Goal: Task Accomplishment & Management: Use online tool/utility

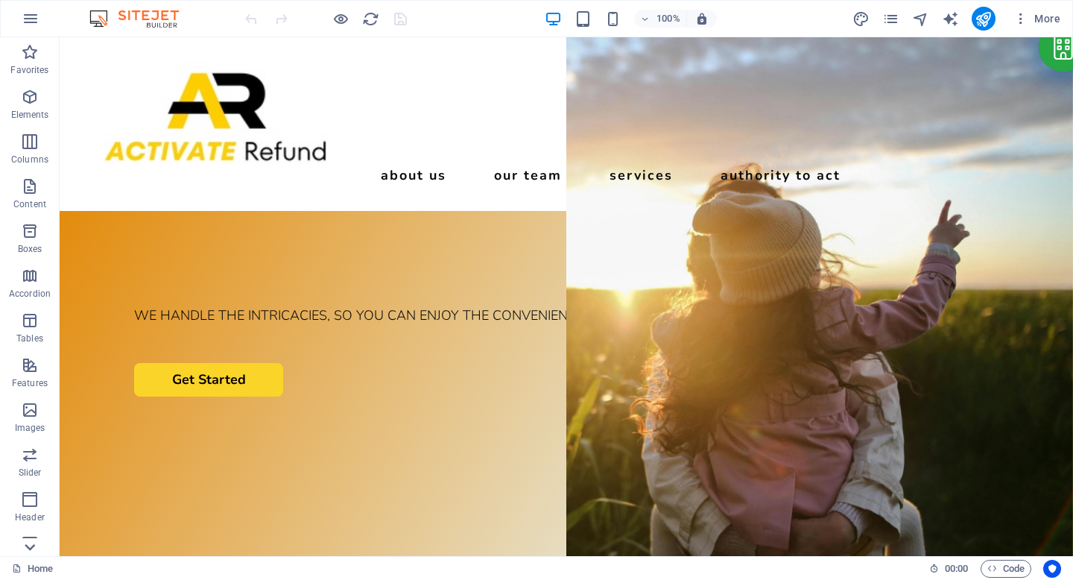
click at [35, 539] on icon at bounding box center [29, 546] width 21 height 21
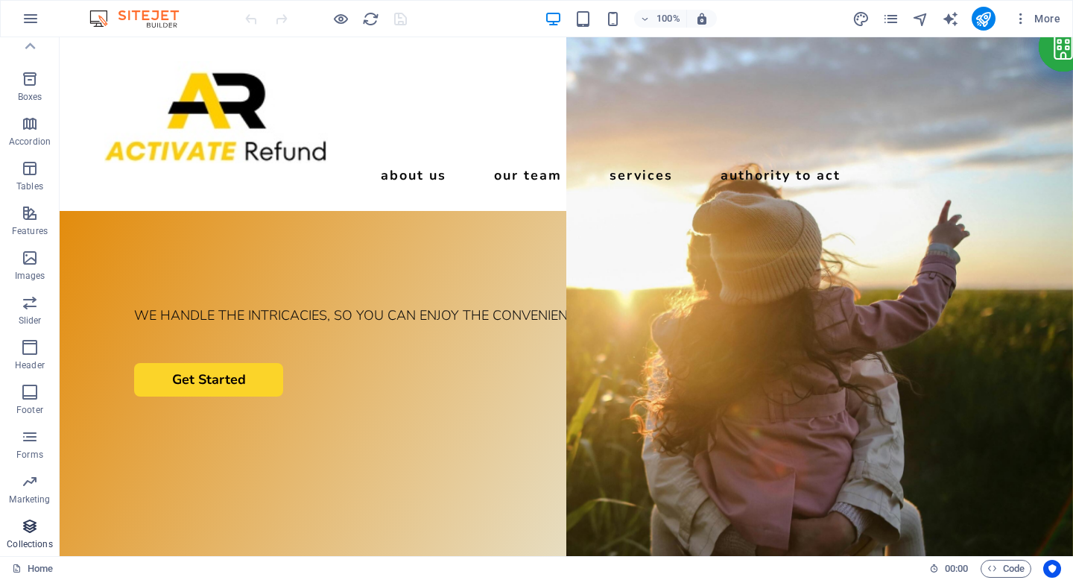
drag, startPoint x: 36, startPoint y: 539, endPoint x: 35, endPoint y: 550, distance: 11.9
click at [36, 539] on p "Collections" at bounding box center [29, 544] width 45 height 12
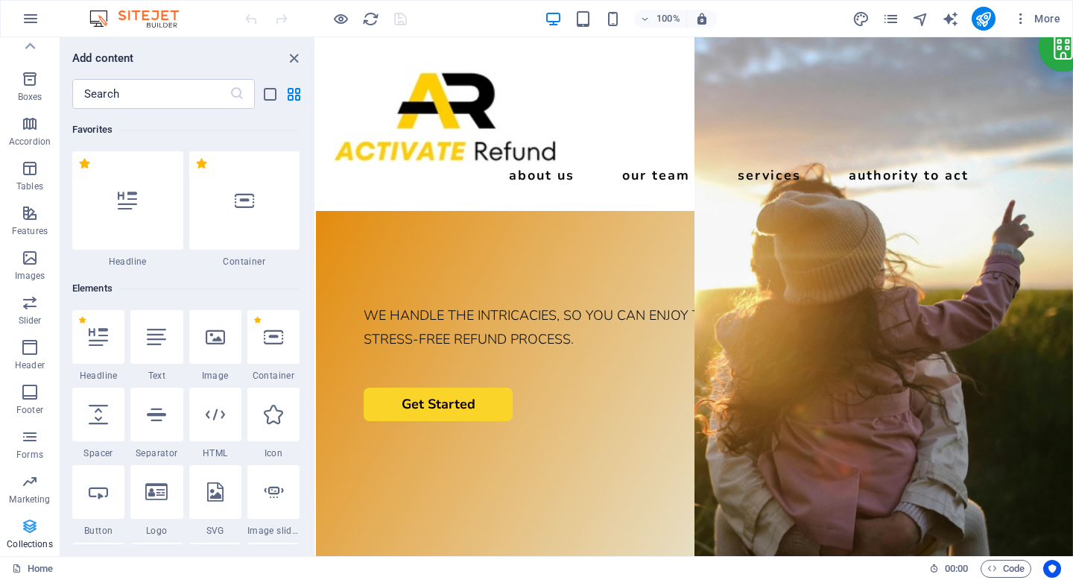
click at [35, 550] on span "Collections" at bounding box center [30, 535] width 60 height 36
click at [296, 57] on icon "close panel" at bounding box center [293, 58] width 17 height 17
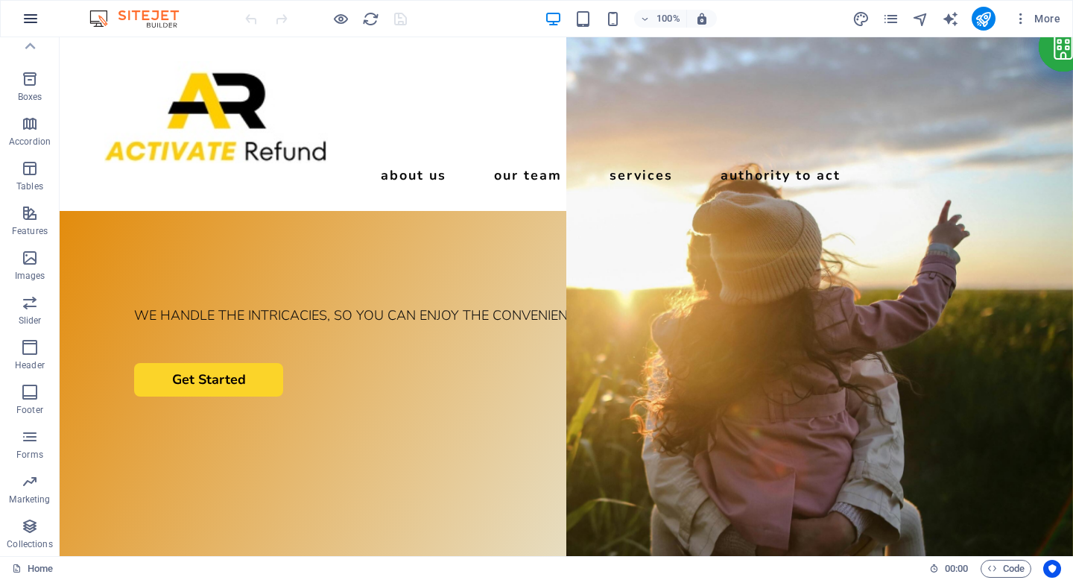
click at [0, 0] on icon "button" at bounding box center [0, 0] width 0 height 0
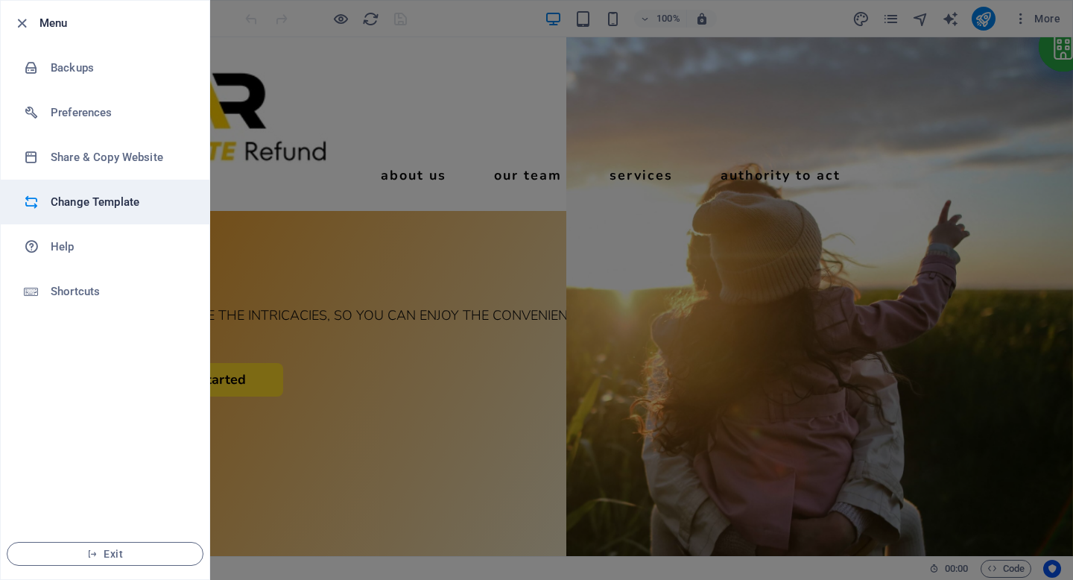
click at [58, 206] on h6 "Change Template" at bounding box center [120, 202] width 138 height 18
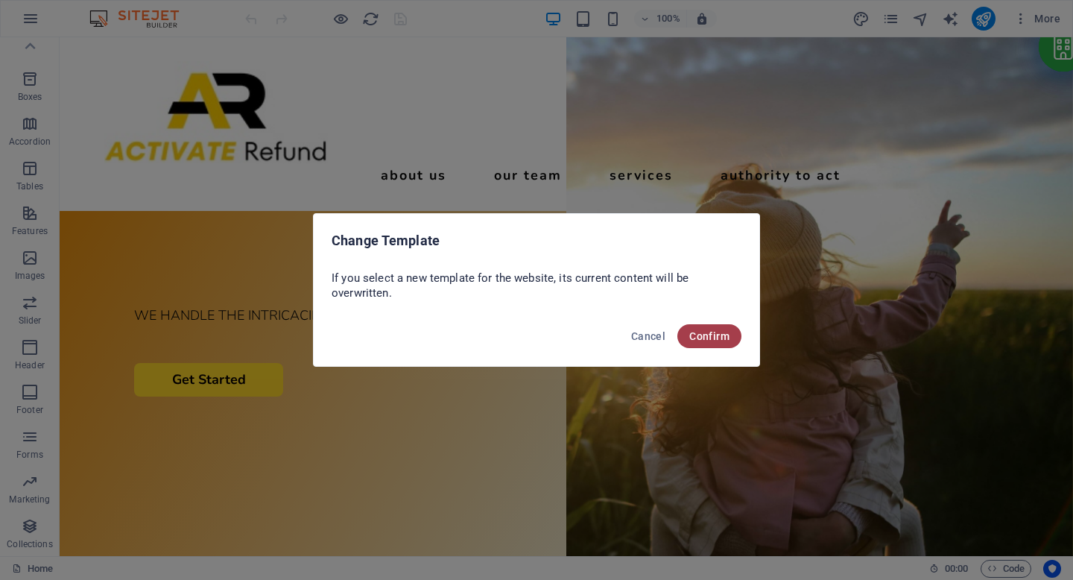
click at [705, 340] on span "Confirm" at bounding box center [709, 336] width 40 height 12
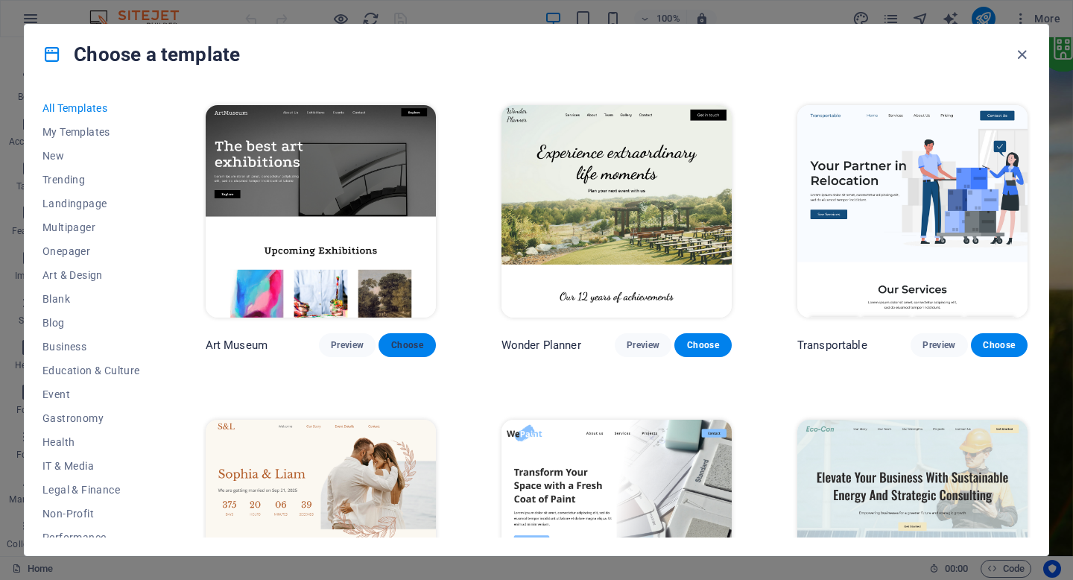
scroll to position [311, 0]
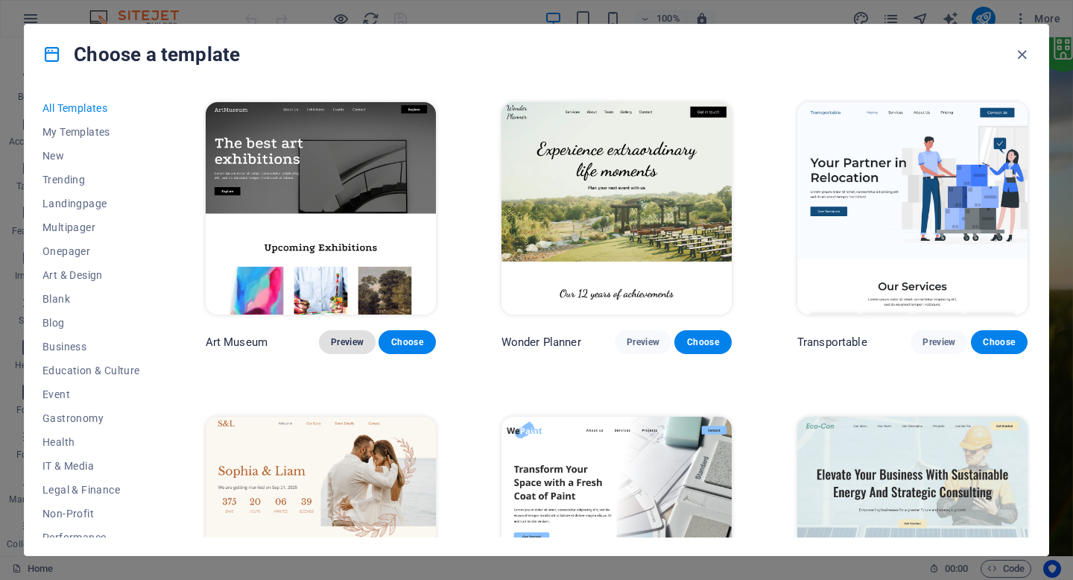
click at [355, 340] on span "Preview" at bounding box center [347, 342] width 33 height 12
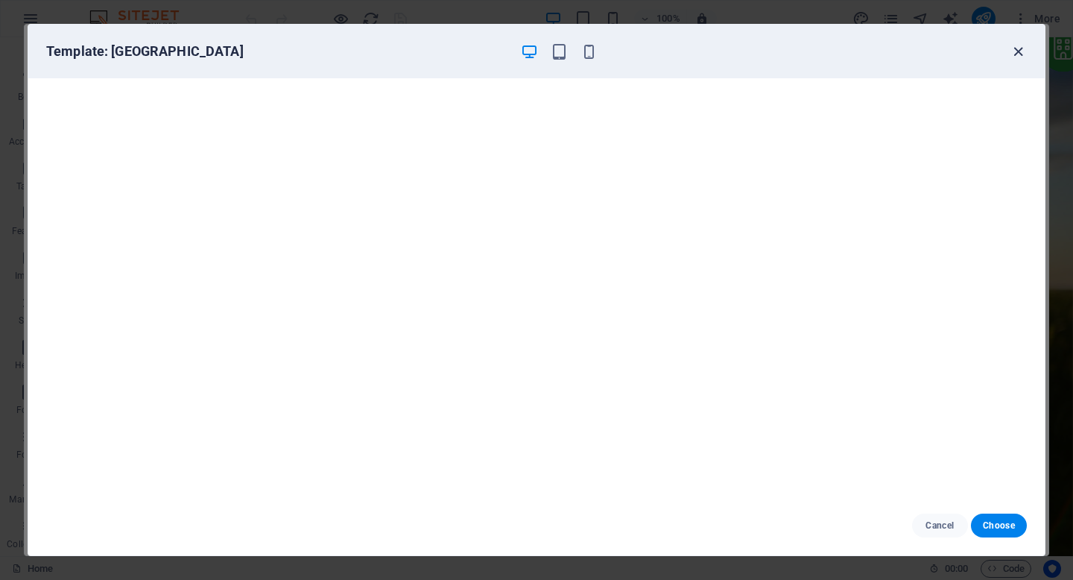
click at [1014, 53] on icon "button" at bounding box center [1017, 51] width 17 height 17
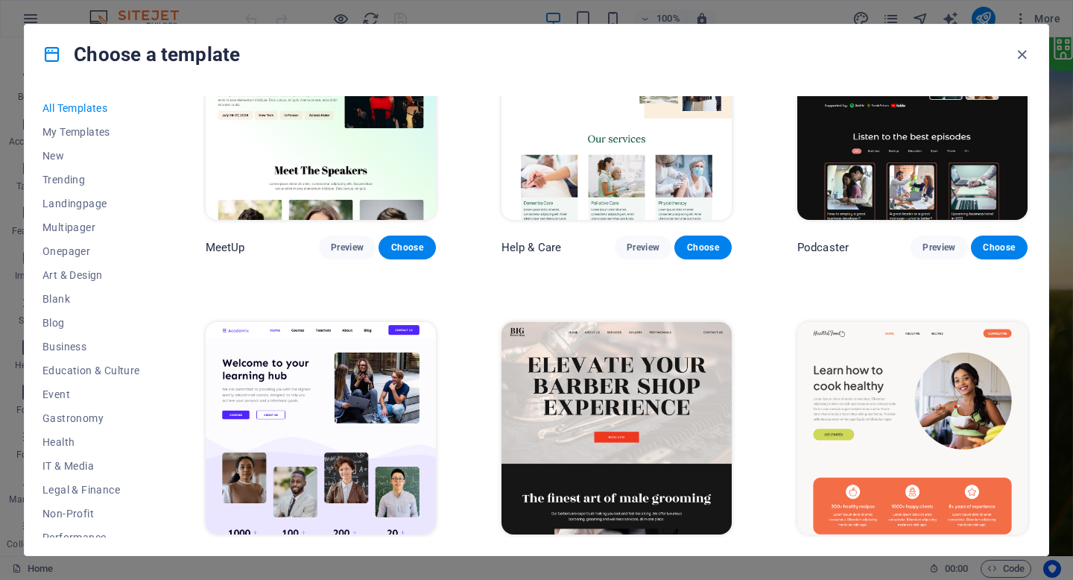
scroll to position [1032, 0]
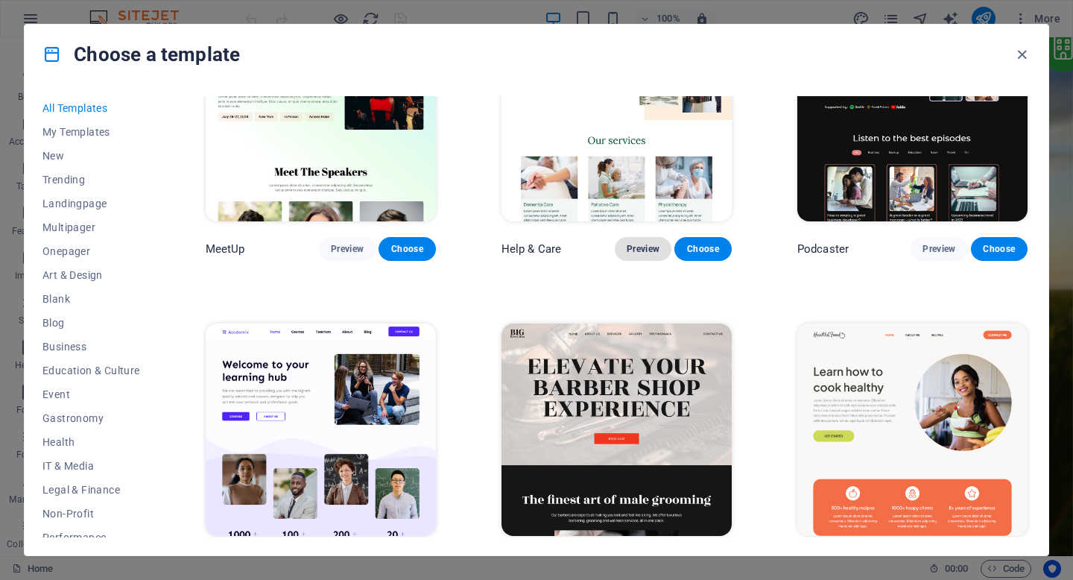
click at [653, 243] on span "Preview" at bounding box center [642, 249] width 33 height 12
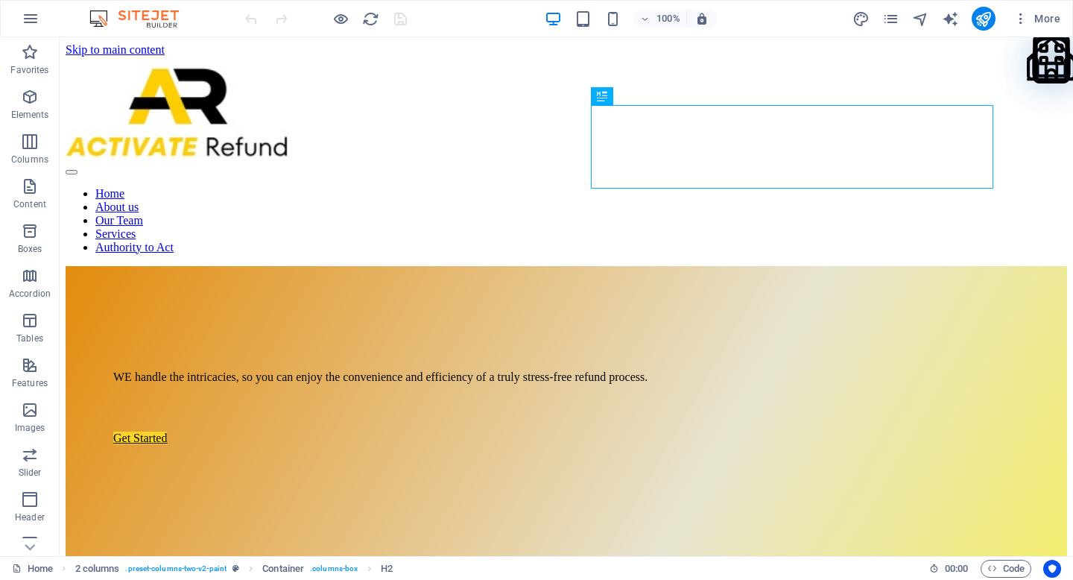
scroll to position [679, 0]
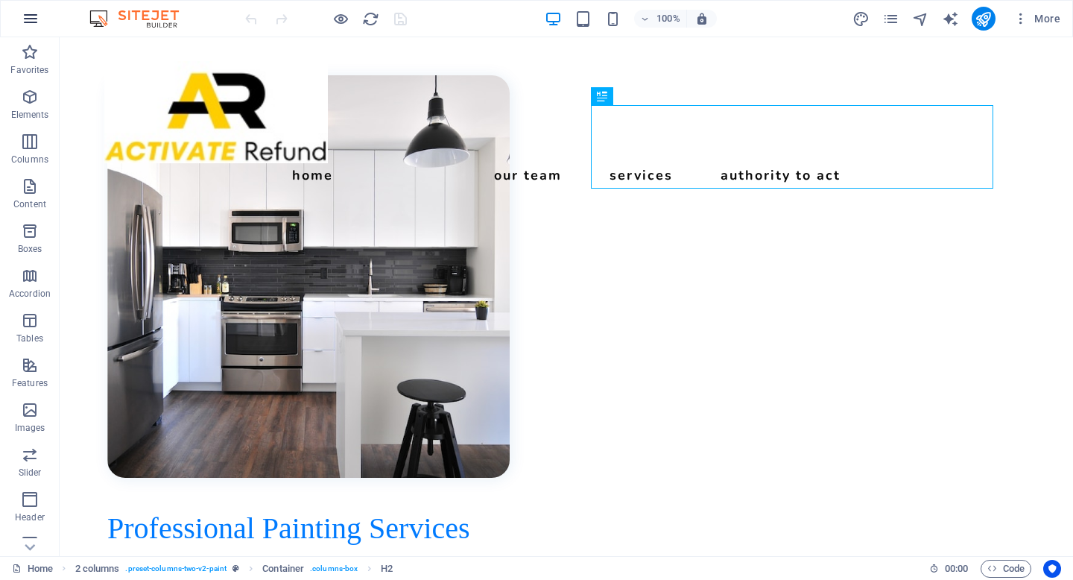
click at [0, 0] on icon "button" at bounding box center [0, 0] width 0 height 0
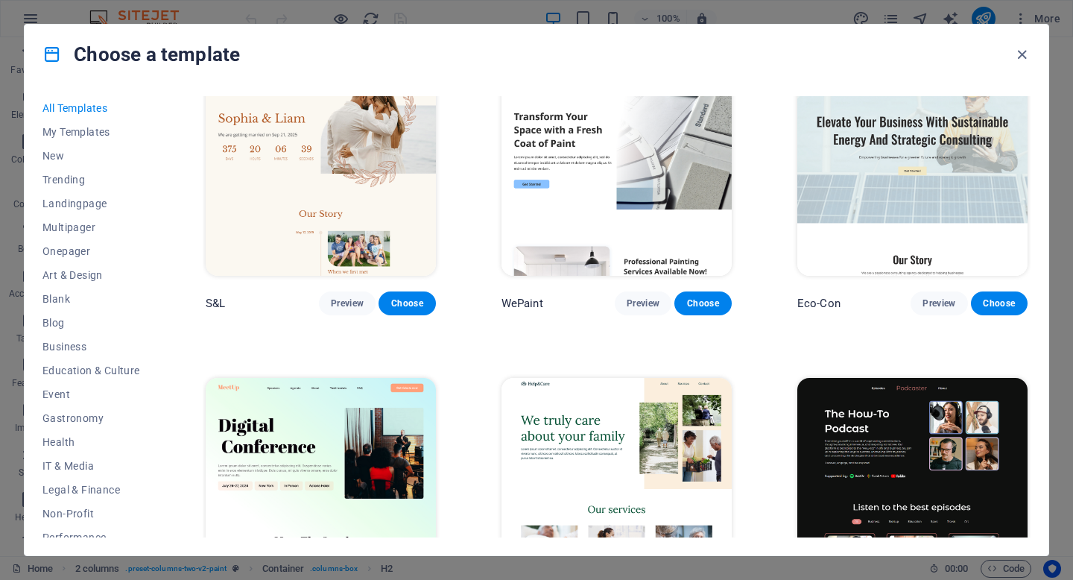
scroll to position [678, 0]
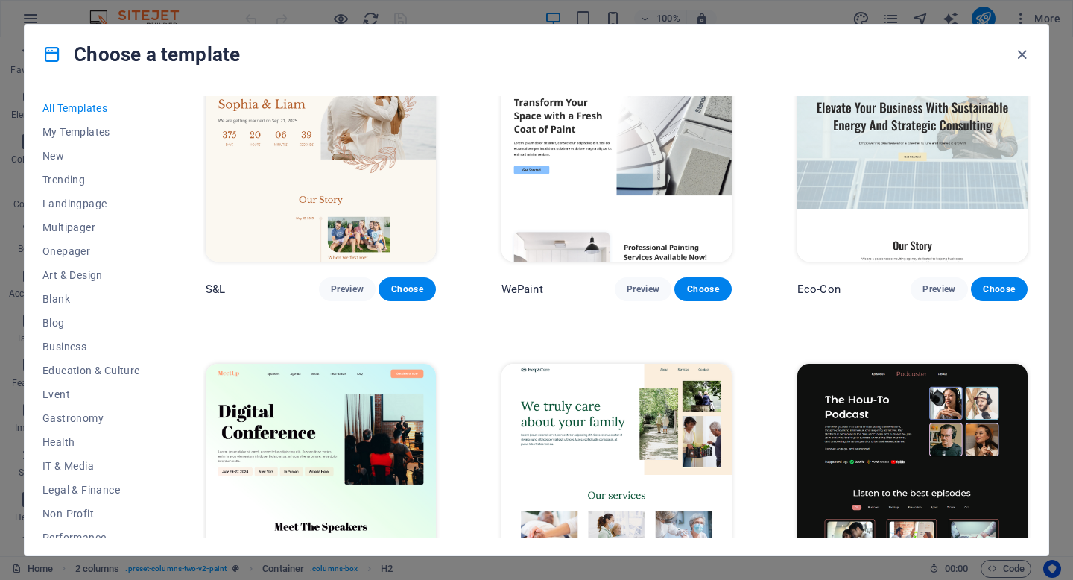
click at [550, 426] on img at bounding box center [616, 470] width 230 height 212
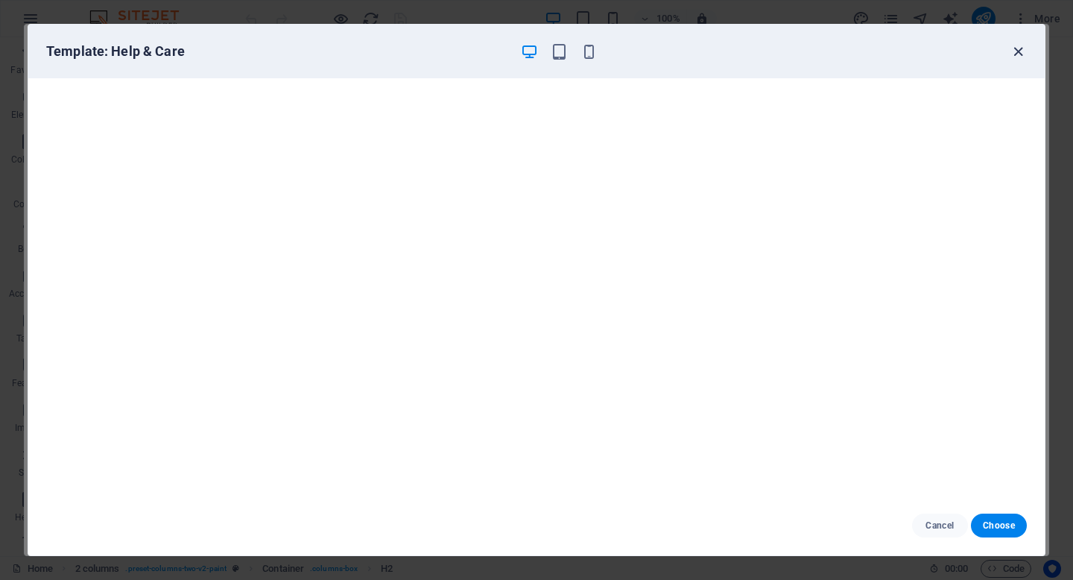
click at [1018, 54] on icon "button" at bounding box center [1017, 51] width 17 height 17
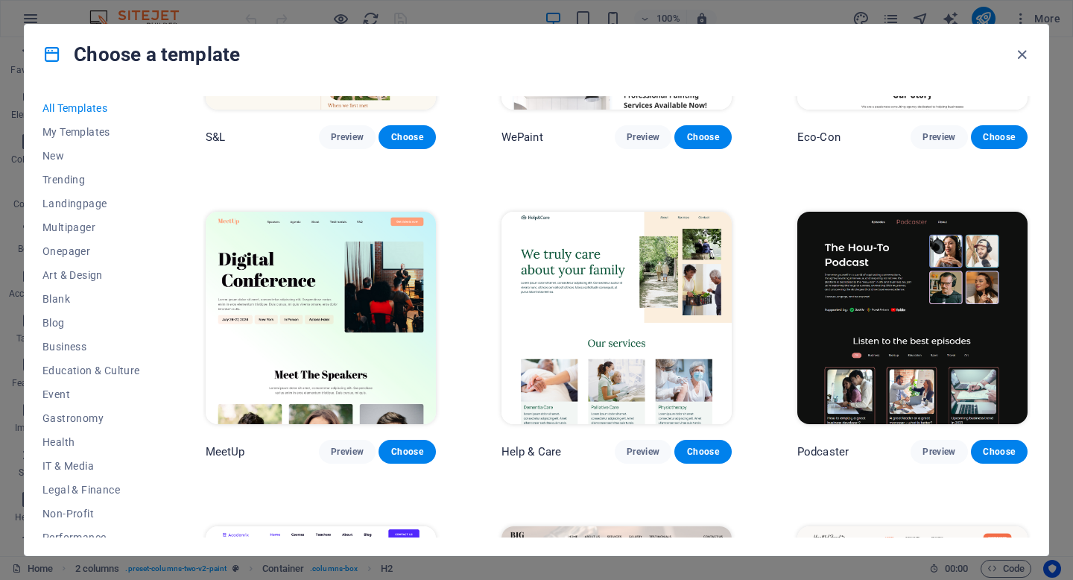
scroll to position [961, 0]
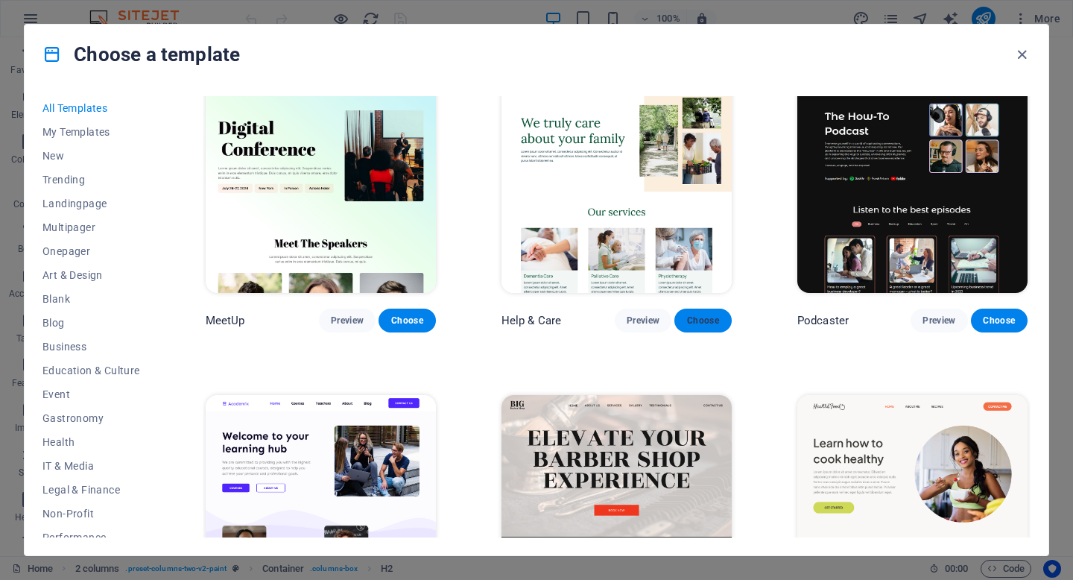
click at [687, 314] on span "Choose" at bounding box center [702, 320] width 33 height 12
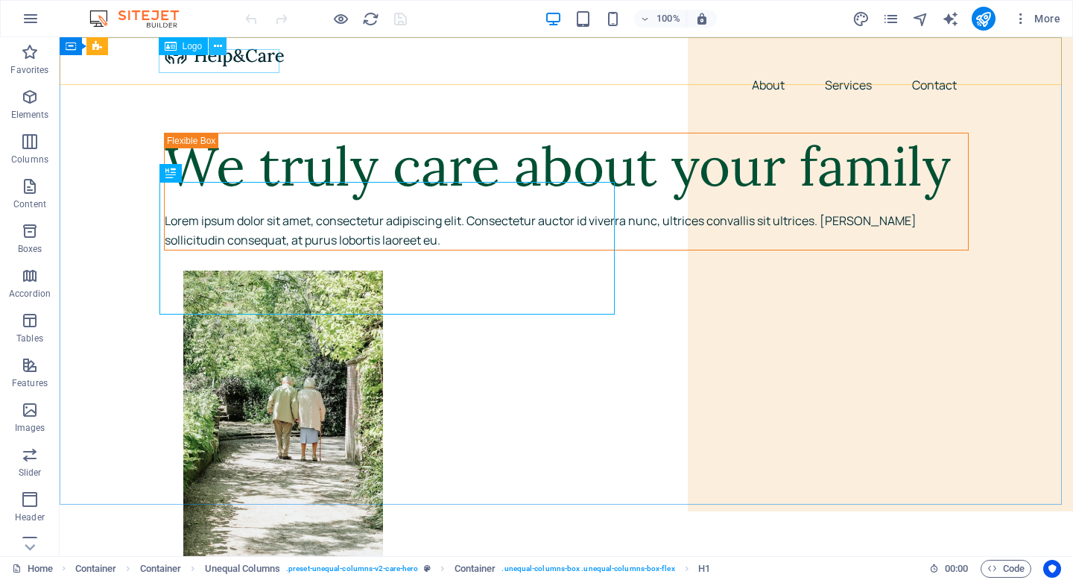
click at [217, 43] on icon at bounding box center [218, 47] width 8 height 16
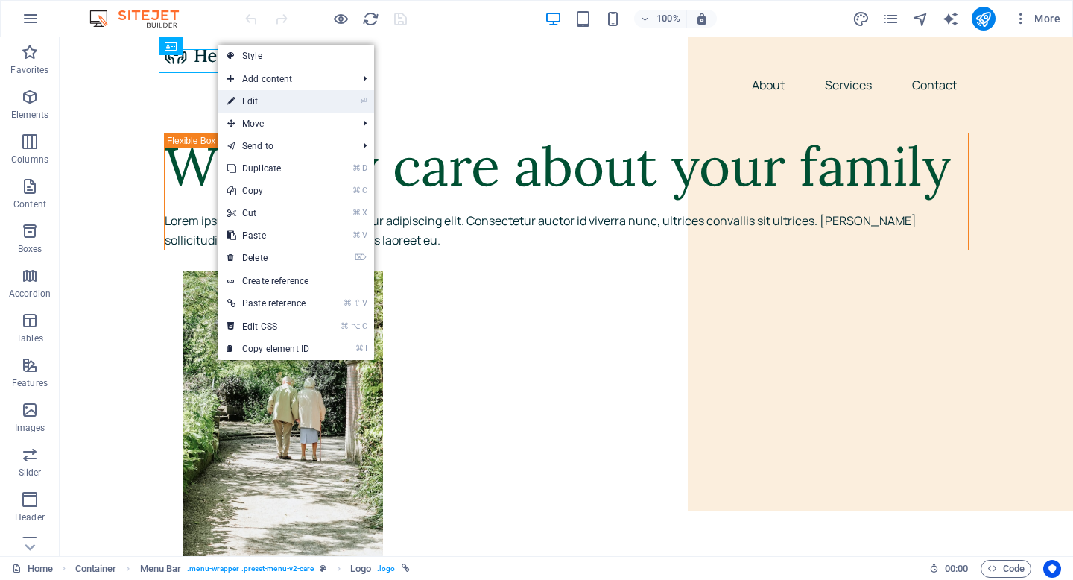
click at [233, 98] on icon at bounding box center [230, 101] width 7 height 22
select select "px"
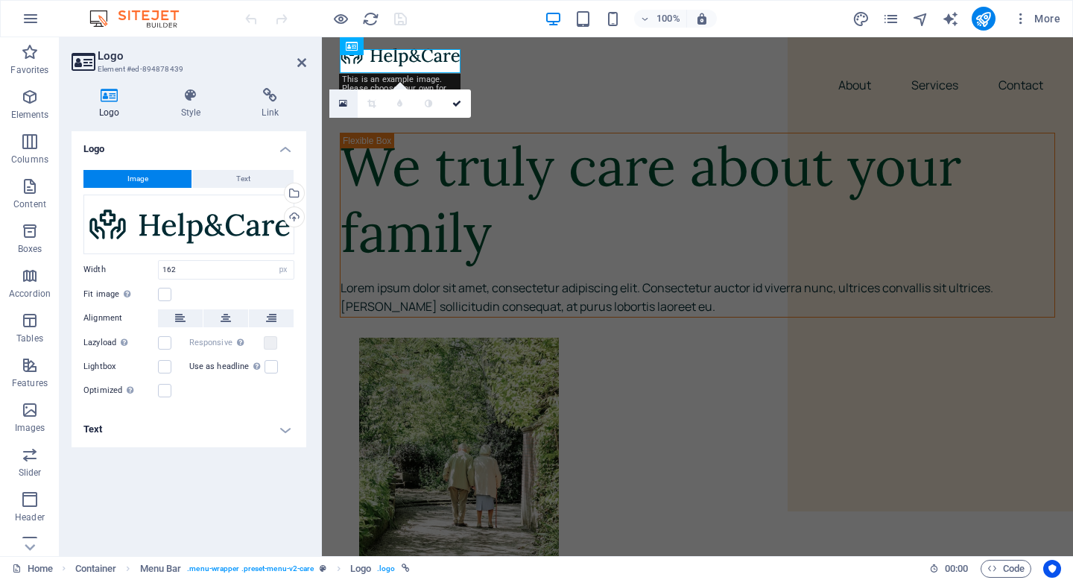
click at [342, 103] on icon at bounding box center [343, 103] width 8 height 10
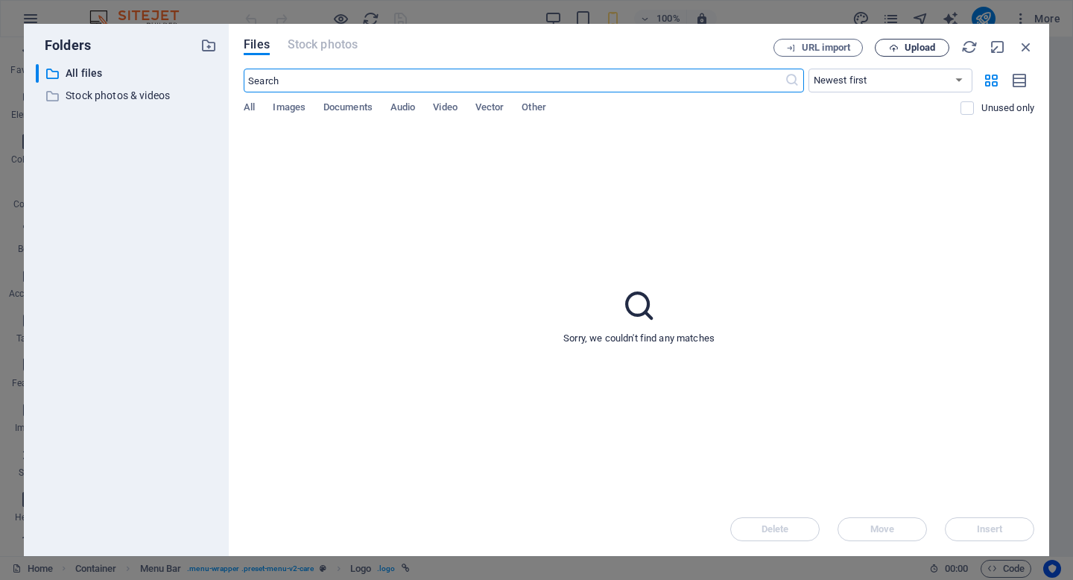
click at [915, 49] on span "Upload" at bounding box center [919, 47] width 31 height 9
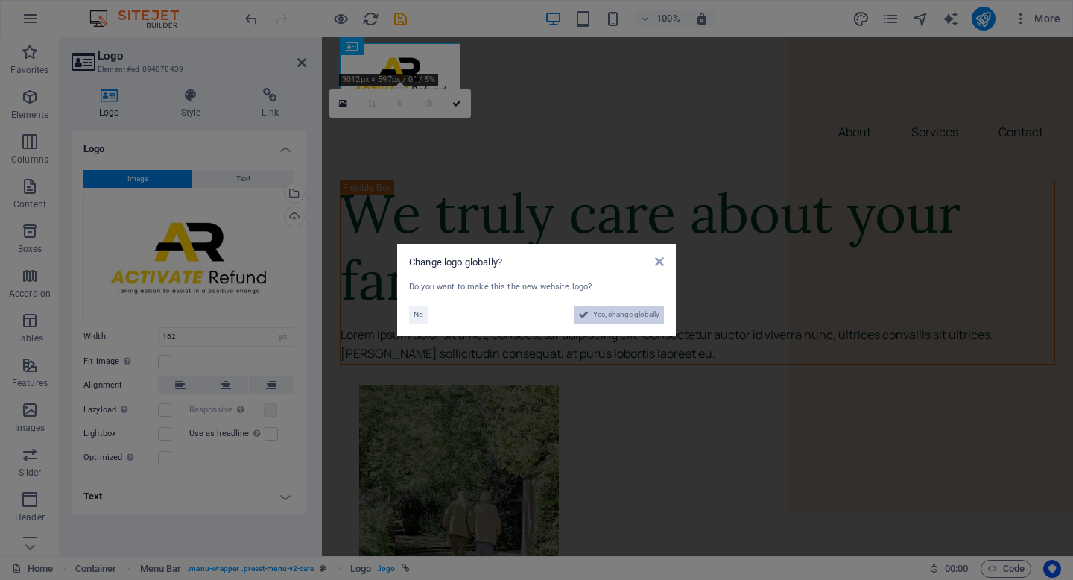
click at [626, 318] on span "Yes, change globally" at bounding box center [626, 314] width 66 height 18
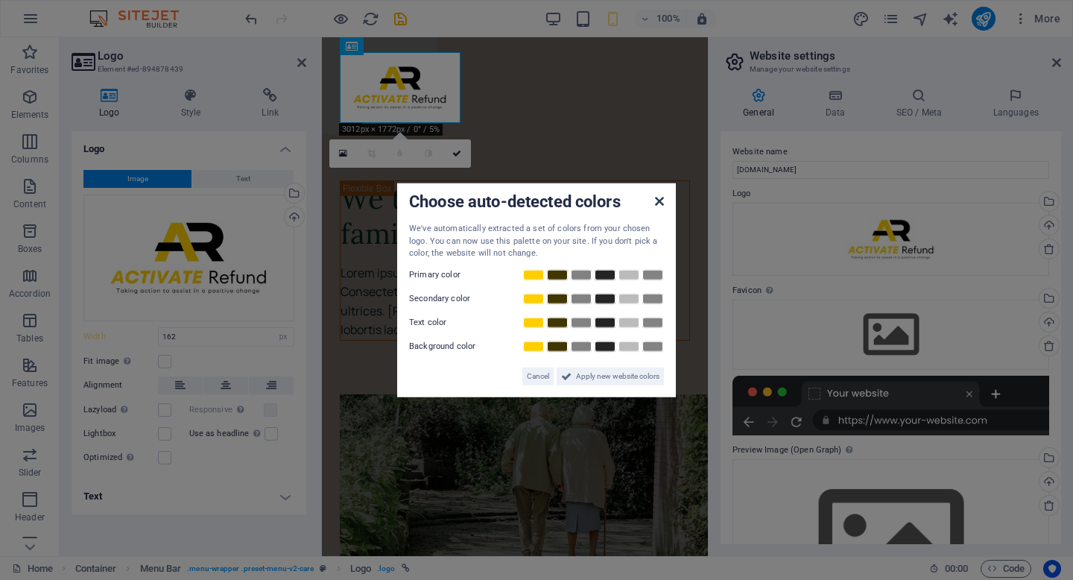
drag, startPoint x: 661, startPoint y: 201, endPoint x: 340, endPoint y: 163, distance: 323.3
click at [661, 201] on icon at bounding box center [659, 201] width 9 height 12
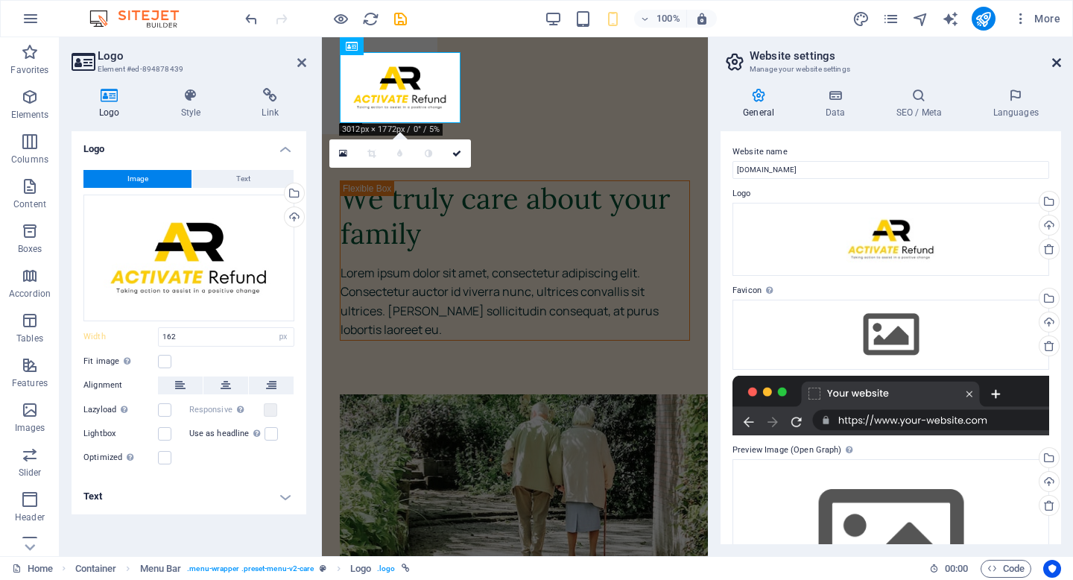
click at [1054, 63] on icon at bounding box center [1056, 63] width 9 height 12
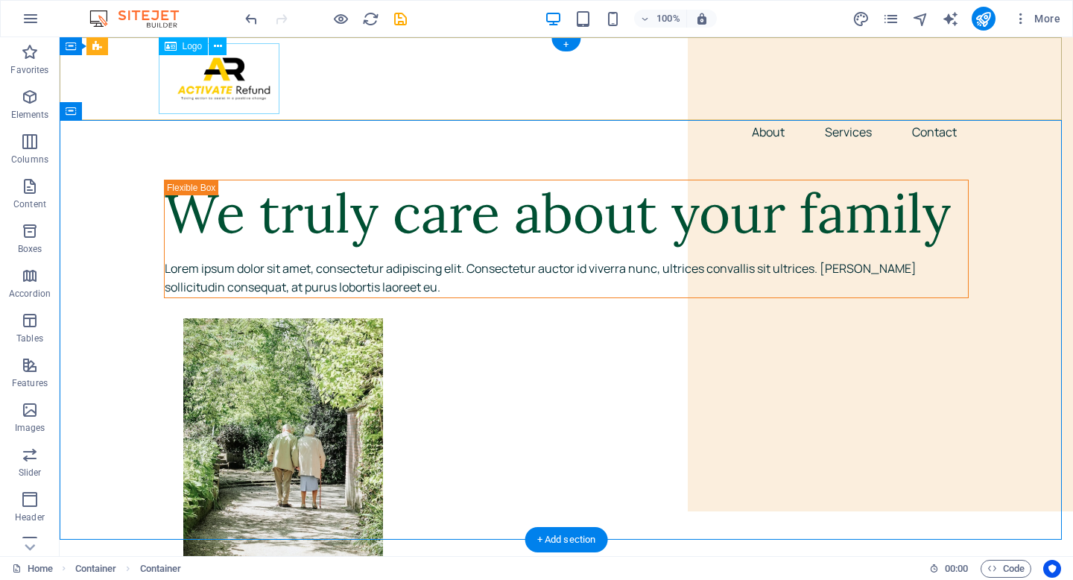
click at [241, 82] on div at bounding box center [566, 78] width 804 height 71
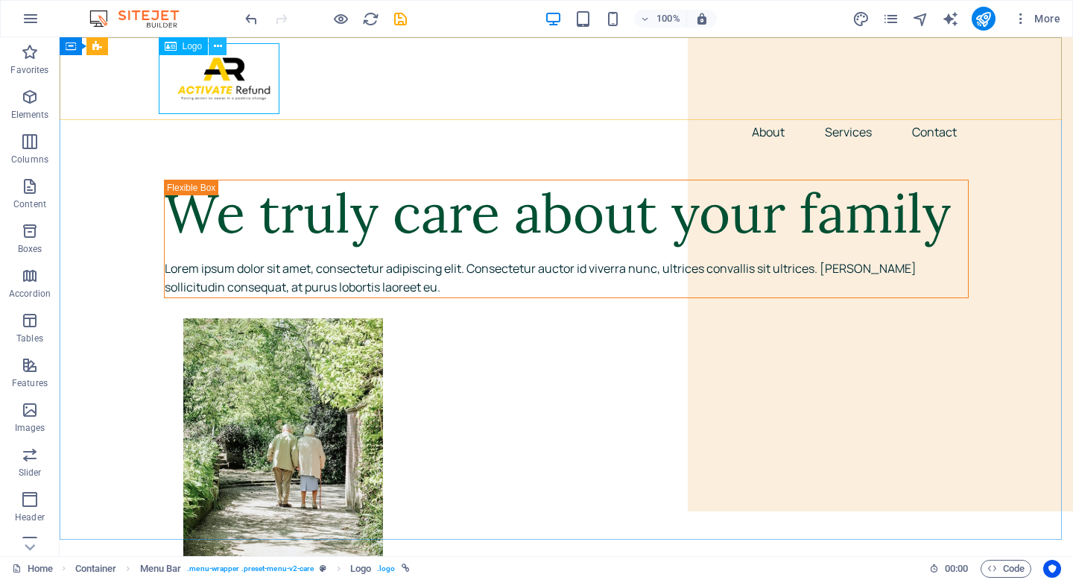
click at [218, 45] on icon at bounding box center [218, 47] width 8 height 16
click at [214, 46] on icon at bounding box center [218, 47] width 8 height 16
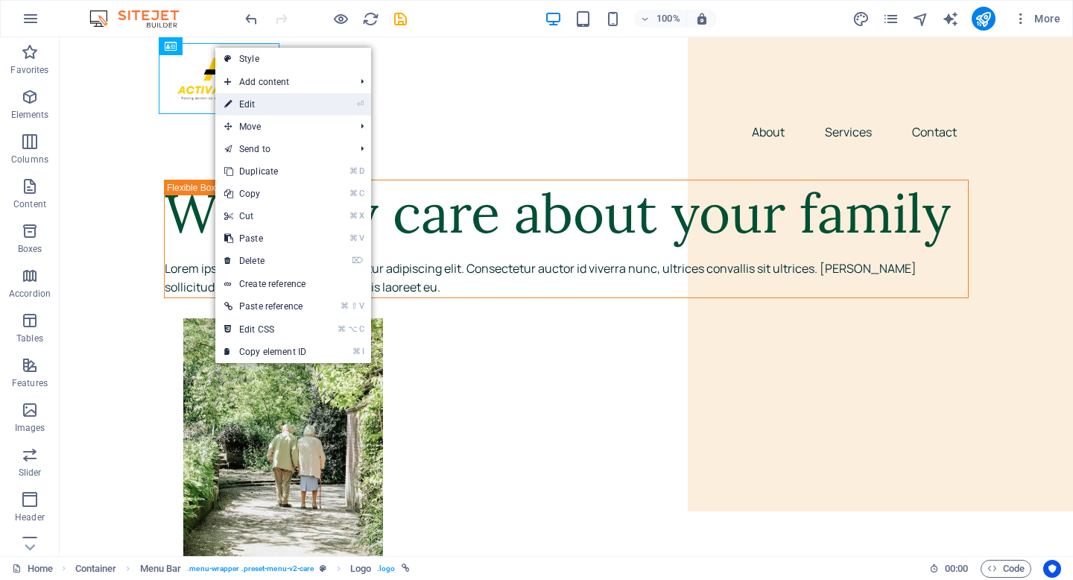
click at [240, 112] on link "⏎ Edit" at bounding box center [265, 104] width 100 height 22
select select "px"
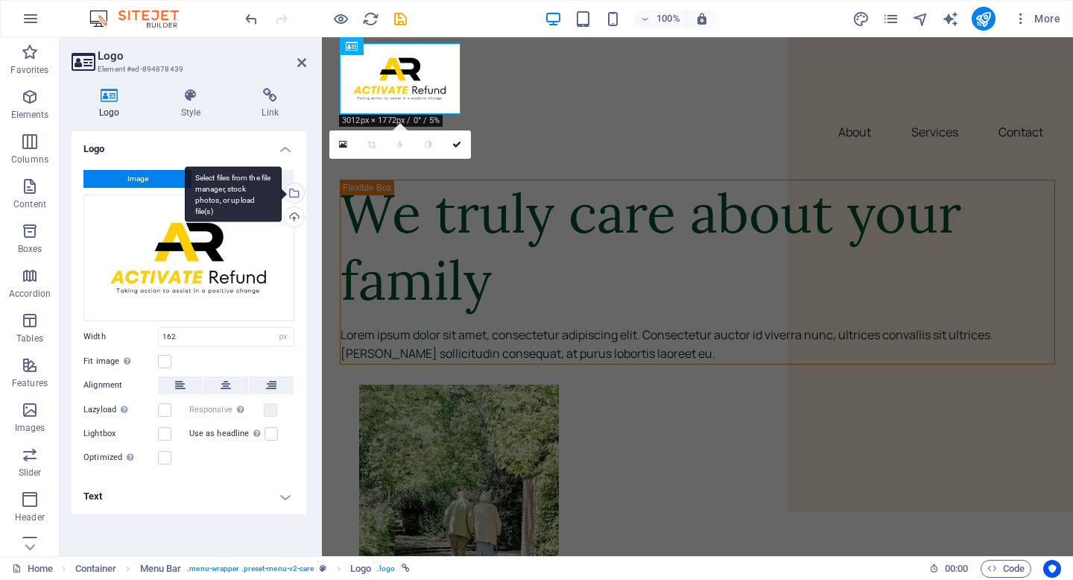
click at [296, 195] on div "Select files from the file manager, stock photos, or upload file(s)" at bounding box center [293, 194] width 22 height 22
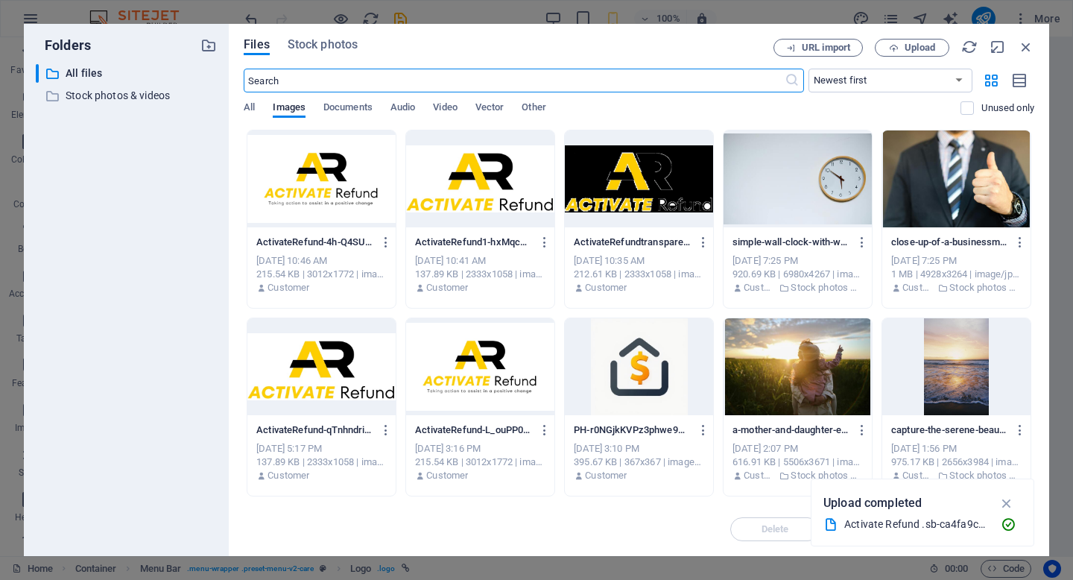
click at [414, 199] on div at bounding box center [480, 178] width 148 height 97
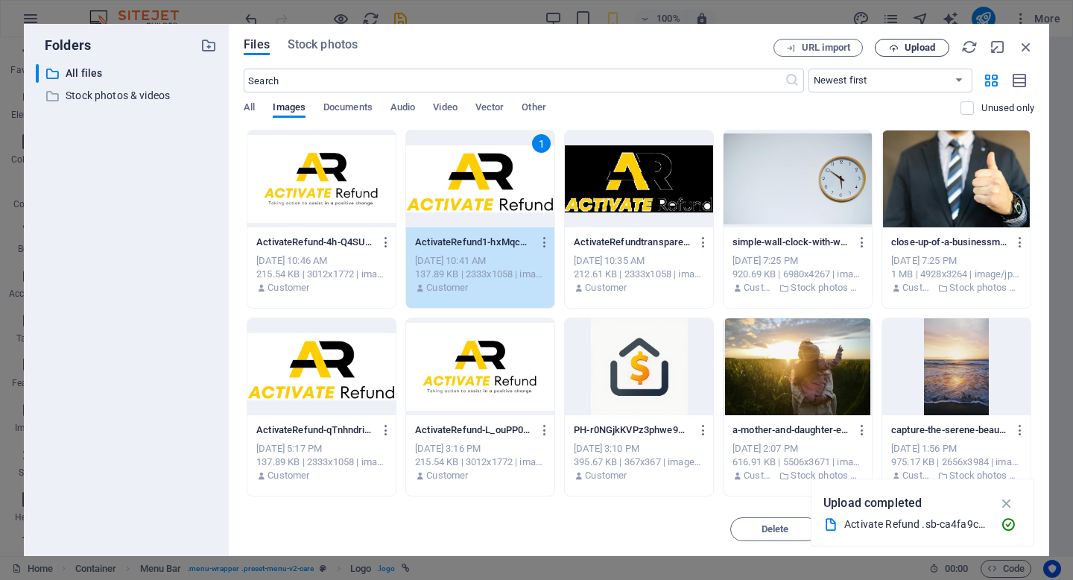
click at [927, 49] on span "Upload" at bounding box center [919, 47] width 31 height 9
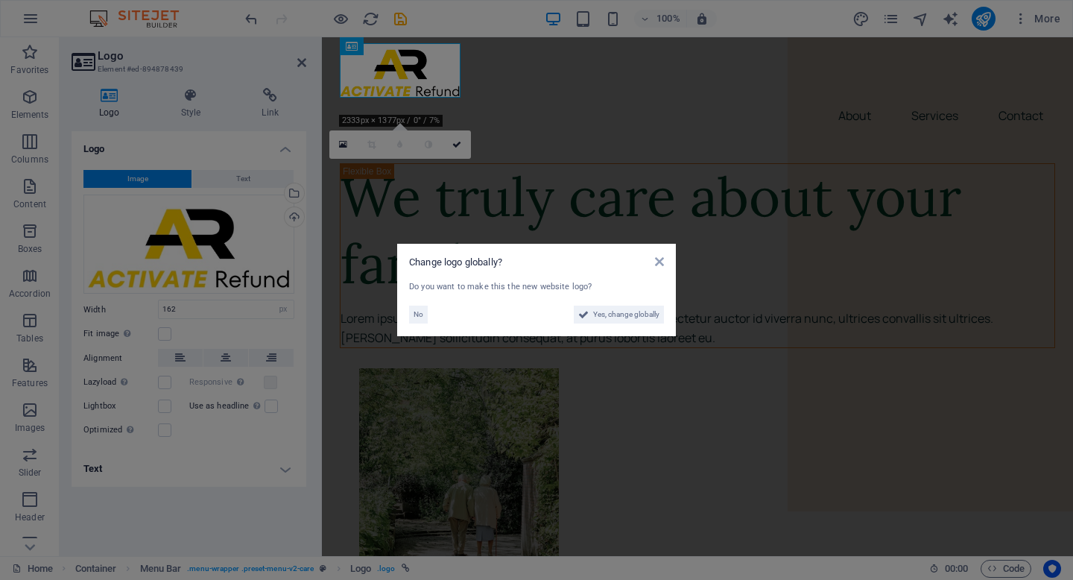
click at [632, 106] on aside "Change logo globally? Do you want to make this the new website logo? No Yes, ch…" at bounding box center [536, 290] width 1073 height 580
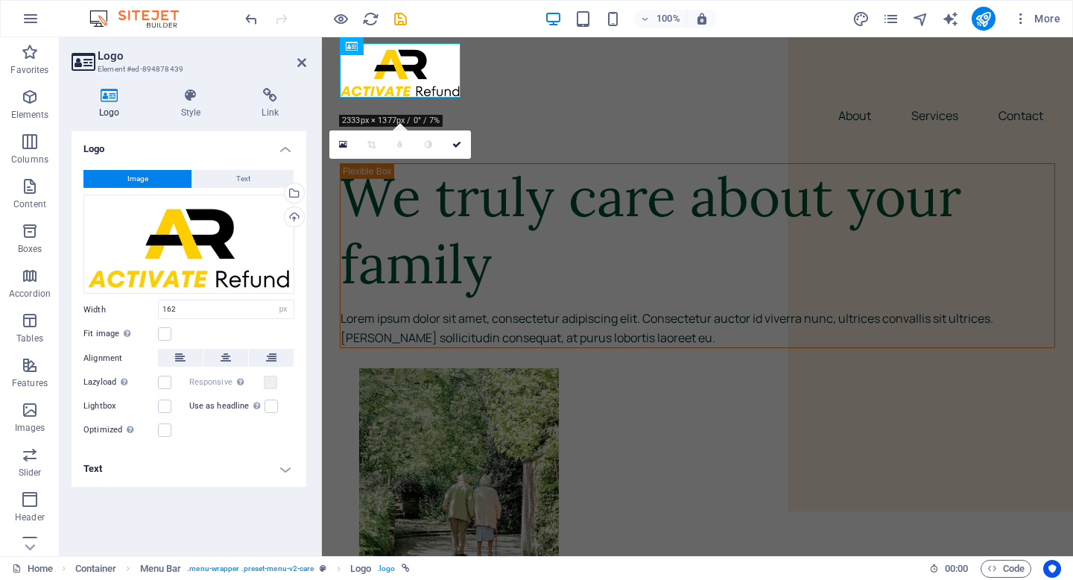
click at [306, 61] on aside "Logo Element #ed-894878439 Logo Style Link Logo Image Text Drag files here, cli…" at bounding box center [191, 296] width 262 height 518
click at [302, 60] on icon at bounding box center [301, 63] width 9 height 12
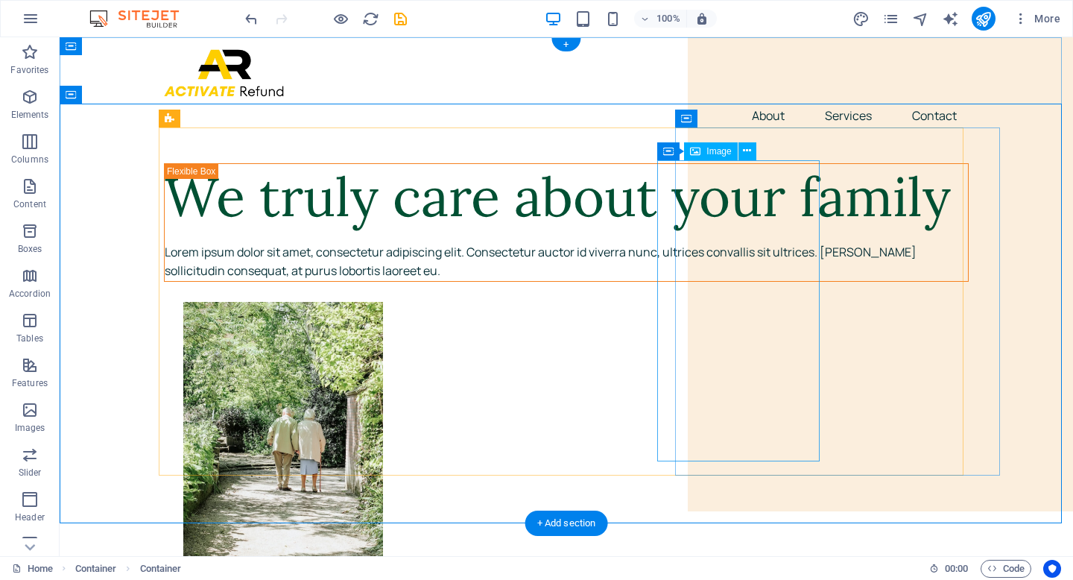
click at [696, 302] on figure at bounding box center [585, 452] width 804 height 301
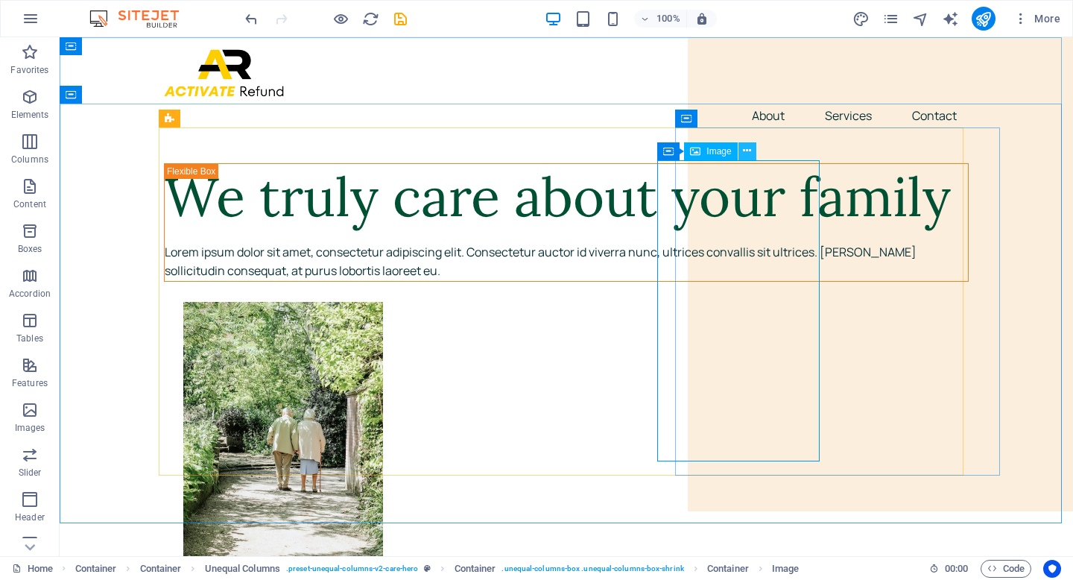
click at [745, 150] on icon at bounding box center [747, 151] width 8 height 16
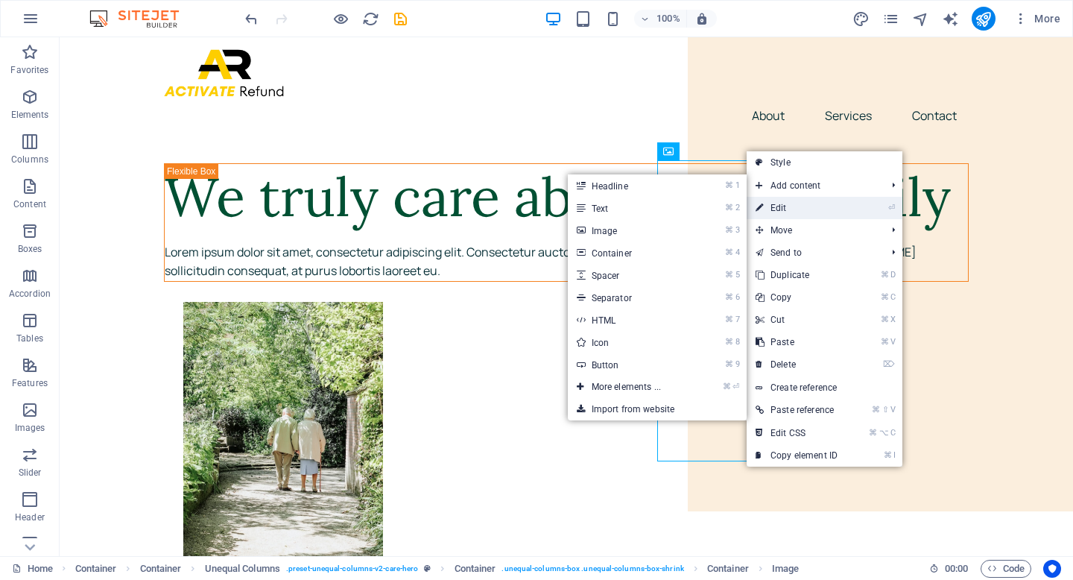
click at [788, 204] on link "⏎ Edit" at bounding box center [796, 208] width 100 height 22
select select "px"
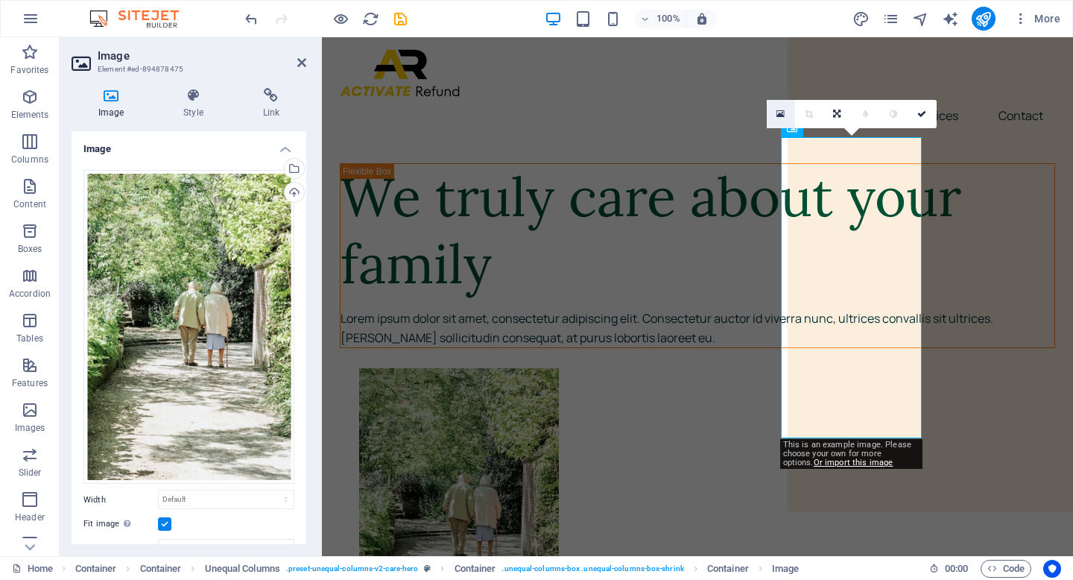
click at [784, 112] on link at bounding box center [781, 114] width 28 height 28
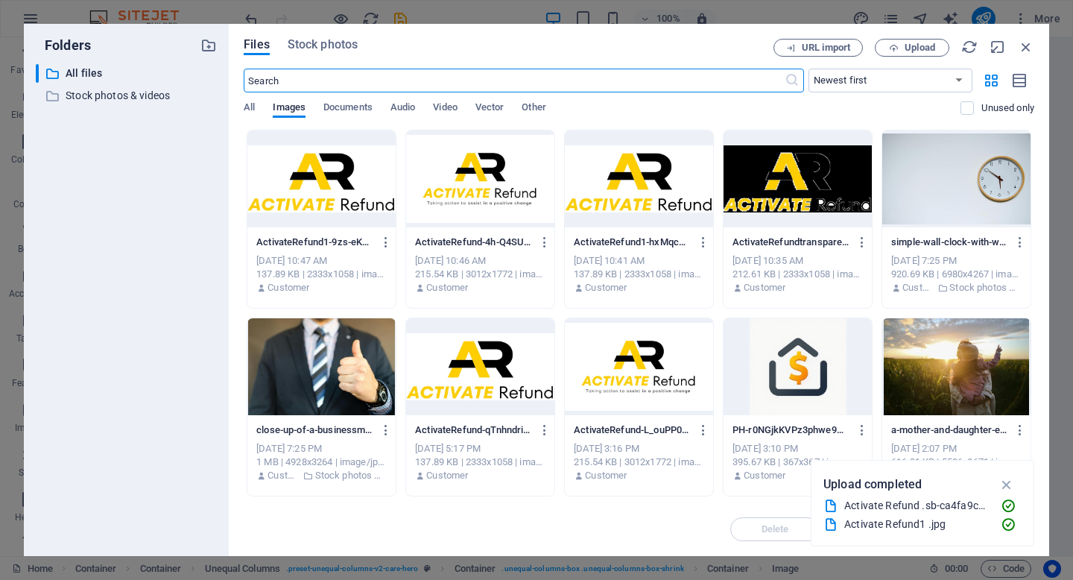
type input "100"
select select "vw"
type input "256"
click at [974, 361] on div at bounding box center [956, 366] width 148 height 97
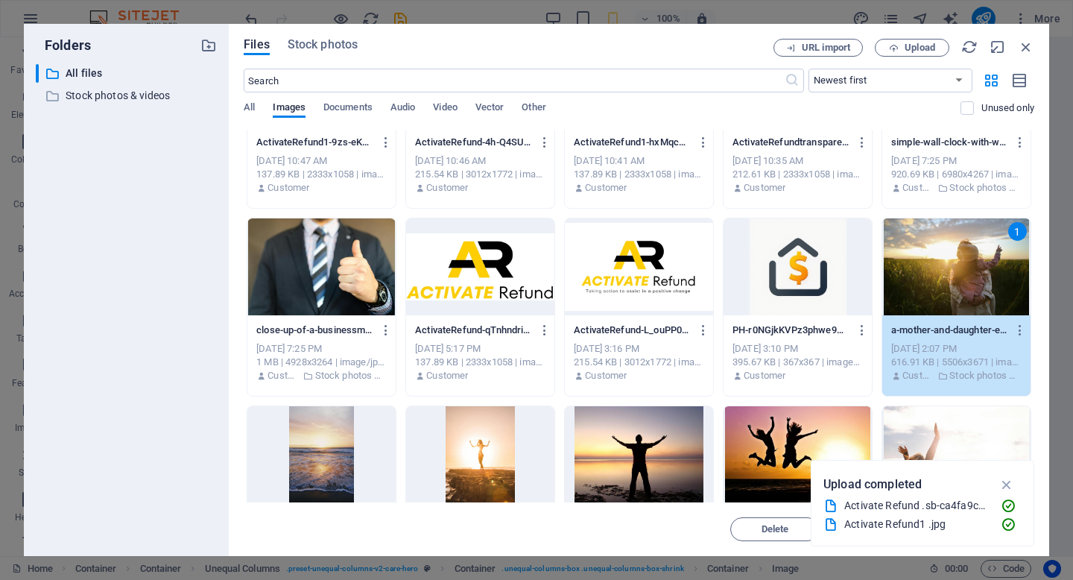
scroll to position [369, 0]
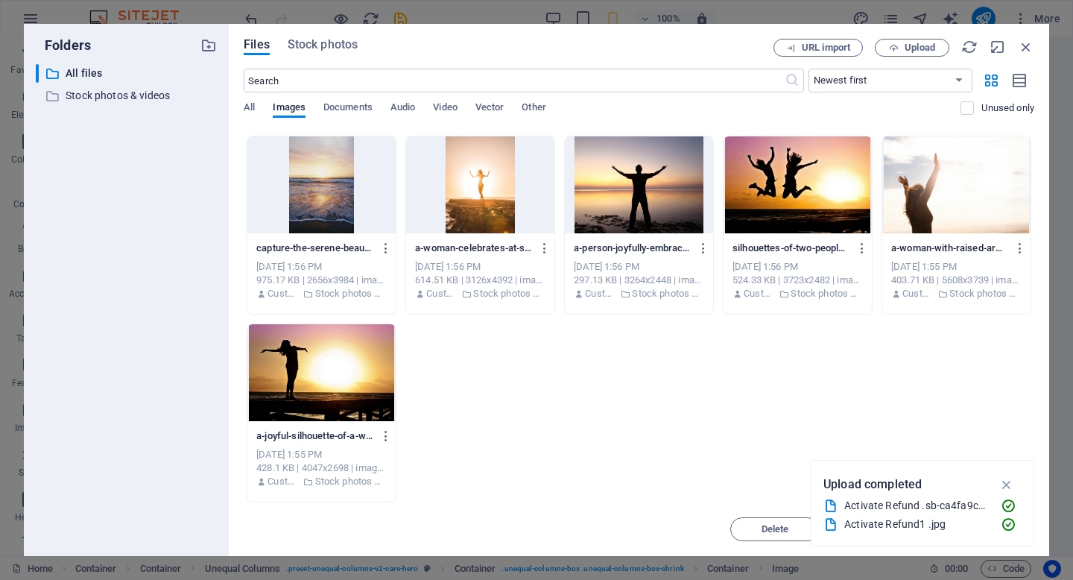
click at [945, 197] on div at bounding box center [956, 184] width 148 height 97
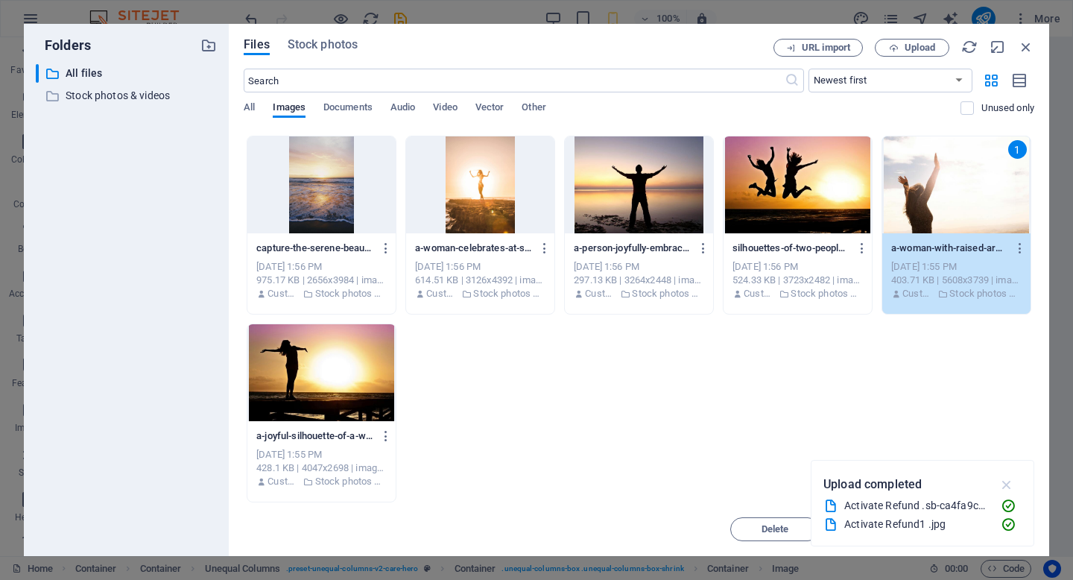
click at [1009, 483] on icon "button" at bounding box center [1006, 484] width 17 height 16
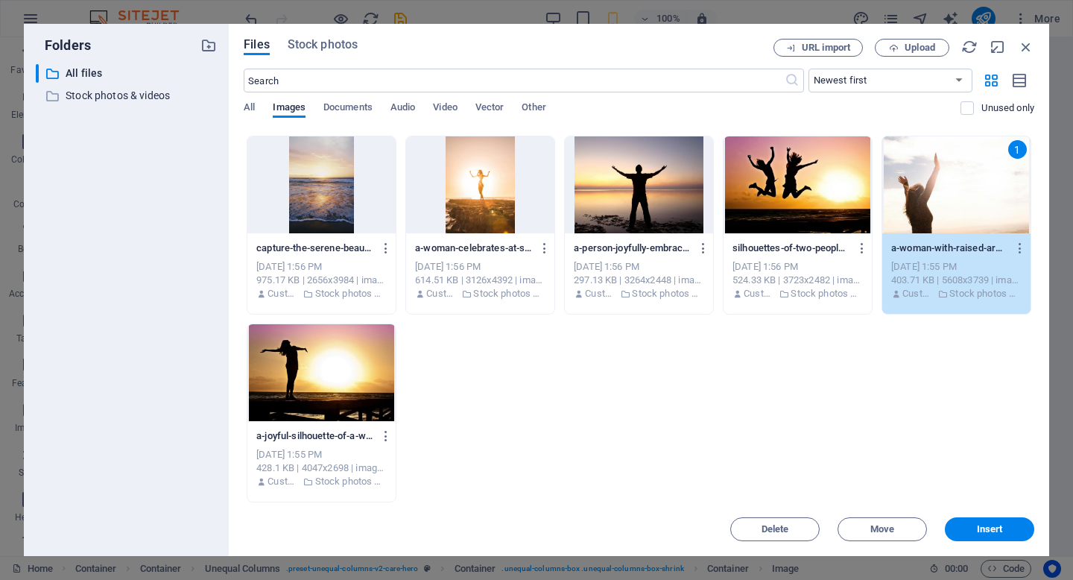
click at [962, 197] on div "1" at bounding box center [956, 184] width 148 height 97
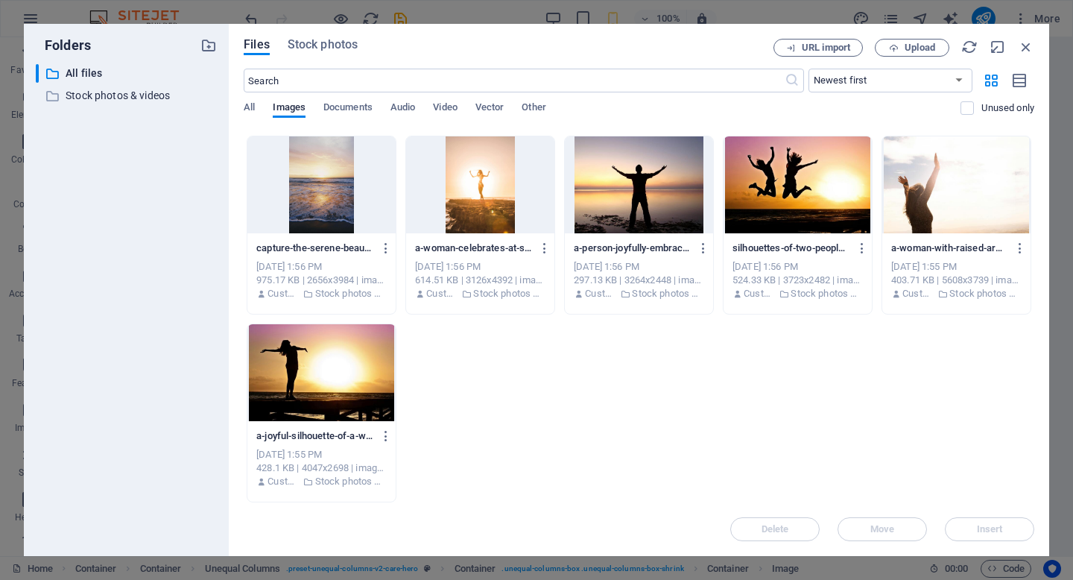
click at [962, 197] on div at bounding box center [956, 184] width 148 height 97
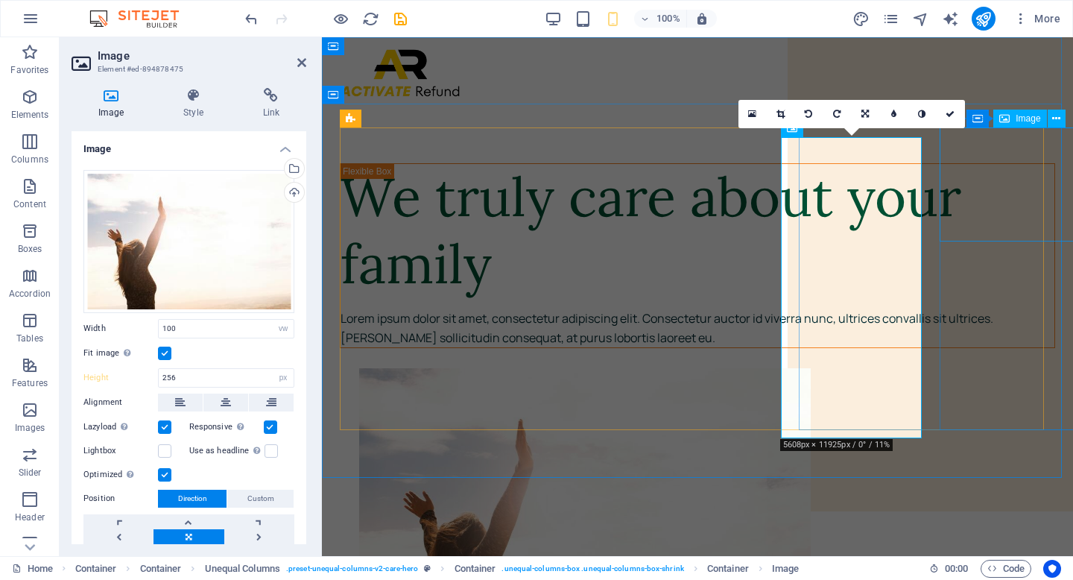
select select "DISABLED_OPTION_VALUE"
type input "404"
click at [828, 368] on figure at bounding box center [716, 518] width 715 height 301
click at [781, 114] on icon at bounding box center [780, 114] width 8 height 9
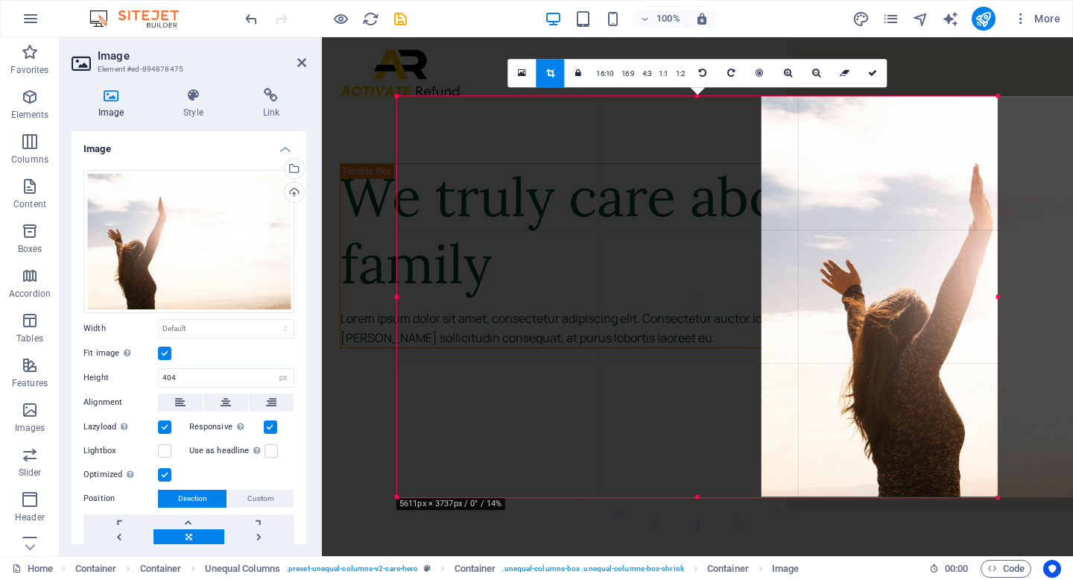
drag, startPoint x: 650, startPoint y: 232, endPoint x: 1014, endPoint y: 232, distance: 364.3
click at [1014, 232] on div at bounding box center [1061, 296] width 600 height 400
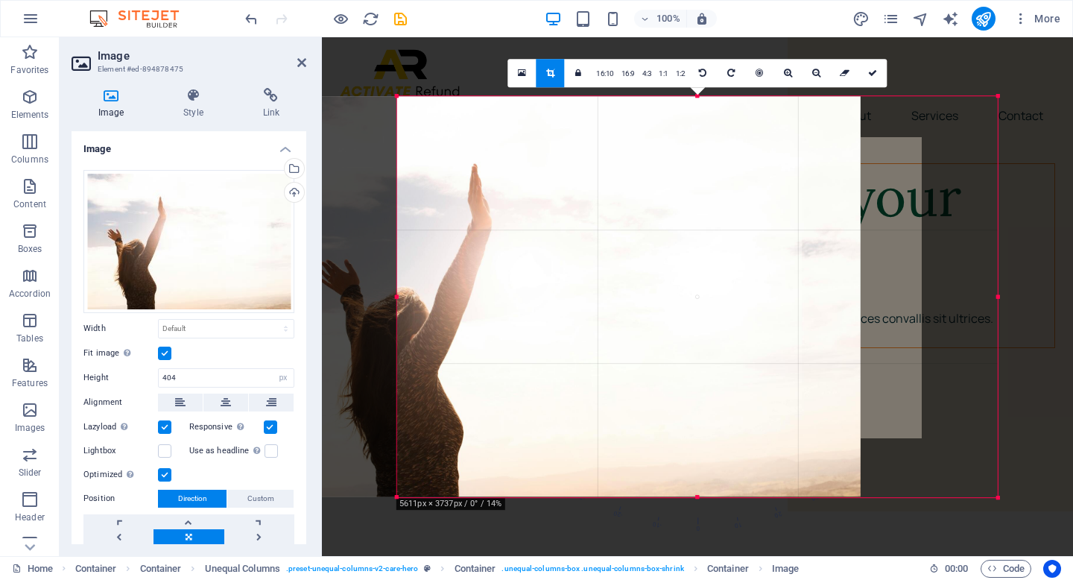
drag, startPoint x: 512, startPoint y: 142, endPoint x: 349, endPoint y: 142, distance: 163.9
click at [350, 142] on div at bounding box center [560, 296] width 600 height 400
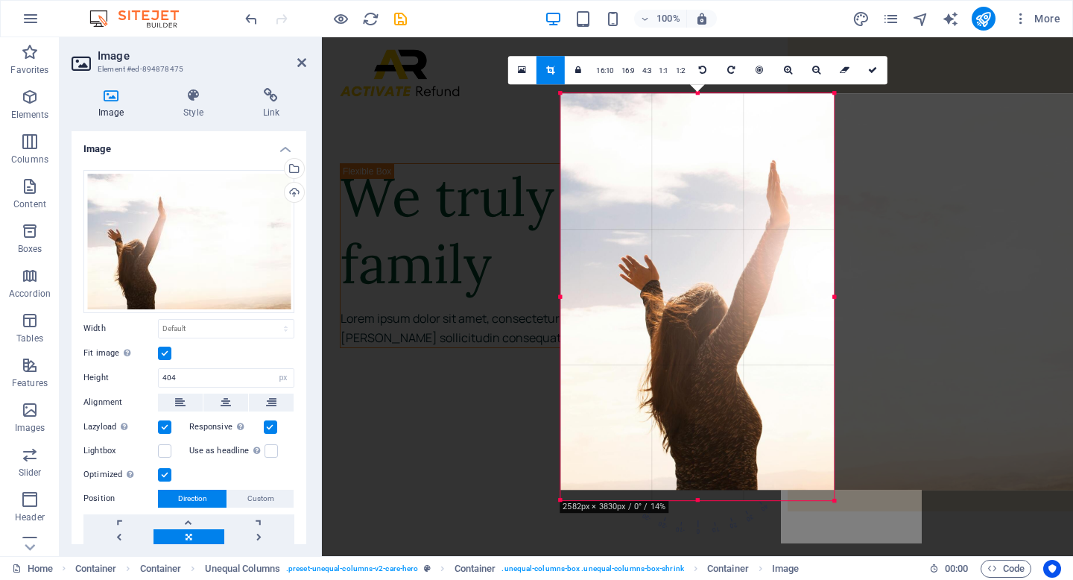
drag, startPoint x: 995, startPoint y: 494, endPoint x: 667, endPoint y: 499, distance: 327.8
click at [668, 500] on div "180 170 160 150 140 130 120 110 100 90 80 70 60 50 40 30 20 10 0 -10 -20 -30 -4…" at bounding box center [696, 296] width 273 height 407
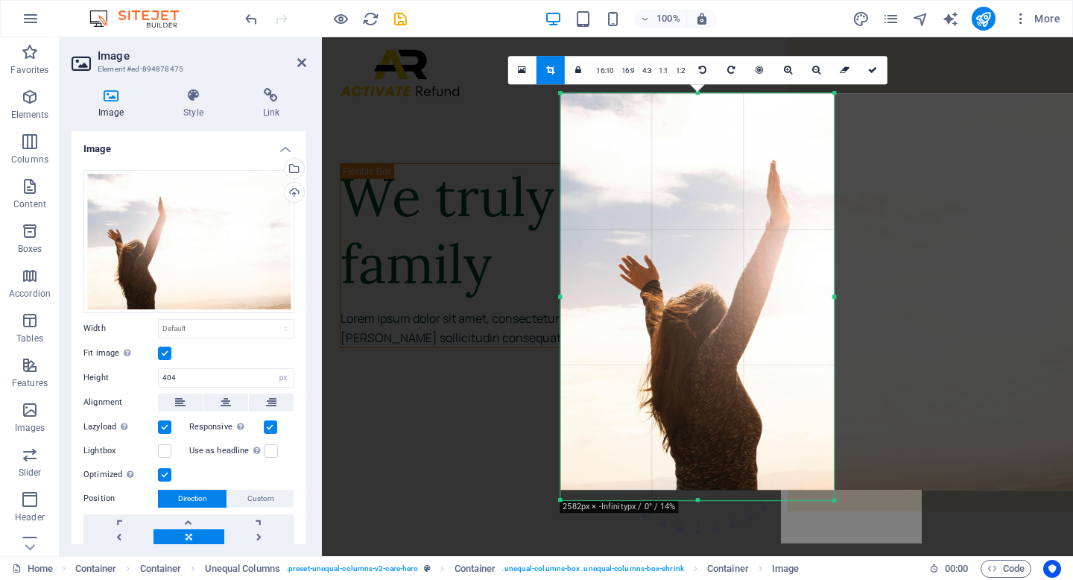
drag, startPoint x: 559, startPoint y: 503, endPoint x: 582, endPoint y: 499, distance: 22.7
click at [582, 499] on div "180 170 160 150 140 130 120 110 100 90 80 70 60 50 40 30 20 10 0 -10 -20 -30 -4…" at bounding box center [696, 296] width 273 height 407
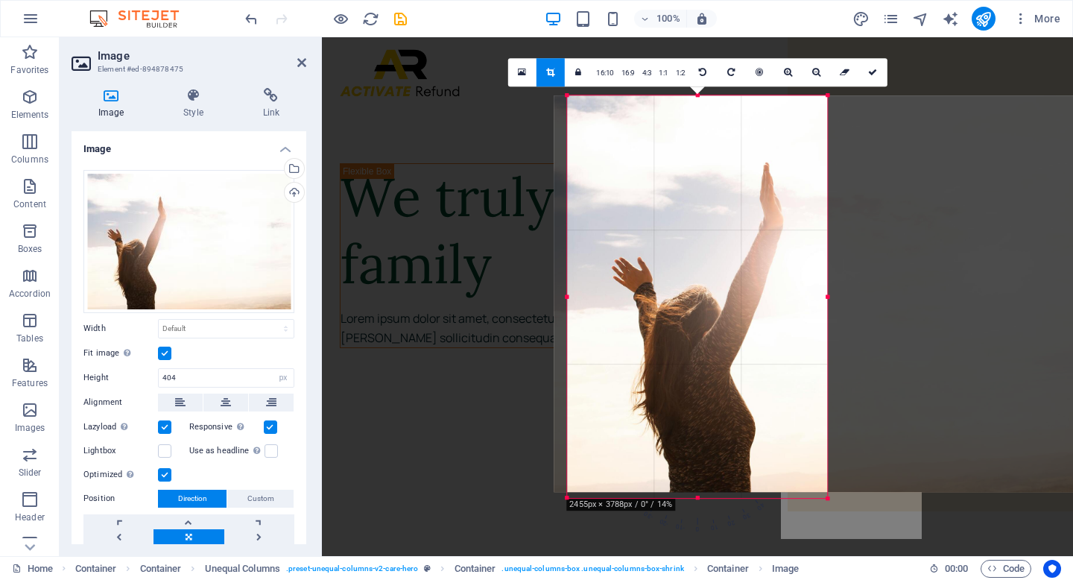
drag, startPoint x: 561, startPoint y: 495, endPoint x: 574, endPoint y: 491, distance: 14.1
click at [574, 491] on div "180 170 160 150 140 130 120 110 100 90 80 70 60 50 40 30 20 10 0 -10 -20 -30 -4…" at bounding box center [697, 296] width 260 height 402
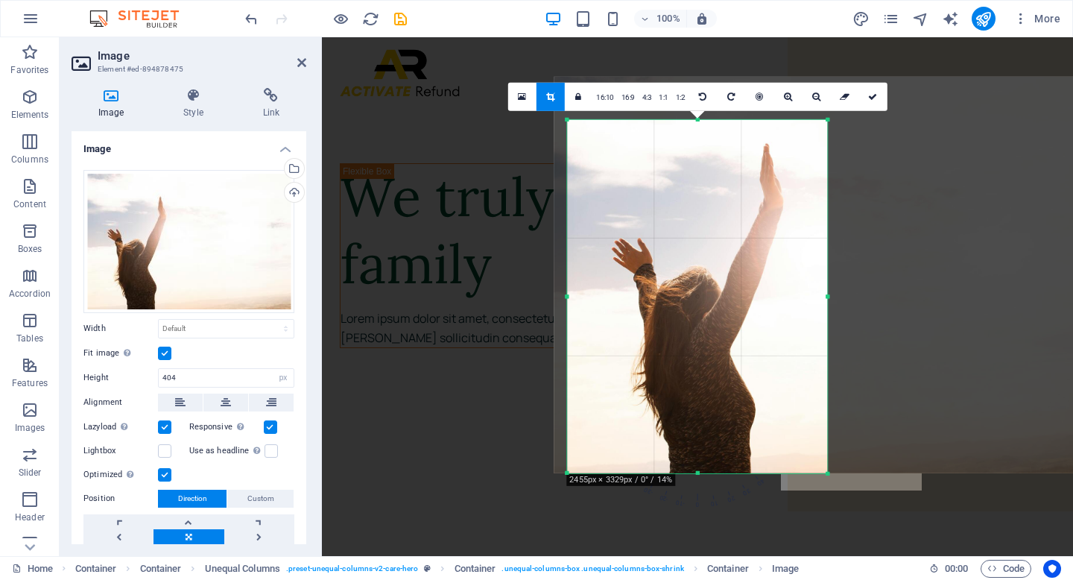
drag, startPoint x: 696, startPoint y: 98, endPoint x: 691, endPoint y: 141, distance: 43.6
click at [691, 141] on div "180 170 160 150 140 130 120 110 100 90 80 70 60 50 40 30 20 10 0 -10 -20 -30 -4…" at bounding box center [697, 296] width 260 height 353
click at [524, 99] on icon at bounding box center [522, 97] width 8 height 10
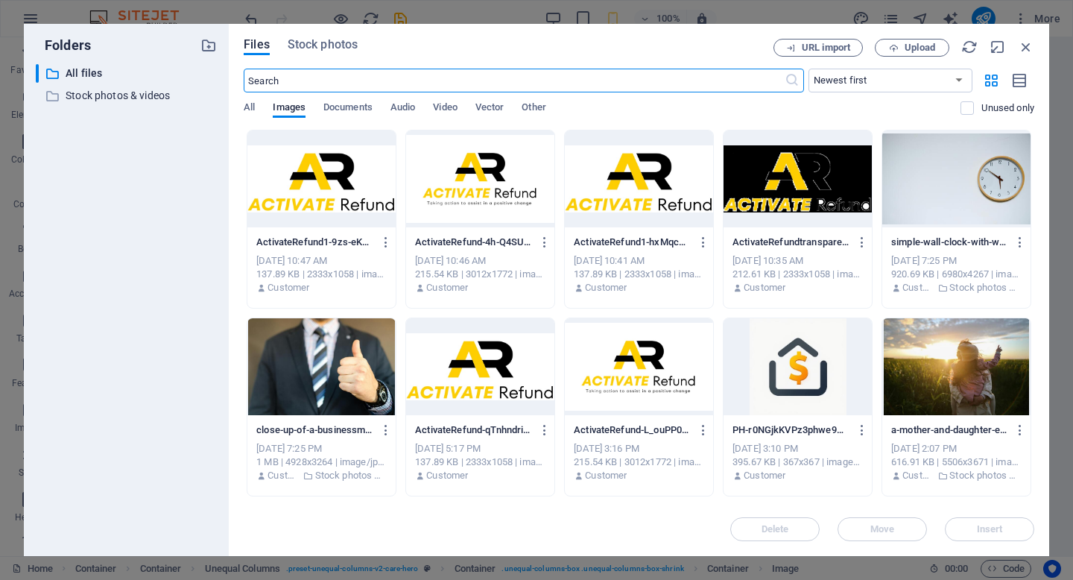
type input "100"
select select "vw"
type input "256"
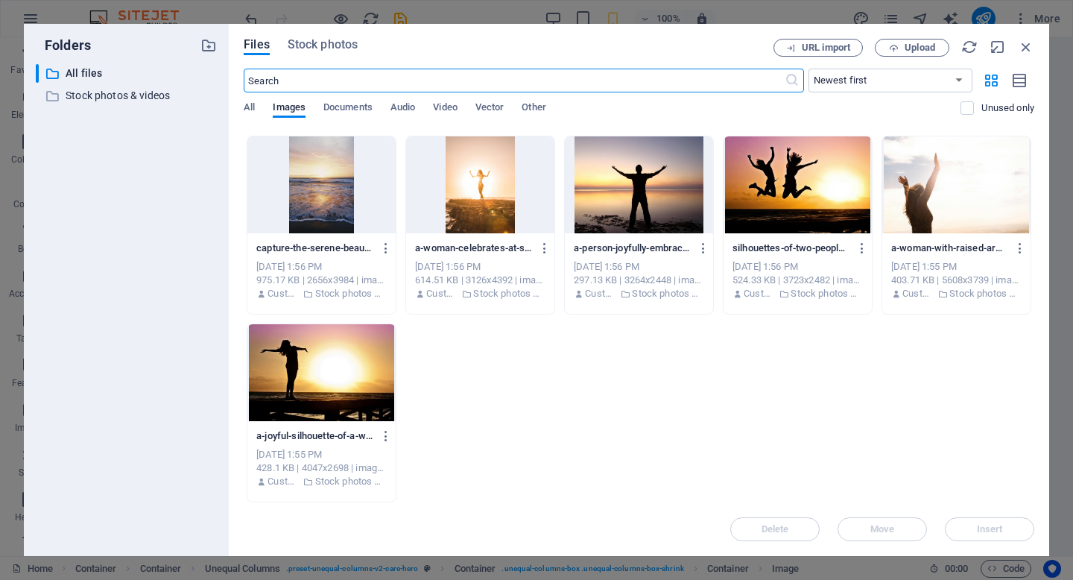
click at [963, 218] on div at bounding box center [956, 184] width 148 height 97
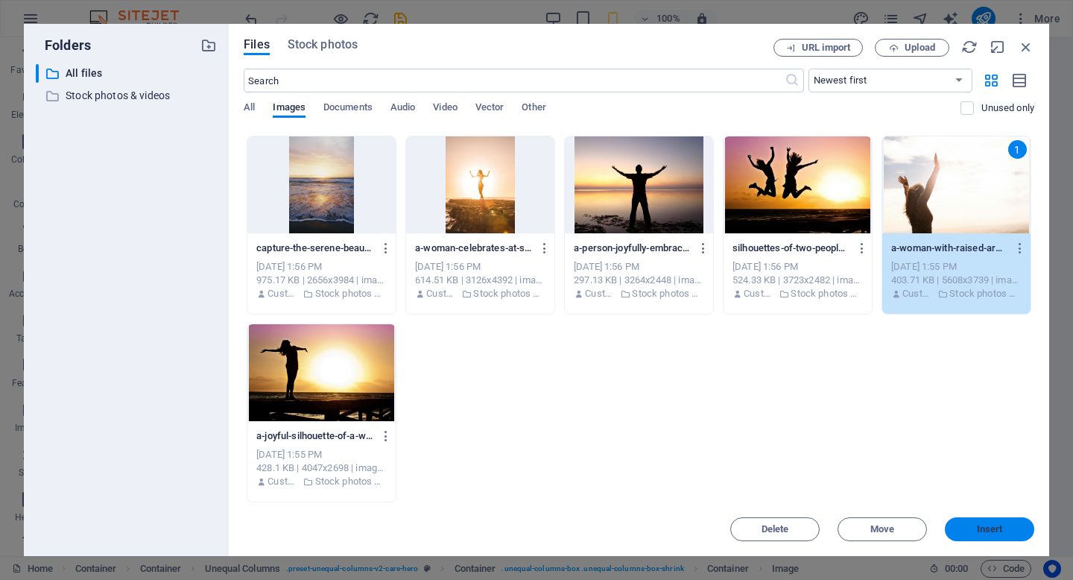
drag, startPoint x: 994, startPoint y: 537, endPoint x: 670, endPoint y: 496, distance: 326.6
click at [994, 537] on button "Insert" at bounding box center [989, 529] width 89 height 24
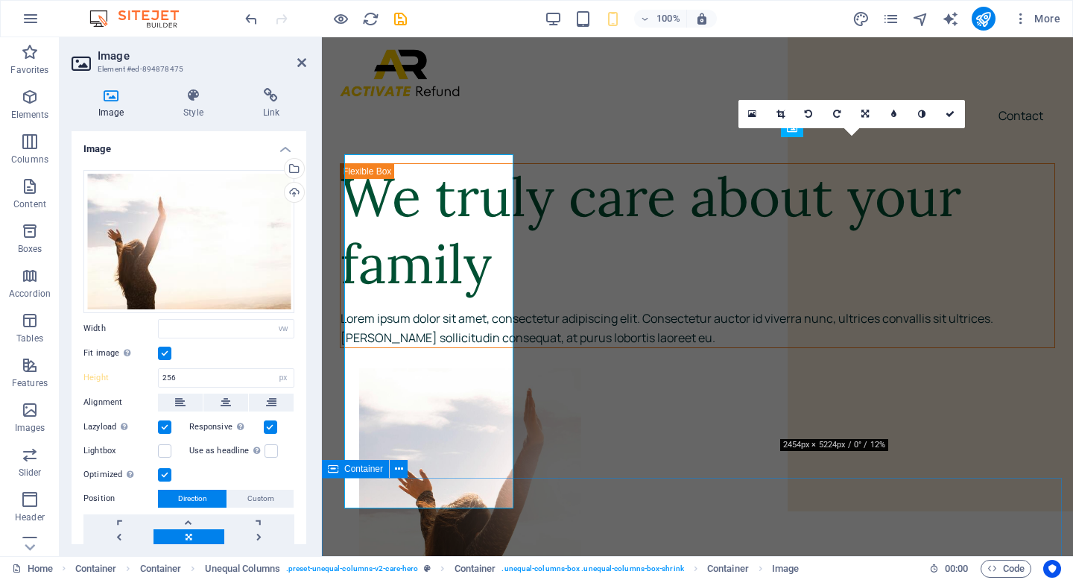
select select "DISABLED_OPTION_VALUE"
type input "404"
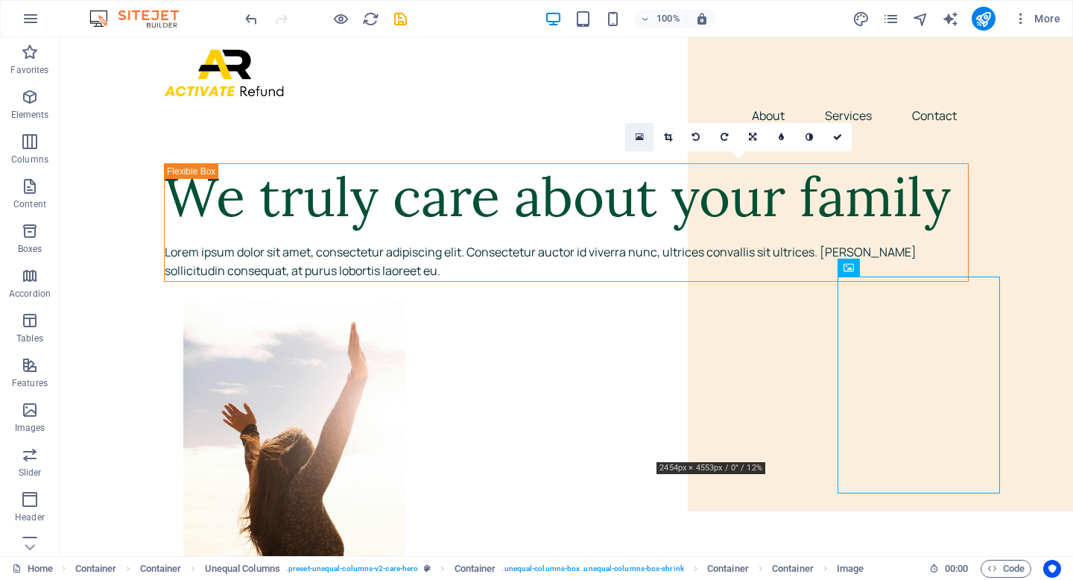
click at [643, 138] on icon at bounding box center [639, 137] width 8 height 10
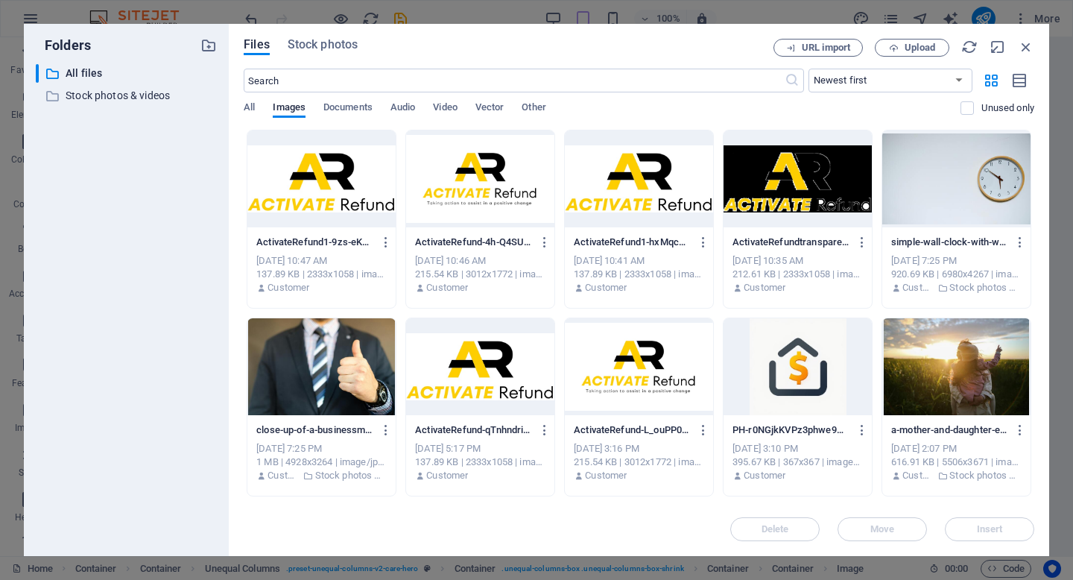
click at [945, 384] on div at bounding box center [956, 366] width 148 height 97
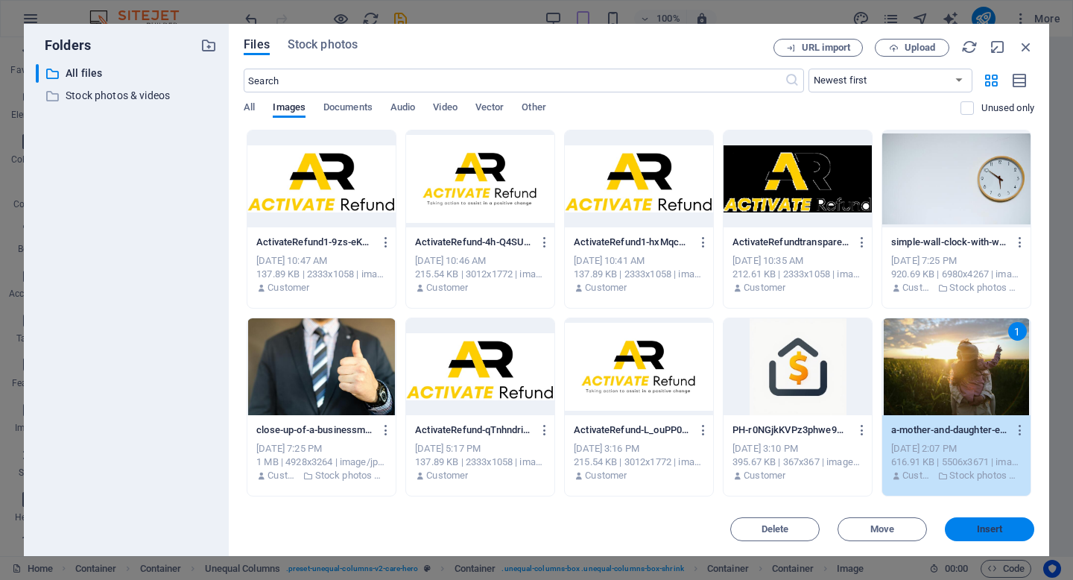
click at [998, 530] on span "Insert" at bounding box center [990, 528] width 26 height 9
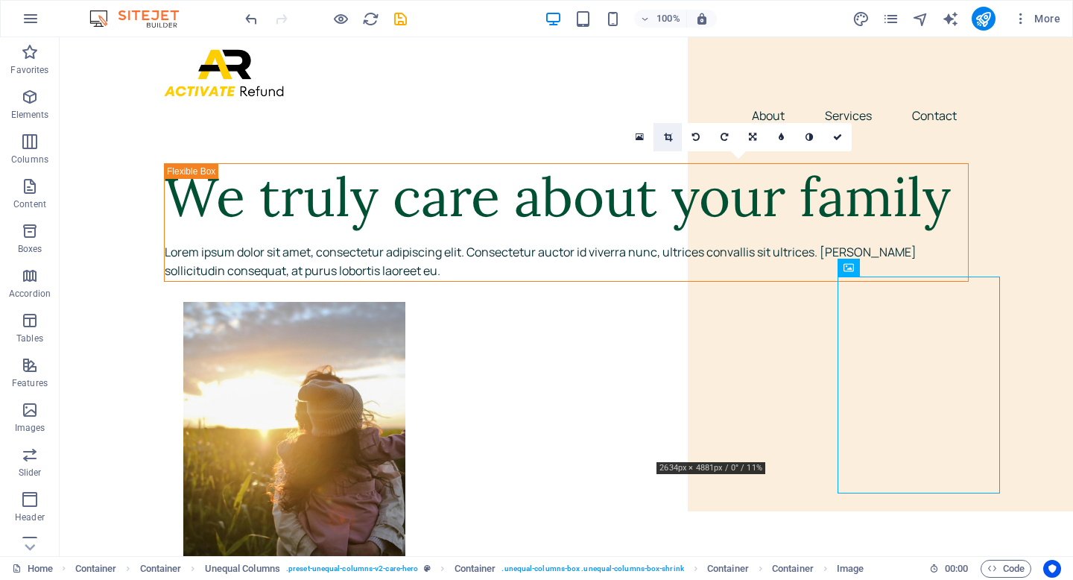
click at [666, 136] on icon at bounding box center [668, 137] width 8 height 9
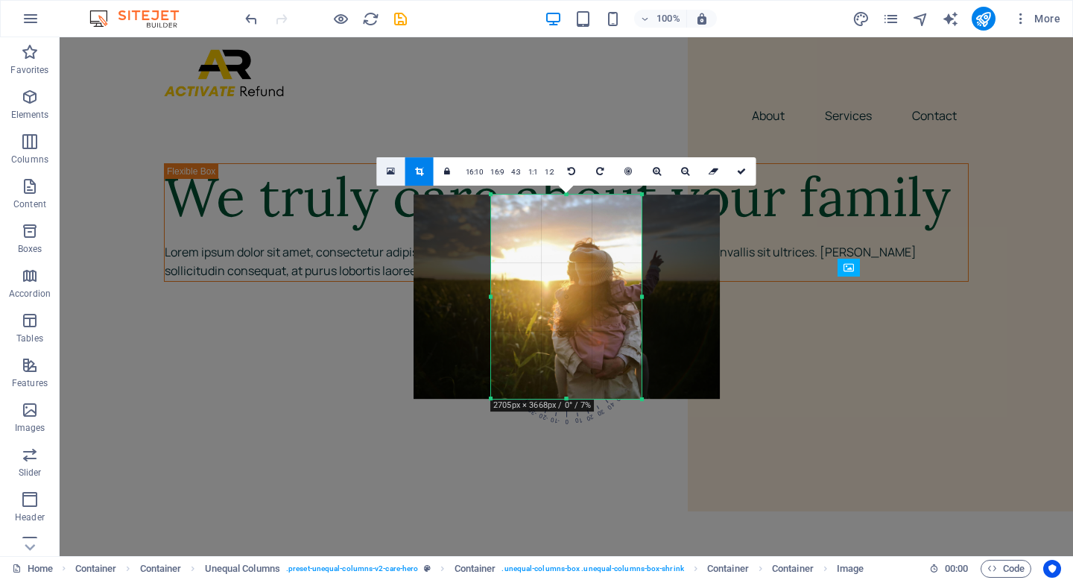
click at [394, 170] on icon at bounding box center [391, 171] width 8 height 10
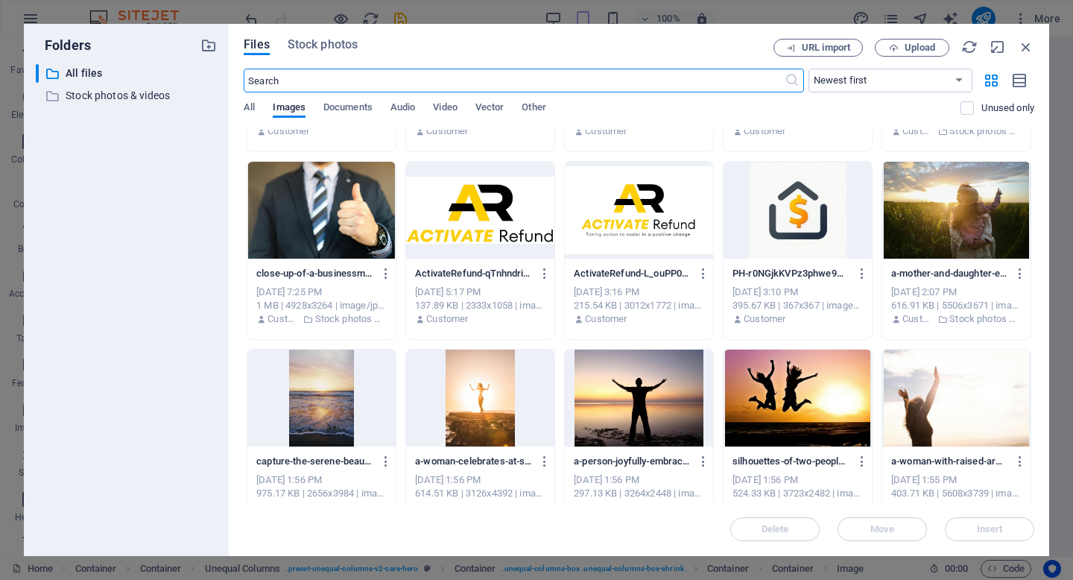
scroll to position [162, 0]
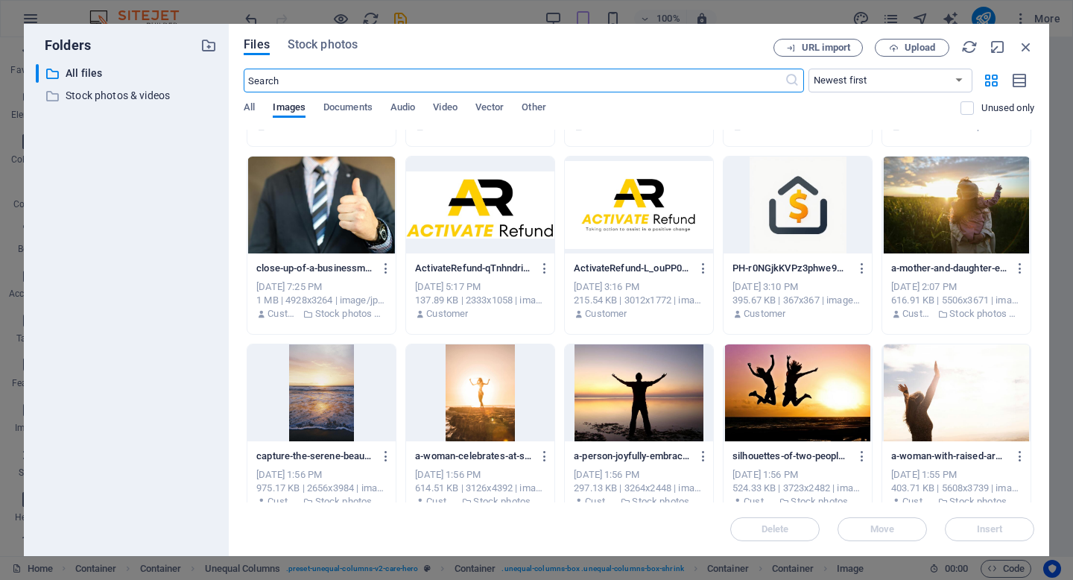
click at [910, 372] on div at bounding box center [956, 392] width 148 height 97
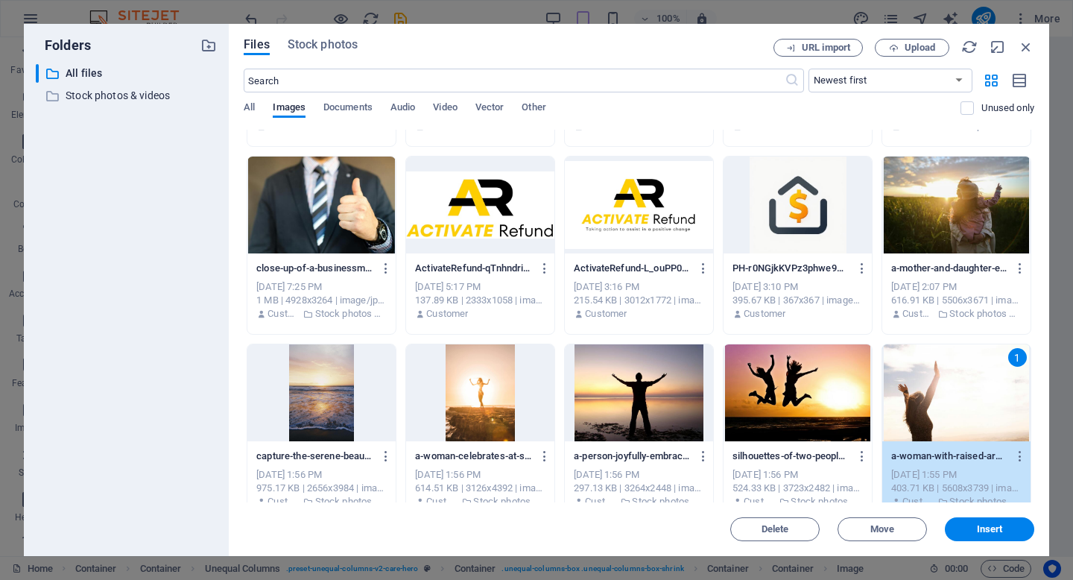
click at [1006, 527] on span "Insert" at bounding box center [988, 528] width 77 height 9
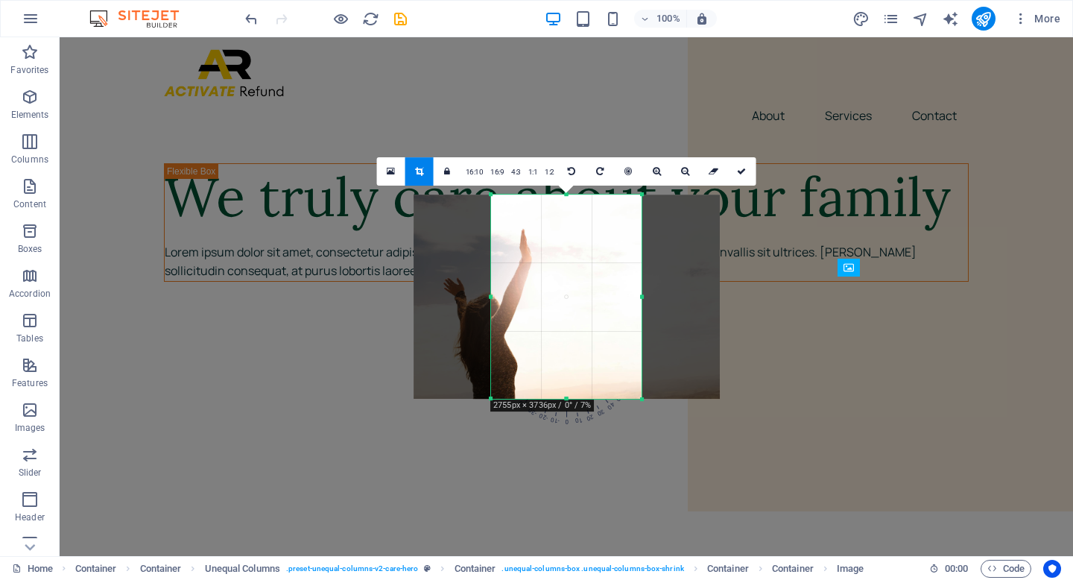
click at [641, 293] on div at bounding box center [641, 296] width 5 height 204
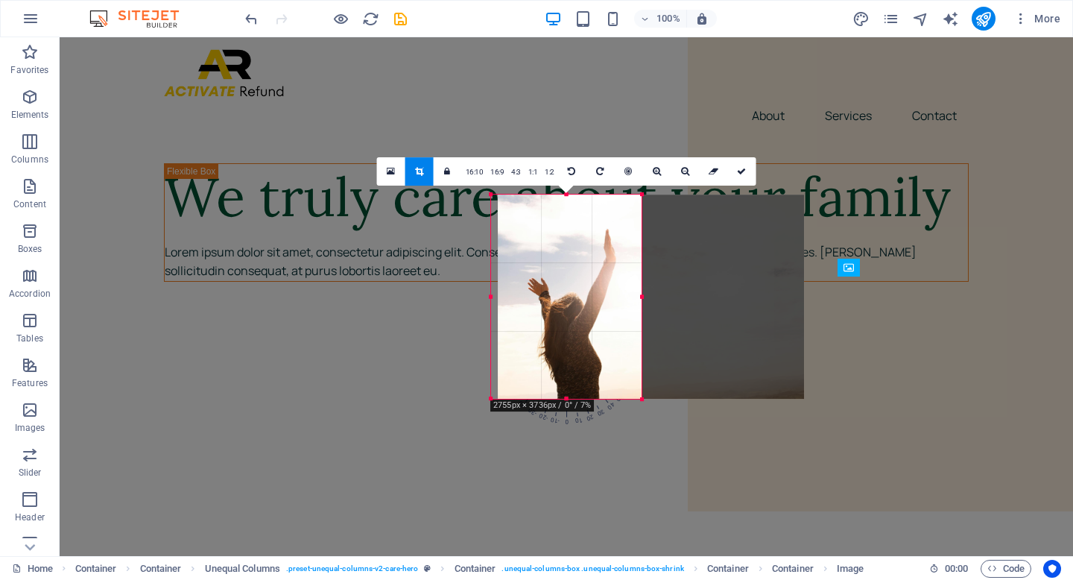
drag, startPoint x: 528, startPoint y: 287, endPoint x: 612, endPoint y: 291, distance: 84.3
click at [612, 291] on div at bounding box center [651, 296] width 306 height 204
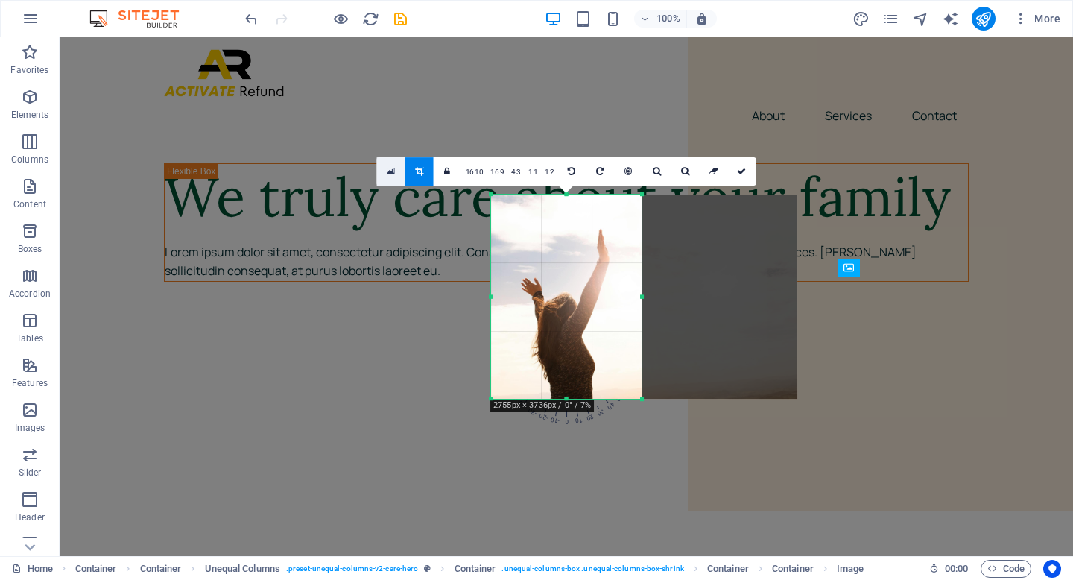
click at [393, 168] on icon at bounding box center [391, 171] width 8 height 10
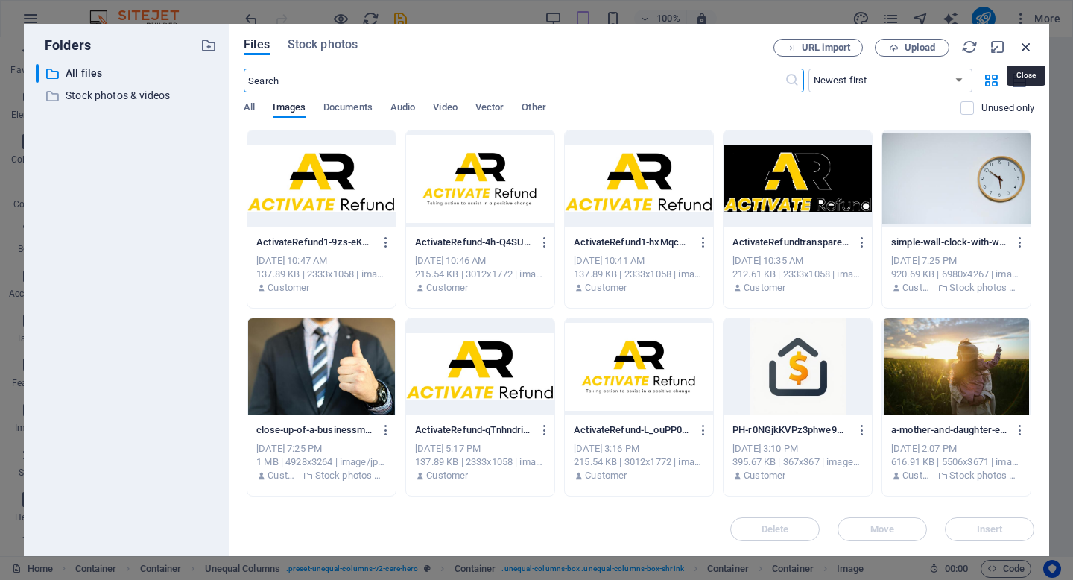
click at [1024, 47] on icon "button" at bounding box center [1026, 47] width 16 height 16
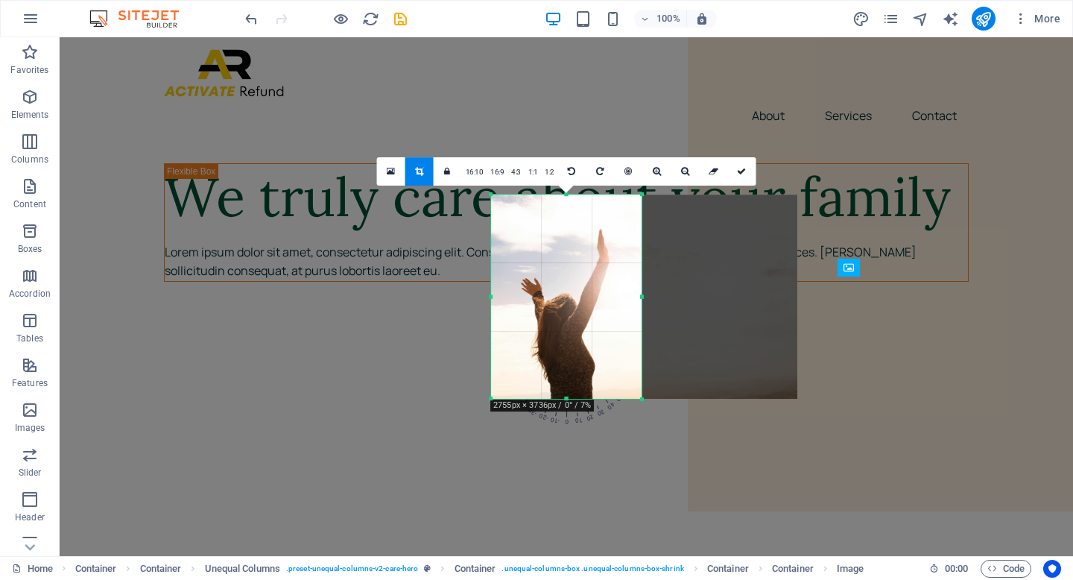
click at [741, 170] on icon at bounding box center [741, 171] width 9 height 9
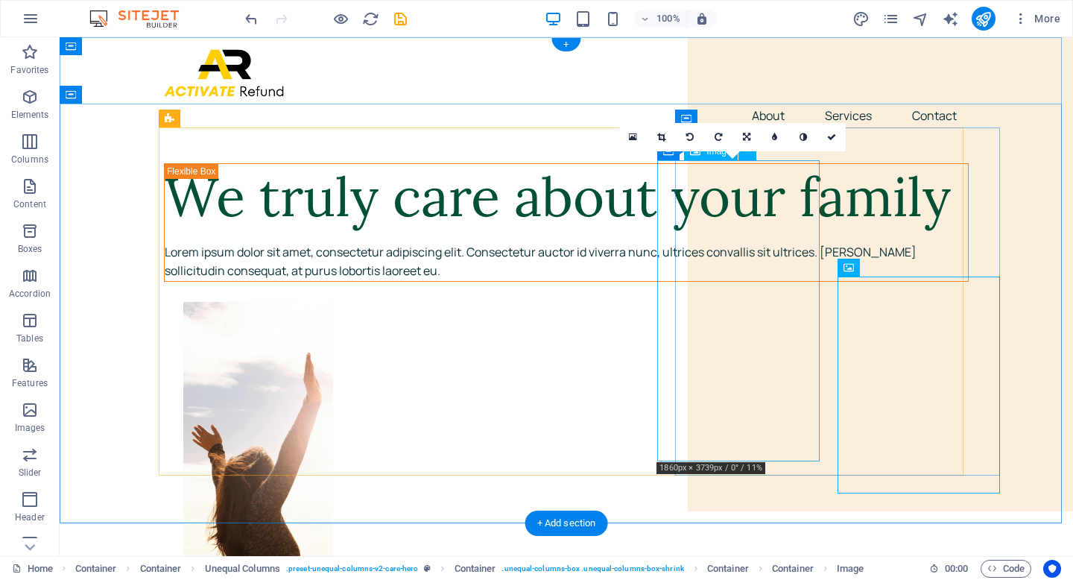
click at [753, 302] on figure at bounding box center [585, 452] width 804 height 301
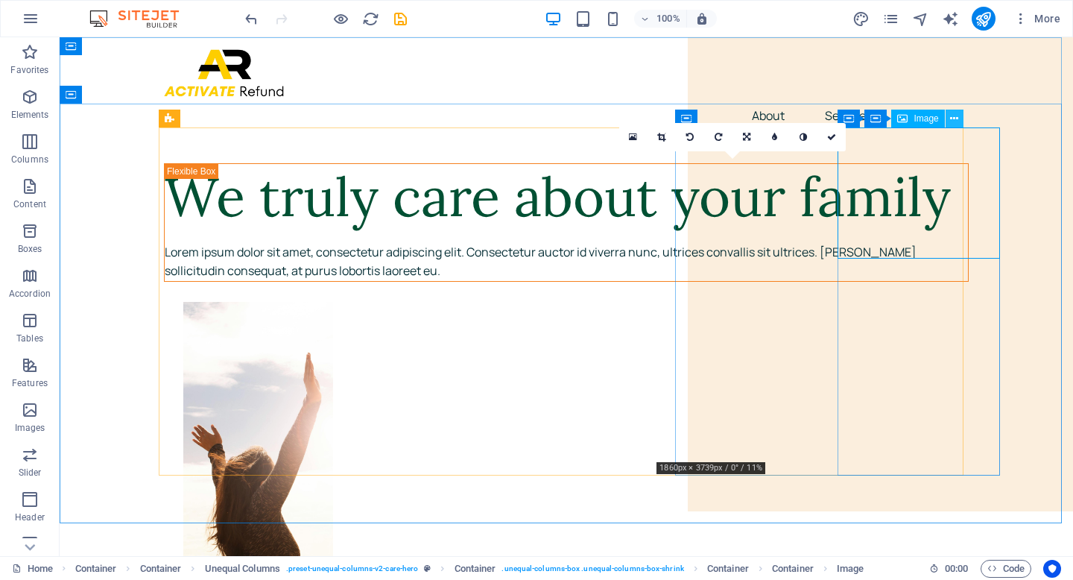
click at [957, 116] on icon at bounding box center [954, 119] width 8 height 16
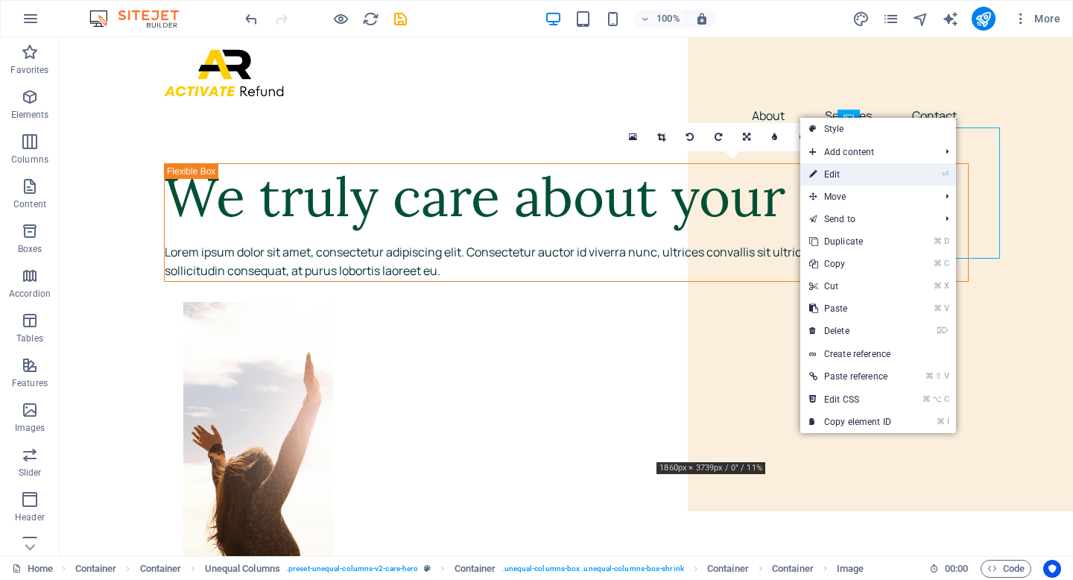
click at [875, 171] on link "⏎ Edit" at bounding box center [850, 174] width 100 height 22
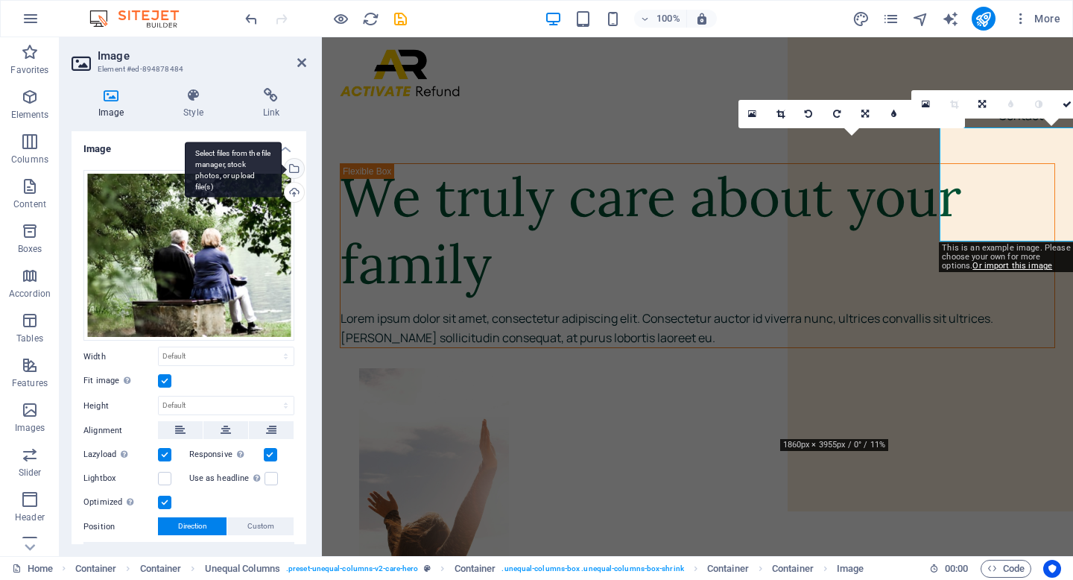
click at [291, 168] on div "Select files from the file manager, stock photos, or upload file(s)" at bounding box center [293, 170] width 22 height 22
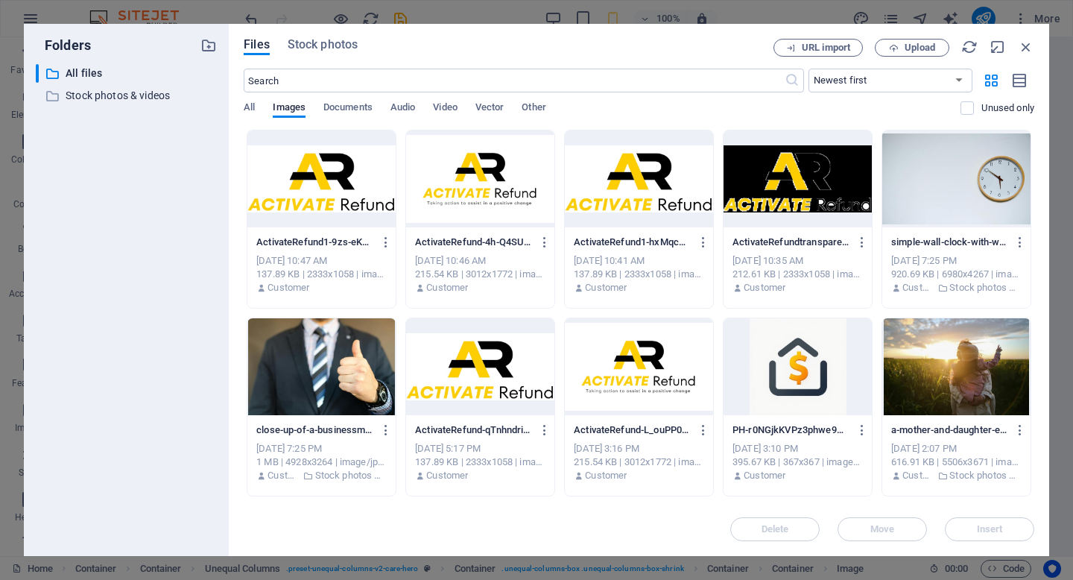
click at [314, 323] on div at bounding box center [321, 366] width 148 height 97
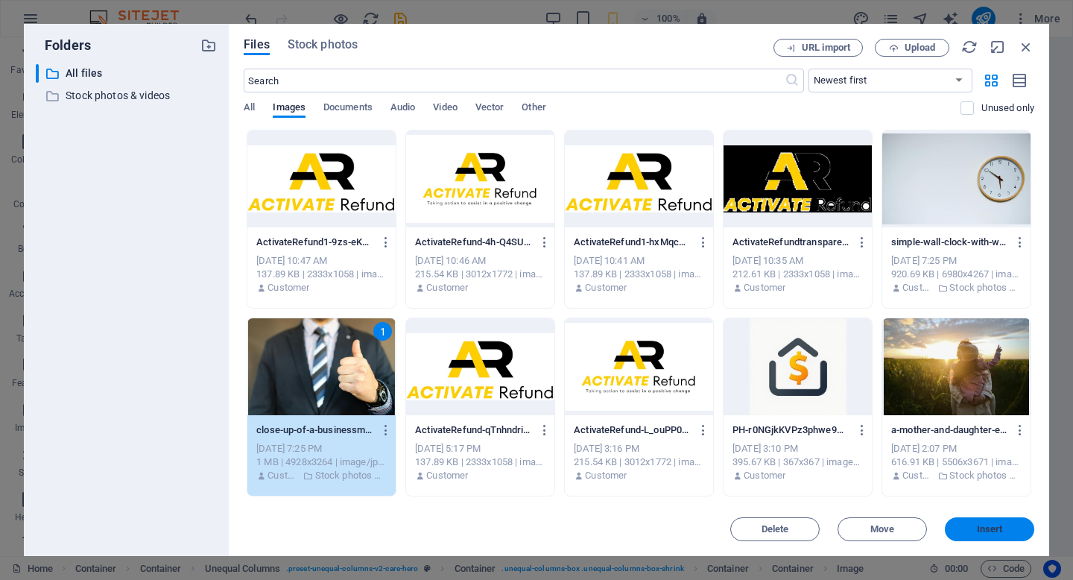
click at [980, 525] on span "Insert" at bounding box center [990, 528] width 26 height 9
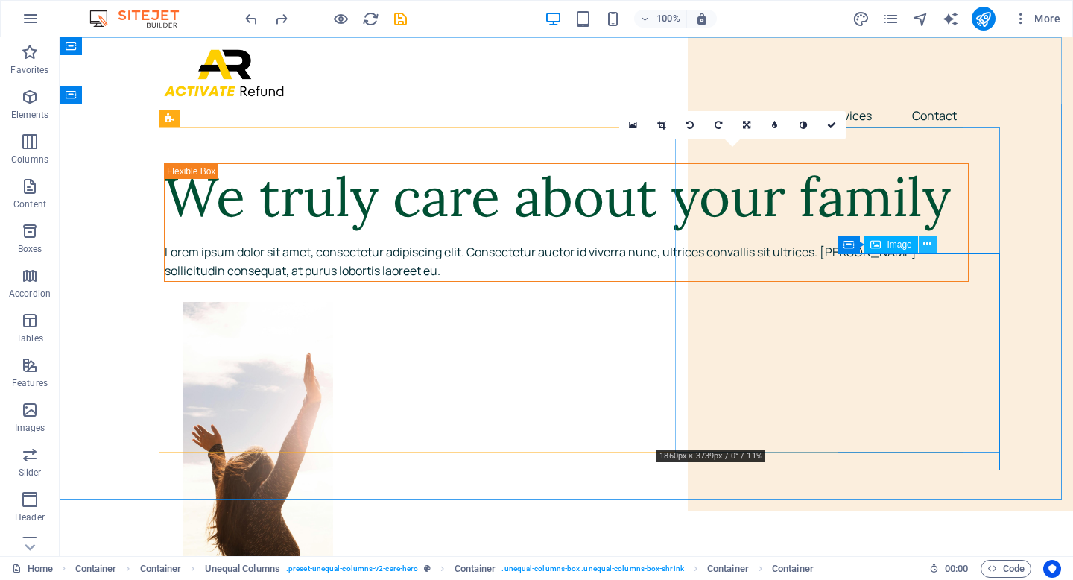
click at [927, 244] on icon at bounding box center [927, 244] width 8 height 16
click at [931, 239] on icon at bounding box center [927, 244] width 8 height 16
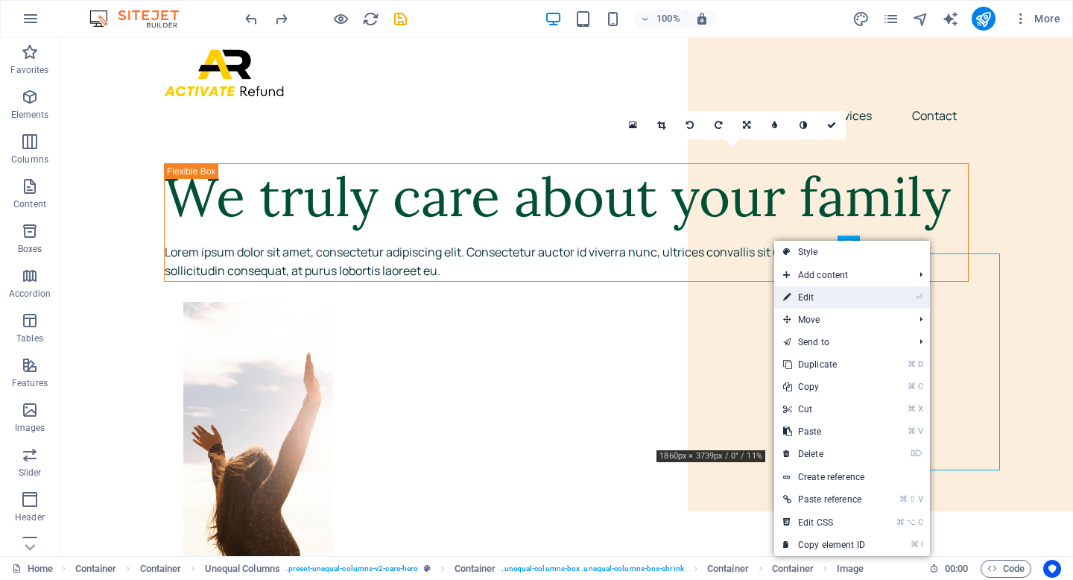
click at [880, 296] on li "⏎ Edit" at bounding box center [852, 297] width 156 height 22
click at [815, 302] on link "⏎ Edit" at bounding box center [824, 297] width 100 height 22
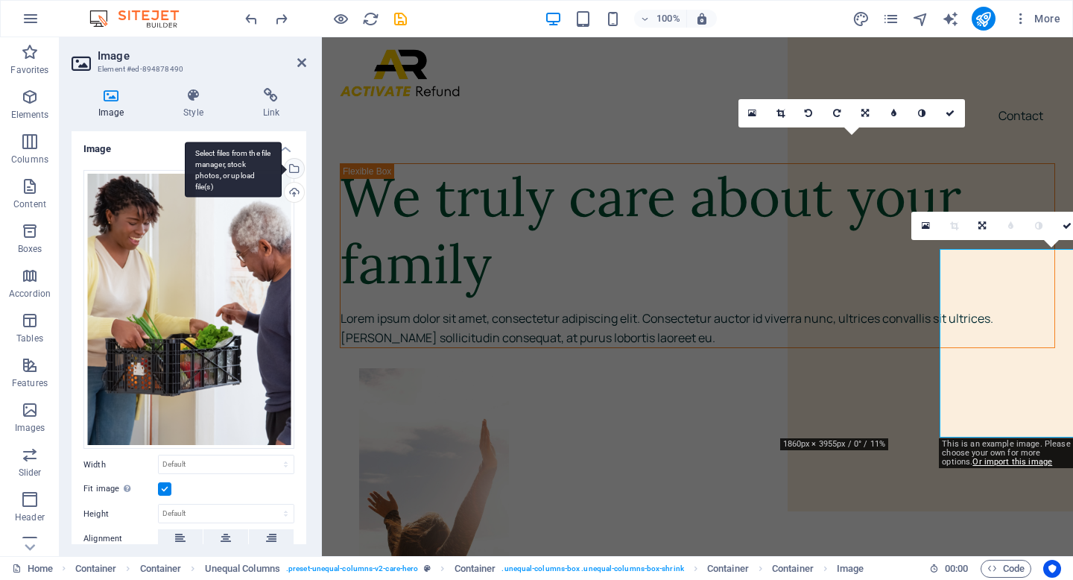
click at [282, 168] on div "Select files from the file manager, stock photos, or upload file(s)" at bounding box center [233, 170] width 97 height 56
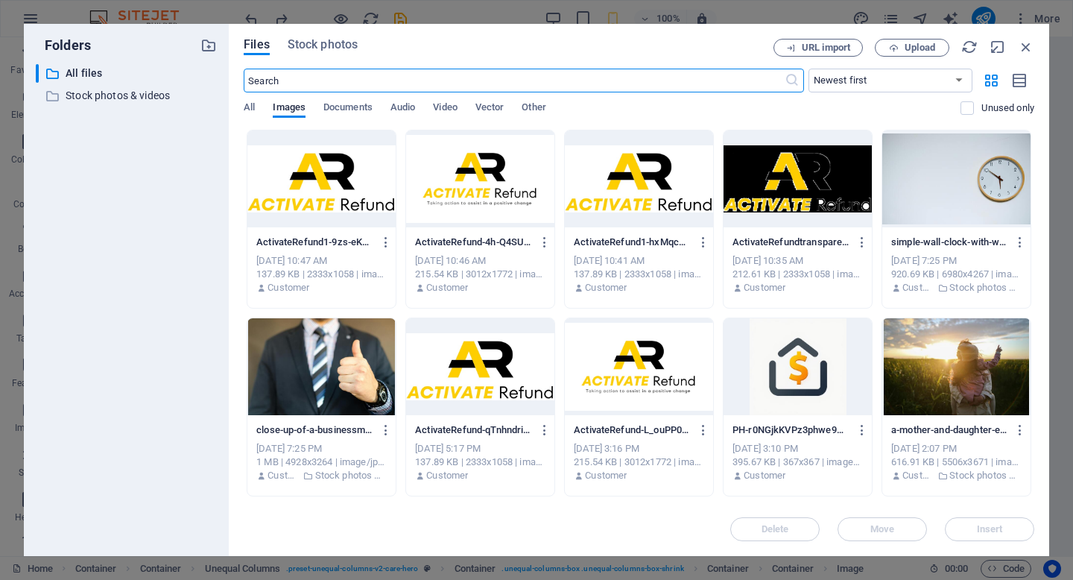
type input "119"
select select "px"
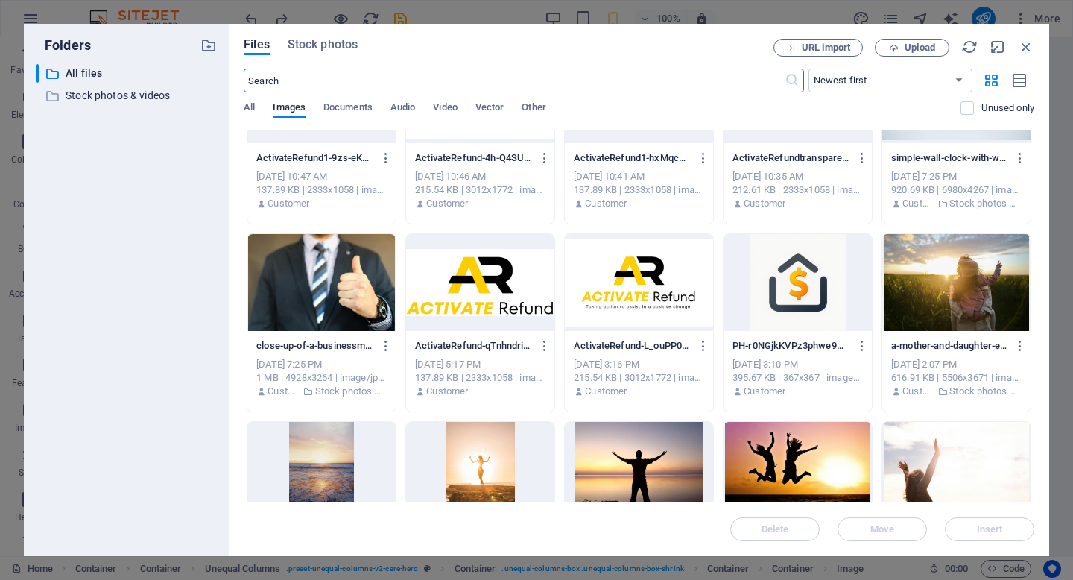
scroll to position [88, 0]
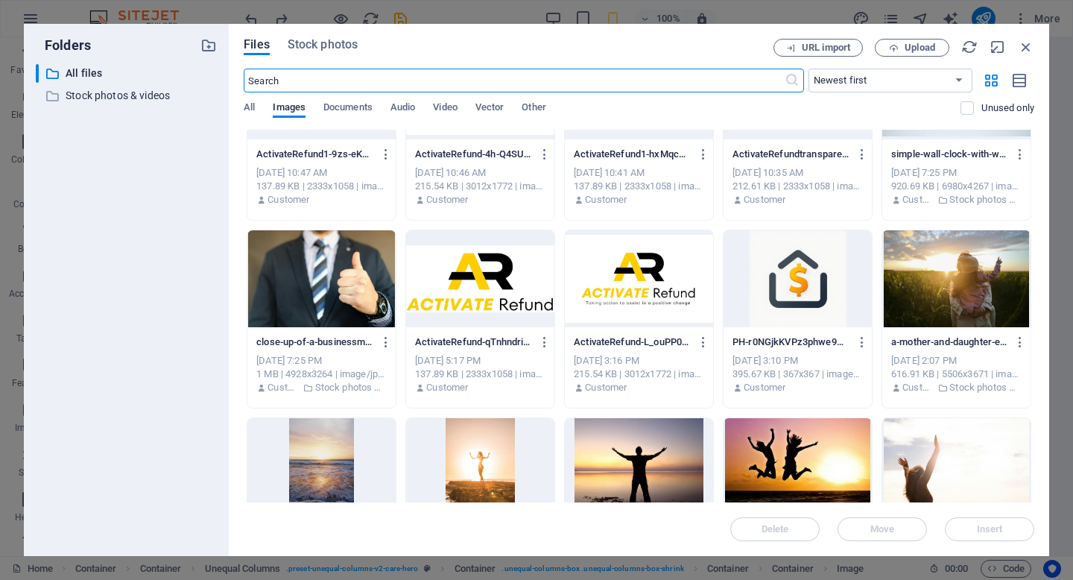
click at [928, 293] on div at bounding box center [956, 278] width 148 height 97
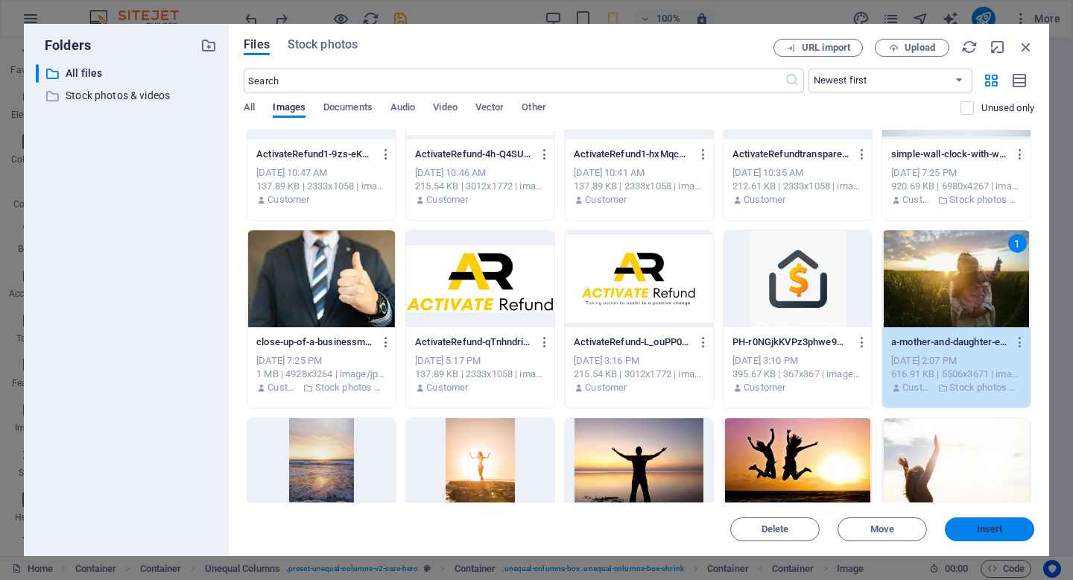
click at [1011, 530] on span "Insert" at bounding box center [988, 528] width 77 height 9
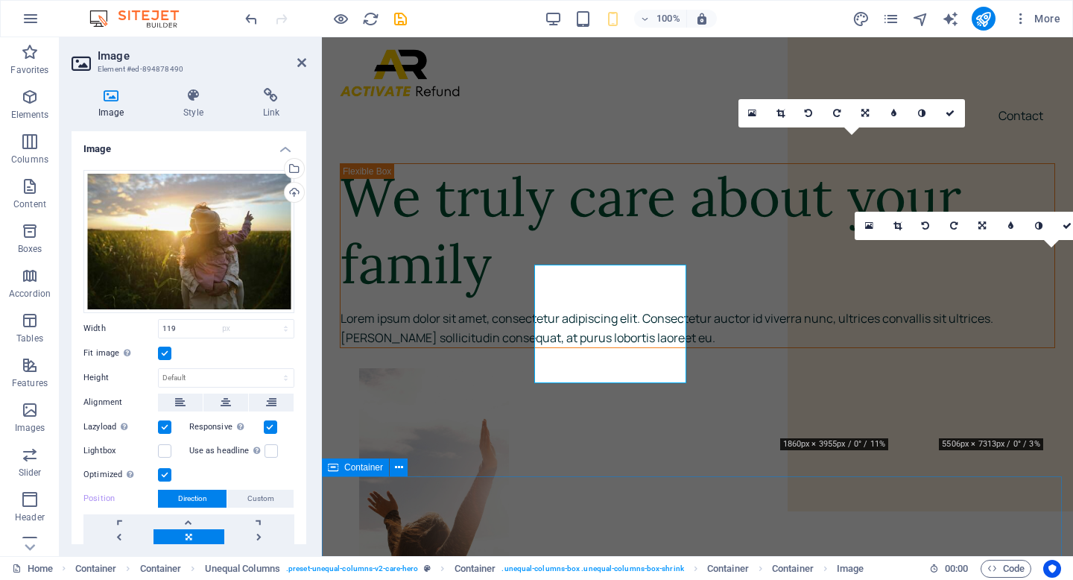
select select "DISABLED_OPTION_VALUE"
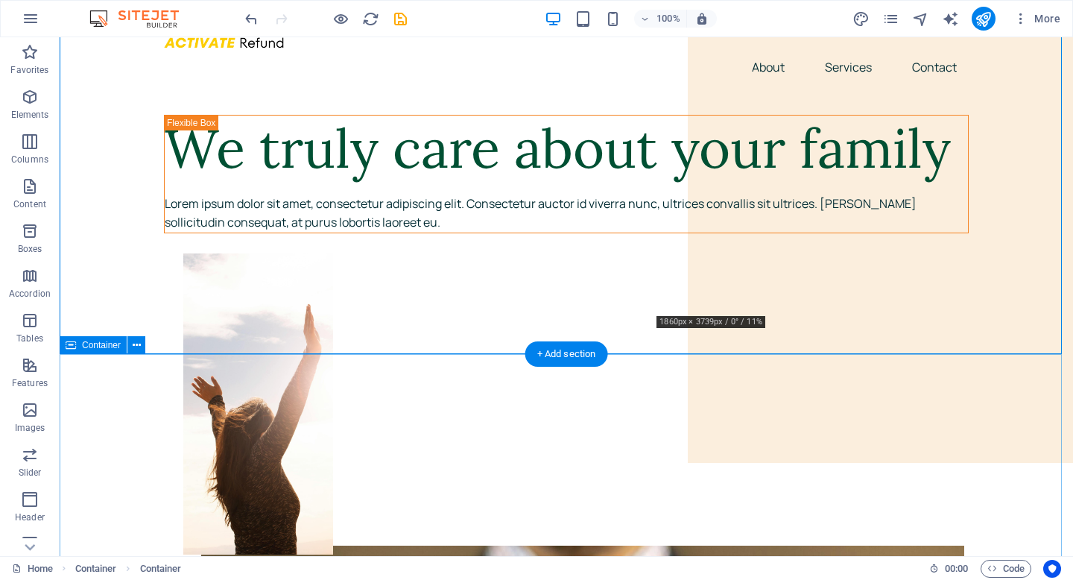
scroll to position [0, 0]
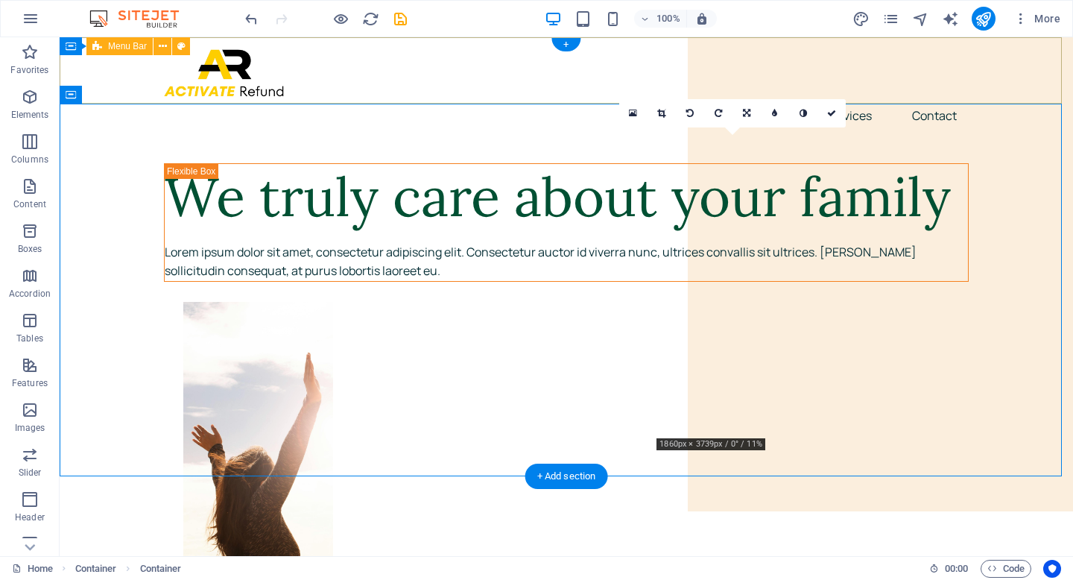
click at [1027, 70] on div "About Services Contact" at bounding box center [566, 88] width 1013 height 102
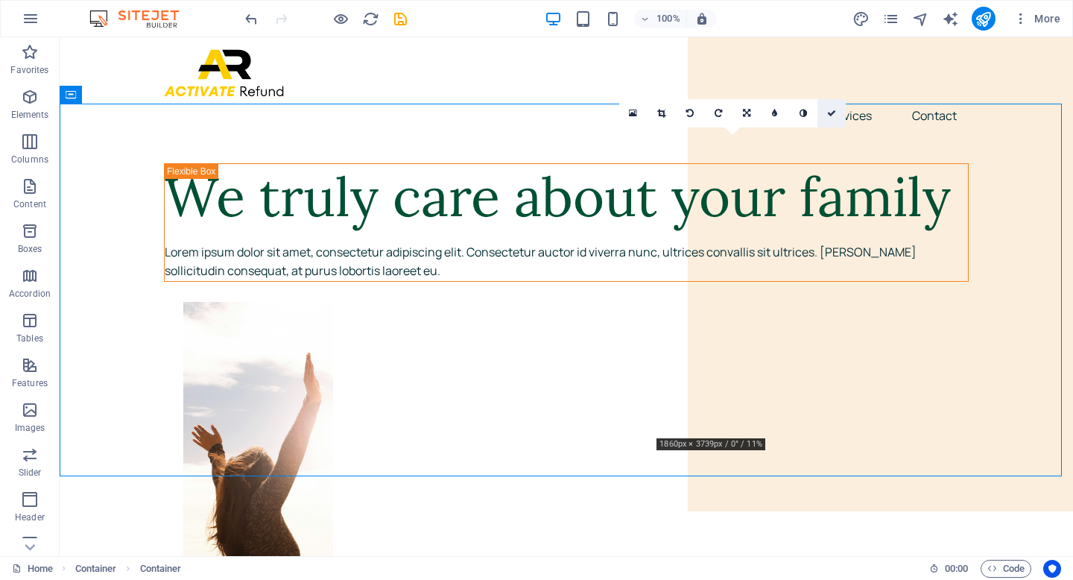
click at [836, 112] on link at bounding box center [831, 113] width 28 height 28
click at [832, 111] on icon at bounding box center [831, 113] width 9 height 9
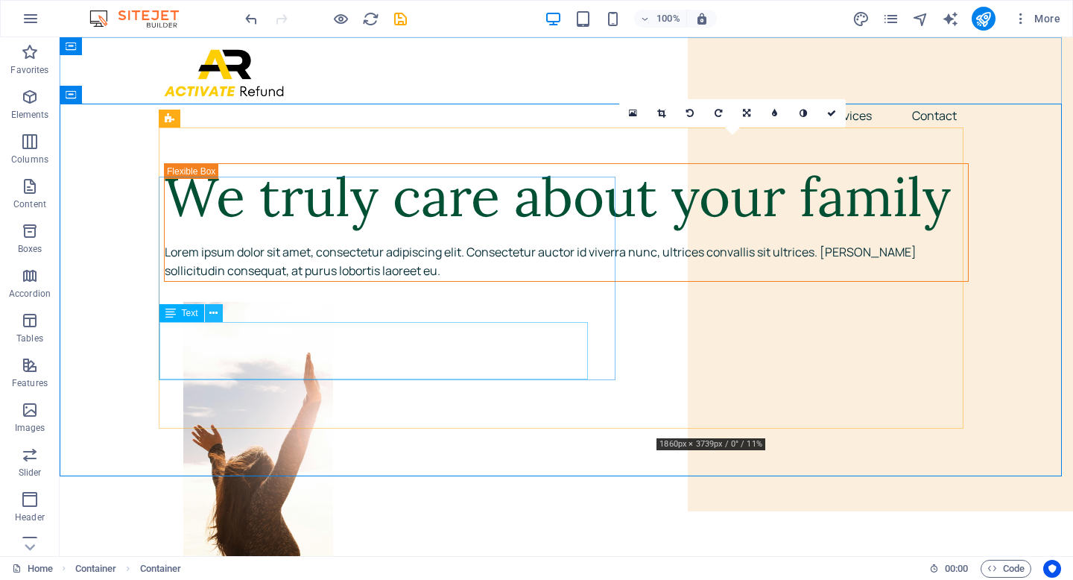
click at [216, 314] on icon at bounding box center [213, 313] width 8 height 16
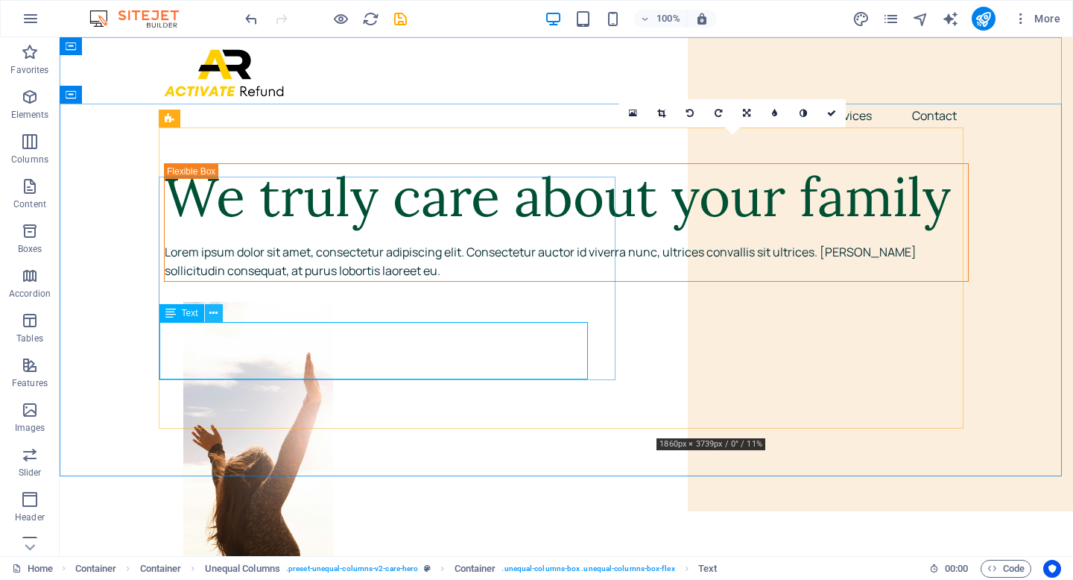
click at [215, 311] on icon at bounding box center [213, 313] width 8 height 16
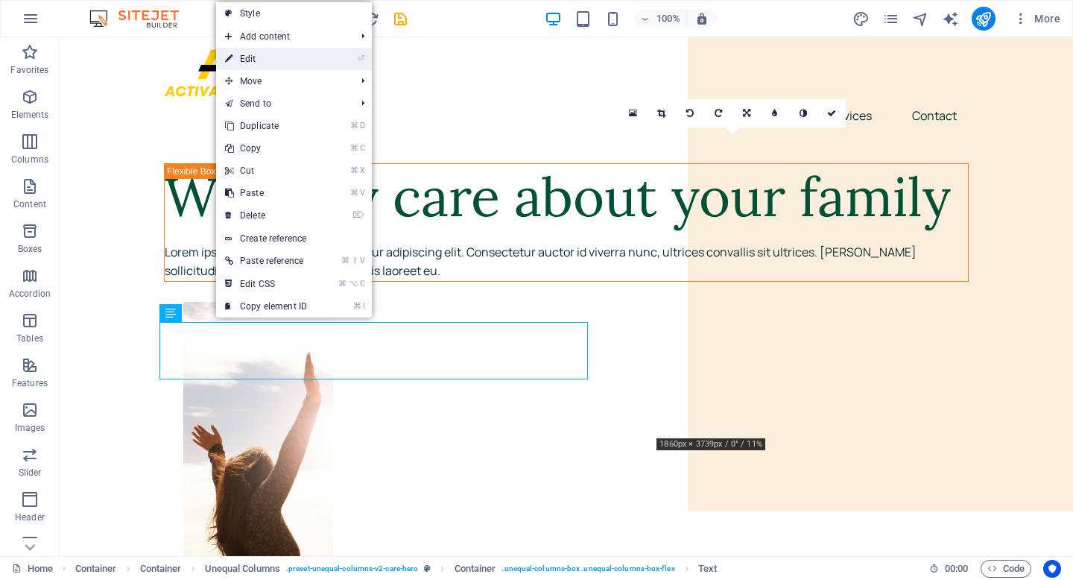
click at [337, 56] on li "⏎ Edit" at bounding box center [294, 59] width 156 height 22
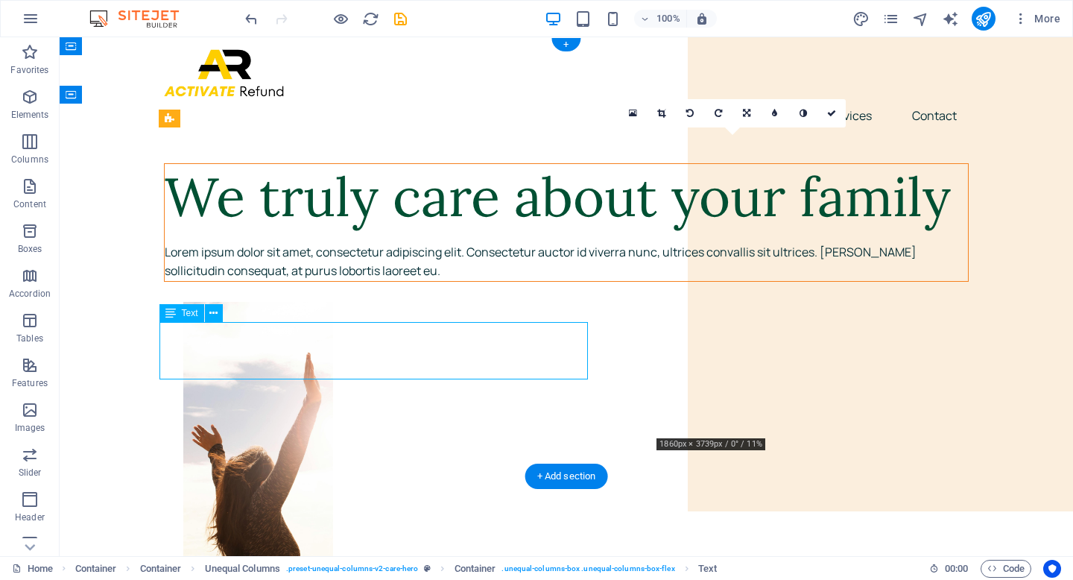
drag, startPoint x: 291, startPoint y: 367, endPoint x: 249, endPoint y: 349, distance: 46.1
click at [250, 281] on div "Lorem ipsum dolor sit amet, consectetur adipiscing elit. Consectetur auctor id …" at bounding box center [566, 262] width 803 height 38
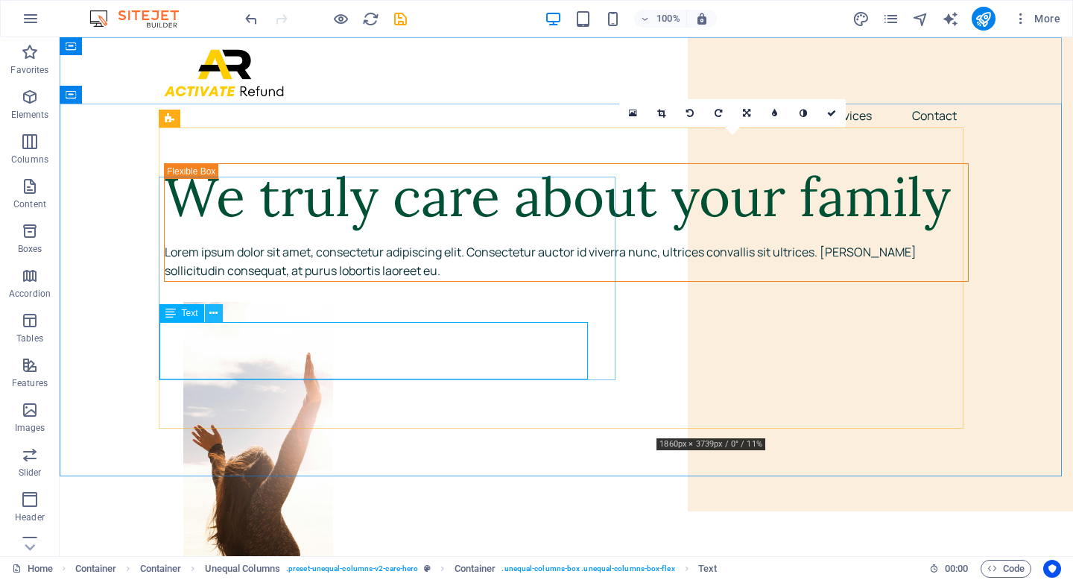
click at [215, 313] on icon at bounding box center [213, 313] width 8 height 16
click at [212, 311] on icon at bounding box center [213, 313] width 8 height 16
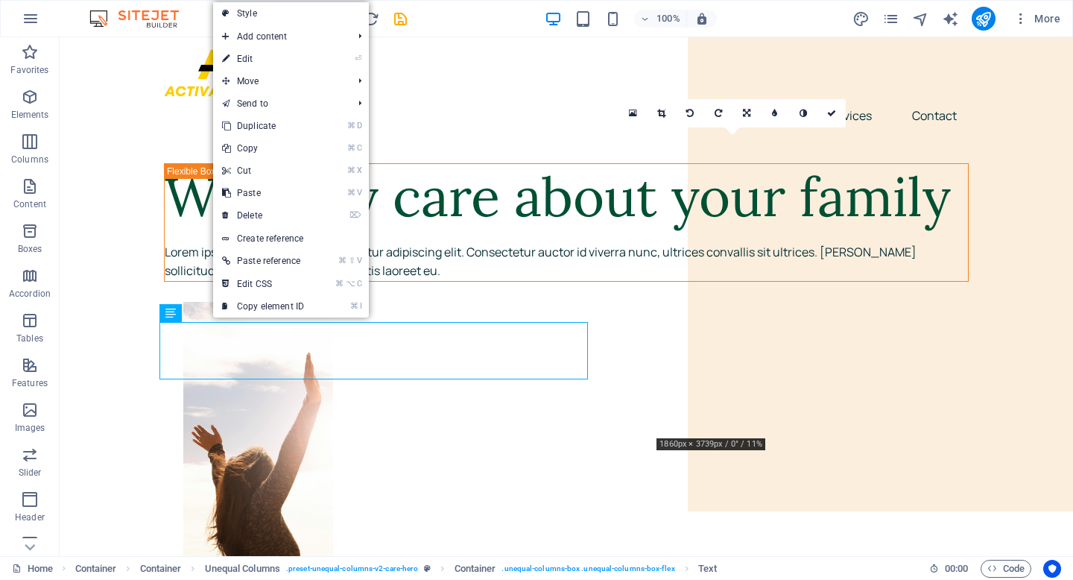
drag, startPoint x: 250, startPoint y: 53, endPoint x: 263, endPoint y: 95, distance: 44.5
click at [250, 53] on link "⏎ Edit" at bounding box center [263, 59] width 100 height 22
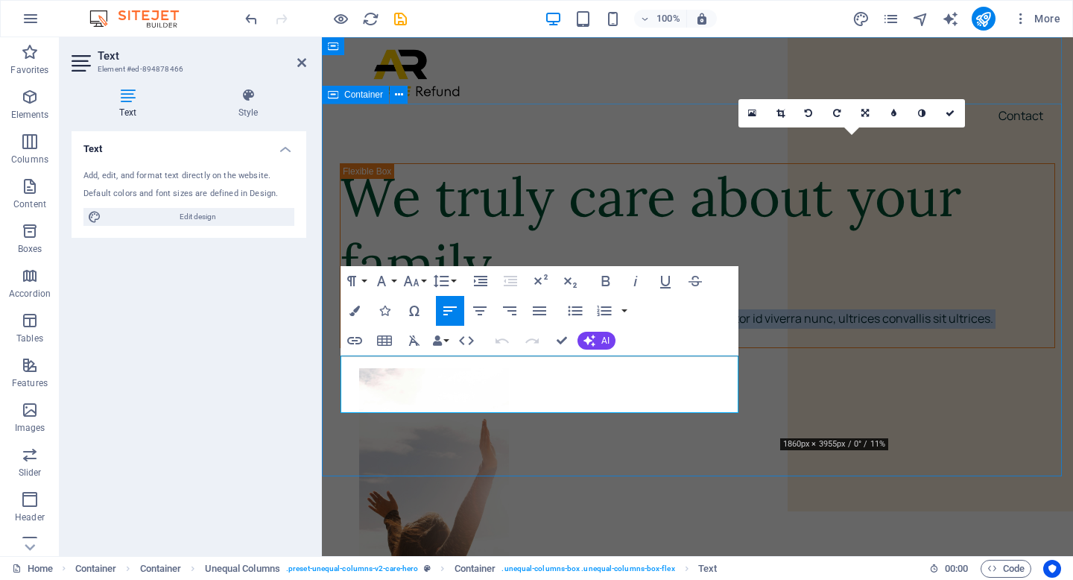
drag, startPoint x: 569, startPoint y: 405, endPoint x: 337, endPoint y: 361, distance: 236.7
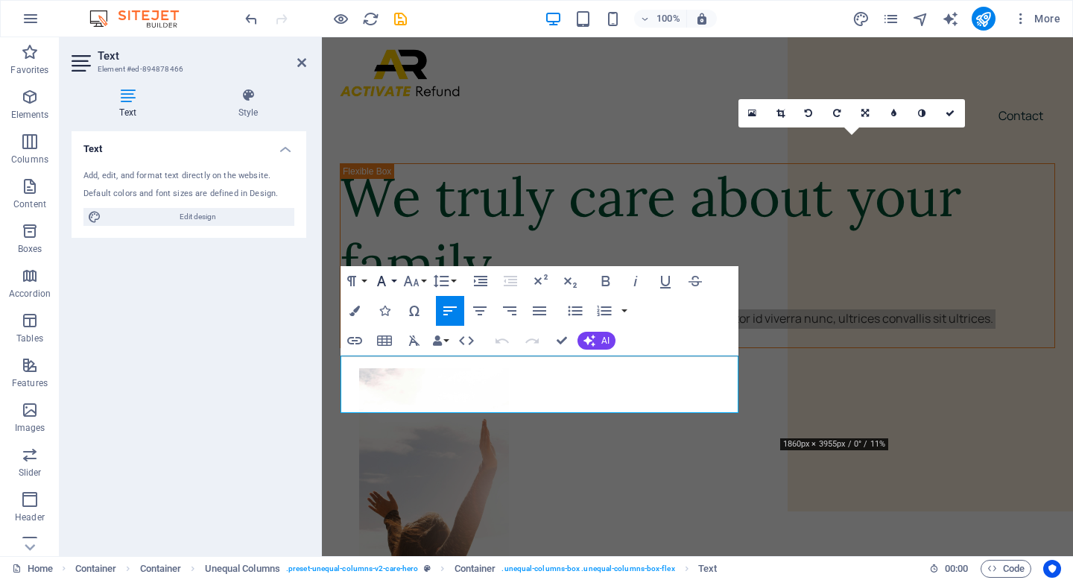
click at [393, 279] on button "Font Family" at bounding box center [384, 281] width 28 height 30
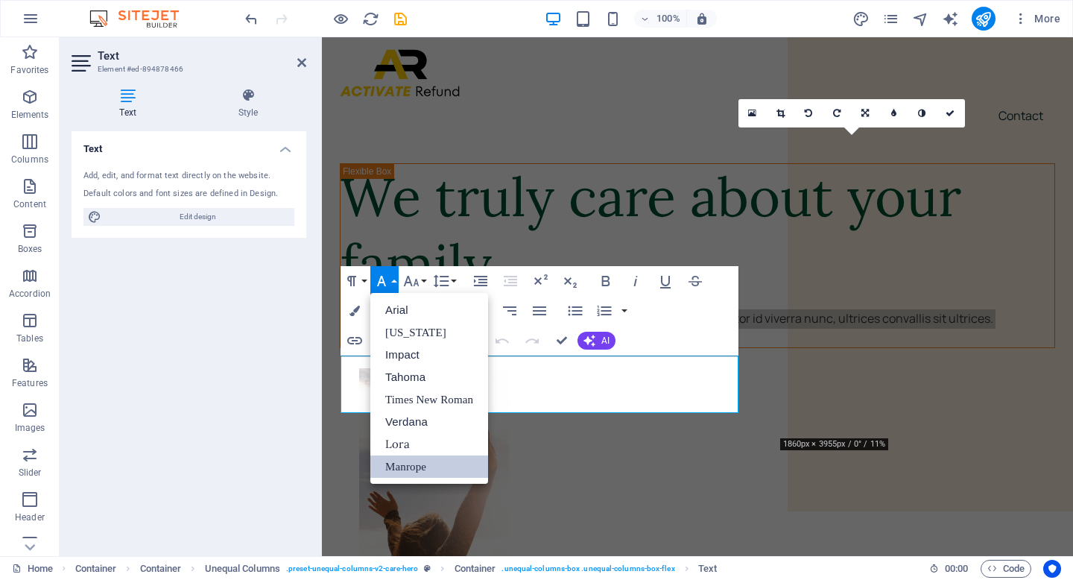
click at [393, 279] on button "Font Family" at bounding box center [384, 281] width 28 height 30
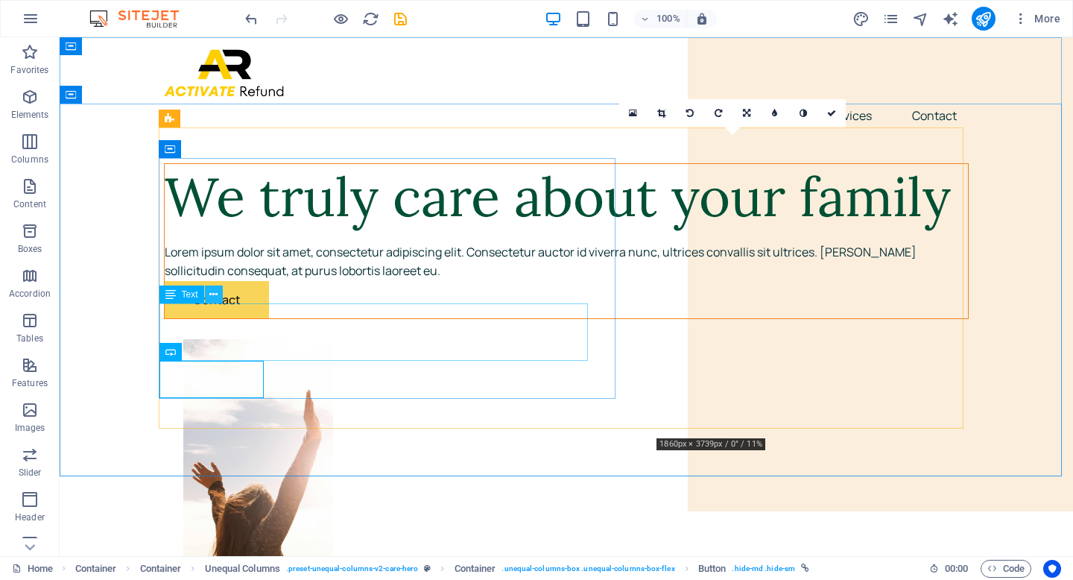
click at [217, 293] on icon at bounding box center [213, 295] width 8 height 16
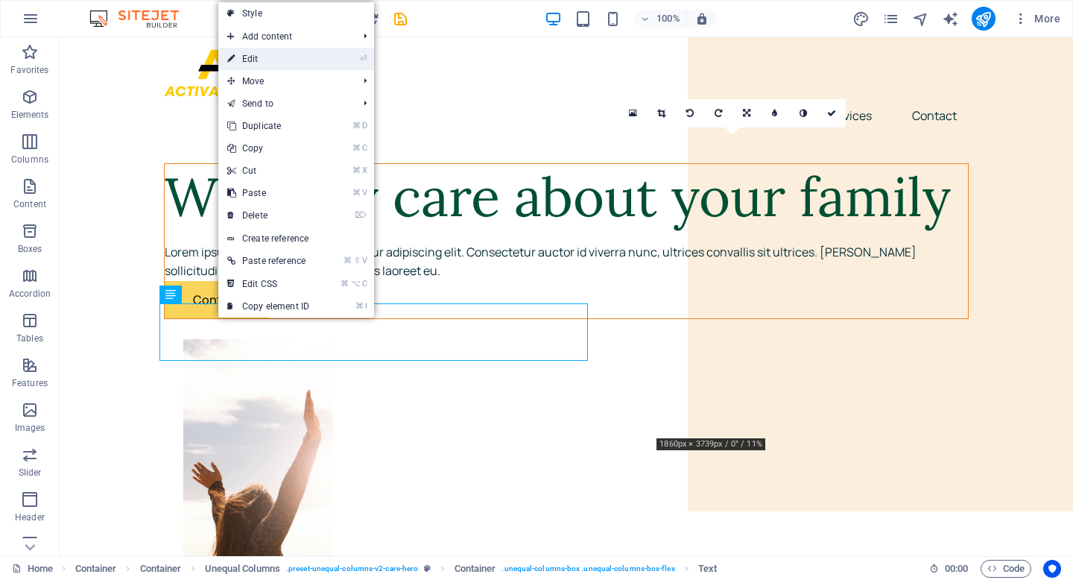
click at [271, 59] on link "⏎ Edit" at bounding box center [268, 59] width 100 height 22
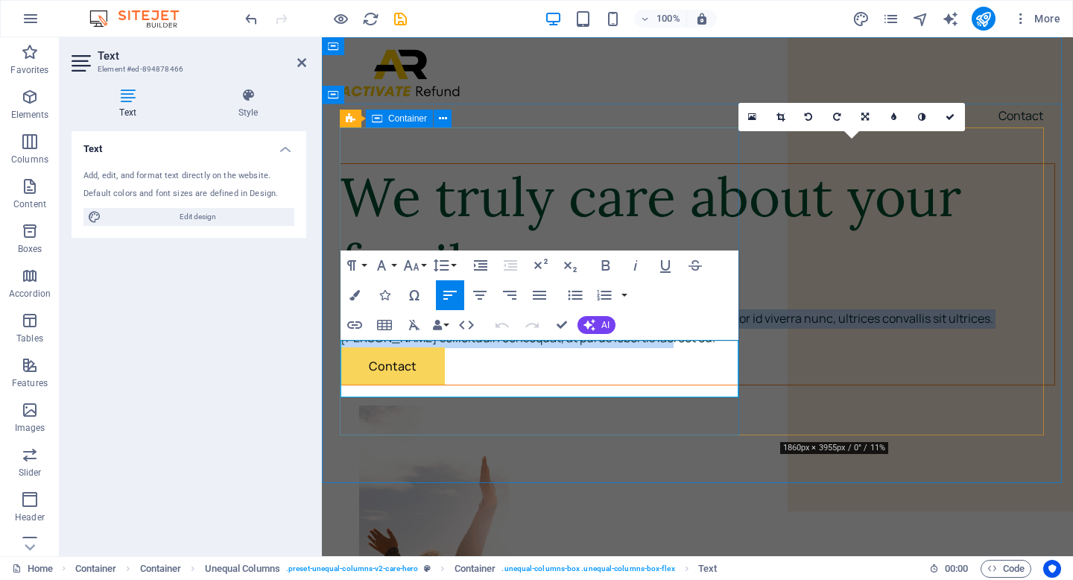
drag, startPoint x: 547, startPoint y: 383, endPoint x: 339, endPoint y: 345, distance: 211.3
click at [340, 345] on div "We truly care about your family Lorem ipsum dolor sit amet, consectetur adipisc…" at bounding box center [697, 274] width 715 height 222
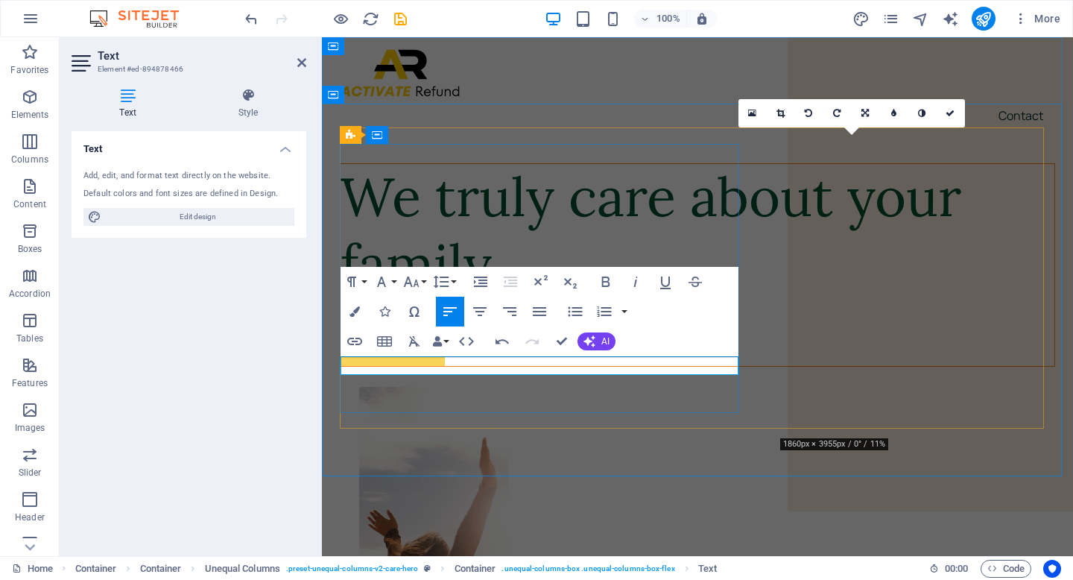
click at [365, 329] on p at bounding box center [697, 318] width 714 height 19
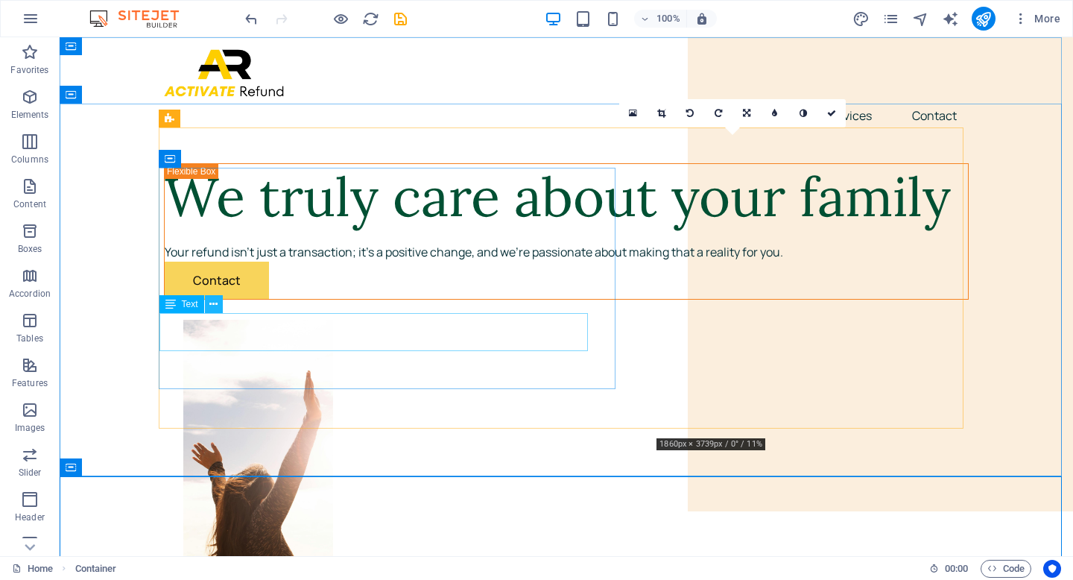
click at [216, 302] on icon at bounding box center [213, 304] width 8 height 16
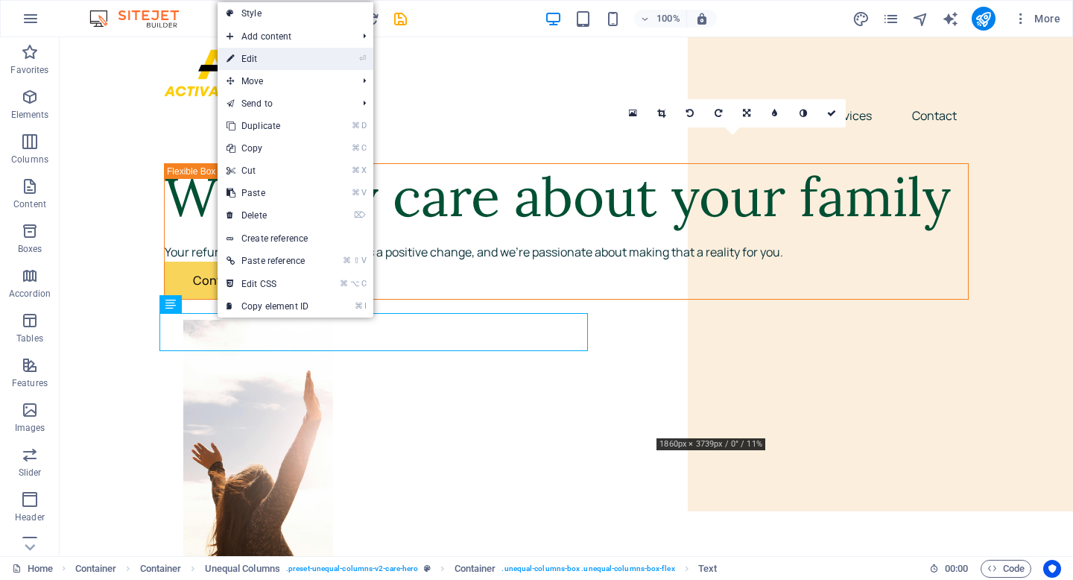
click at [258, 63] on link "⏎ Edit" at bounding box center [268, 59] width 100 height 22
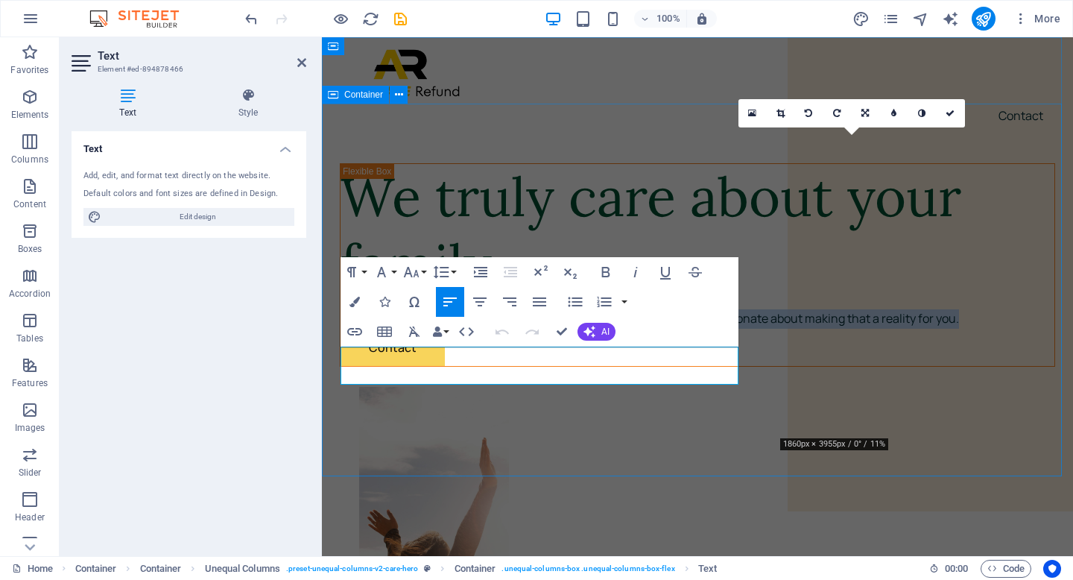
drag, startPoint x: 588, startPoint y: 372, endPoint x: 332, endPoint y: 346, distance: 256.8
click at [424, 271] on button "Font Size" at bounding box center [414, 272] width 28 height 30
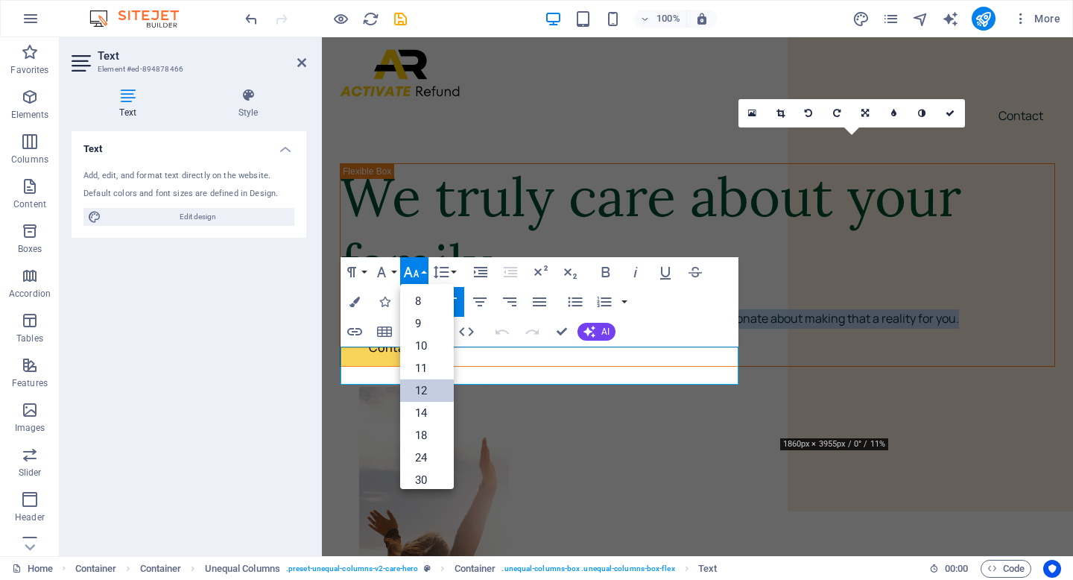
click at [429, 384] on link "12" at bounding box center [427, 390] width 54 height 22
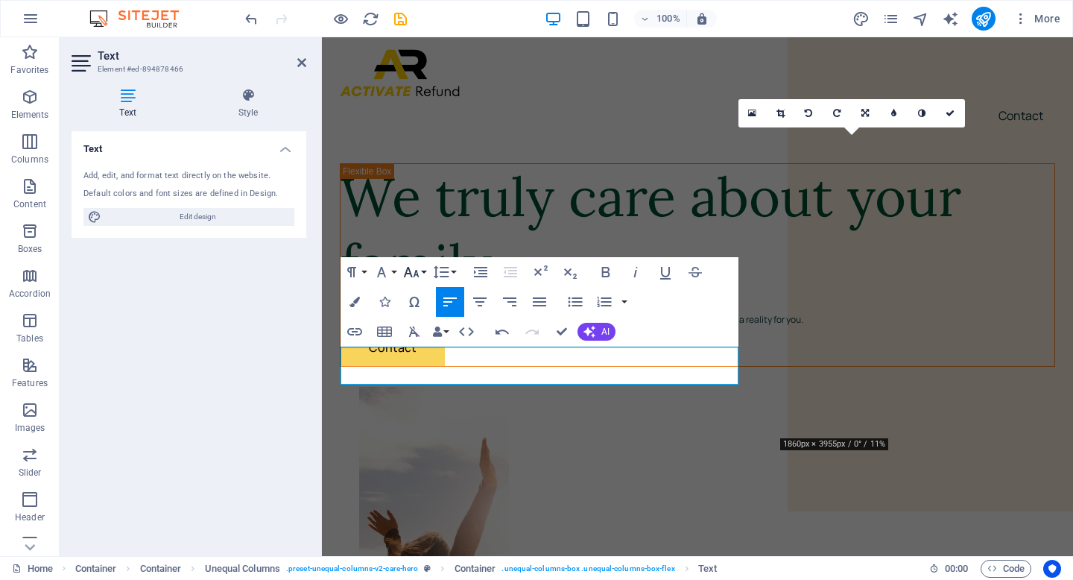
click at [424, 269] on button "Font Size" at bounding box center [414, 272] width 28 height 30
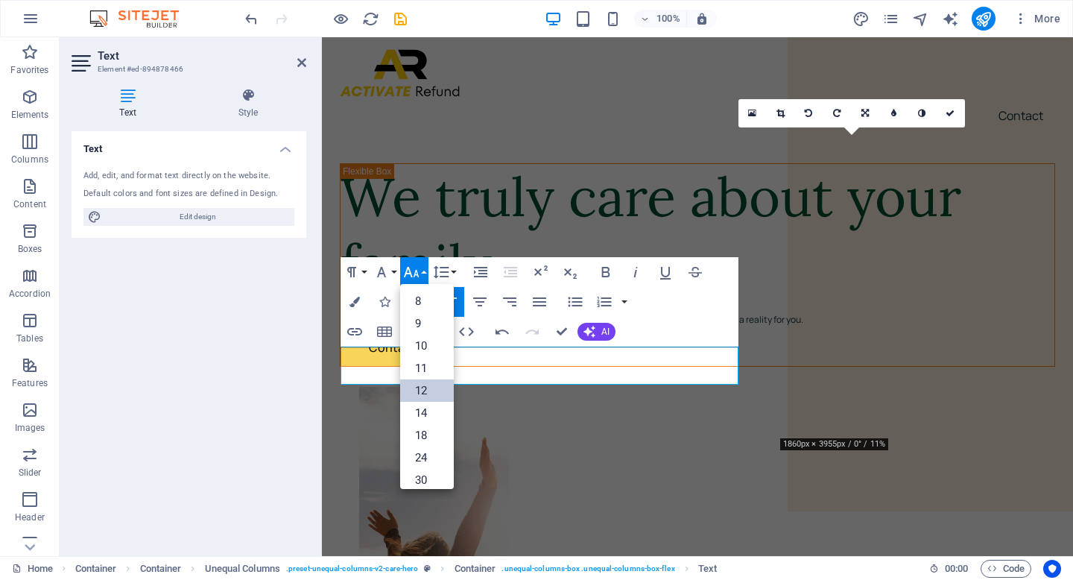
scroll to position [107, 0]
click at [420, 310] on link "14" at bounding box center [427, 306] width 54 height 22
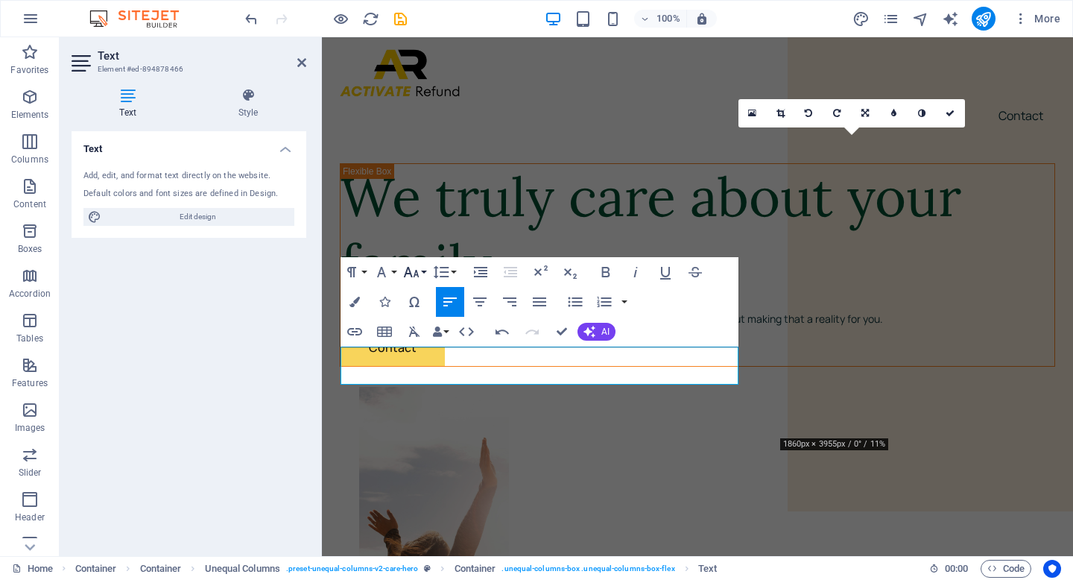
click at [426, 270] on button "Font Size" at bounding box center [414, 272] width 28 height 30
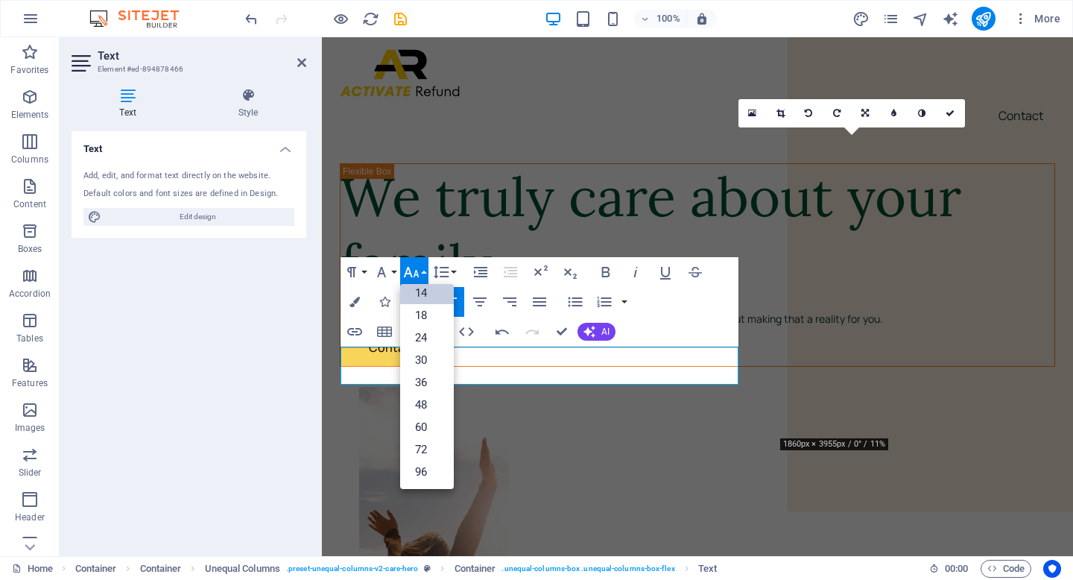
scroll to position [120, 0]
click at [427, 332] on link "24" at bounding box center [427, 337] width 54 height 22
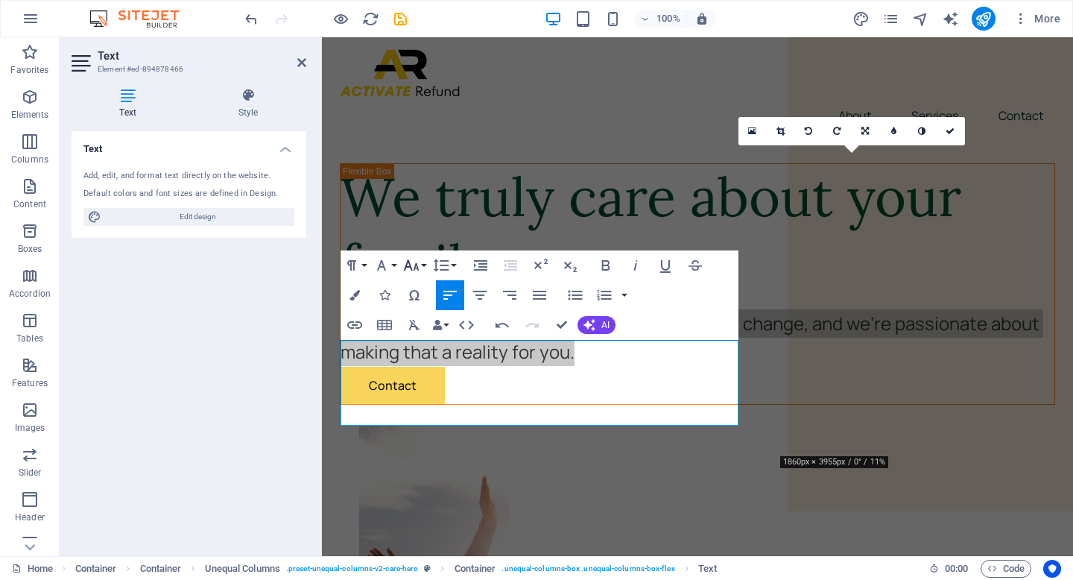
click at [421, 262] on button "Font Size" at bounding box center [414, 265] width 28 height 30
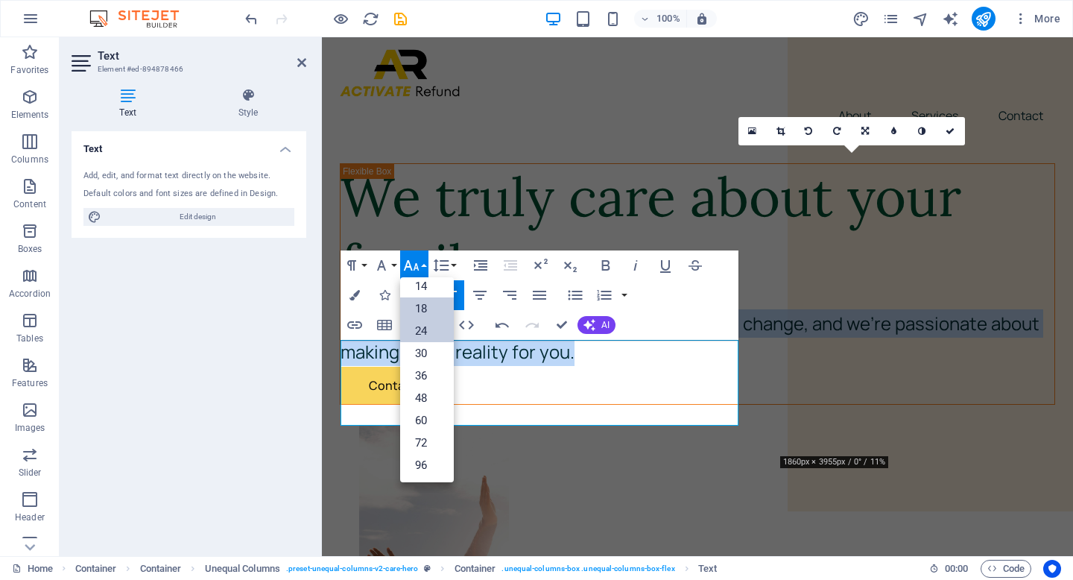
click at [428, 314] on link "18" at bounding box center [427, 308] width 54 height 22
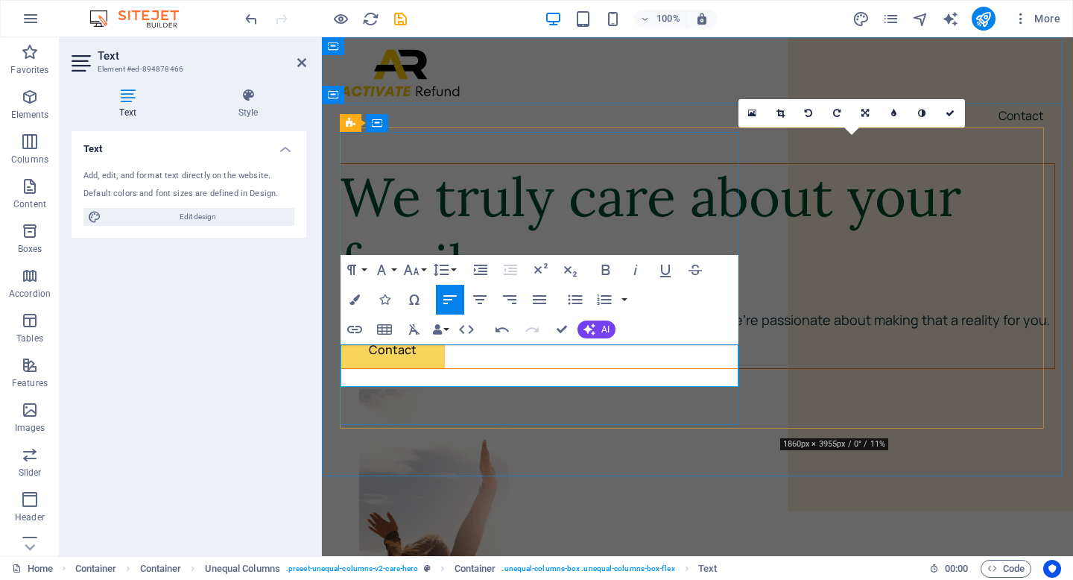
click at [689, 331] on p "Your refund isn't just a transaction; it's a positive change, and we're passion…" at bounding box center [697, 320] width 714 height 22
click at [729, 308] on div "Paragraph Format Normal Heading 1 Heading 2 Heading 3 Heading 4 Heading 5 Headi…" at bounding box center [539, 299] width 398 height 89
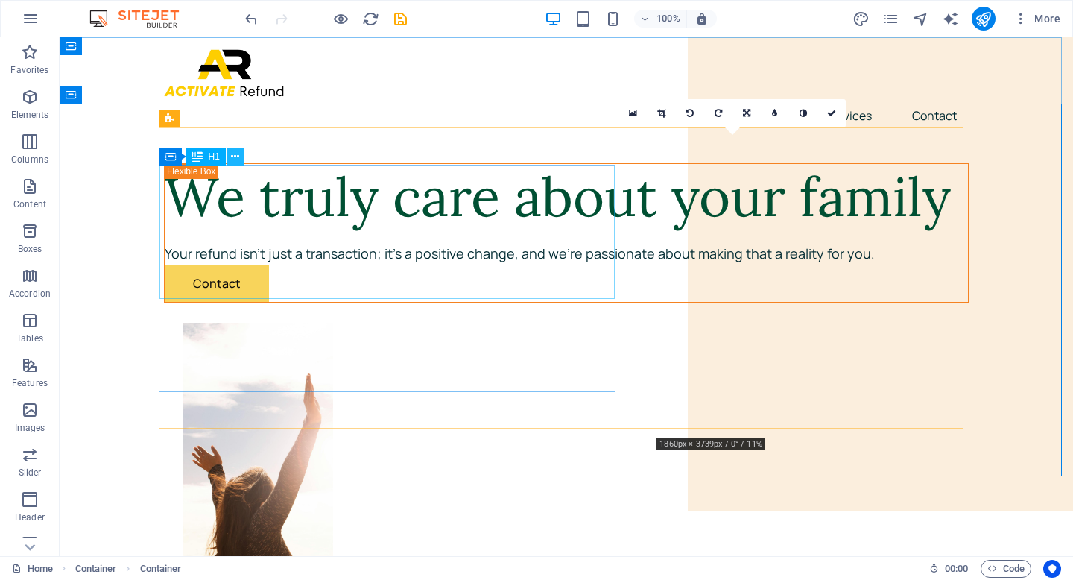
click at [235, 155] on icon at bounding box center [235, 157] width 8 height 16
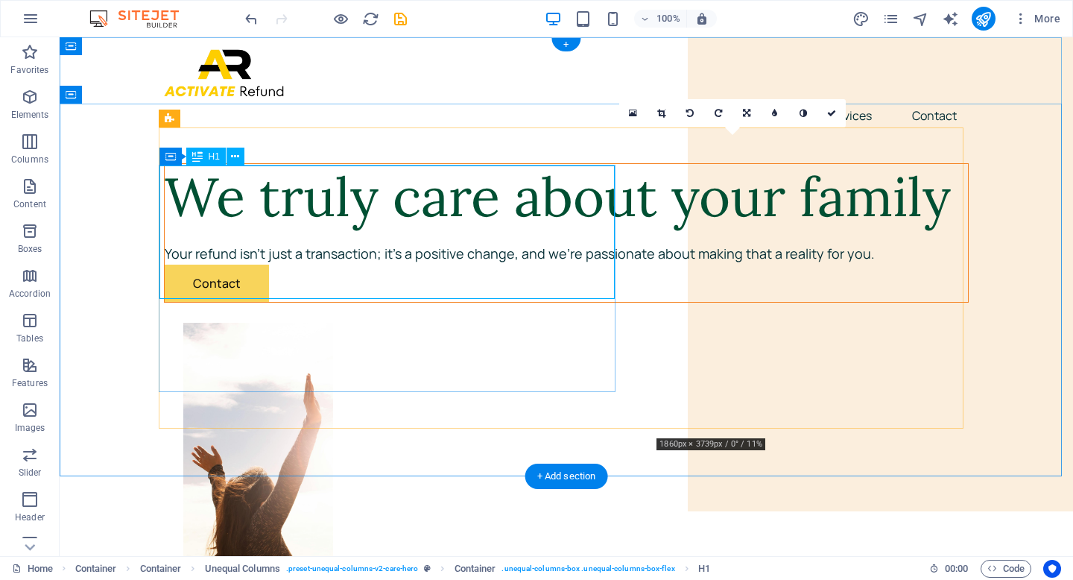
click at [542, 211] on div "We truly care about your family" at bounding box center [566, 197] width 803 height 66
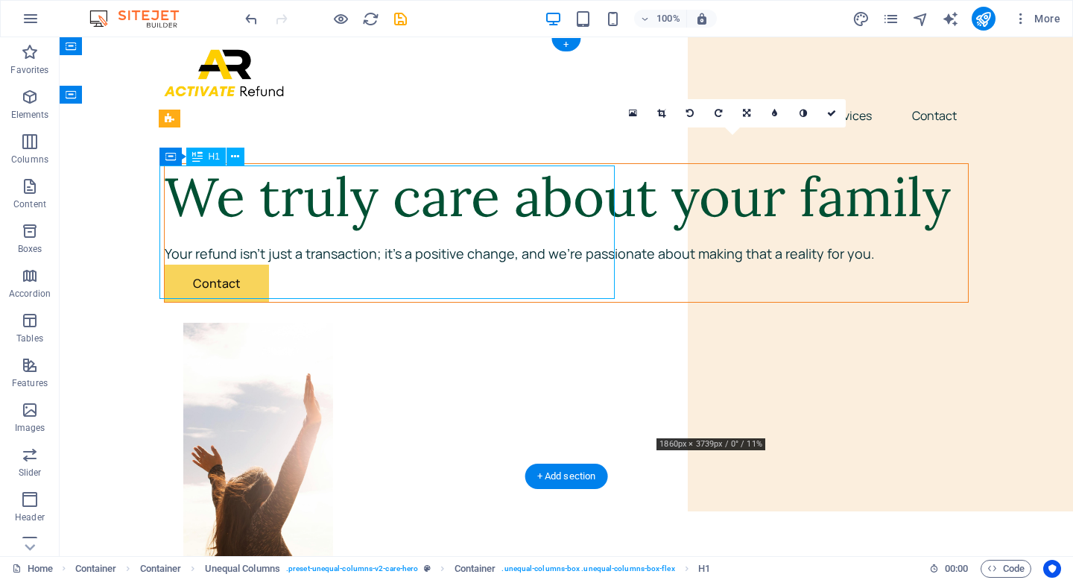
drag, startPoint x: 597, startPoint y: 272, endPoint x: 375, endPoint y: 209, distance: 230.6
click at [377, 211] on div "We truly care about your family" at bounding box center [566, 197] width 803 height 66
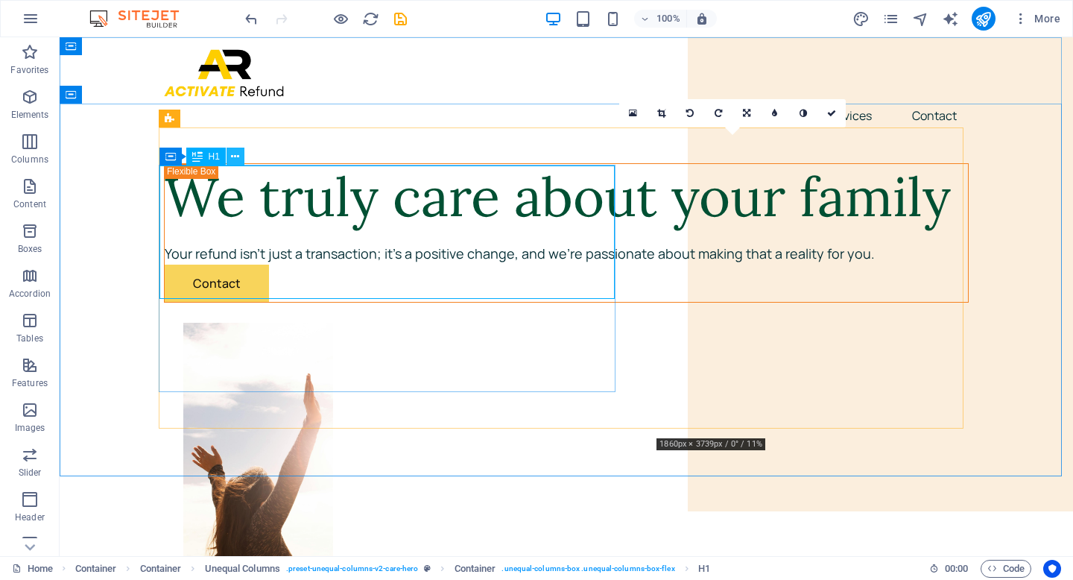
click at [235, 154] on icon at bounding box center [235, 157] width 8 height 16
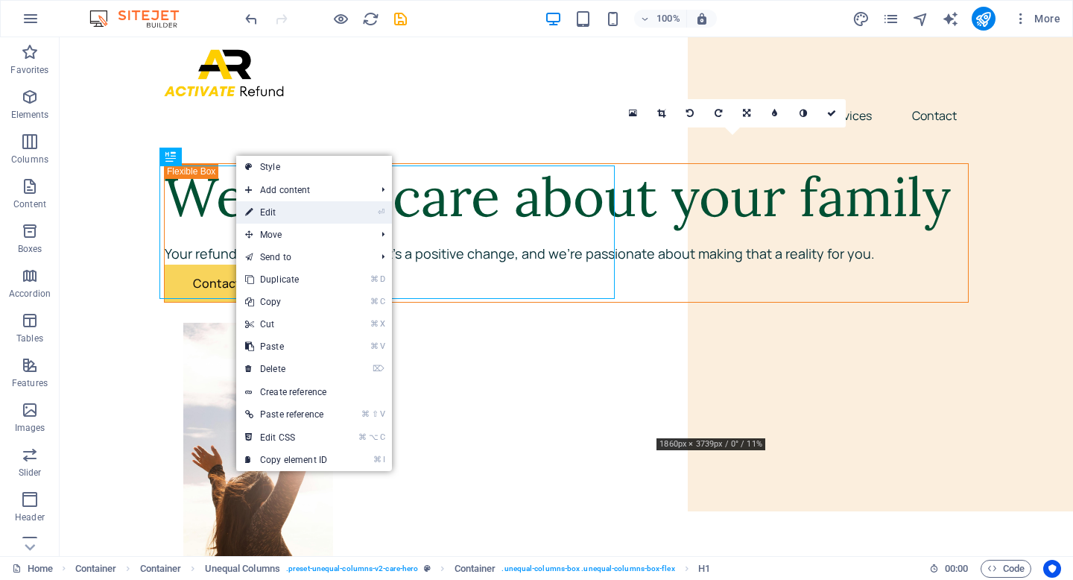
click at [270, 212] on link "⏎ Edit" at bounding box center [286, 212] width 100 height 22
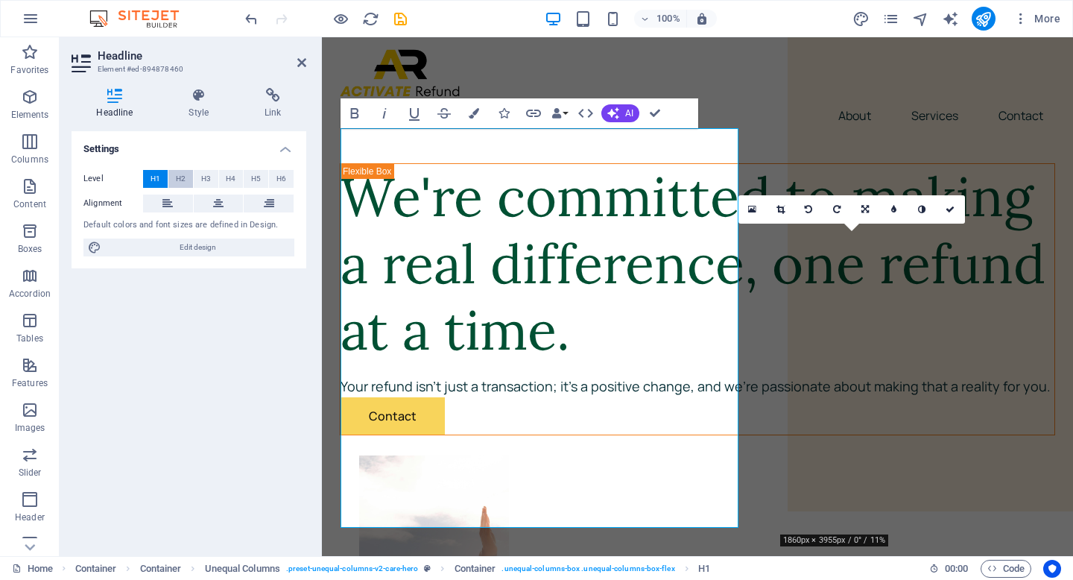
click at [188, 173] on button "H2" at bounding box center [180, 179] width 25 height 18
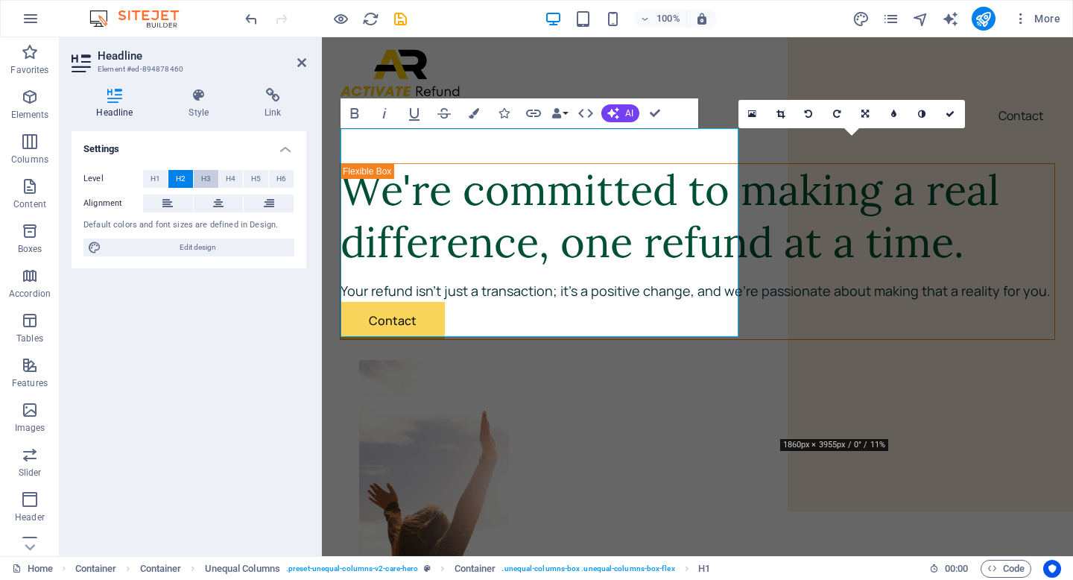
click at [199, 177] on button "H3" at bounding box center [206, 179] width 25 height 18
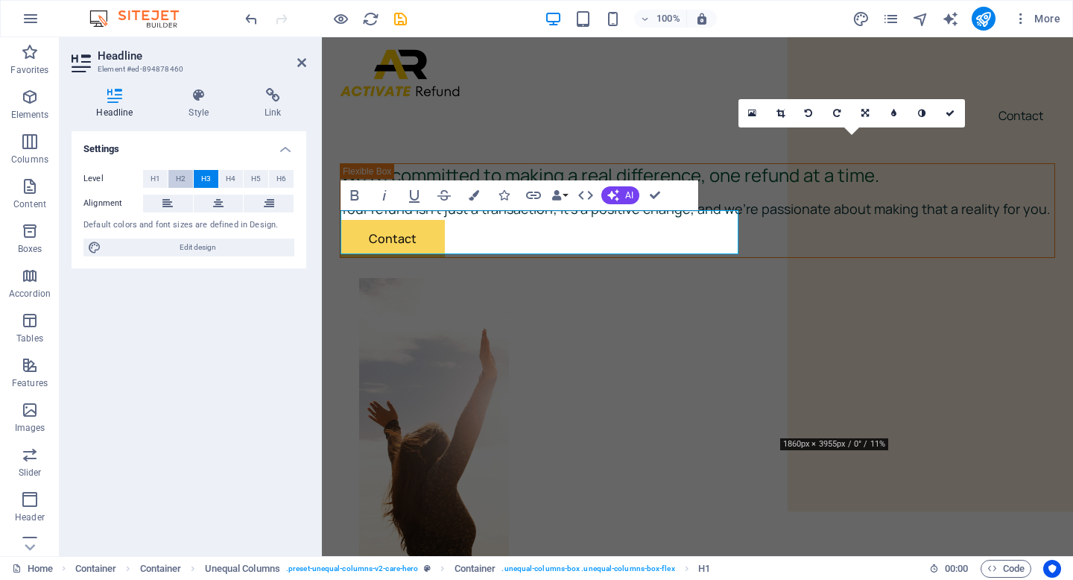
click at [188, 177] on button "H2" at bounding box center [180, 179] width 25 height 18
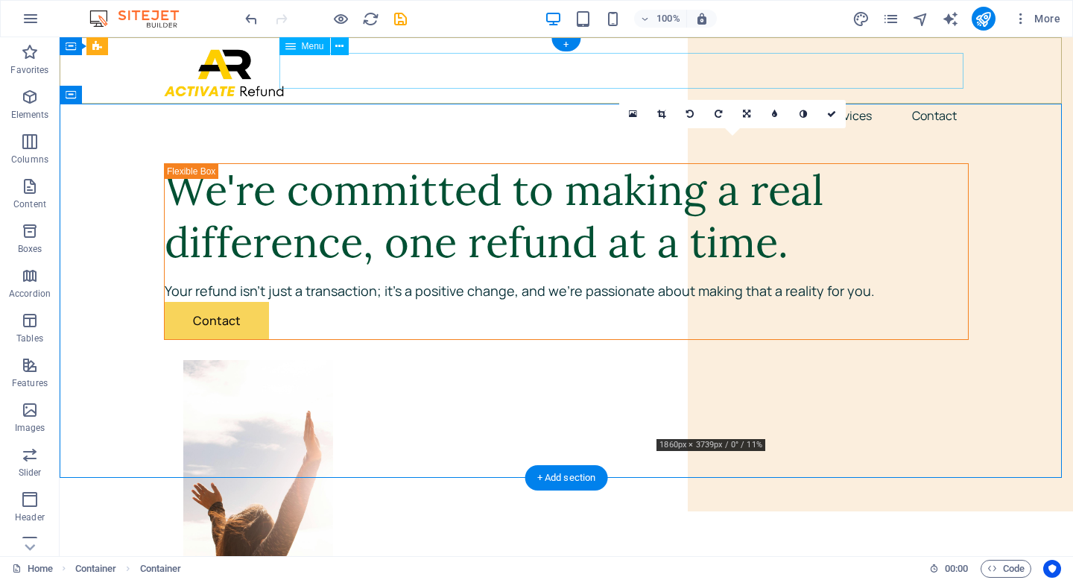
click at [491, 98] on nav "About Services Contact" at bounding box center [566, 116] width 804 height 36
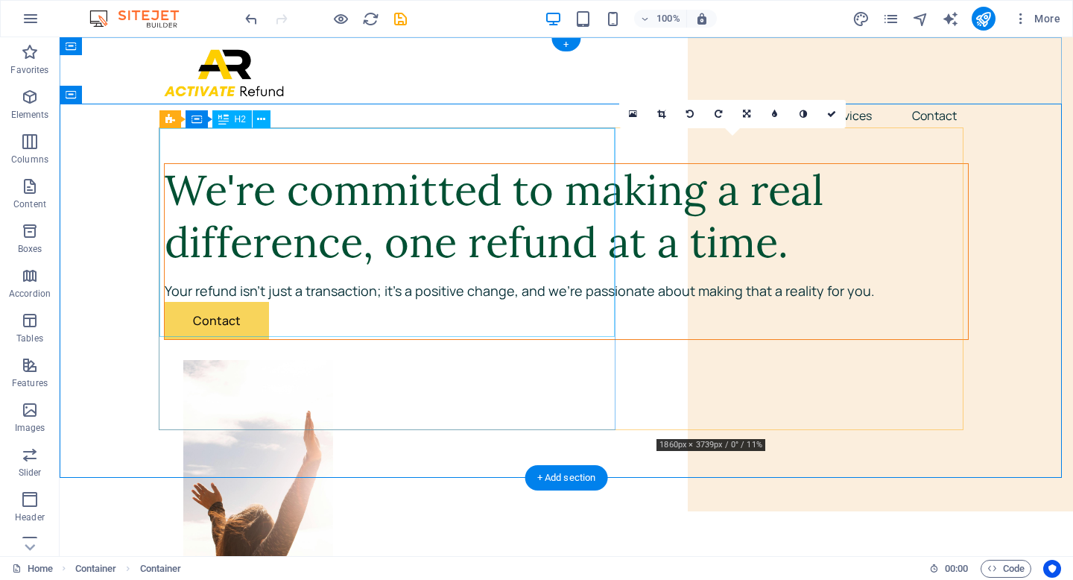
click at [425, 268] on div "We're committed to making a real difference, one refund at a time." at bounding box center [566, 216] width 803 height 104
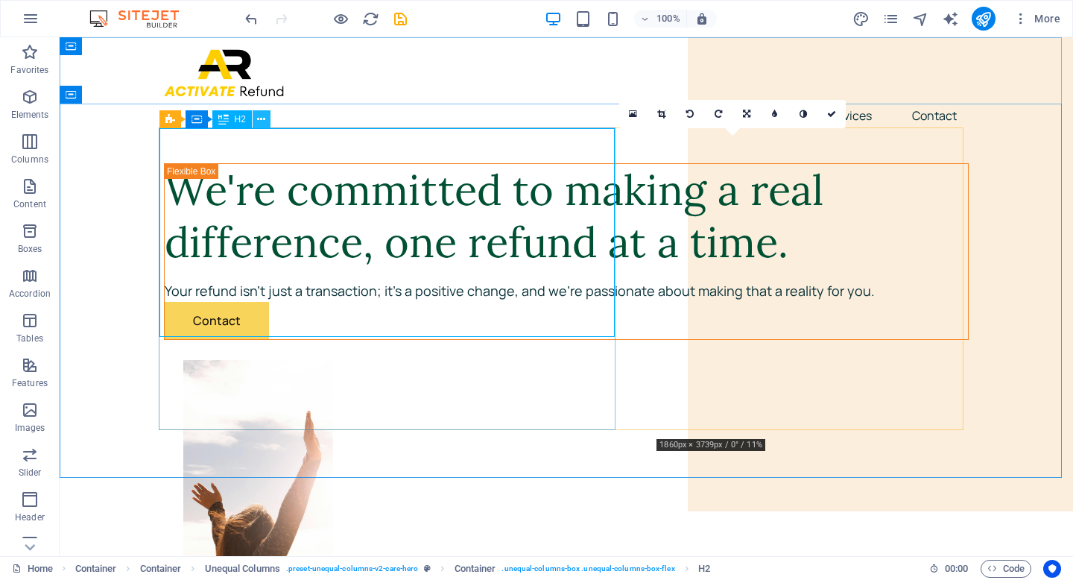
click at [258, 118] on icon at bounding box center [261, 120] width 8 height 16
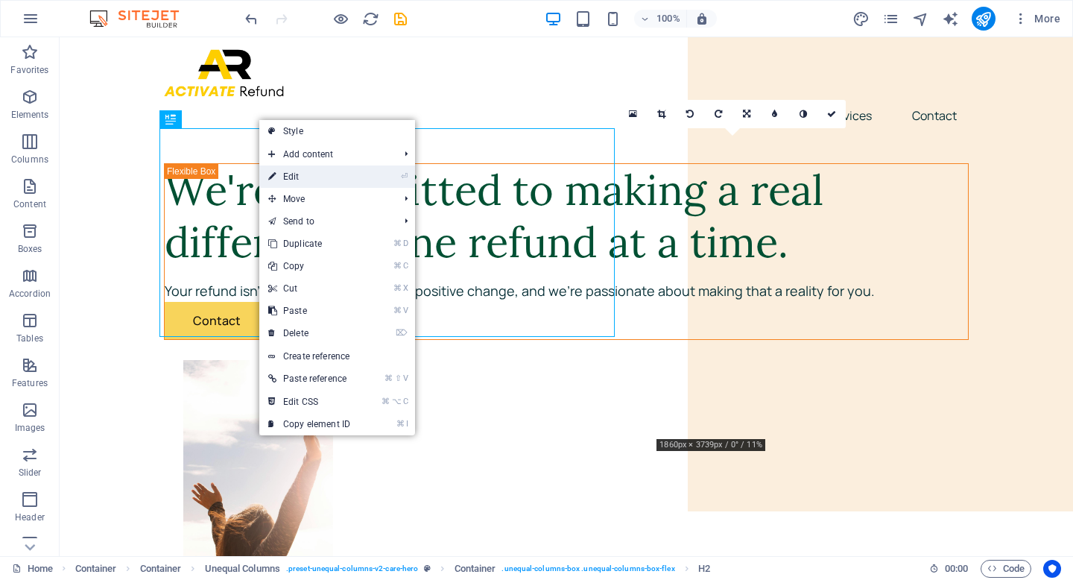
click at [296, 180] on link "⏎ Edit" at bounding box center [309, 176] width 100 height 22
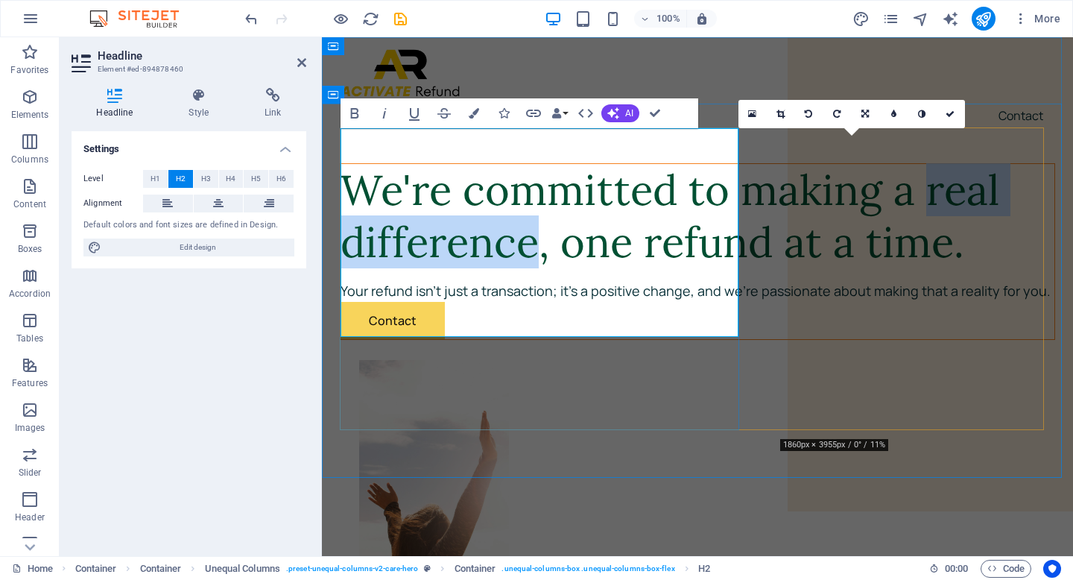
drag, startPoint x: 531, startPoint y: 215, endPoint x: 538, endPoint y: 244, distance: 30.5
click at [538, 244] on h2 "We're committed to making a real difference, one refund at a time." at bounding box center [697, 216] width 714 height 104
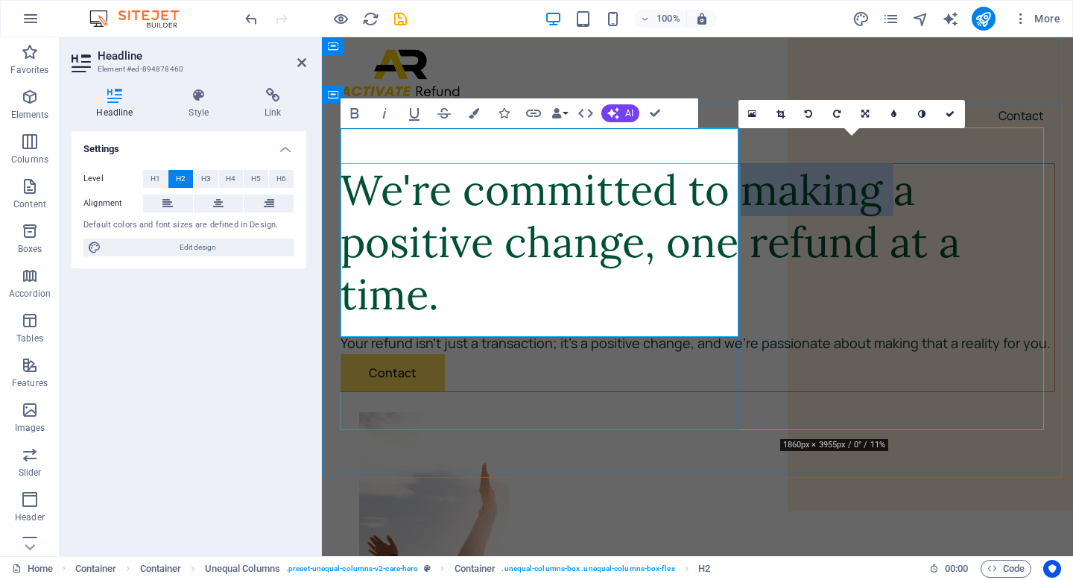
drag, startPoint x: 491, startPoint y: 211, endPoint x: 353, endPoint y: 211, distance: 137.8
click at [353, 211] on h2 "We're committed to making a positive change, one refund at a time." at bounding box center [697, 242] width 714 height 156
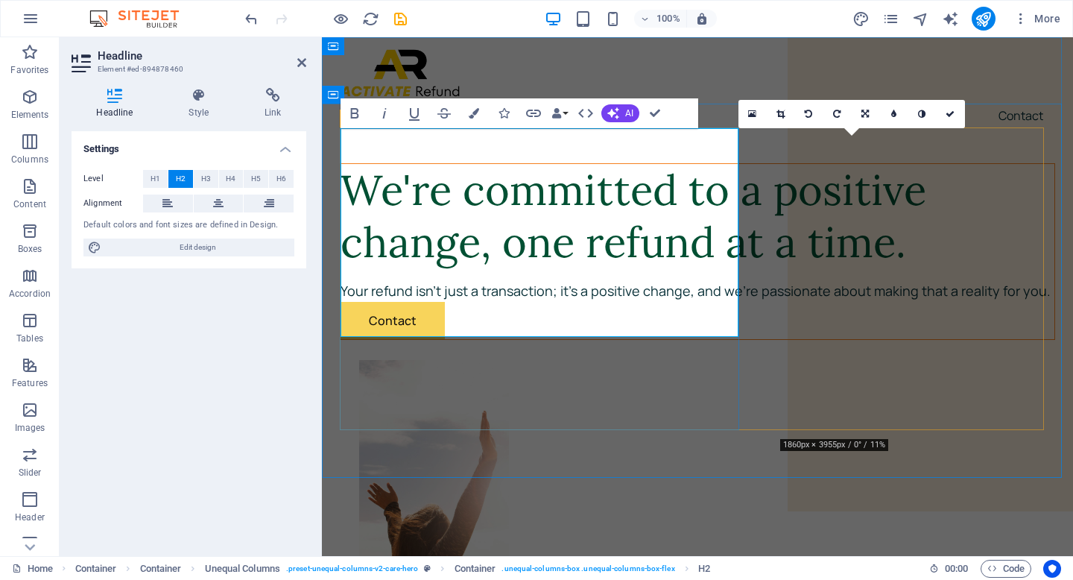
click at [652, 340] on div "We're committed to a positive change, one refund at a time. Your refund isn't j…" at bounding box center [697, 251] width 715 height 177
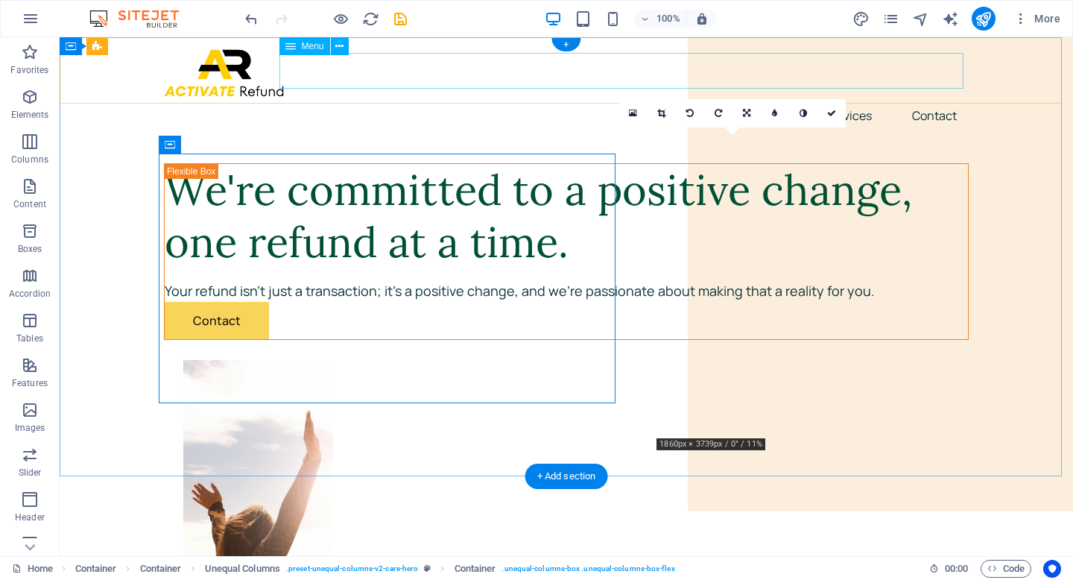
click at [498, 98] on nav "About Services Contact" at bounding box center [566, 116] width 804 height 36
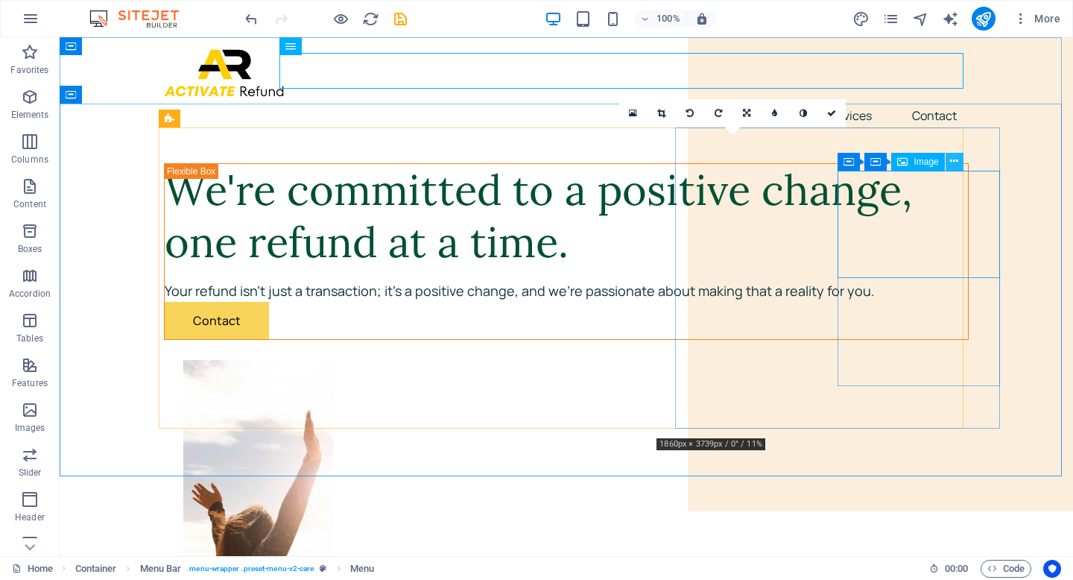
click at [953, 160] on icon at bounding box center [954, 161] width 8 height 16
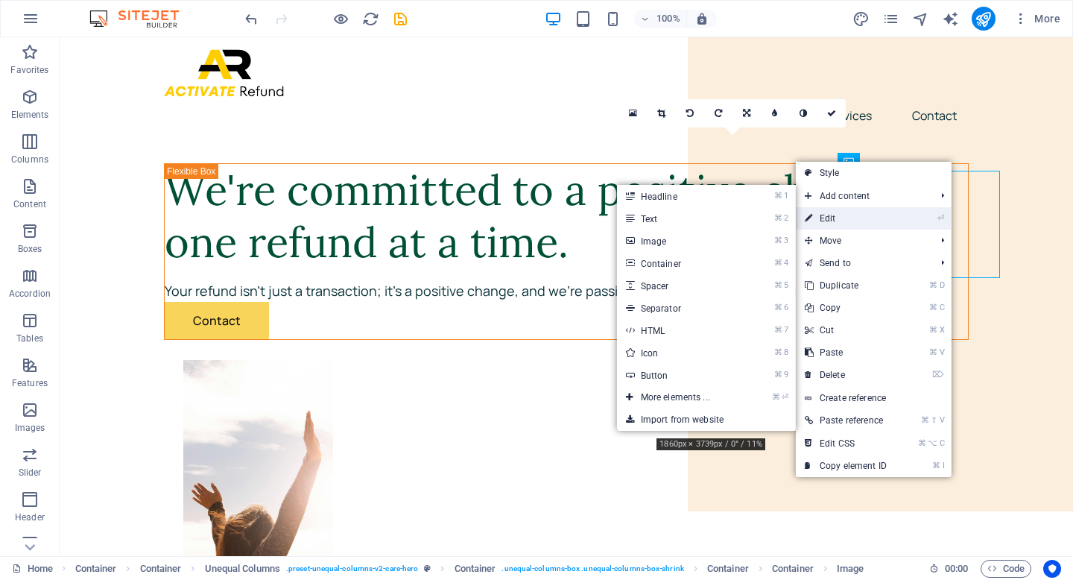
click at [899, 217] on li "⏎ Edit" at bounding box center [874, 218] width 156 height 22
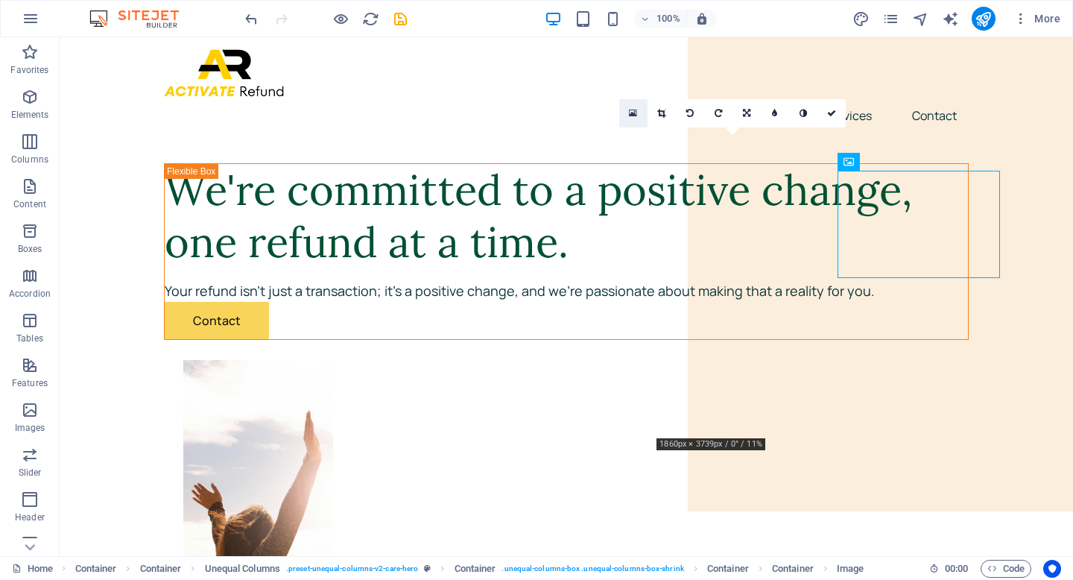
click at [633, 115] on icon at bounding box center [633, 113] width 8 height 10
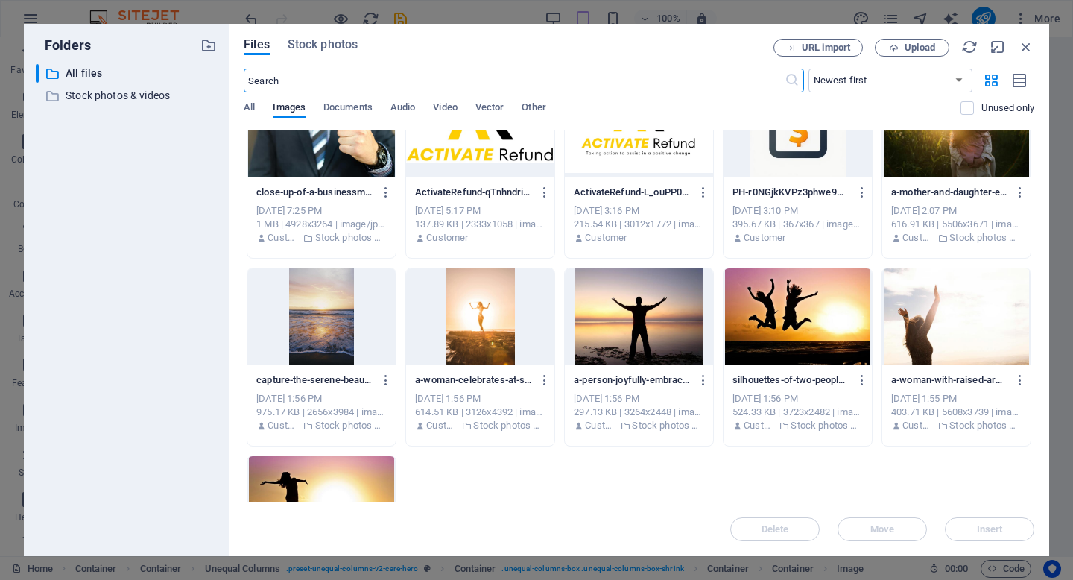
scroll to position [300, 0]
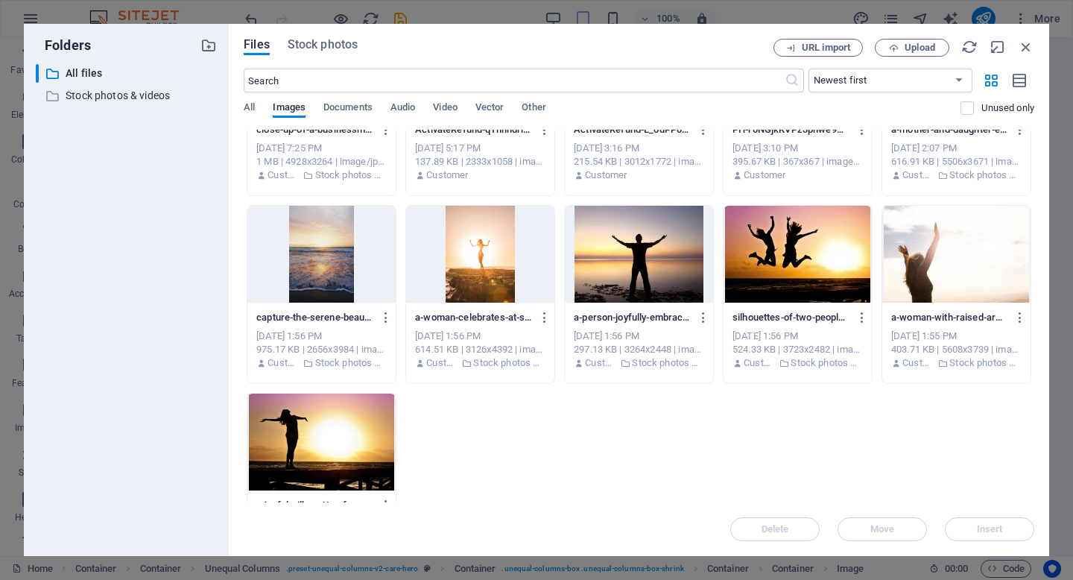
click at [785, 272] on div at bounding box center [797, 254] width 148 height 97
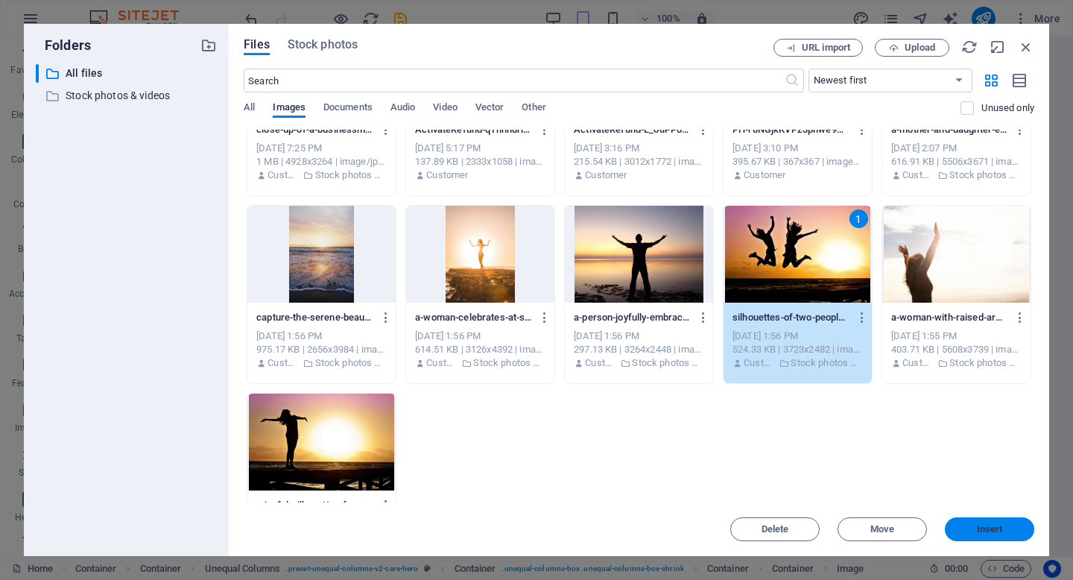
drag, startPoint x: 977, startPoint y: 528, endPoint x: 917, endPoint y: 491, distance: 70.9
click at [977, 528] on span "Insert" at bounding box center [990, 528] width 26 height 9
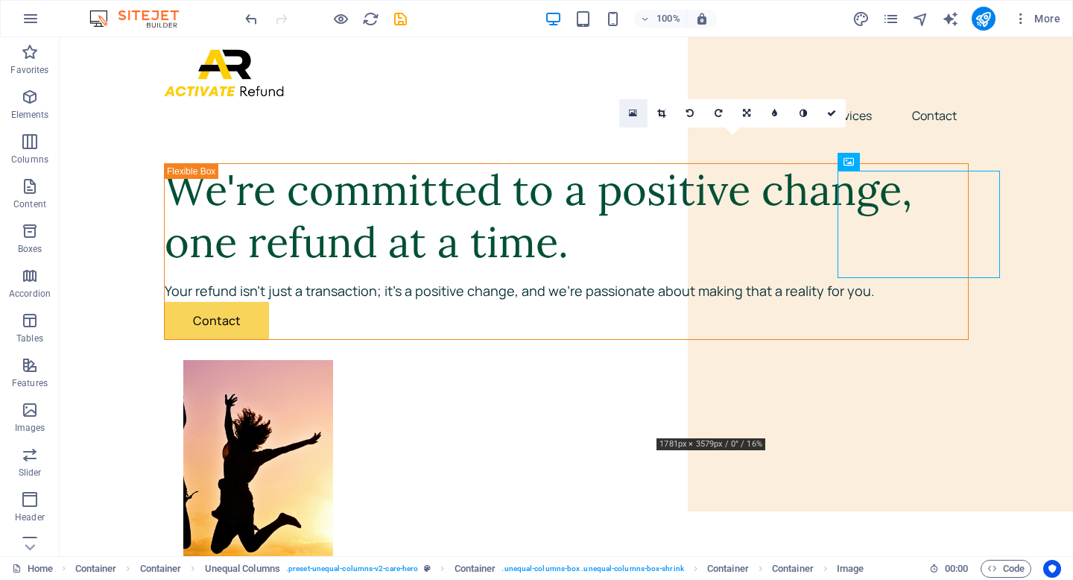
click at [637, 112] on icon at bounding box center [633, 113] width 8 height 10
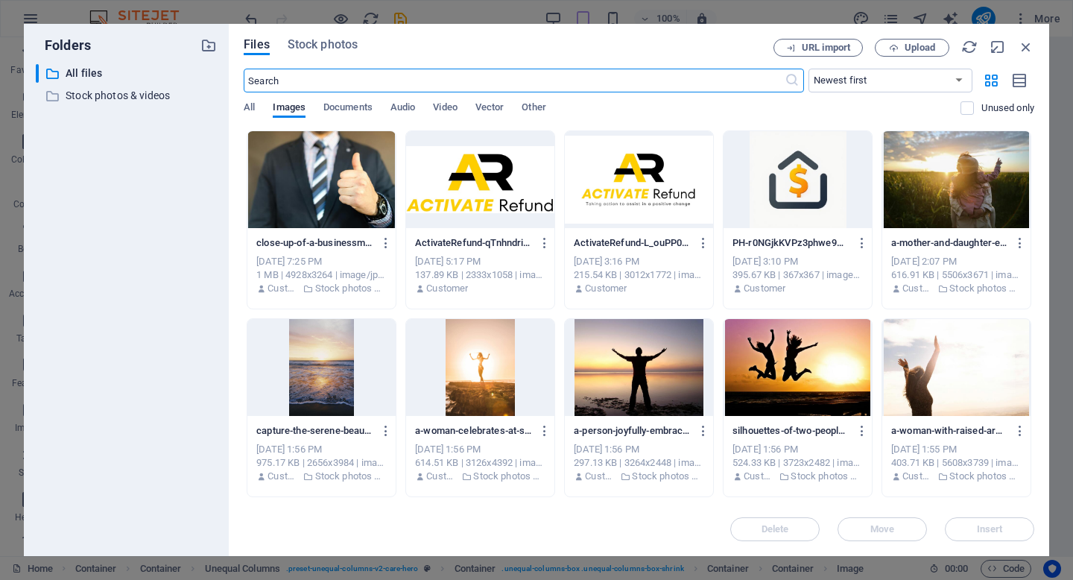
scroll to position [292, 0]
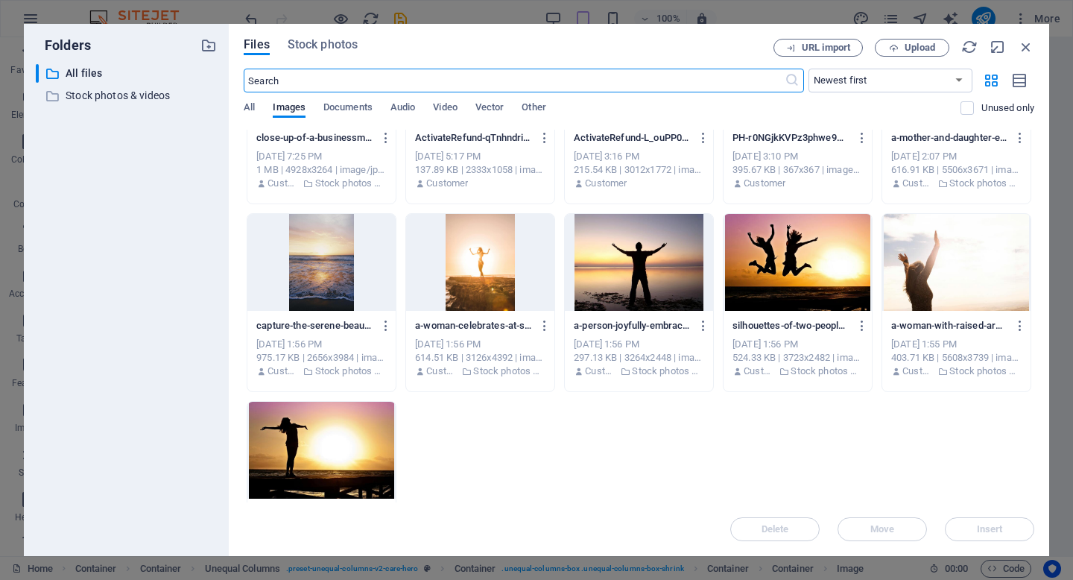
click at [323, 445] on div at bounding box center [321, 450] width 148 height 97
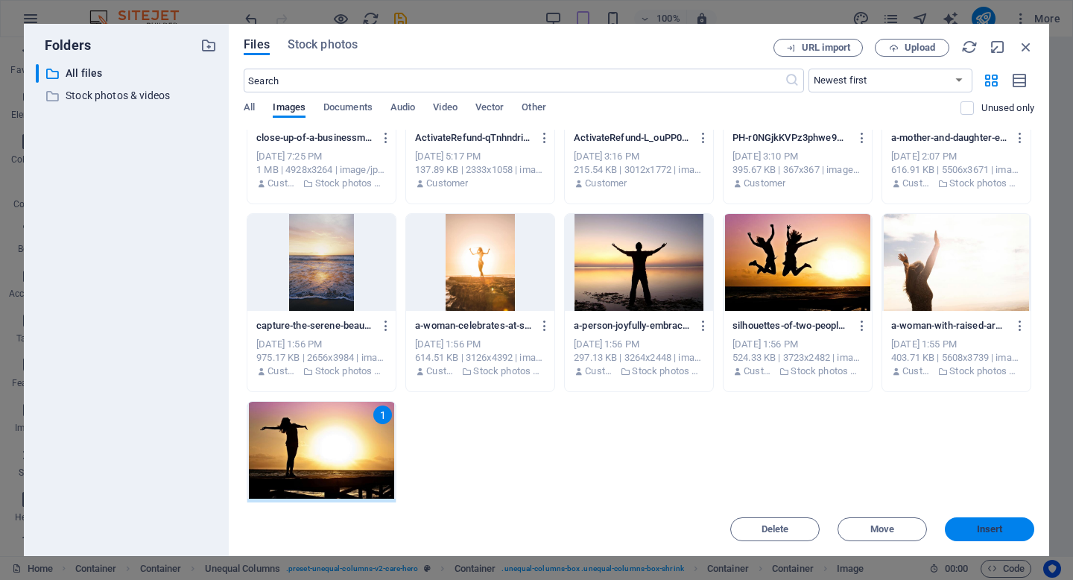
click at [1003, 534] on button "Insert" at bounding box center [989, 529] width 89 height 24
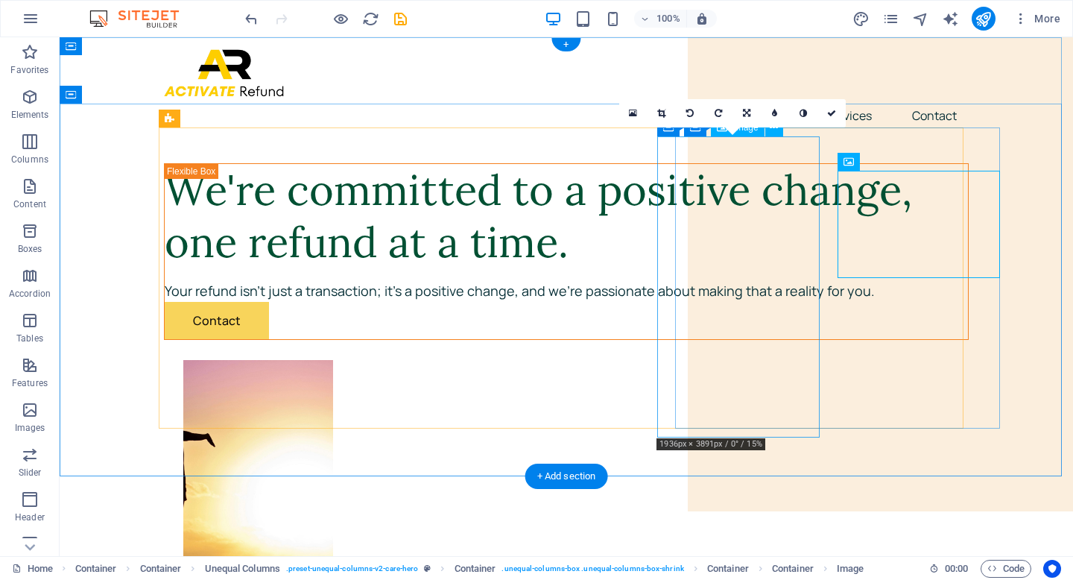
click at [718, 360] on figure at bounding box center [585, 510] width 804 height 301
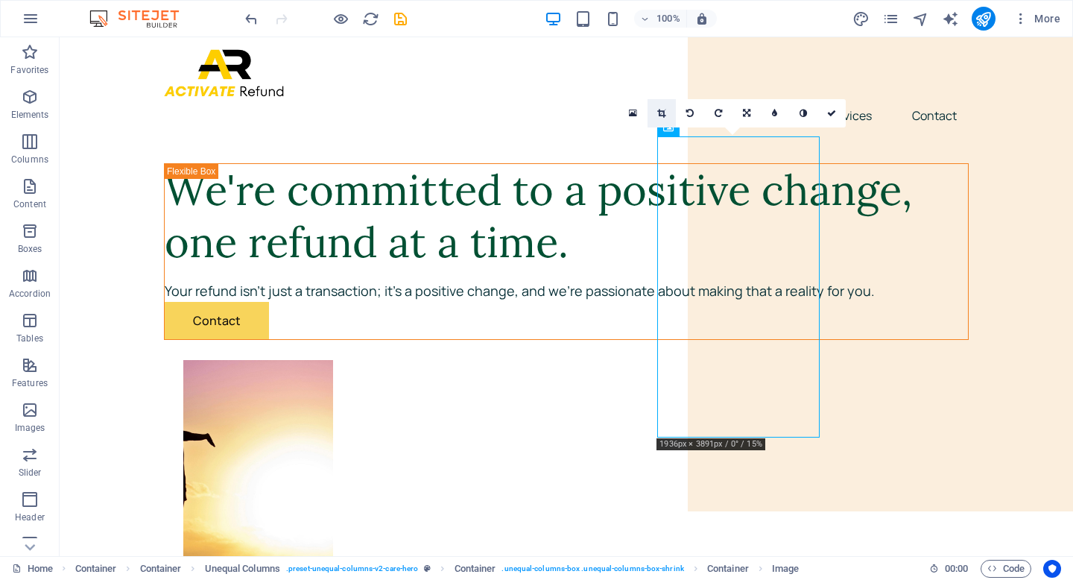
click at [661, 111] on icon at bounding box center [661, 113] width 8 height 9
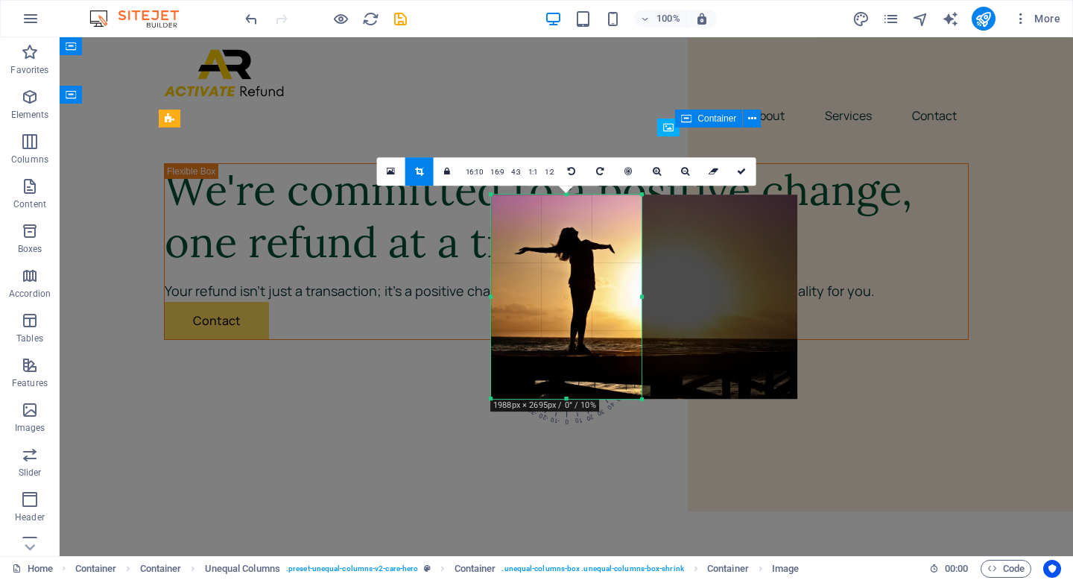
drag, startPoint x: 627, startPoint y: 280, endPoint x: 705, endPoint y: 278, distance: 77.5
click at [705, 278] on div at bounding box center [644, 296] width 306 height 204
click at [746, 172] on link at bounding box center [742, 171] width 28 height 28
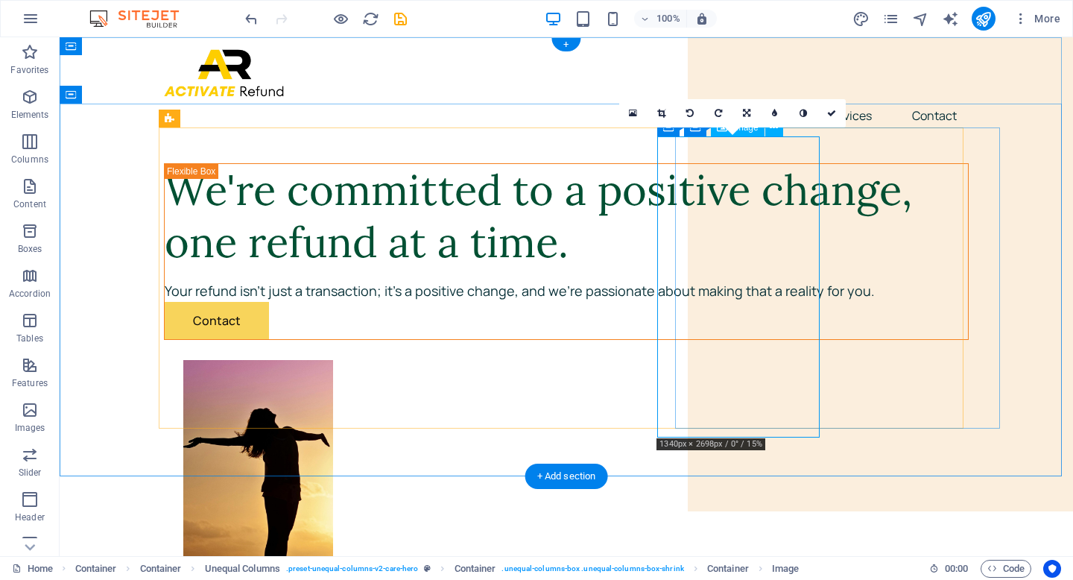
click at [758, 360] on figure at bounding box center [585, 510] width 804 height 301
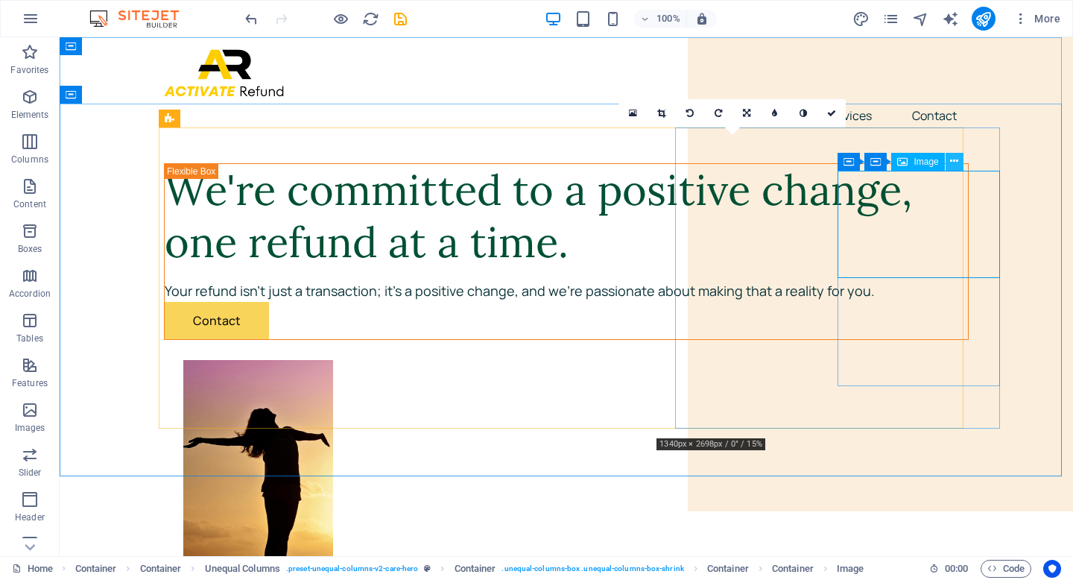
click at [954, 159] on icon at bounding box center [954, 161] width 8 height 16
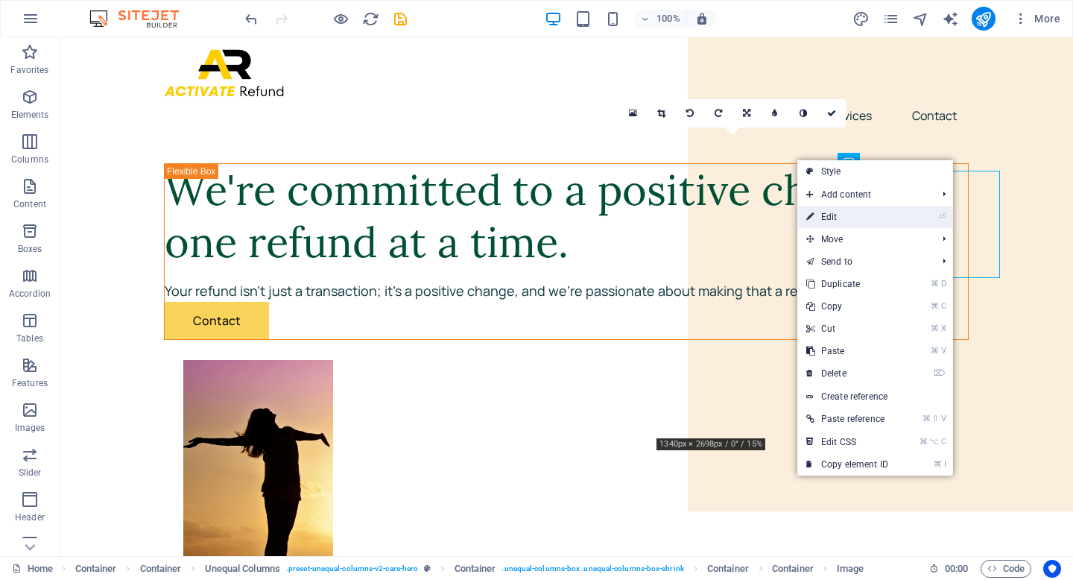
click at [863, 212] on link "⏎ Edit" at bounding box center [847, 217] width 100 height 22
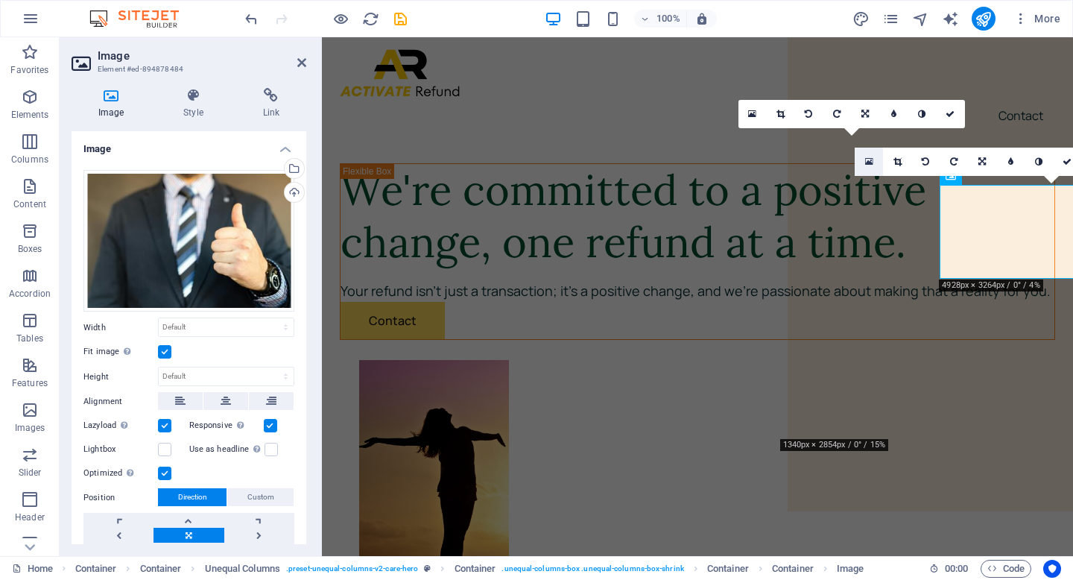
click at [872, 161] on icon at bounding box center [869, 161] width 8 height 10
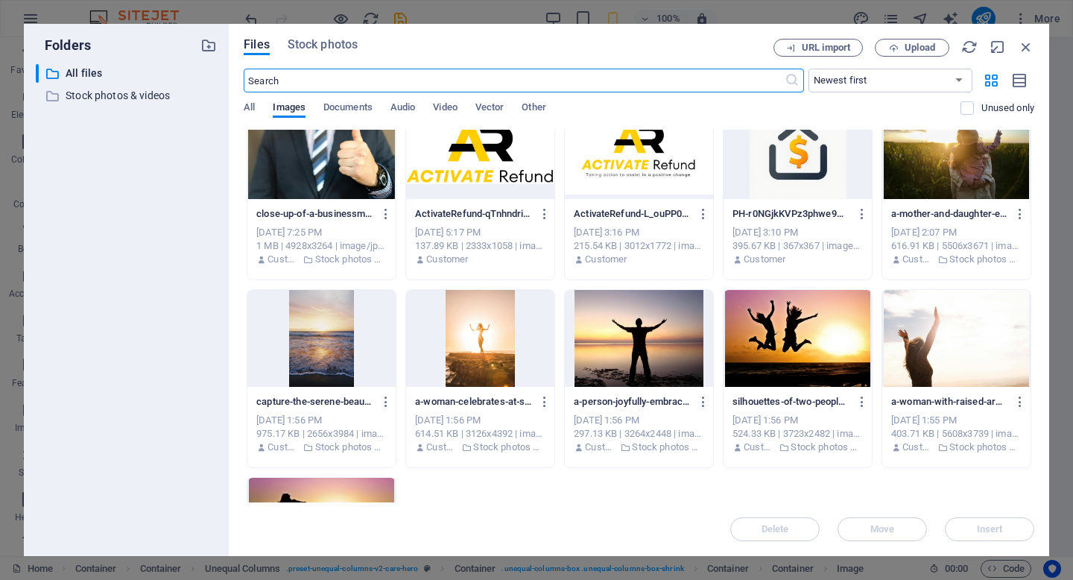
scroll to position [265, 0]
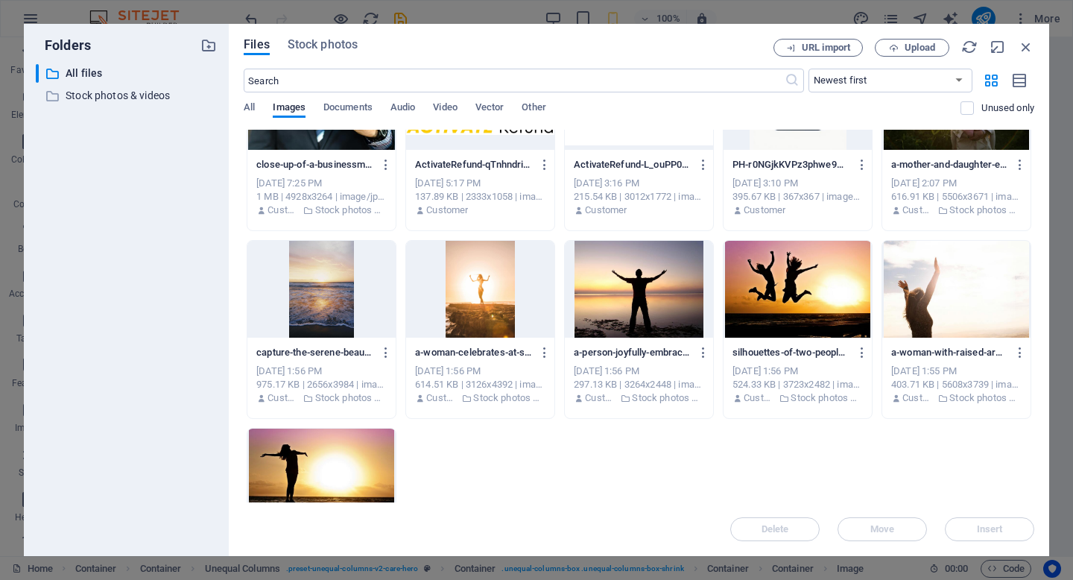
click at [772, 311] on div at bounding box center [797, 289] width 148 height 97
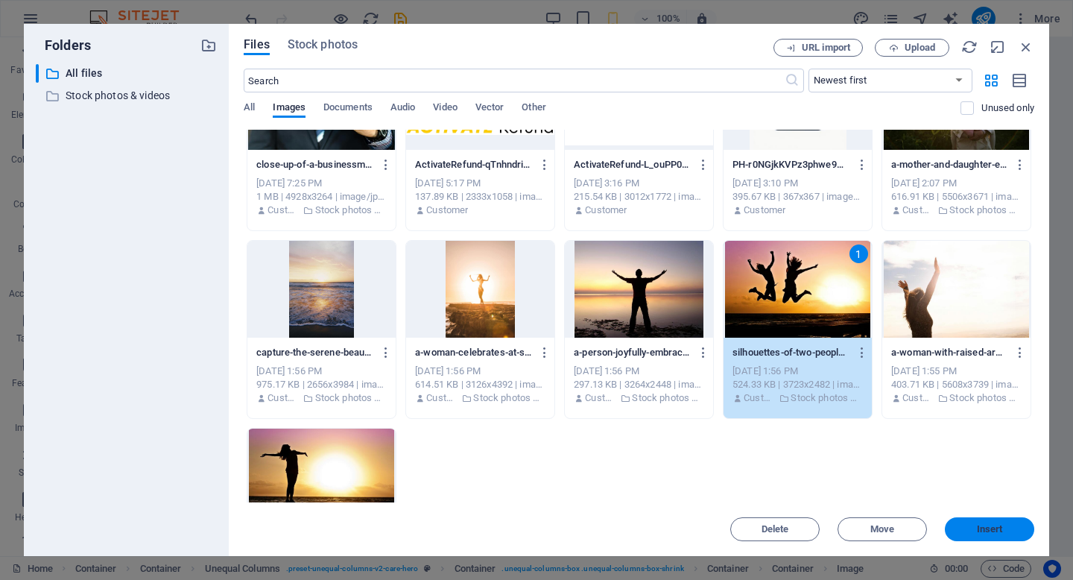
click at [992, 524] on span "Insert" at bounding box center [990, 528] width 26 height 9
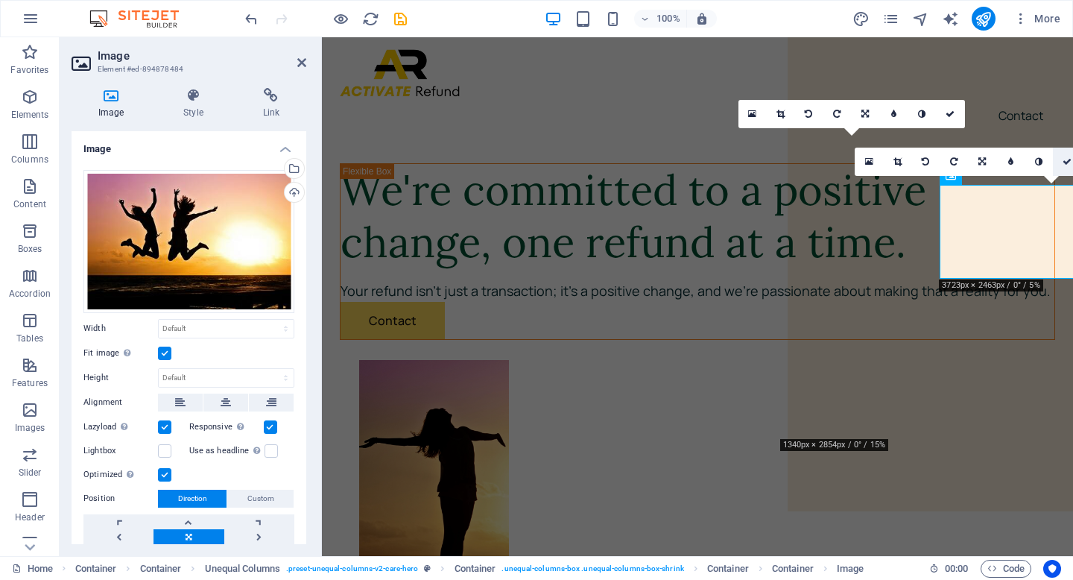
drag, startPoint x: 1070, startPoint y: 162, endPoint x: 1008, endPoint y: 123, distance: 73.6
click at [1070, 162] on icon at bounding box center [1066, 161] width 9 height 9
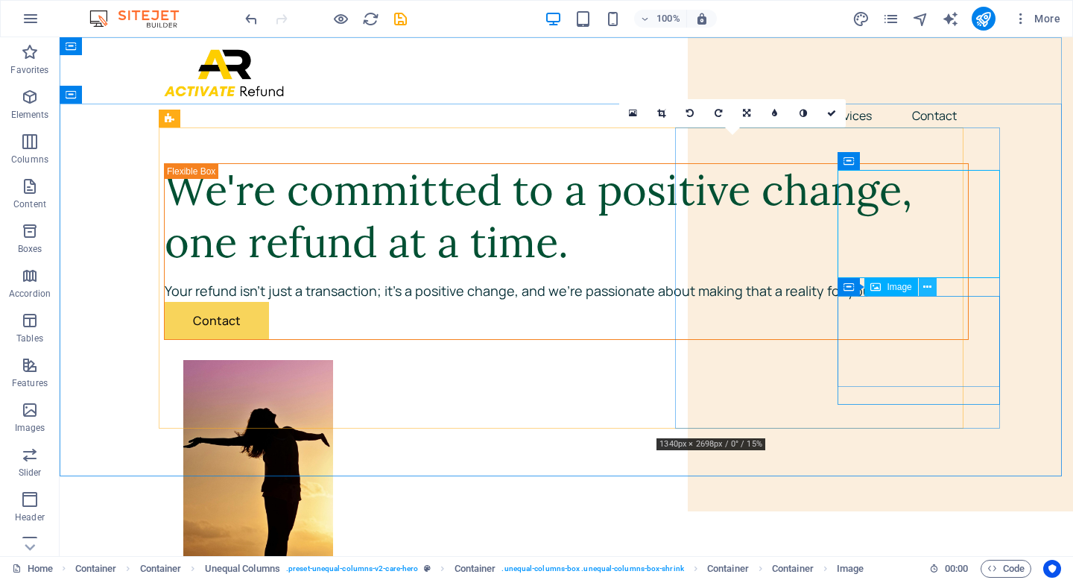
click at [930, 288] on icon at bounding box center [927, 287] width 8 height 16
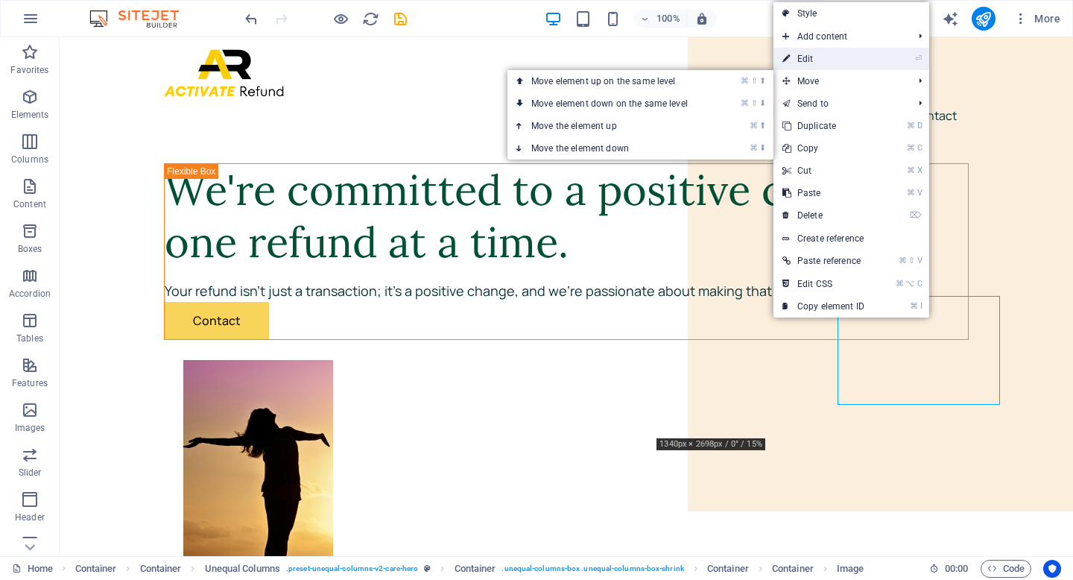
click at [830, 62] on link "⏎ Edit" at bounding box center [823, 59] width 100 height 22
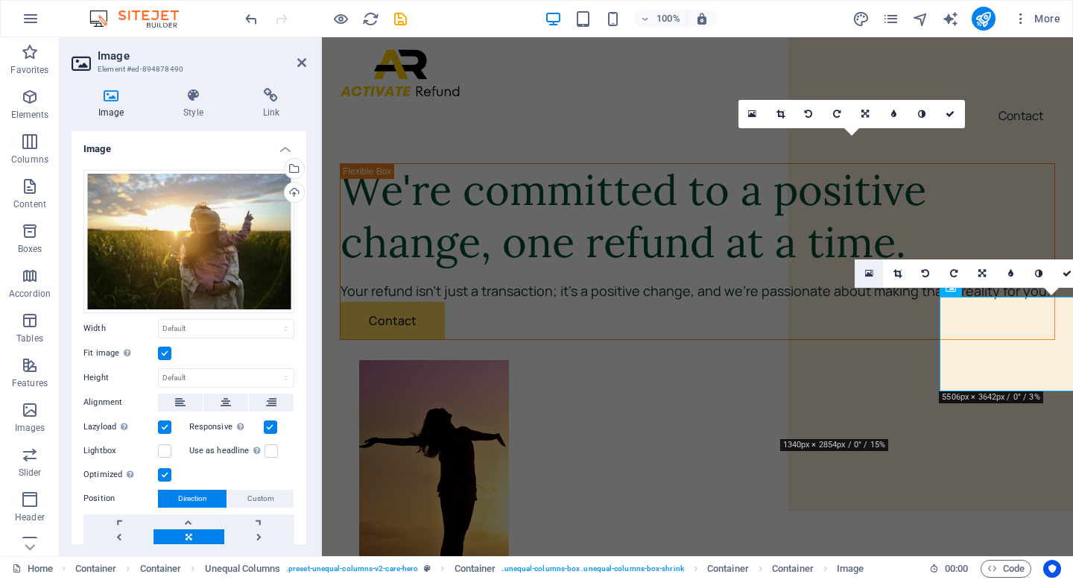
click at [872, 275] on link at bounding box center [868, 273] width 28 height 28
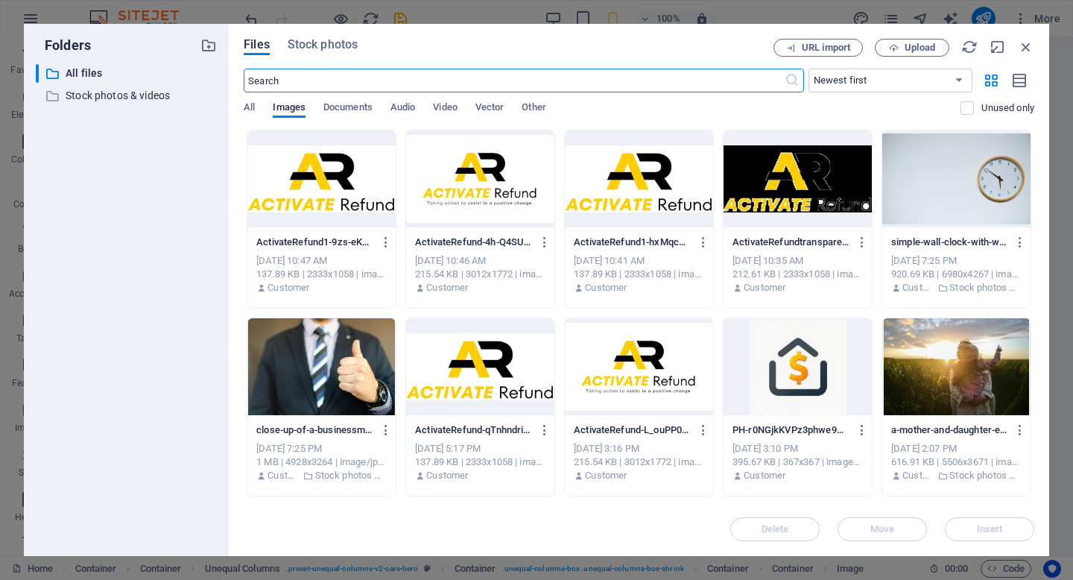
type input "119"
select select "px"
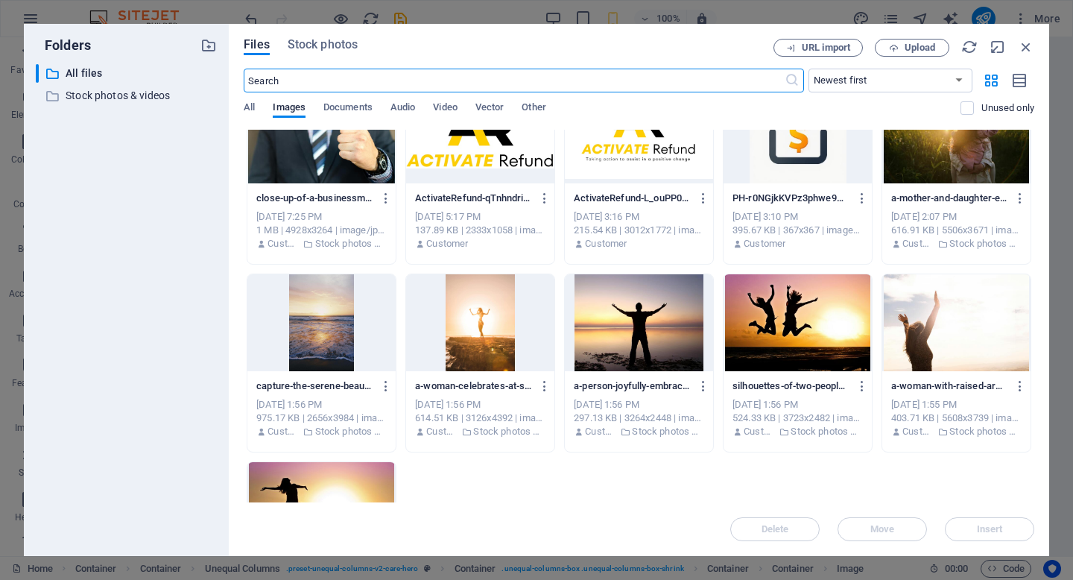
scroll to position [232, 0]
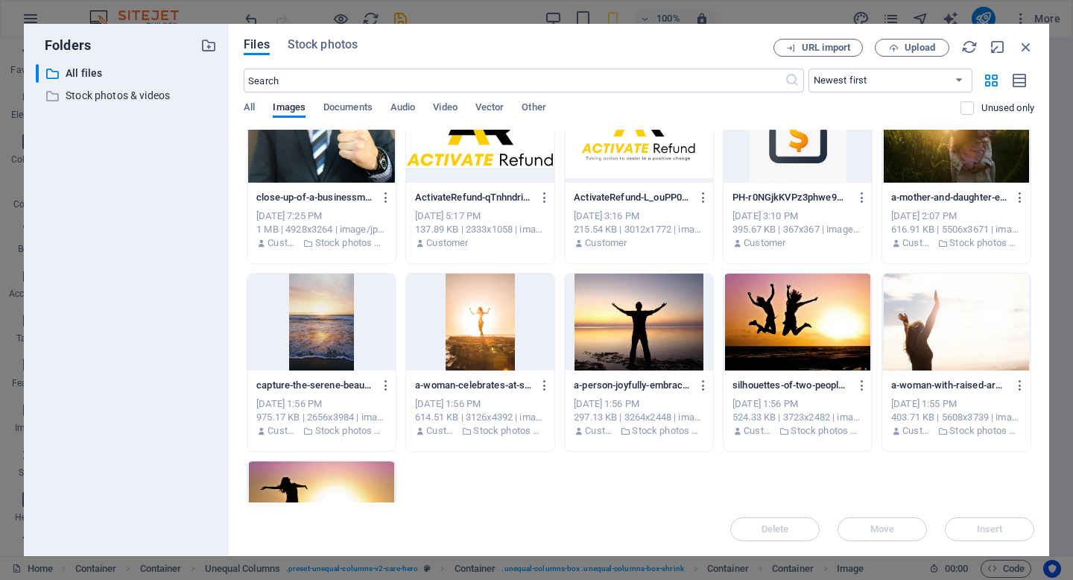
click at [679, 318] on div at bounding box center [639, 321] width 148 height 97
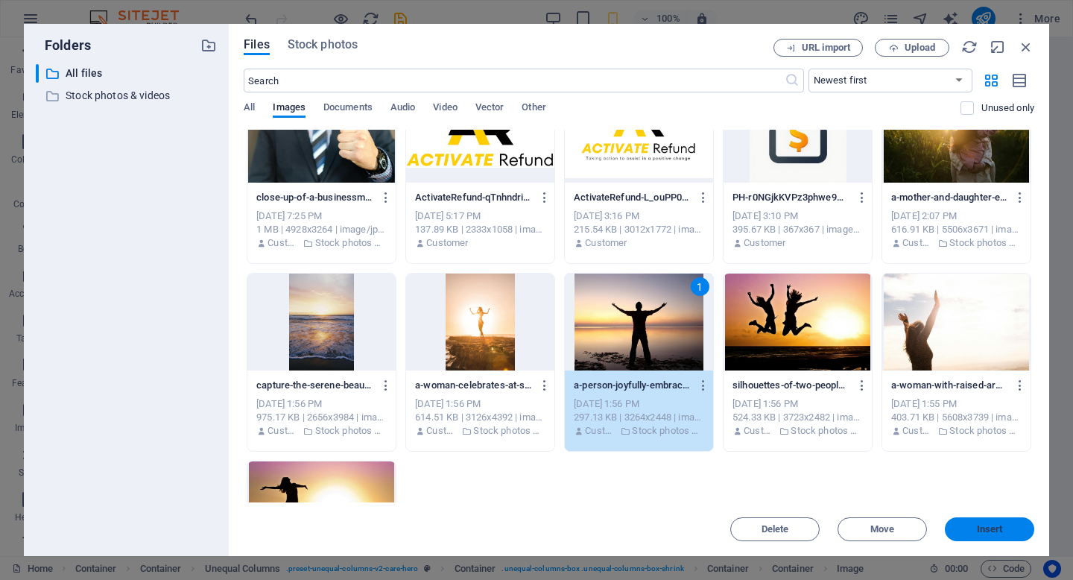
click at [1006, 528] on span "Insert" at bounding box center [988, 528] width 77 height 9
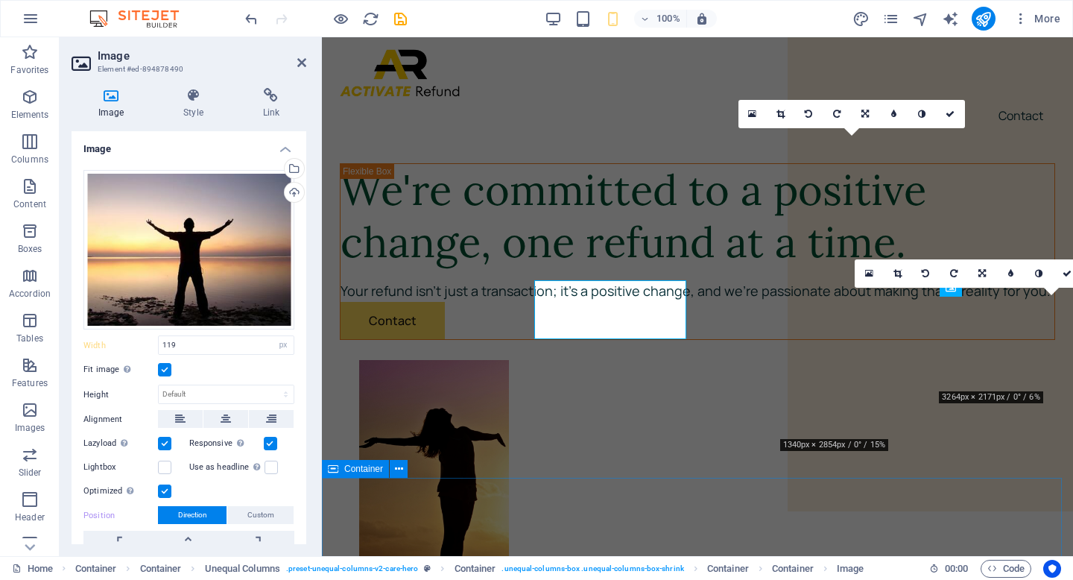
select select "DISABLED_OPTION_VALUE"
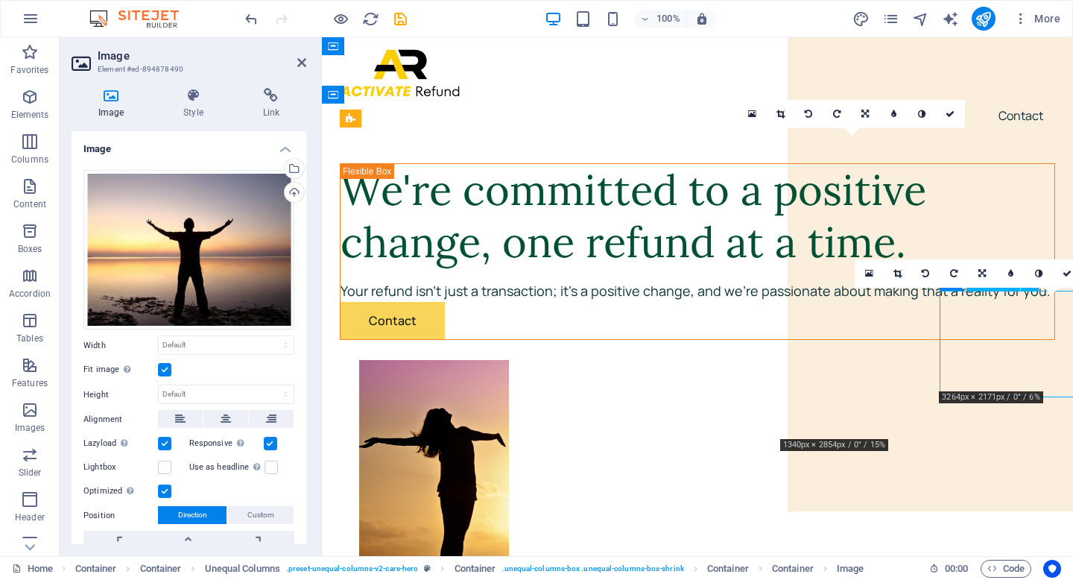
drag, startPoint x: 1012, startPoint y: 371, endPoint x: 989, endPoint y: 370, distance: 22.4
click at [890, 272] on link at bounding box center [897, 273] width 28 height 28
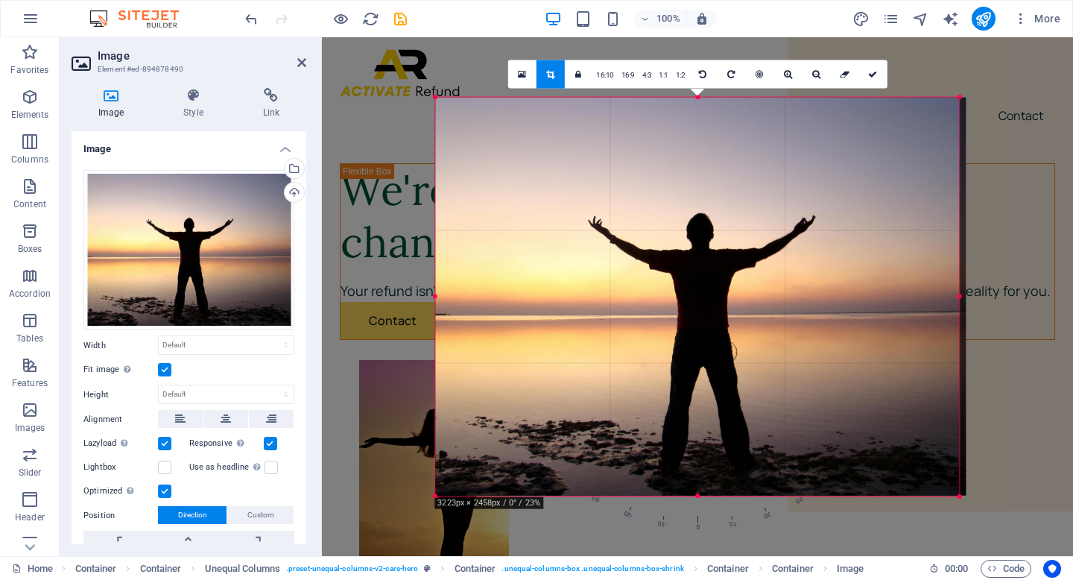
drag, startPoint x: 972, startPoint y: 298, endPoint x: 950, endPoint y: 296, distance: 22.5
click at [947, 296] on div "180 170 160 150 140 130 120 110 100 90 80 70 60 50 40 30 20 10 0 -10 -20 -30 -4…" at bounding box center [697, 297] width 524 height 399
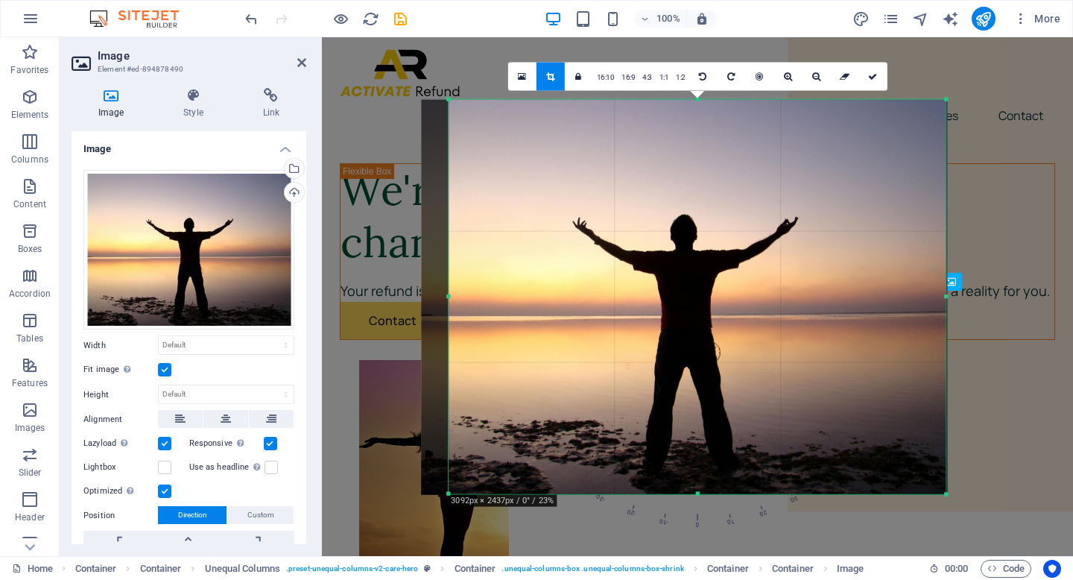
drag, startPoint x: 441, startPoint y: 297, endPoint x: 460, endPoint y: 298, distance: 18.6
click at [460, 298] on div "180 170 160 150 140 130 120 110 100 90 80 70 60 50 40 30 20 10 0 -10 -20 -30 -4…" at bounding box center [696, 297] width 497 height 394
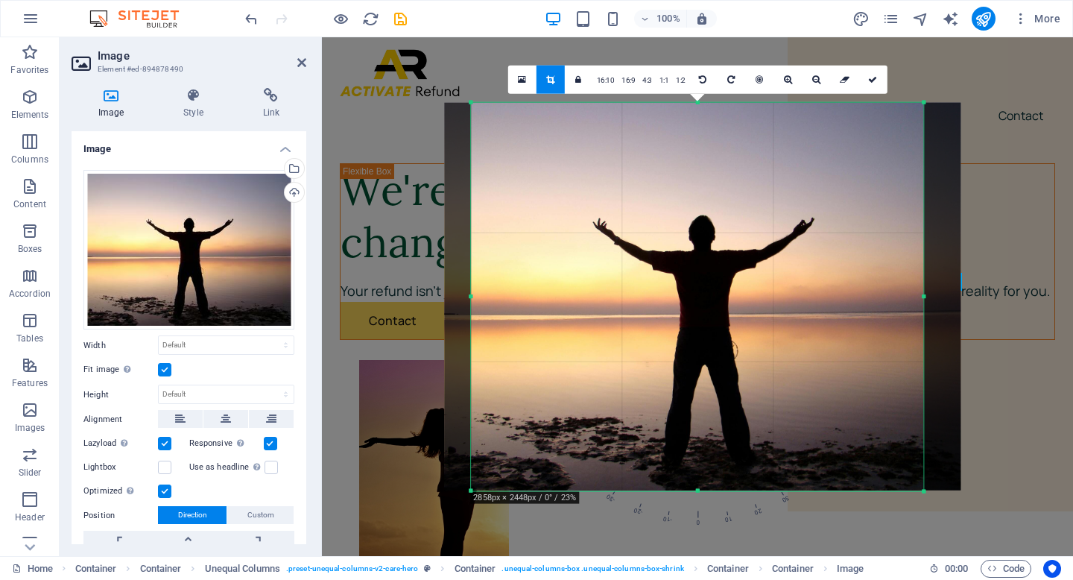
drag, startPoint x: 946, startPoint y: 298, endPoint x: 902, endPoint y: 296, distance: 44.0
click at [902, 296] on div "180 170 160 150 140 130 120 110 100 90 80 70 60 50 40 30 20 10 0 -10 -20 -30 -4…" at bounding box center [697, 297] width 452 height 388
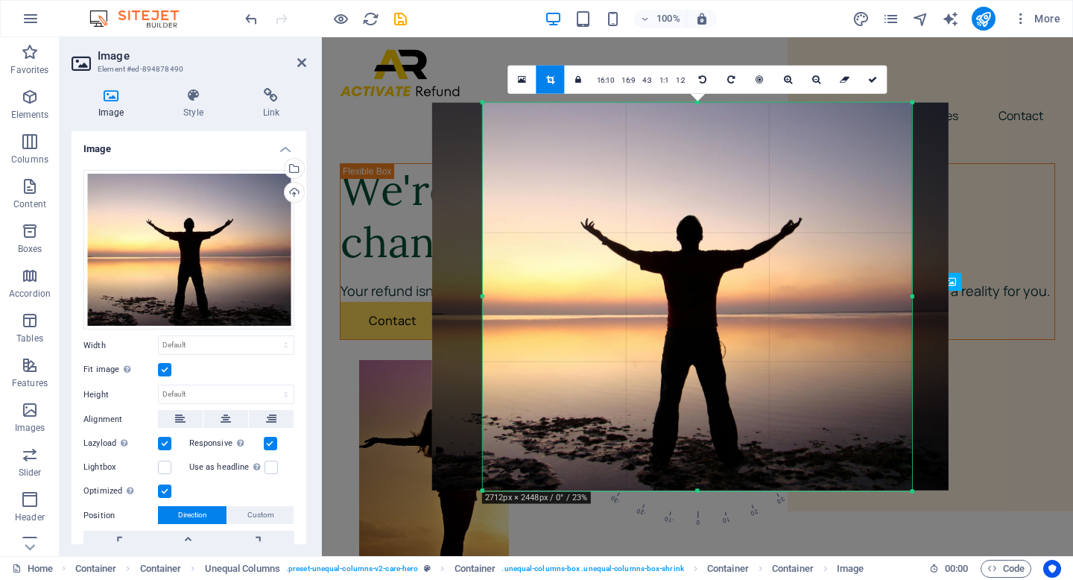
drag, startPoint x: 472, startPoint y: 296, endPoint x: 496, endPoint y: 299, distance: 24.0
click at [496, 299] on div "180 170 160 150 140 130 120 110 100 90 80 70 60 50 40 30 20 10 0 -10 -20 -30 -4…" at bounding box center [697, 297] width 429 height 388
click at [877, 80] on link at bounding box center [873, 80] width 28 height 28
type input "576"
select select "px"
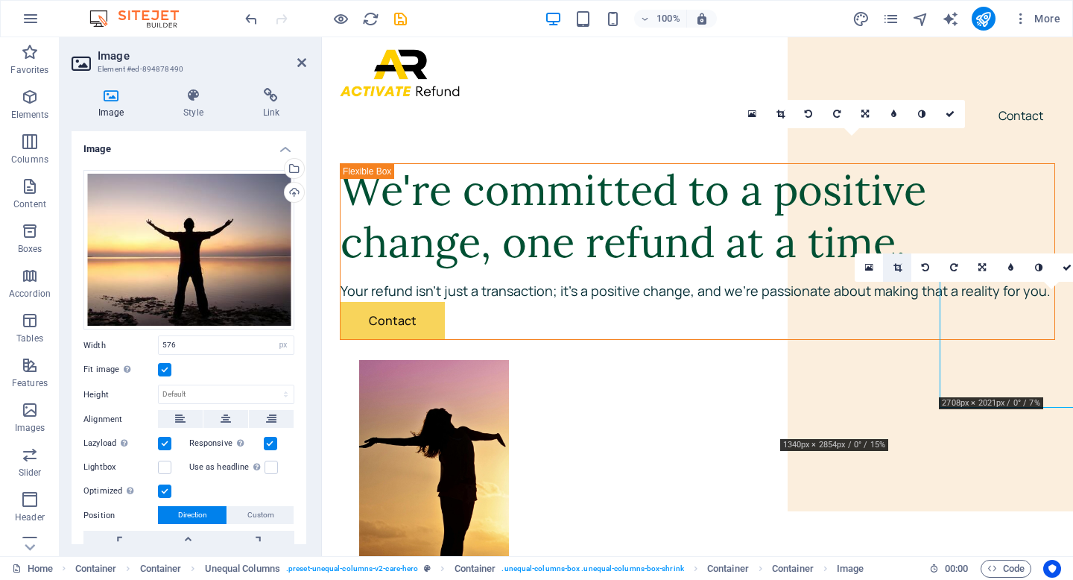
click at [897, 268] on icon at bounding box center [897, 267] width 8 height 9
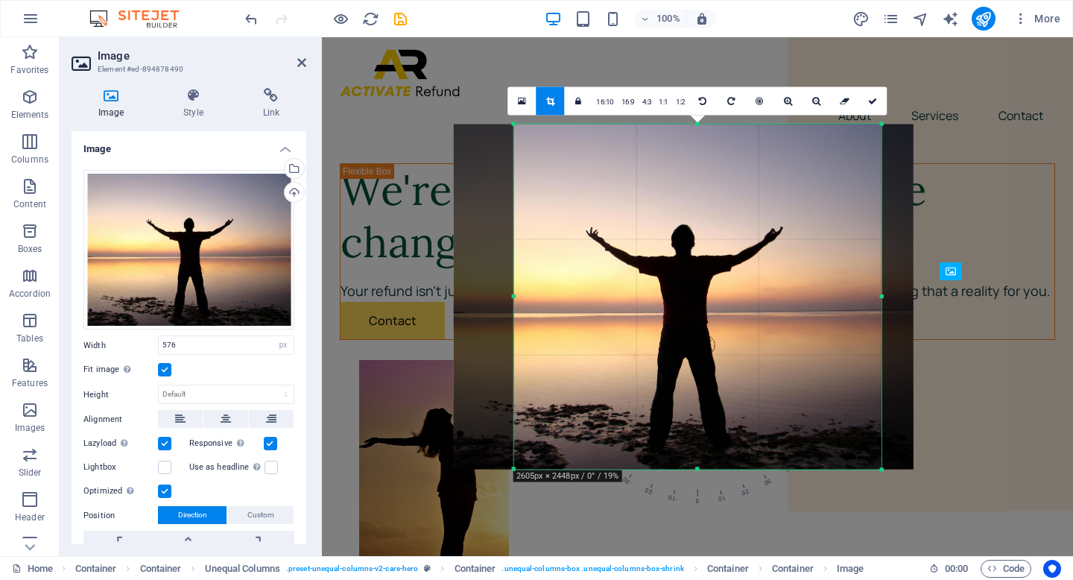
drag, startPoint x: 507, startPoint y: 297, endPoint x: 521, endPoint y: 298, distance: 13.4
click at [521, 298] on div "180 170 160 150 140 130 120 110 100 90 80 70 60 50 40 30 20 10 0 -10 -20 -30 -4…" at bounding box center [697, 296] width 367 height 345
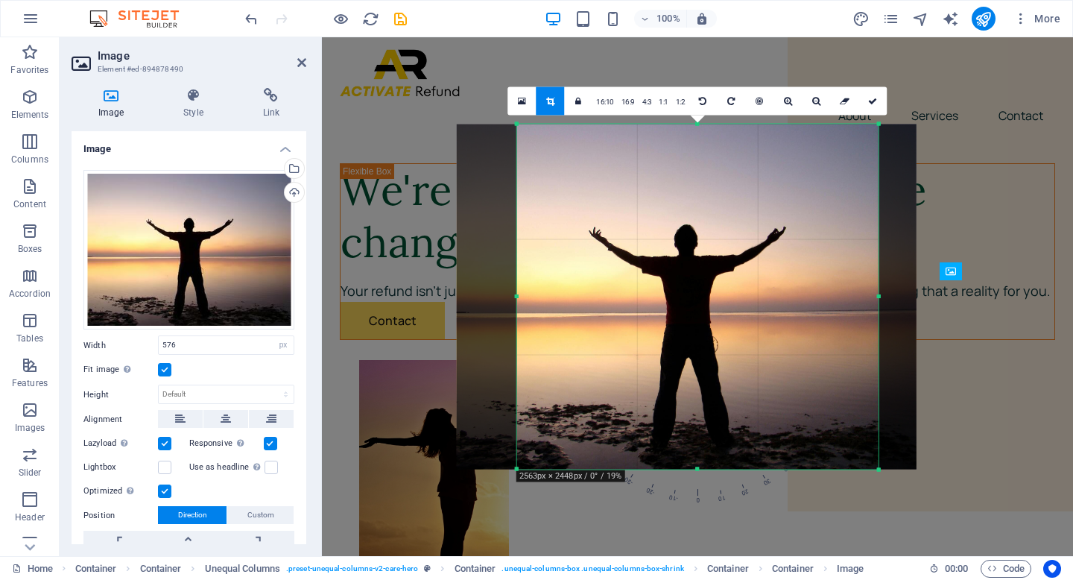
click at [877, 295] on div at bounding box center [877, 296] width 5 height 345
click at [869, 102] on icon at bounding box center [872, 101] width 9 height 9
type input "484"
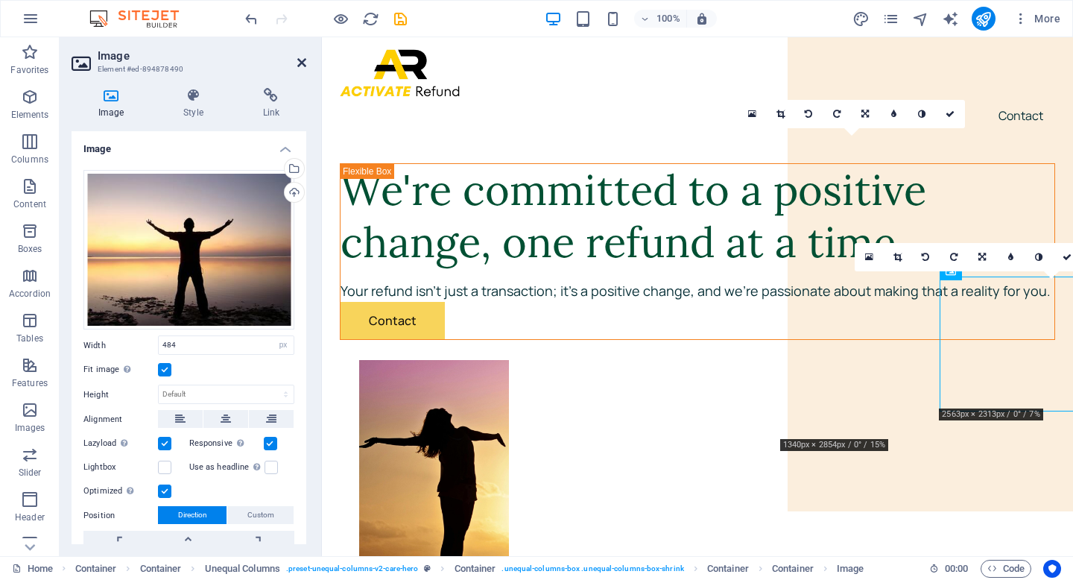
click at [298, 63] on icon at bounding box center [301, 63] width 9 height 12
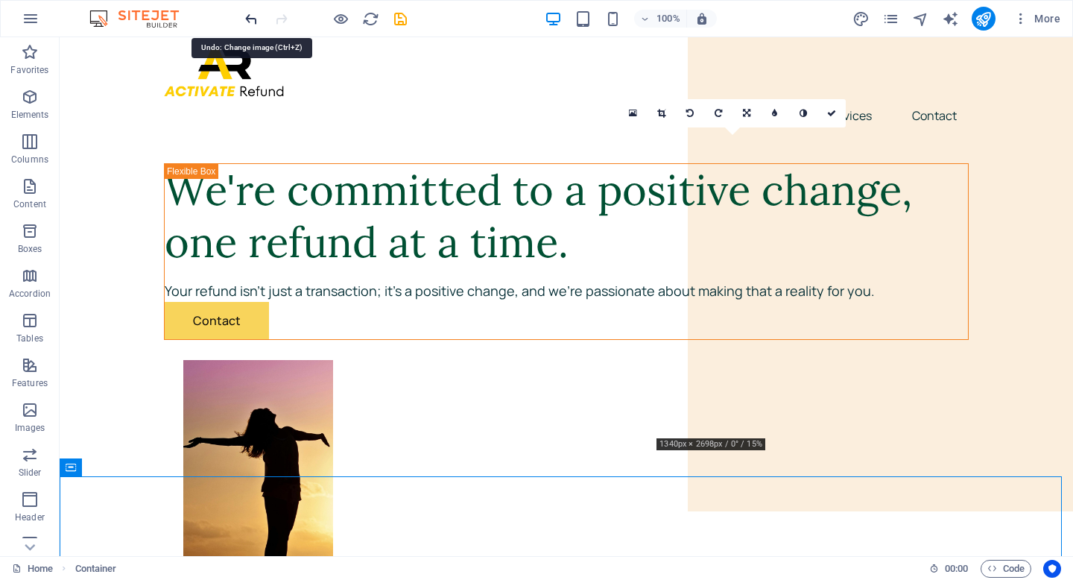
click at [277, 19] on icon "redo" at bounding box center [281, 18] width 17 height 17
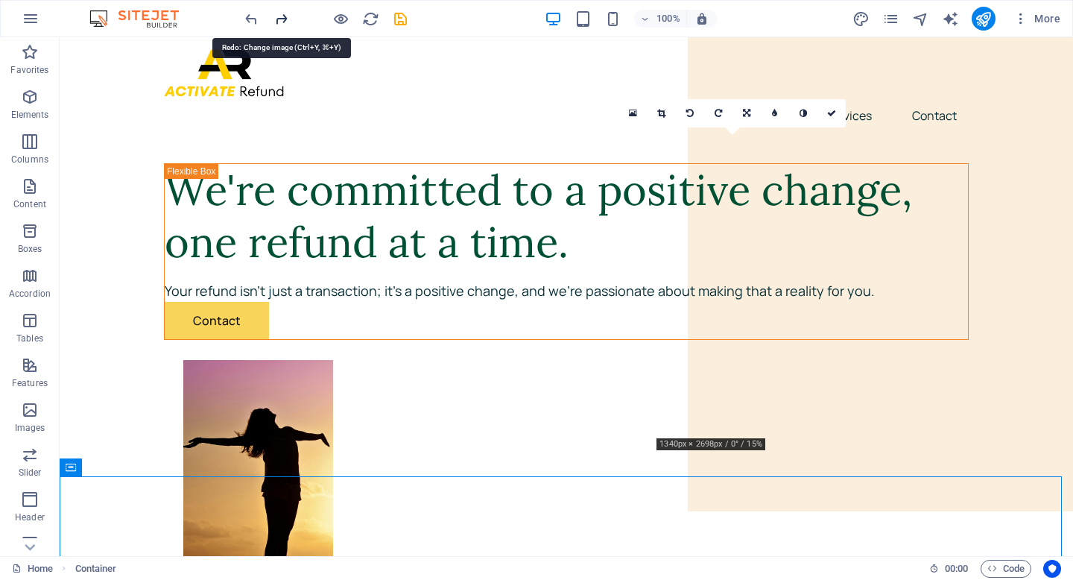
click at [277, 19] on icon "redo" at bounding box center [281, 18] width 17 height 17
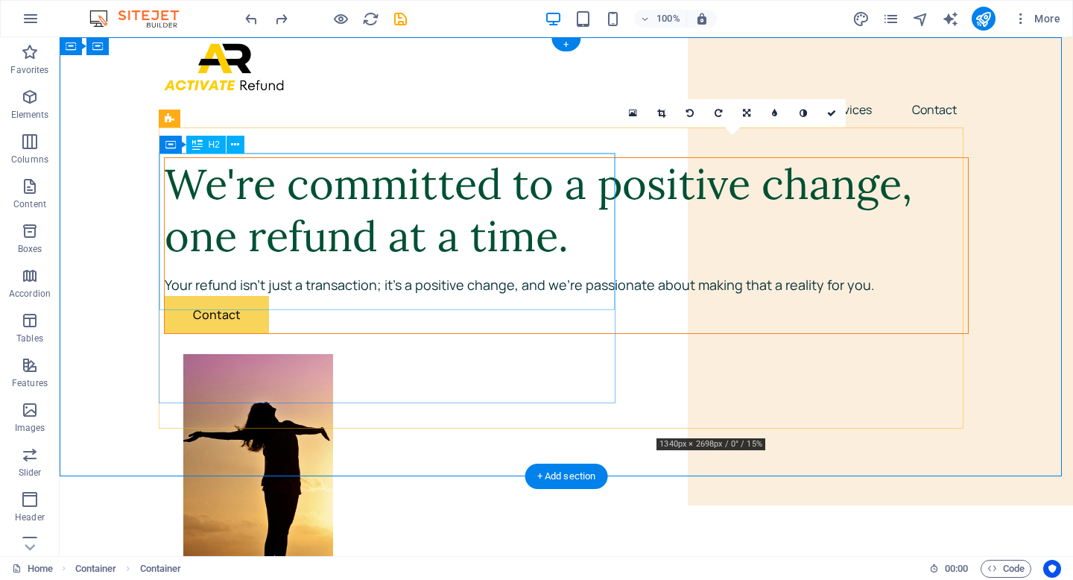
scroll to position [0, 0]
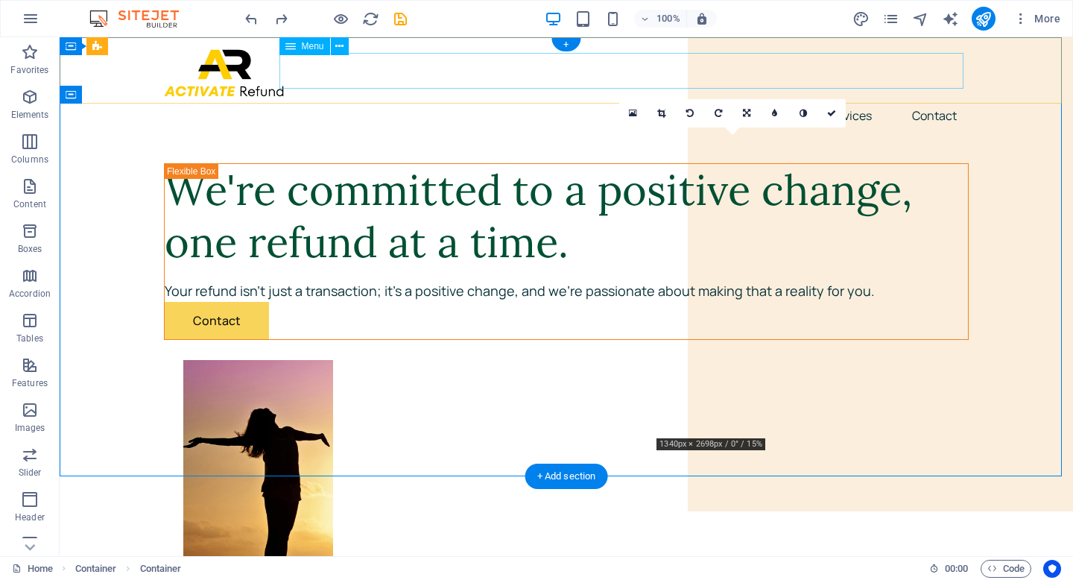
click at [793, 98] on nav "About Services Contact" at bounding box center [566, 116] width 804 height 36
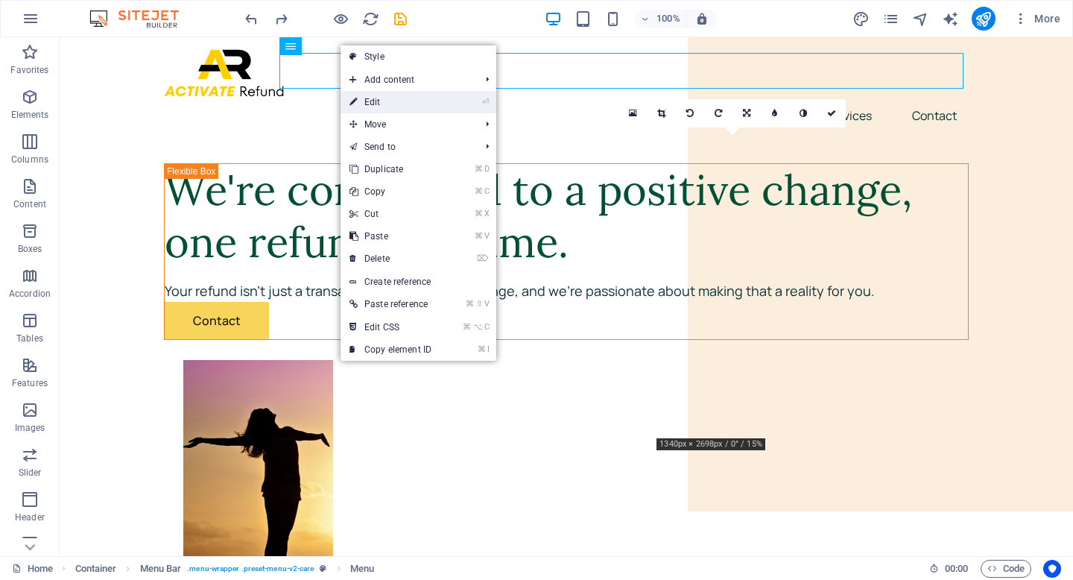
drag, startPoint x: 32, startPoint y: 66, endPoint x: 356, endPoint y: 101, distance: 326.0
click at [356, 101] on icon at bounding box center [352, 102] width 7 height 22
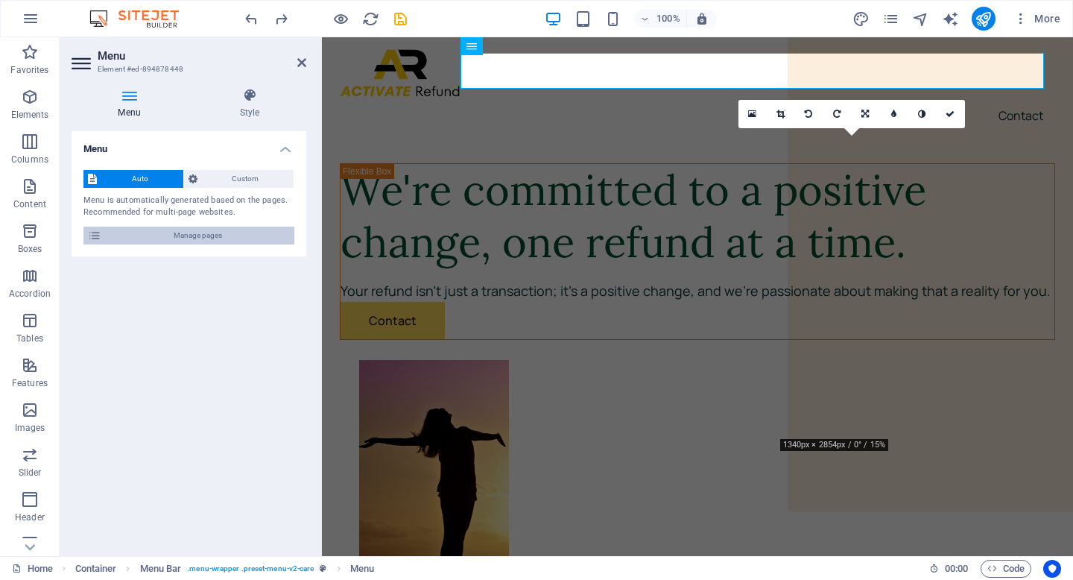
click at [197, 232] on span "Manage pages" at bounding box center [198, 235] width 184 height 18
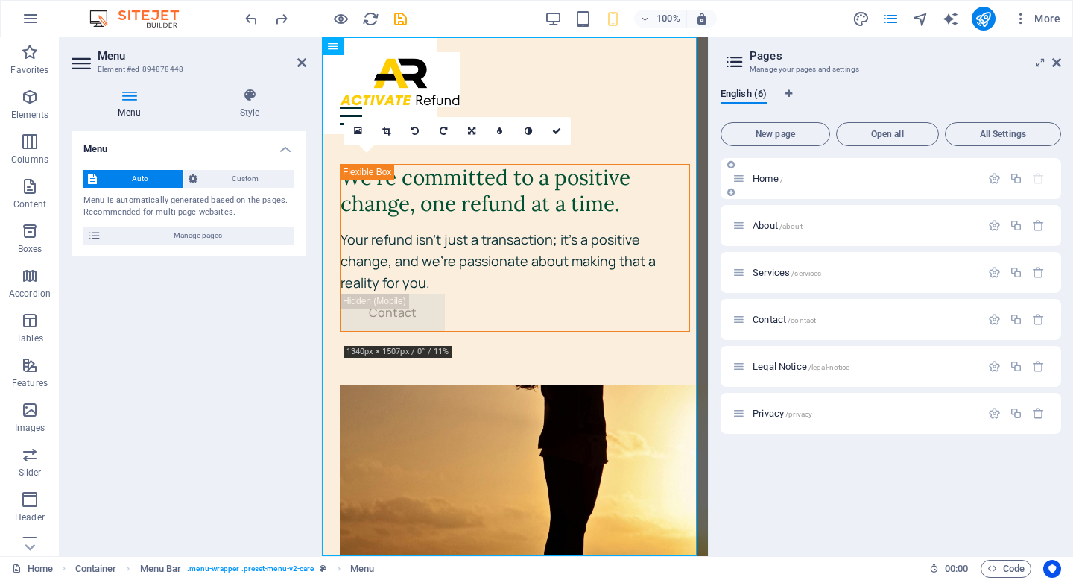
click at [729, 191] on icon at bounding box center [730, 192] width 7 height 9
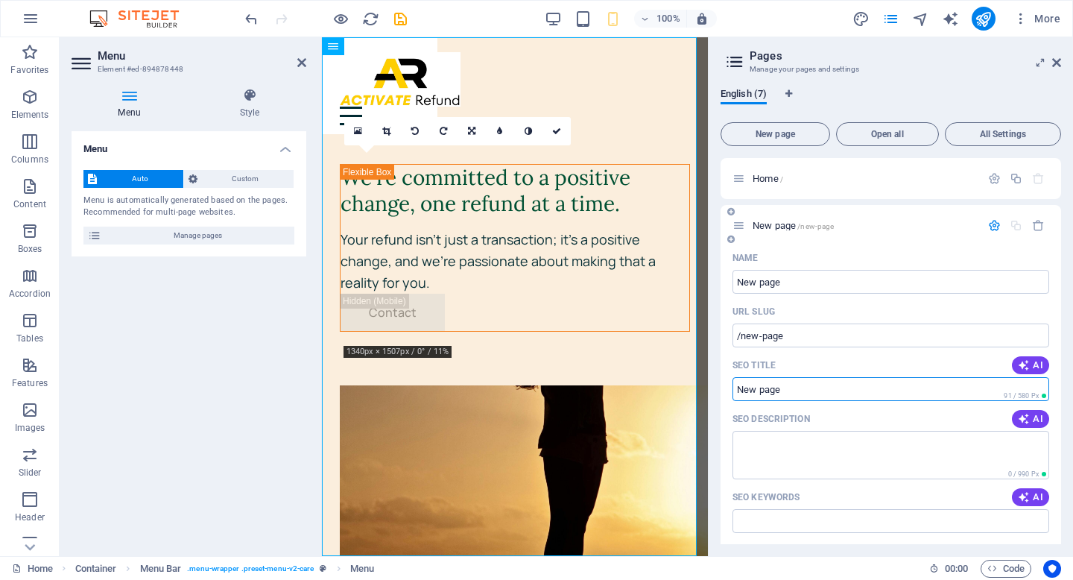
drag, startPoint x: 790, startPoint y: 393, endPoint x: 723, endPoint y: 390, distance: 66.3
click at [724, 390] on div "Name New page ​ URL SLUG /new-page ​ SEO Title AI ​ 91 / 580 Px SEO Description…" at bounding box center [890, 505] width 340 height 519
click at [786, 392] on input "SEO Title" at bounding box center [890, 389] width 317 height 24
click at [786, 393] on input "SEO Title" at bounding box center [890, 389] width 317 height 24
click at [1032, 224] on icon "button" at bounding box center [1038, 225] width 13 height 13
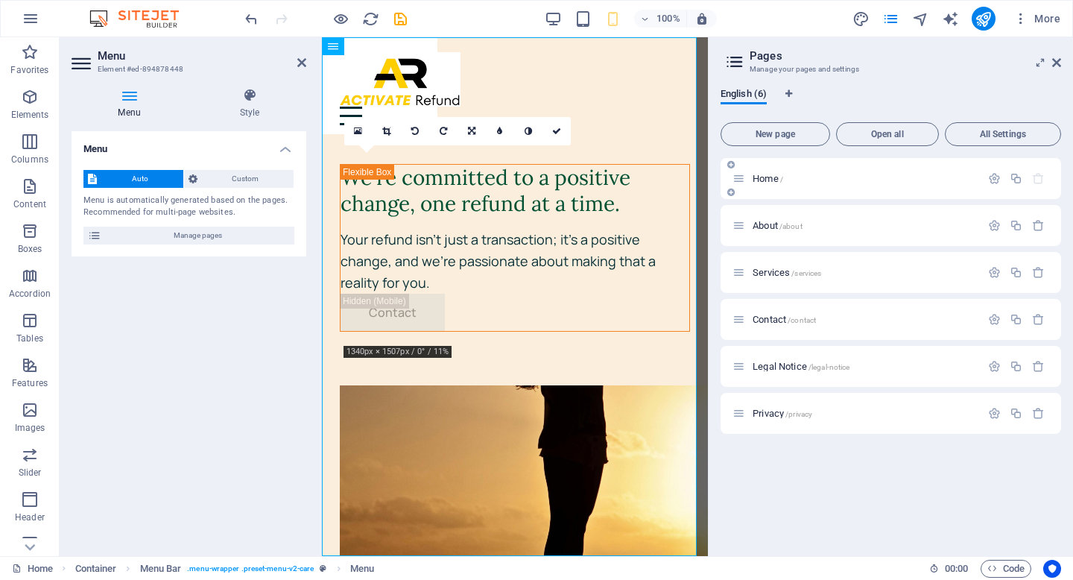
click at [729, 162] on icon at bounding box center [730, 164] width 7 height 9
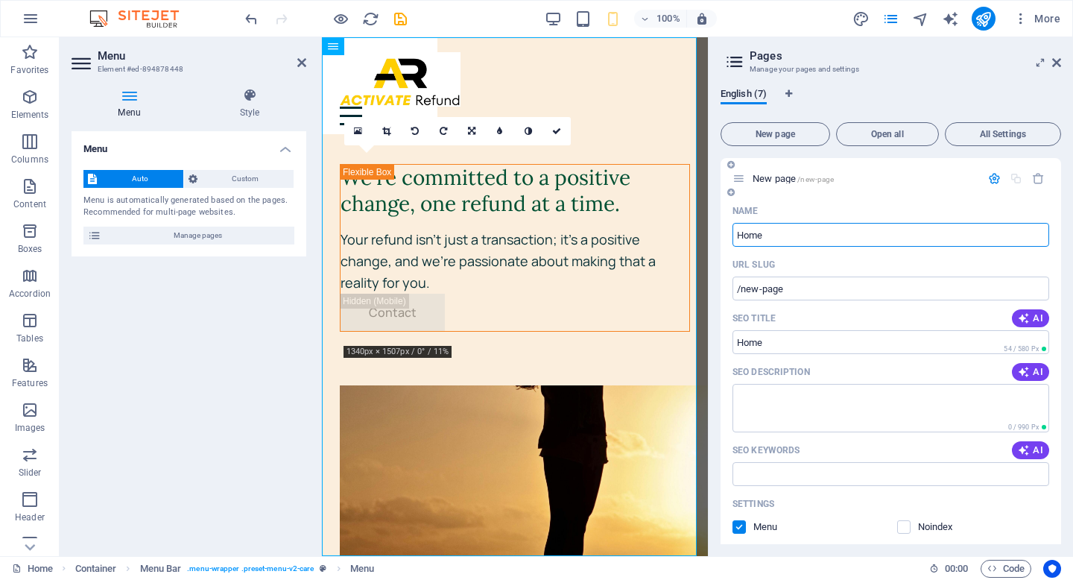
type input "Home"
type input "/home"
type input "Home"
click at [1032, 178] on icon "button" at bounding box center [1038, 178] width 13 height 13
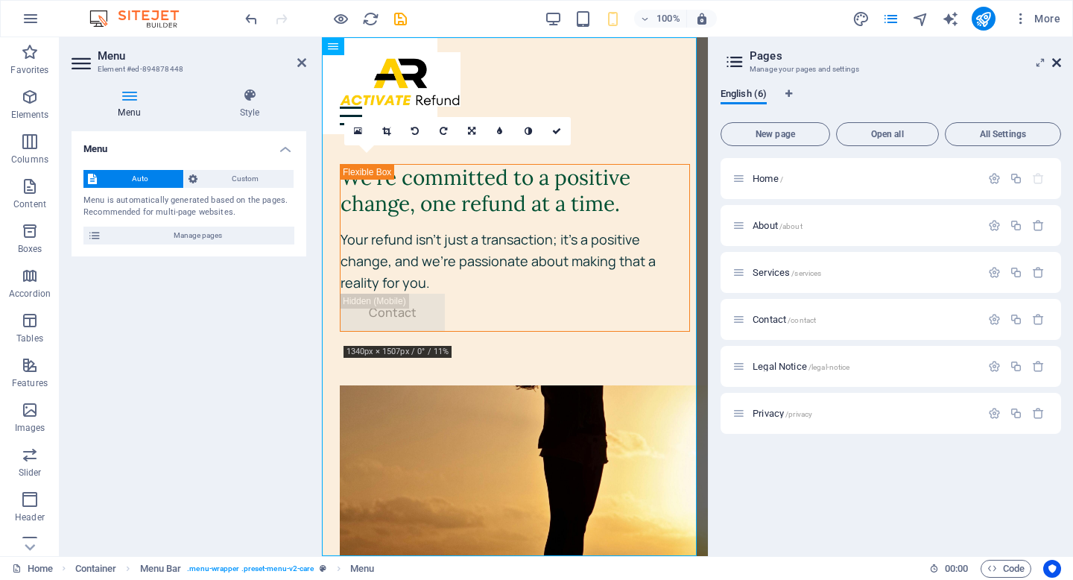
click at [1057, 60] on icon at bounding box center [1056, 63] width 9 height 12
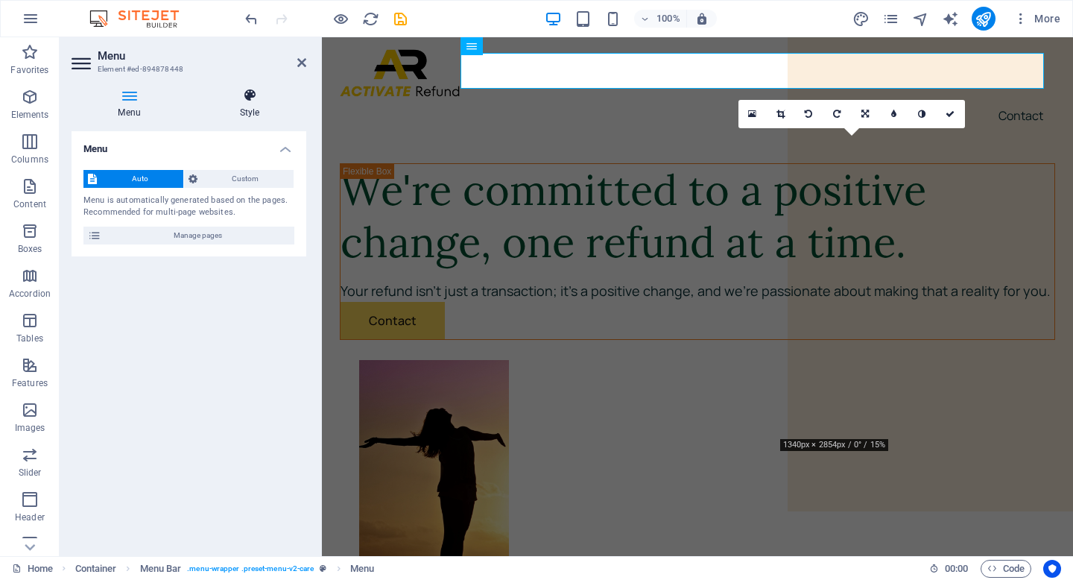
click at [250, 98] on icon at bounding box center [249, 95] width 113 height 15
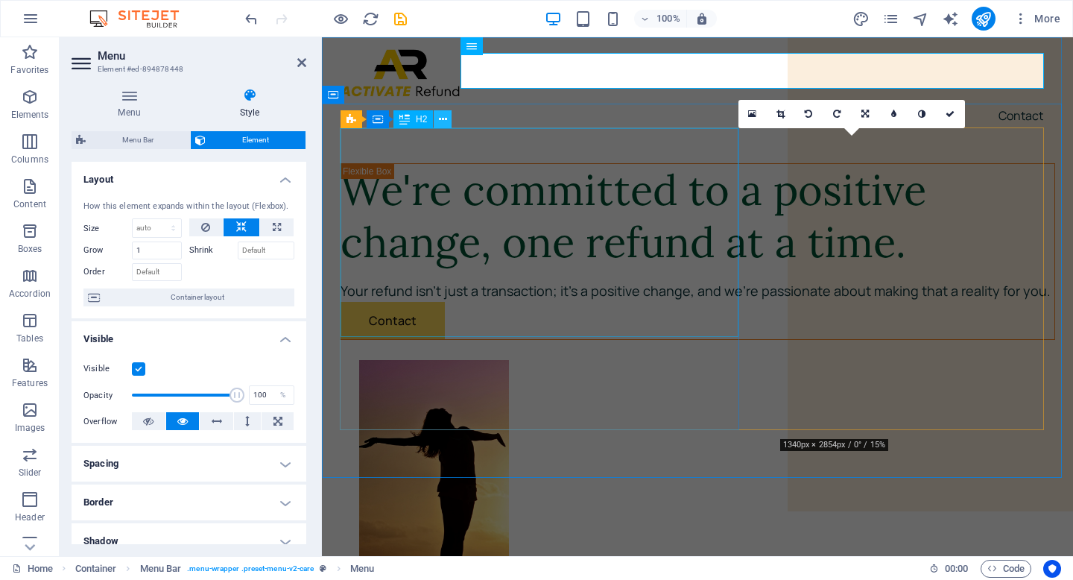
click at [442, 117] on icon at bounding box center [443, 120] width 8 height 16
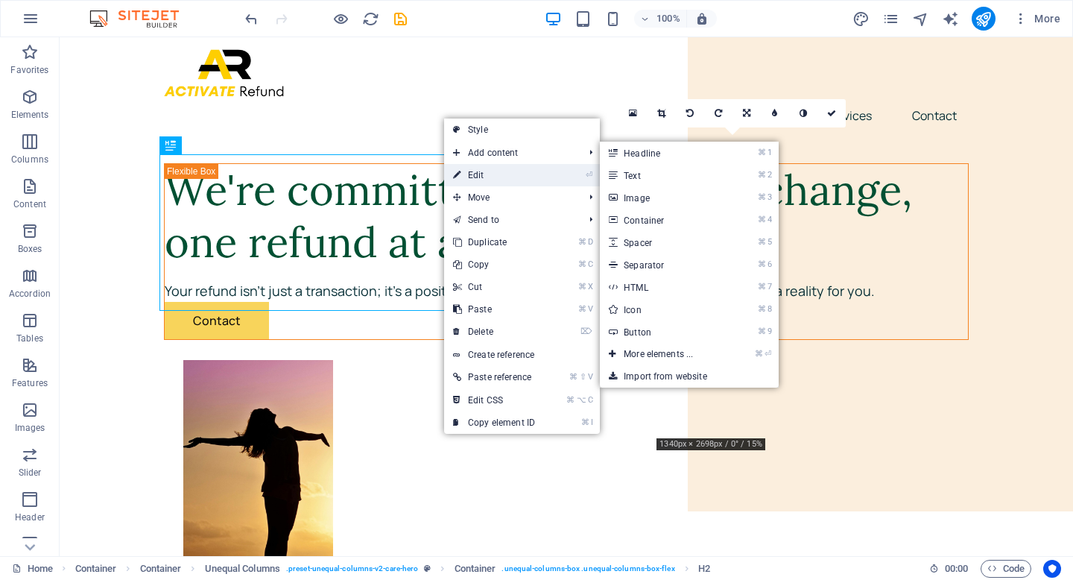
click at [475, 171] on link "⏎ Edit" at bounding box center [494, 175] width 100 height 22
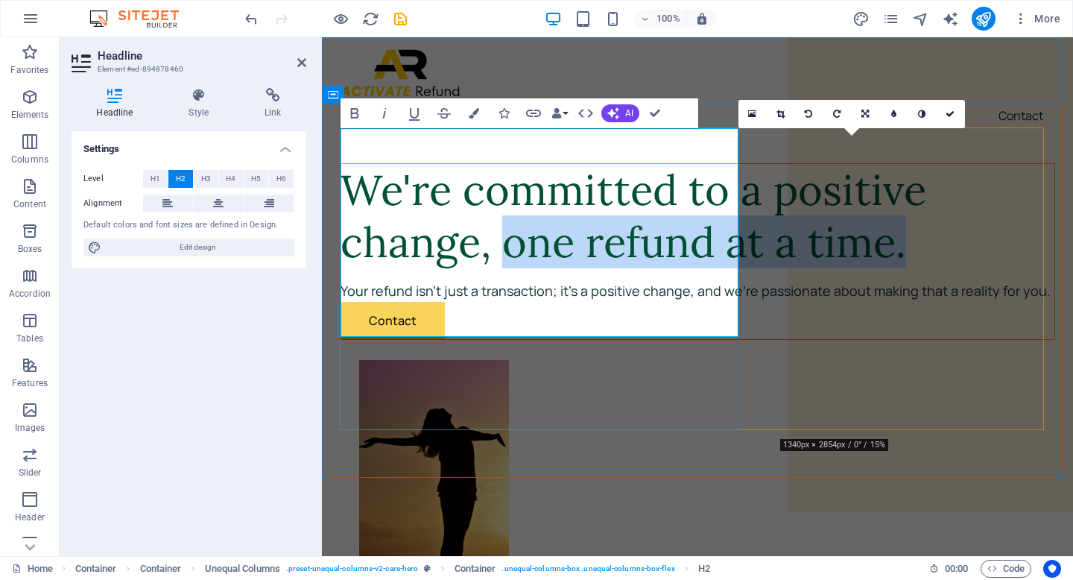
drag, startPoint x: 442, startPoint y: 313, endPoint x: 344, endPoint y: 259, distance: 112.0
click at [344, 259] on h2 "We're committed to a positive change, one refund at a time." at bounding box center [697, 216] width 714 height 104
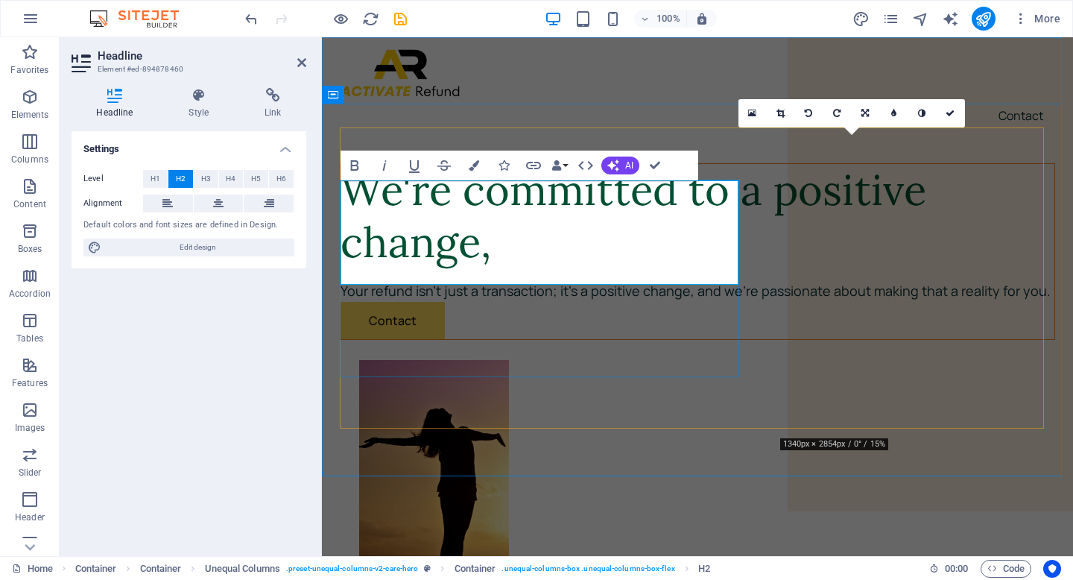
click at [696, 268] on h2 "We're committed to a positive change," at bounding box center [697, 216] width 714 height 104
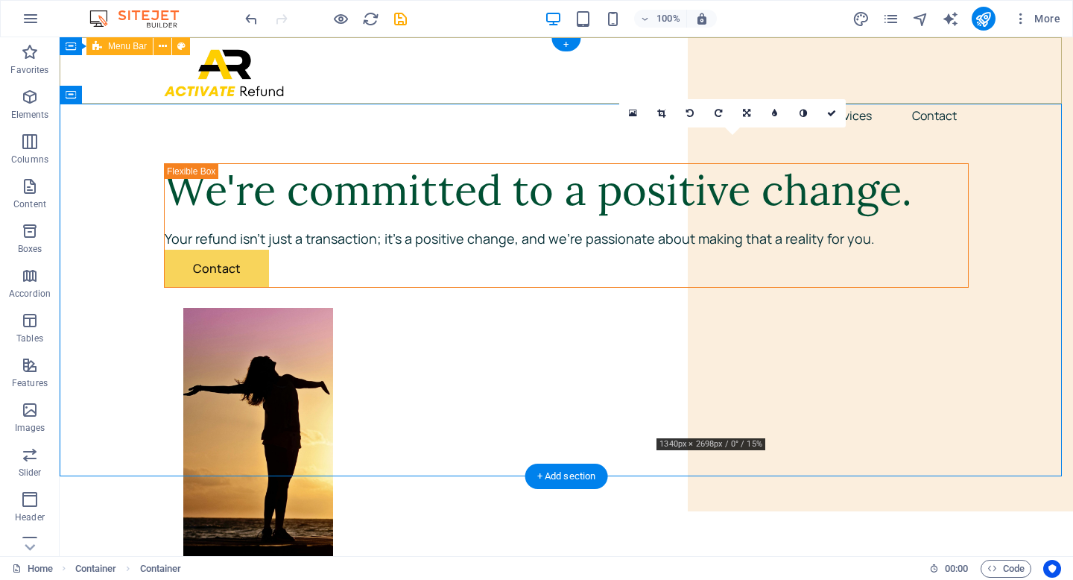
click at [1030, 77] on div "About Services Contact" at bounding box center [566, 88] width 1013 height 102
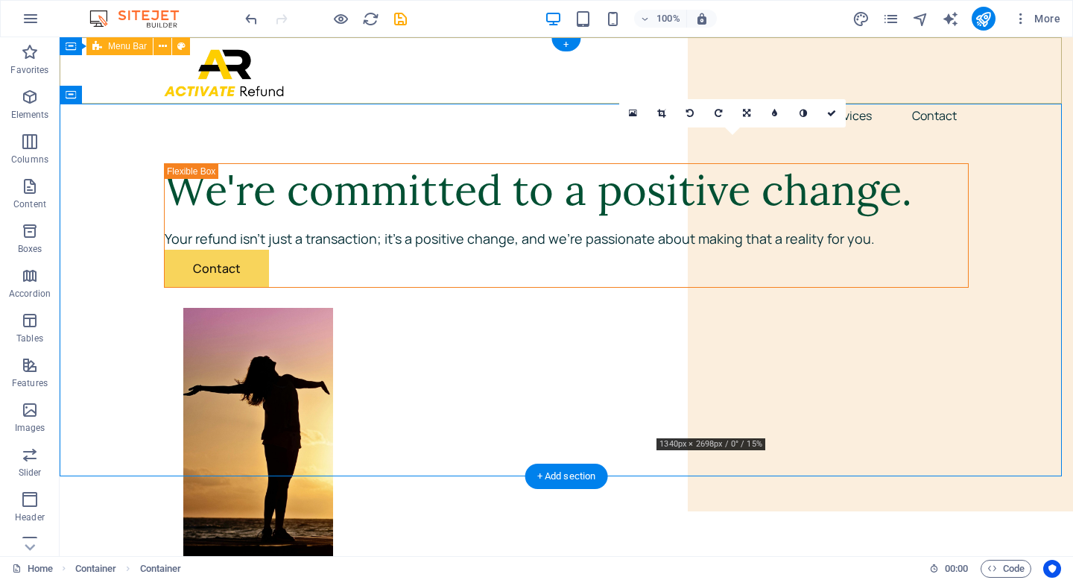
click at [710, 49] on div "About Services Contact" at bounding box center [566, 88] width 1013 height 102
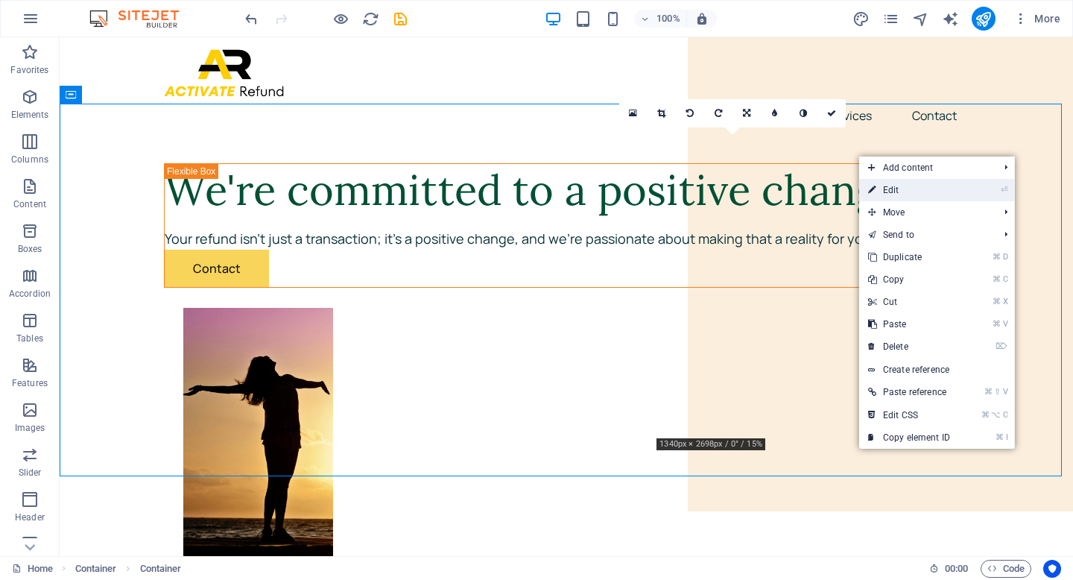
click at [967, 191] on li "⏎ Edit" at bounding box center [937, 190] width 156 height 22
click at [894, 188] on link "⏎ Edit" at bounding box center [909, 190] width 100 height 22
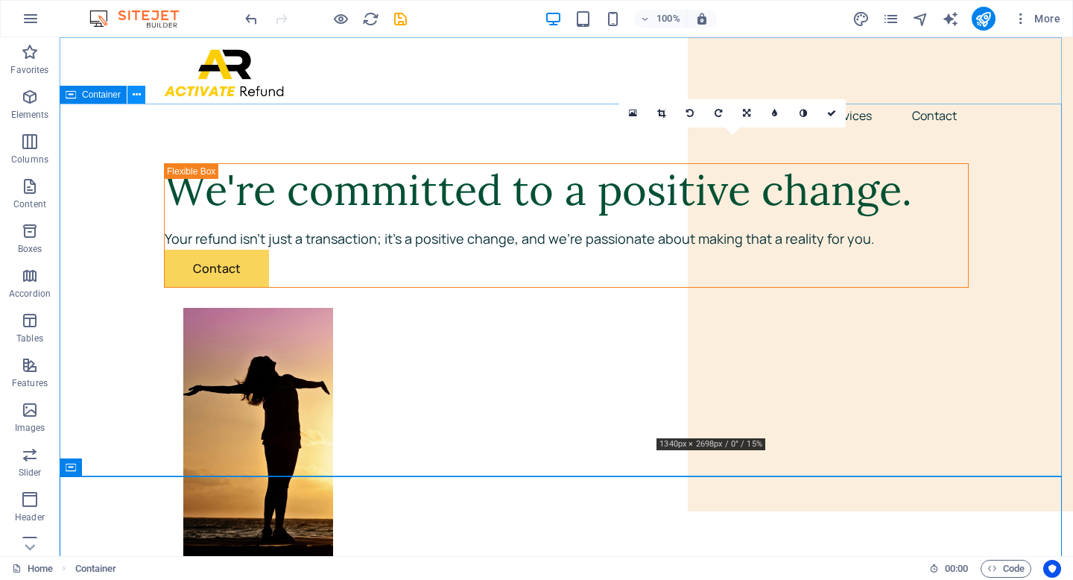
click at [135, 95] on icon at bounding box center [137, 95] width 8 height 16
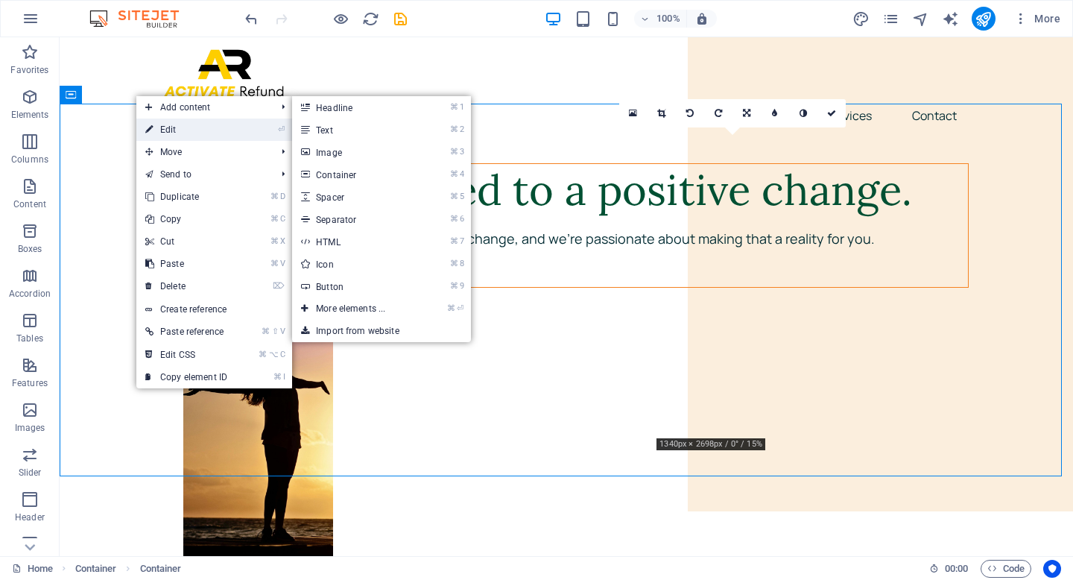
click at [169, 126] on link "⏎ Edit" at bounding box center [186, 129] width 100 height 22
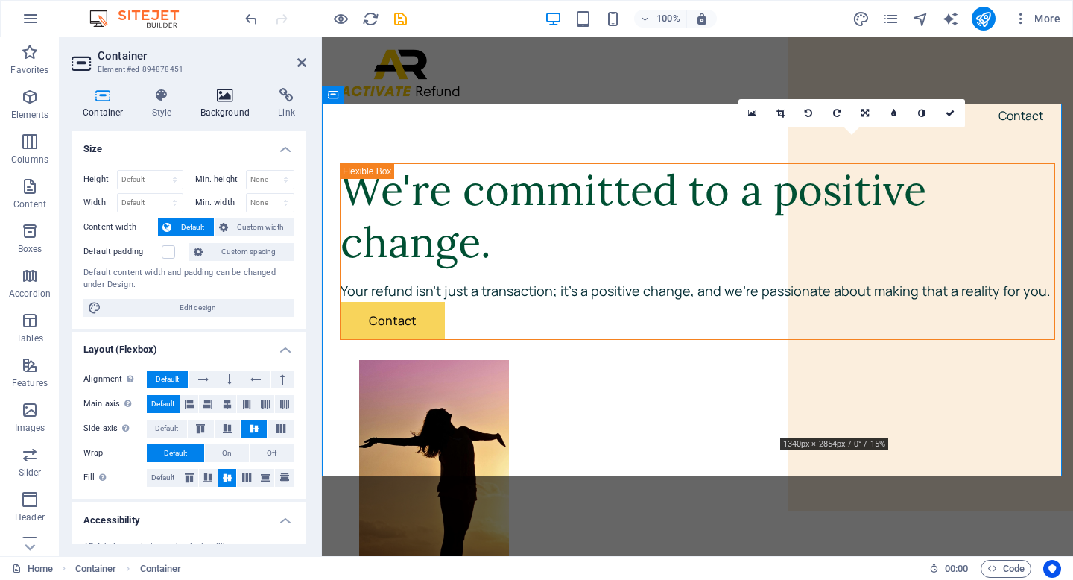
click at [225, 95] on icon at bounding box center [225, 95] width 72 height 15
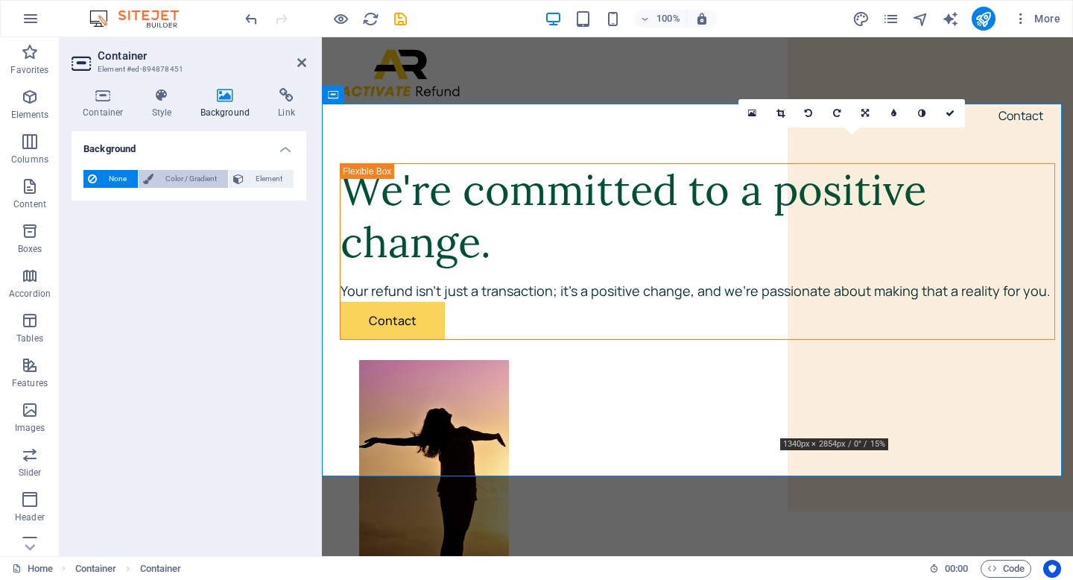
click at [201, 174] on span "Color / Gradient" at bounding box center [191, 179] width 66 height 18
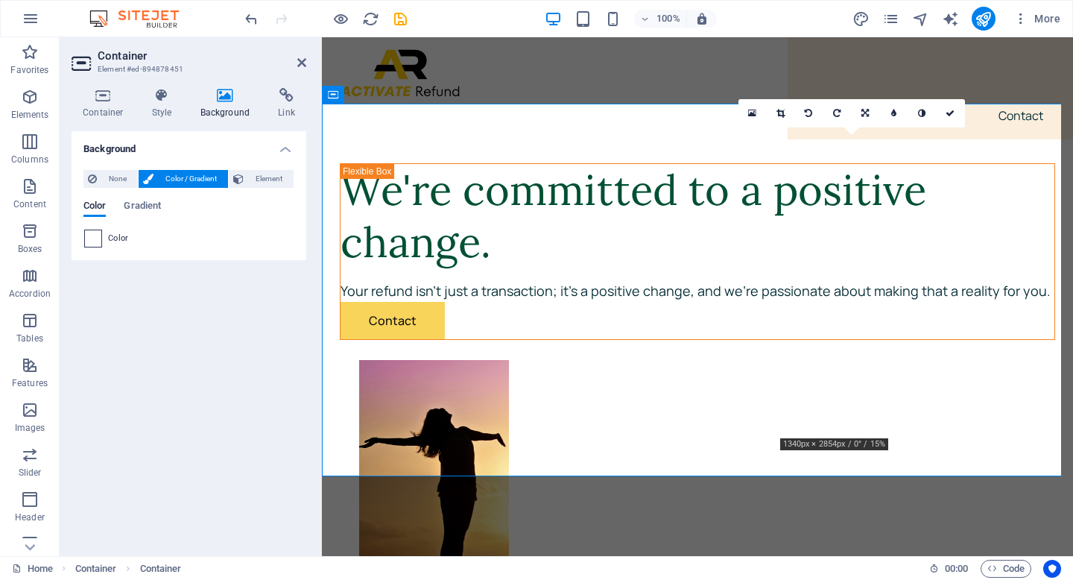
click at [99, 235] on span at bounding box center [93, 238] width 16 height 16
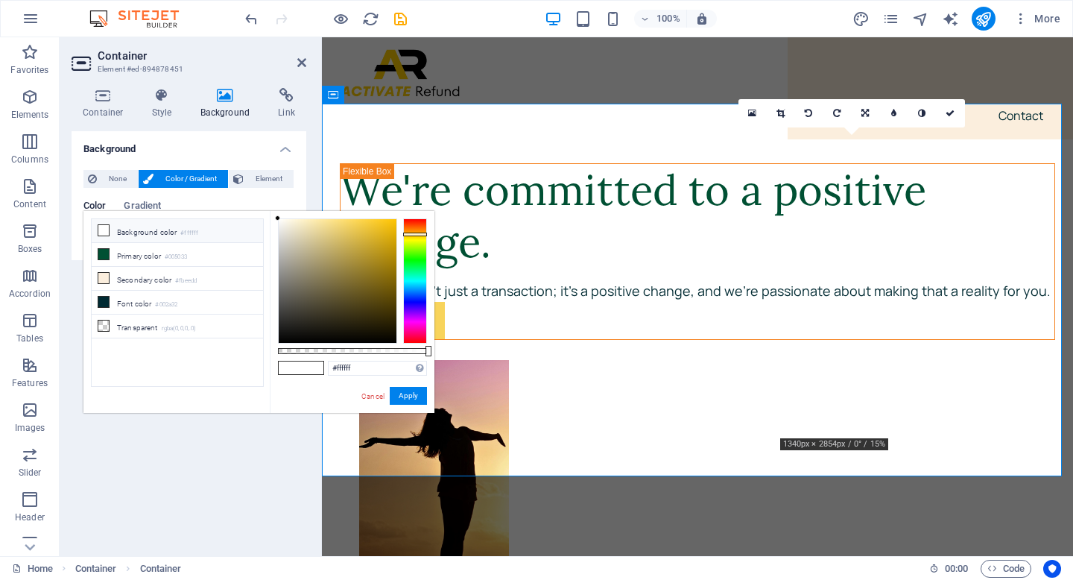
click at [421, 234] on div at bounding box center [415, 280] width 24 height 125
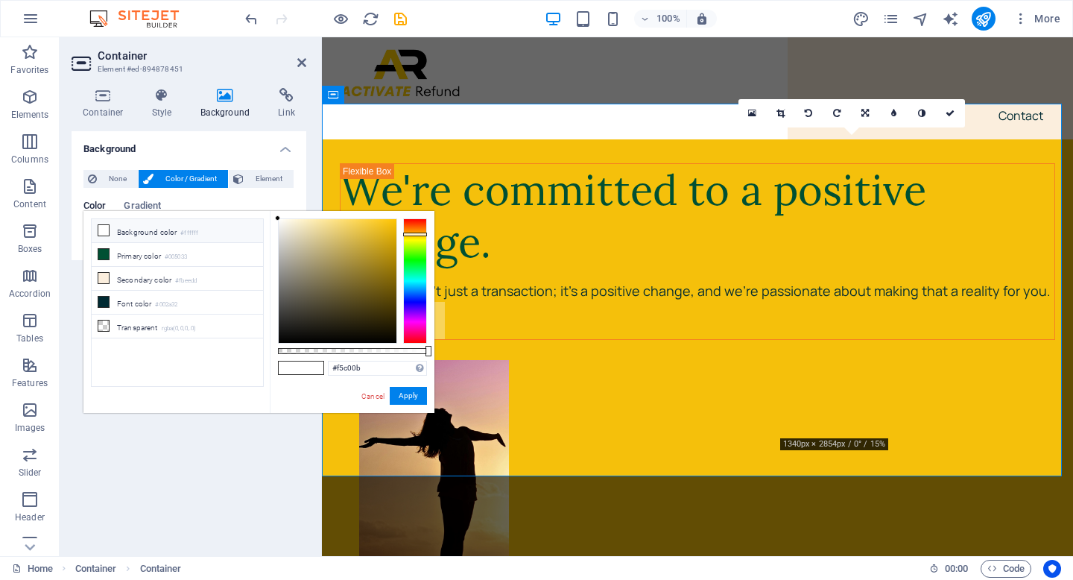
click at [390, 223] on div at bounding box center [338, 281] width 118 height 124
click at [376, 223] on div at bounding box center [338, 281] width 118 height 124
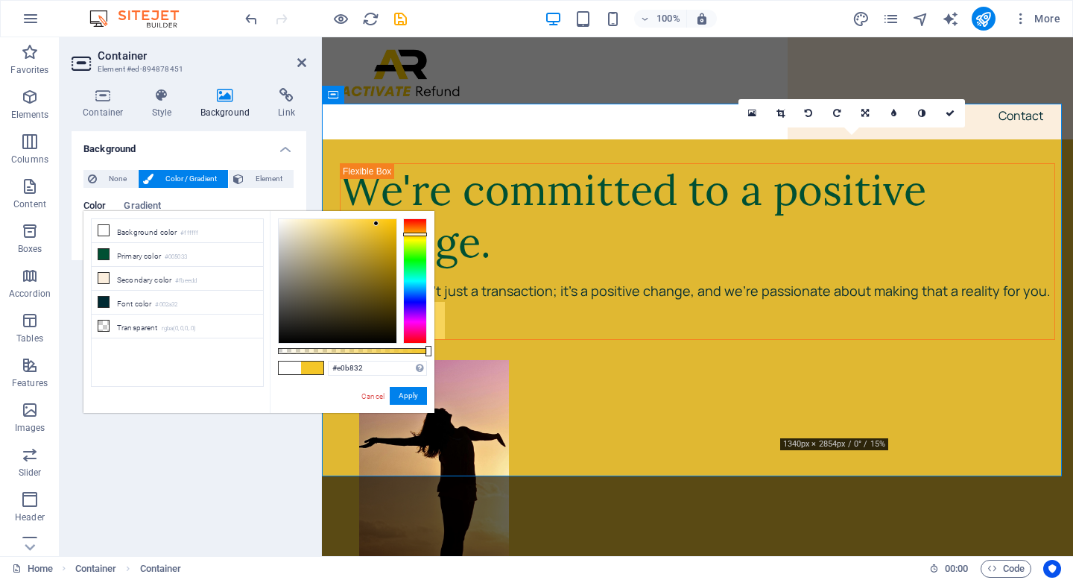
click at [369, 233] on div at bounding box center [338, 281] width 118 height 124
click at [379, 247] on div at bounding box center [338, 281] width 118 height 124
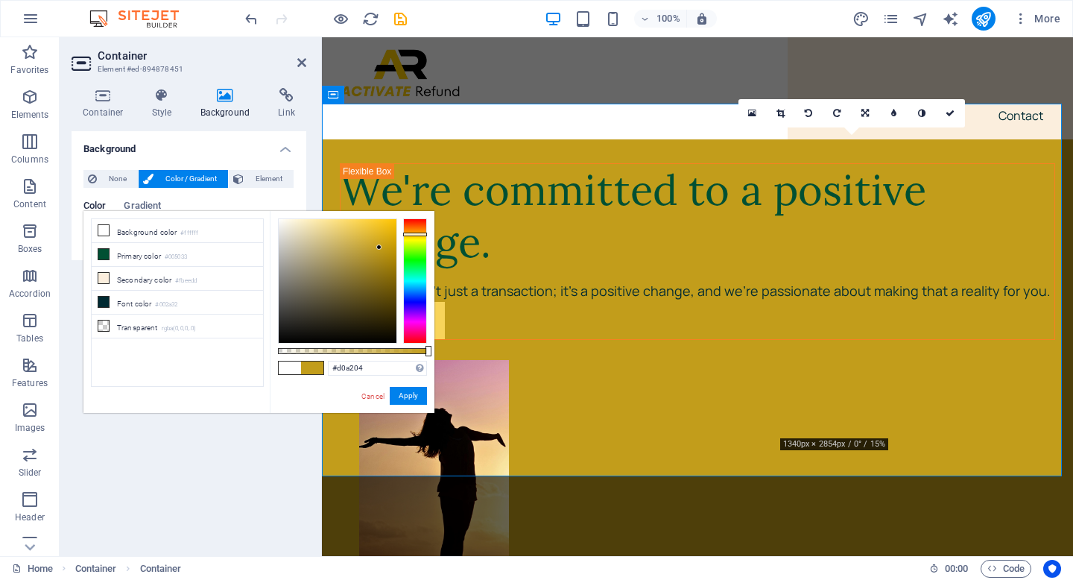
click at [393, 241] on div at bounding box center [338, 281] width 118 height 124
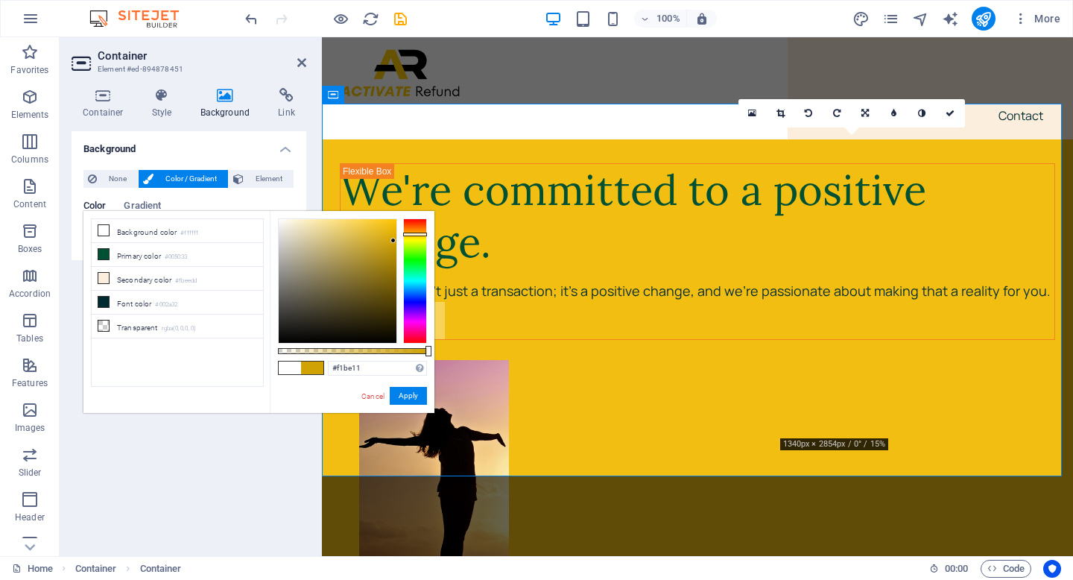
click at [387, 225] on div at bounding box center [338, 281] width 118 height 124
click at [332, 220] on div at bounding box center [338, 281] width 118 height 124
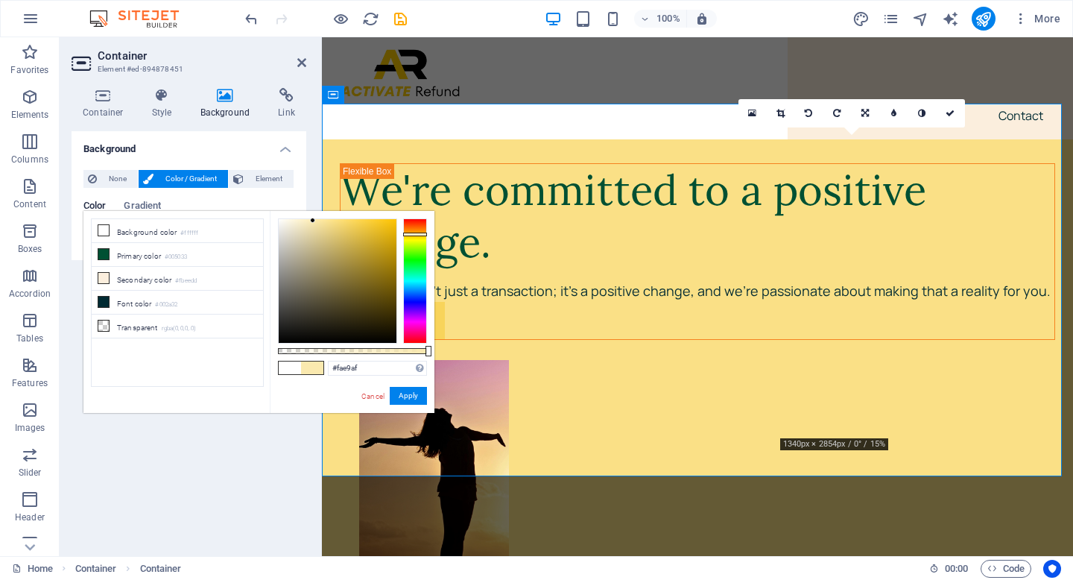
click at [313, 220] on div at bounding box center [338, 281] width 118 height 124
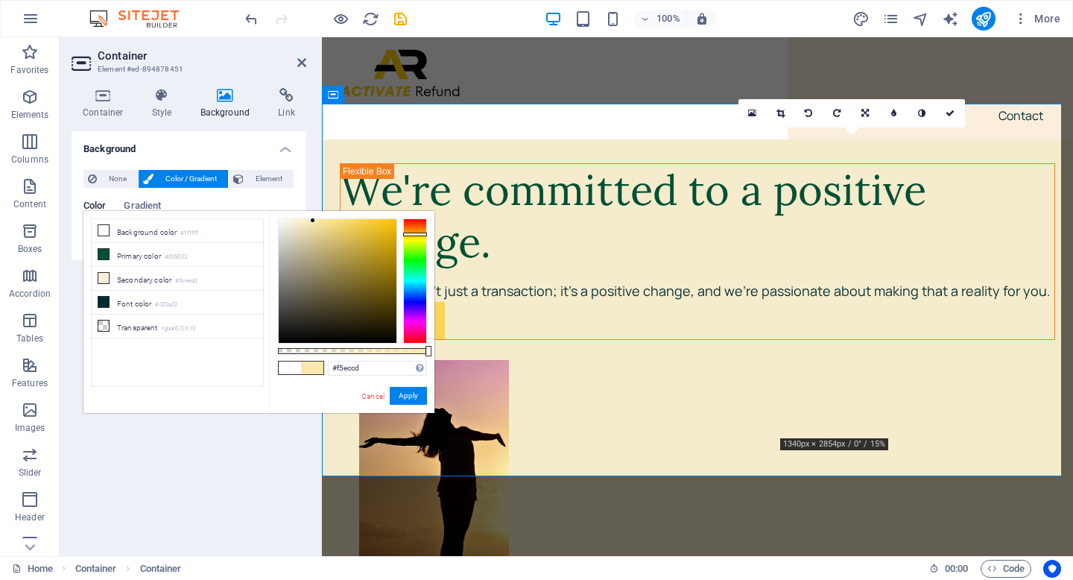
click at [297, 223] on div at bounding box center [338, 281] width 118 height 124
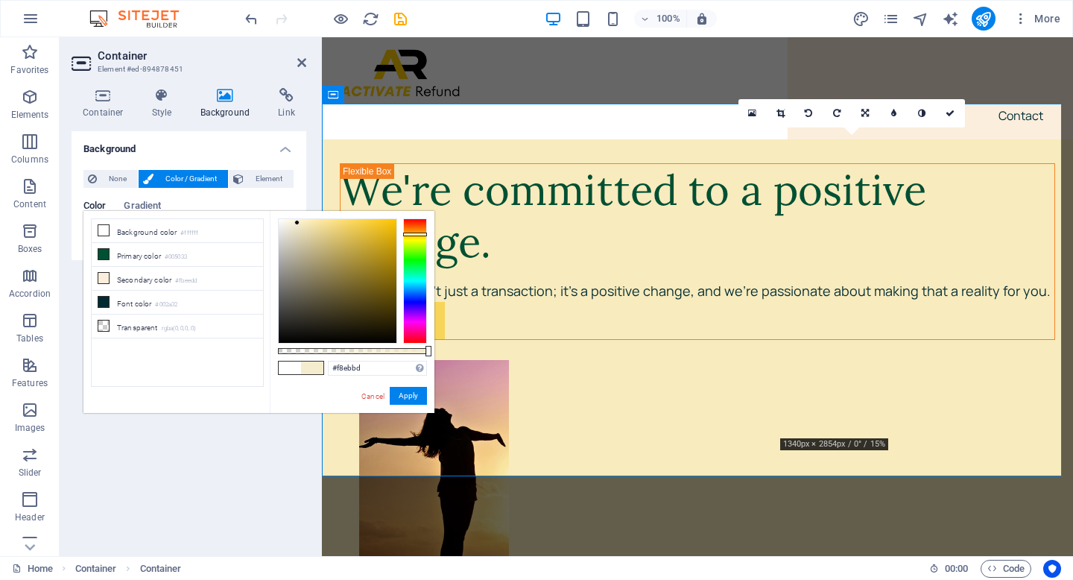
click at [306, 221] on div at bounding box center [338, 281] width 118 height 124
type input "#f2d779"
click at [337, 224] on div at bounding box center [338, 281] width 118 height 124
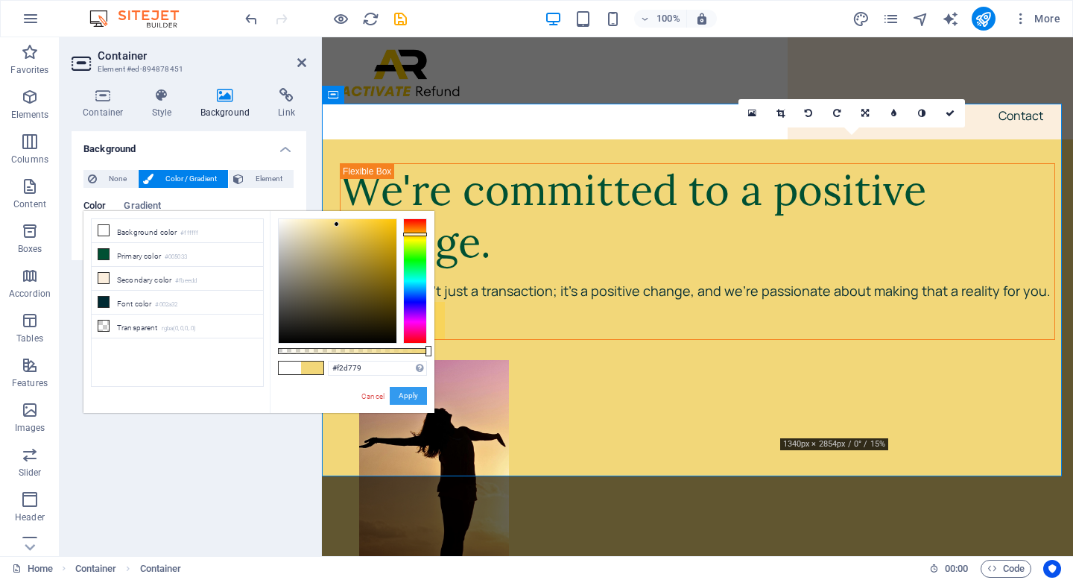
click at [397, 394] on button "Apply" at bounding box center [408, 396] width 37 height 18
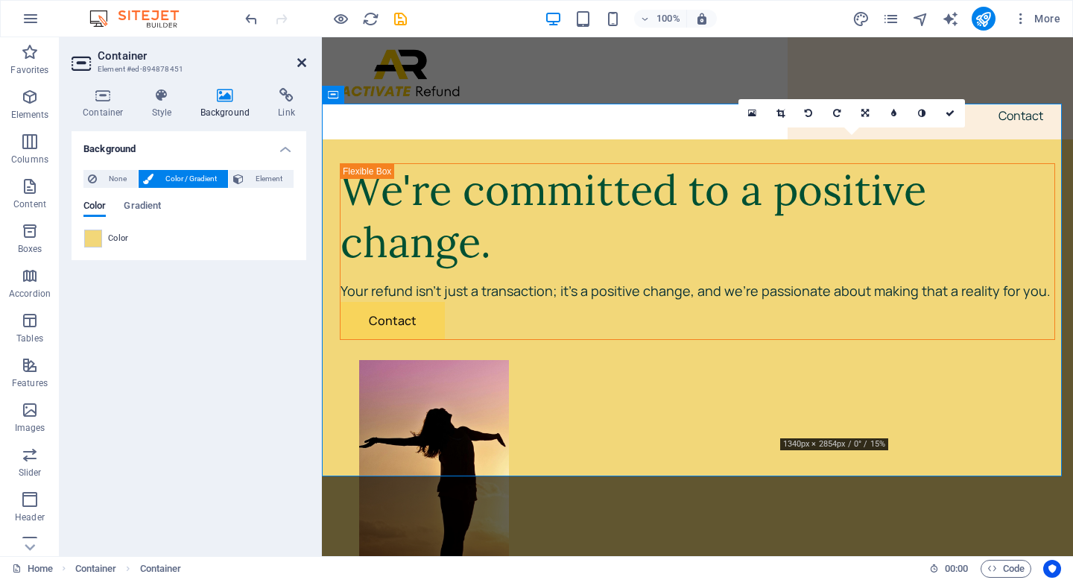
click at [303, 65] on icon at bounding box center [301, 63] width 9 height 12
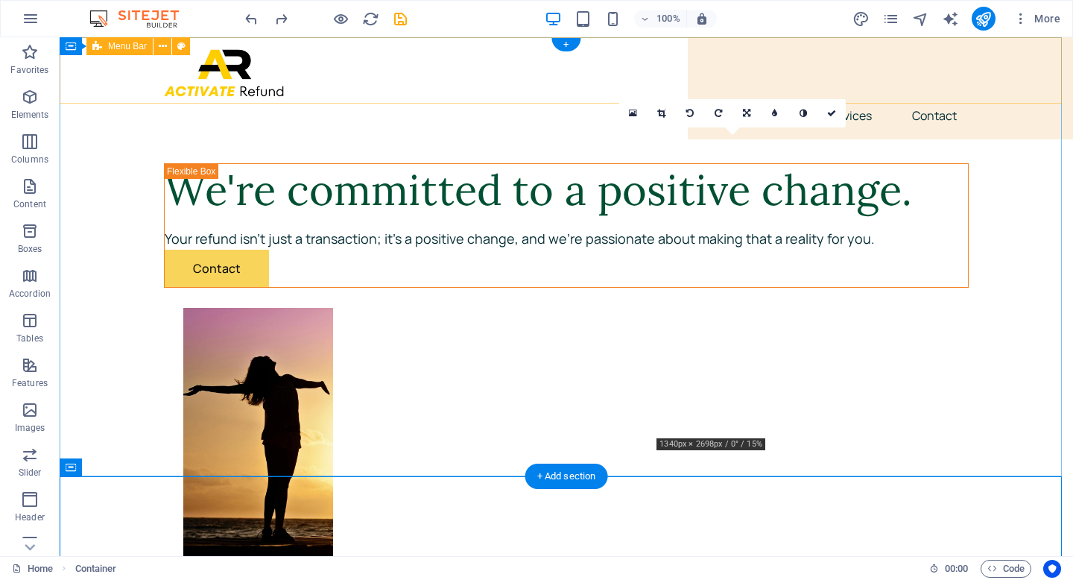
click at [1041, 86] on div "About Services Contact" at bounding box center [566, 88] width 1013 height 102
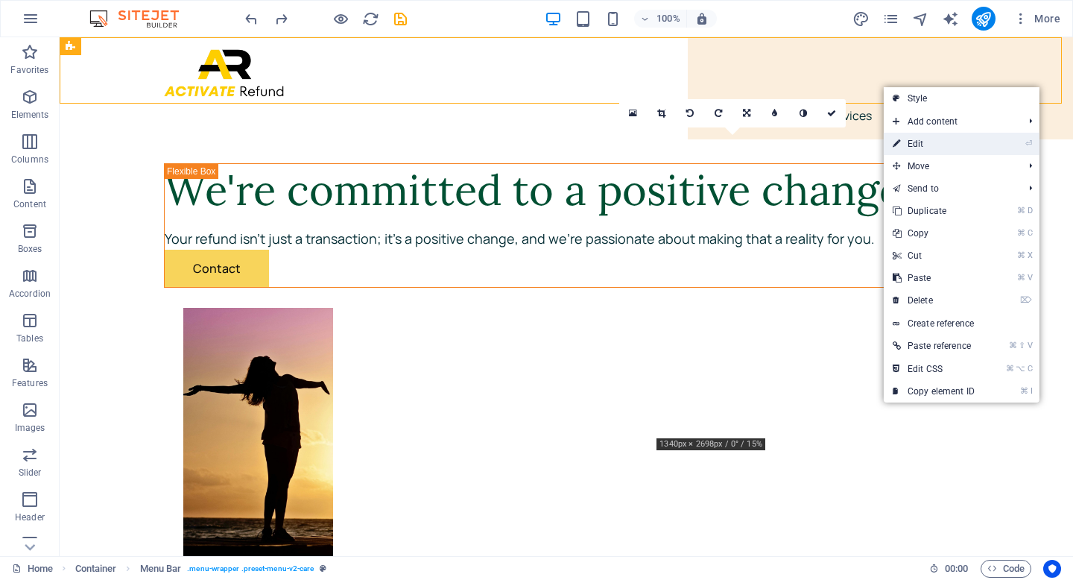
click at [985, 139] on li "⏎ Edit" at bounding box center [961, 144] width 156 height 22
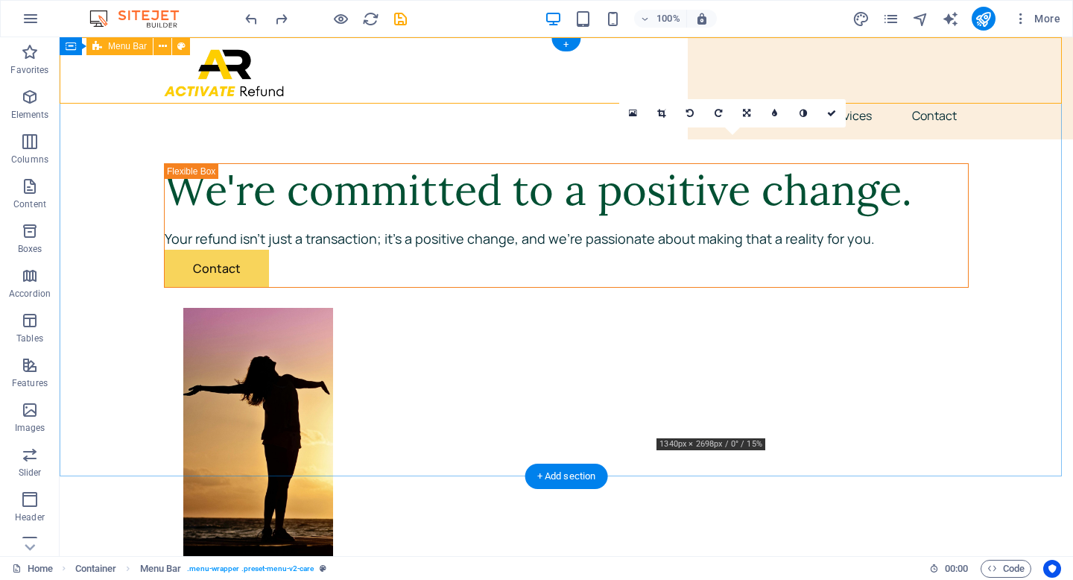
click at [997, 52] on div "About Services Contact" at bounding box center [566, 88] width 1013 height 102
click at [999, 58] on div "About Services Contact" at bounding box center [566, 88] width 1013 height 102
drag, startPoint x: 999, startPoint y: 58, endPoint x: 635, endPoint y: 72, distance: 363.8
click at [999, 59] on div "About Services Contact" at bounding box center [566, 88] width 1013 height 102
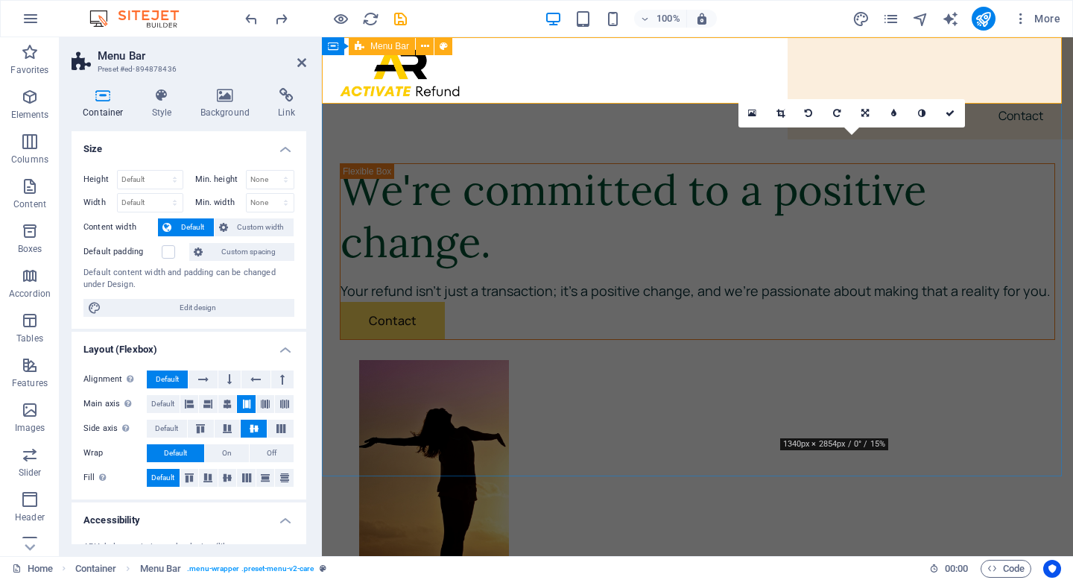
click at [889, 45] on div "About Services Contact" at bounding box center [697, 88] width 751 height 102
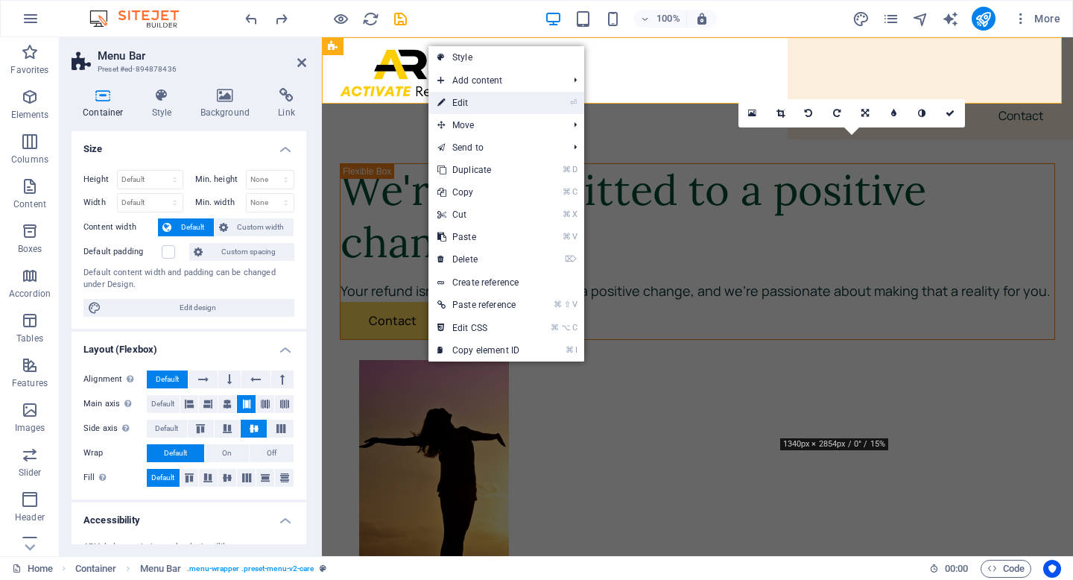
drag, startPoint x: 460, startPoint y: 99, endPoint x: 139, endPoint y: 62, distance: 323.9
click at [460, 99] on link "⏎ Edit" at bounding box center [478, 103] width 100 height 22
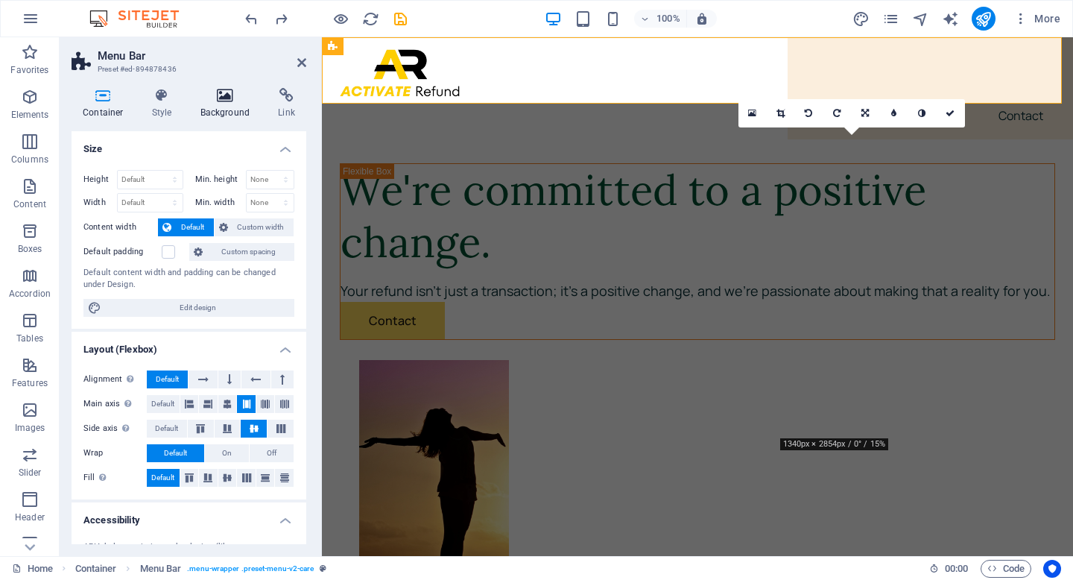
click at [247, 104] on h4 "Background" at bounding box center [228, 103] width 78 height 31
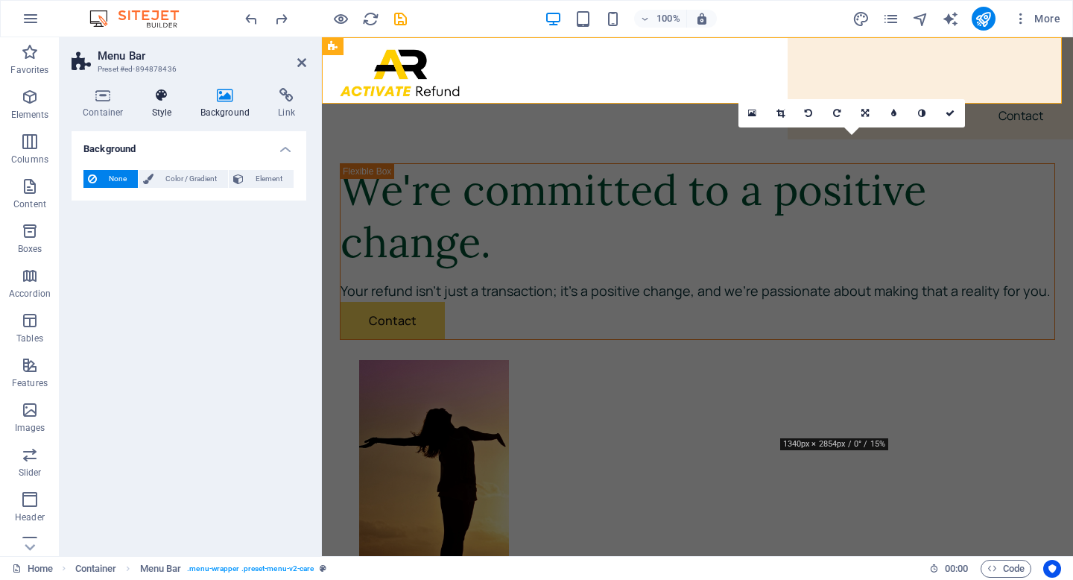
click at [174, 115] on h4 "Style" at bounding box center [165, 103] width 48 height 31
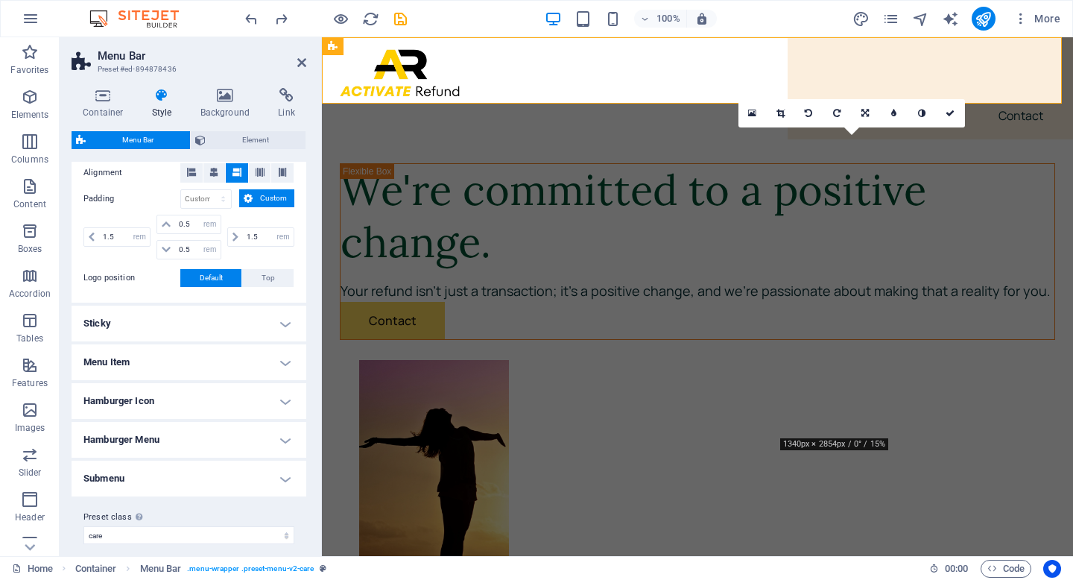
scroll to position [180, 0]
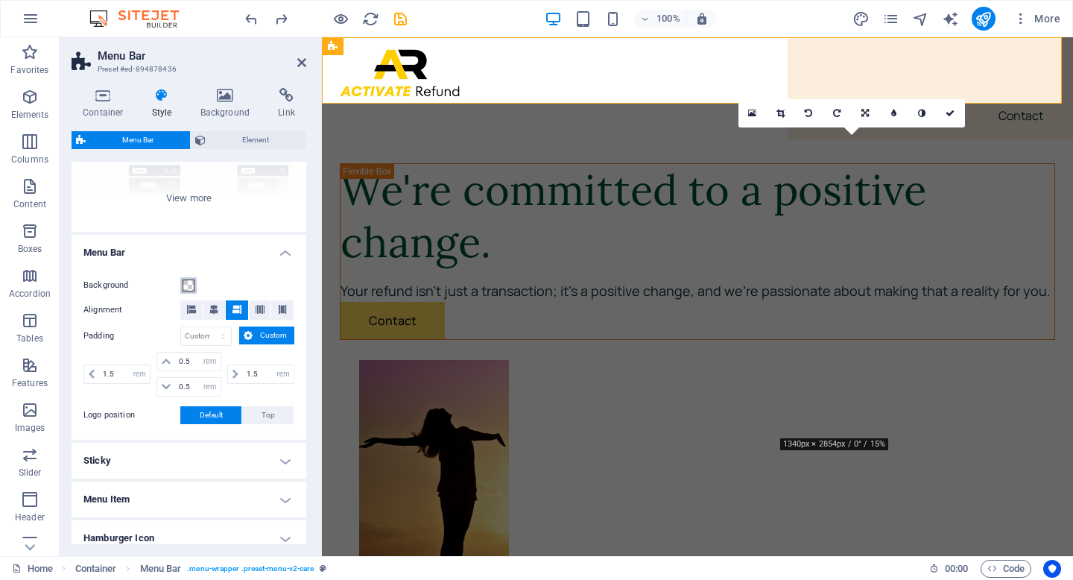
click at [187, 282] on span at bounding box center [189, 285] width 12 height 12
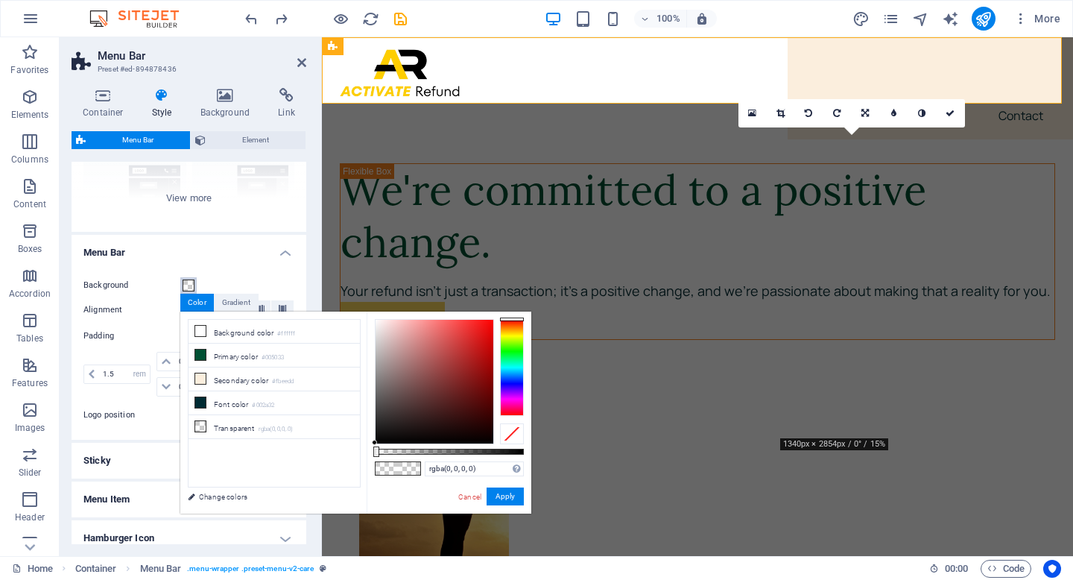
click at [187, 282] on span at bounding box center [189, 285] width 12 height 12
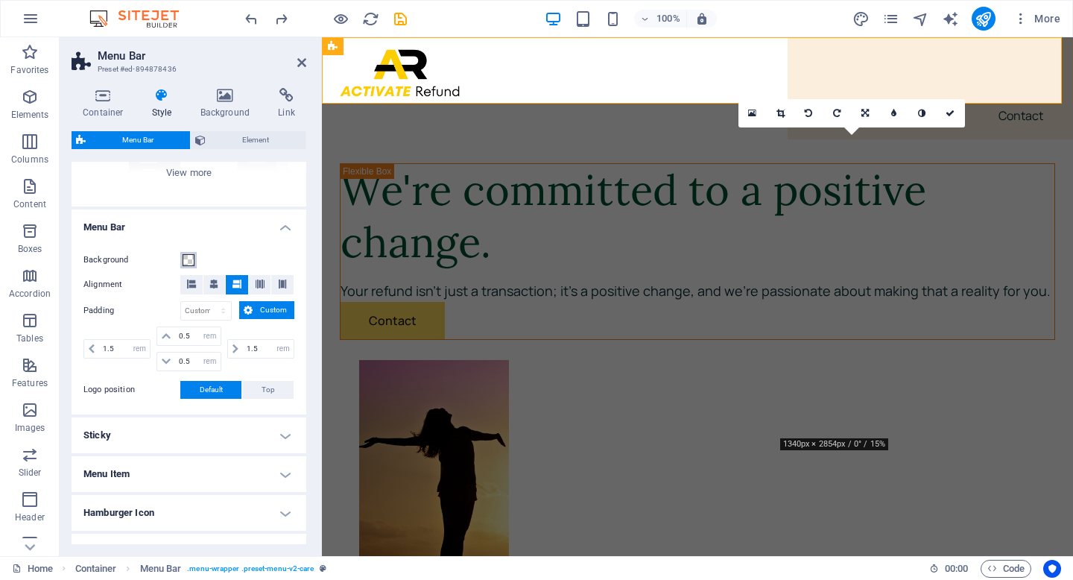
scroll to position [217, 0]
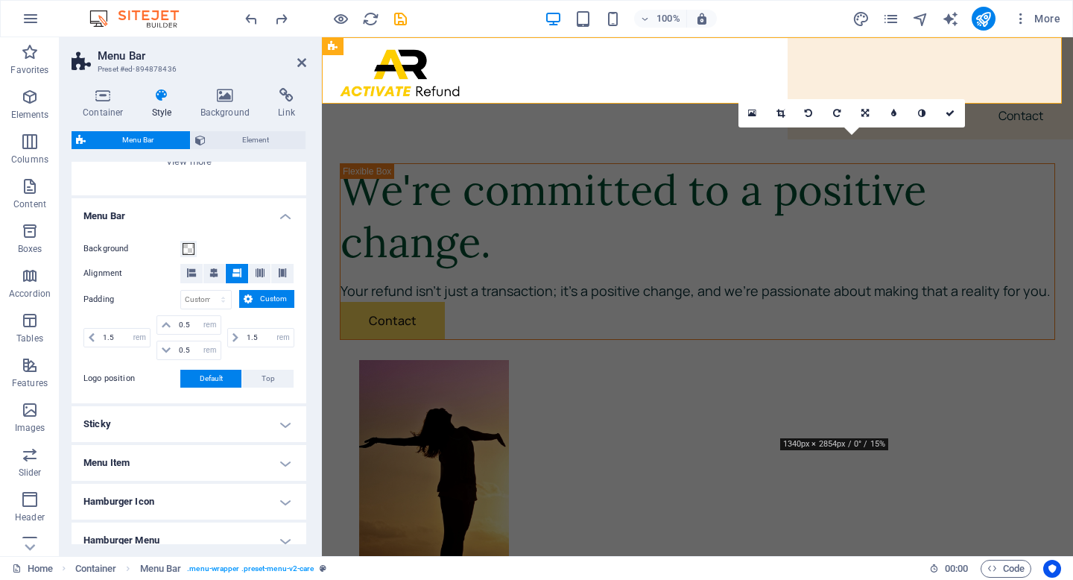
click at [284, 425] on h4 "Sticky" at bounding box center [189, 424] width 235 height 36
click at [285, 425] on h4 "Sticky" at bounding box center [189, 419] width 235 height 27
click at [101, 98] on icon at bounding box center [103, 95] width 63 height 15
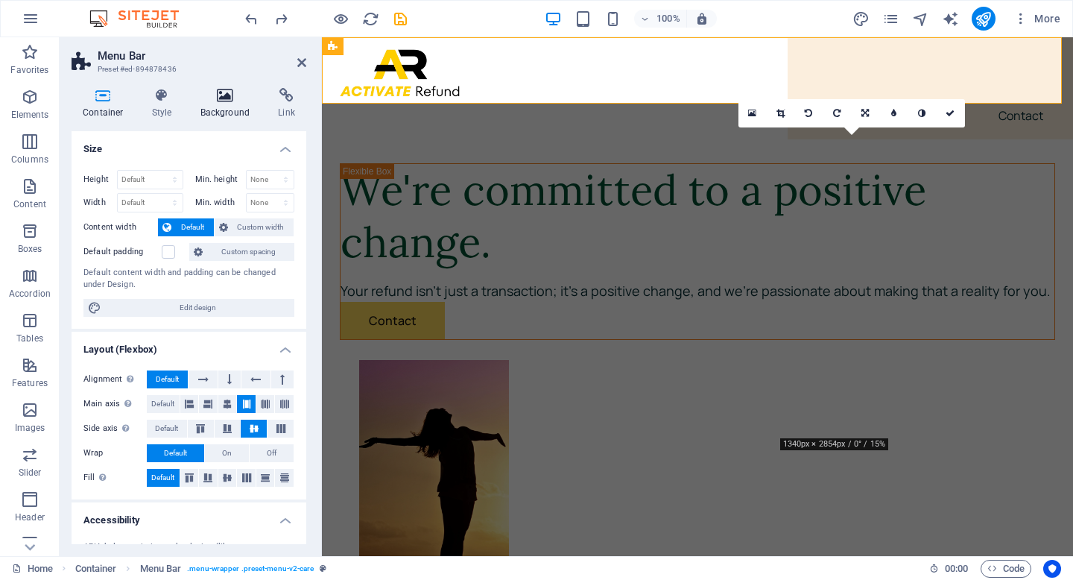
click at [238, 95] on icon at bounding box center [225, 95] width 72 height 15
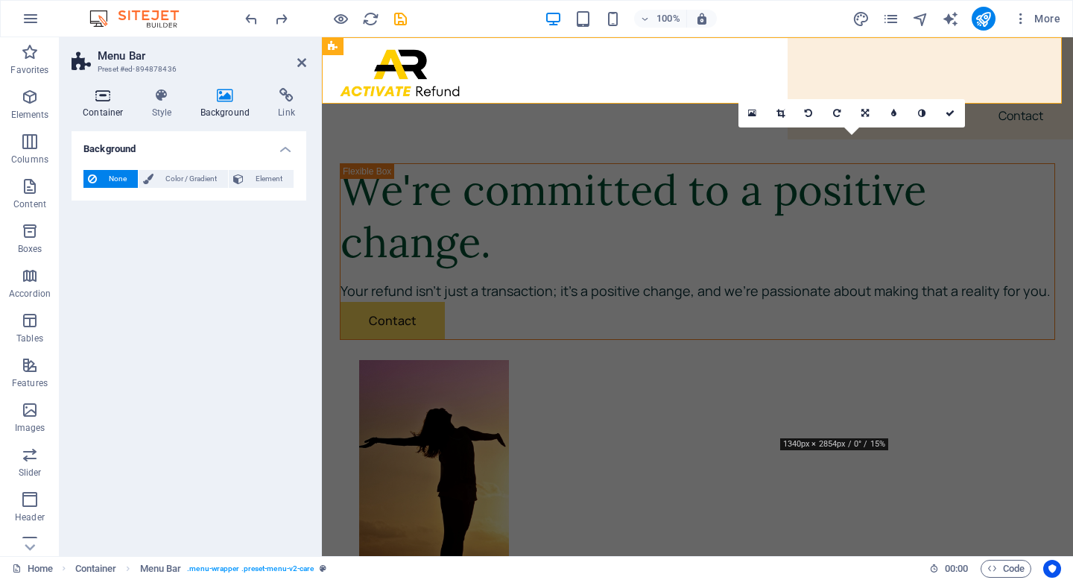
click at [104, 98] on icon at bounding box center [103, 95] width 63 height 15
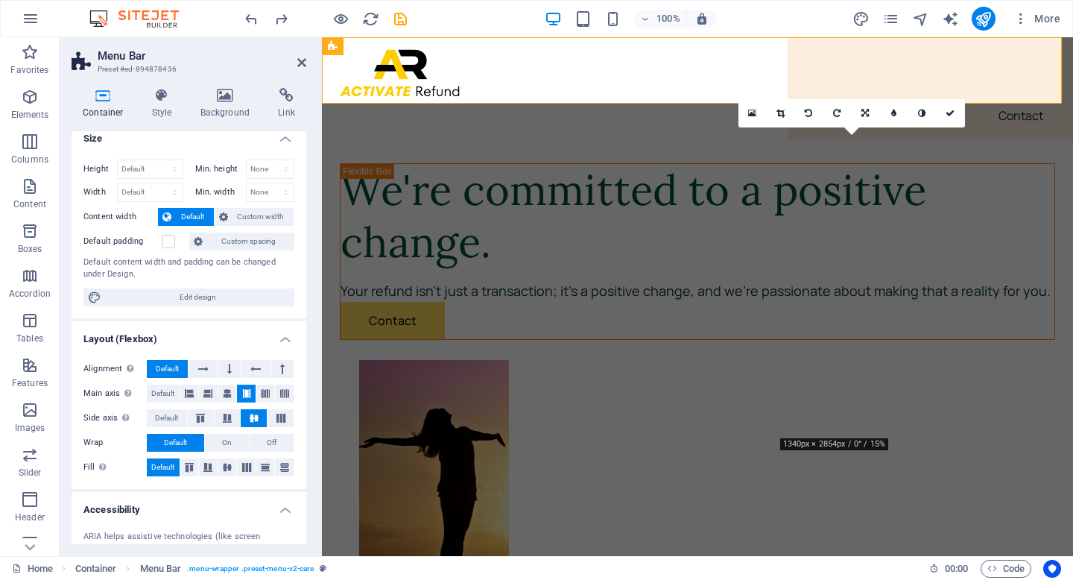
scroll to position [0, 0]
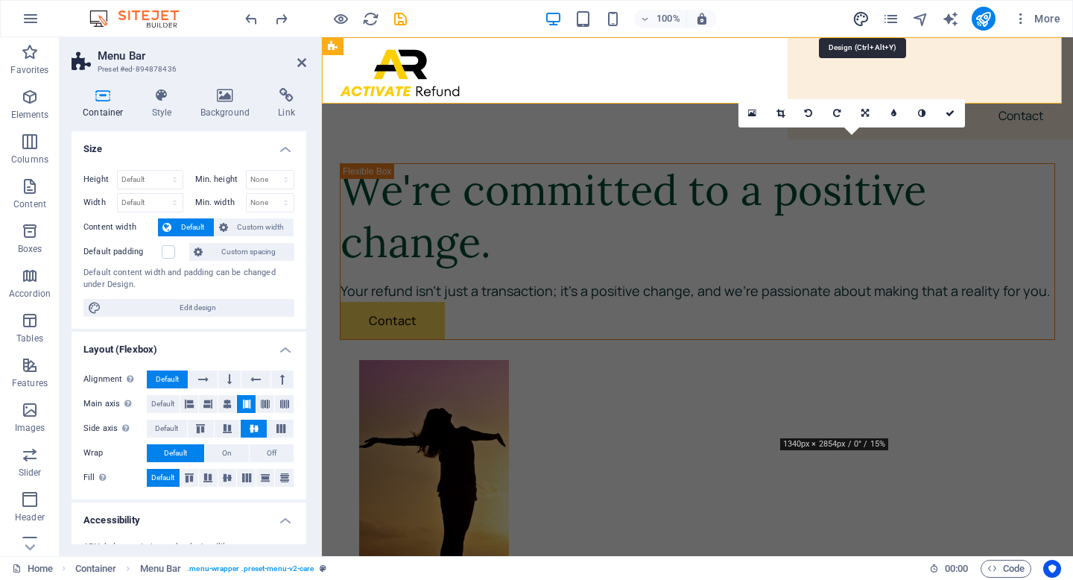
click at [865, 17] on icon "design" at bounding box center [860, 18] width 17 height 17
select select "px"
select select "400"
select select "px"
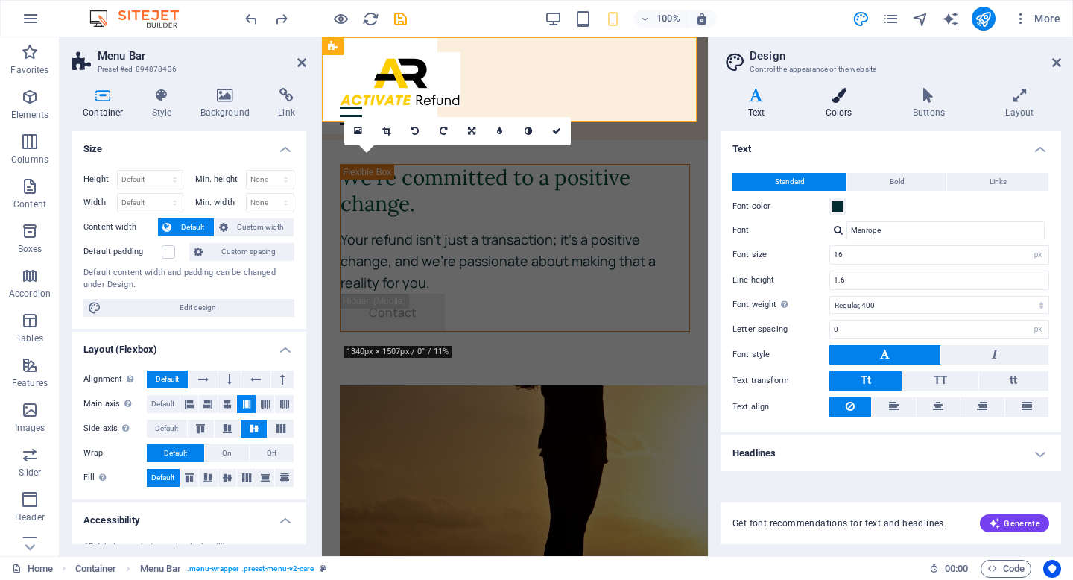
click at [850, 109] on h4 "Colors" at bounding box center [841, 103] width 87 height 31
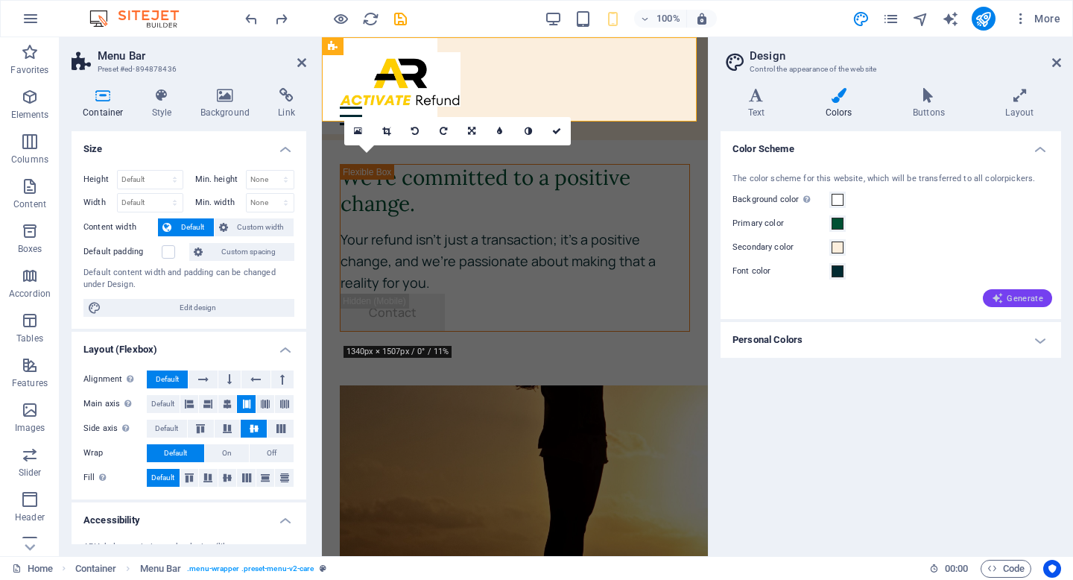
click at [1009, 300] on span "Generate" at bounding box center [1016, 298] width 51 height 12
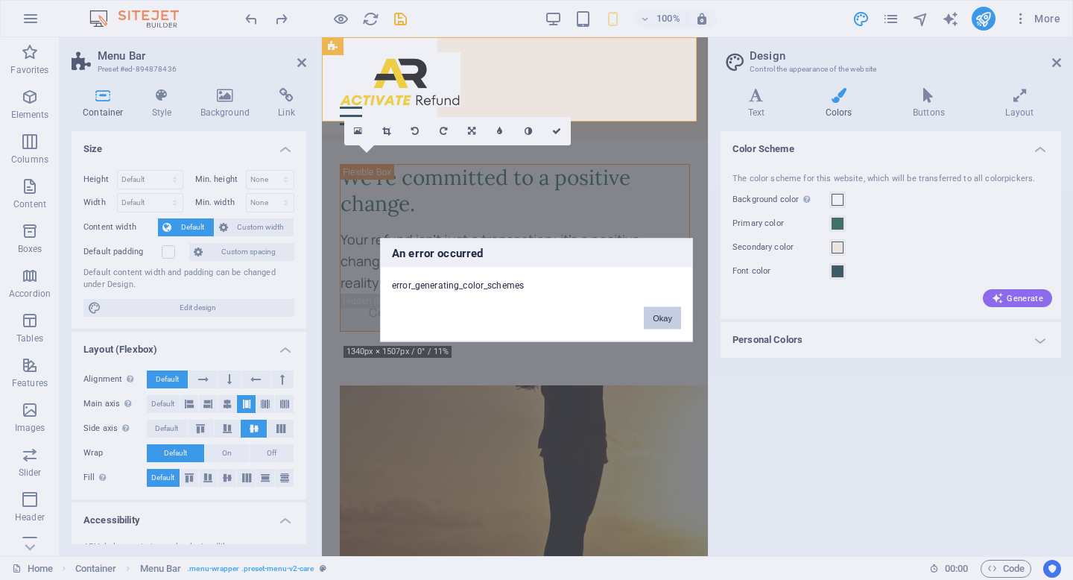
click at [667, 314] on button "Okay" at bounding box center [662, 318] width 37 height 22
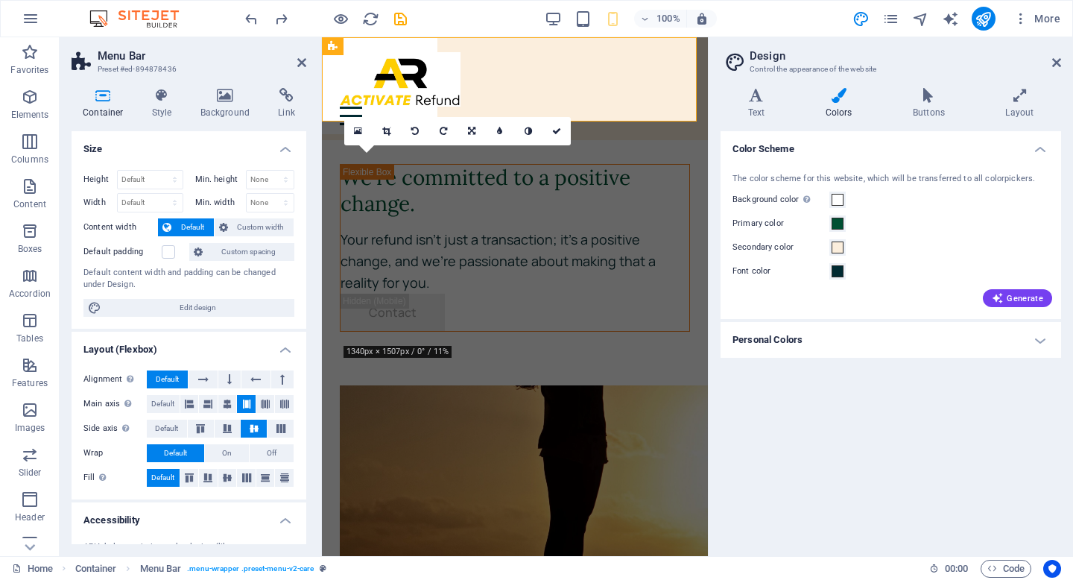
click at [1038, 336] on h4 "Personal Colors" at bounding box center [890, 340] width 340 height 36
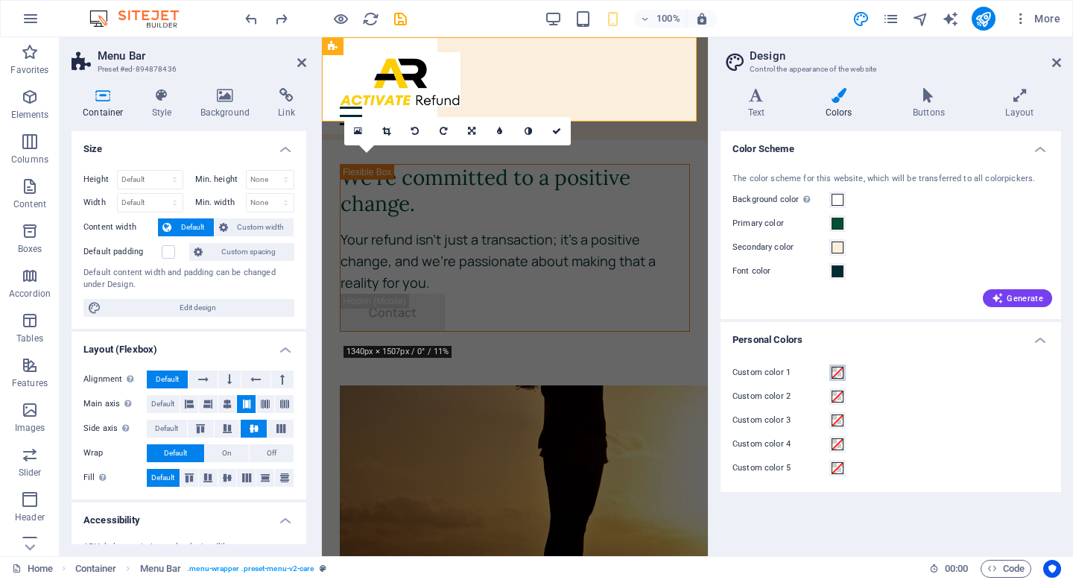
click at [835, 370] on span at bounding box center [837, 372] width 12 height 12
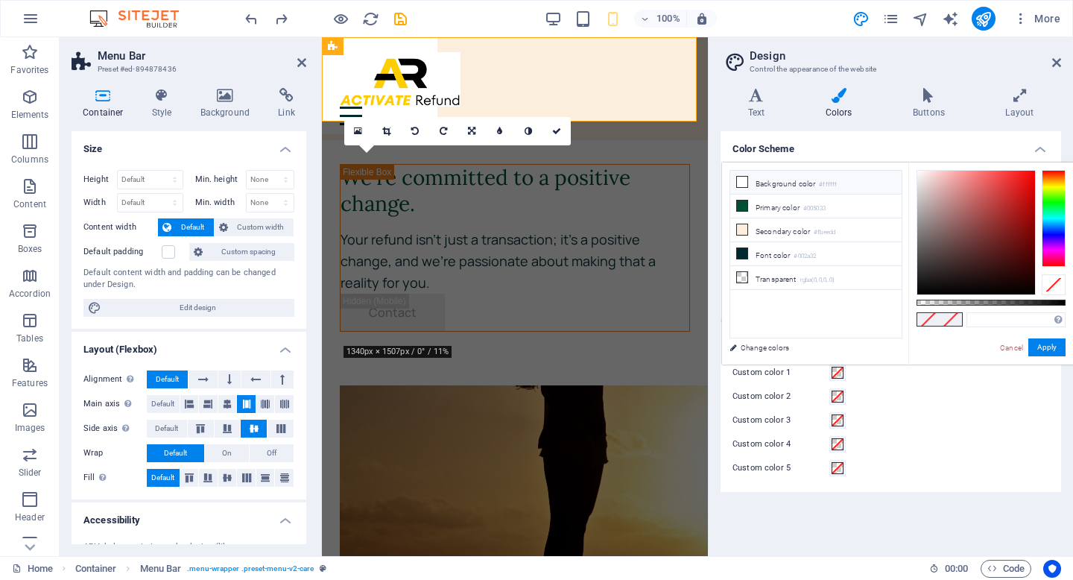
click at [792, 191] on li "Background color #ffffff" at bounding box center [815, 183] width 171 height 24
type input "#ffffff"
click at [836, 396] on span at bounding box center [837, 396] width 12 height 12
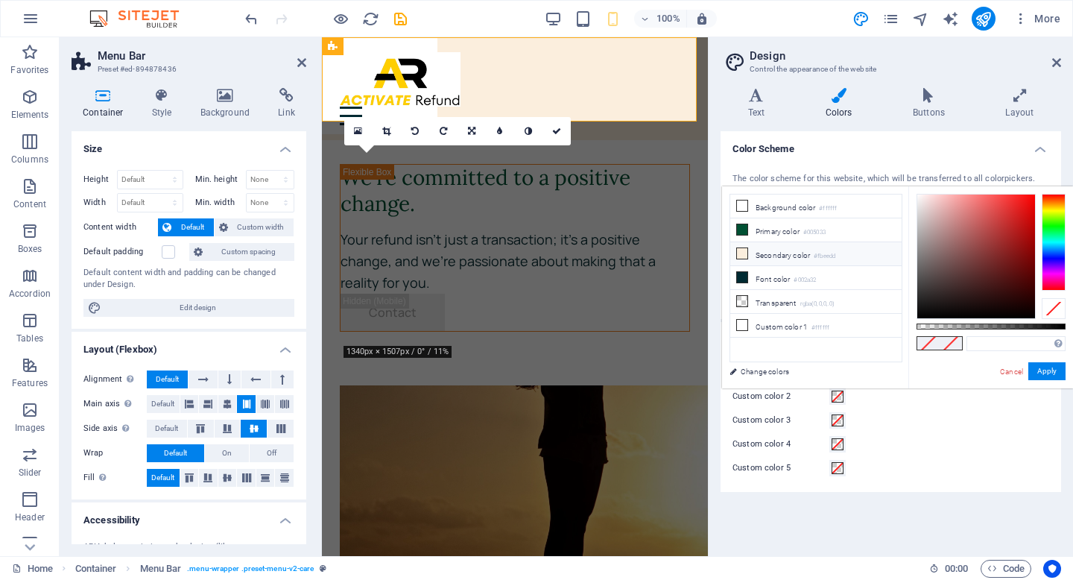
click at [788, 258] on li "Secondary color #fbeedd" at bounding box center [815, 254] width 171 height 24
type input "#fbeedd"
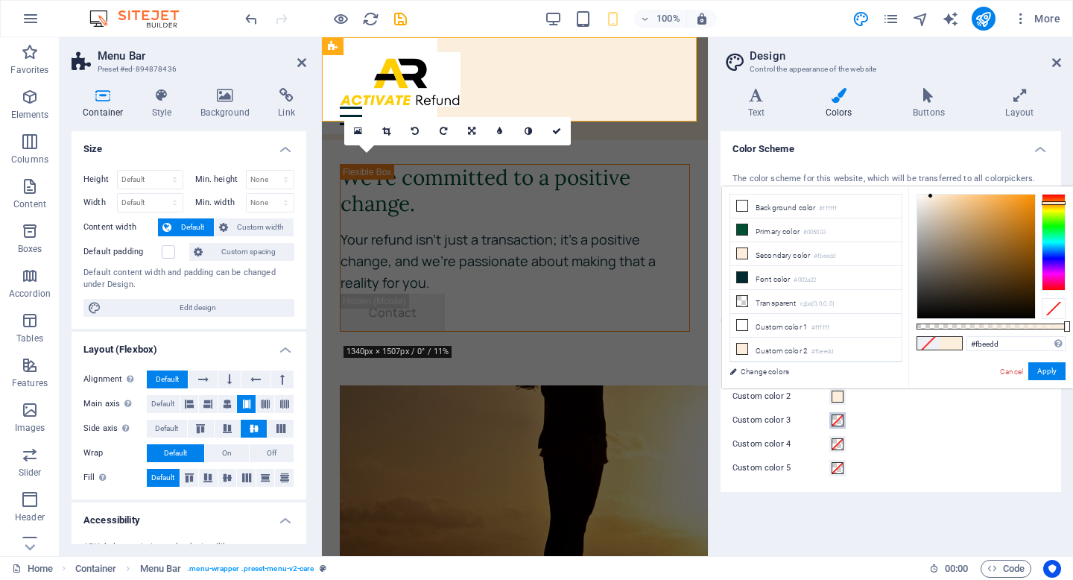
click at [841, 422] on span at bounding box center [837, 420] width 12 height 12
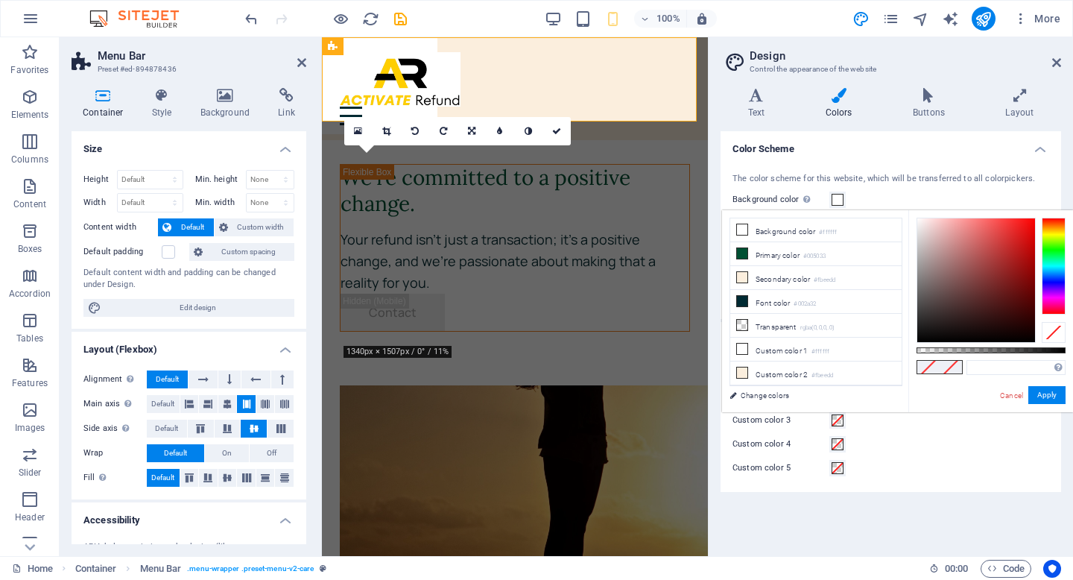
click at [1011, 394] on link "Cancel" at bounding box center [1011, 395] width 26 height 11
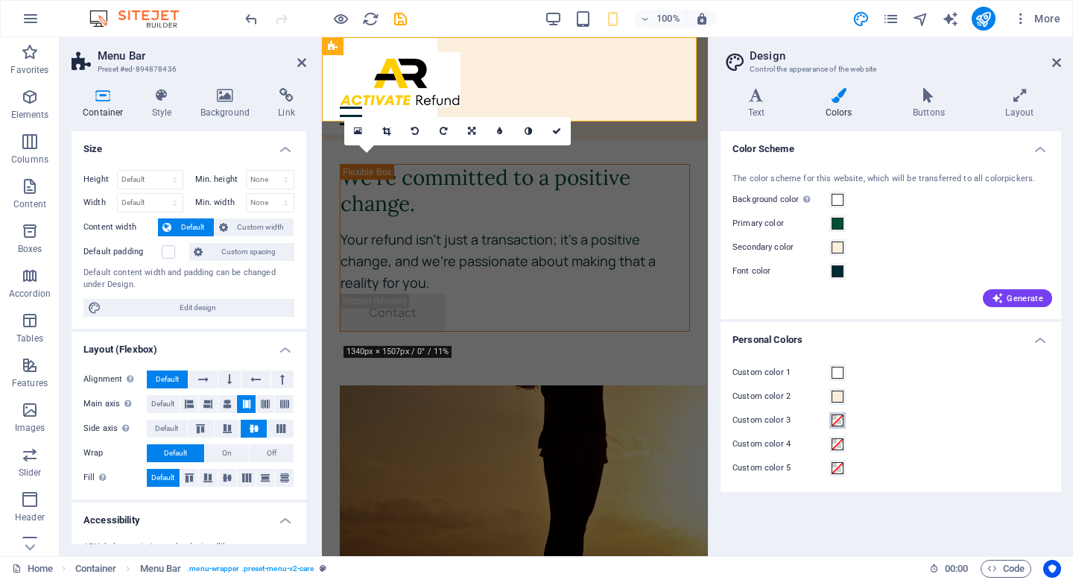
click at [840, 424] on span at bounding box center [837, 420] width 12 height 12
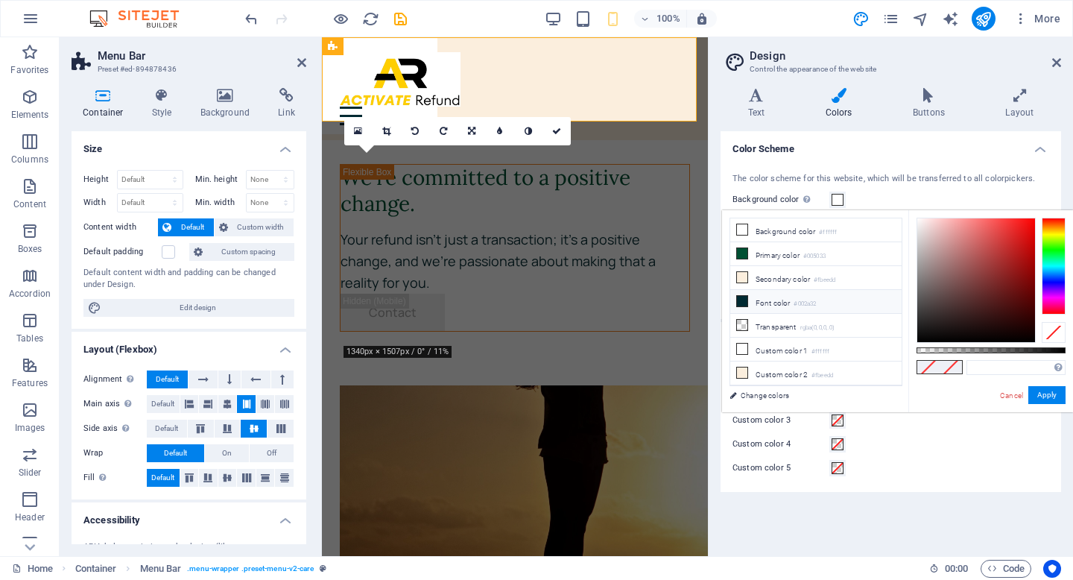
click at [748, 306] on li "Font color #002a32" at bounding box center [815, 302] width 171 height 24
type input "#002a32"
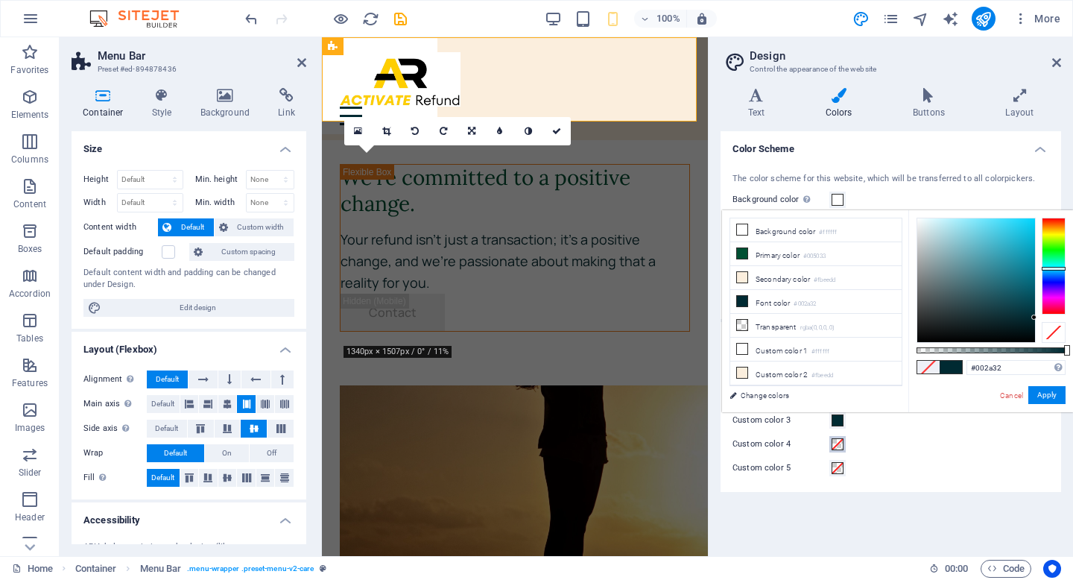
click at [840, 442] on span at bounding box center [837, 444] width 12 height 12
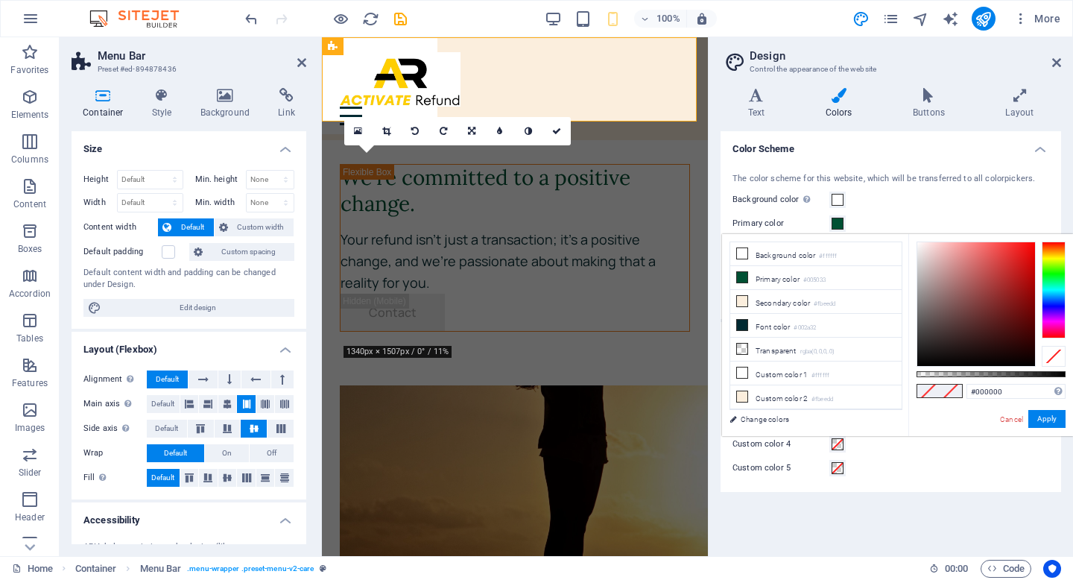
click at [1046, 254] on div at bounding box center [1053, 289] width 24 height 97
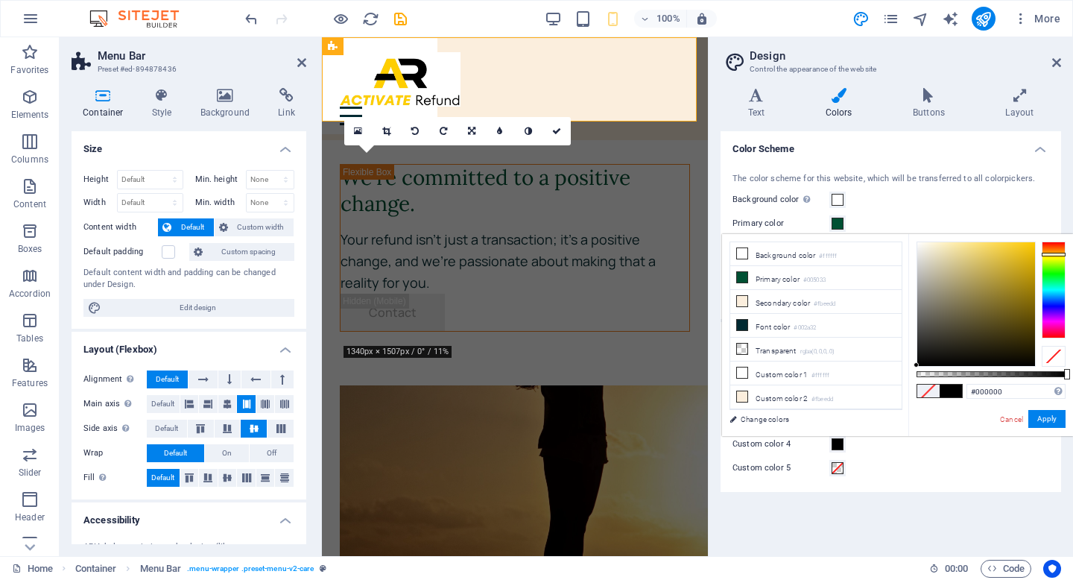
click at [1026, 253] on div at bounding box center [976, 304] width 118 height 124
click at [1026, 247] on div at bounding box center [976, 304] width 118 height 124
type input "#fbcc1e"
click at [1020, 244] on div at bounding box center [976, 304] width 118 height 124
click at [1058, 422] on button "Apply" at bounding box center [1046, 419] width 37 height 18
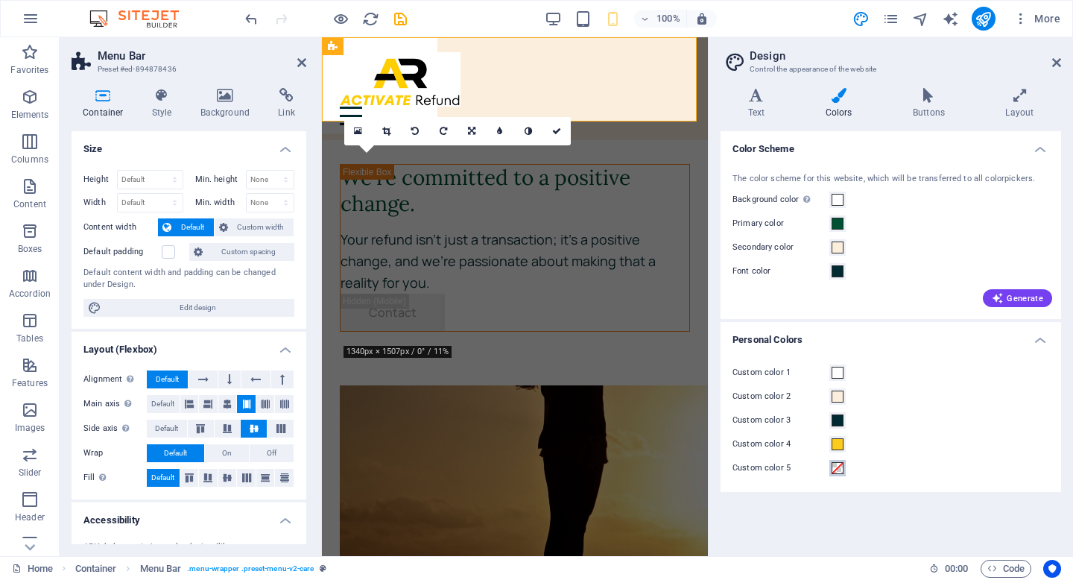
click at [840, 469] on span at bounding box center [837, 468] width 12 height 12
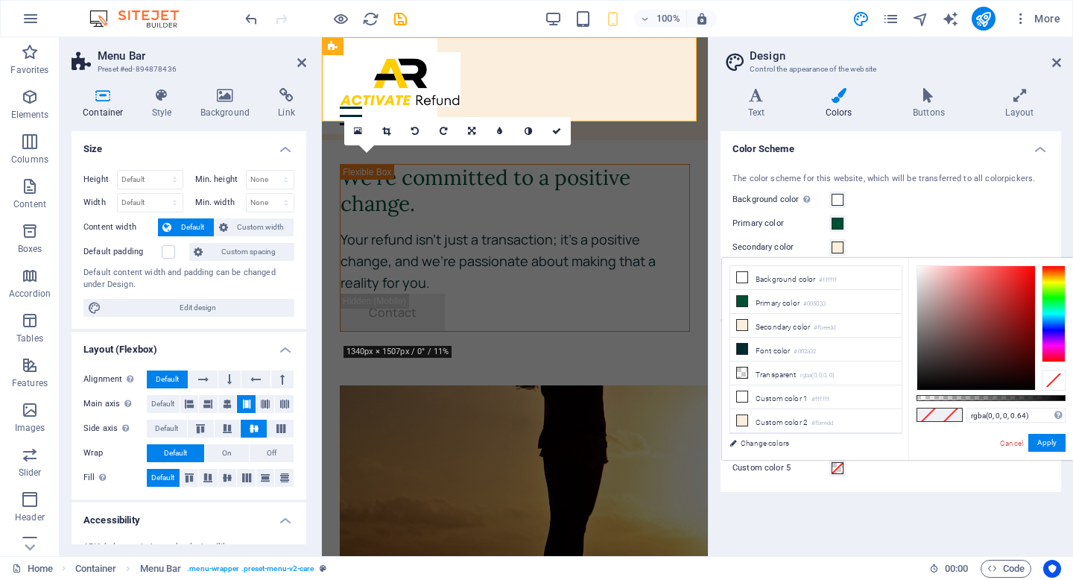
click at [1012, 399] on div at bounding box center [990, 398] width 149 height 6
click at [1023, 395] on div at bounding box center [990, 398] width 149 height 6
type input "rgba(0, 0, 0, 0.72)"
click at [1040, 437] on button "Apply" at bounding box center [1046, 443] width 37 height 18
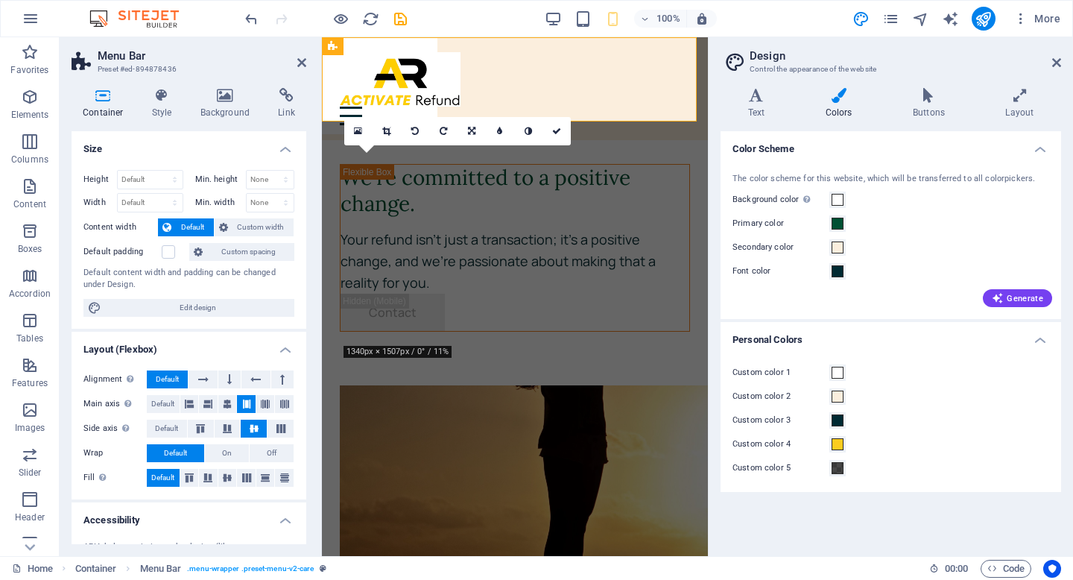
click at [1038, 149] on h4 "Color Scheme" at bounding box center [890, 144] width 340 height 27
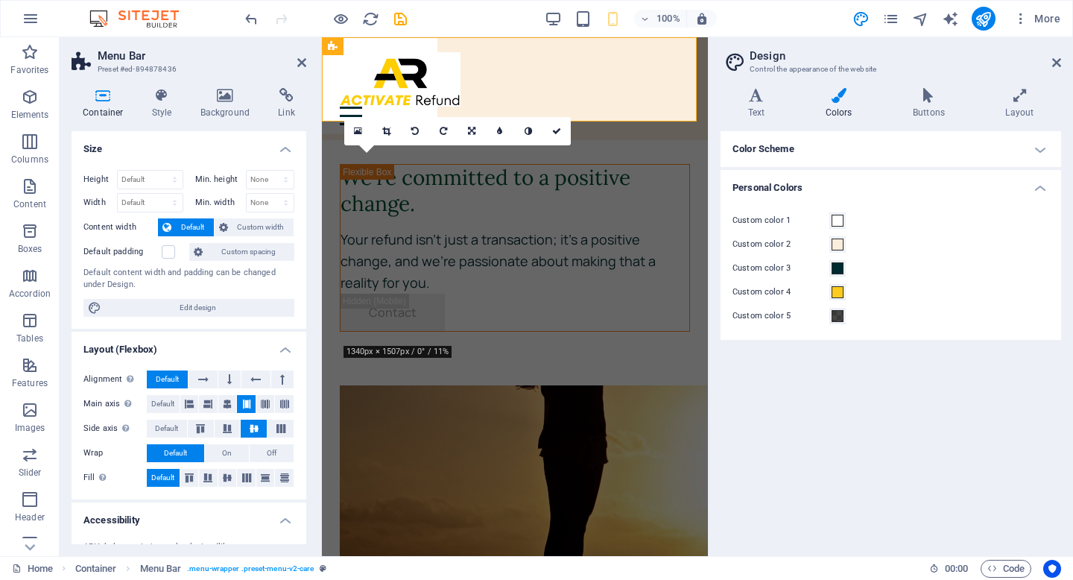
click at [1023, 253] on div "Custom color 1 Custom color 2 Custom color 3 Custom color 4 Custom color 5" at bounding box center [890, 268] width 346 height 143
click at [926, 109] on h4 "Buttons" at bounding box center [931, 103] width 92 height 31
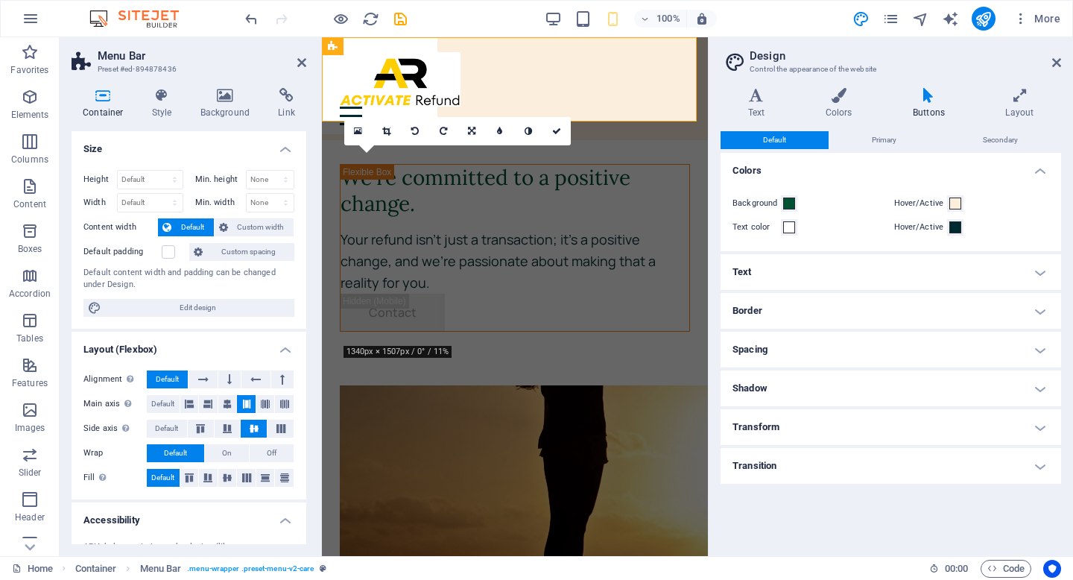
click at [1039, 174] on h4 "Colors" at bounding box center [890, 166] width 340 height 27
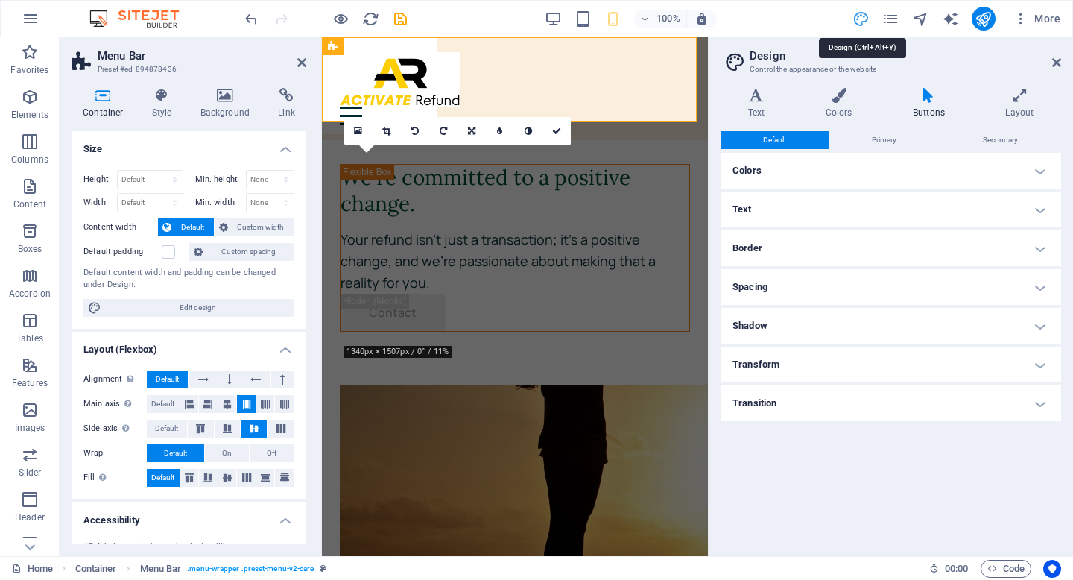
click at [863, 20] on icon "design" at bounding box center [860, 18] width 17 height 17
click at [762, 102] on icon at bounding box center [756, 95] width 72 height 15
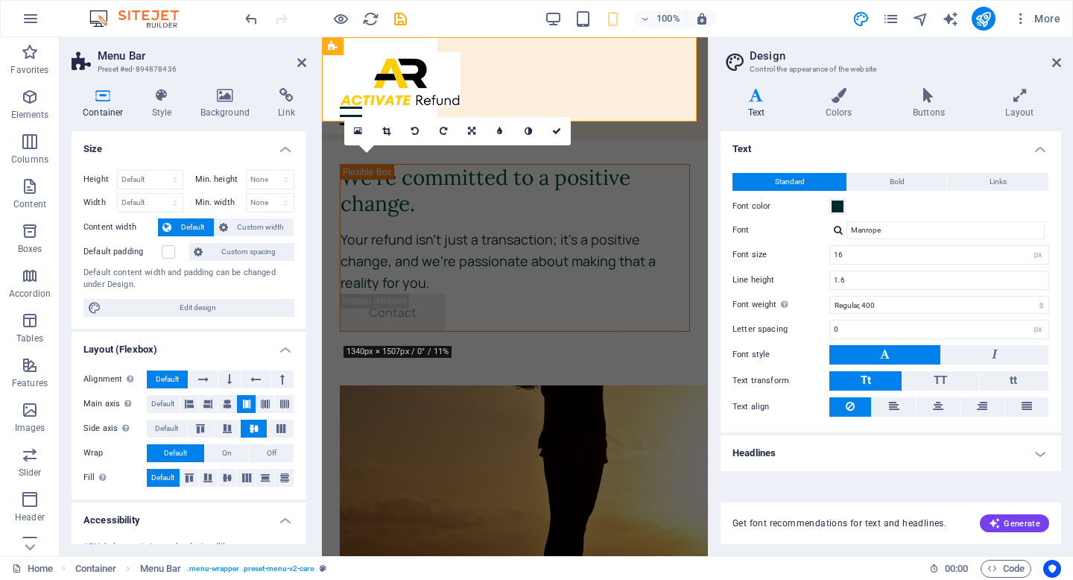
click at [1044, 454] on h4 "Headlines" at bounding box center [890, 453] width 340 height 36
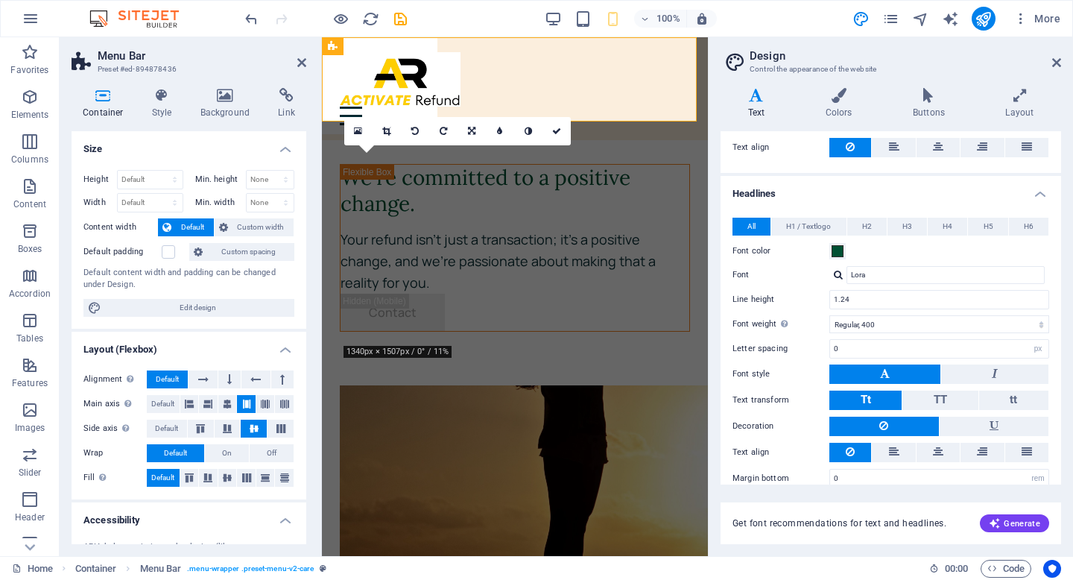
scroll to position [266, 0]
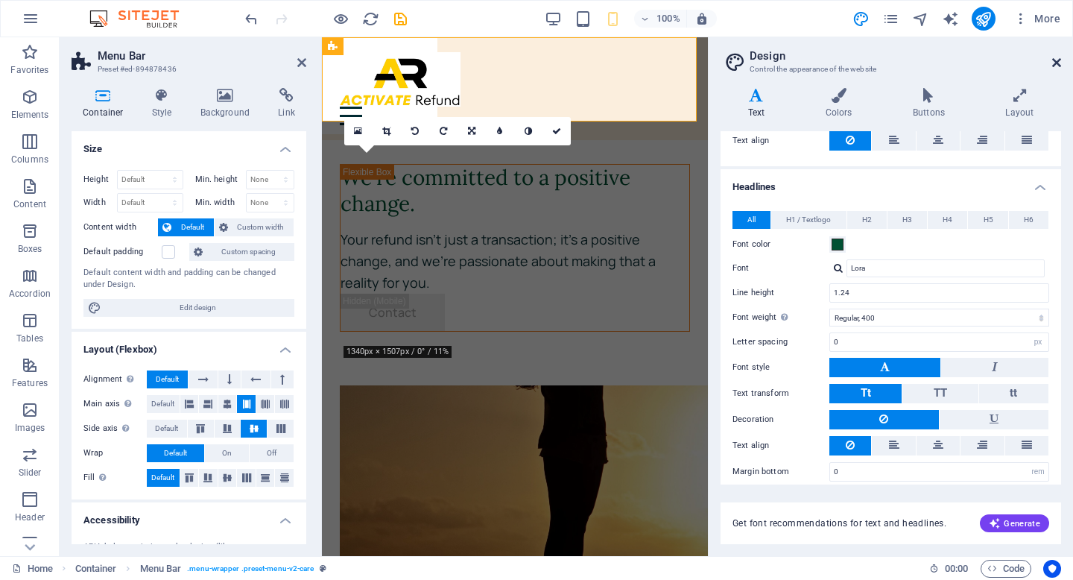
drag, startPoint x: 1053, startPoint y: 62, endPoint x: 730, endPoint y: 22, distance: 325.8
click at [1053, 62] on icon at bounding box center [1056, 63] width 9 height 12
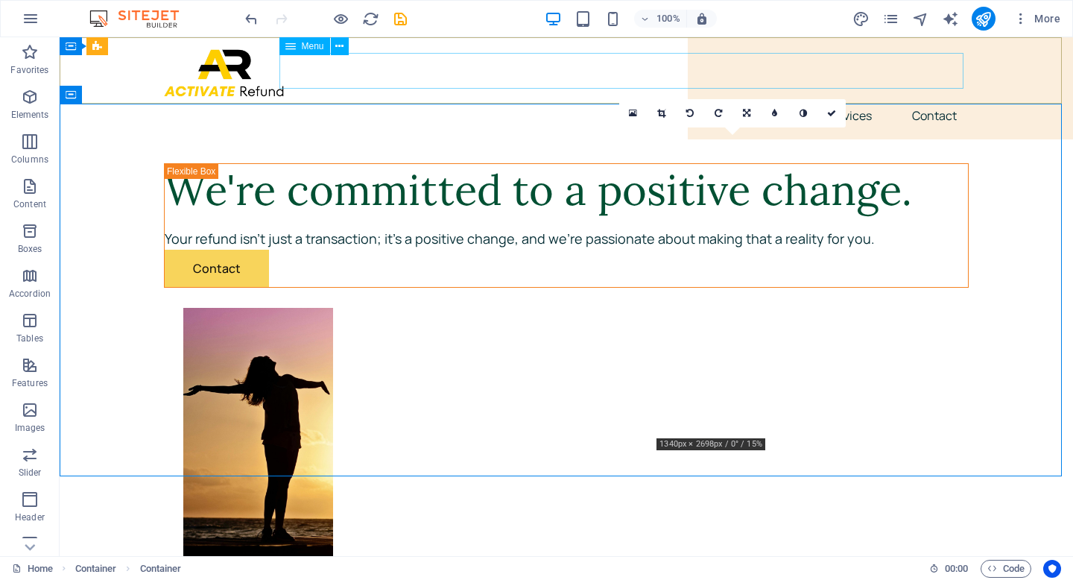
click at [757, 98] on nav "About Services Contact" at bounding box center [566, 116] width 804 height 36
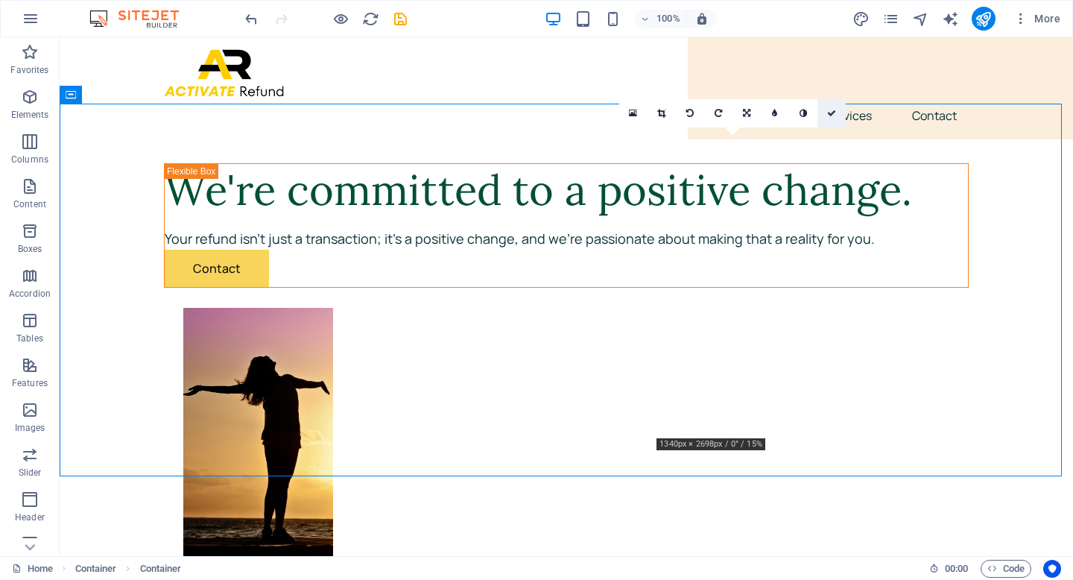
click at [831, 112] on icon at bounding box center [831, 113] width 9 height 9
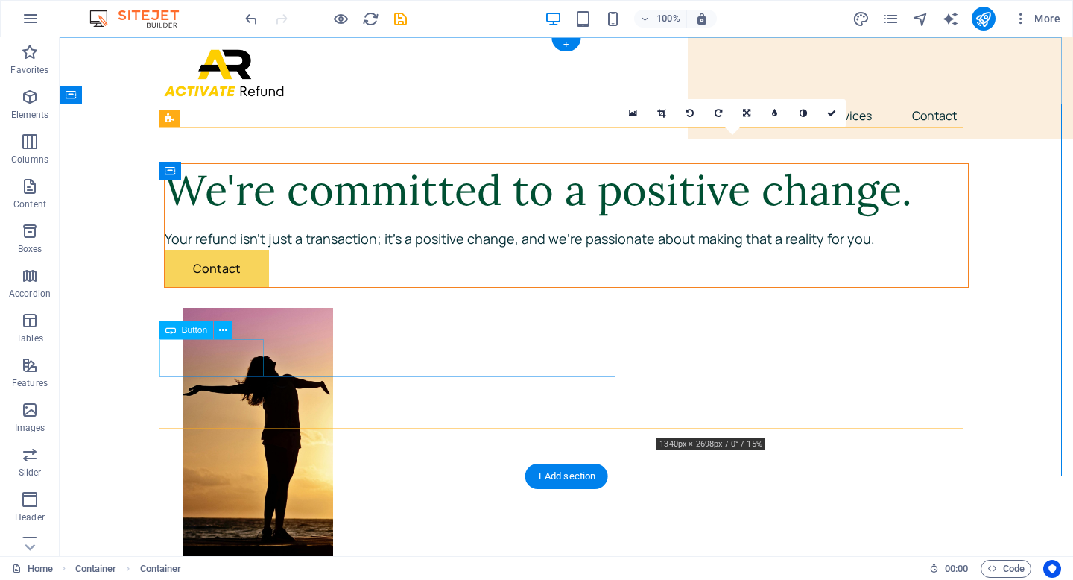
click at [247, 287] on div "Contact" at bounding box center [566, 268] width 803 height 37
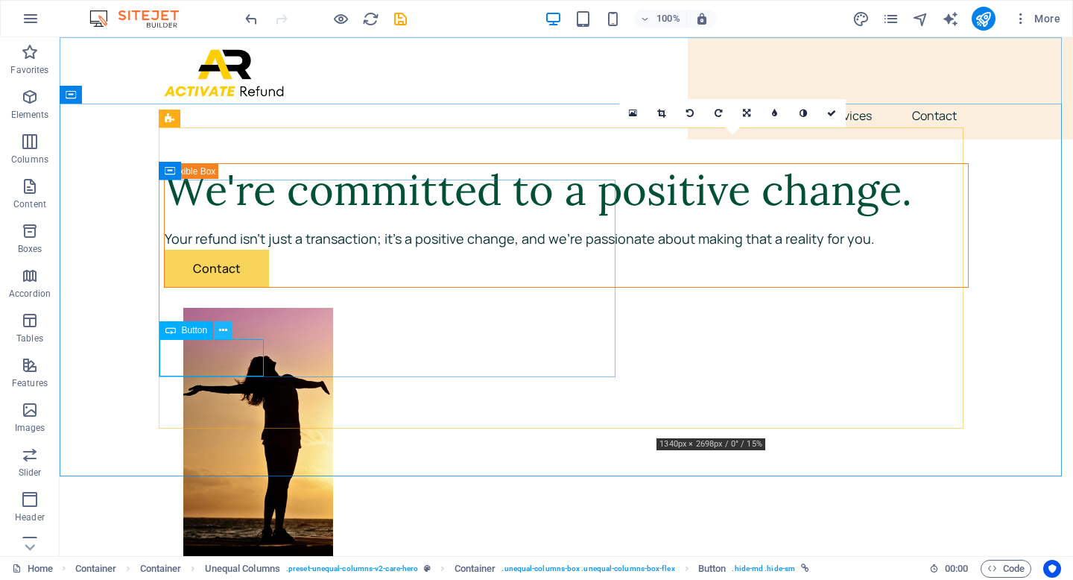
click at [219, 333] on icon at bounding box center [223, 331] width 8 height 16
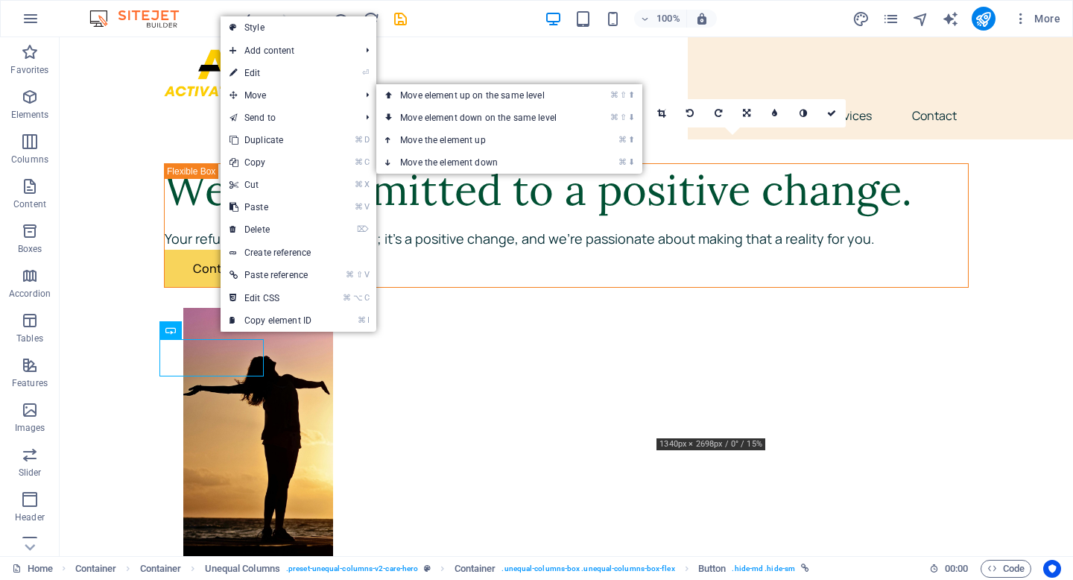
click at [296, 76] on link "⏎ Edit" at bounding box center [270, 73] width 100 height 22
select select "px"
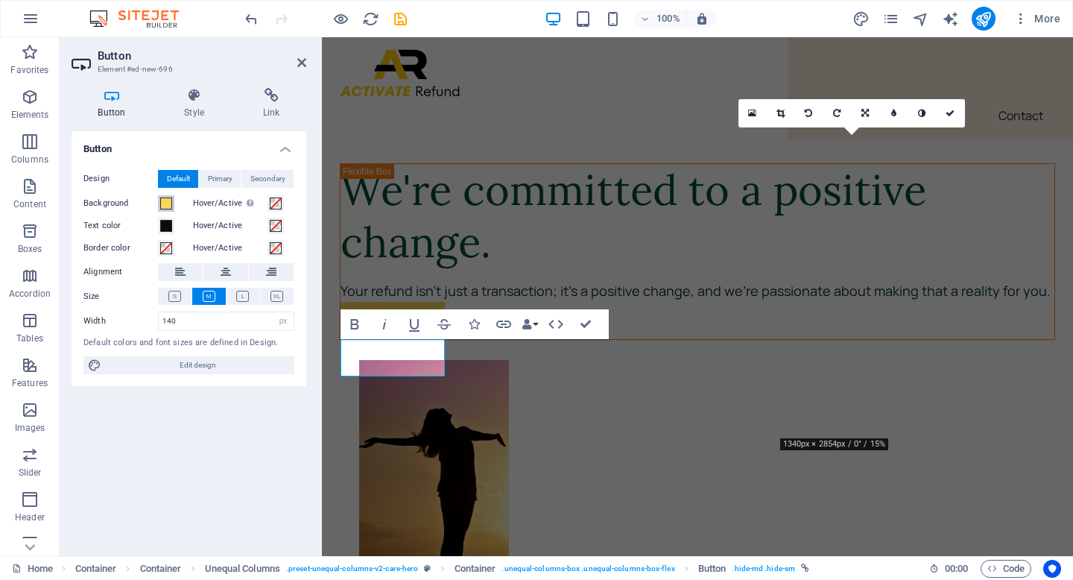
click at [166, 207] on span at bounding box center [166, 203] width 12 height 12
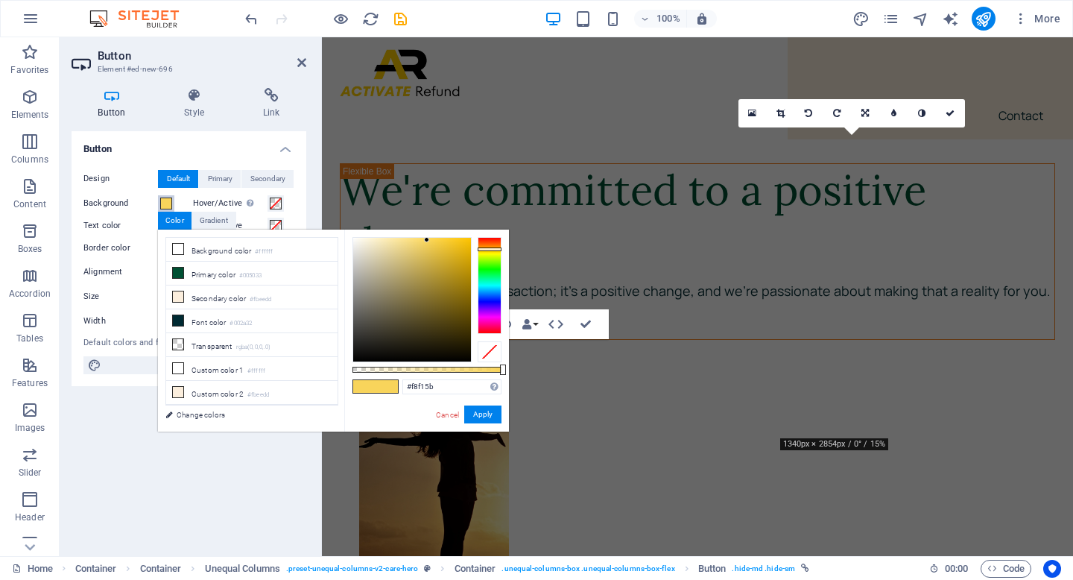
click at [484, 252] on div at bounding box center [489, 285] width 24 height 97
click at [489, 250] on div at bounding box center [489, 252] width 24 height 4
click at [489, 247] on div at bounding box center [489, 285] width 24 height 97
click at [461, 242] on div at bounding box center [412, 300] width 118 height 124
click at [482, 253] on div at bounding box center [489, 285] width 24 height 97
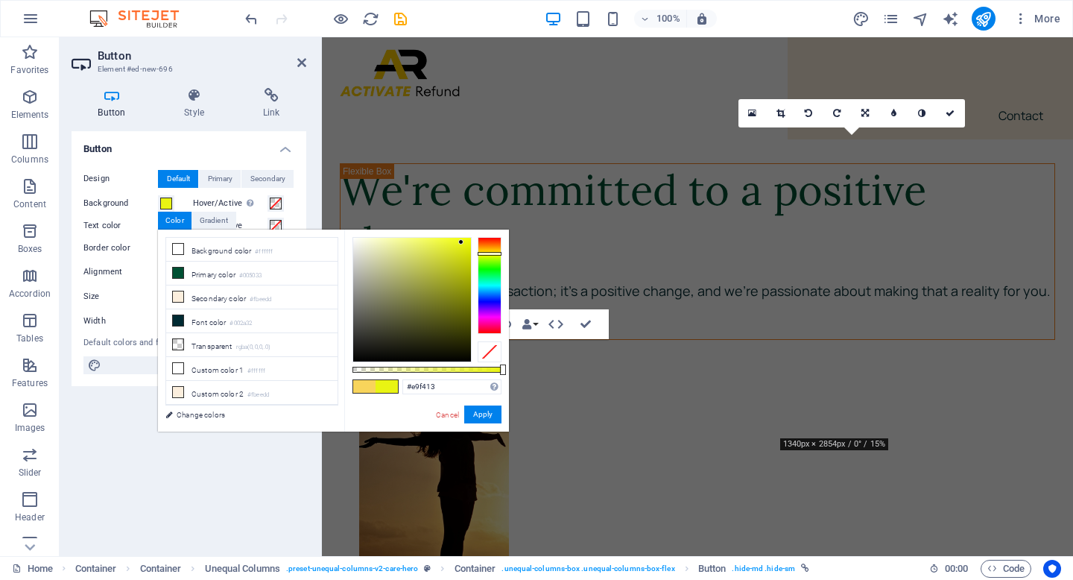
click at [362, 390] on span at bounding box center [364, 386] width 22 height 13
type input "#f8d45b"
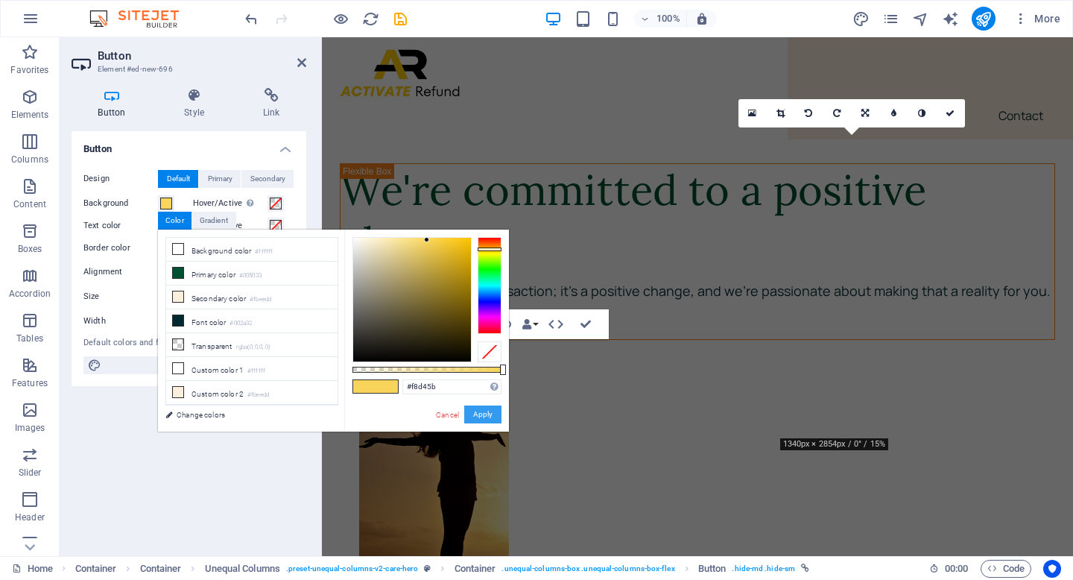
click at [474, 413] on button "Apply" at bounding box center [482, 414] width 37 height 18
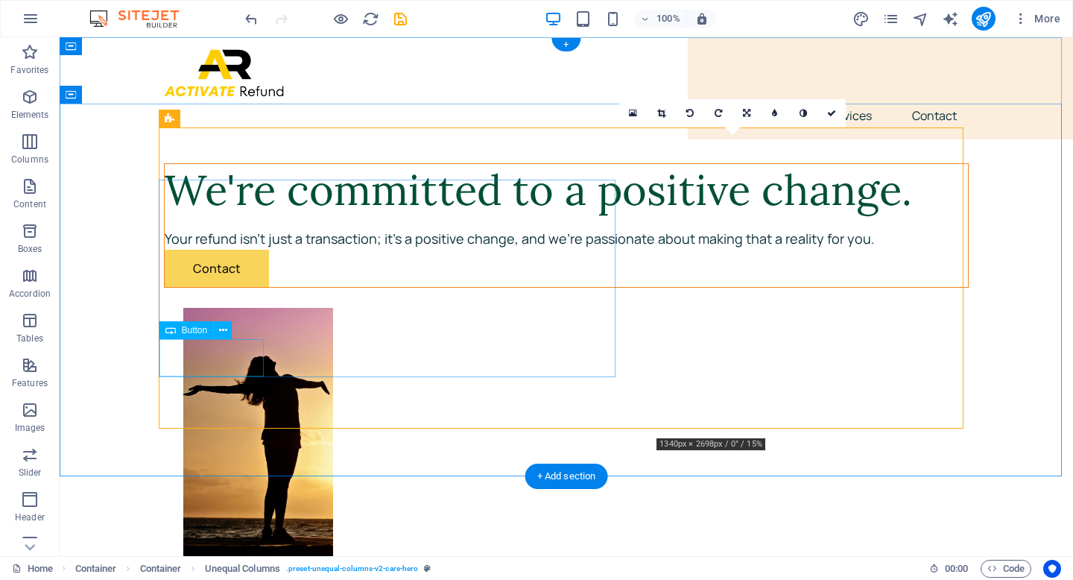
click at [209, 287] on div "Contact" at bounding box center [566, 268] width 803 height 37
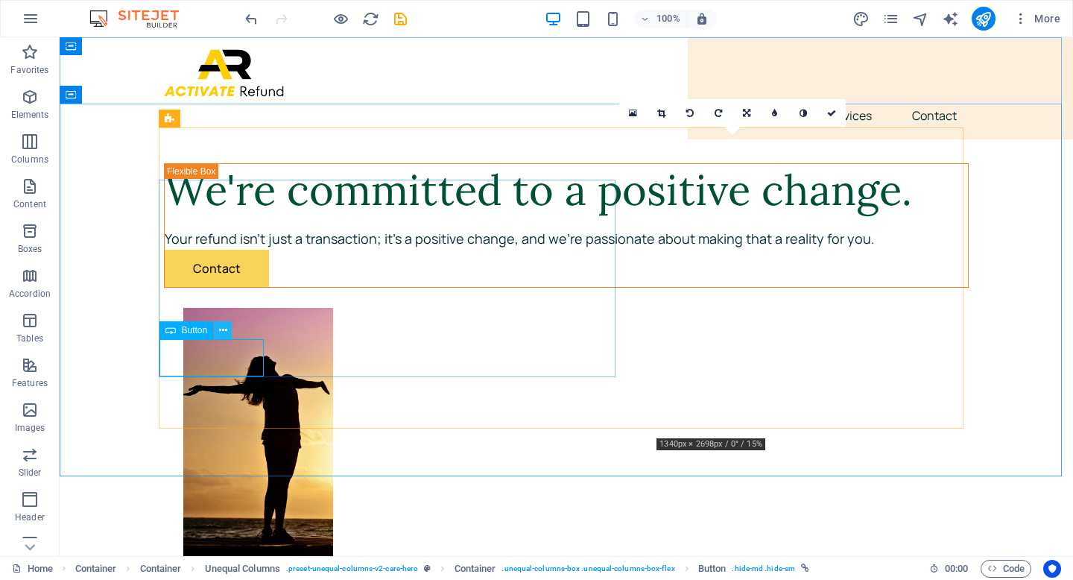
click at [223, 333] on icon at bounding box center [223, 331] width 8 height 16
click at [243, 287] on div "Contact" at bounding box center [566, 268] width 803 height 37
click at [226, 329] on icon at bounding box center [223, 331] width 8 height 16
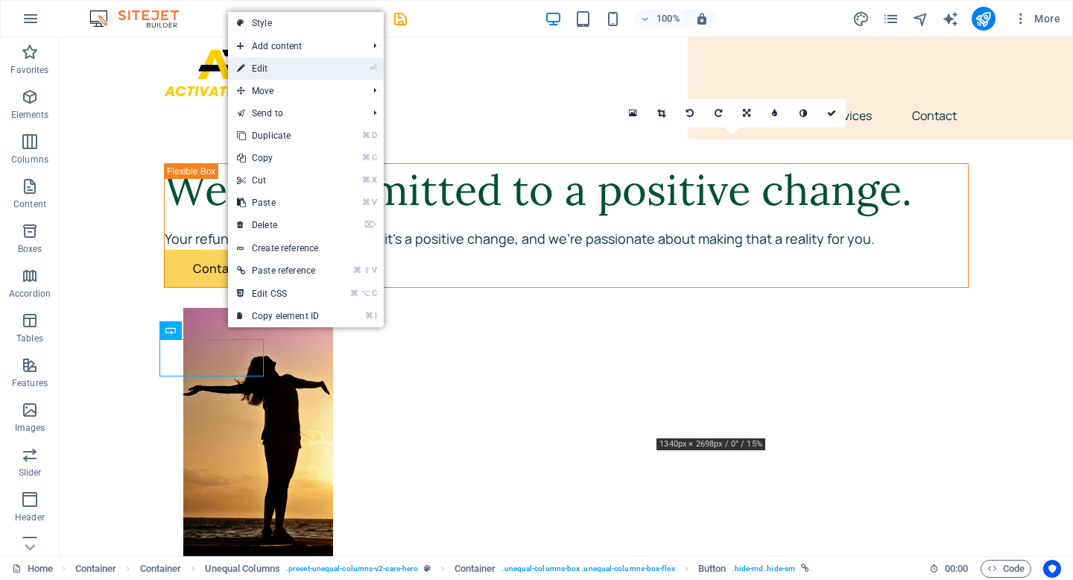
click at [316, 72] on link "⏎ Edit" at bounding box center [278, 68] width 100 height 22
select select "px"
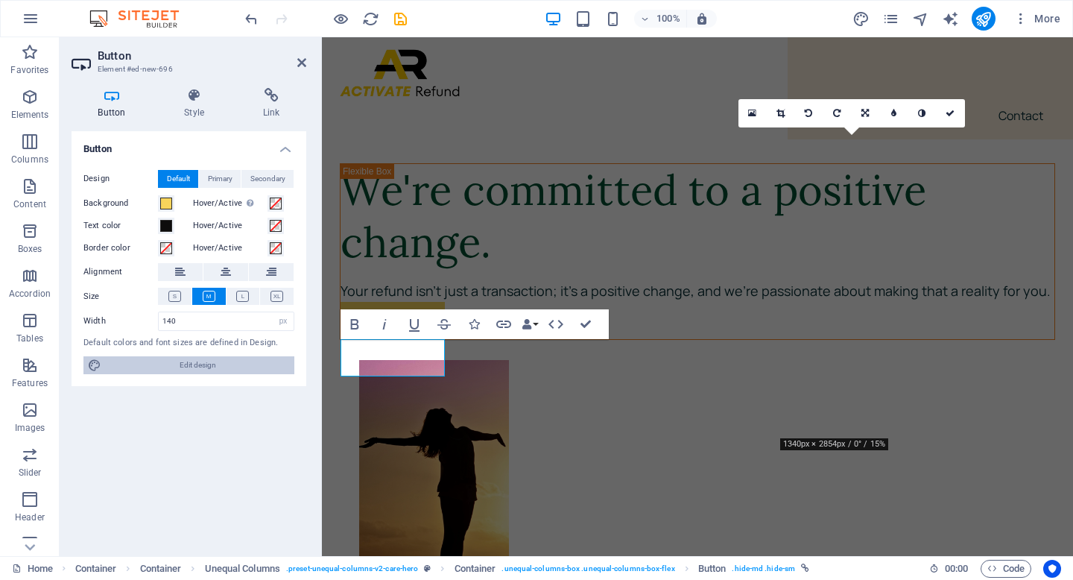
click at [244, 362] on span "Edit design" at bounding box center [198, 365] width 184 height 18
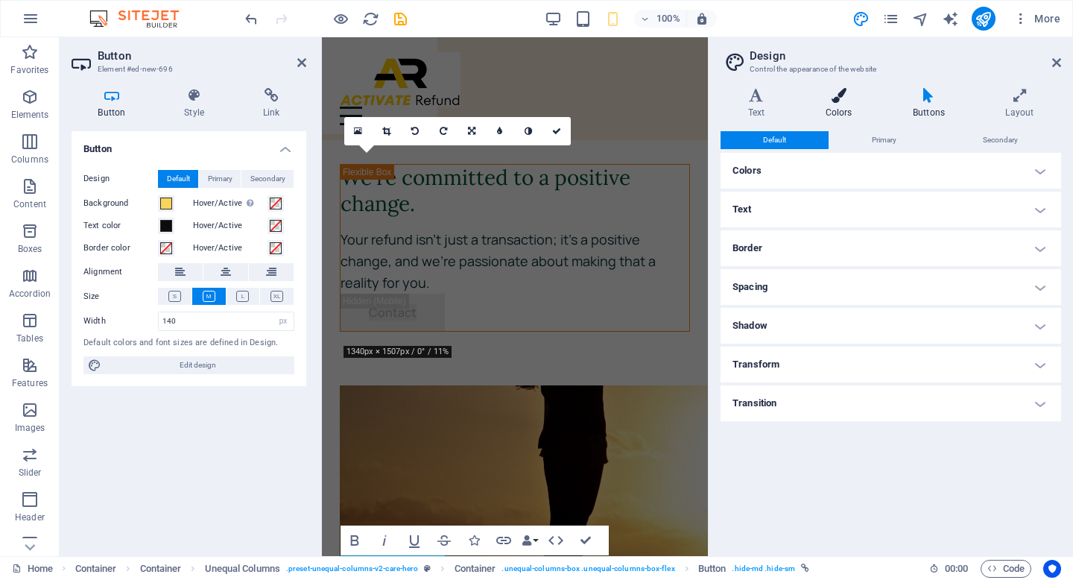
click at [848, 94] on icon at bounding box center [838, 95] width 81 height 15
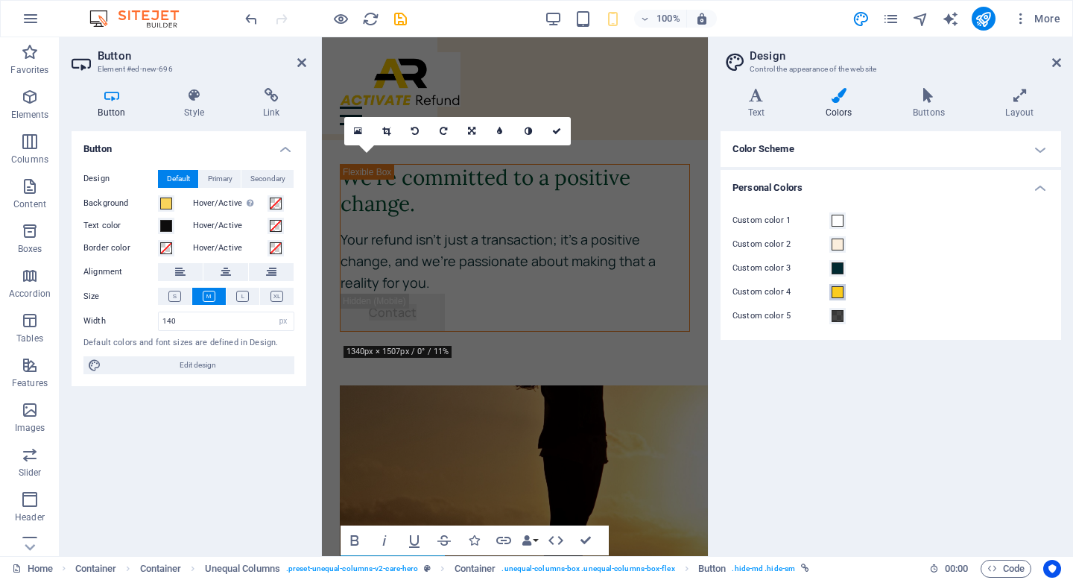
click at [837, 290] on span at bounding box center [837, 292] width 12 height 12
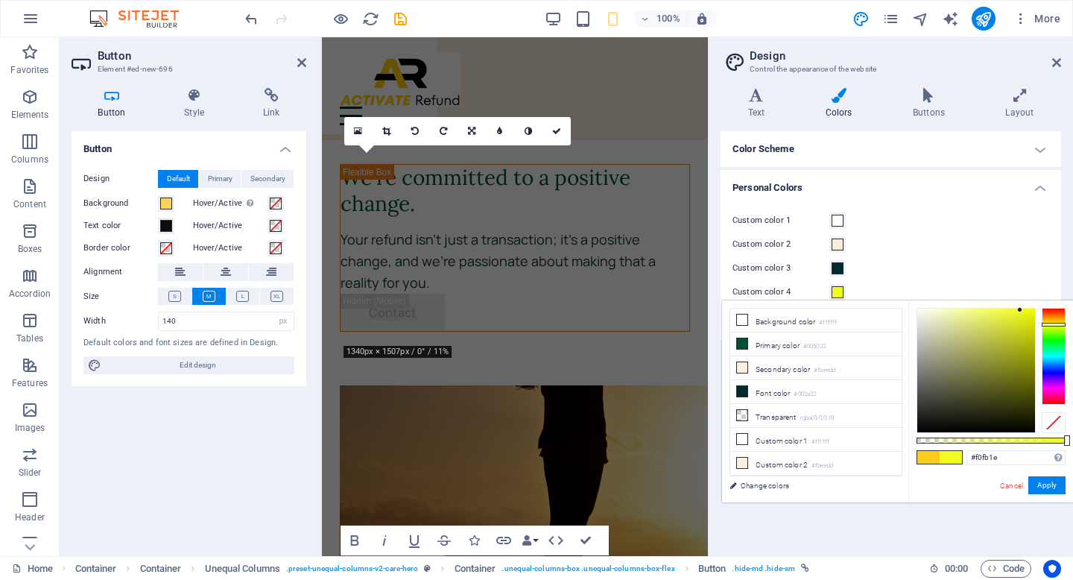
click at [1061, 324] on div at bounding box center [1053, 356] width 24 height 97
click at [1061, 322] on div at bounding box center [1053, 322] width 24 height 4
click at [1015, 308] on div at bounding box center [976, 370] width 118 height 124
click at [1019, 312] on div at bounding box center [976, 370] width 118 height 124
click at [1007, 311] on div at bounding box center [976, 370] width 118 height 124
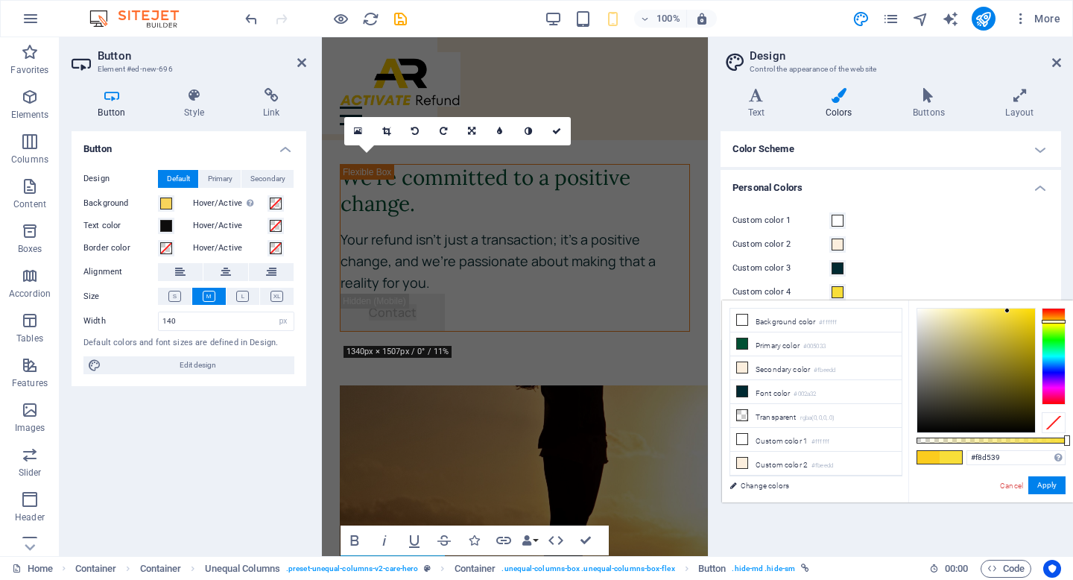
type input "#f8de39"
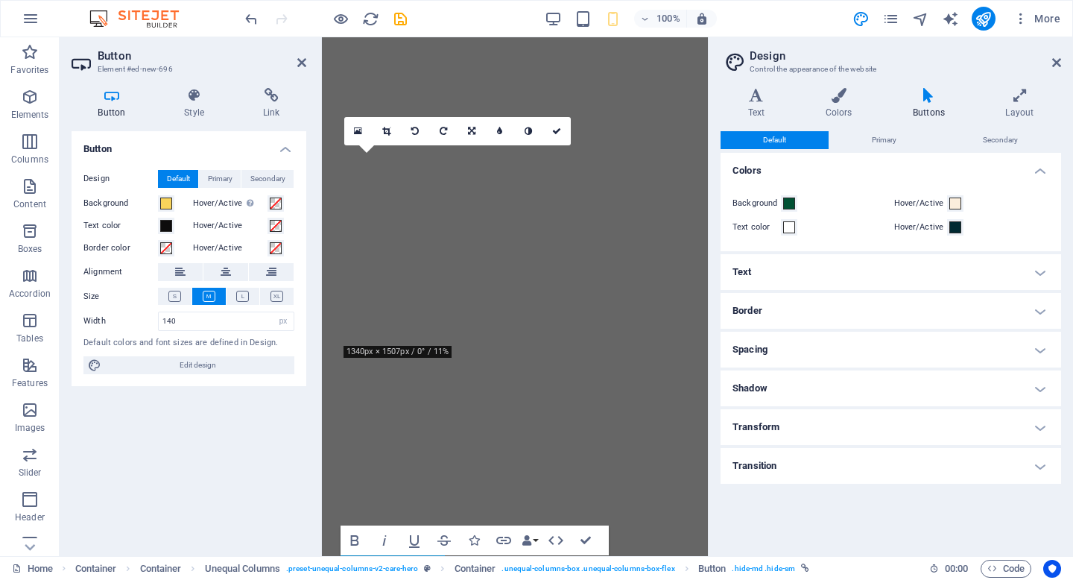
select select "px"
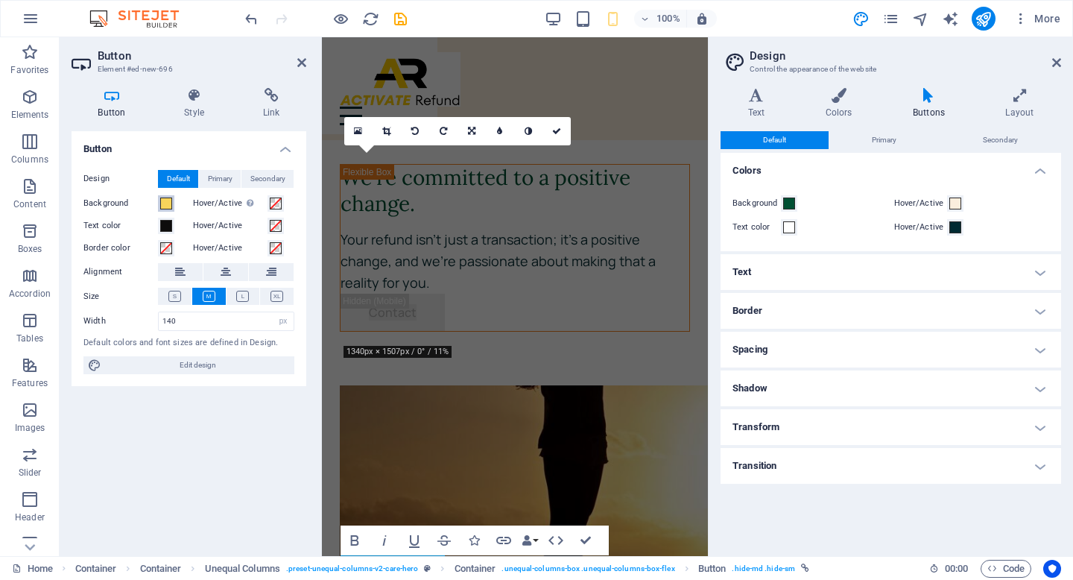
click at [165, 204] on span at bounding box center [166, 203] width 12 height 12
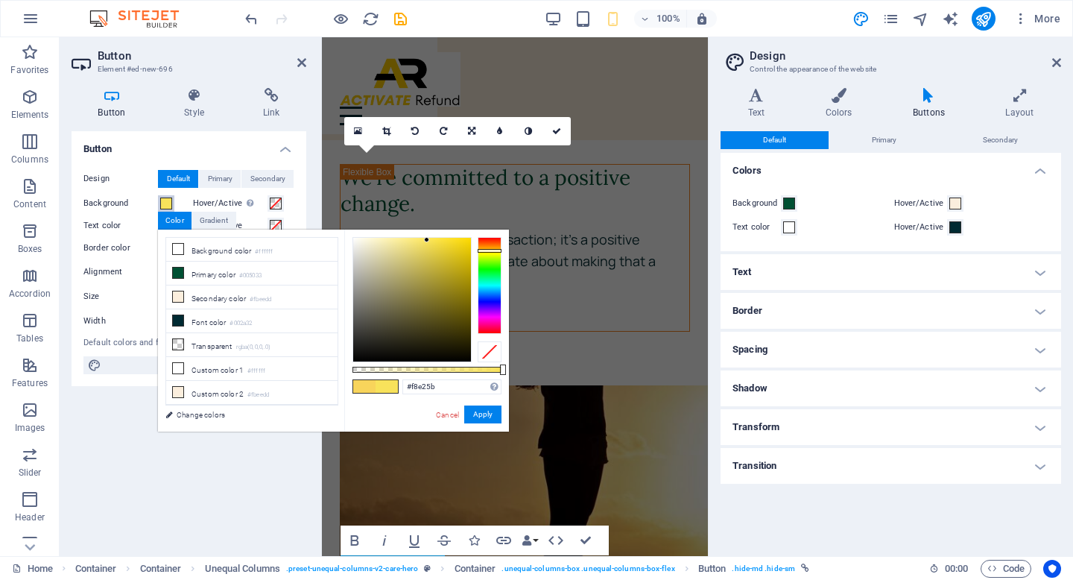
click at [486, 250] on div at bounding box center [489, 251] width 24 height 4
click at [450, 239] on div at bounding box center [412, 300] width 118 height 124
click at [434, 243] on div at bounding box center [412, 300] width 118 height 124
click at [415, 242] on div at bounding box center [412, 300] width 118 height 124
click at [408, 240] on div at bounding box center [412, 300] width 118 height 124
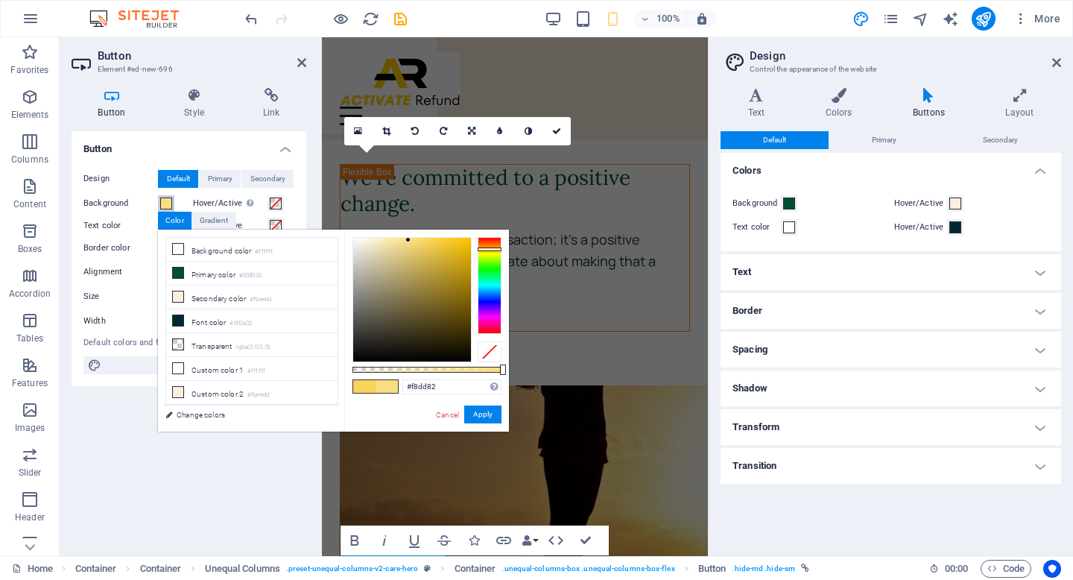
click at [483, 249] on div at bounding box center [489, 249] width 24 height 4
click at [425, 238] on div at bounding box center [412, 300] width 118 height 124
click at [419, 241] on div at bounding box center [412, 300] width 118 height 124
click at [404, 240] on div at bounding box center [412, 300] width 118 height 124
click at [393, 241] on div at bounding box center [412, 300] width 118 height 124
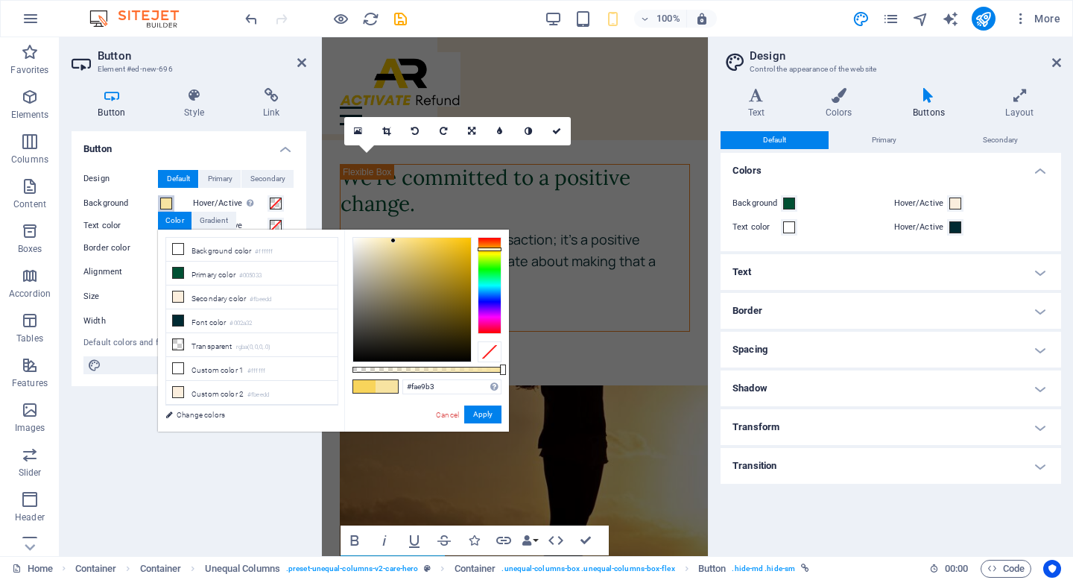
type input "#f8e8b2"
click at [386, 240] on div at bounding box center [412, 300] width 118 height 124
click at [483, 411] on button "Apply" at bounding box center [482, 414] width 37 height 18
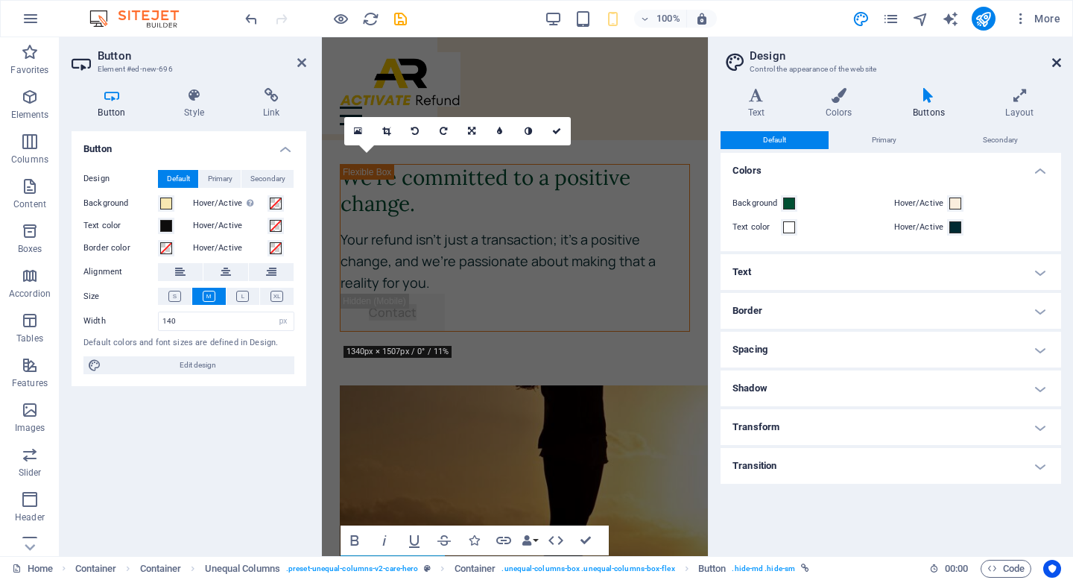
click at [1056, 63] on icon at bounding box center [1056, 63] width 9 height 12
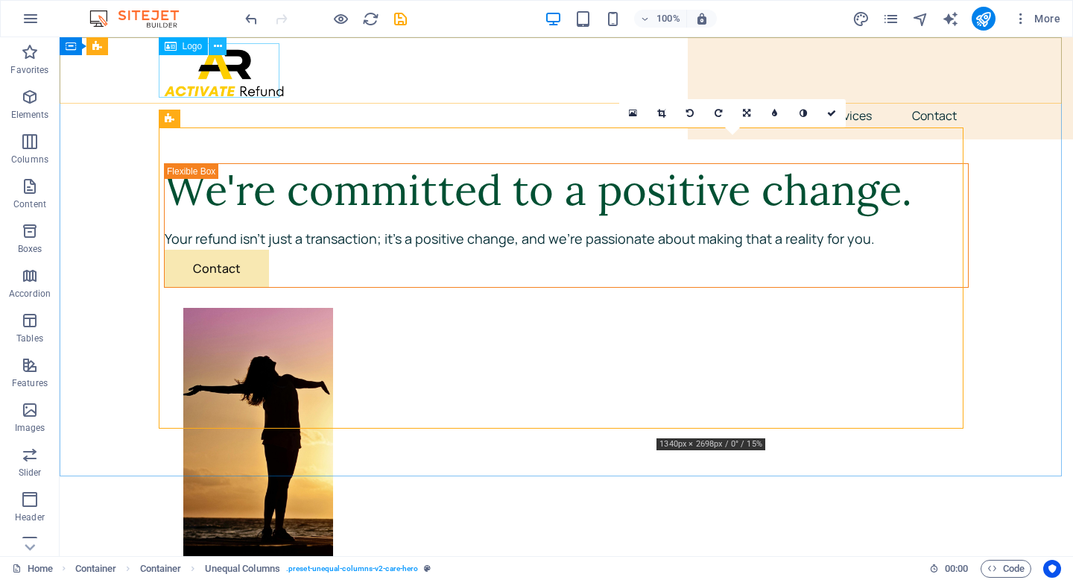
click at [220, 46] on icon at bounding box center [218, 47] width 8 height 16
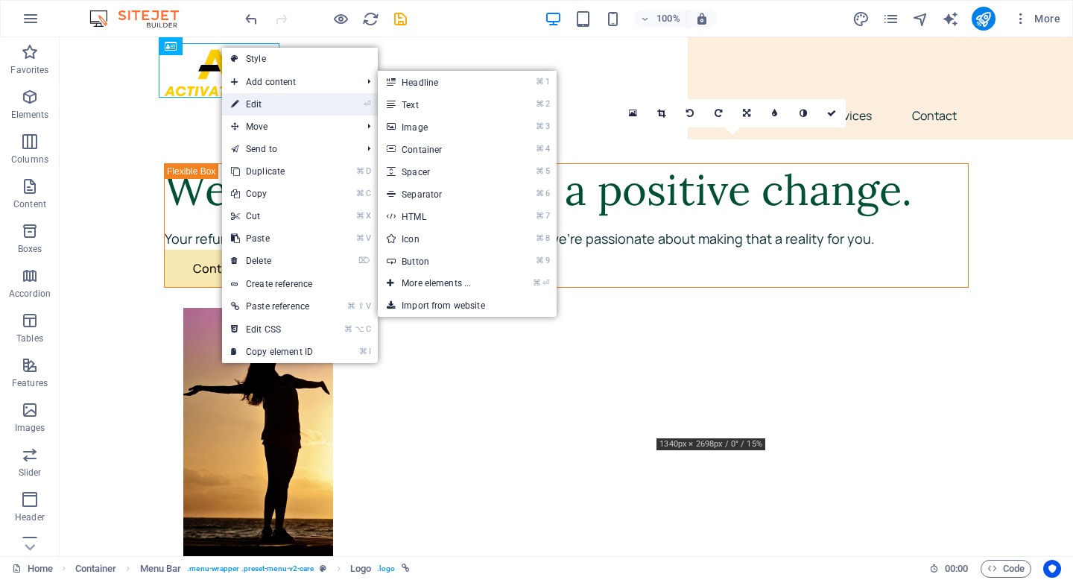
click at [250, 97] on link "⏎ Edit" at bounding box center [272, 104] width 100 height 22
select select "px"
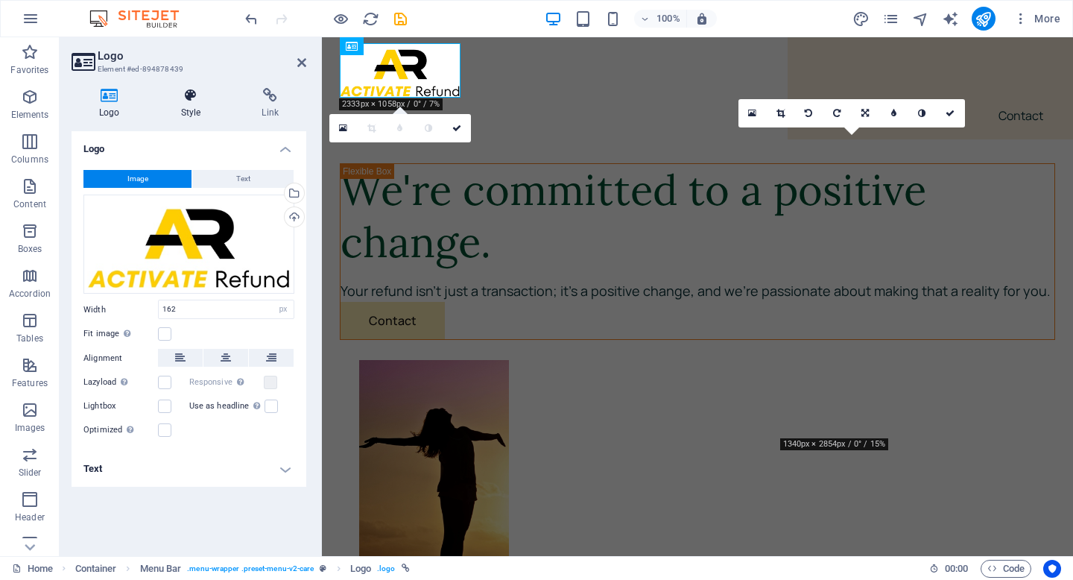
click at [200, 101] on icon at bounding box center [190, 95] width 75 height 15
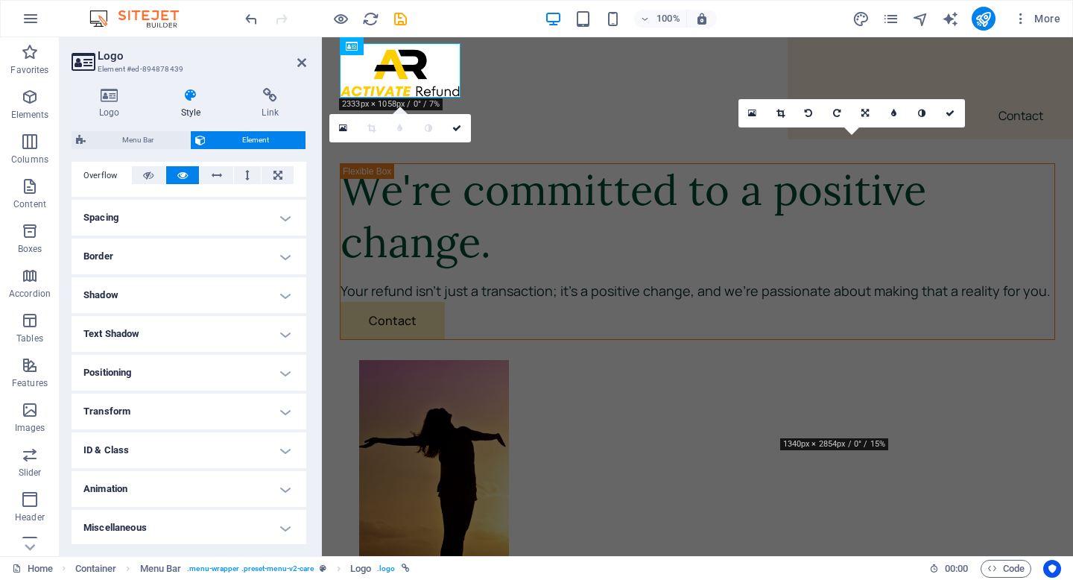
scroll to position [247, 0]
click at [115, 100] on icon at bounding box center [110, 95] width 76 height 15
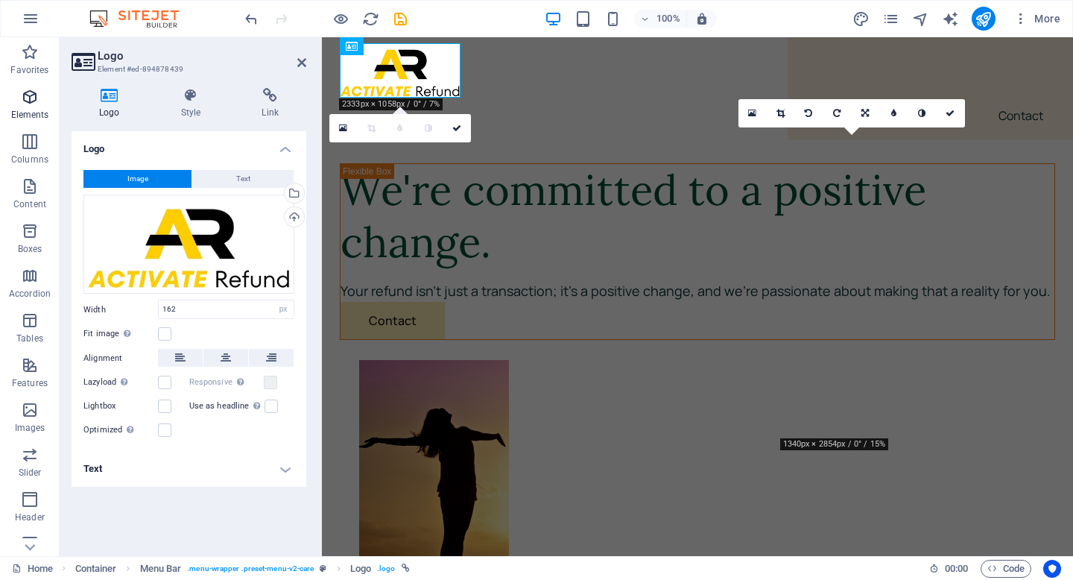
click at [35, 104] on icon "button" at bounding box center [30, 97] width 18 height 18
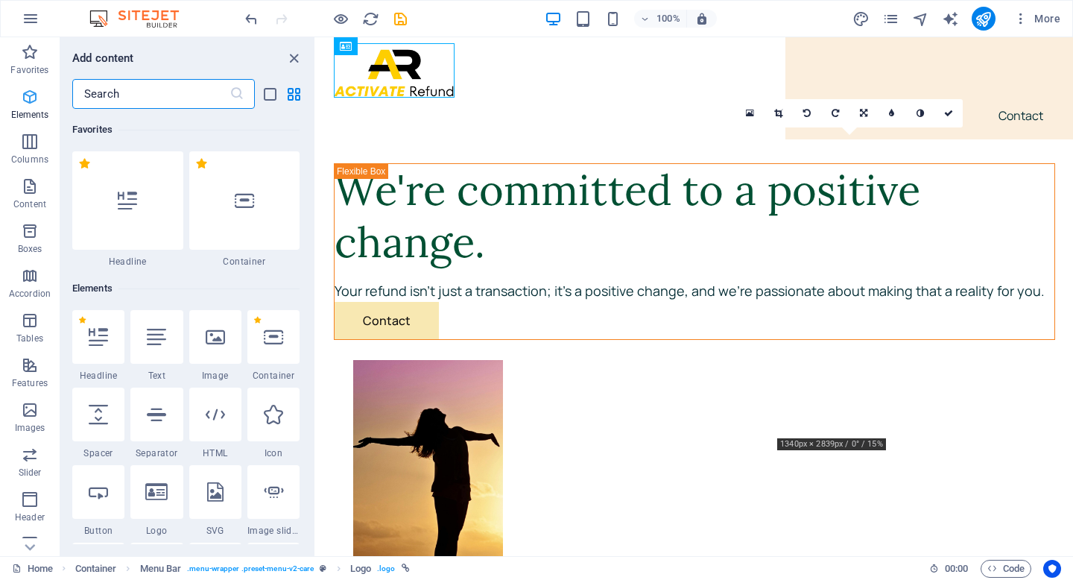
scroll to position [159, 0]
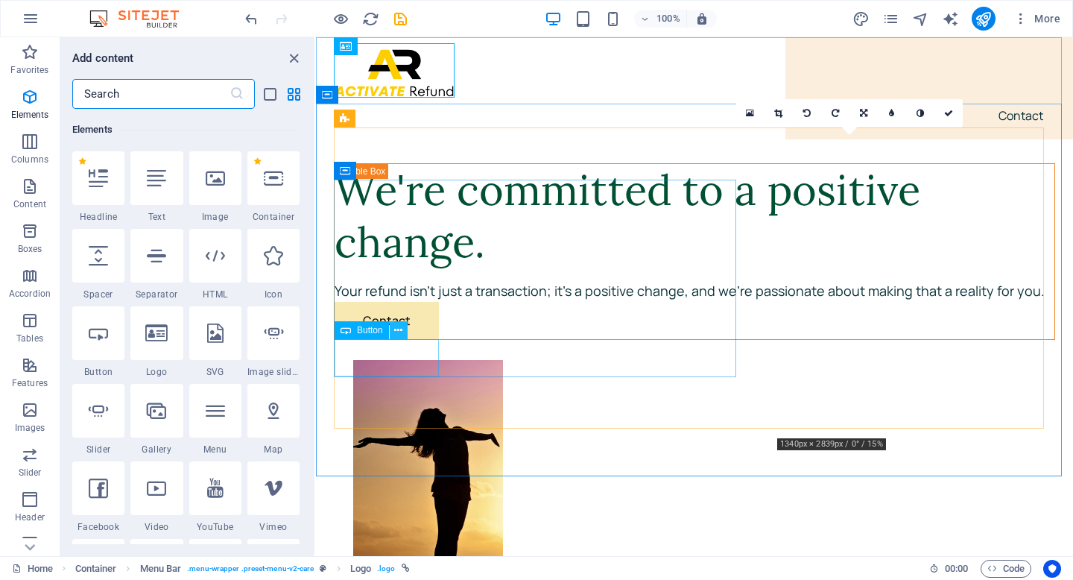
click at [396, 329] on icon at bounding box center [398, 331] width 8 height 16
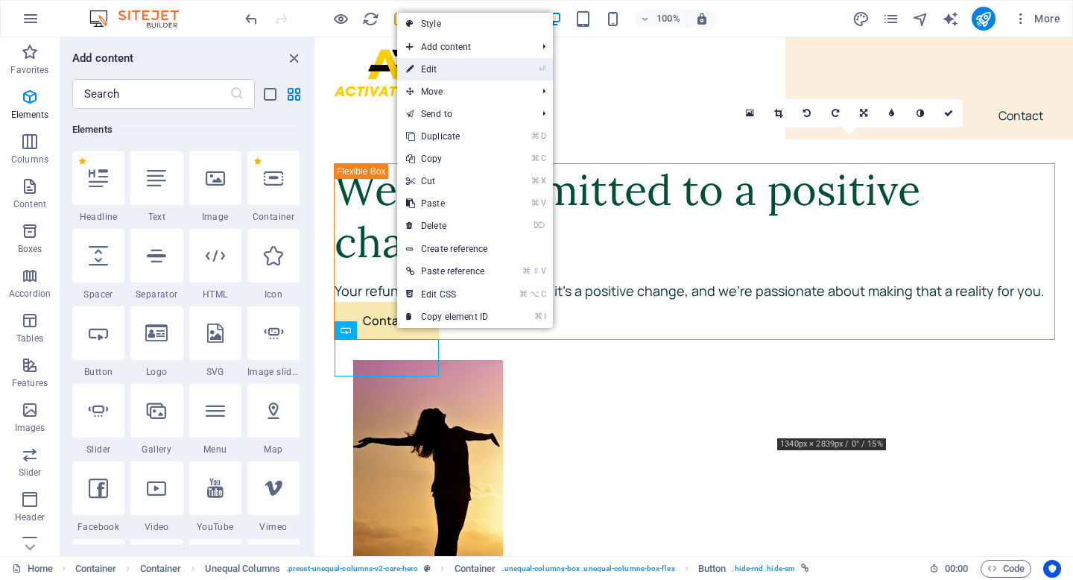
drag, startPoint x: 487, startPoint y: 73, endPoint x: 165, endPoint y: 36, distance: 323.9
click at [487, 73] on link "⏎ Edit" at bounding box center [447, 69] width 100 height 22
select select "px"
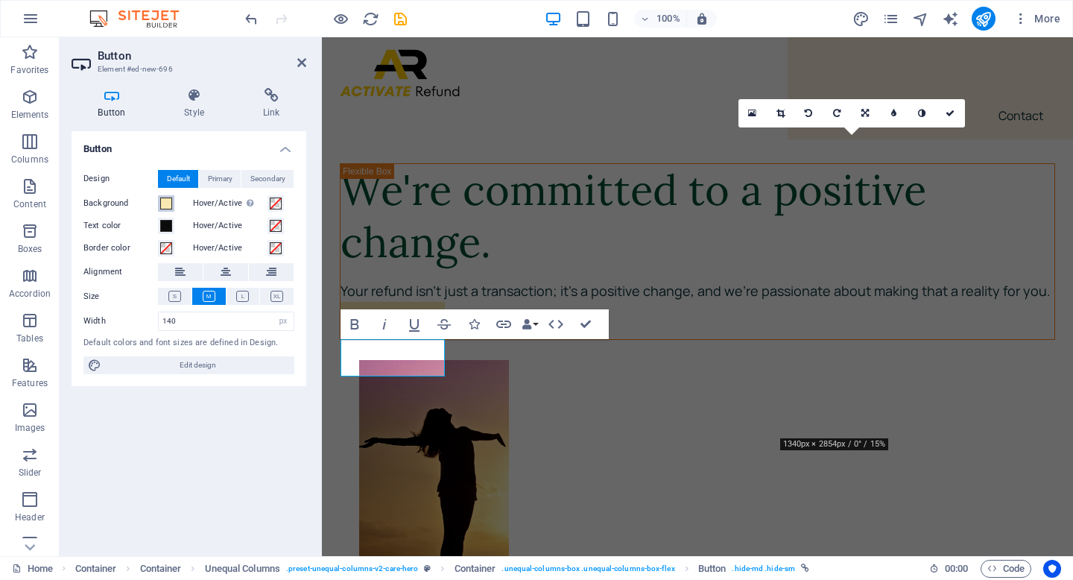
click at [169, 203] on span at bounding box center [166, 203] width 12 height 12
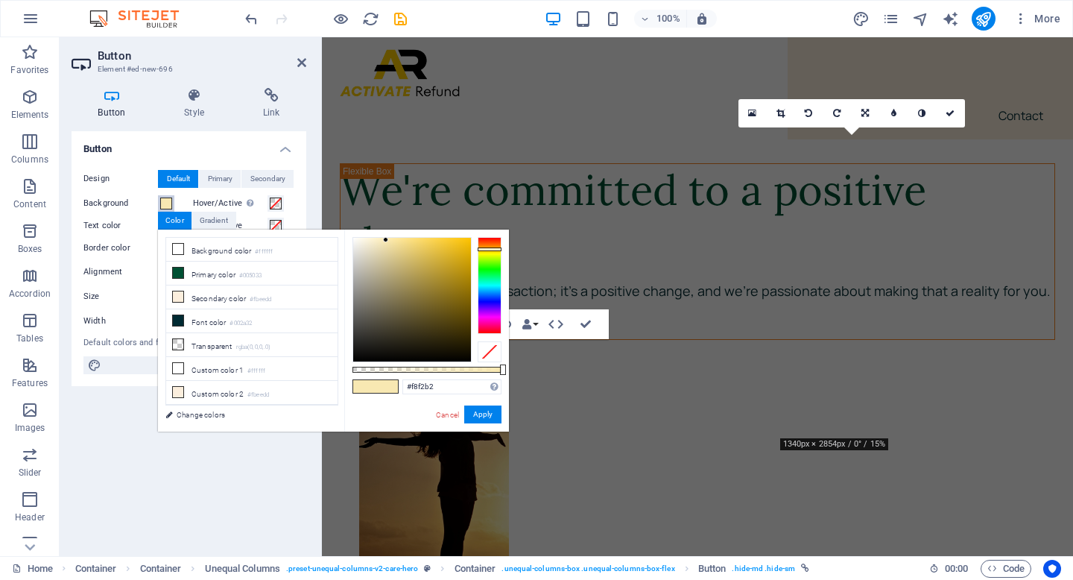
click at [489, 251] on div at bounding box center [489, 285] width 24 height 97
click at [490, 248] on div at bounding box center [489, 249] width 24 height 4
click at [431, 239] on div at bounding box center [412, 300] width 118 height 124
click at [420, 241] on div at bounding box center [412, 300] width 118 height 124
click at [430, 241] on div at bounding box center [412, 300] width 118 height 124
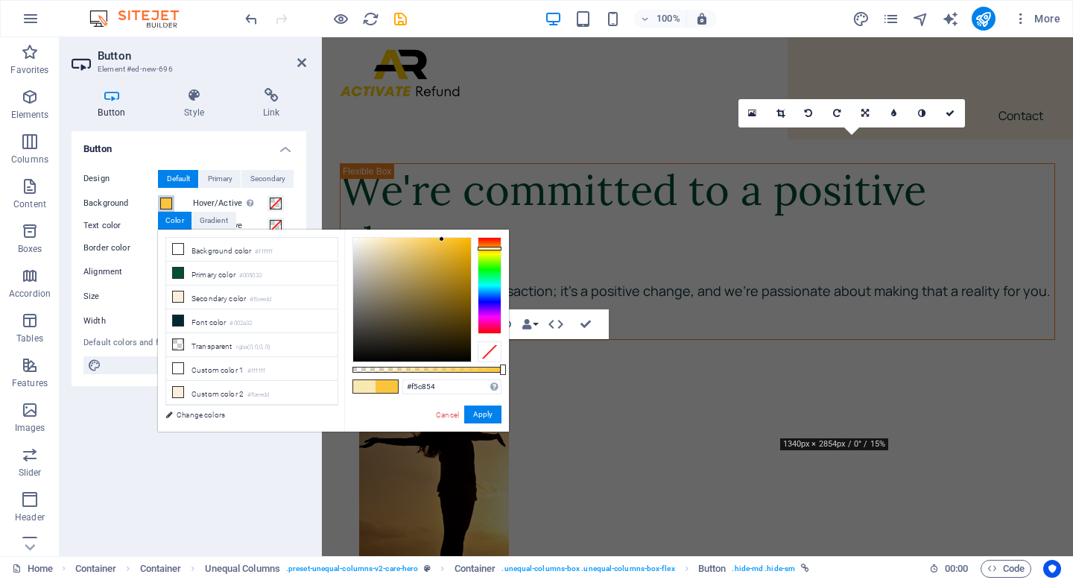
type input "#fac53c"
click at [442, 239] on div at bounding box center [412, 300] width 118 height 124
click at [485, 414] on button "Apply" at bounding box center [482, 414] width 37 height 18
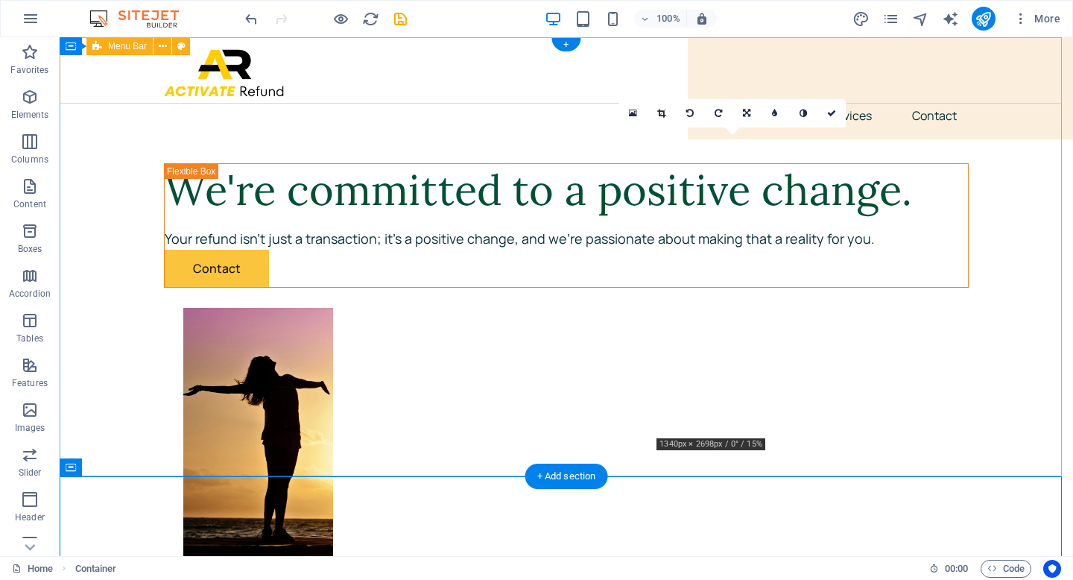
click at [1037, 75] on div "About Services Contact" at bounding box center [566, 88] width 1013 height 102
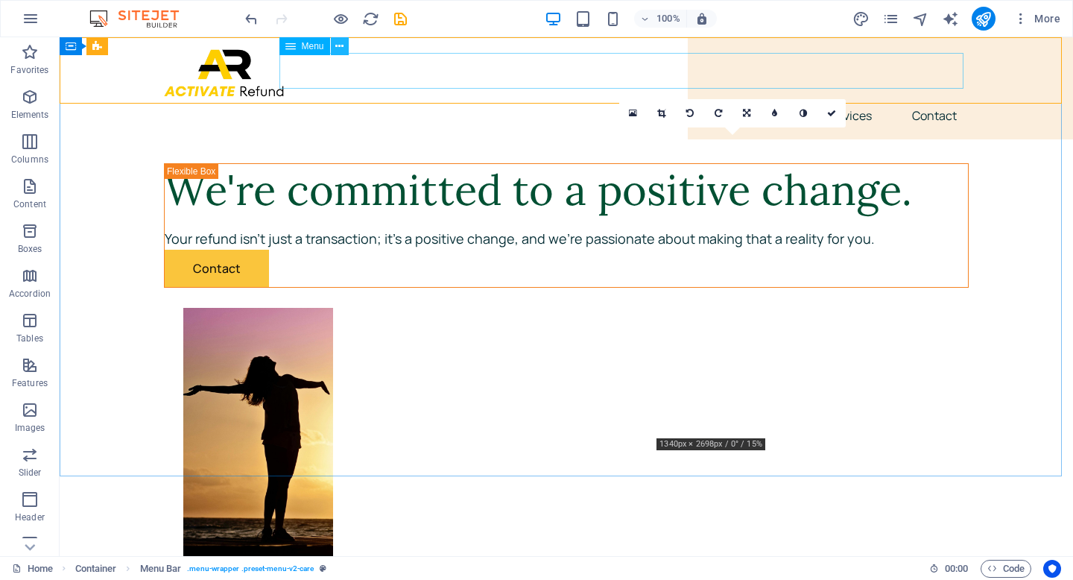
click at [339, 44] on icon at bounding box center [339, 47] width 8 height 16
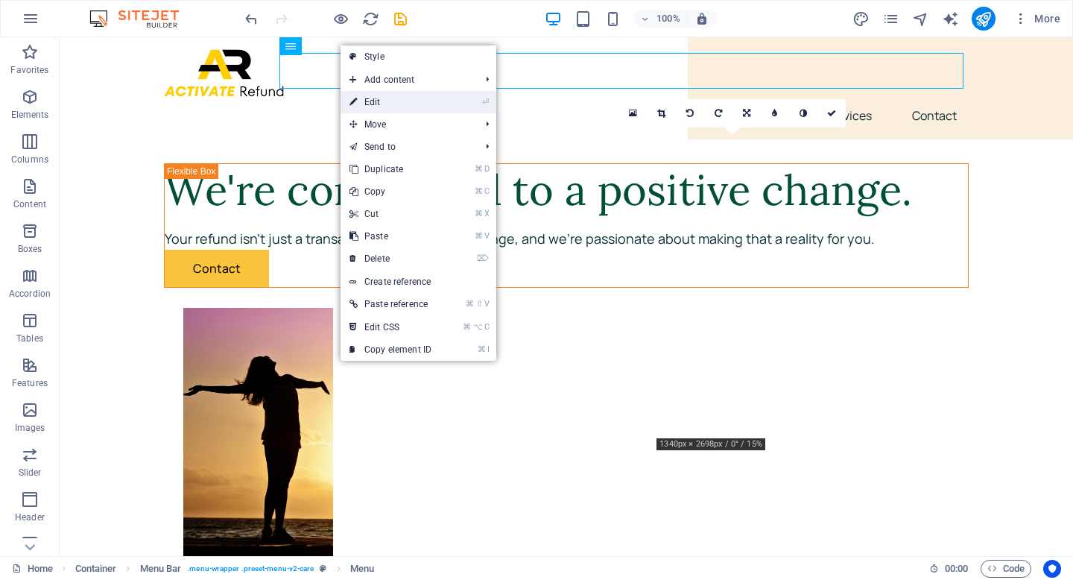
click at [360, 95] on link "⏎ Edit" at bounding box center [390, 102] width 100 height 22
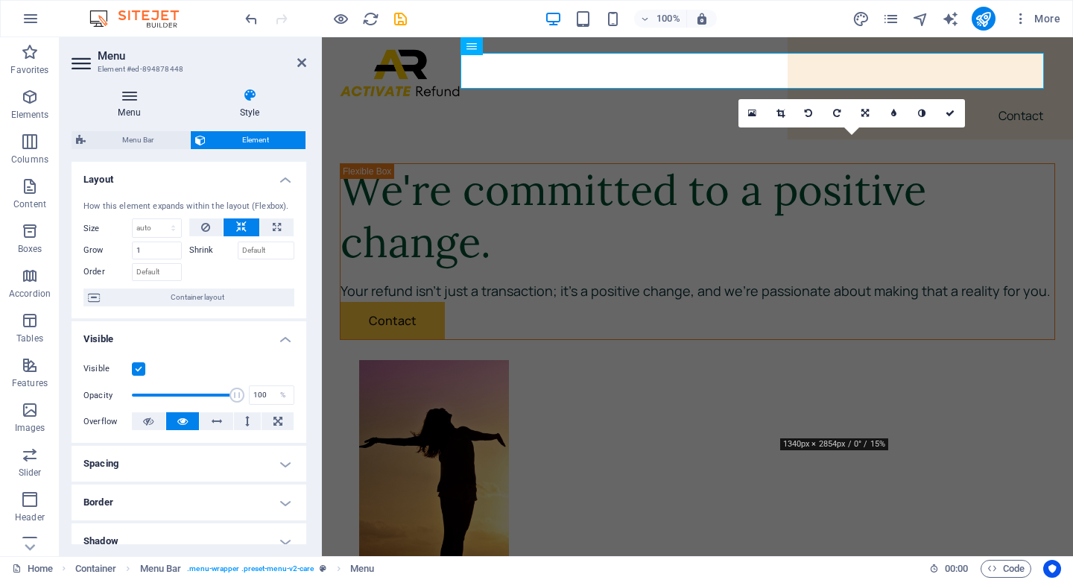
click at [136, 107] on h4 "Menu" at bounding box center [132, 103] width 121 height 31
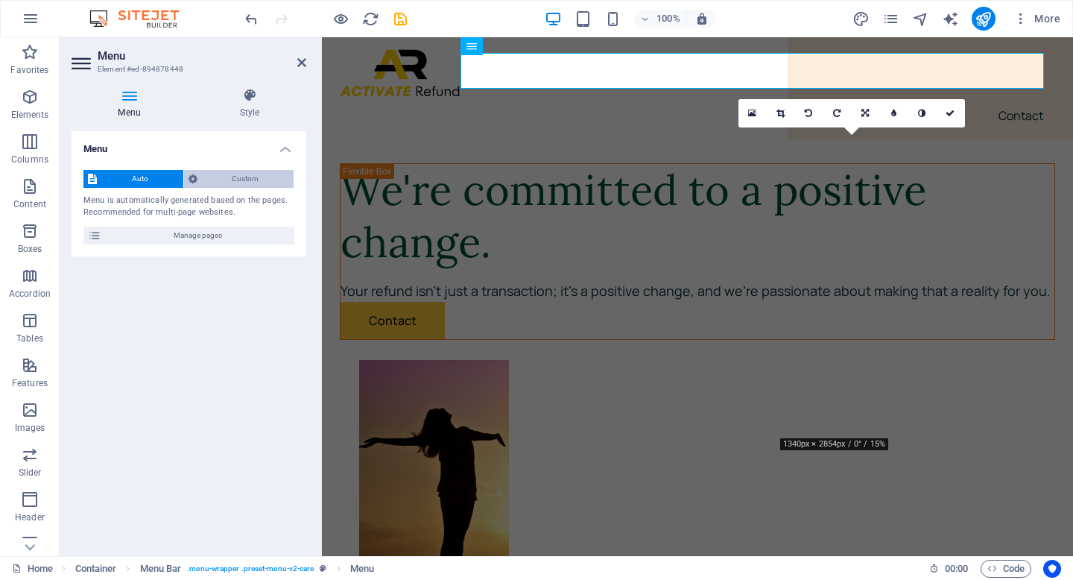
click at [228, 180] on span "Custom" at bounding box center [246, 179] width 88 height 18
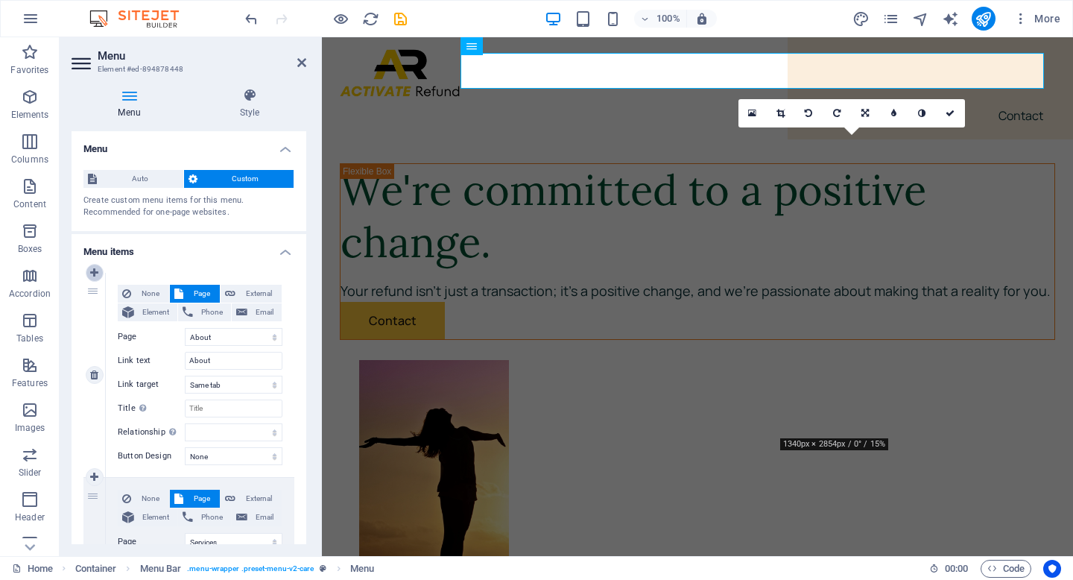
click at [96, 273] on icon at bounding box center [94, 272] width 8 height 10
select select
select select "1"
type input "About"
select select
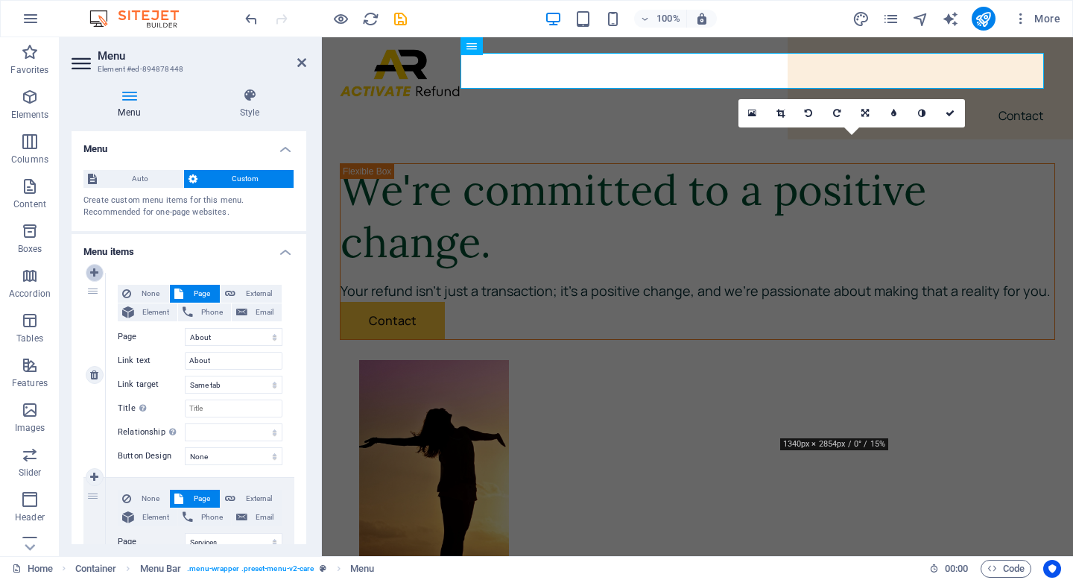
select select "2"
type input "Services"
select select
select select "3"
select select
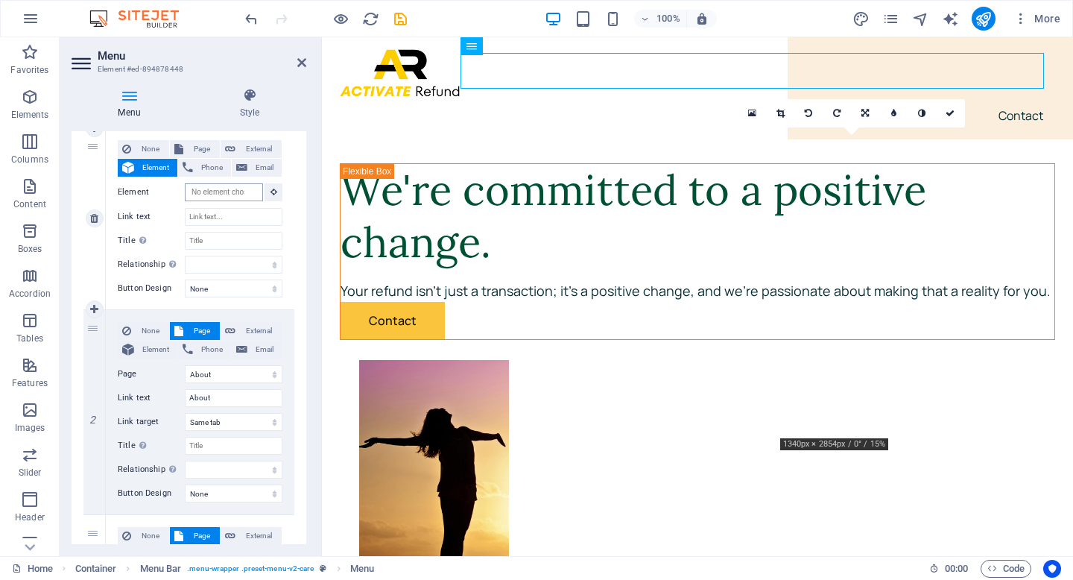
scroll to position [160, 0]
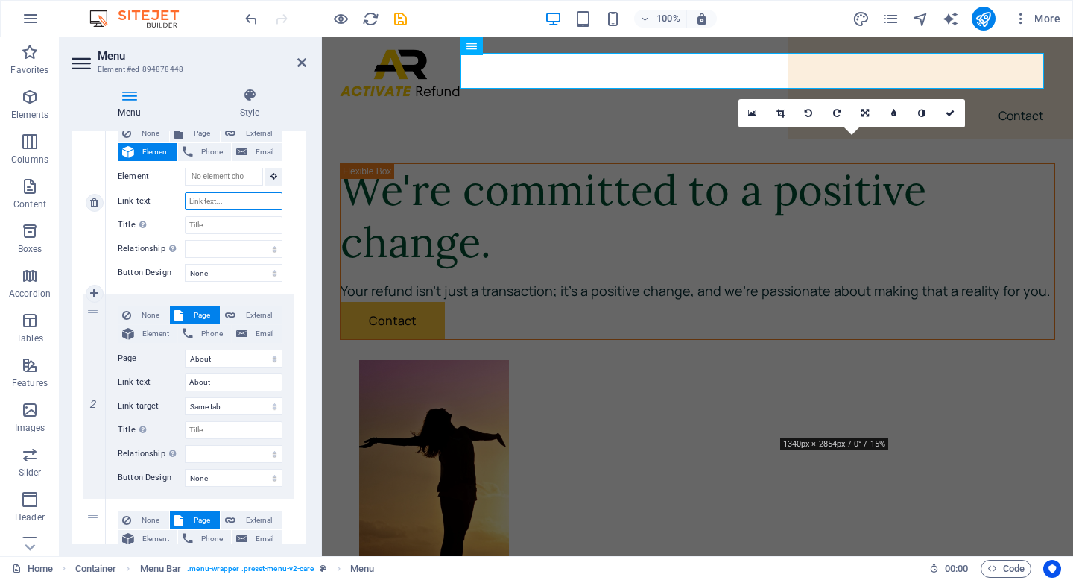
click at [241, 203] on input "Link text" at bounding box center [234, 201] width 98 height 18
type input "Home"
select select
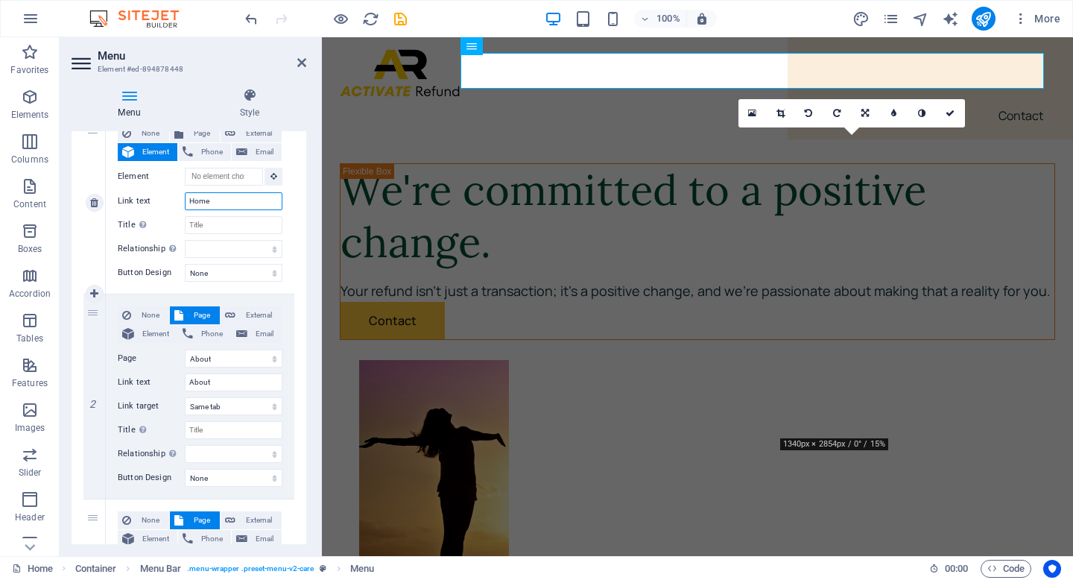
select select
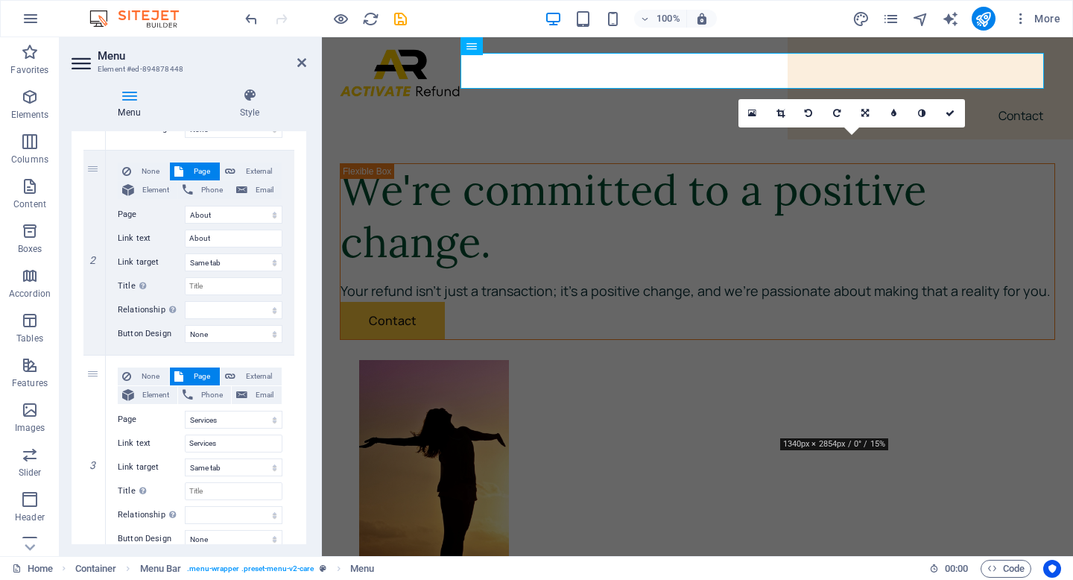
scroll to position [450, 0]
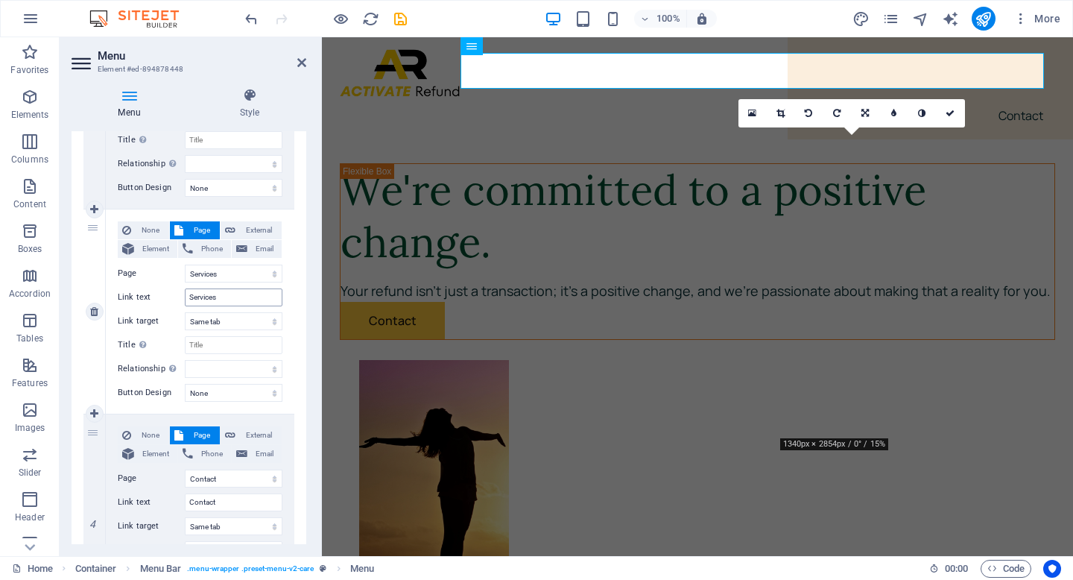
type input "Home"
drag, startPoint x: 223, startPoint y: 299, endPoint x: 183, endPoint y: 295, distance: 39.7
click at [181, 294] on div "Link text Services" at bounding box center [200, 297] width 165 height 18
type input "Co"
select select
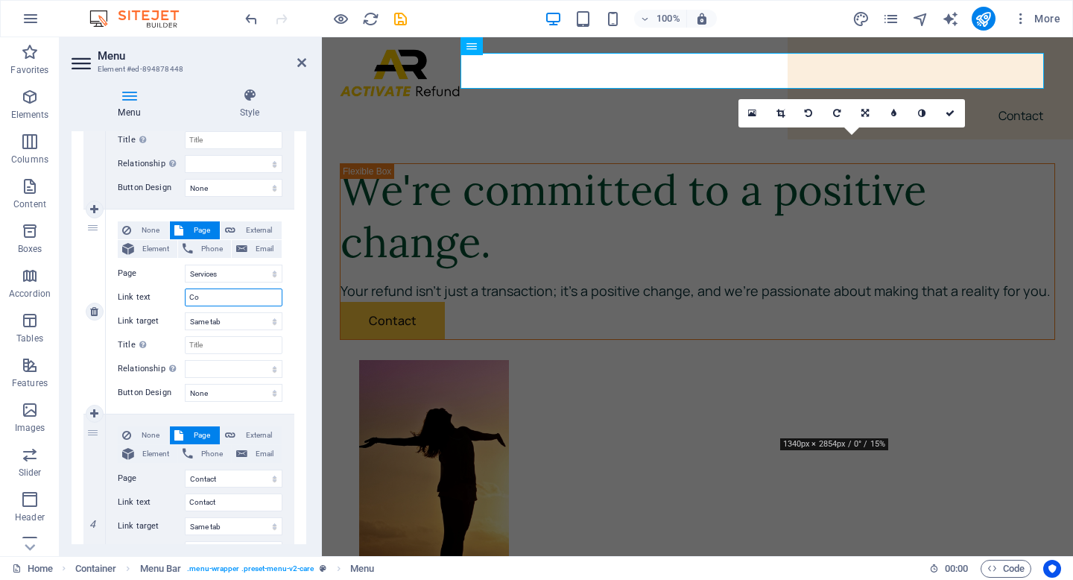
select select
type input "Contactg"
select select
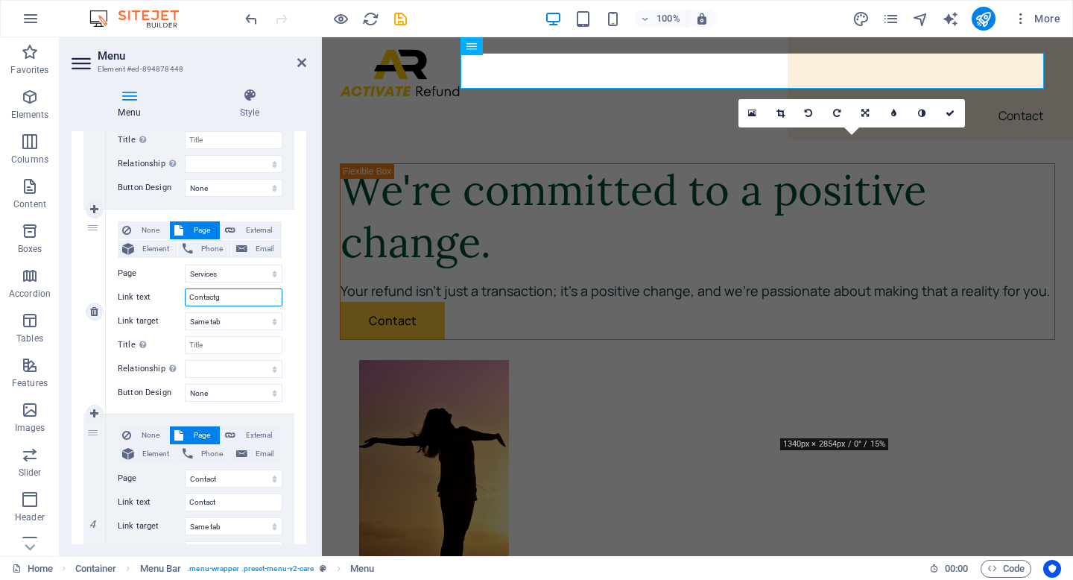
select select
type input "Contact"
select select
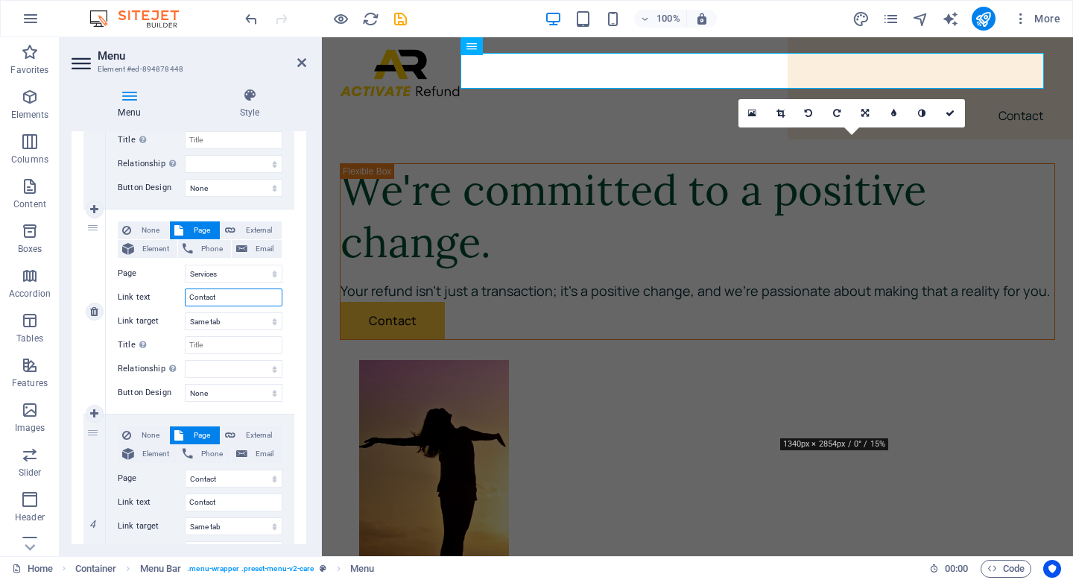
select select
type input "Contact"
click at [235, 480] on select "Home About Services Contact Legal Notice Privacy" at bounding box center [234, 478] width 98 height 18
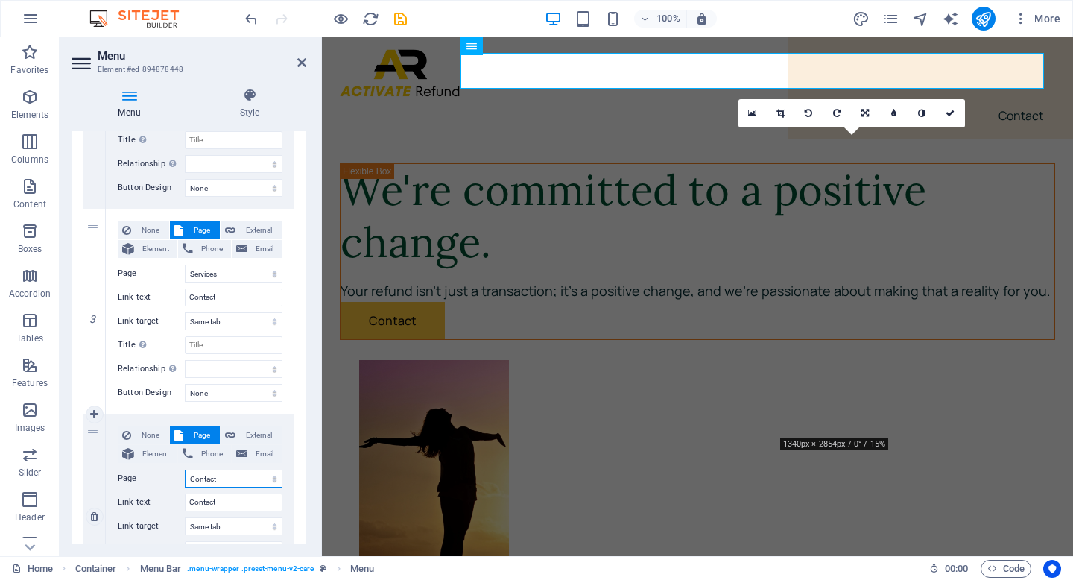
click at [185, 469] on select "Home About Services Contact Legal Notice Privacy" at bounding box center [234, 478] width 98 height 18
drag, startPoint x: 222, startPoint y: 504, endPoint x: 183, endPoint y: 501, distance: 38.9
click at [183, 501] on div "Link text Contact" at bounding box center [200, 502] width 165 height 18
click at [270, 480] on select "Home About Services Contact Legal Notice Privacy" at bounding box center [234, 478] width 98 height 18
drag, startPoint x: 222, startPoint y: 502, endPoint x: 187, endPoint y: 497, distance: 35.4
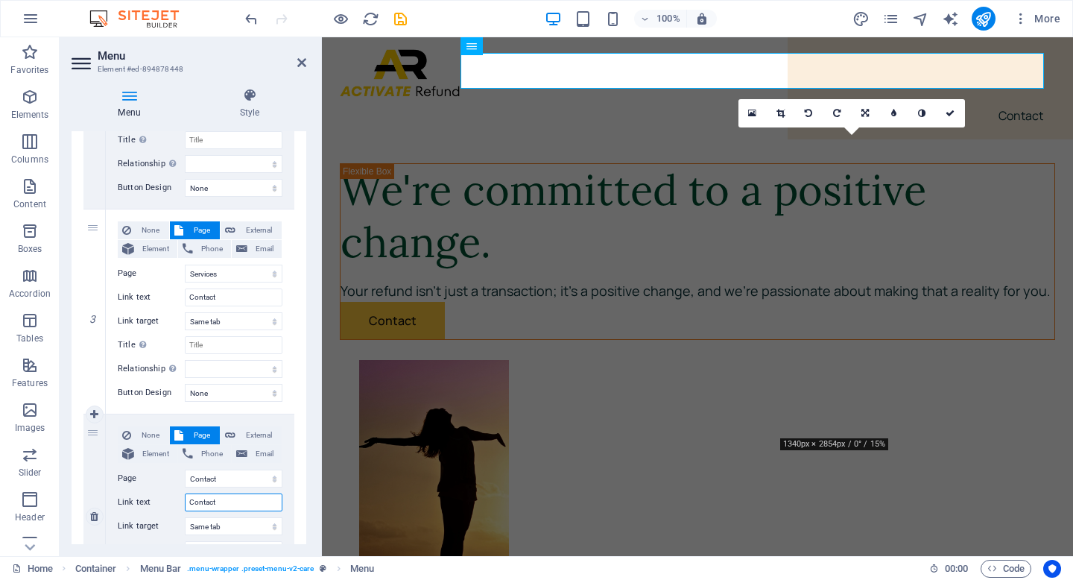
click at [187, 497] on input "Contact" at bounding box center [234, 502] width 98 height 18
type input "F"
select select
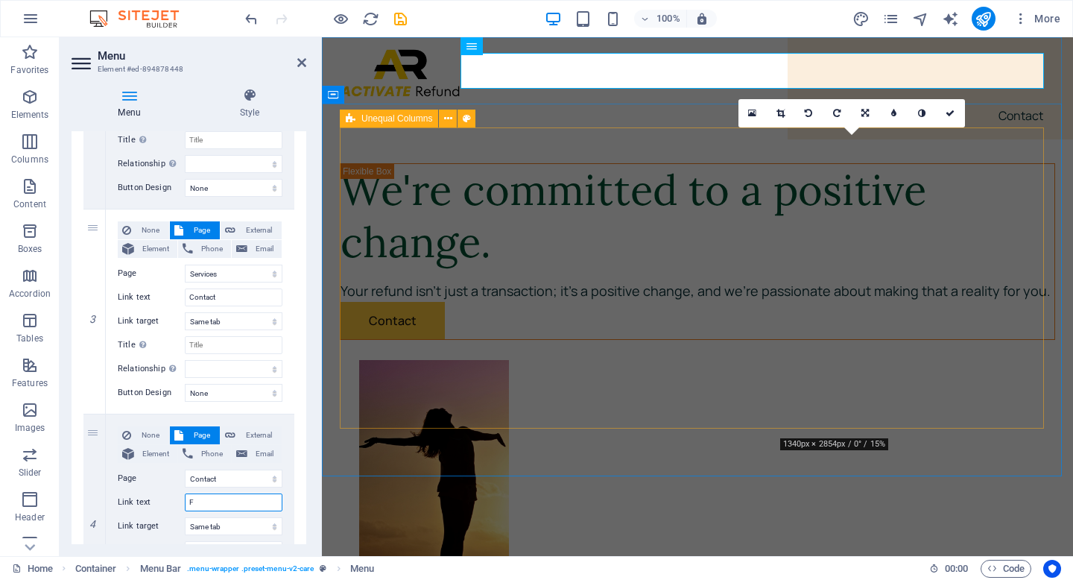
select select
type input "FAQ"
select select
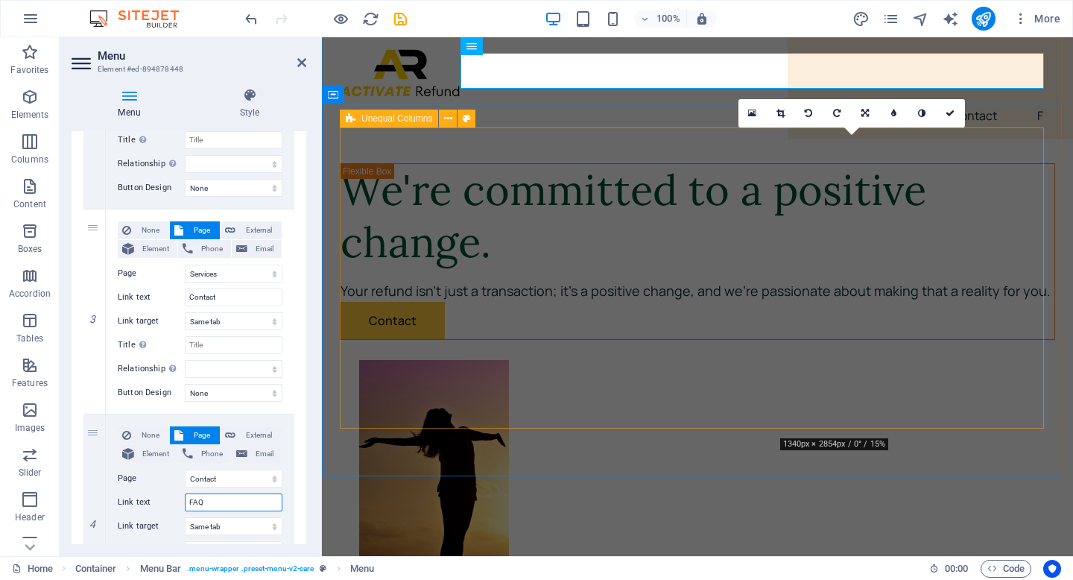
select select
type input "FAQ"
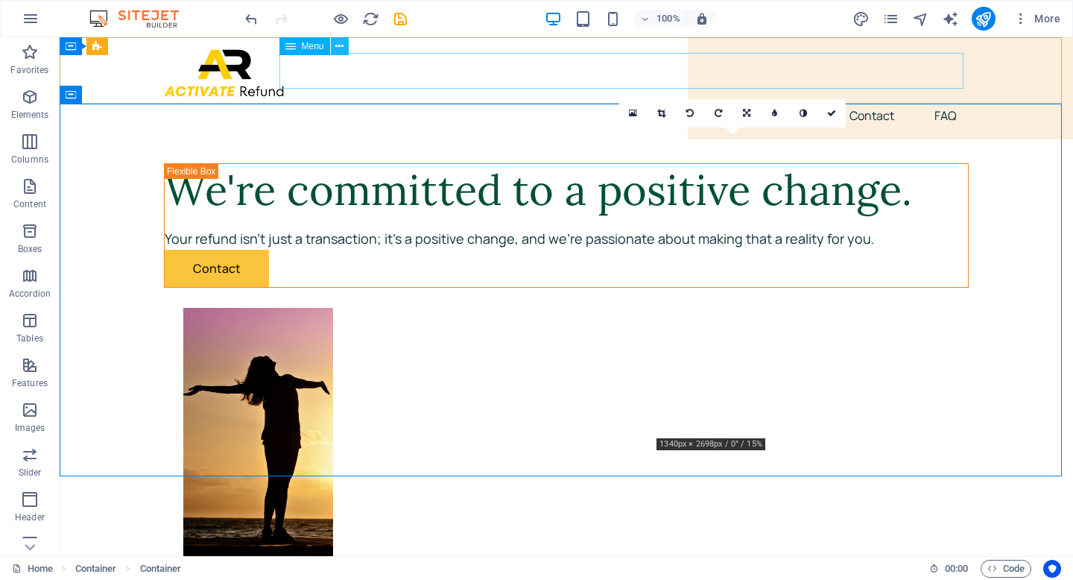
click at [338, 44] on icon at bounding box center [339, 47] width 8 height 16
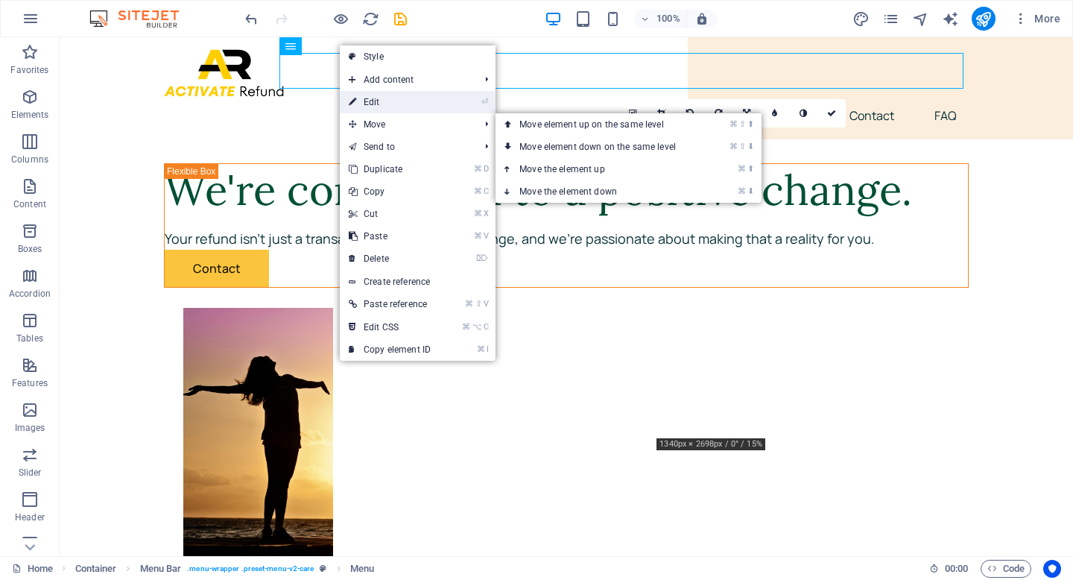
click at [375, 107] on link "⏎ Edit" at bounding box center [390, 102] width 100 height 22
select select "1"
select select
select select "2"
select select
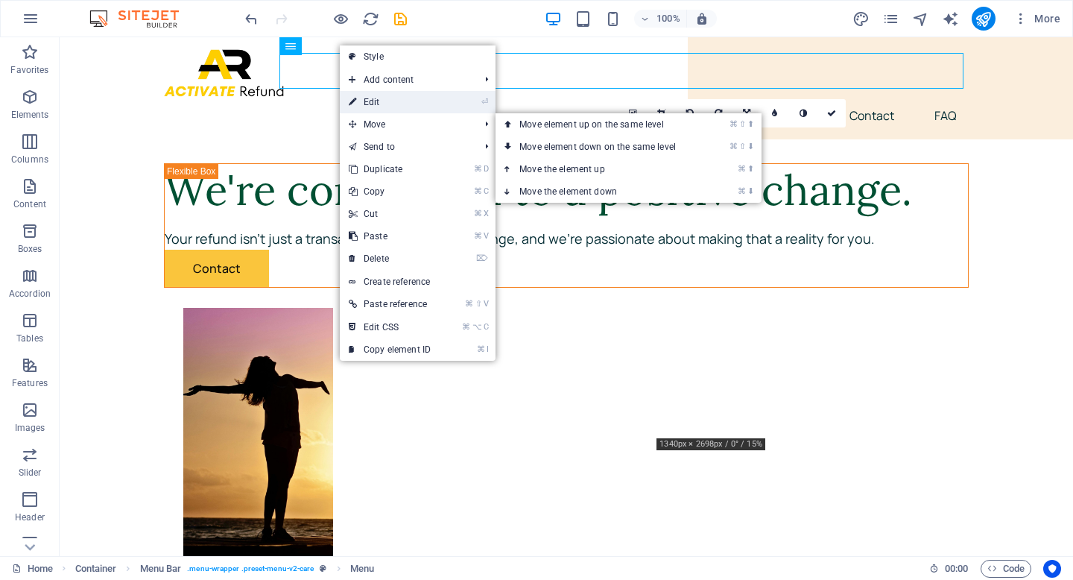
select select "3"
select select
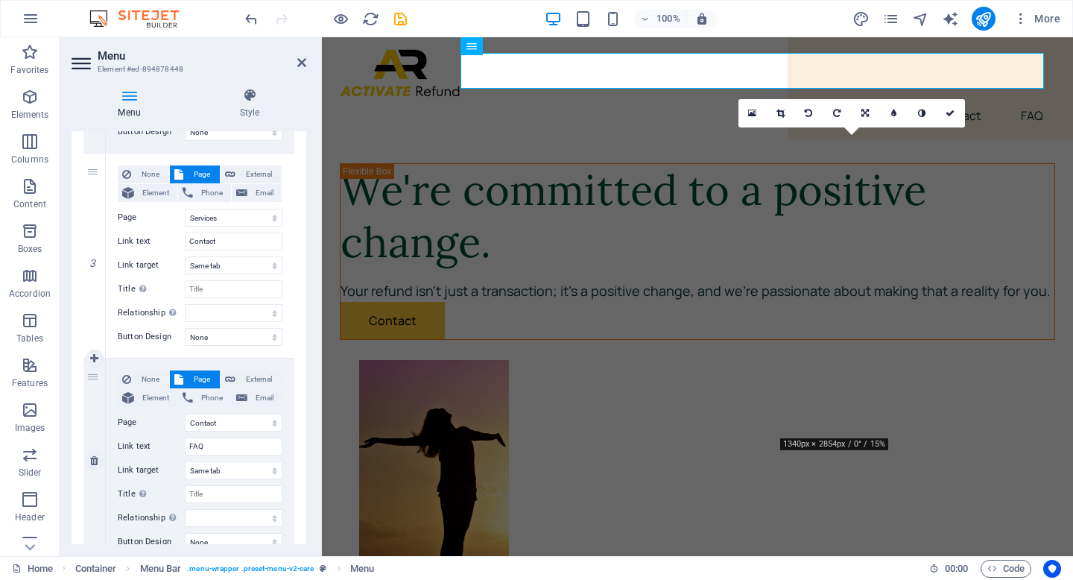
scroll to position [566, 0]
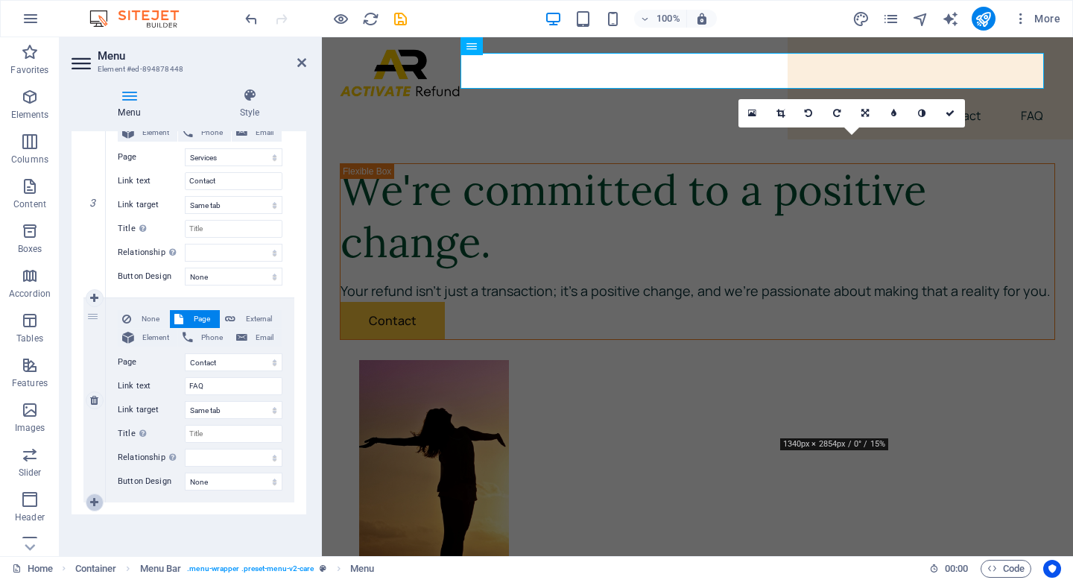
click at [92, 500] on icon at bounding box center [94, 502] width 8 height 10
select select
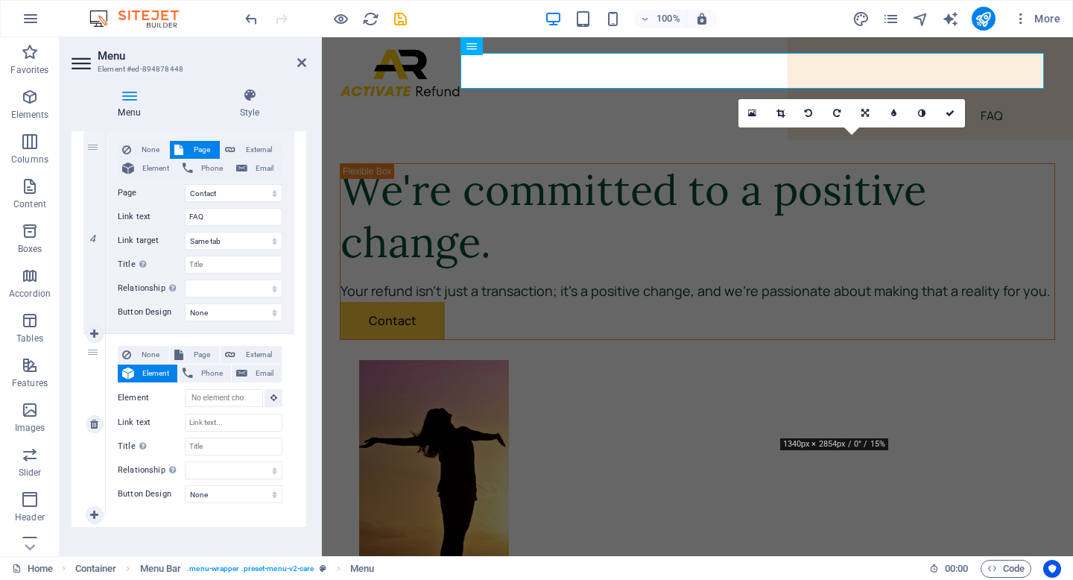
scroll to position [748, 0]
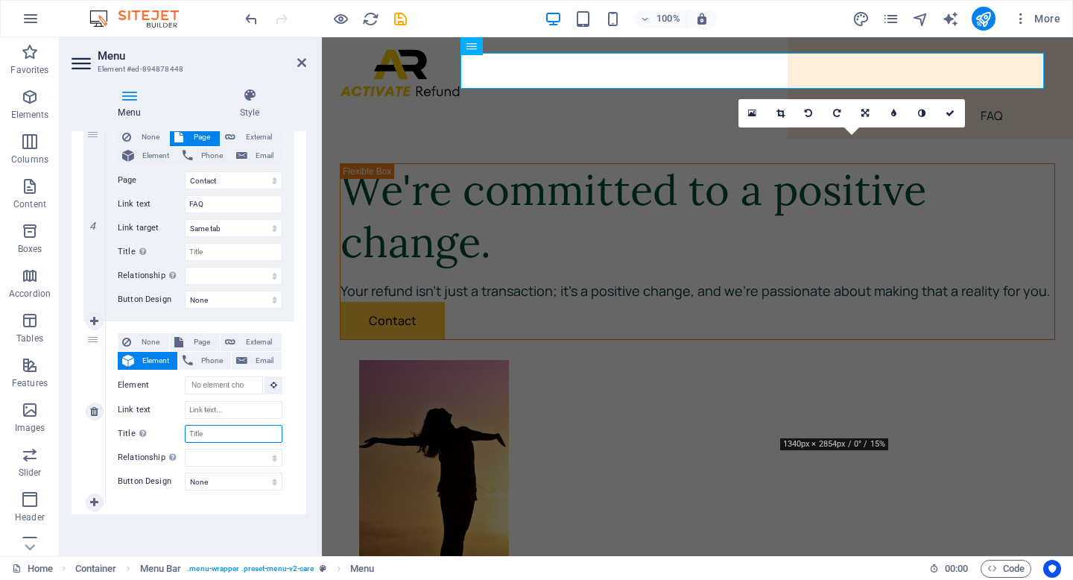
click at [213, 433] on input "Title Additional link description, should not be the same as the link text. The…" at bounding box center [234, 434] width 98 height 18
type input "Authotiyr"
select select
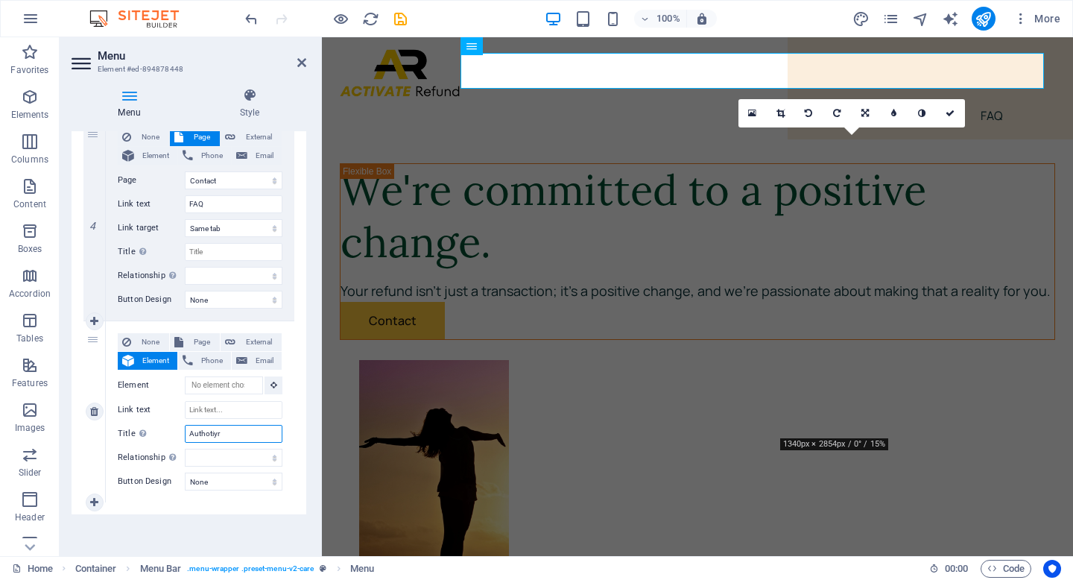
select select
type input "Authot"
select select
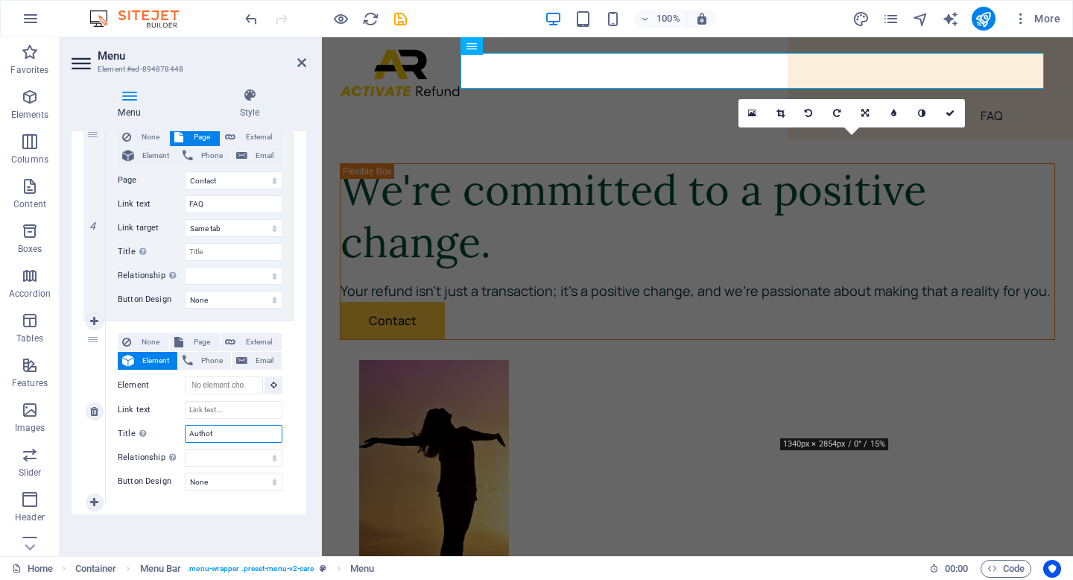
select select
type input "Autho"
select select
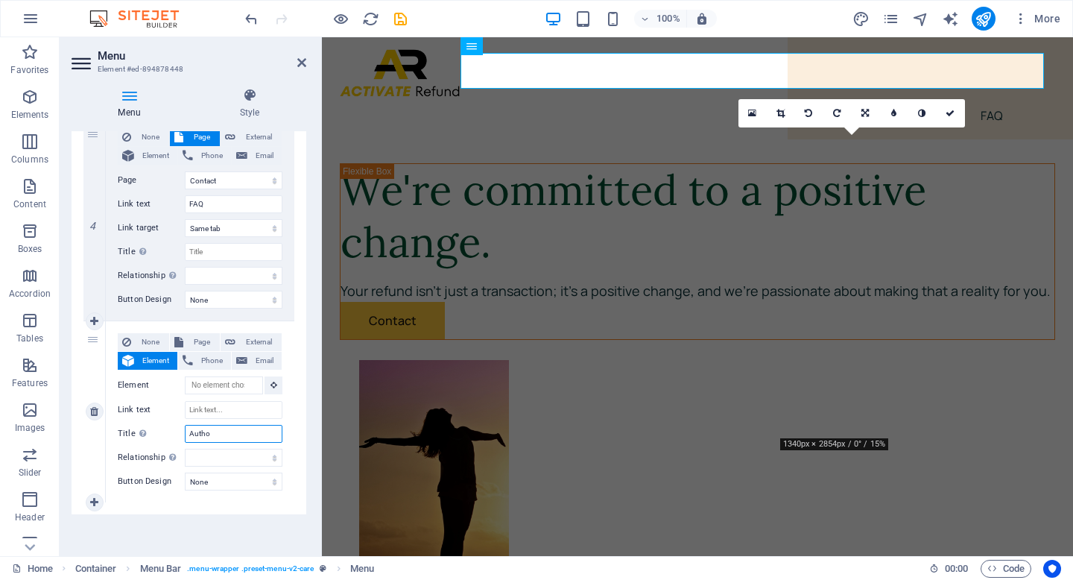
select select
type input "Auth"
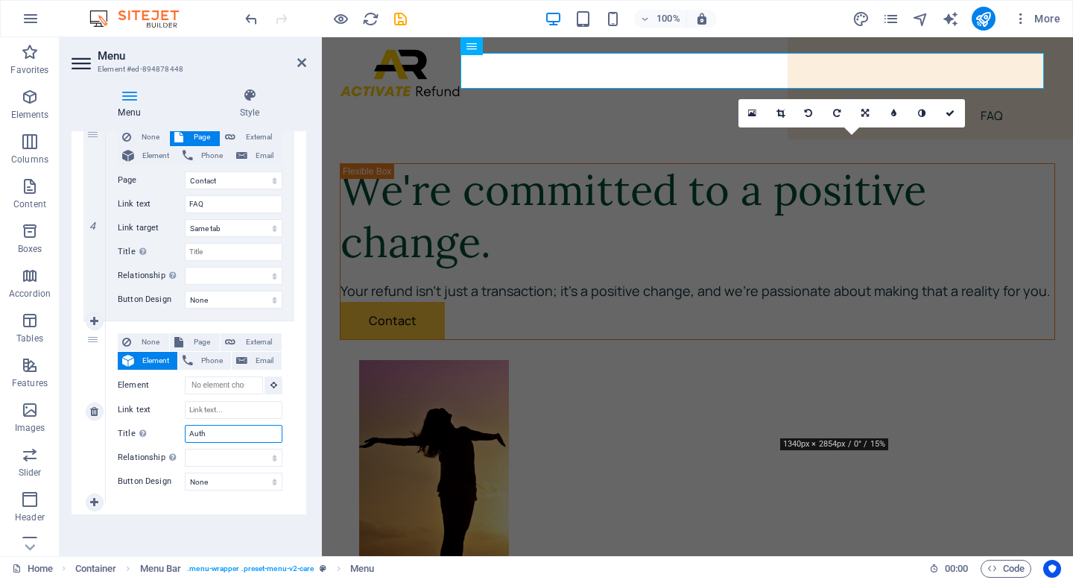
select select
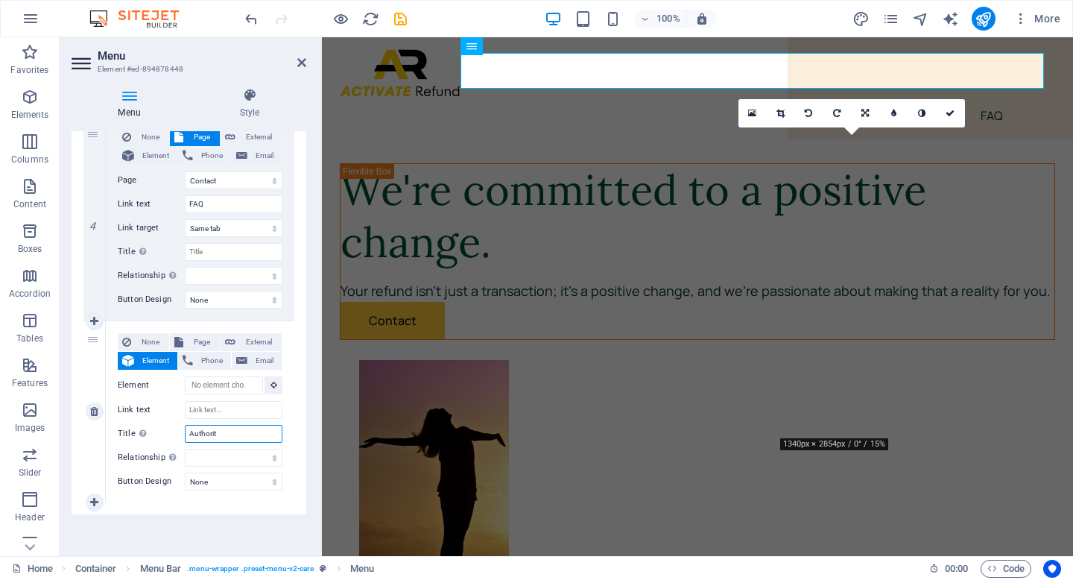
type input "Authority"
select select
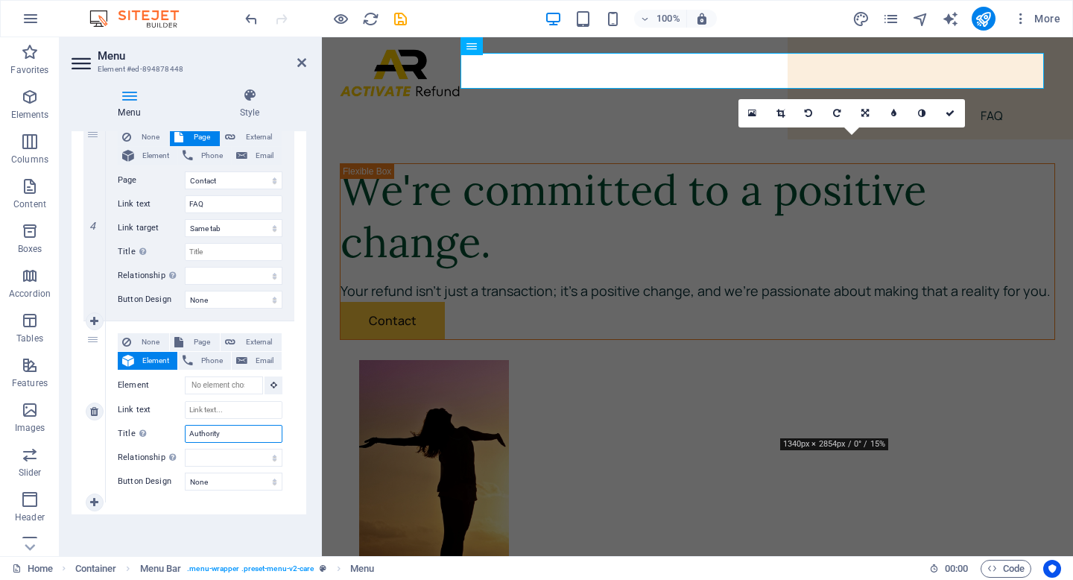
select select
type input "Authority"
select select
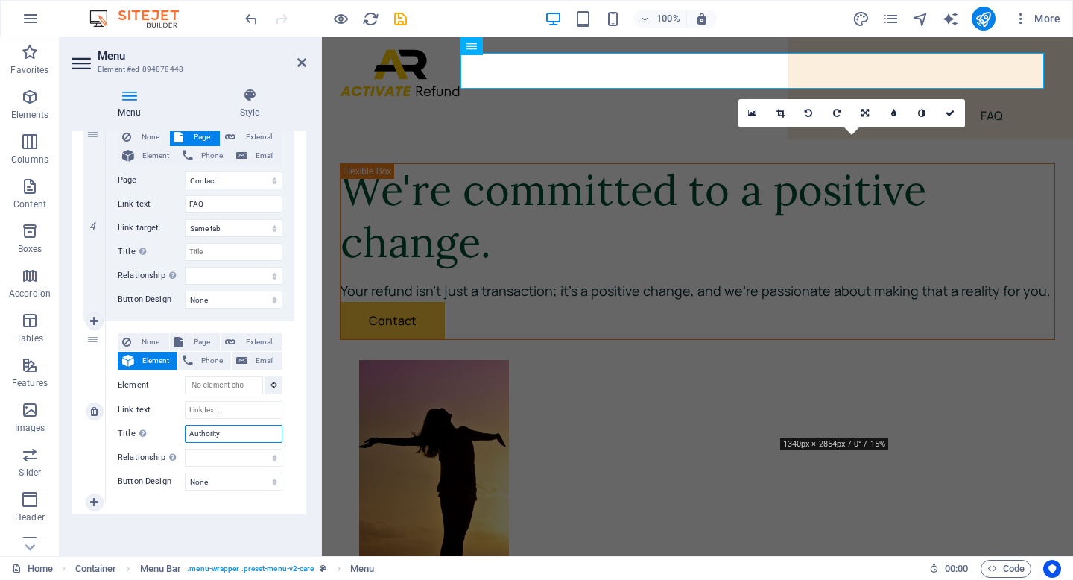
select select
type input "Authority t"
select select
type input "Authority to"
select select
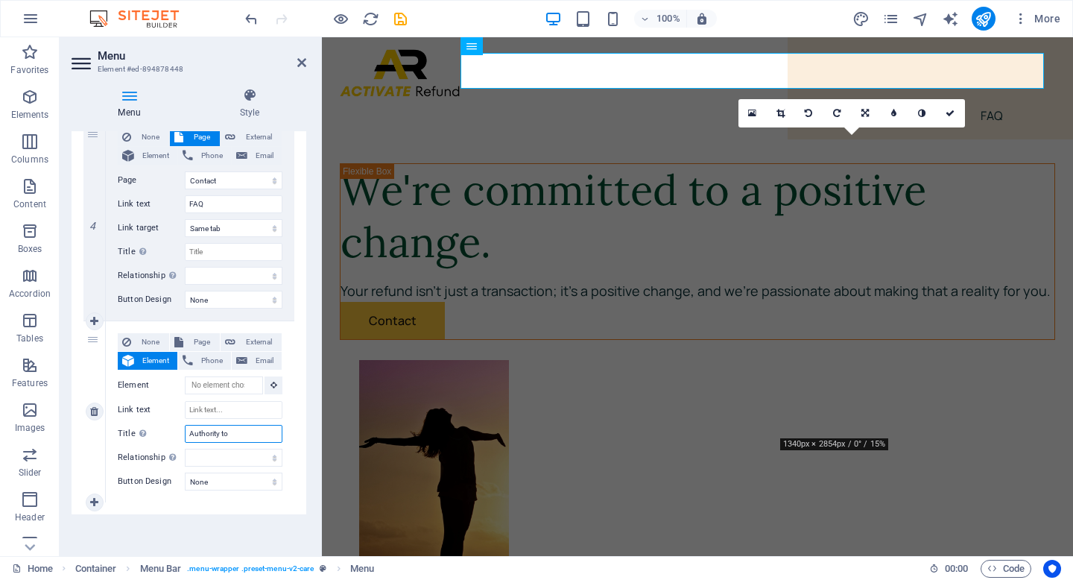
select select
type input "Authority to A"
select select
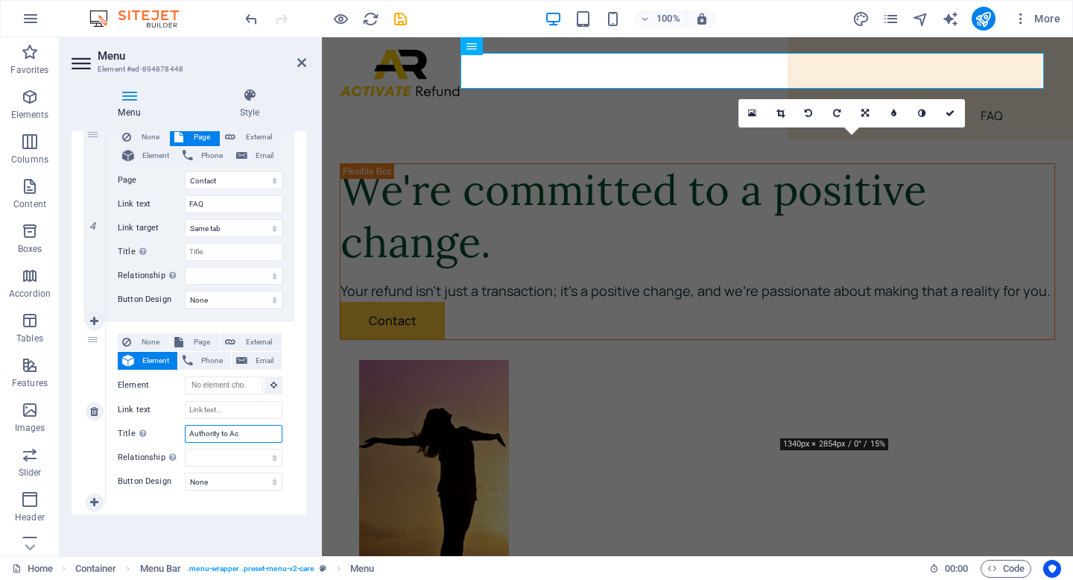
type input "Authority to Act"
select select
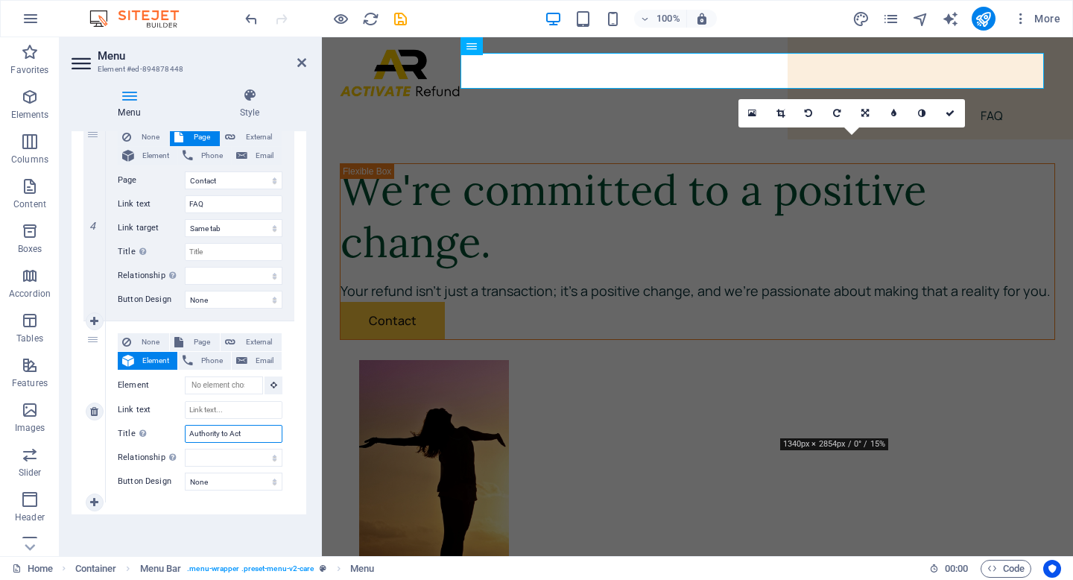
select select
type input "Authority to Act"
click at [270, 386] on icon at bounding box center [273, 384] width 7 height 7
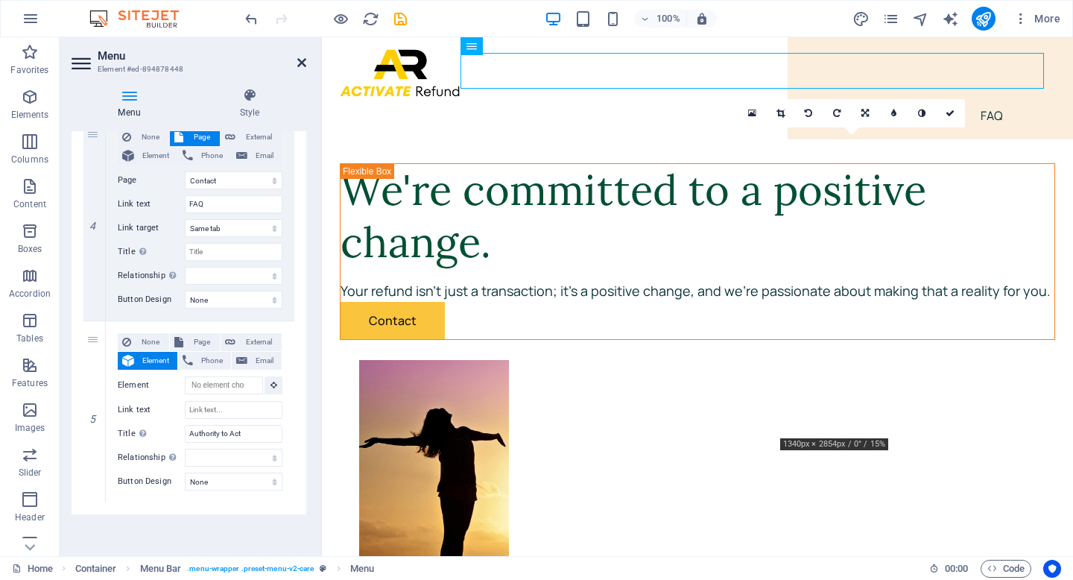
click at [299, 62] on icon at bounding box center [301, 63] width 9 height 12
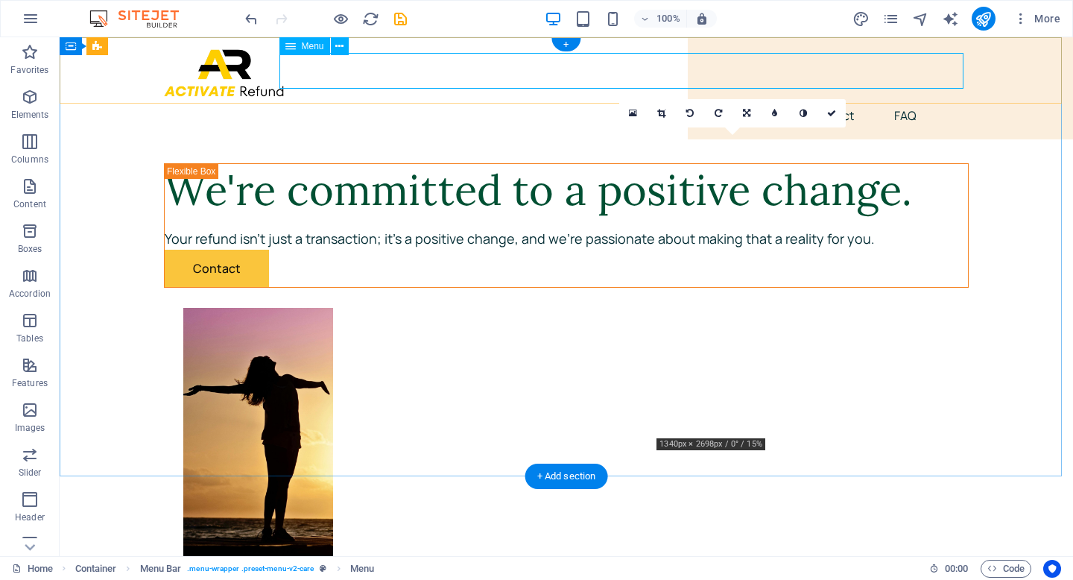
click at [796, 98] on nav "Home About Contact FAQ" at bounding box center [566, 116] width 804 height 36
click at [337, 47] on icon at bounding box center [339, 47] width 8 height 16
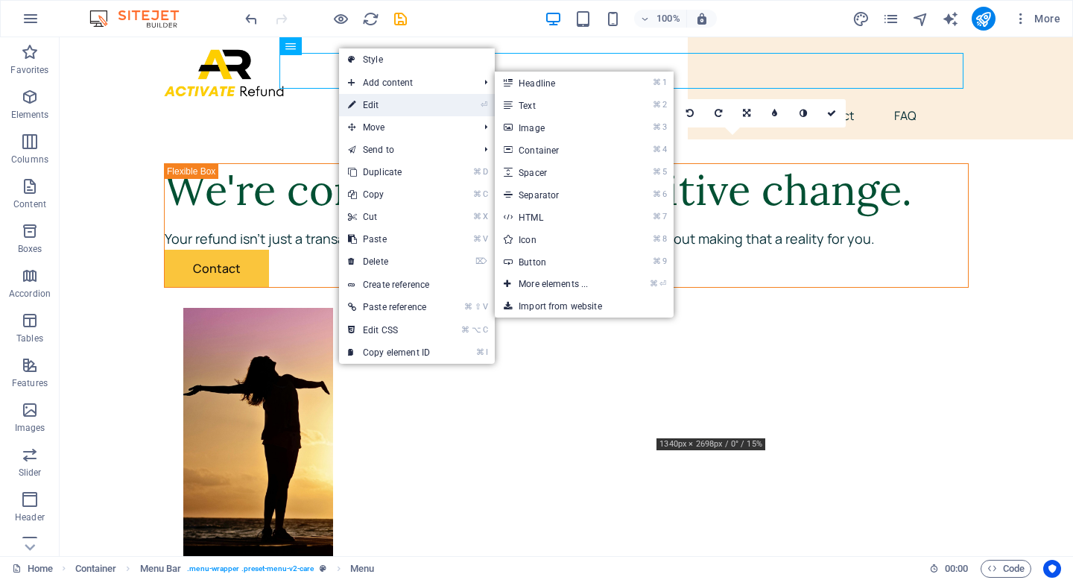
click at [366, 100] on link "⏎ Edit" at bounding box center [389, 105] width 100 height 22
select select "1"
select select
select select "2"
select select
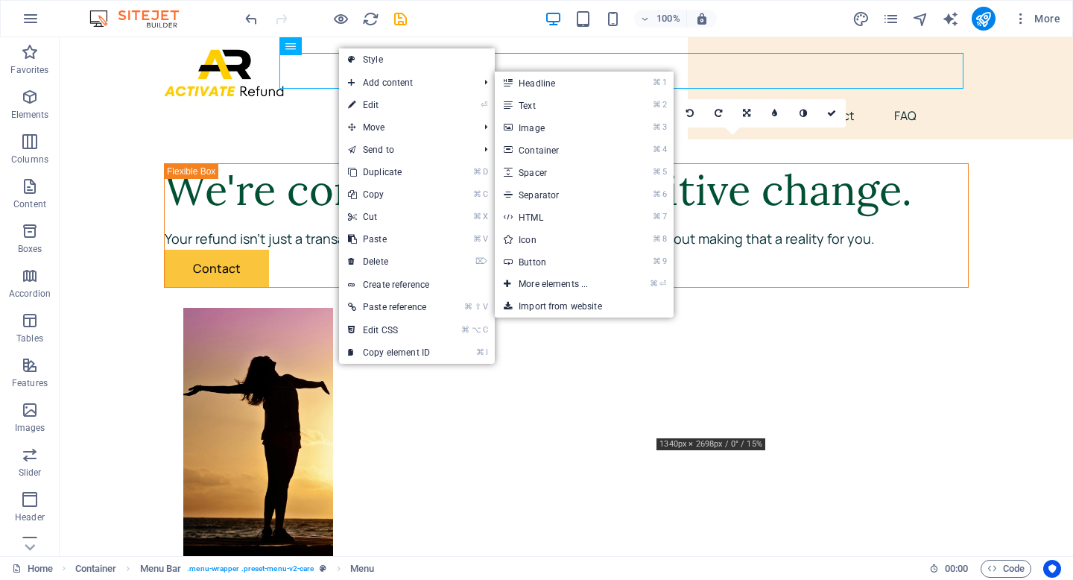
select select "3"
select select
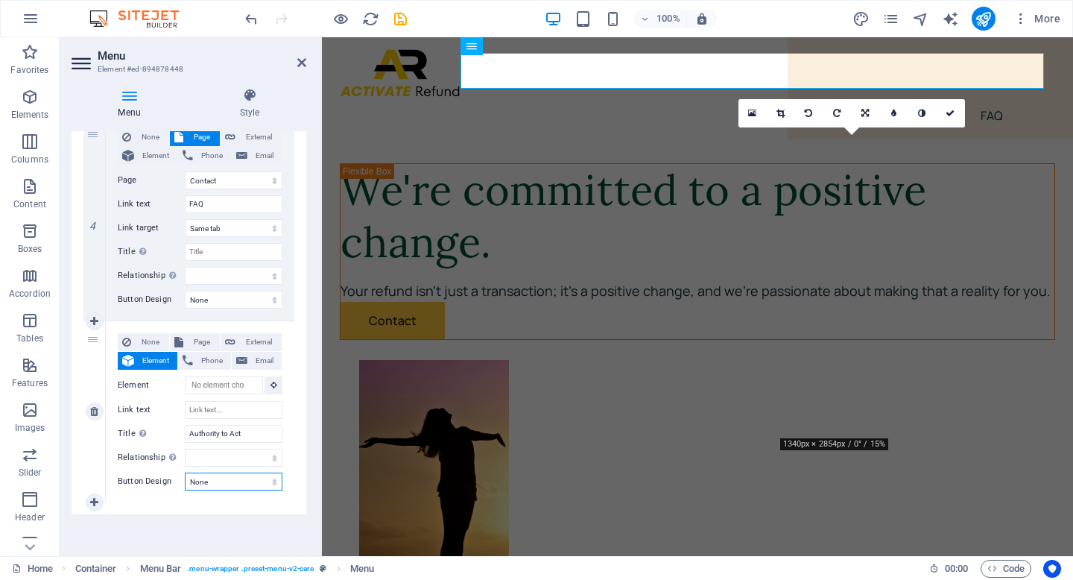
click at [269, 481] on select "None Default Primary Secondary" at bounding box center [234, 481] width 98 height 18
select select "secondary"
click at [185, 472] on select "None Default Primary Secondary" at bounding box center [234, 481] width 98 height 18
select select
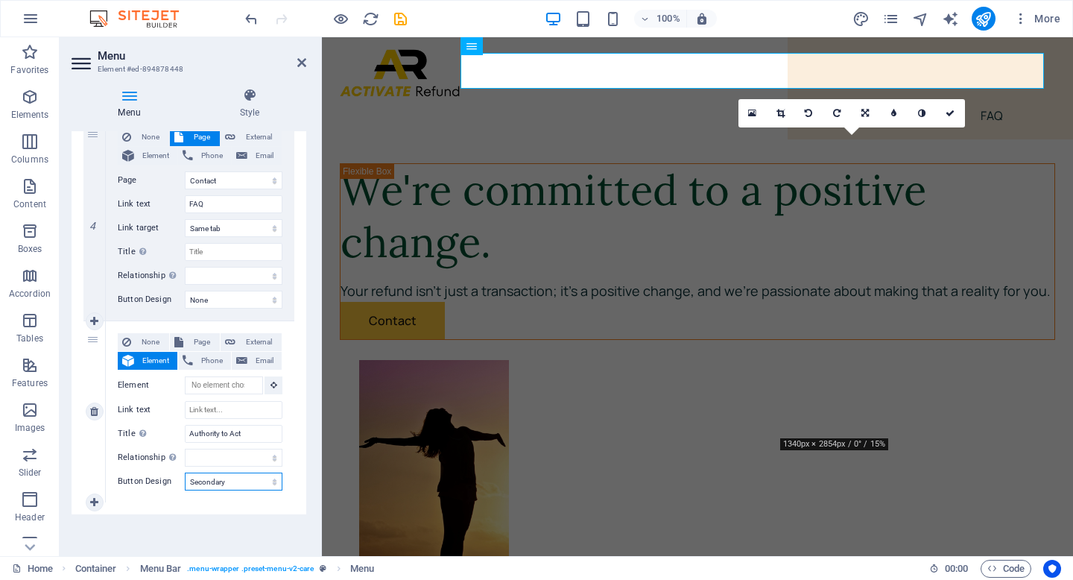
select select
click at [271, 480] on select "None Default Primary Secondary" at bounding box center [234, 481] width 98 height 18
select select "primary"
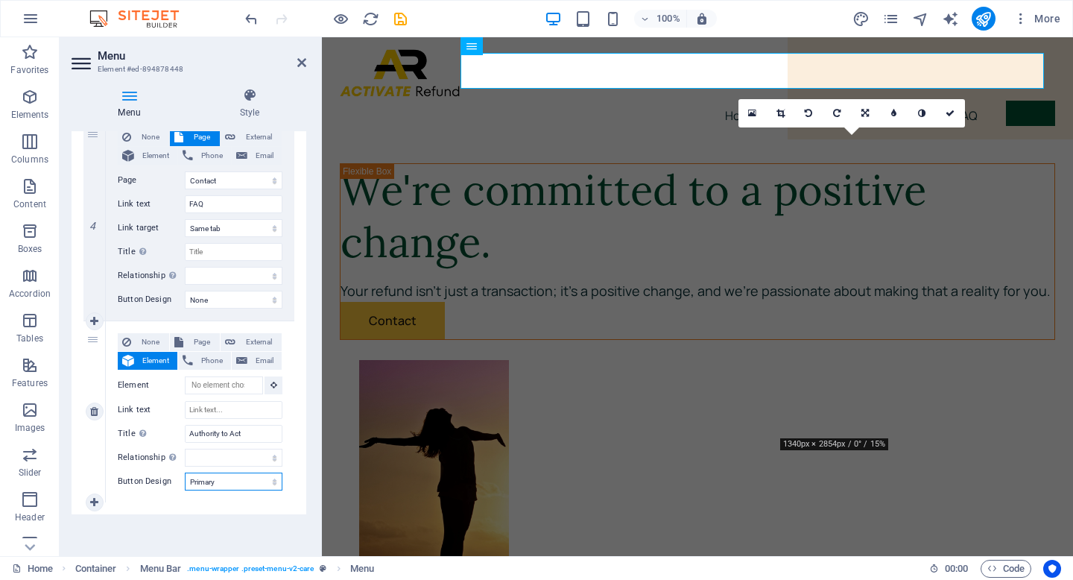
click at [185, 472] on select "None Default Primary Secondary" at bounding box center [234, 481] width 98 height 18
select select
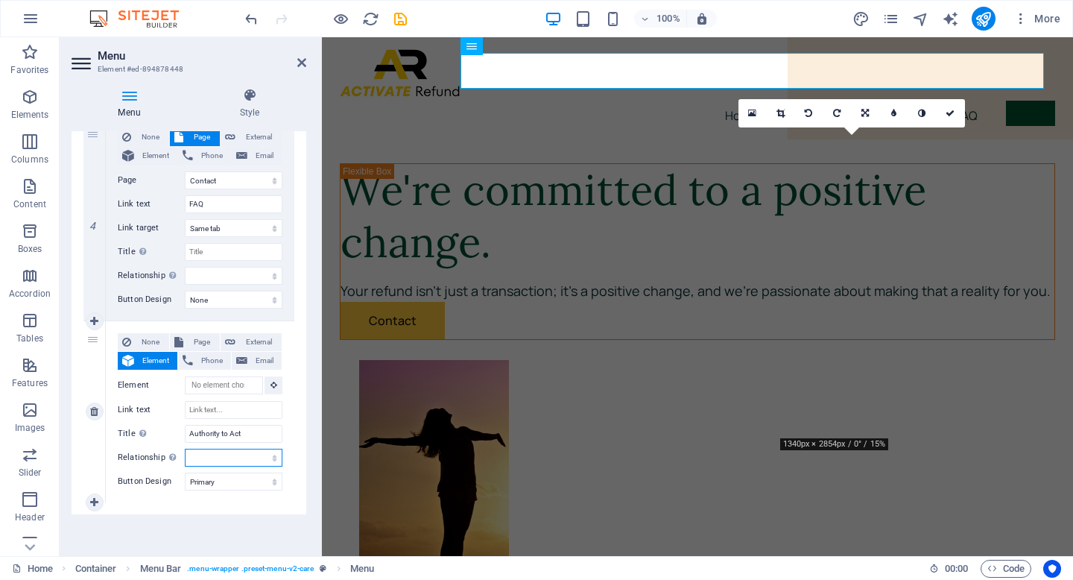
click at [270, 461] on select "alternate author bookmark external help license next nofollow noreferrer noopen…" at bounding box center [234, 457] width 98 height 18
select select
click at [185, 448] on select "alternate author bookmark external help license next nofollow noreferrer noopen…" at bounding box center [234, 457] width 98 height 18
select select
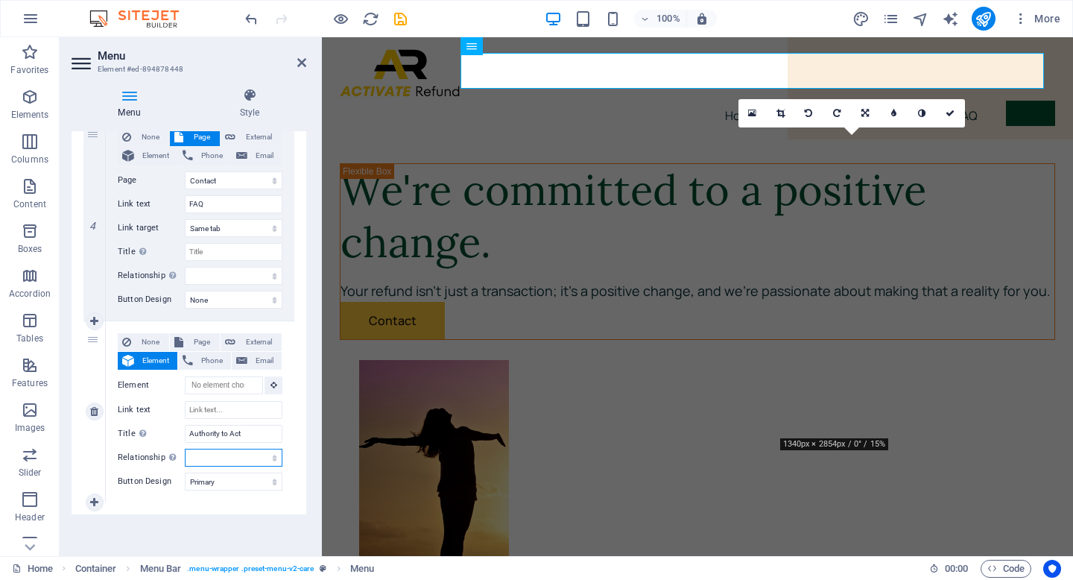
select select
click at [0, 0] on link at bounding box center [0, 0] width 0 height 0
select select
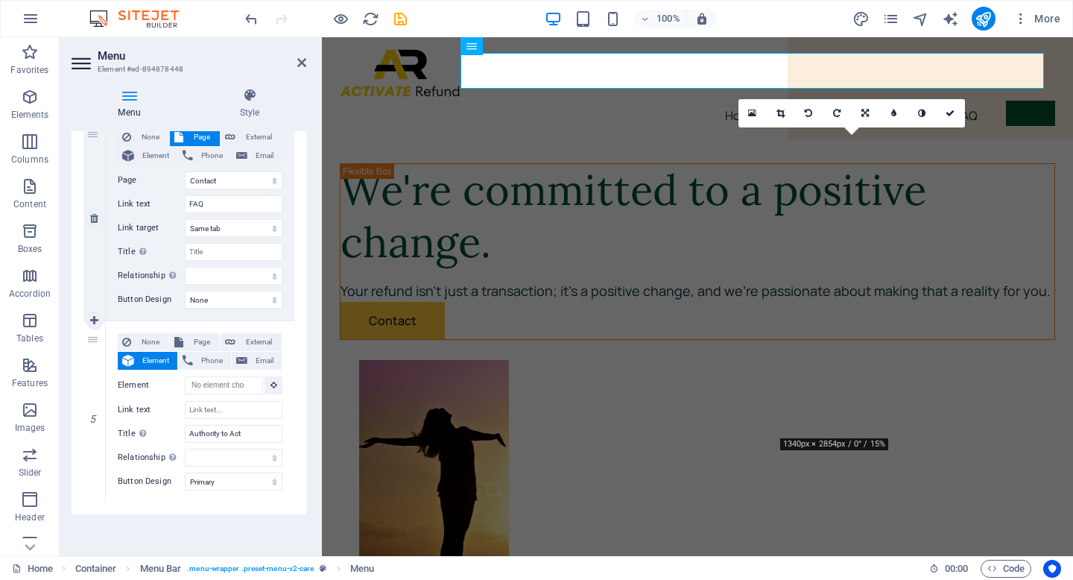
select select
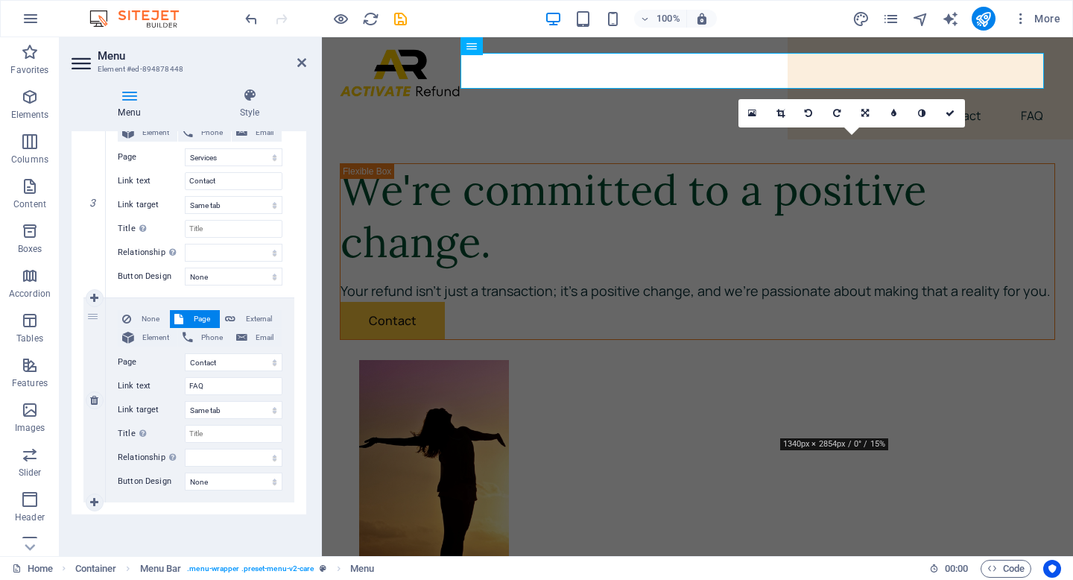
scroll to position [566, 0]
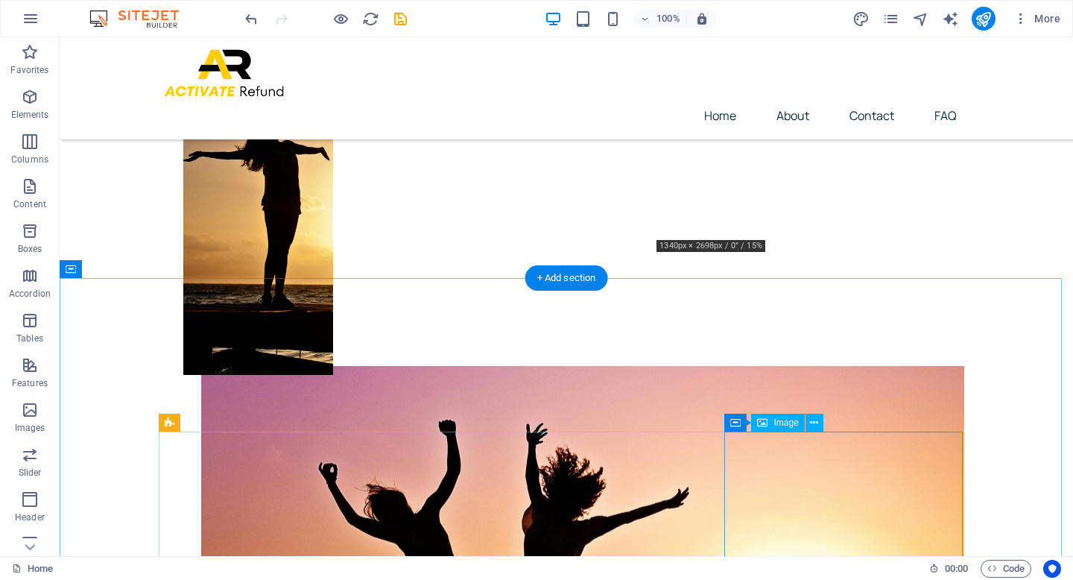
scroll to position [477, 0]
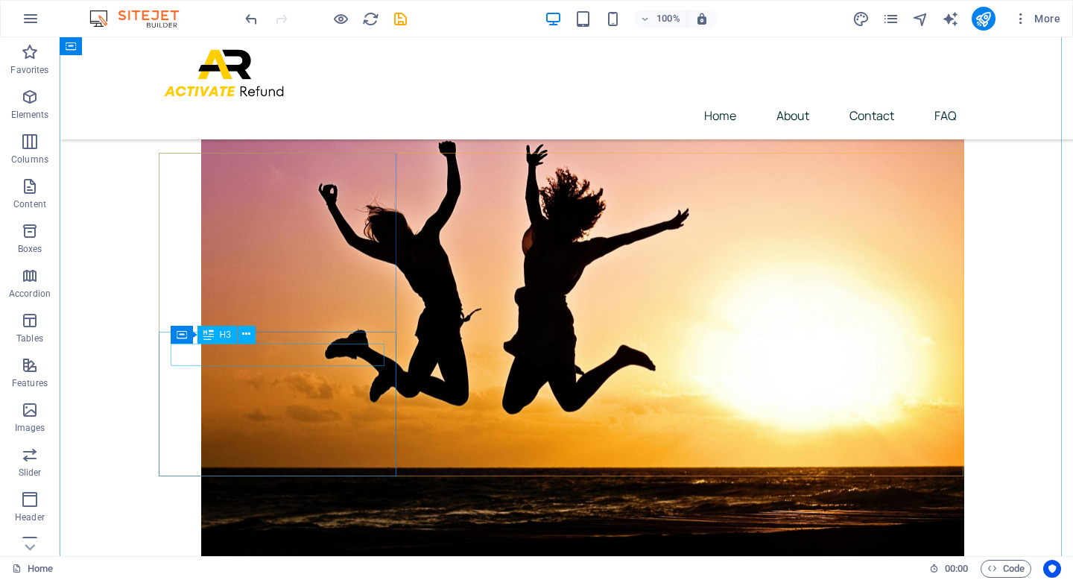
click at [250, 335] on icon at bounding box center [246, 334] width 8 height 16
click at [249, 333] on icon at bounding box center [246, 334] width 8 height 16
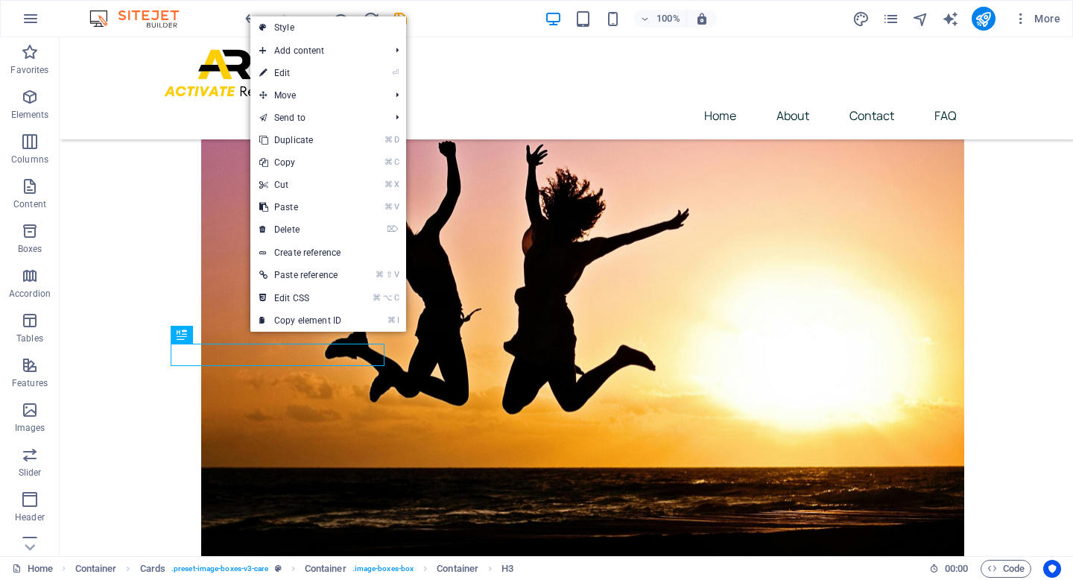
click at [316, 74] on link "⏎ Edit" at bounding box center [300, 73] width 100 height 22
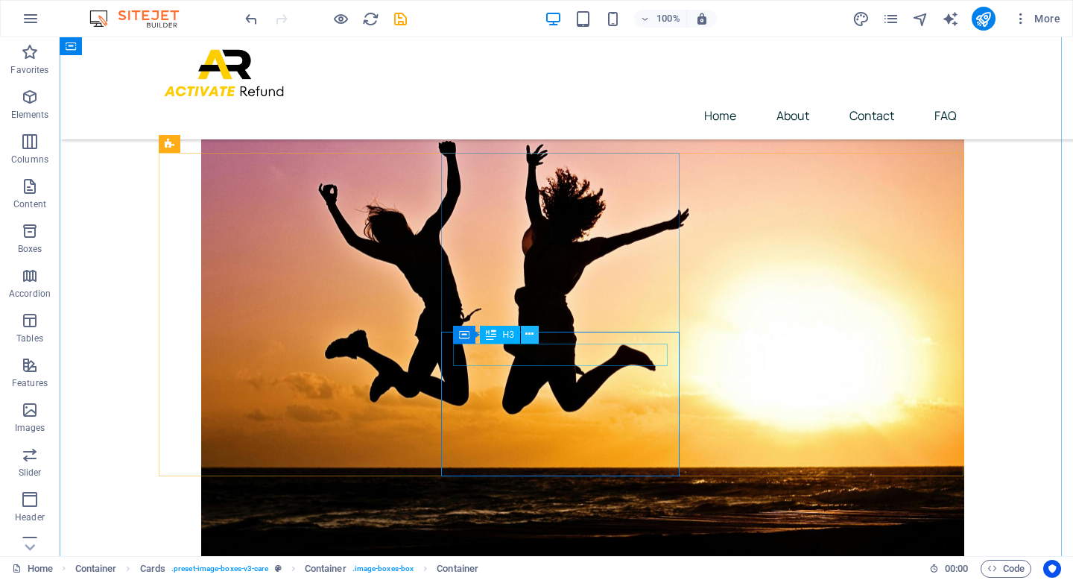
click at [534, 335] on button at bounding box center [530, 335] width 18 height 18
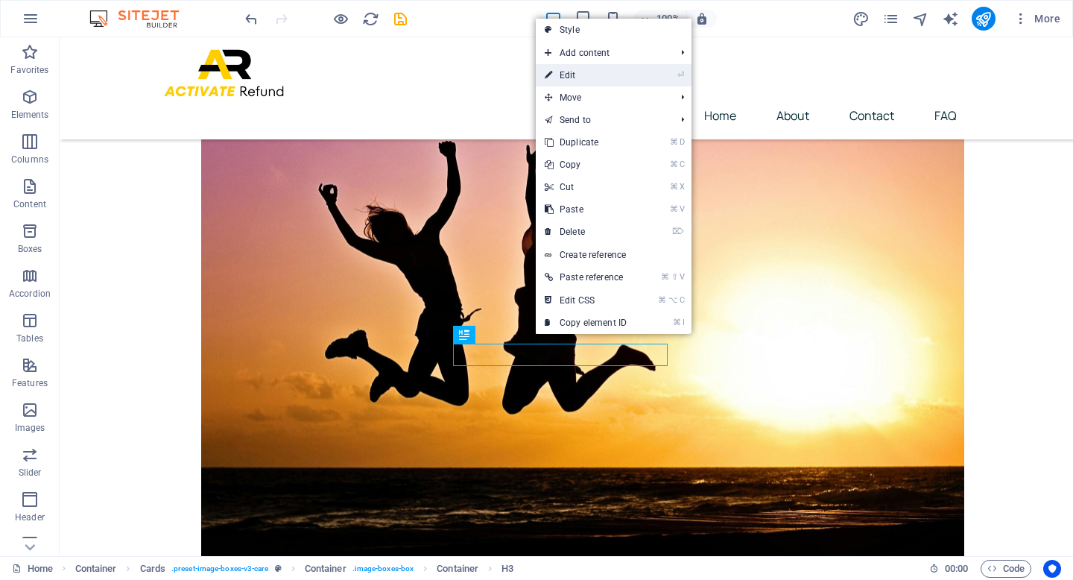
drag, startPoint x: 582, startPoint y: 82, endPoint x: 260, endPoint y: 45, distance: 323.9
click at [582, 82] on link "⏎ Edit" at bounding box center [586, 75] width 100 height 22
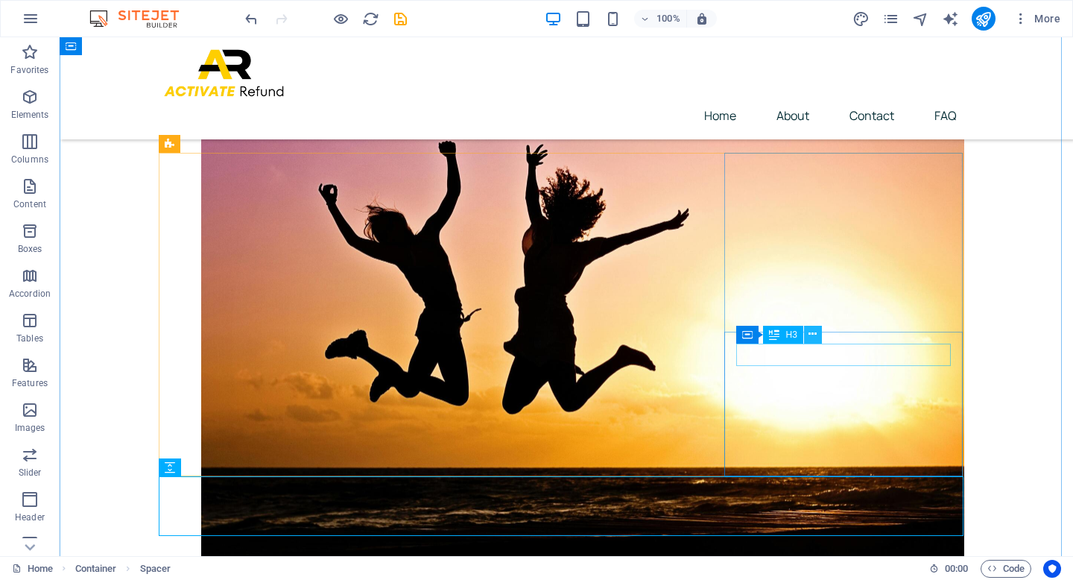
click at [812, 332] on icon at bounding box center [812, 334] width 8 height 16
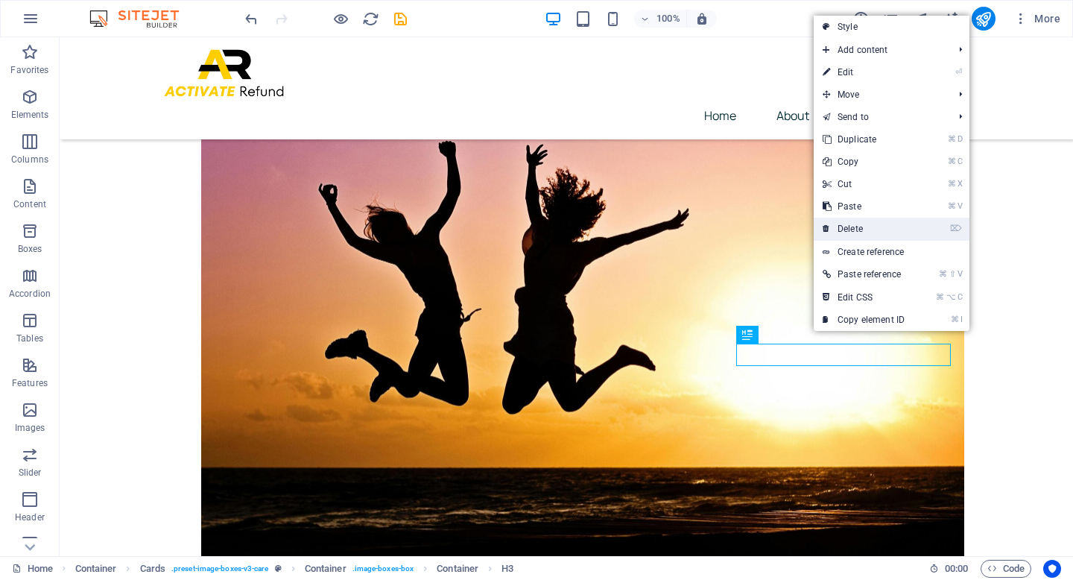
click at [857, 231] on link "⌦ Delete" at bounding box center [863, 229] width 100 height 22
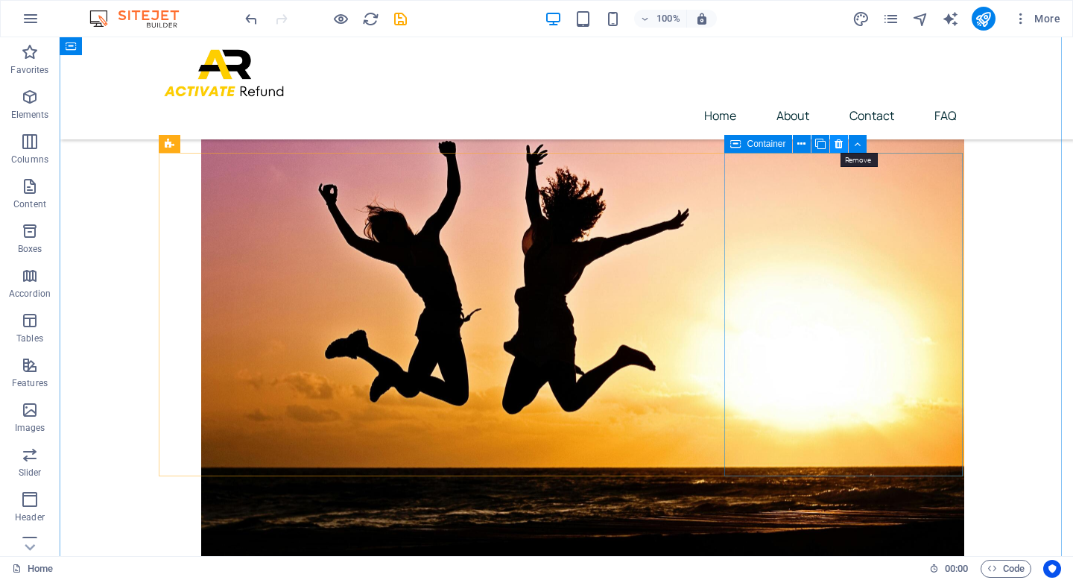
click at [837, 142] on icon at bounding box center [838, 144] width 8 height 16
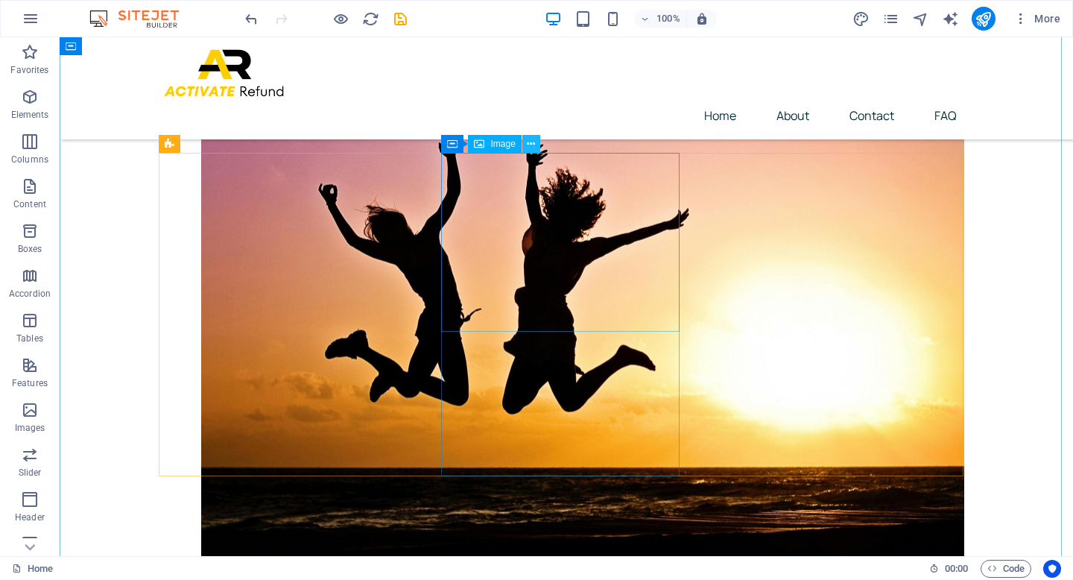
click at [532, 141] on icon at bounding box center [531, 144] width 8 height 16
click at [529, 144] on icon at bounding box center [531, 144] width 8 height 16
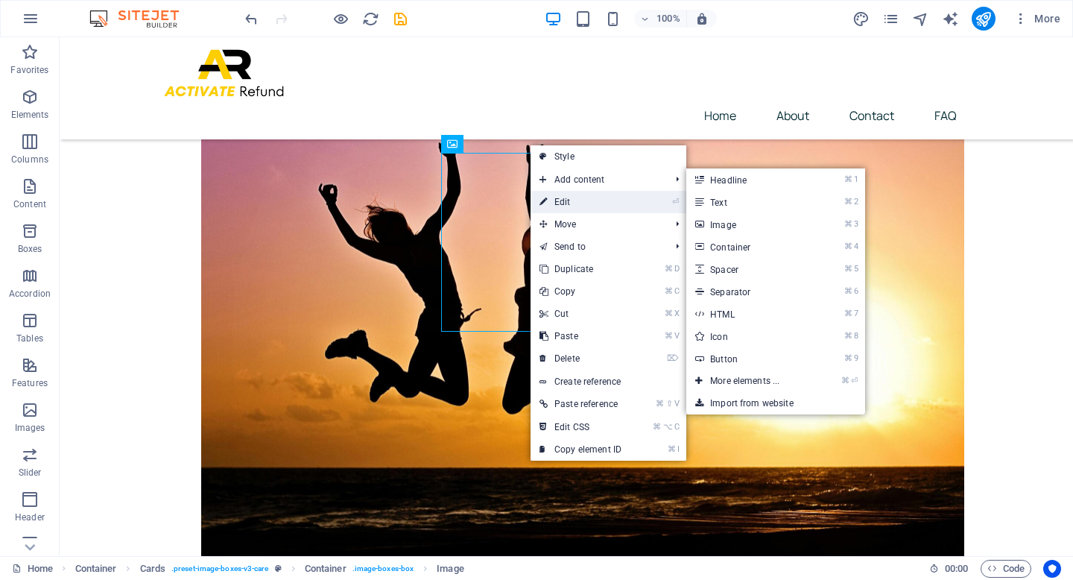
click at [553, 200] on link "⏎ Edit" at bounding box center [580, 202] width 100 height 22
select select "%"
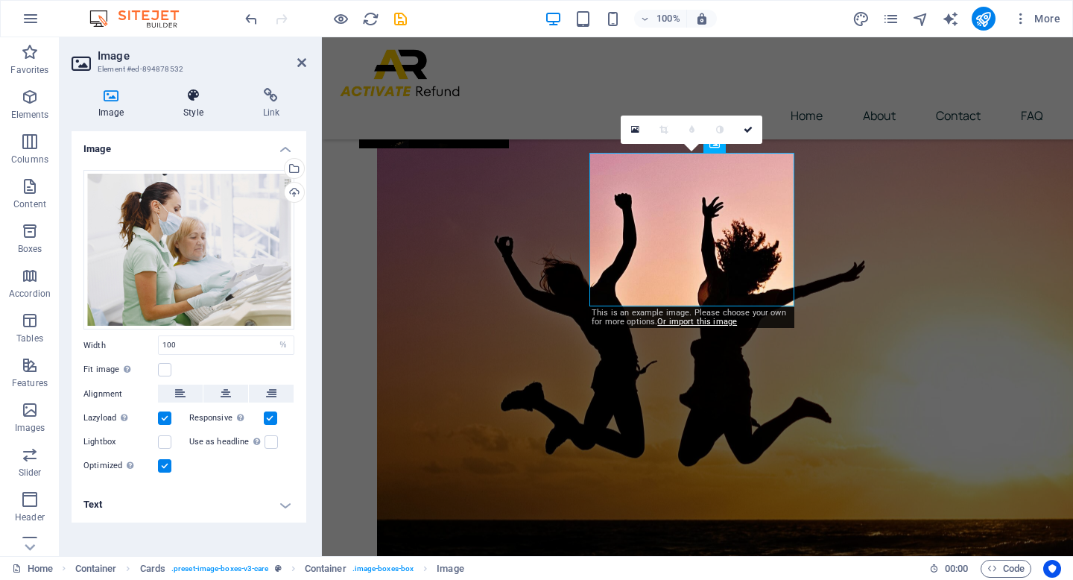
click at [194, 112] on h4 "Style" at bounding box center [195, 103] width 79 height 31
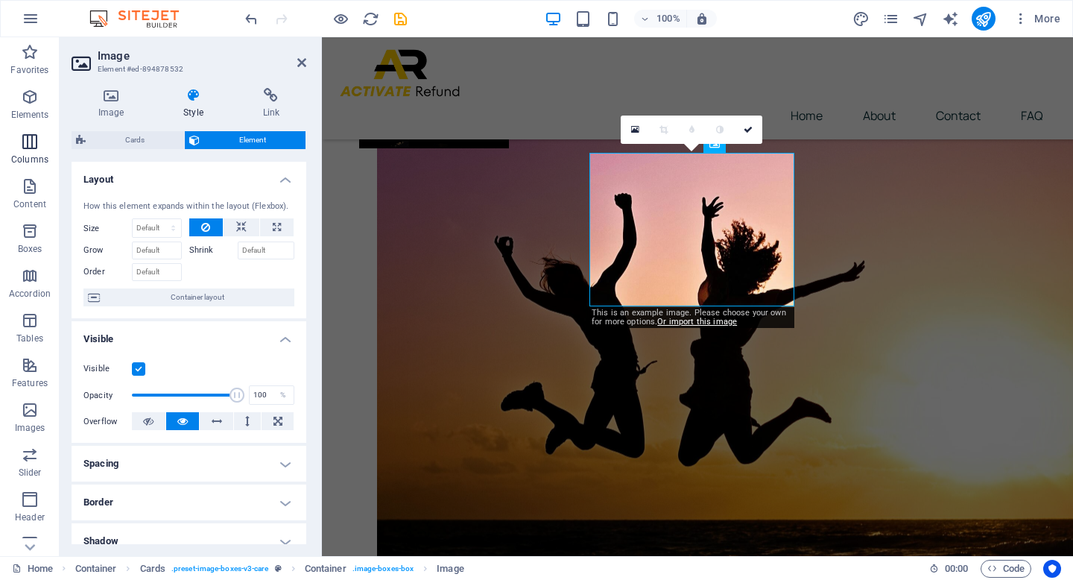
click at [32, 144] on icon "button" at bounding box center [30, 142] width 18 height 18
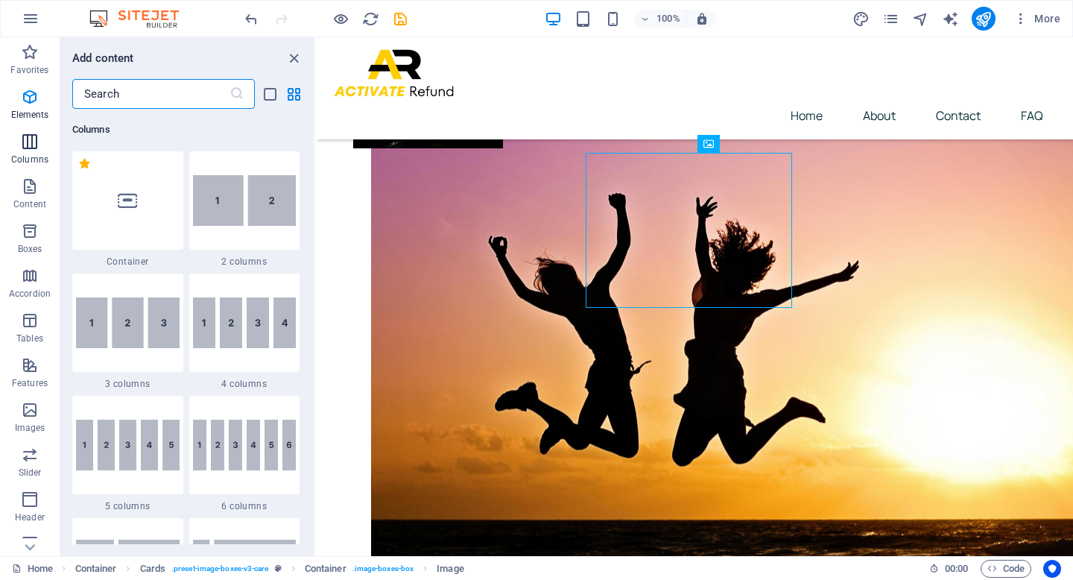
scroll to position [737, 0]
click at [246, 204] on img at bounding box center [245, 200] width 104 height 51
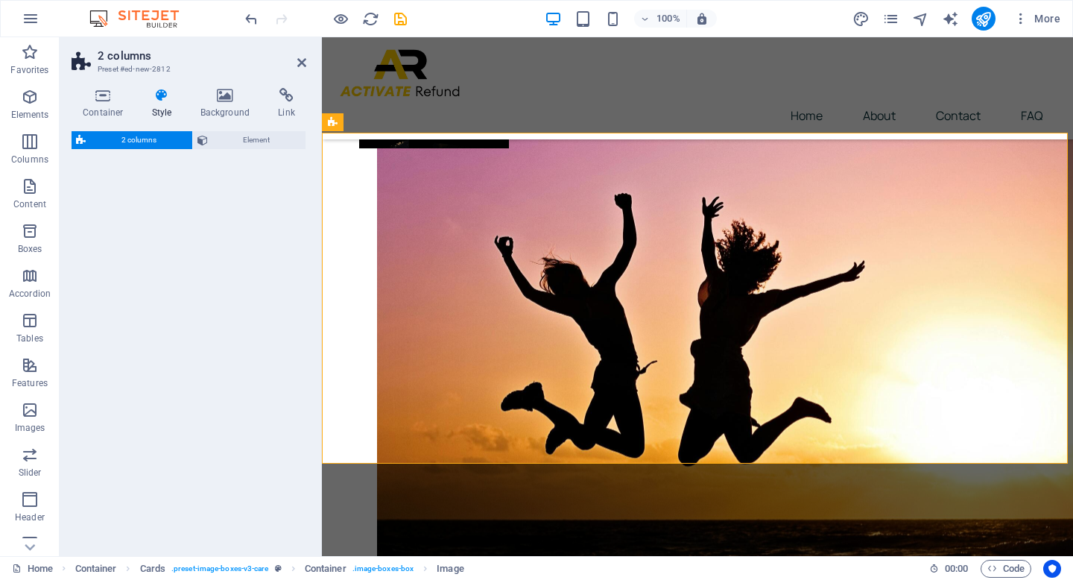
select select "rem"
select select "preset-columns-two-v2-default"
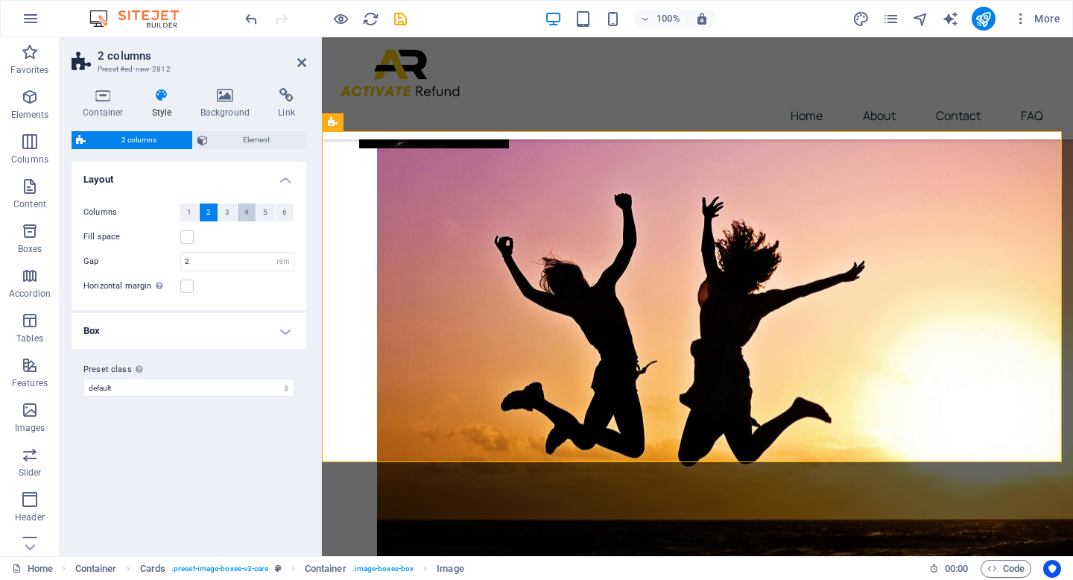
scroll to position [2447, 0]
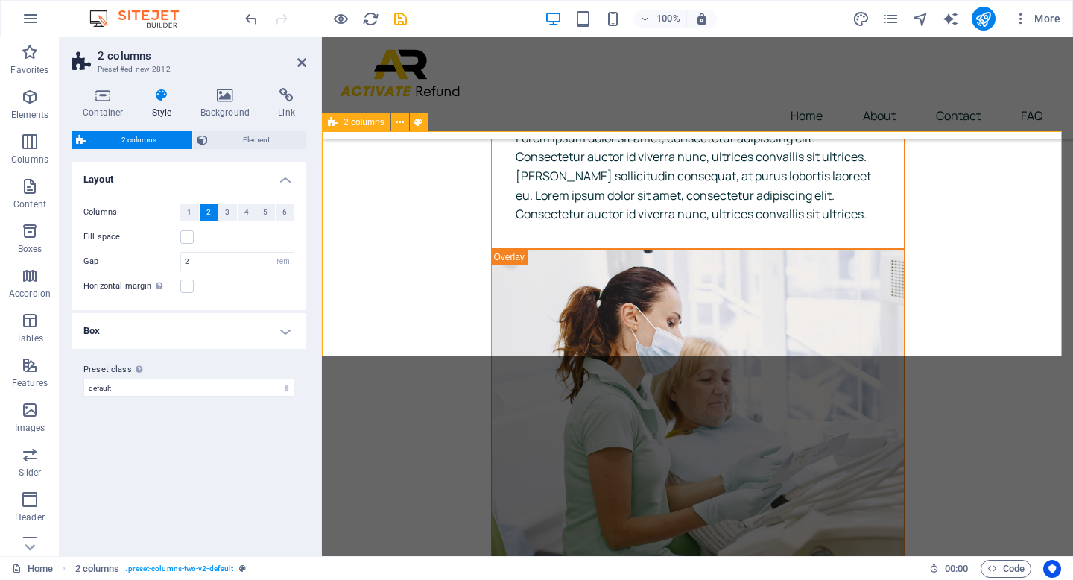
click at [106, 97] on icon at bounding box center [103, 95] width 63 height 15
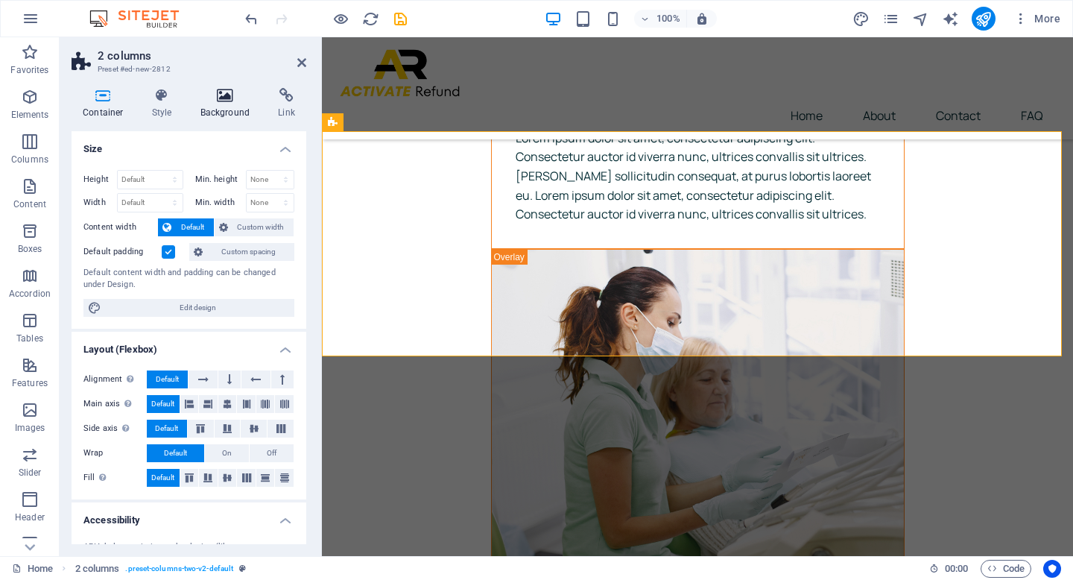
click at [225, 106] on h4 "Background" at bounding box center [228, 103] width 78 height 31
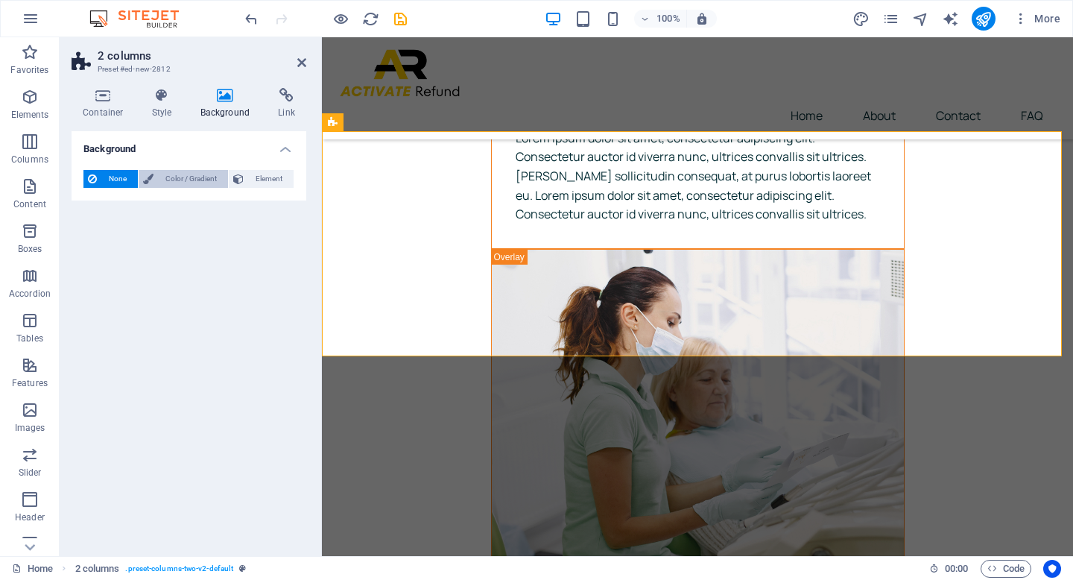
click at [199, 174] on span "Color / Gradient" at bounding box center [191, 179] width 66 height 18
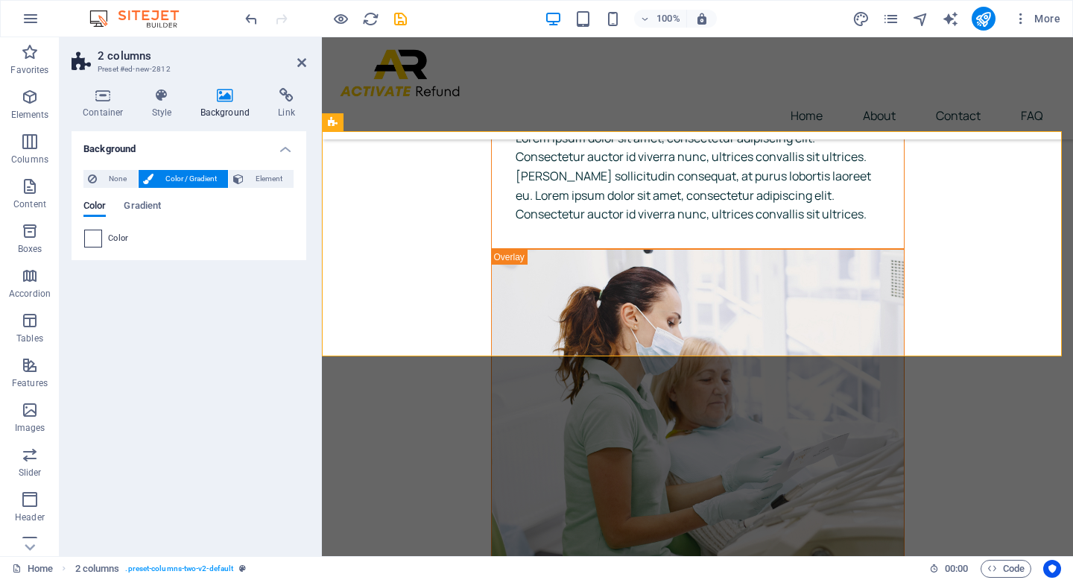
click at [95, 239] on span at bounding box center [93, 238] width 16 height 16
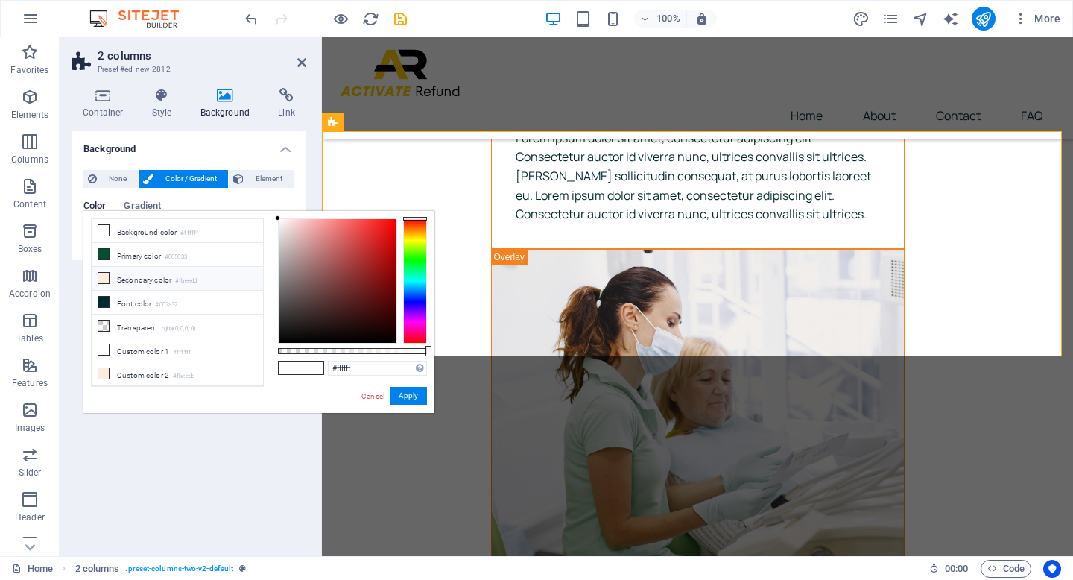
click at [103, 273] on icon at bounding box center [103, 278] width 10 height 10
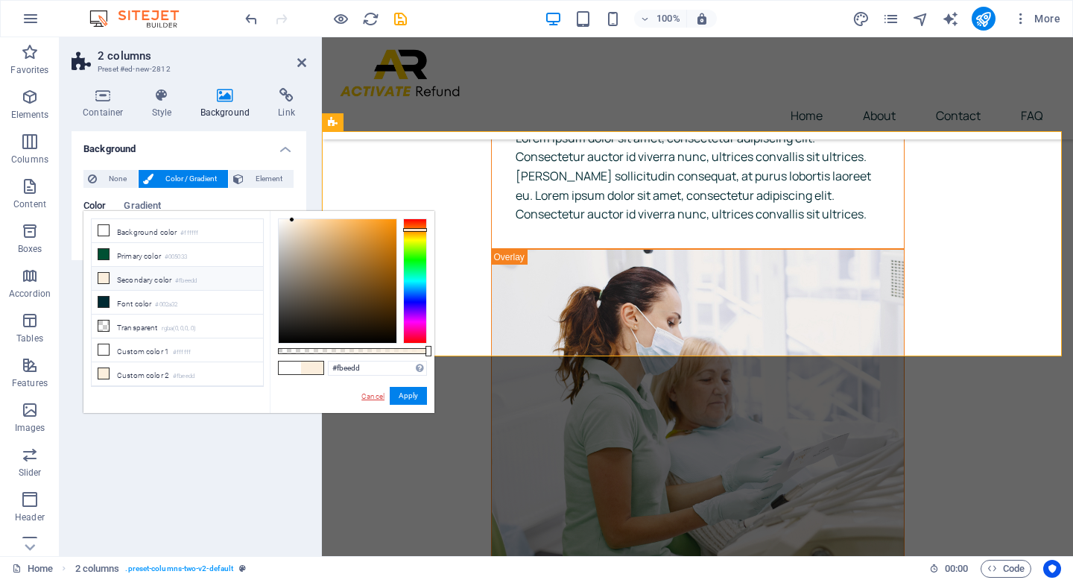
drag, startPoint x: 377, startPoint y: 396, endPoint x: 55, endPoint y: 358, distance: 323.9
click at [377, 396] on link "Cancel" at bounding box center [373, 395] width 26 height 11
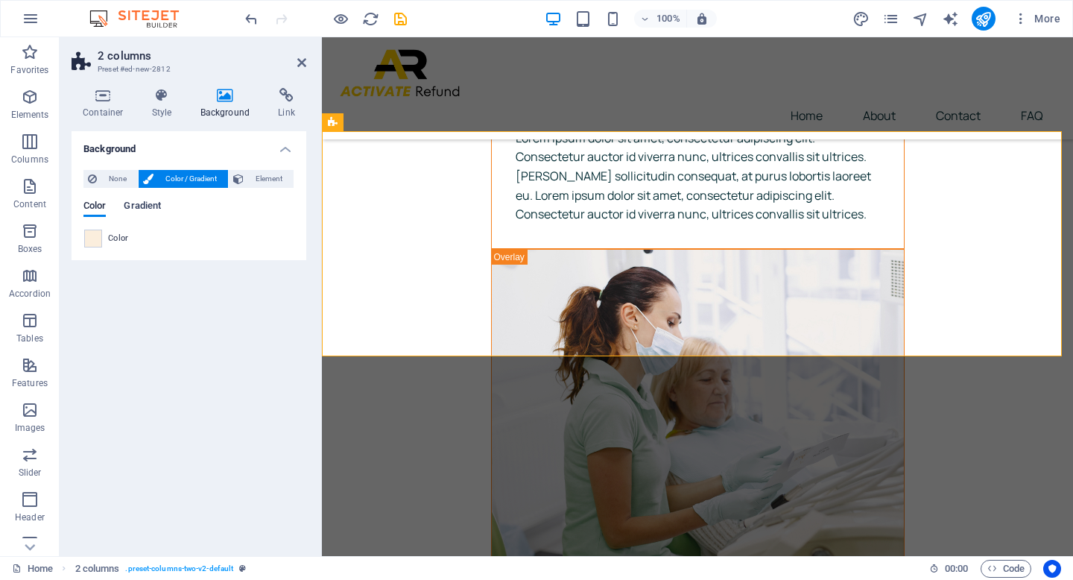
click at [142, 206] on span "Gradient" at bounding box center [142, 207] width 37 height 21
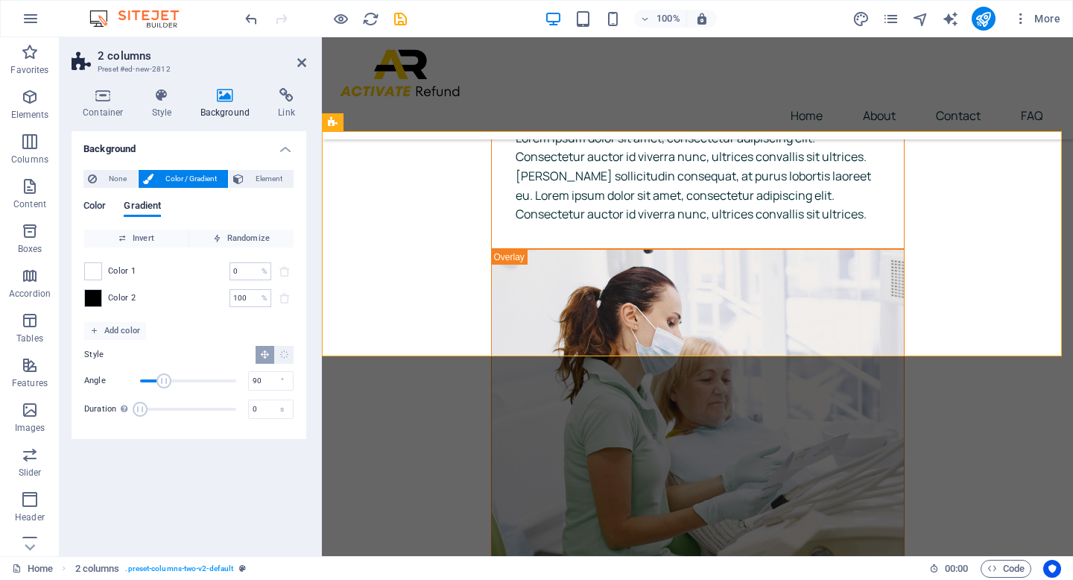
click at [103, 204] on span "Color" at bounding box center [94, 207] width 22 height 21
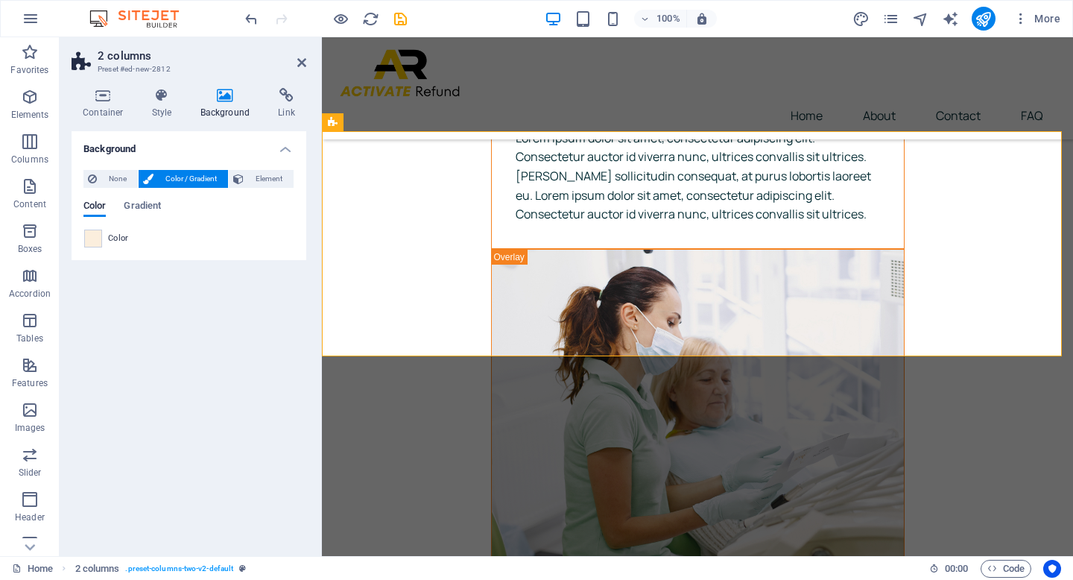
click at [91, 244] on span at bounding box center [93, 238] width 16 height 16
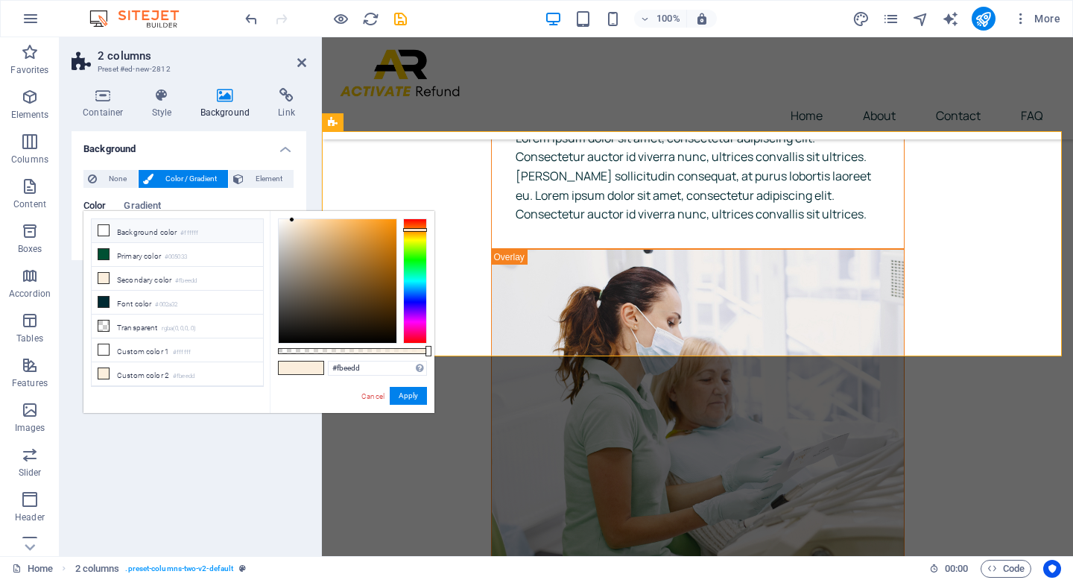
click at [118, 234] on li "Background color #ffffff" at bounding box center [177, 231] width 171 height 24
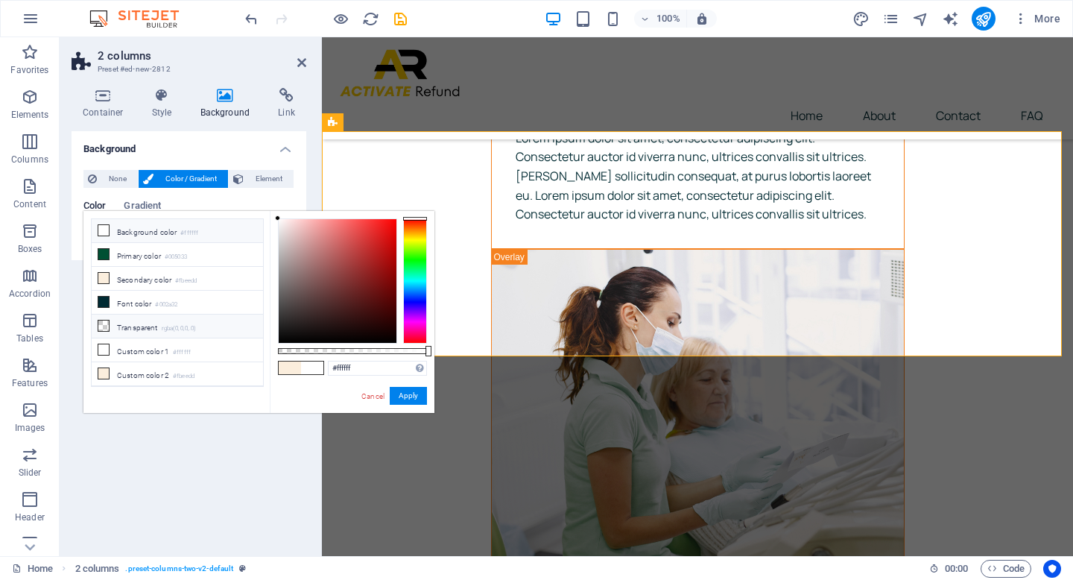
click at [201, 333] on li "Transparent rgba(0,0,0,.0)" at bounding box center [177, 326] width 171 height 24
click at [404, 396] on button "Apply" at bounding box center [408, 396] width 37 height 18
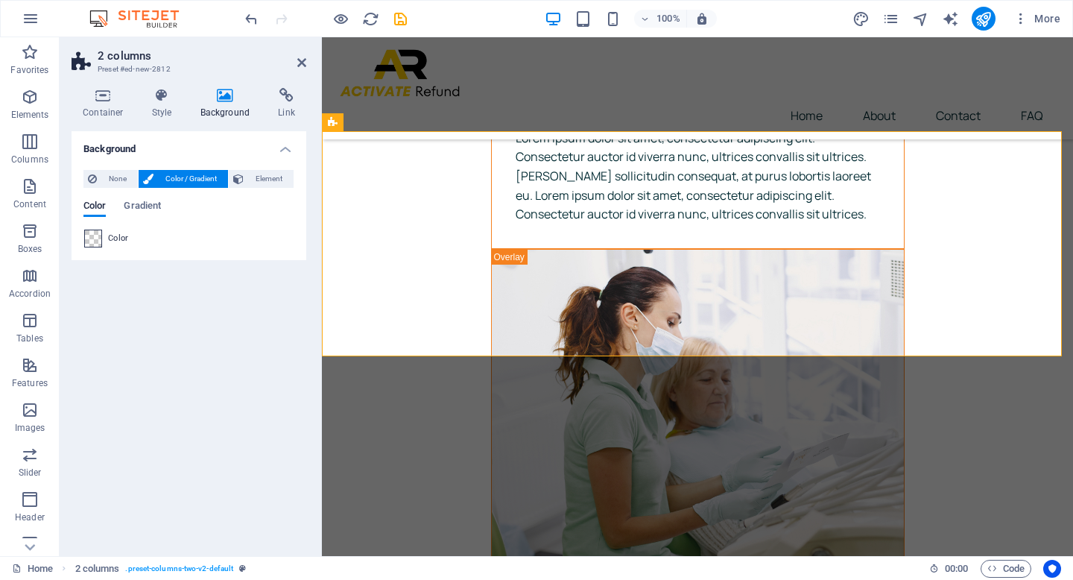
click at [93, 234] on span at bounding box center [93, 238] width 16 height 16
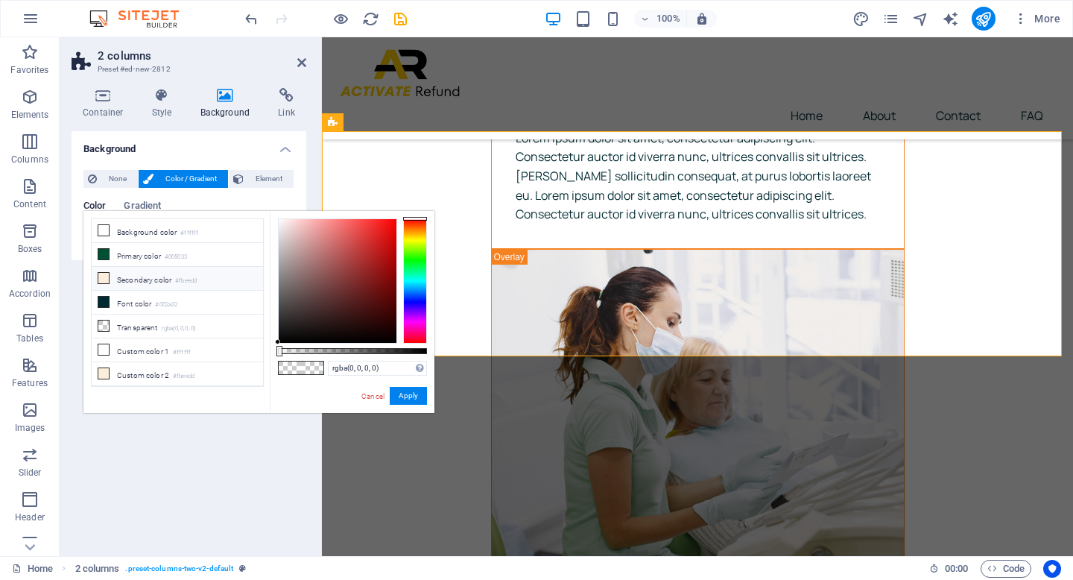
click at [101, 277] on icon at bounding box center [103, 278] width 10 height 10
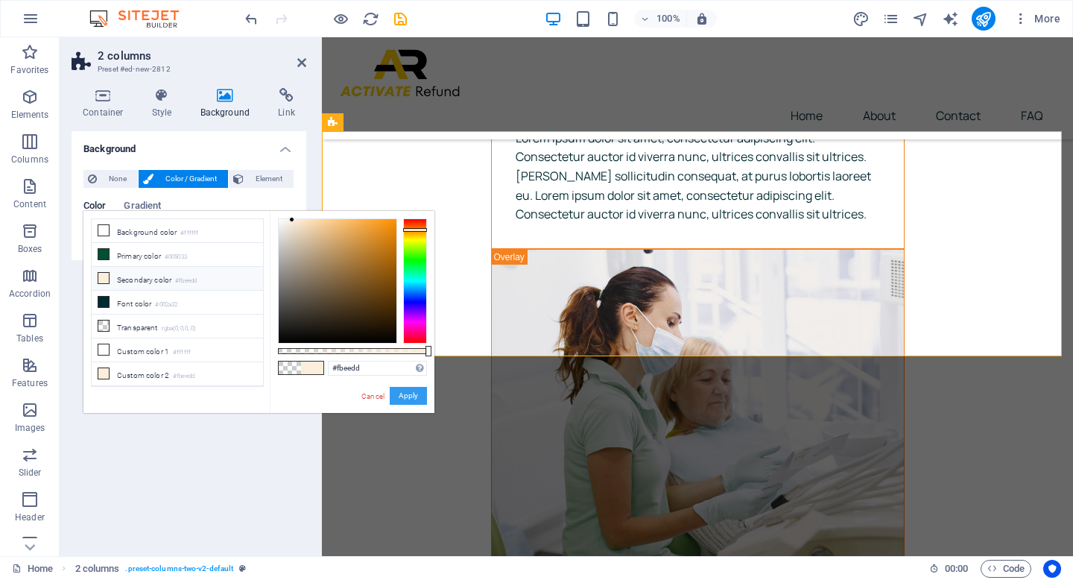
click at [393, 390] on button "Apply" at bounding box center [408, 396] width 37 height 18
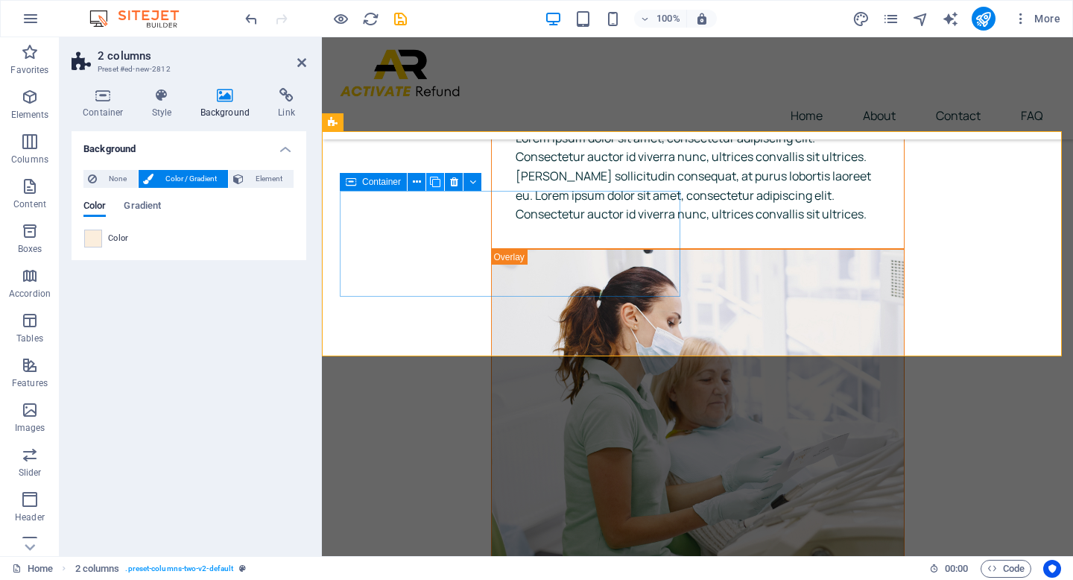
click at [440, 182] on button at bounding box center [435, 182] width 18 height 18
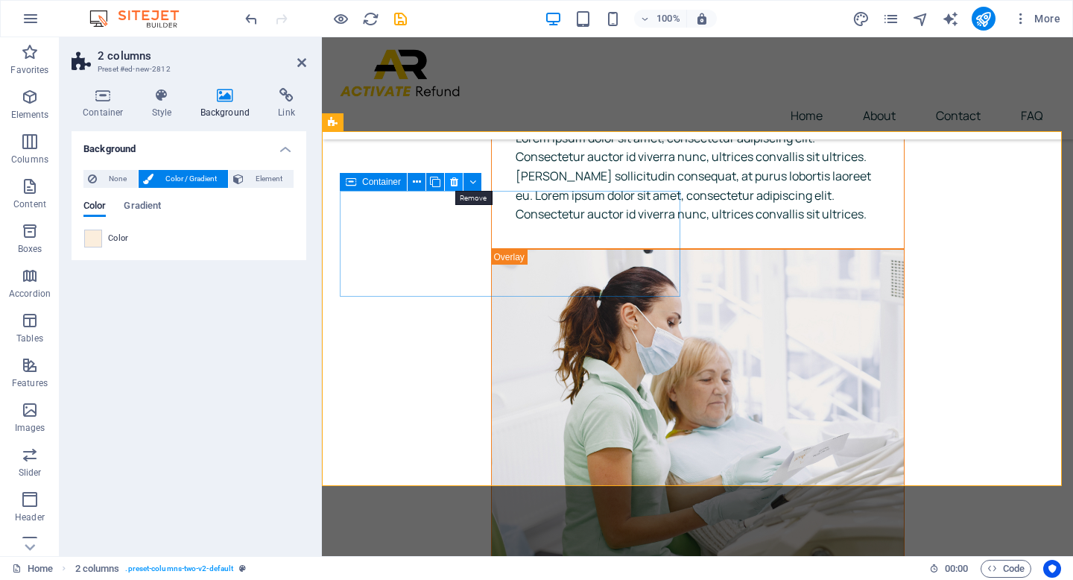
click at [459, 182] on button at bounding box center [454, 182] width 18 height 18
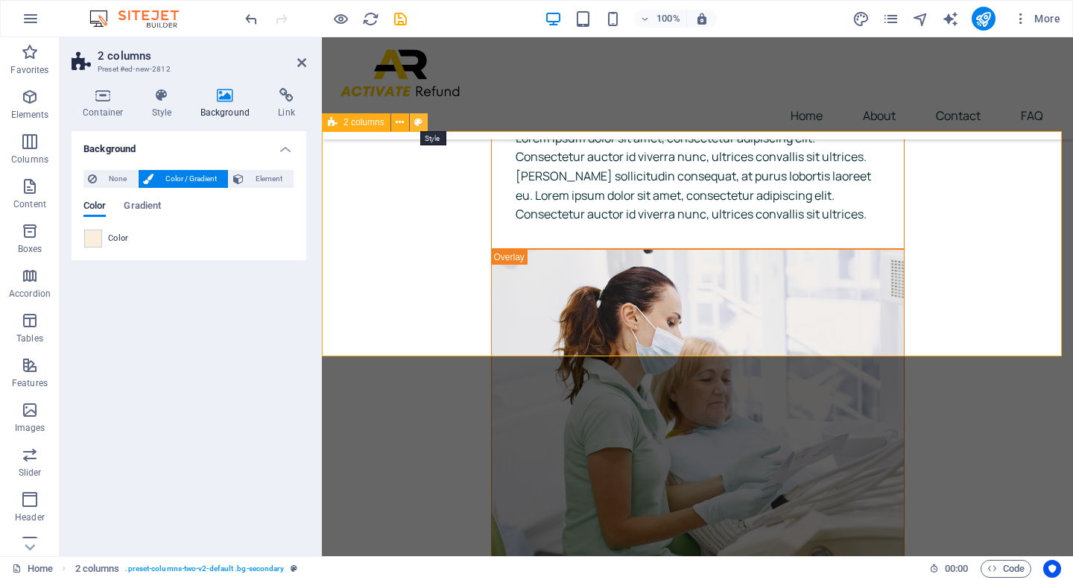
click at [418, 123] on icon at bounding box center [418, 123] width 8 height 16
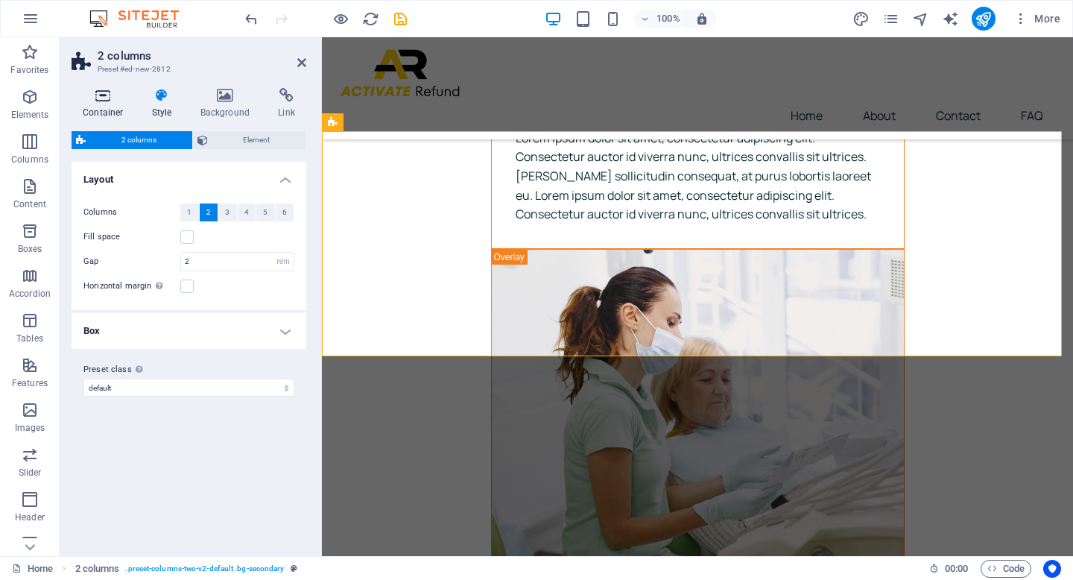
click at [92, 107] on h4 "Container" at bounding box center [106, 103] width 69 height 31
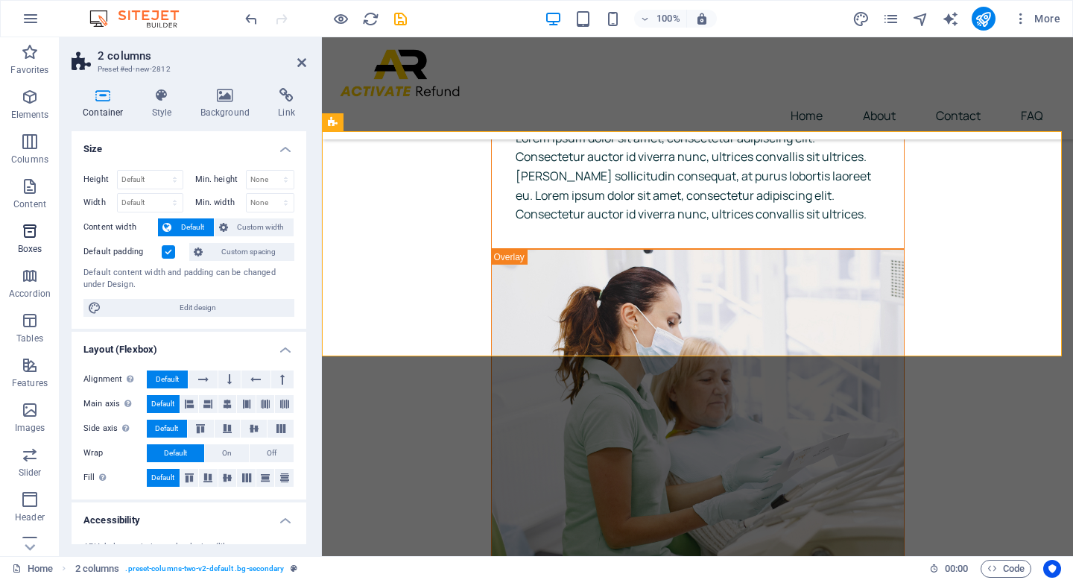
drag, startPoint x: 32, startPoint y: 240, endPoint x: 28, endPoint y: 231, distance: 9.7
click at [32, 241] on span "Boxes" at bounding box center [30, 240] width 60 height 36
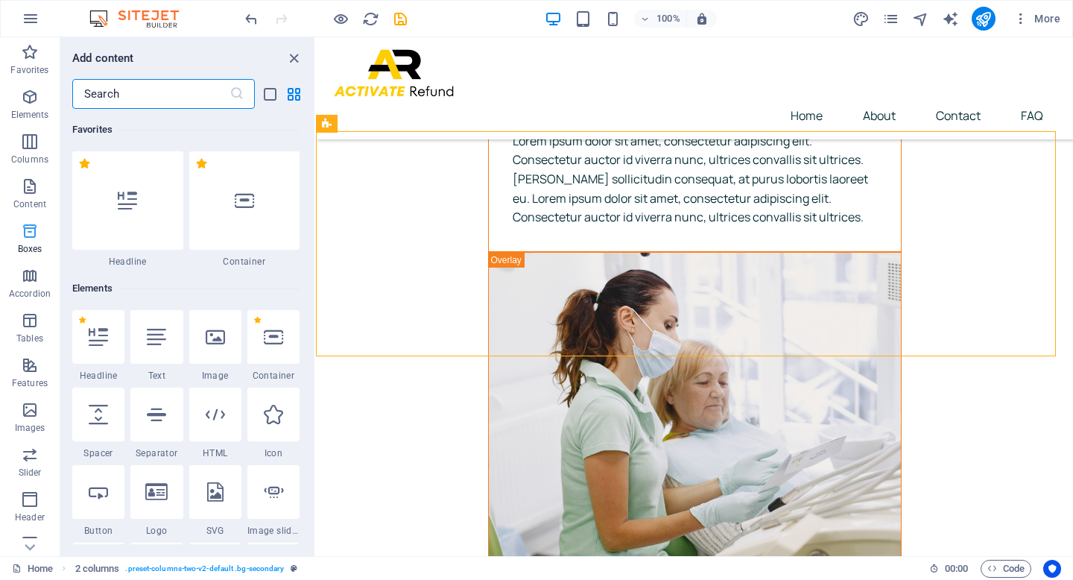
click at [28, 230] on icon "button" at bounding box center [30, 231] width 18 height 18
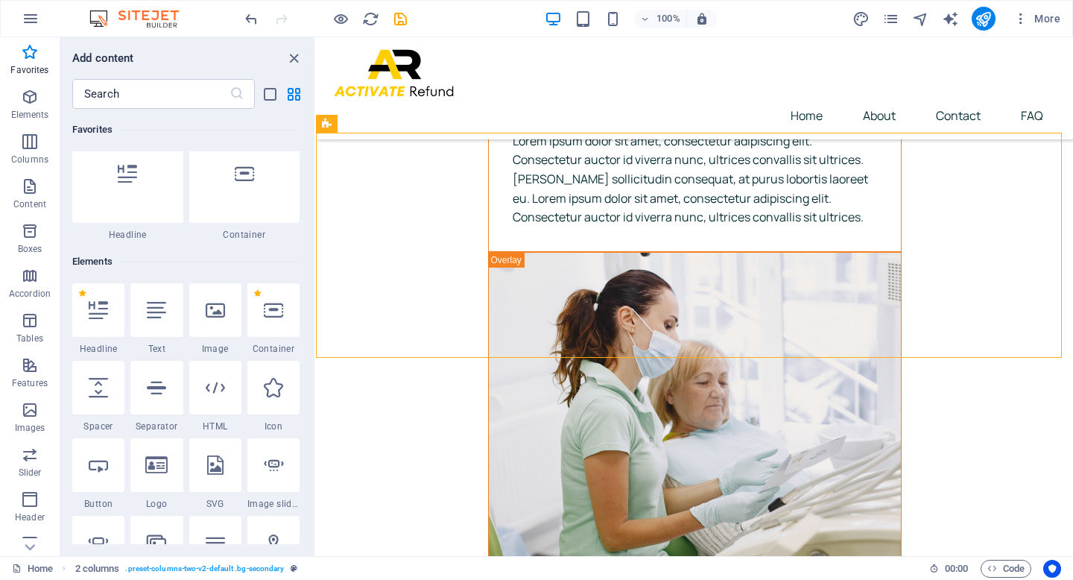
scroll to position [0, 0]
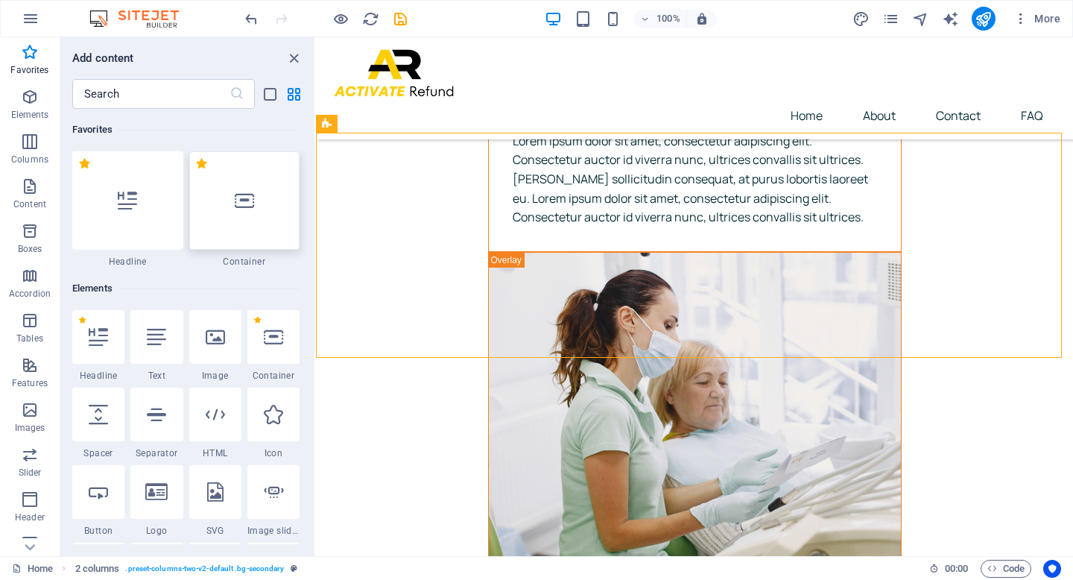
click at [251, 197] on icon at bounding box center [244, 200] width 19 height 19
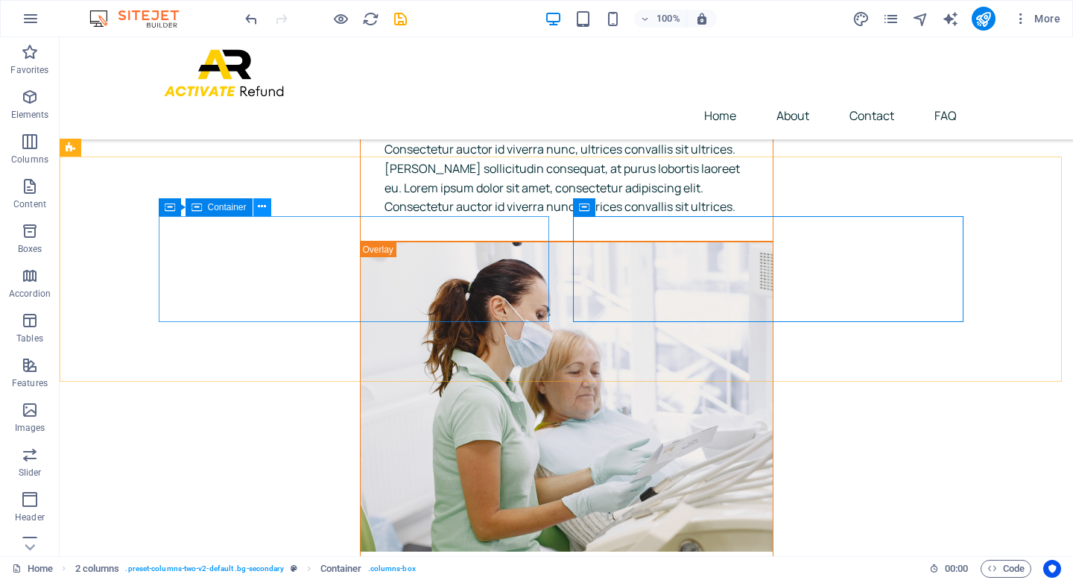
click at [265, 206] on icon at bounding box center [262, 207] width 8 height 16
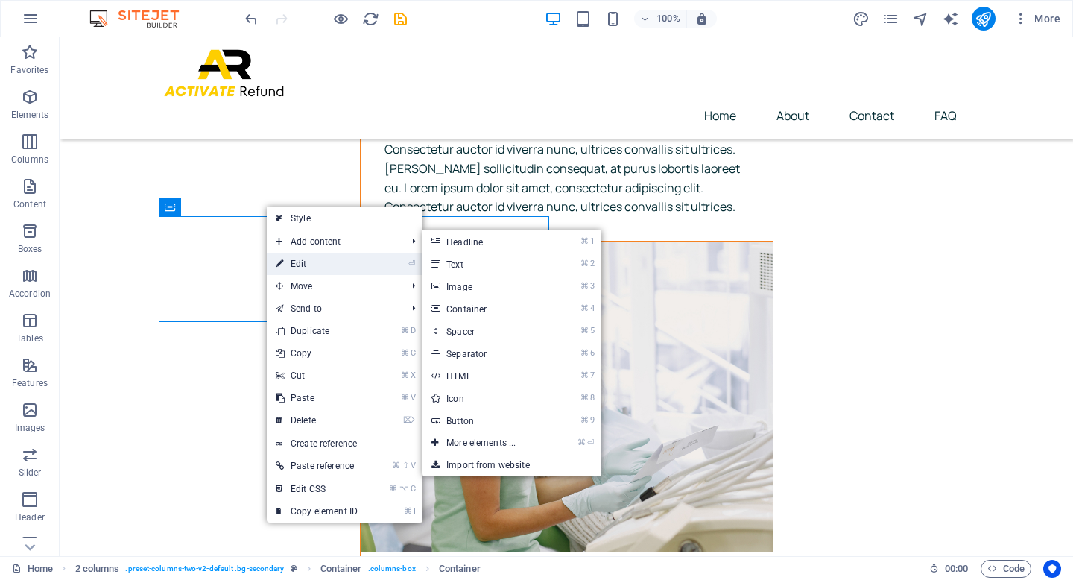
click at [300, 261] on link "⏎ Edit" at bounding box center [317, 264] width 100 height 22
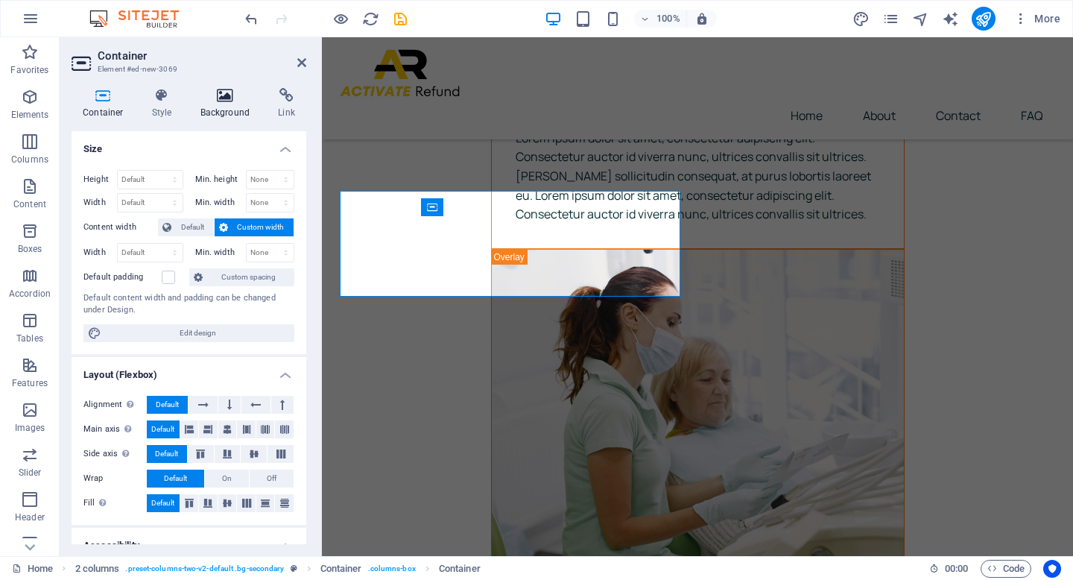
click at [221, 101] on icon at bounding box center [225, 95] width 72 height 15
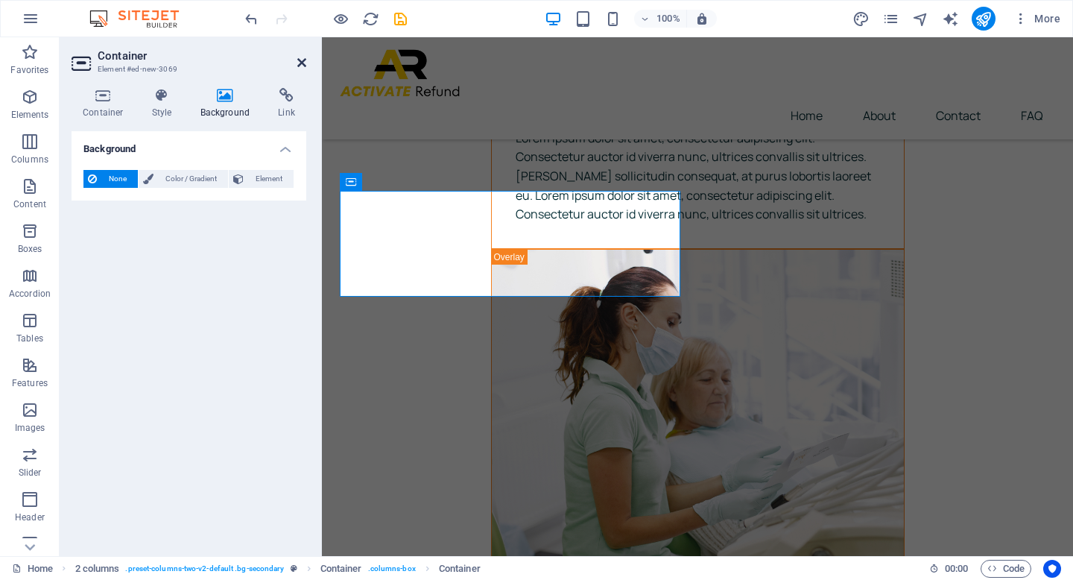
click at [300, 63] on icon at bounding box center [301, 63] width 9 height 12
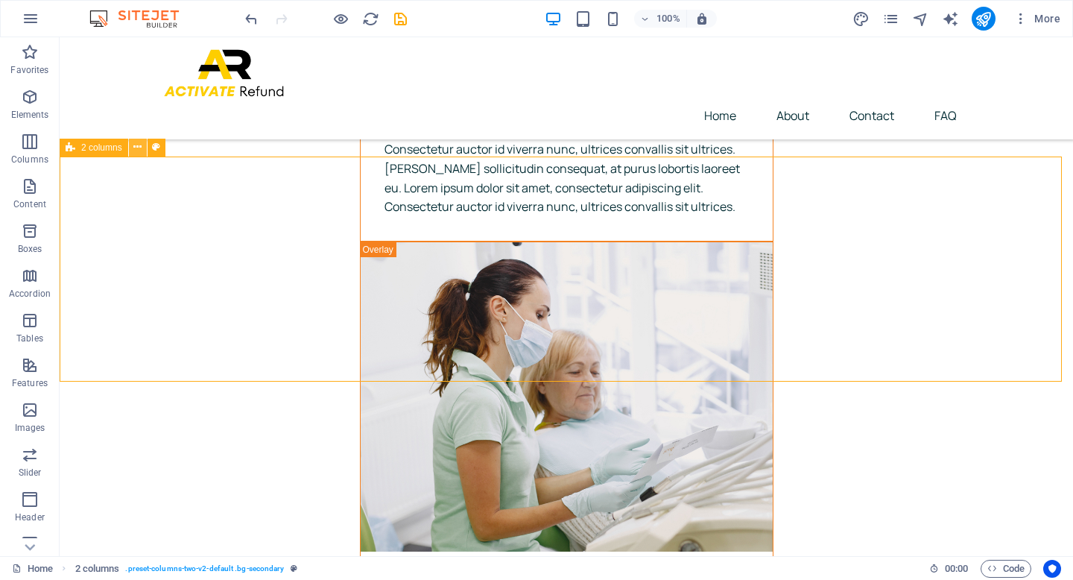
click at [143, 145] on button at bounding box center [138, 148] width 18 height 18
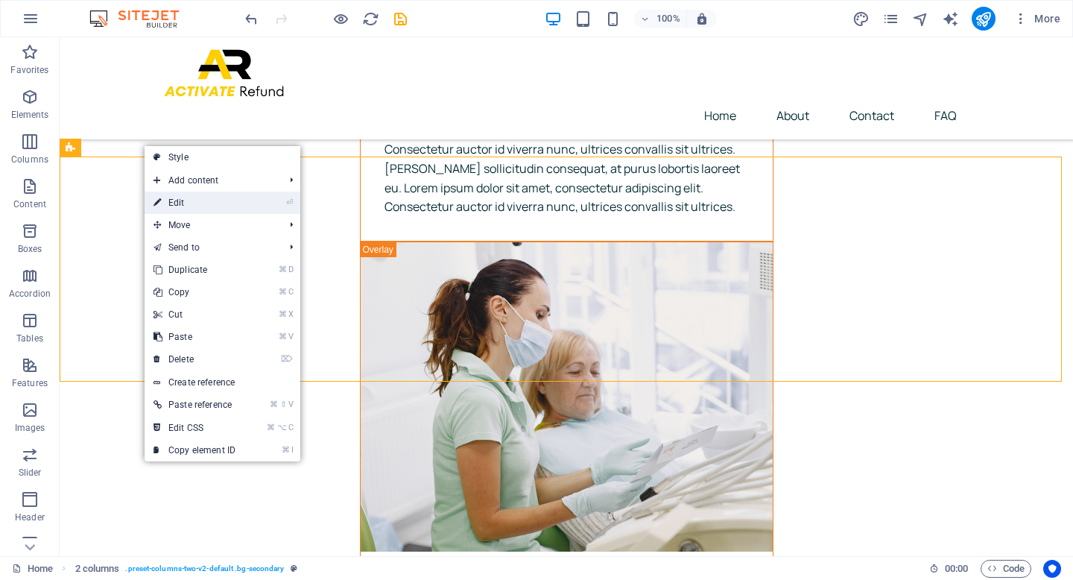
click at [186, 193] on link "⏎ Edit" at bounding box center [195, 202] width 100 height 22
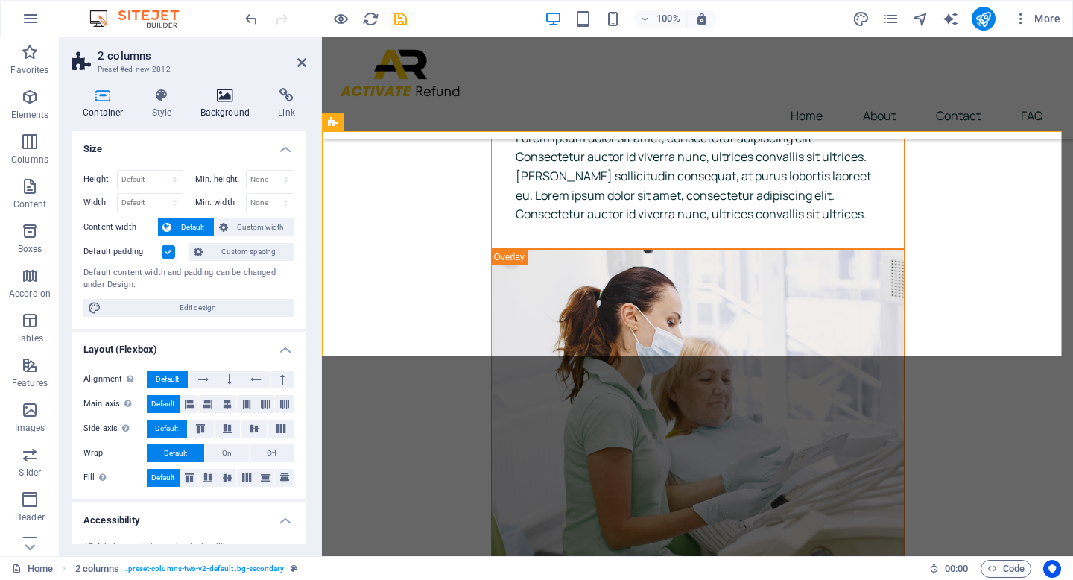
click at [214, 108] on h4 "Background" at bounding box center [228, 103] width 78 height 31
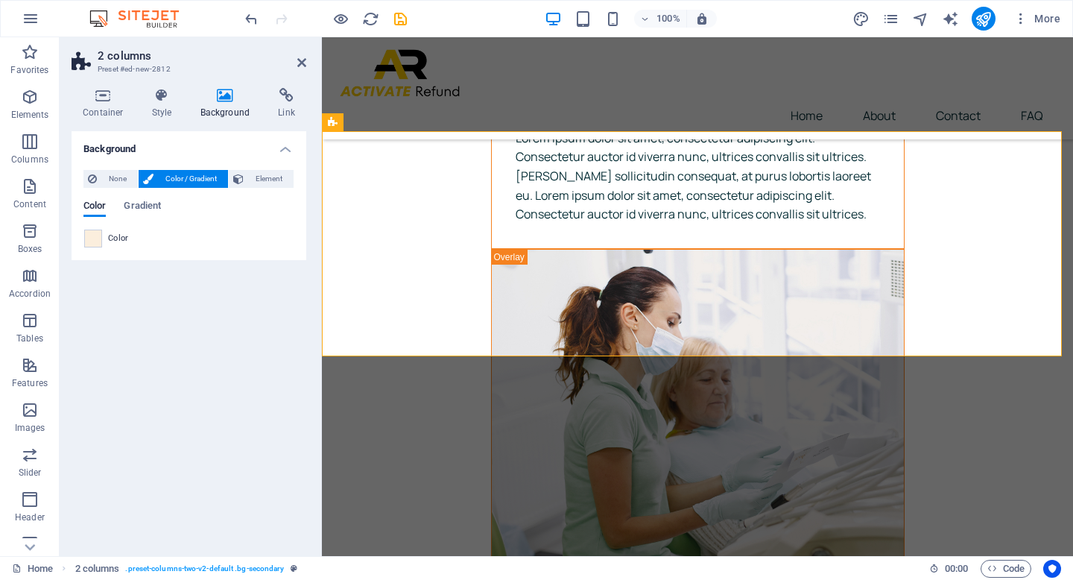
click at [99, 243] on span at bounding box center [93, 238] width 16 height 16
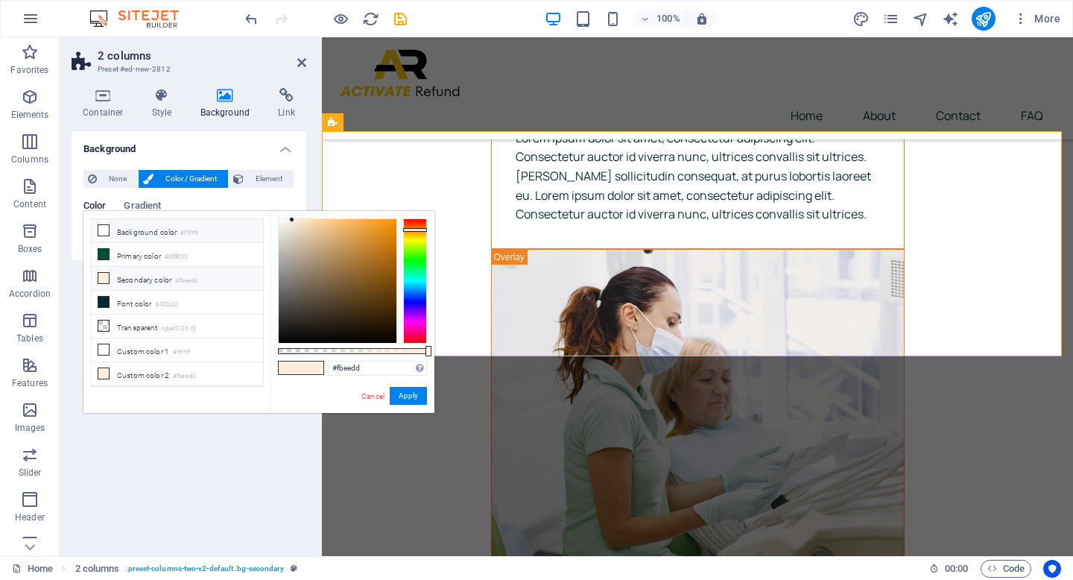
click at [121, 229] on li "Background color #ffffff" at bounding box center [177, 231] width 171 height 24
type input "#ffffff"
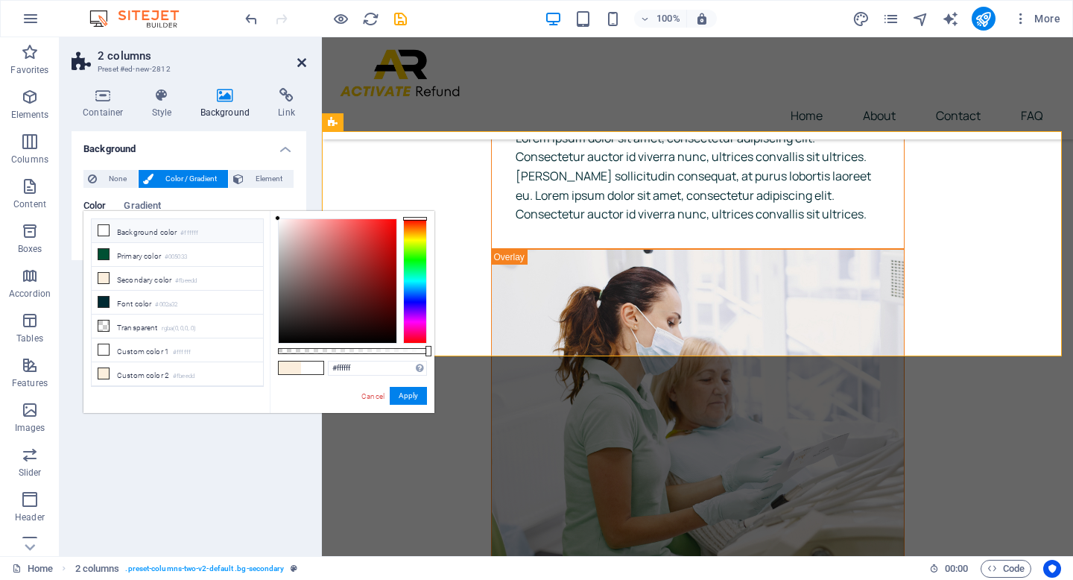
click at [302, 62] on icon at bounding box center [301, 63] width 9 height 12
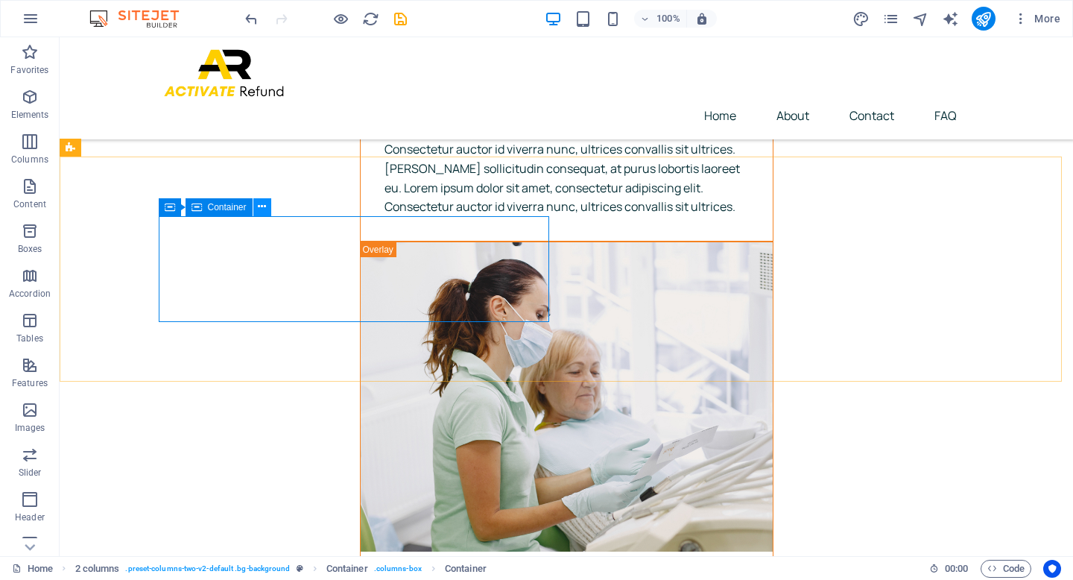
click at [264, 207] on icon at bounding box center [262, 207] width 8 height 16
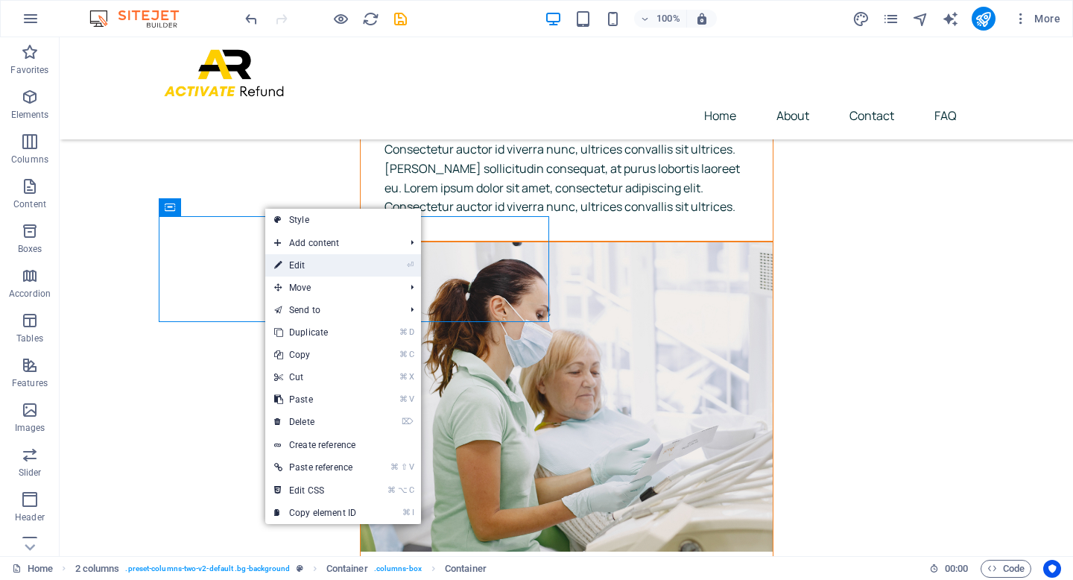
click at [308, 267] on link "⏎ Edit" at bounding box center [315, 265] width 100 height 22
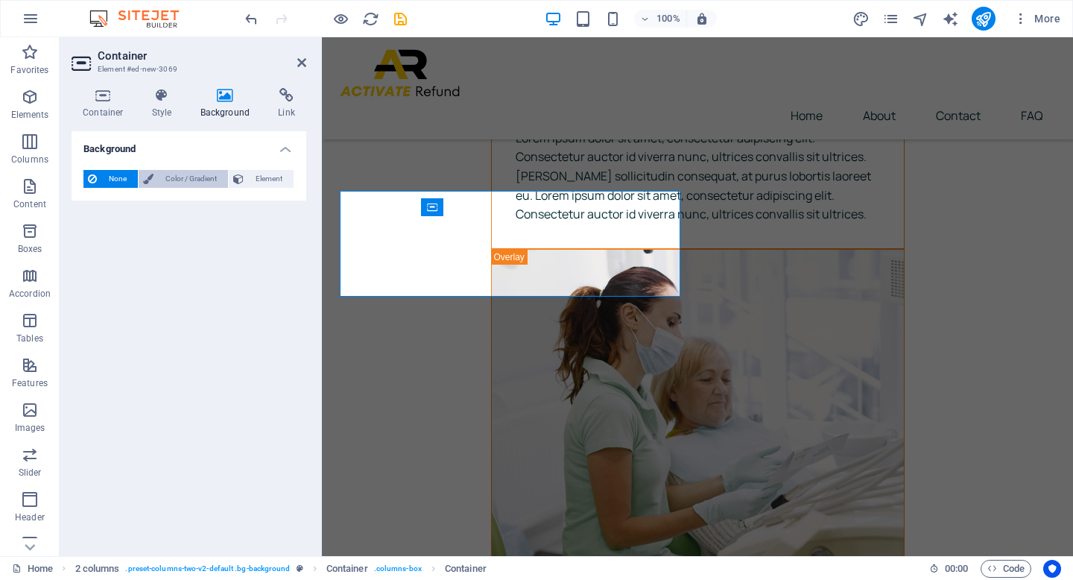
click at [197, 181] on span "Color / Gradient" at bounding box center [191, 179] width 66 height 18
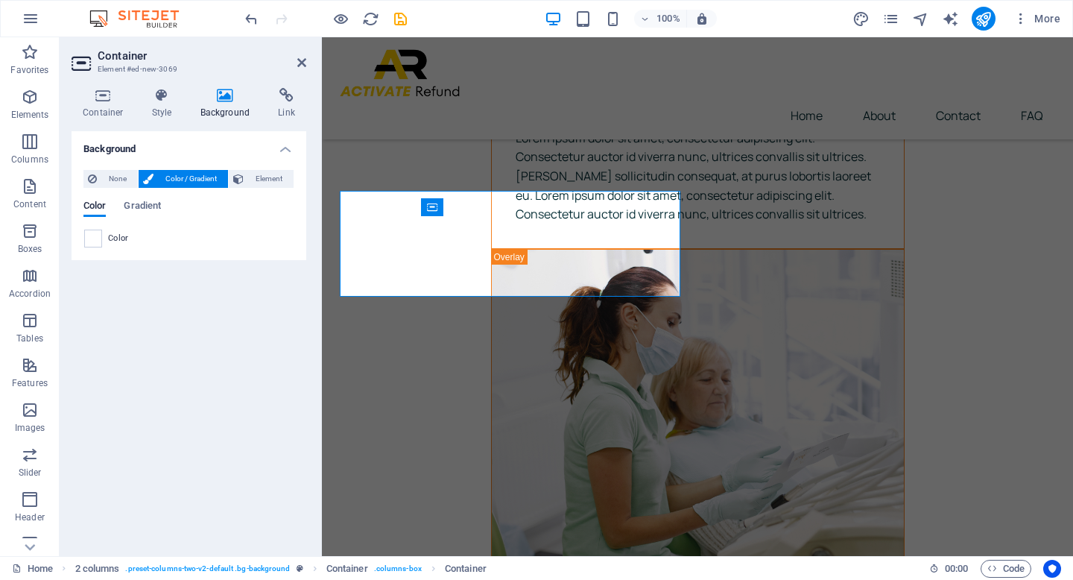
click at [104, 238] on div "Color" at bounding box center [188, 238] width 209 height 18
click at [100, 238] on span at bounding box center [93, 238] width 16 height 16
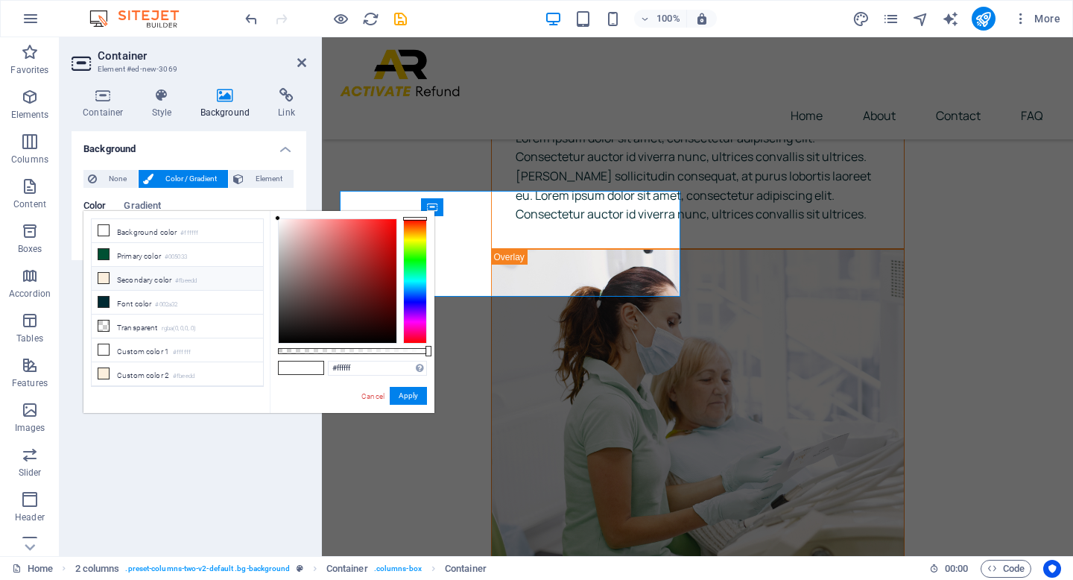
click at [132, 286] on li "Secondary color #fbeedd" at bounding box center [177, 279] width 171 height 24
type input "#fbeedd"
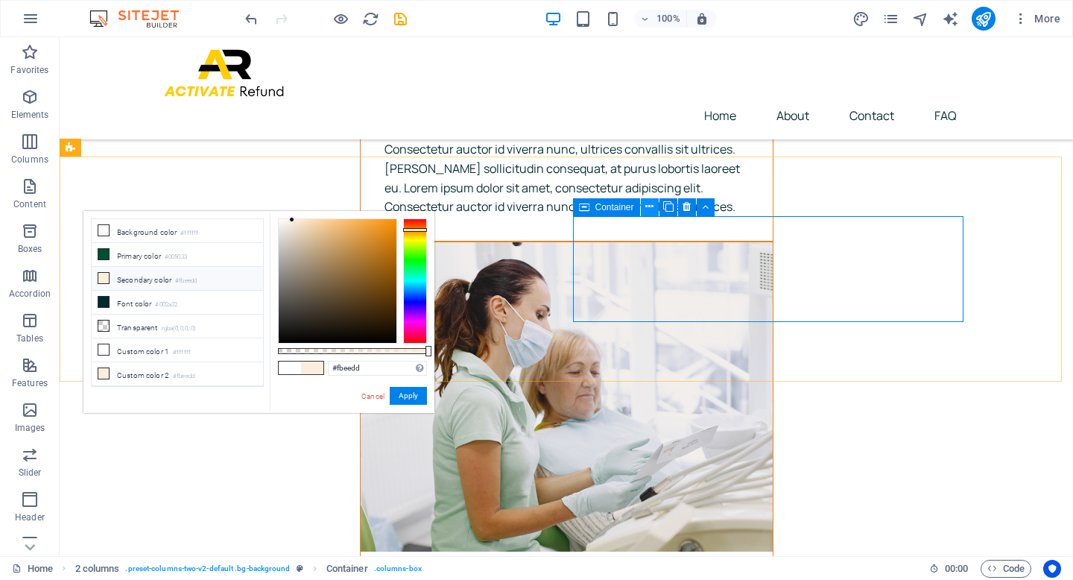
click at [645, 204] on icon at bounding box center [649, 207] width 8 height 16
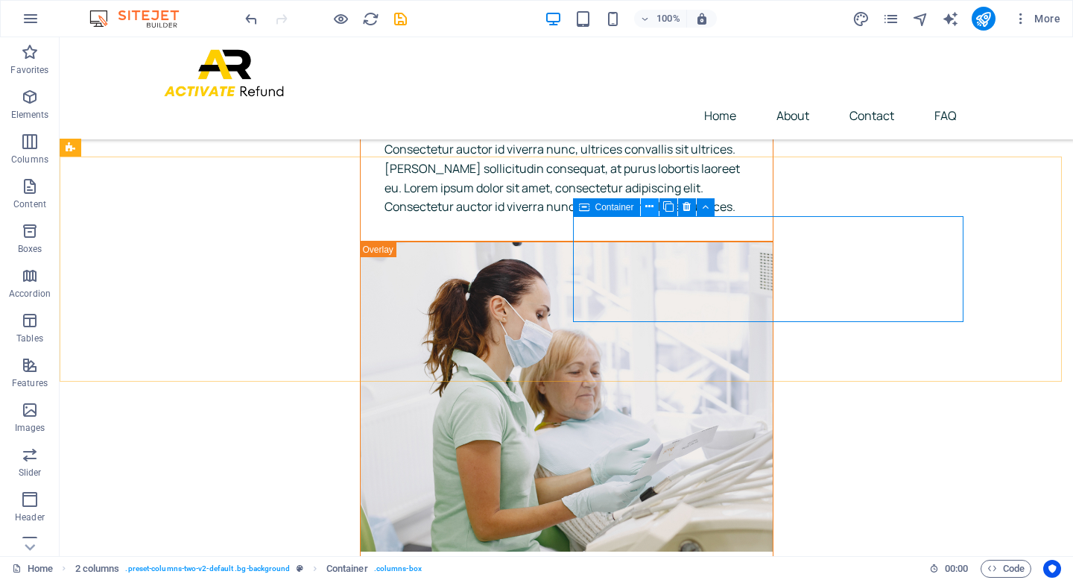
click at [650, 206] on icon at bounding box center [649, 207] width 8 height 16
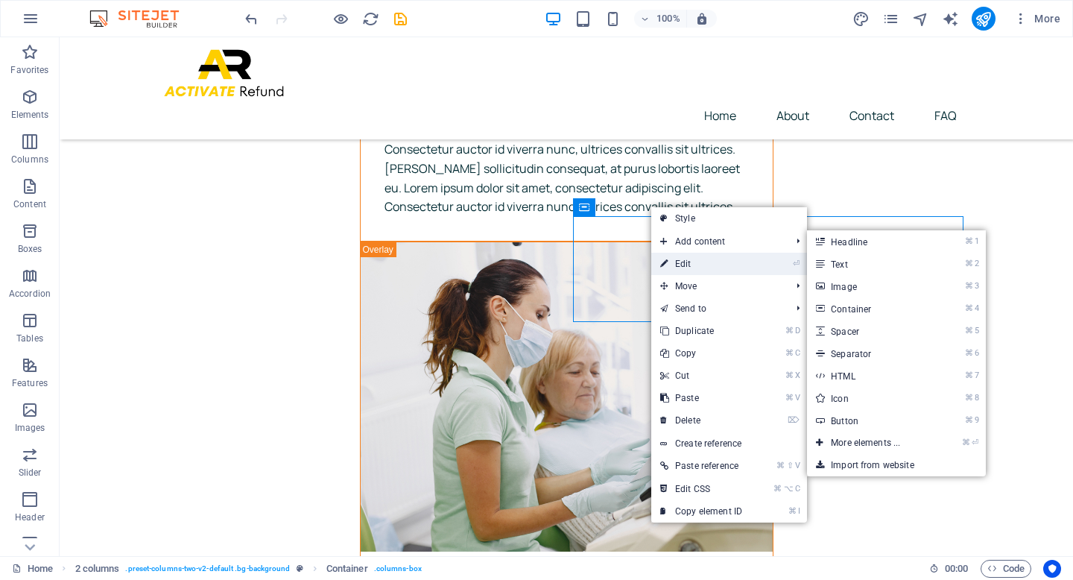
click at [673, 258] on link "⏎ Edit" at bounding box center [701, 264] width 100 height 22
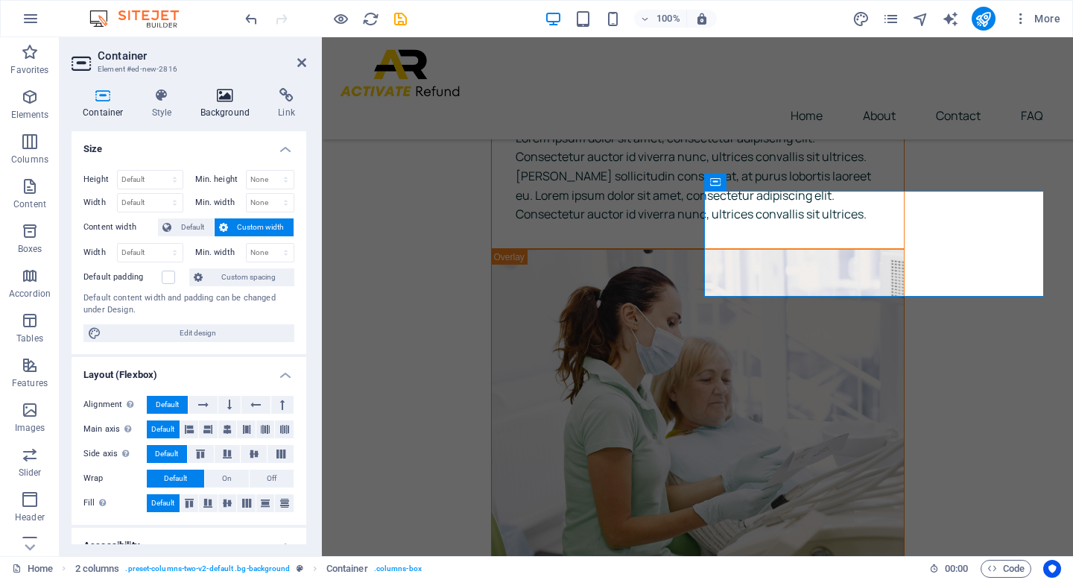
click at [239, 108] on h4 "Background" at bounding box center [228, 103] width 78 height 31
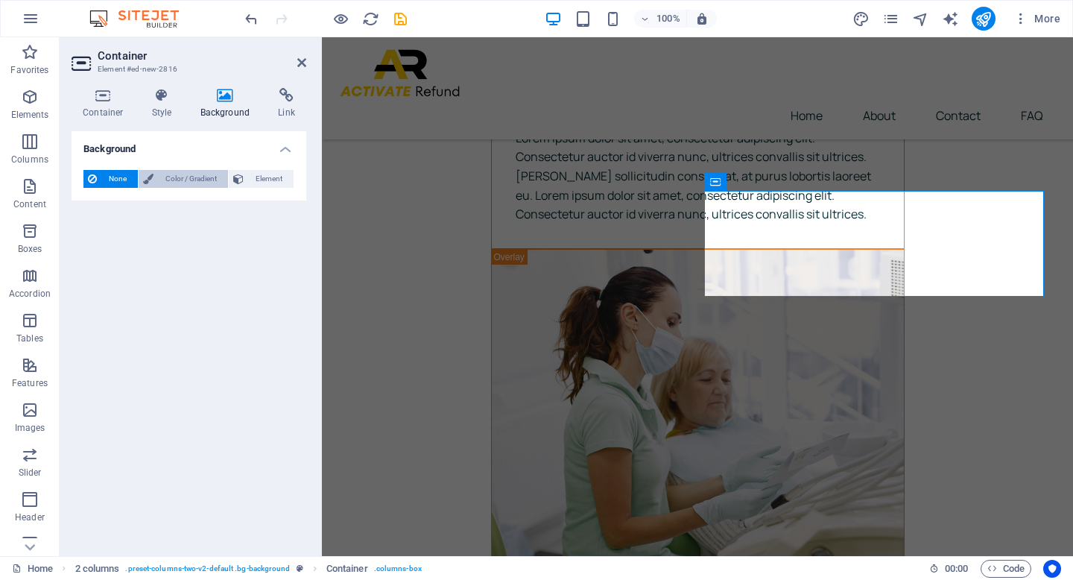
click at [193, 183] on span "Color / Gradient" at bounding box center [191, 179] width 66 height 18
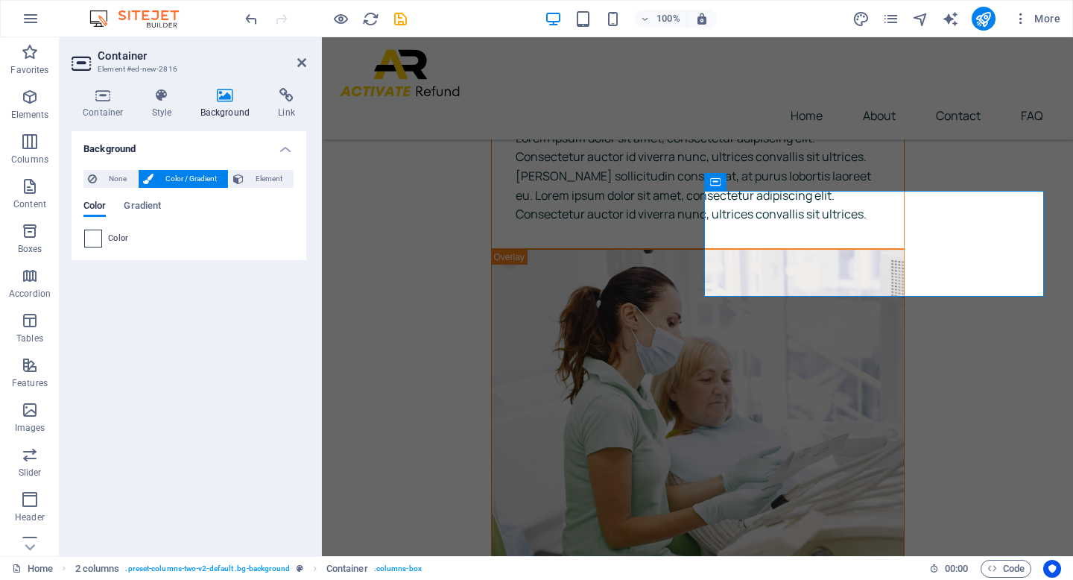
click at [98, 241] on span at bounding box center [93, 238] width 16 height 16
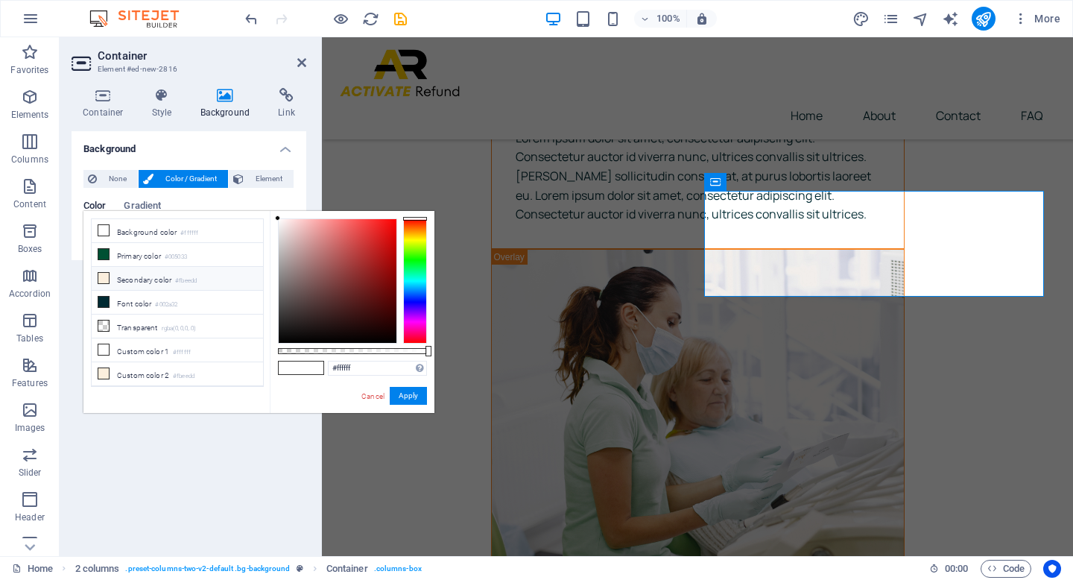
click at [114, 279] on li "Secondary color #fbeedd" at bounding box center [177, 279] width 171 height 24
type input "#fbeedd"
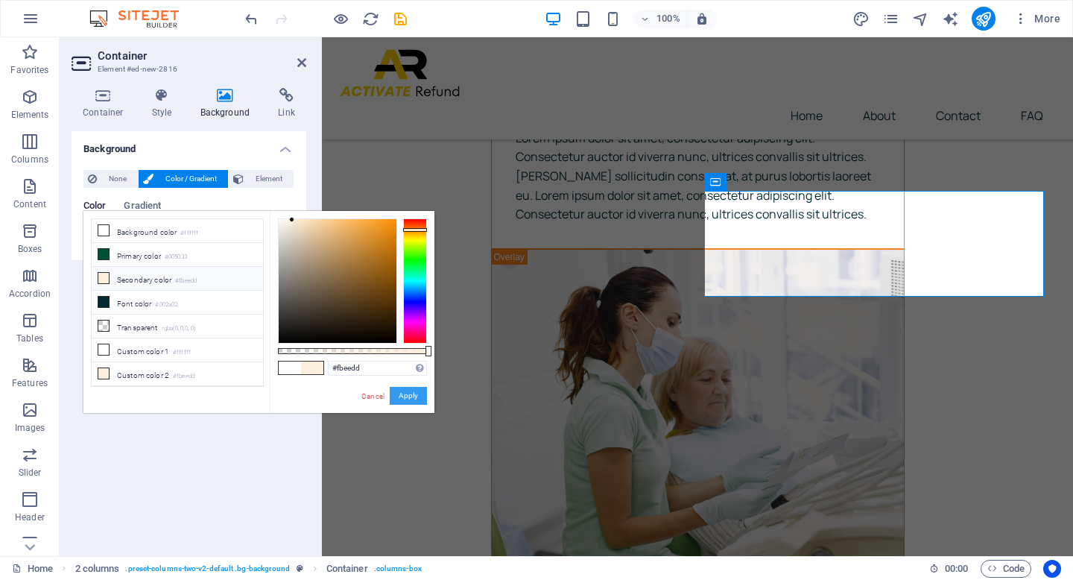
drag, startPoint x: 405, startPoint y: 395, endPoint x: 157, endPoint y: 326, distance: 257.3
click at [405, 395] on button "Apply" at bounding box center [408, 396] width 37 height 18
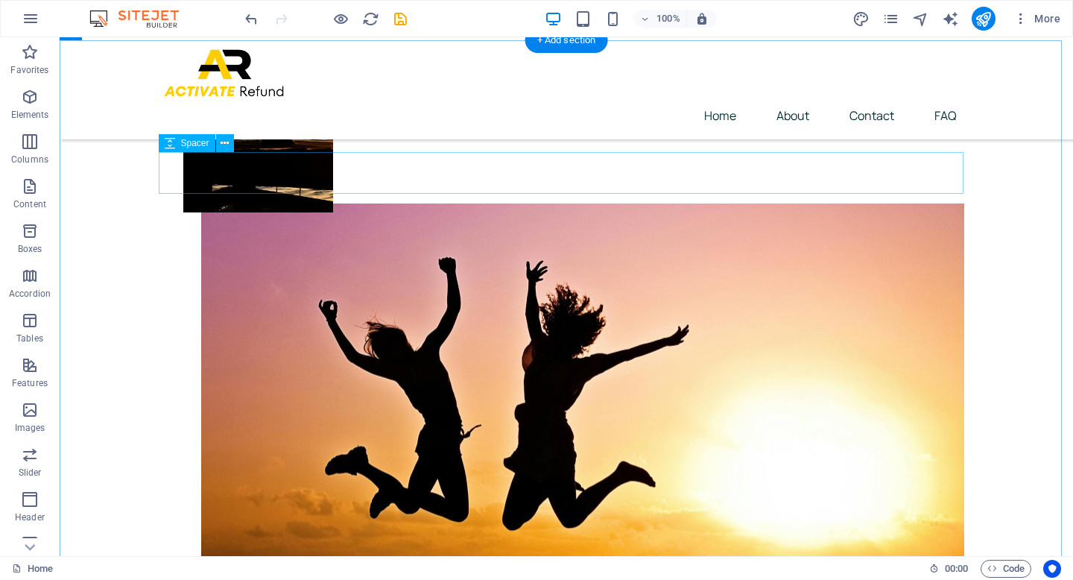
scroll to position [436, 0]
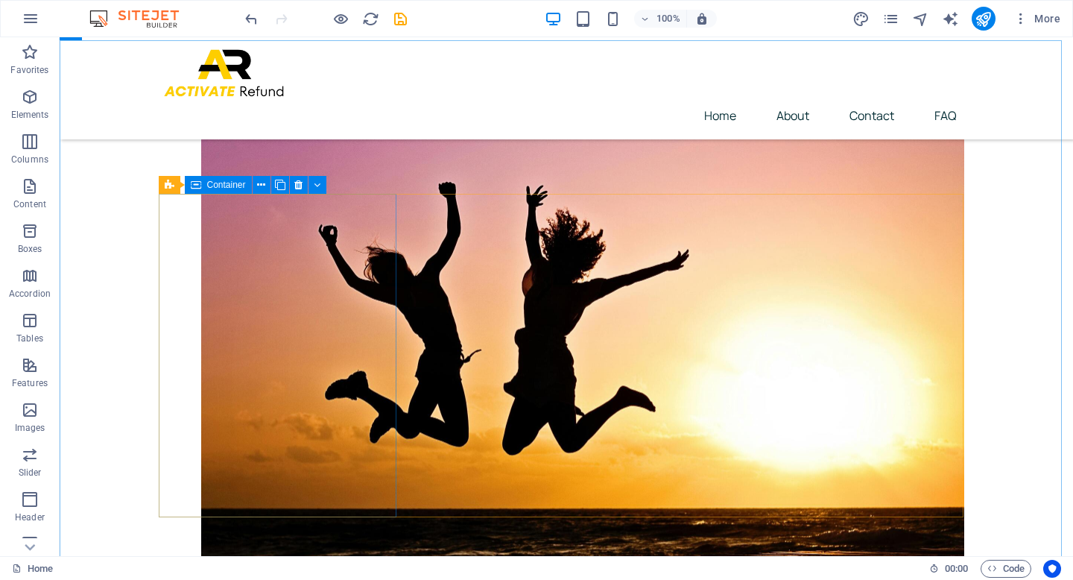
click at [206, 188] on div "Container" at bounding box center [218, 185] width 67 height 18
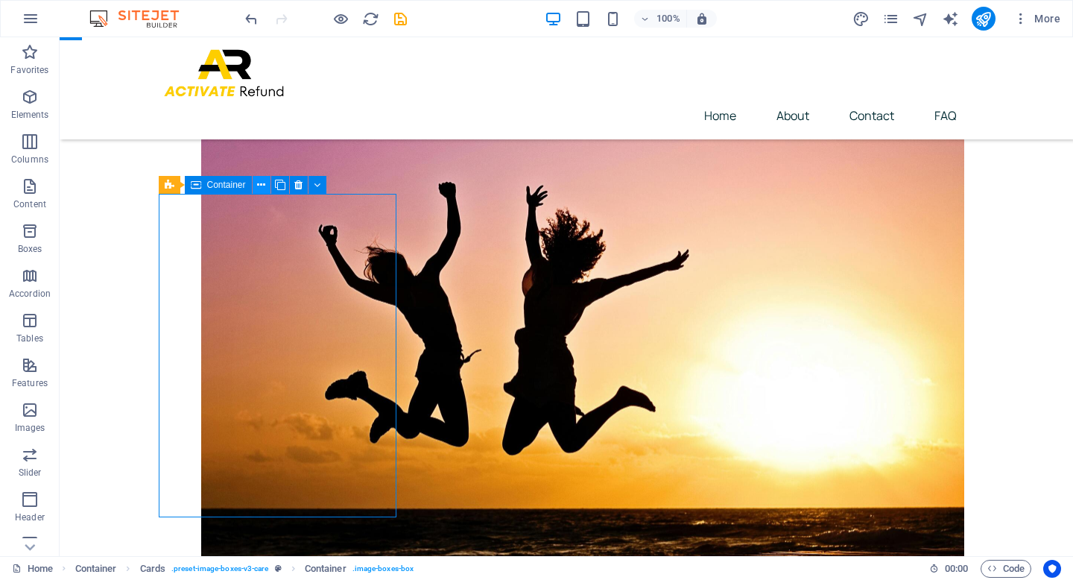
click at [261, 185] on icon at bounding box center [261, 185] width 8 height 16
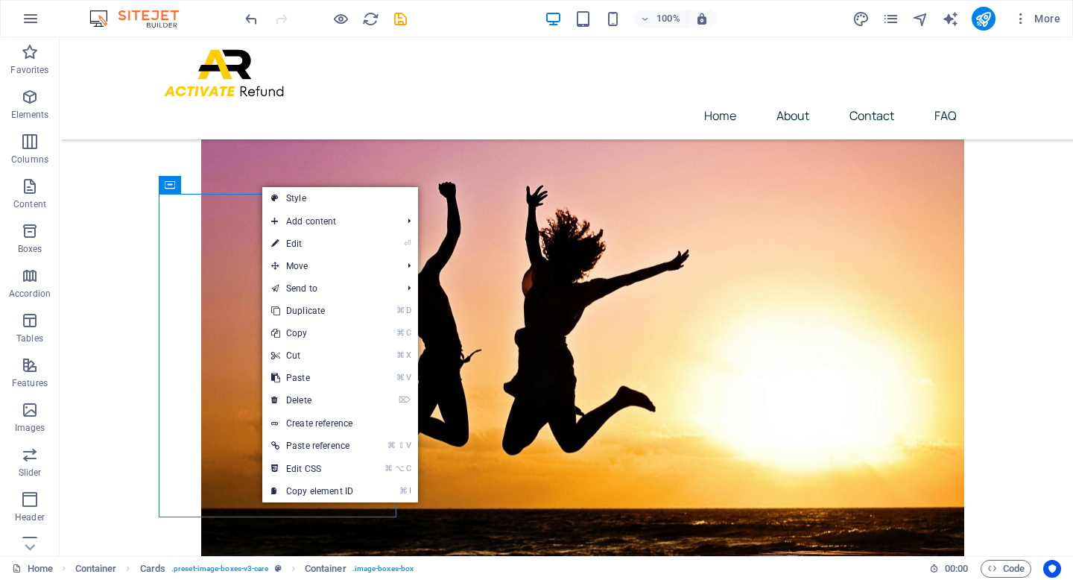
click at [301, 235] on link "⏎ Edit" at bounding box center [312, 243] width 100 height 22
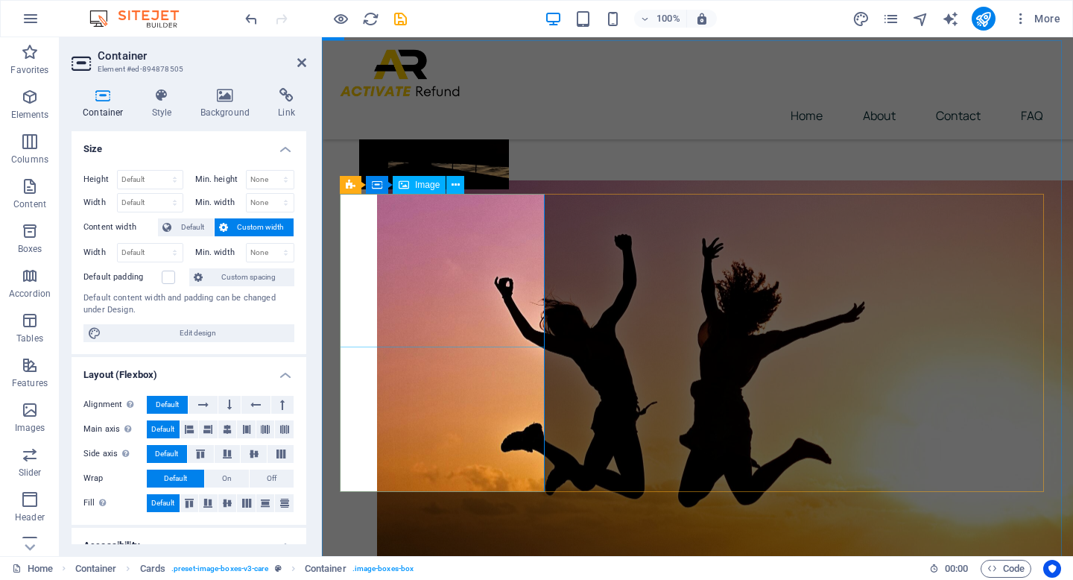
click at [439, 183] on icon at bounding box center [443, 185] width 8 height 16
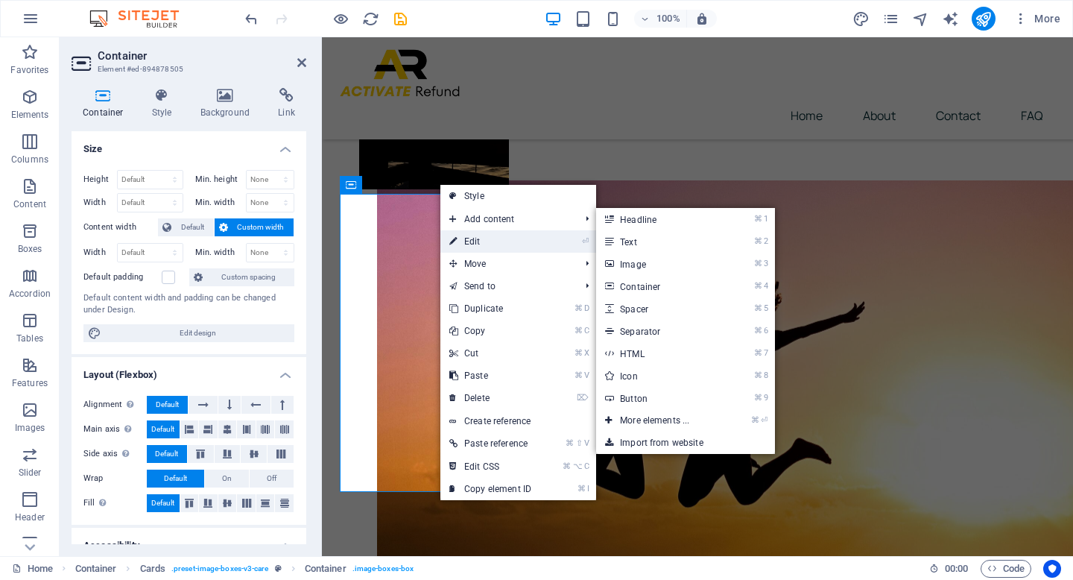
click at [456, 235] on icon at bounding box center [452, 241] width 7 height 22
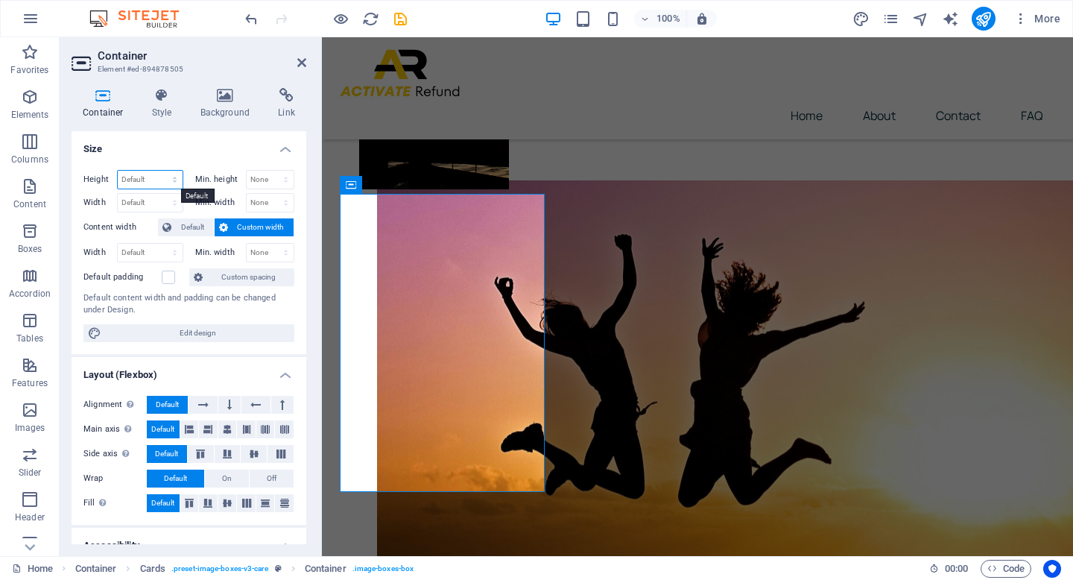
click at [174, 180] on select "Default px rem % vh vw" at bounding box center [150, 180] width 65 height 18
select select "px"
click at [159, 171] on select "Default px rem % vh vw" at bounding box center [150, 180] width 65 height 18
type input "400"
click at [174, 198] on select "Default px rem % em vh vw" at bounding box center [150, 203] width 65 height 18
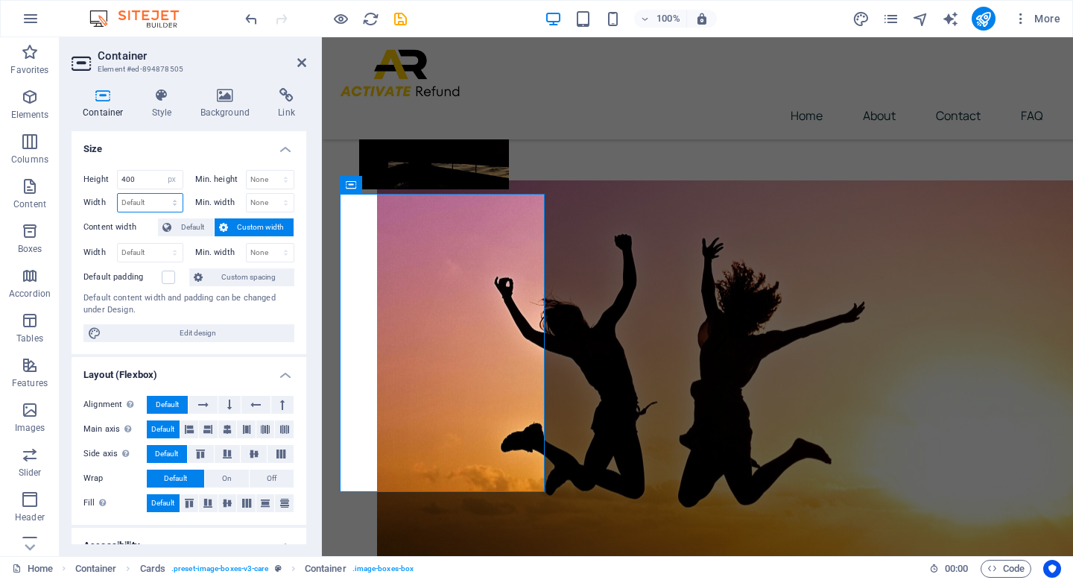
select select "px"
click at [159, 194] on select "Default px rem % em vh vw" at bounding box center [150, 203] width 65 height 18
click at [155, 206] on input "275" at bounding box center [150, 203] width 65 height 18
drag, startPoint x: 151, startPoint y: 203, endPoint x: 112, endPoint y: 203, distance: 39.5
click at [112, 203] on div "Width 275 Default px rem % em vh vw" at bounding box center [133, 202] width 100 height 19
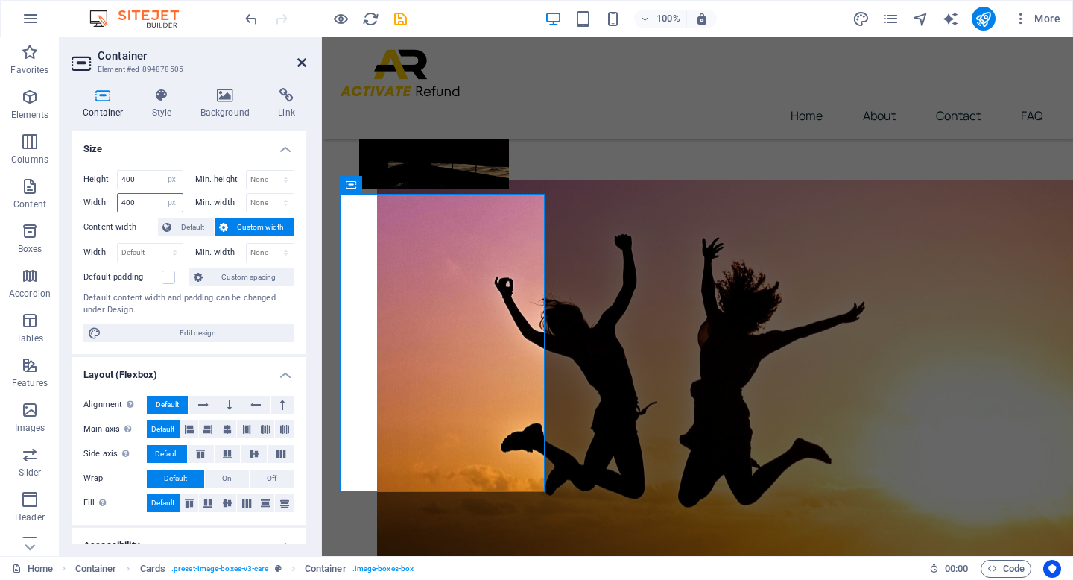
type input "400"
click at [299, 63] on icon at bounding box center [301, 63] width 9 height 12
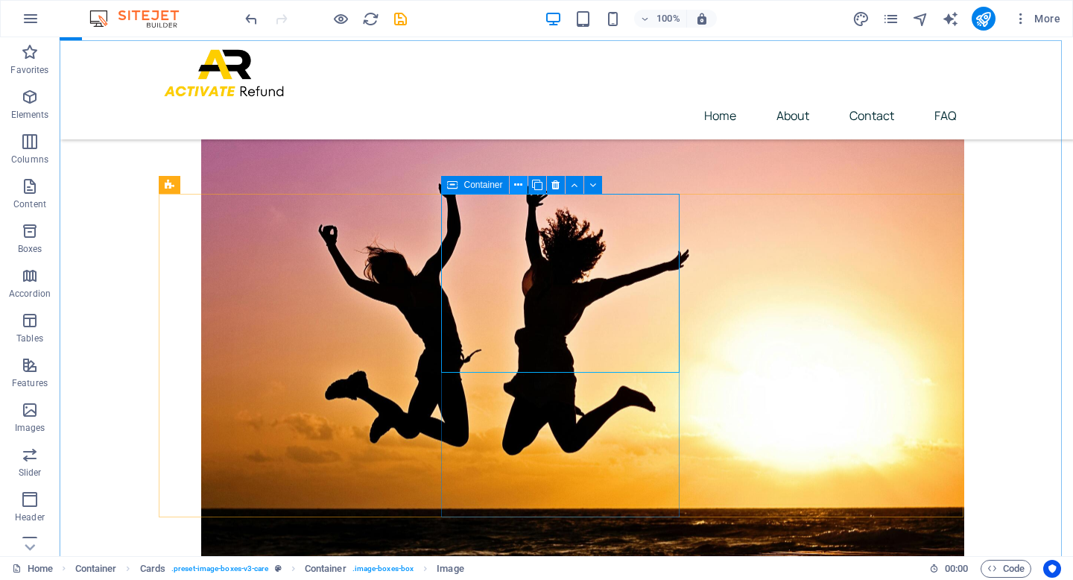
click at [515, 183] on icon at bounding box center [518, 185] width 8 height 16
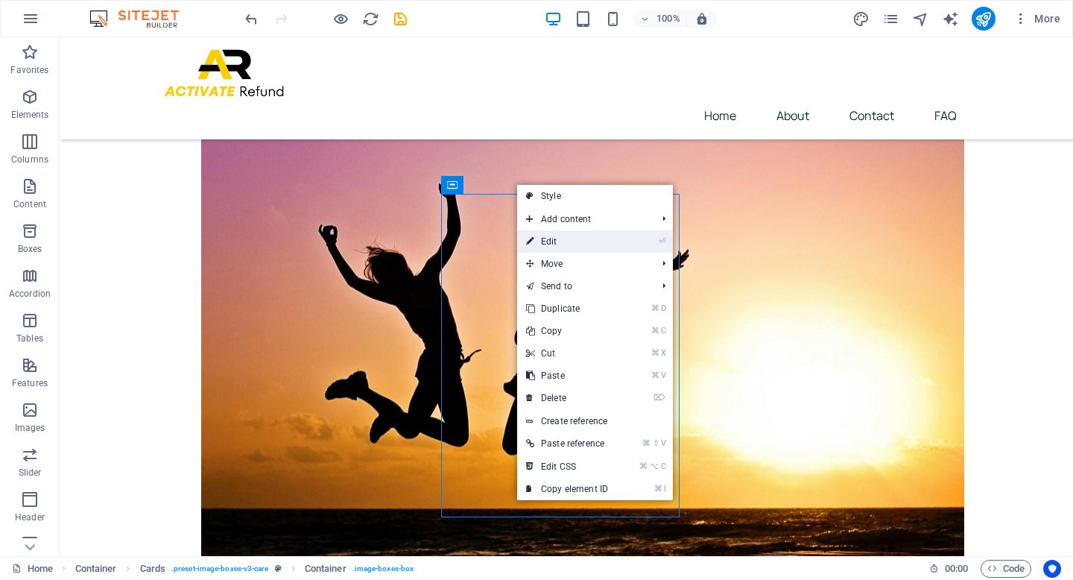
drag, startPoint x: 539, startPoint y: 240, endPoint x: 82, endPoint y: 128, distance: 470.8
click at [539, 240] on link "⏎ Edit" at bounding box center [567, 241] width 100 height 22
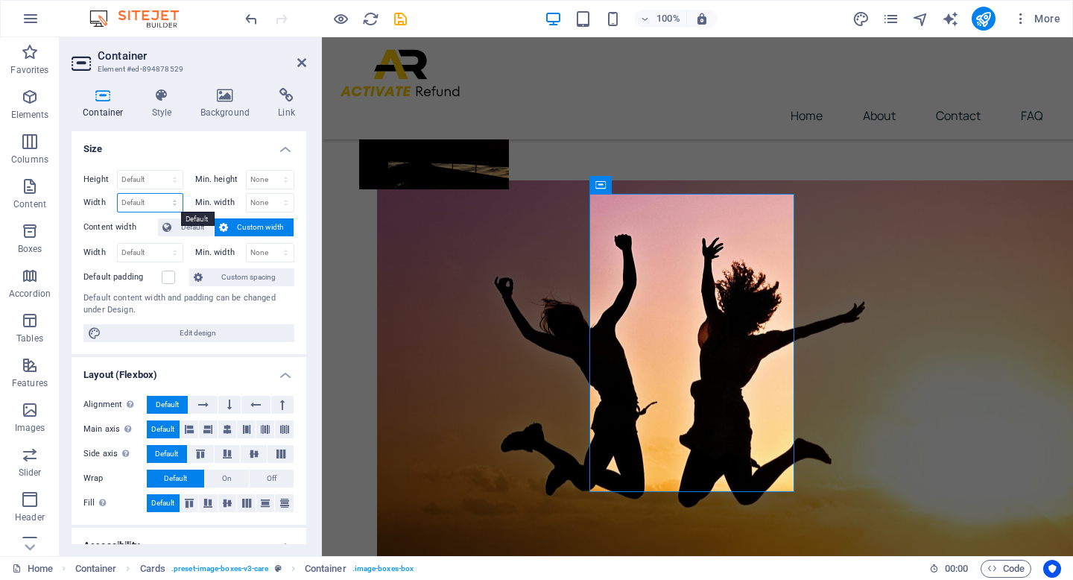
click at [148, 203] on select "Default px rem % em vh vw" at bounding box center [150, 203] width 65 height 18
select select "px"
click at [159, 194] on select "Default px rem % em vh vw" at bounding box center [150, 203] width 65 height 18
type input "400"
click at [194, 153] on h4 "Size" at bounding box center [189, 144] width 235 height 27
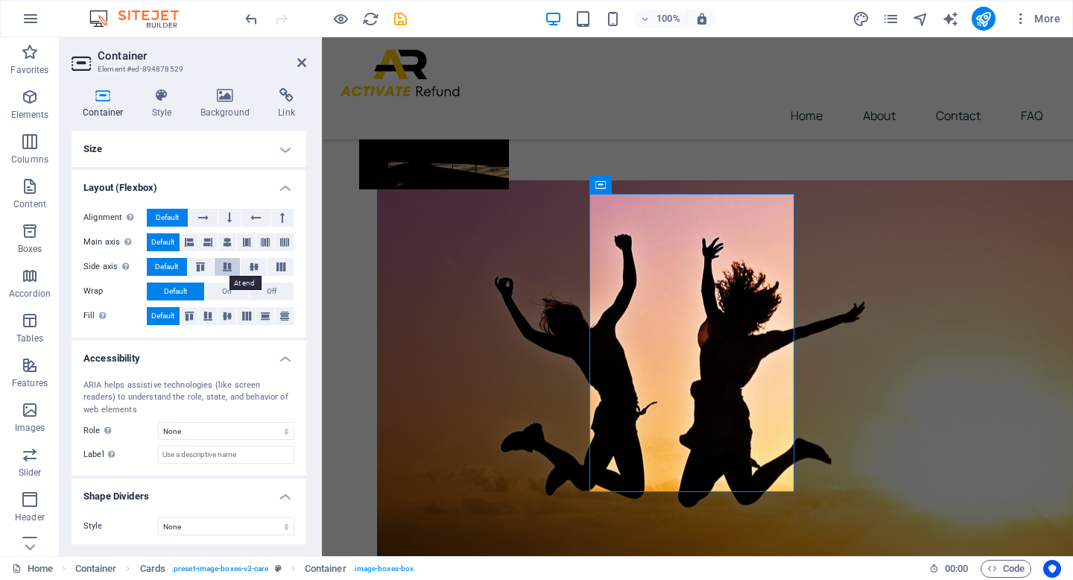
click at [228, 264] on icon at bounding box center [227, 266] width 18 height 9
click at [206, 265] on icon at bounding box center [200, 266] width 18 height 9
click at [253, 268] on icon at bounding box center [254, 266] width 18 height 9
click at [158, 262] on span "Default" at bounding box center [166, 267] width 23 height 18
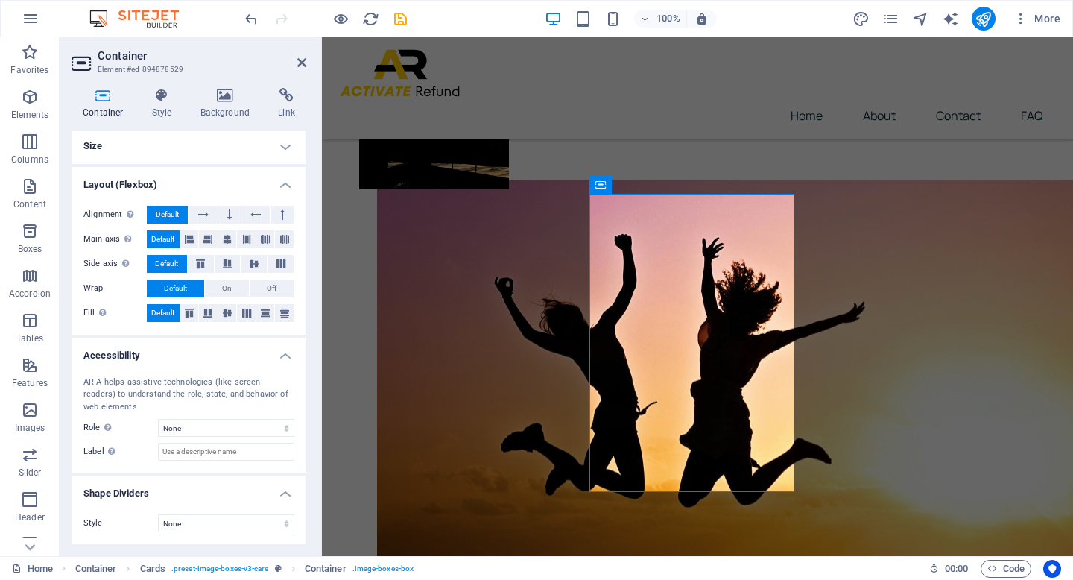
click at [281, 185] on h4 "Layout (Flexbox)" at bounding box center [189, 180] width 235 height 27
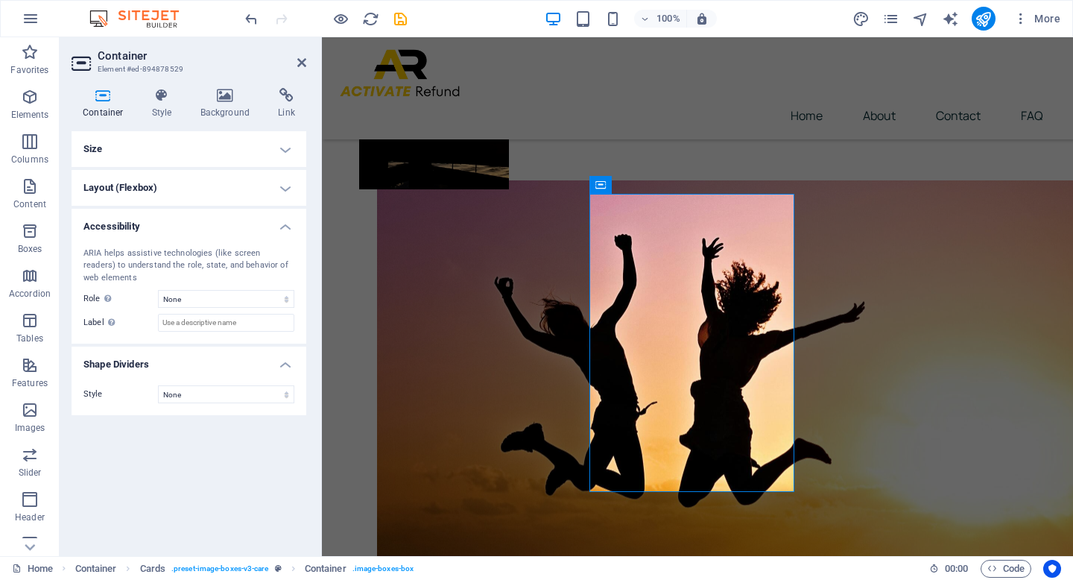
scroll to position [0, 0]
click at [156, 105] on h4 "Style" at bounding box center [165, 103] width 48 height 31
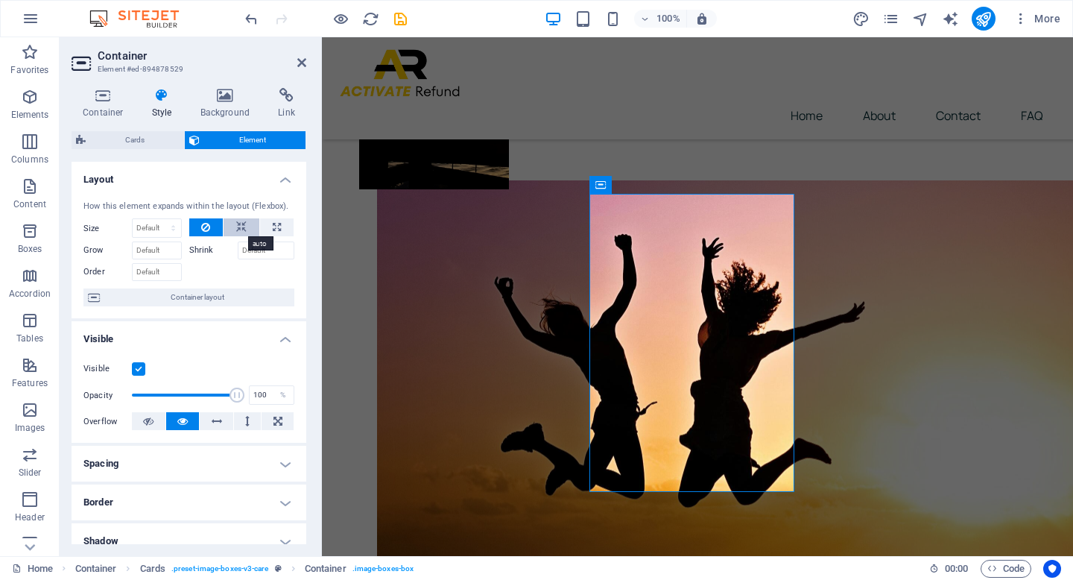
click at [236, 229] on icon at bounding box center [241, 227] width 10 height 18
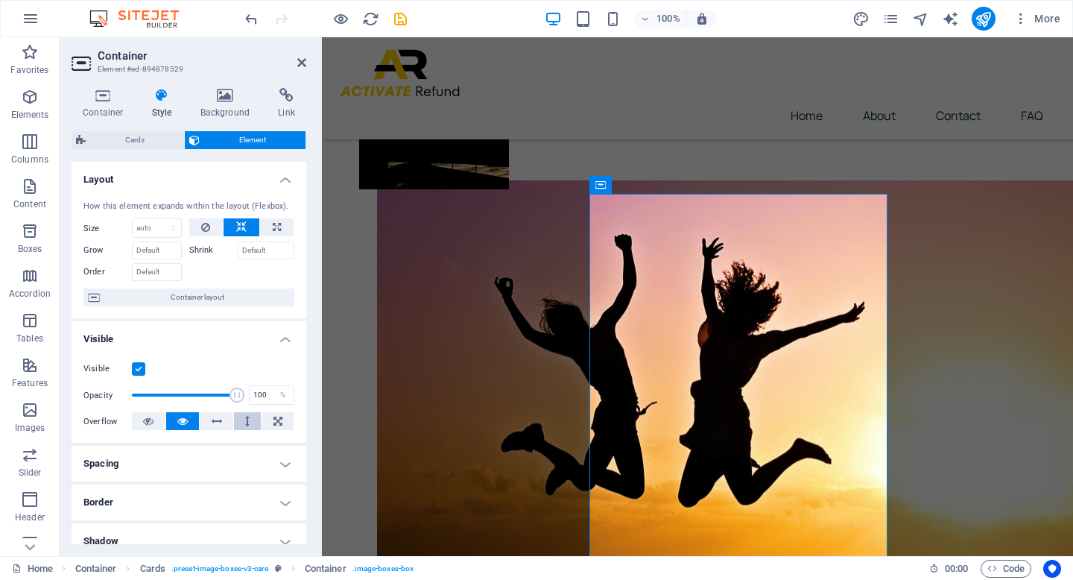
click at [245, 412] on icon at bounding box center [247, 421] width 4 height 18
click at [214, 418] on icon at bounding box center [217, 421] width 10 height 18
click at [309, 104] on div "Container Style Background Link Size Height Default px rem % vh vw Min. height …" at bounding box center [189, 316] width 258 height 480
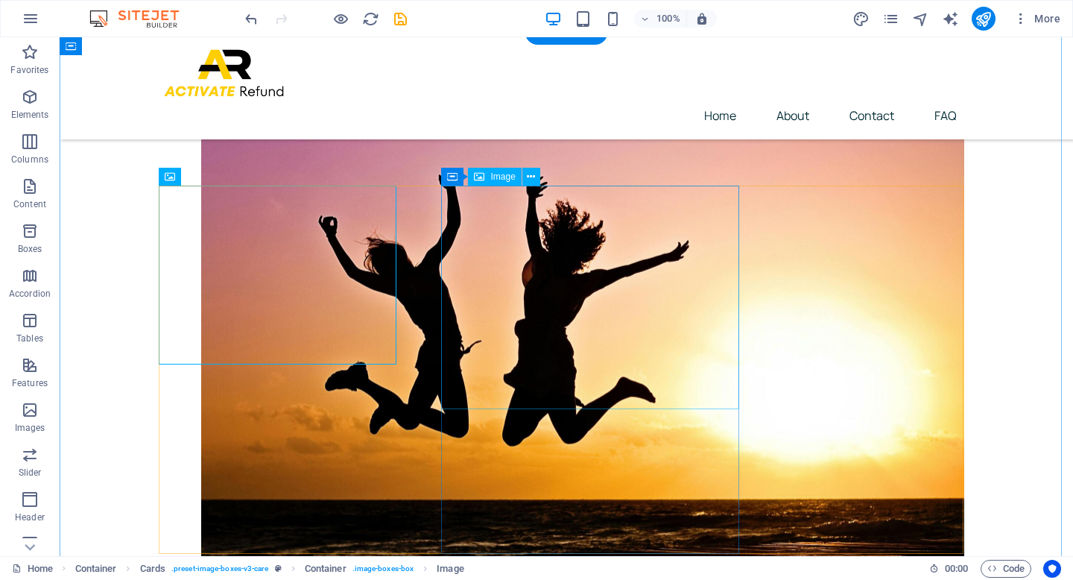
scroll to position [442, 0]
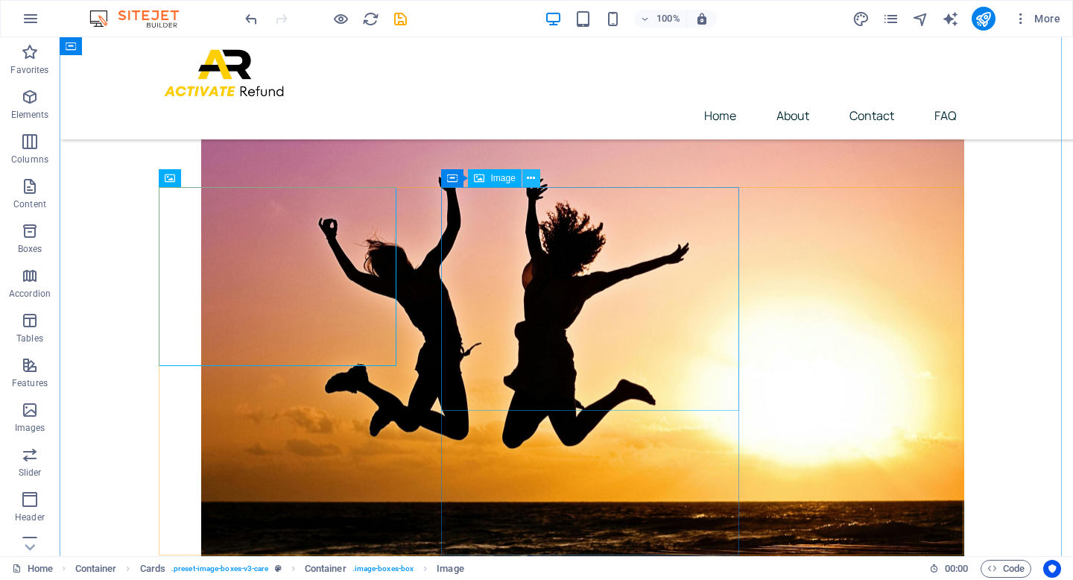
click at [533, 179] on icon at bounding box center [531, 179] width 8 height 16
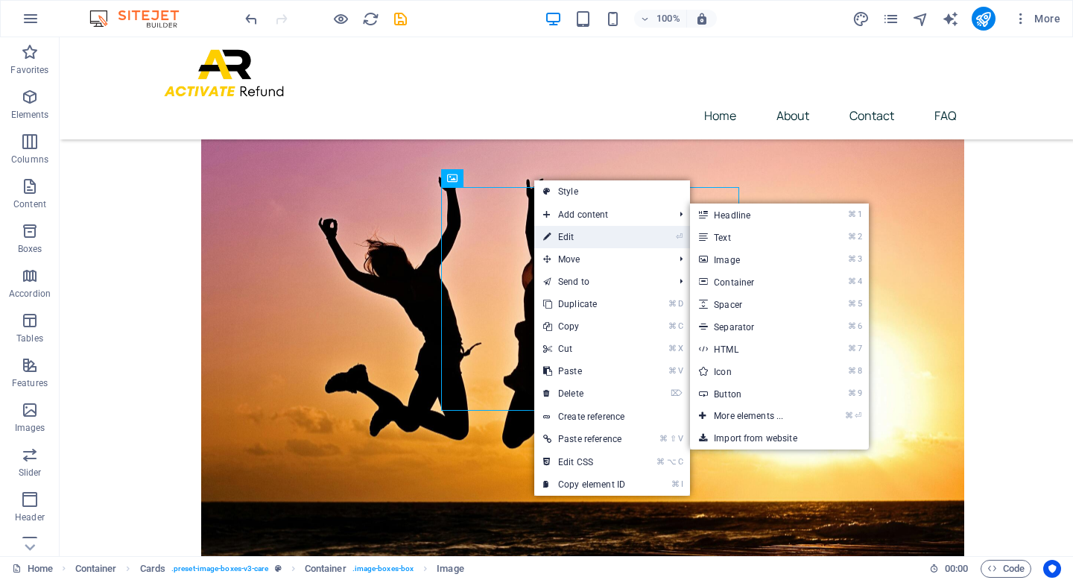
click at [568, 236] on link "⏎ Edit" at bounding box center [584, 237] width 100 height 22
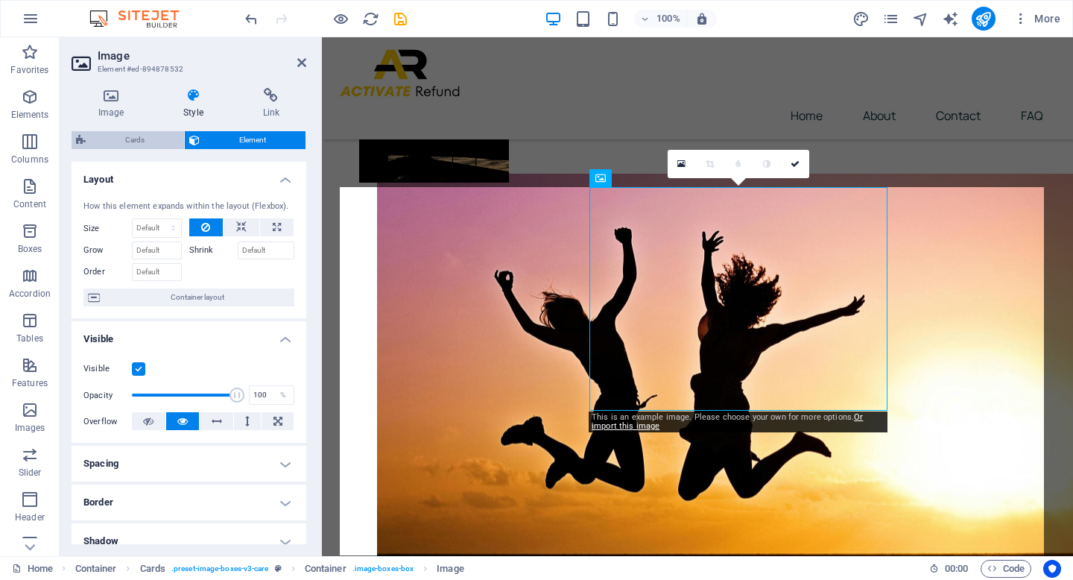
click at [159, 136] on span "Cards" at bounding box center [134, 140] width 89 height 18
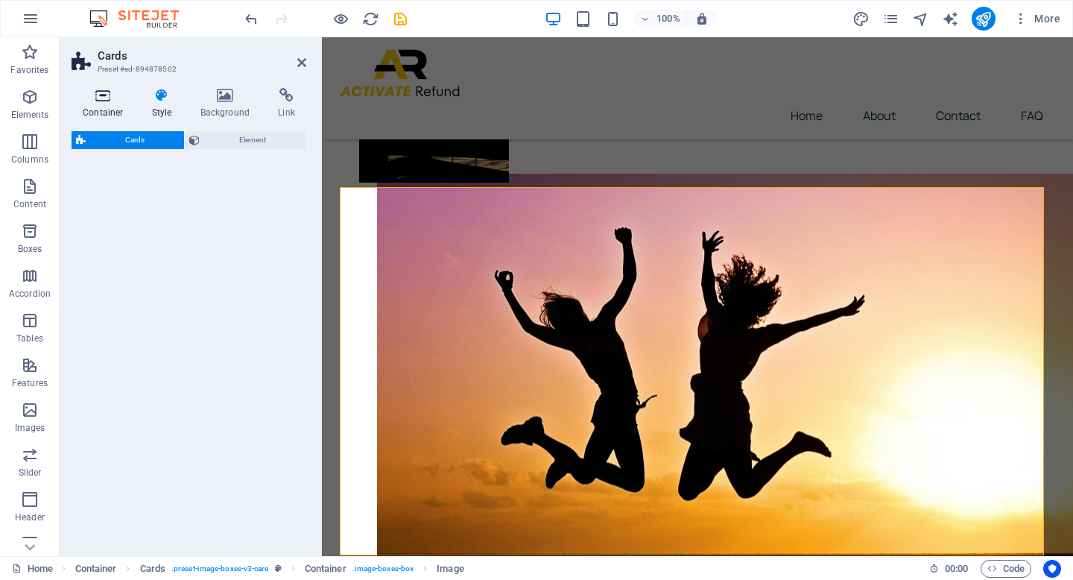
select select "rem"
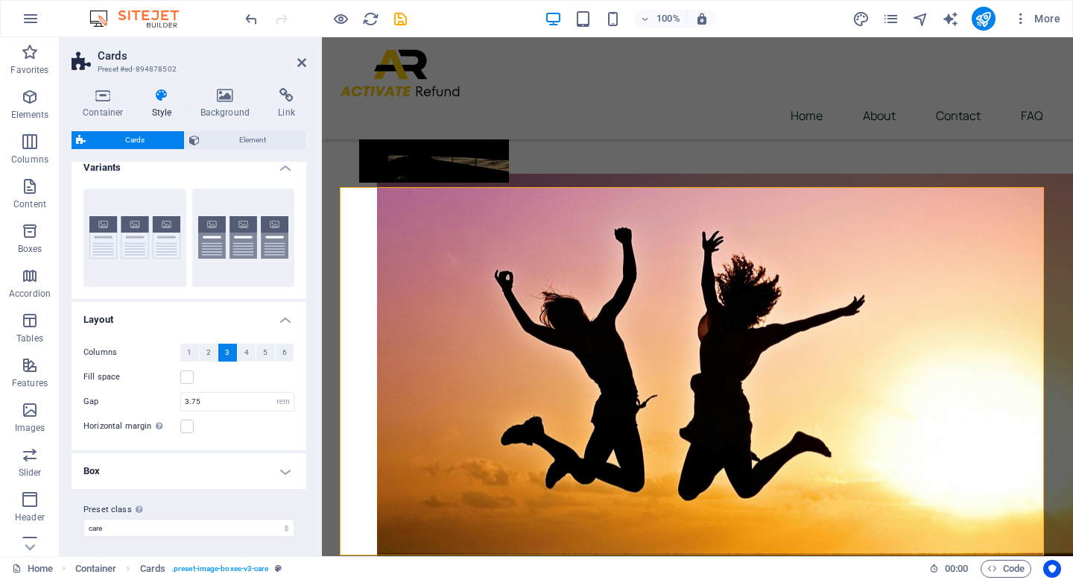
scroll to position [16, 0]
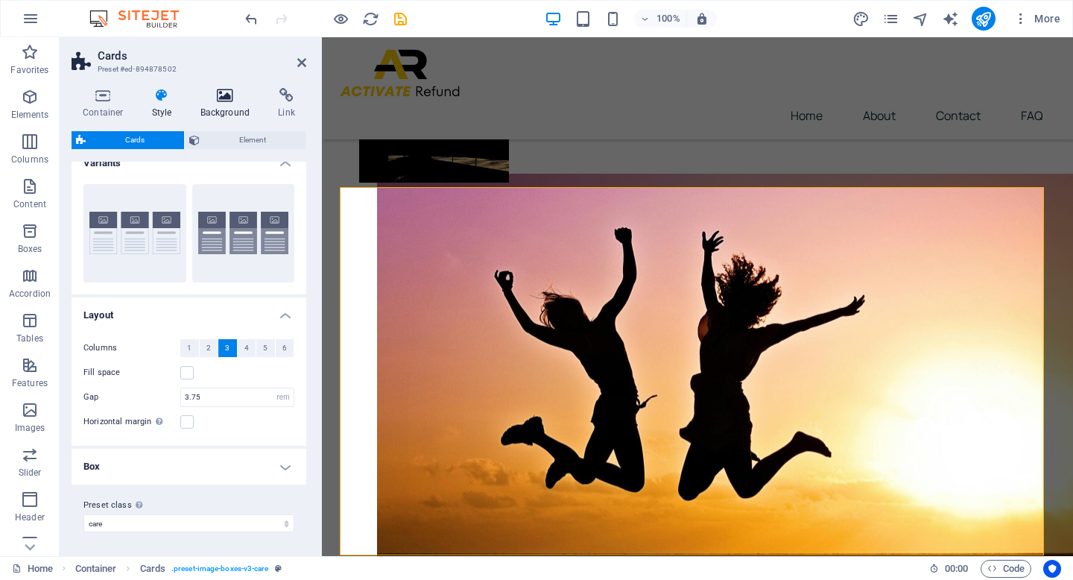
click at [233, 104] on h4 "Background" at bounding box center [228, 103] width 78 height 31
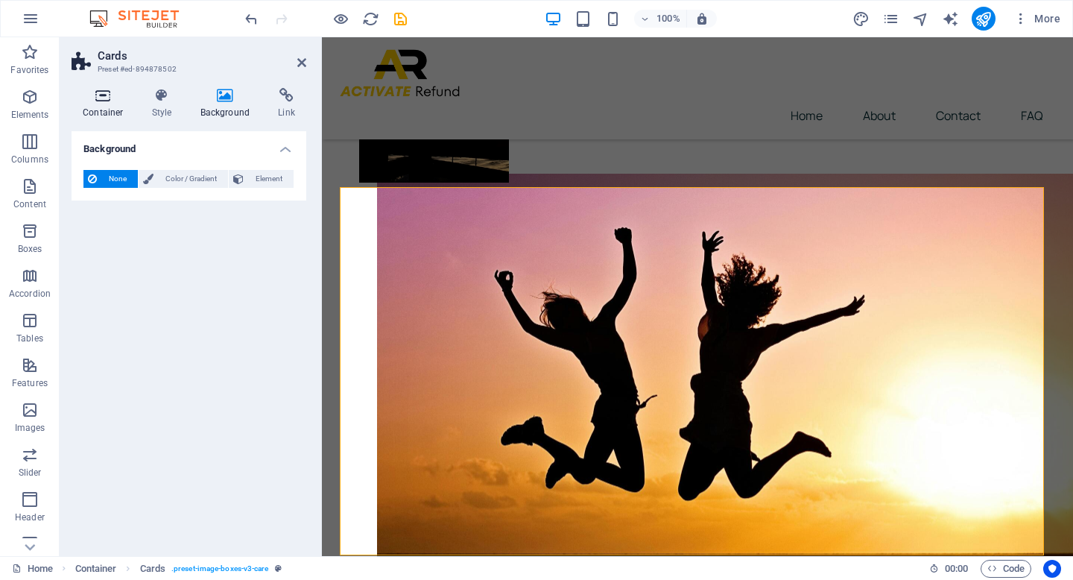
click at [114, 110] on h4 "Container" at bounding box center [106, 103] width 69 height 31
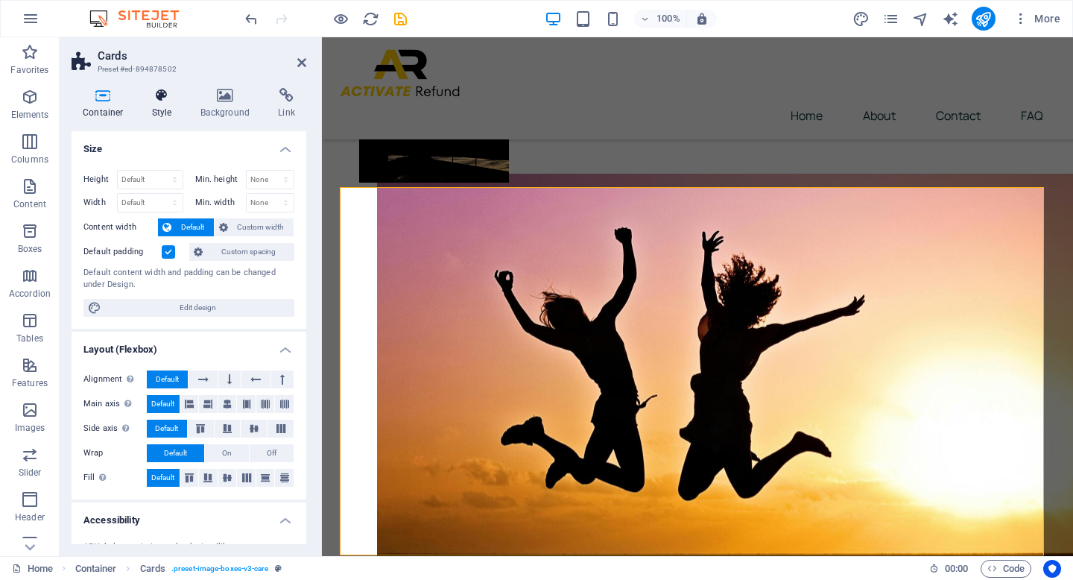
click at [164, 110] on h4 "Style" at bounding box center [165, 103] width 48 height 31
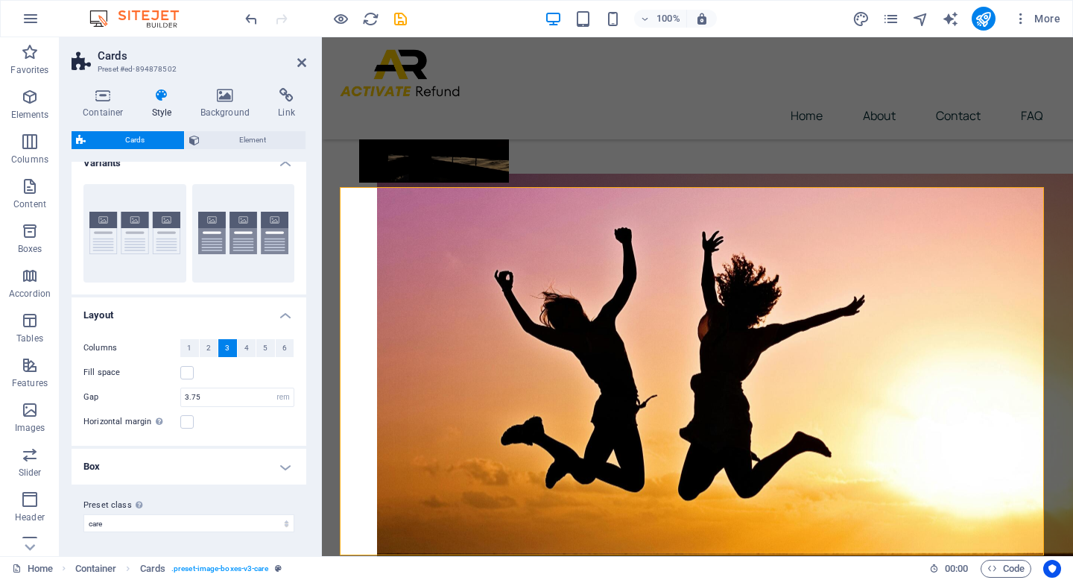
click at [283, 166] on h4 "Variants" at bounding box center [189, 158] width 235 height 27
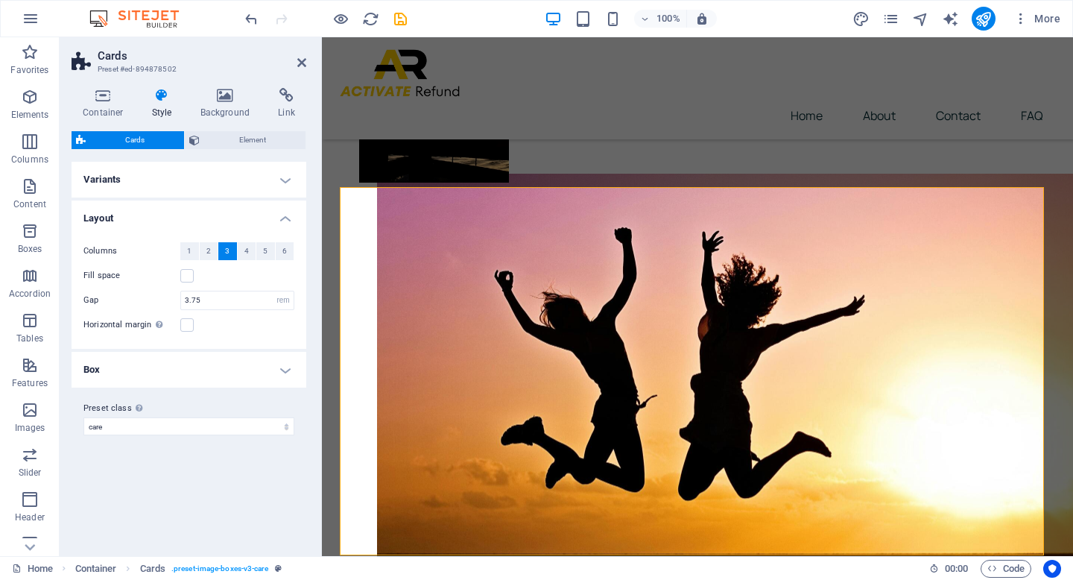
click at [288, 182] on h4 "Variants" at bounding box center [189, 180] width 235 height 36
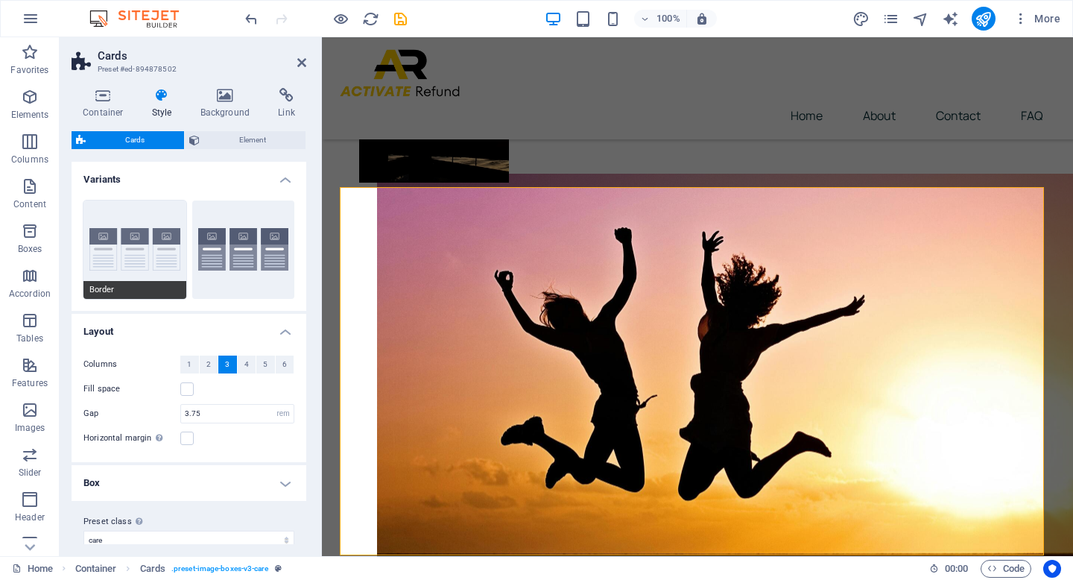
click at [161, 225] on button "Border" at bounding box center [134, 249] width 103 height 98
type input "2"
click at [206, 361] on span "2" at bounding box center [208, 364] width 4 height 18
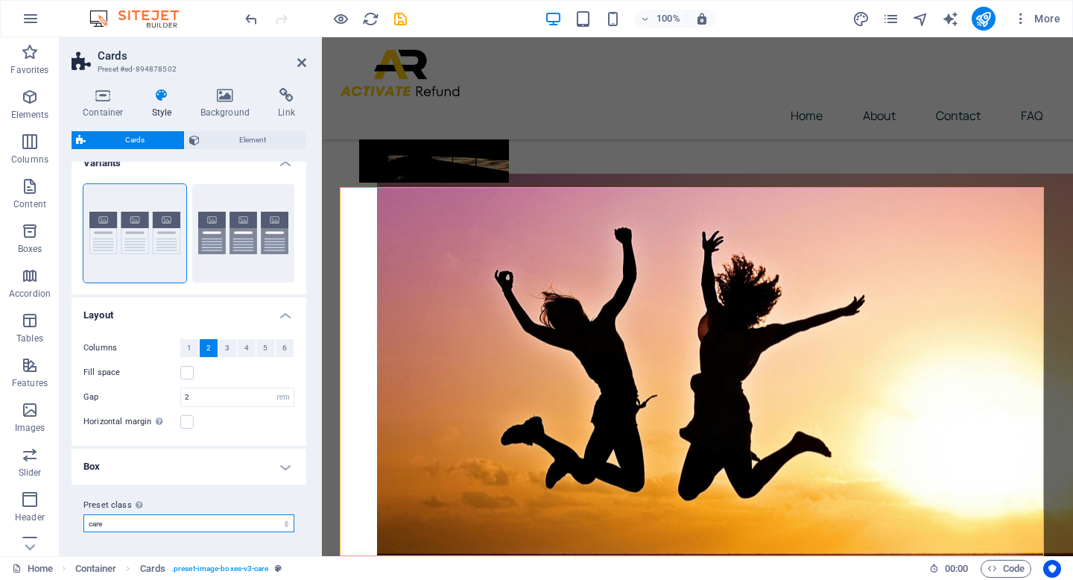
click at [284, 524] on select "care care-gallery Add preset class" at bounding box center [188, 523] width 211 height 18
click at [83, 514] on select "care care-gallery Add preset class" at bounding box center [188, 523] width 211 height 18
click at [285, 465] on h4 "Box" at bounding box center [189, 466] width 235 height 36
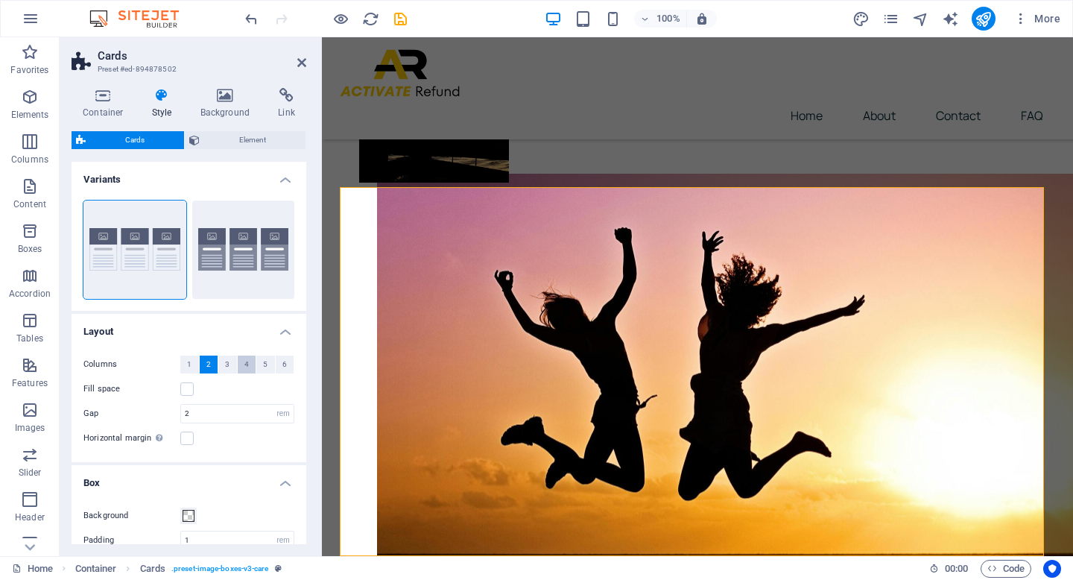
scroll to position [206, 0]
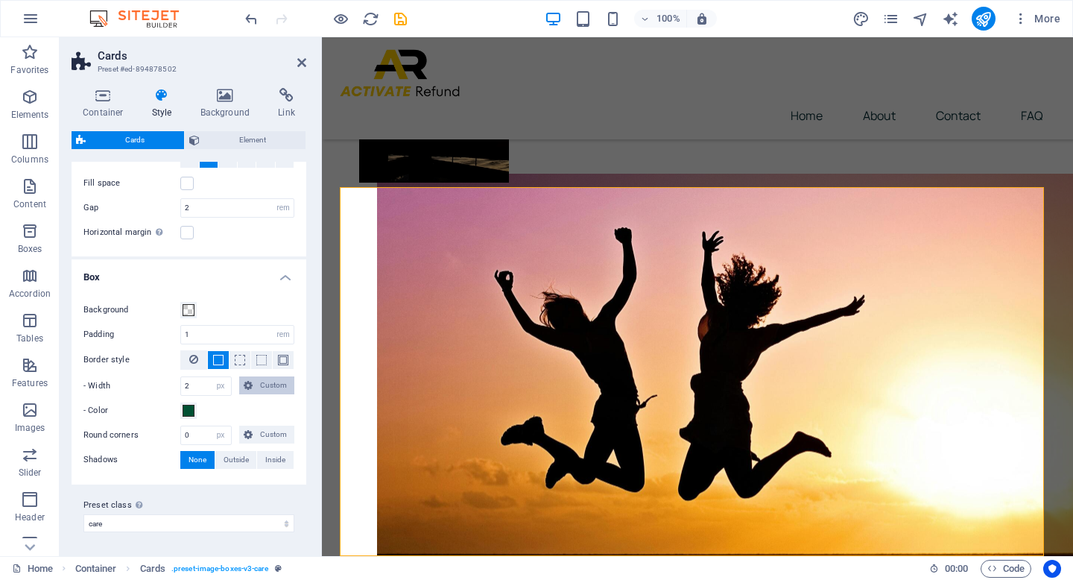
click at [264, 385] on span "Custom" at bounding box center [273, 385] width 33 height 18
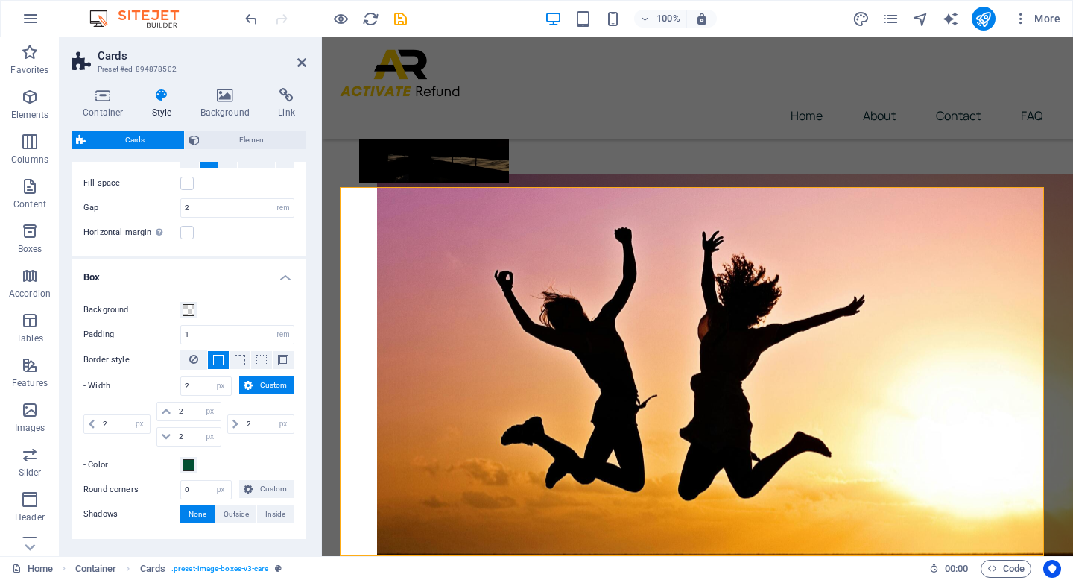
click at [264, 384] on span "Custom" at bounding box center [273, 385] width 33 height 18
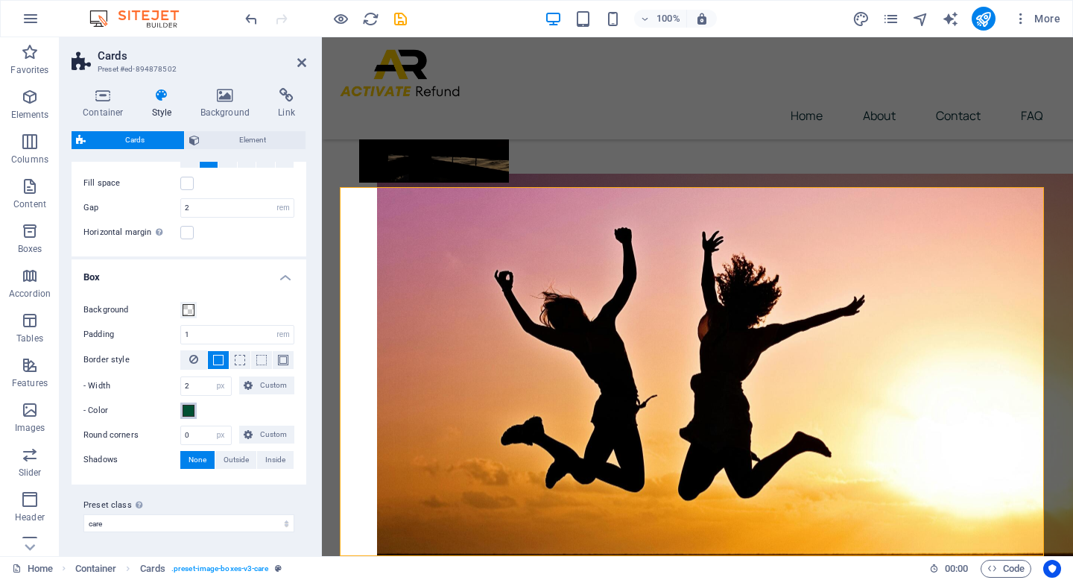
click at [189, 408] on span at bounding box center [189, 410] width 12 height 12
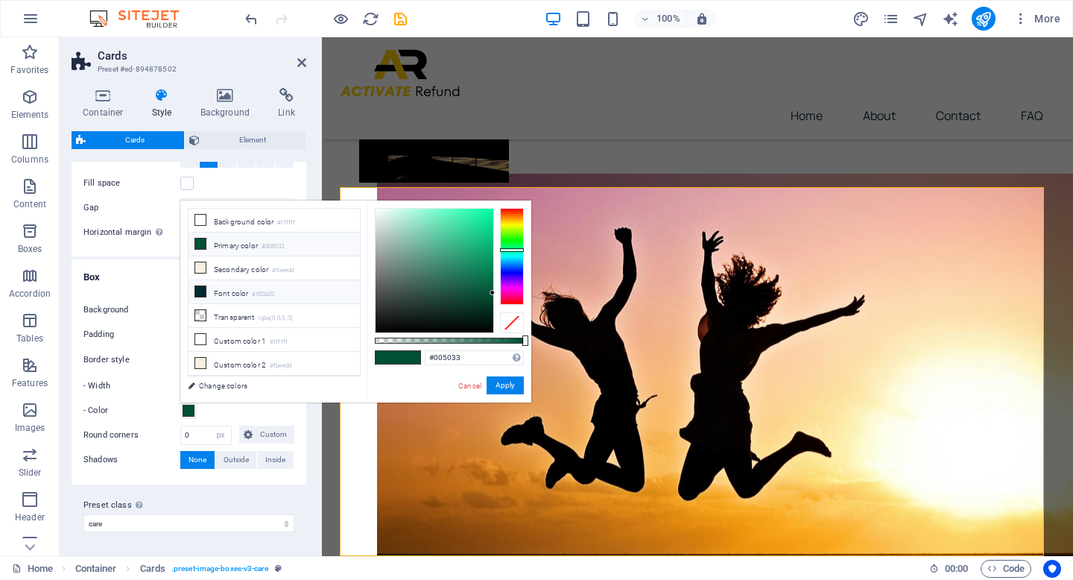
click at [208, 287] on li "Font color #002a32" at bounding box center [273, 292] width 171 height 24
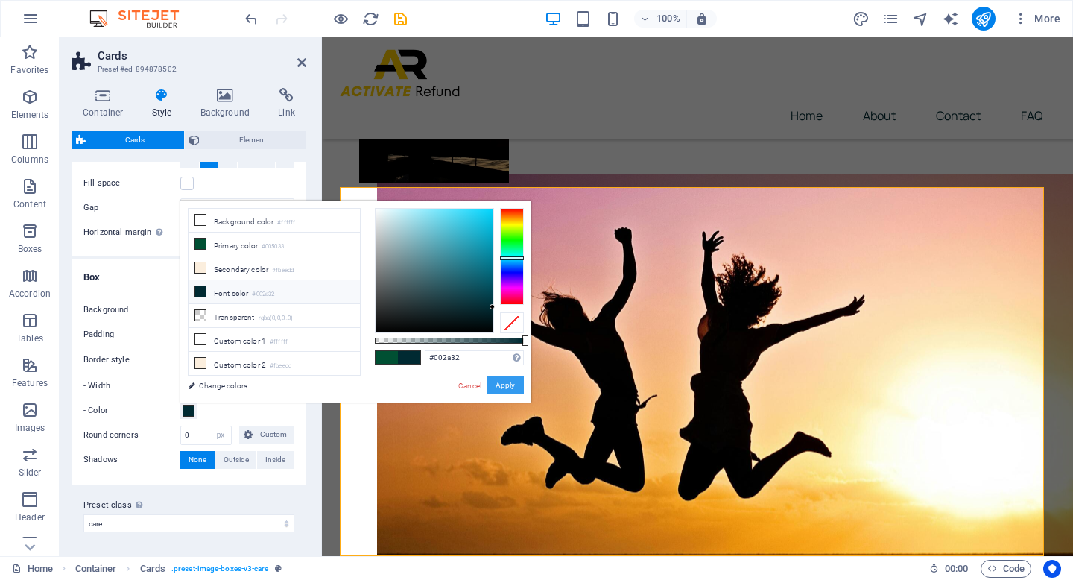
click at [512, 384] on button "Apply" at bounding box center [504, 385] width 37 height 18
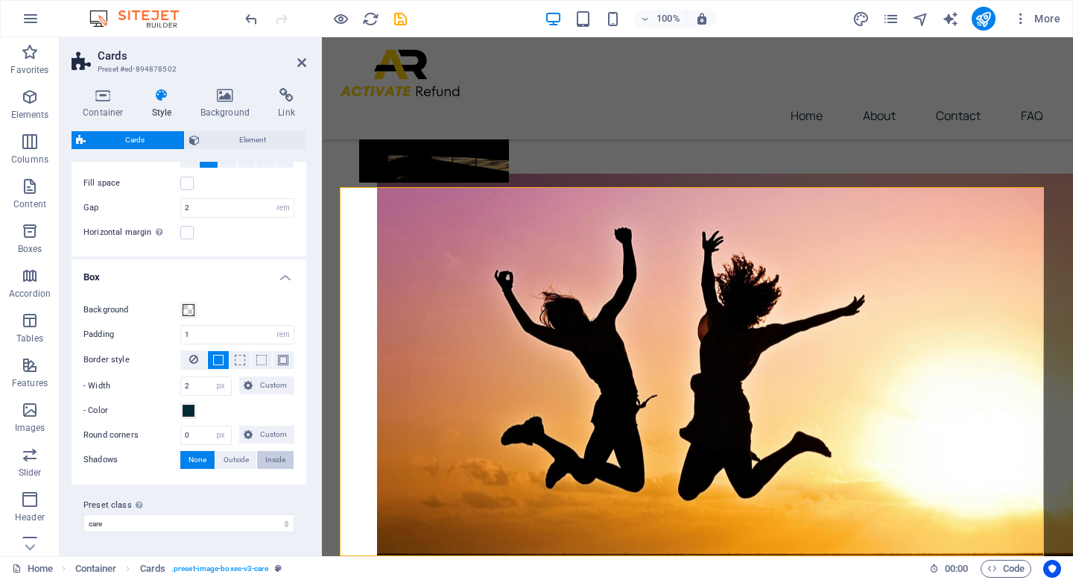
drag, startPoint x: 203, startPoint y: 456, endPoint x: 286, endPoint y: 461, distance: 82.8
click at [247, 460] on div "Shadows None Outside Inside" at bounding box center [188, 460] width 211 height 19
click at [184, 410] on span at bounding box center [189, 410] width 12 height 12
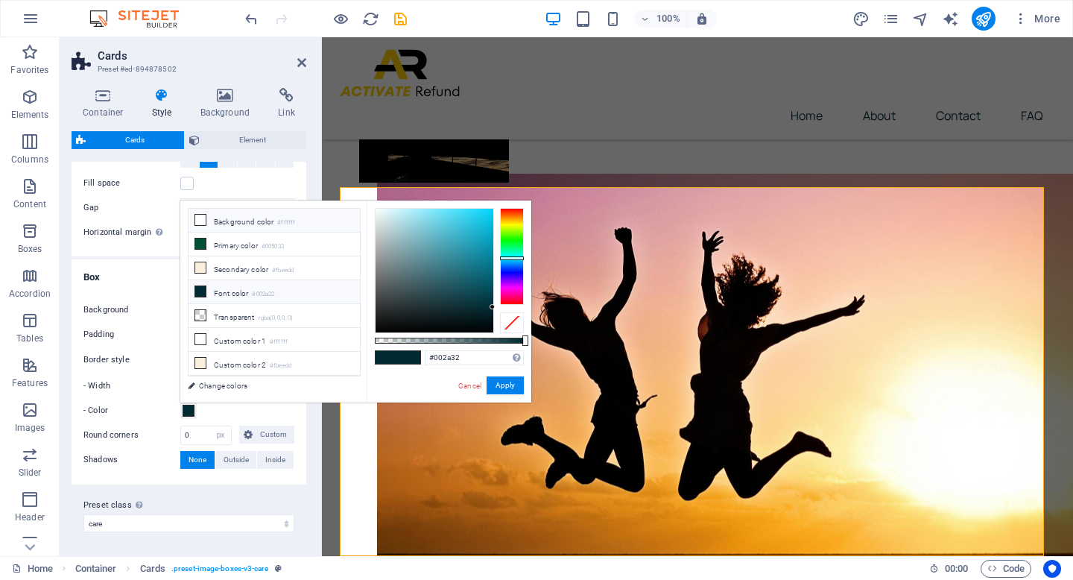
click at [250, 220] on li "Background color #ffffff" at bounding box center [273, 221] width 171 height 24
type input "#ffffff"
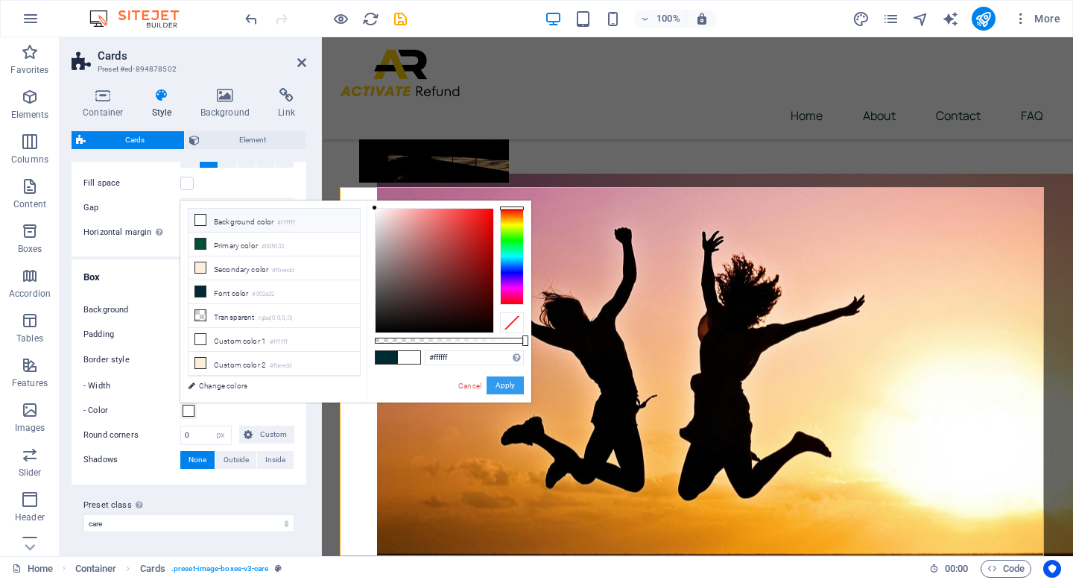
click at [504, 387] on button "Apply" at bounding box center [504, 385] width 37 height 18
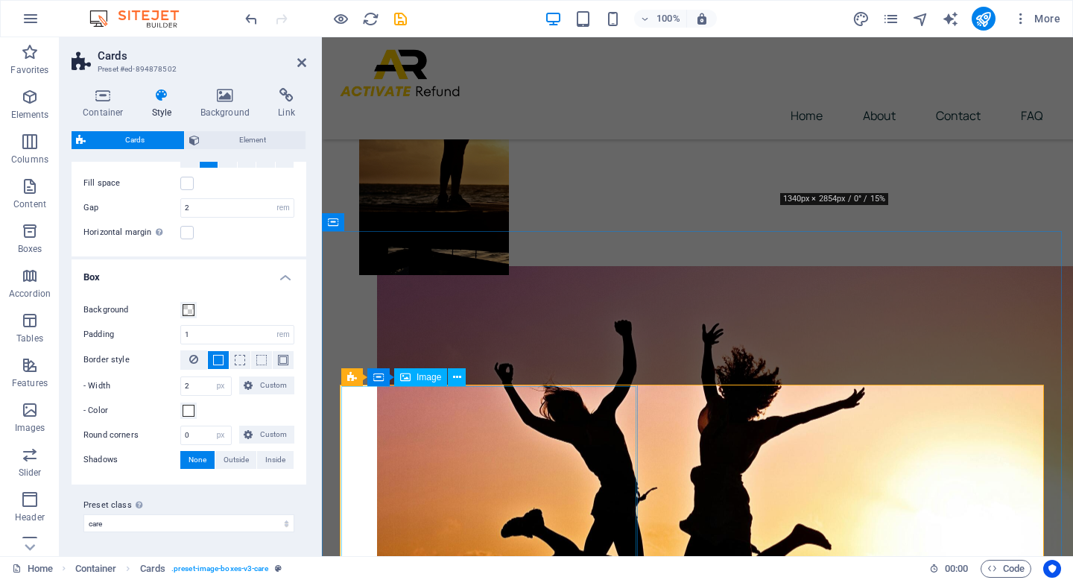
scroll to position [372, 0]
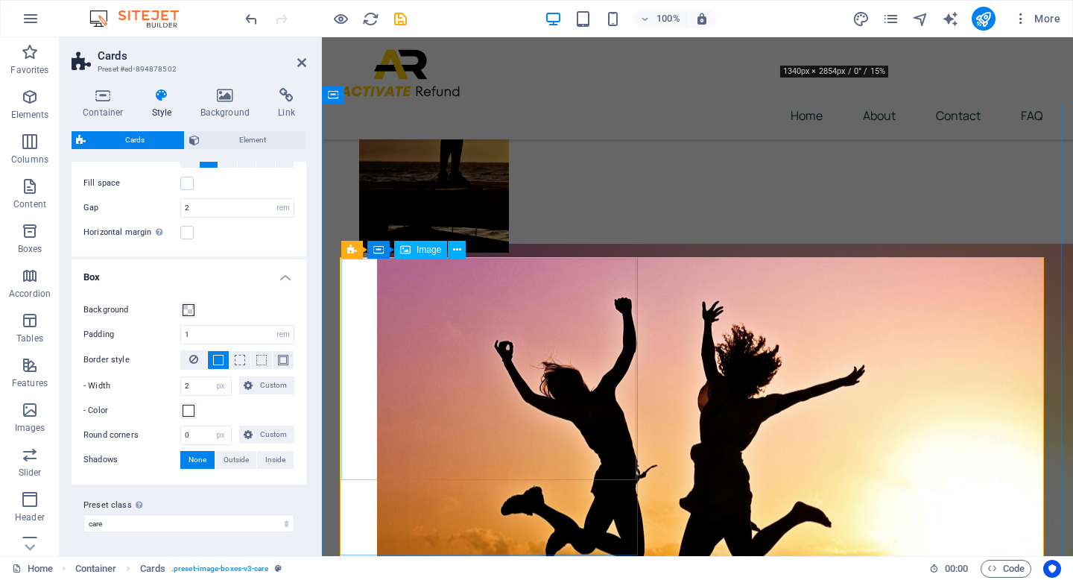
click at [453, 250] on icon at bounding box center [457, 250] width 8 height 16
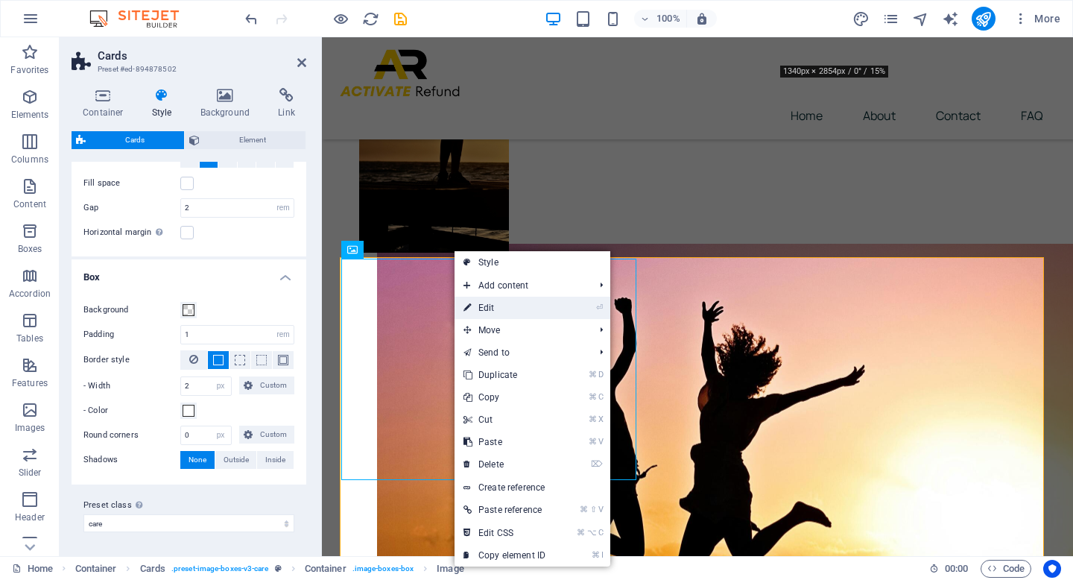
drag, startPoint x: 510, startPoint y: 312, endPoint x: 188, endPoint y: 274, distance: 324.0
click at [510, 312] on link "⏎ Edit" at bounding box center [504, 307] width 100 height 22
select select "%"
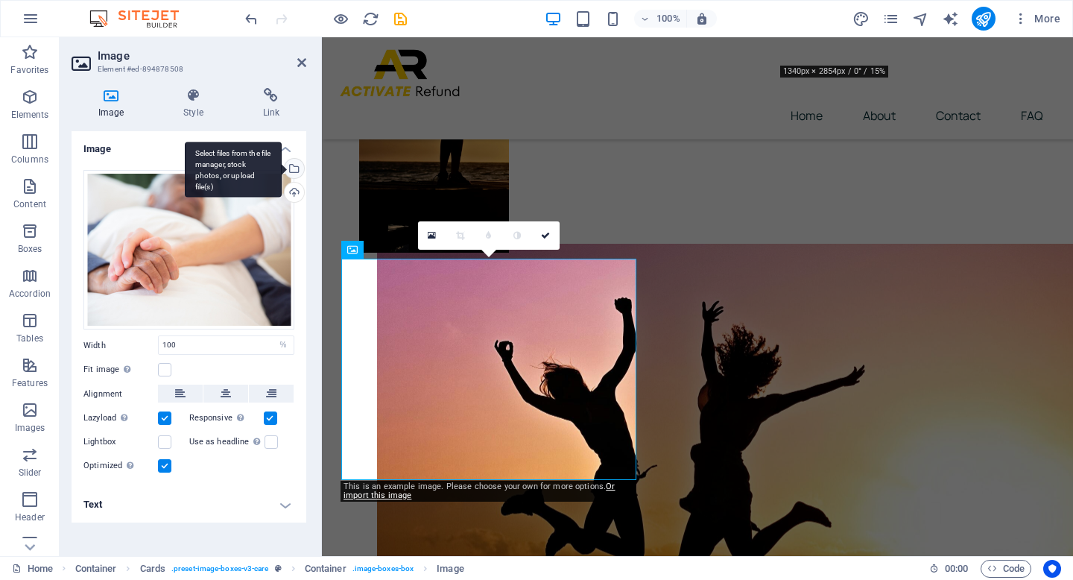
click at [297, 167] on div "Select files from the file manager, stock photos, or upload file(s)" at bounding box center [293, 170] width 22 height 22
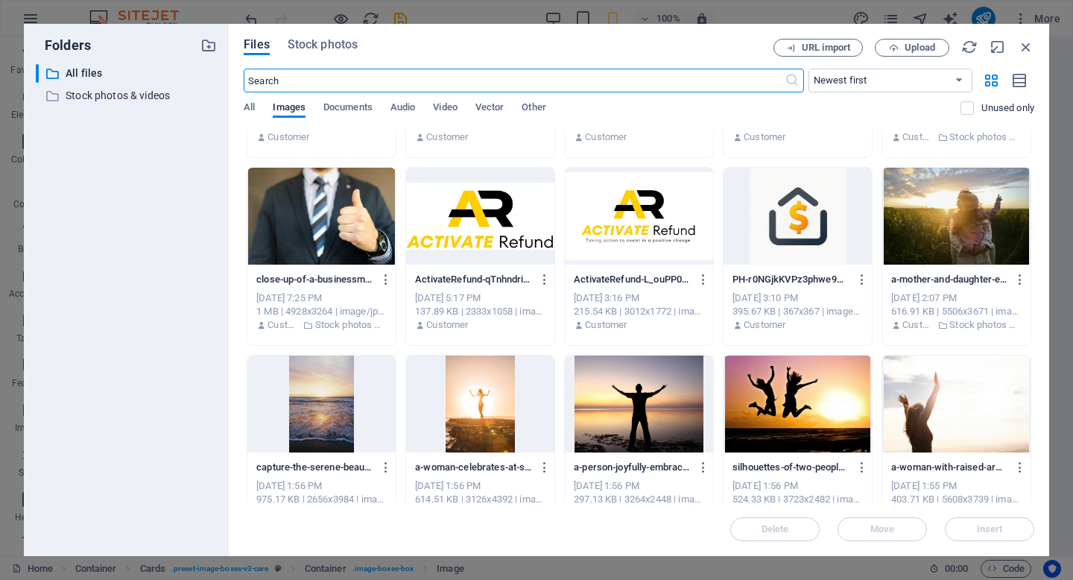
scroll to position [0, 0]
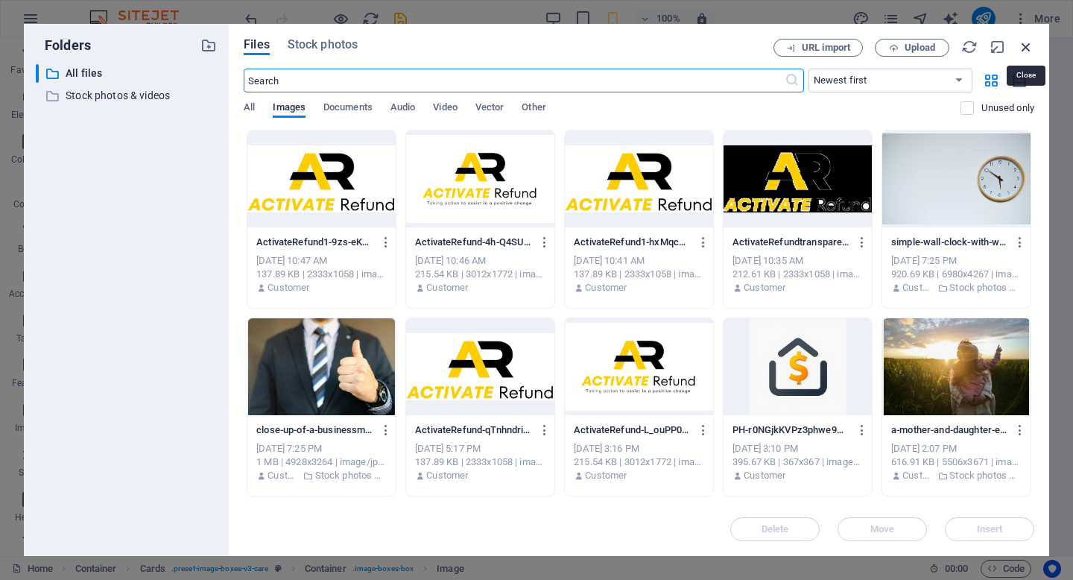
click at [1028, 51] on icon "button" at bounding box center [1026, 47] width 16 height 16
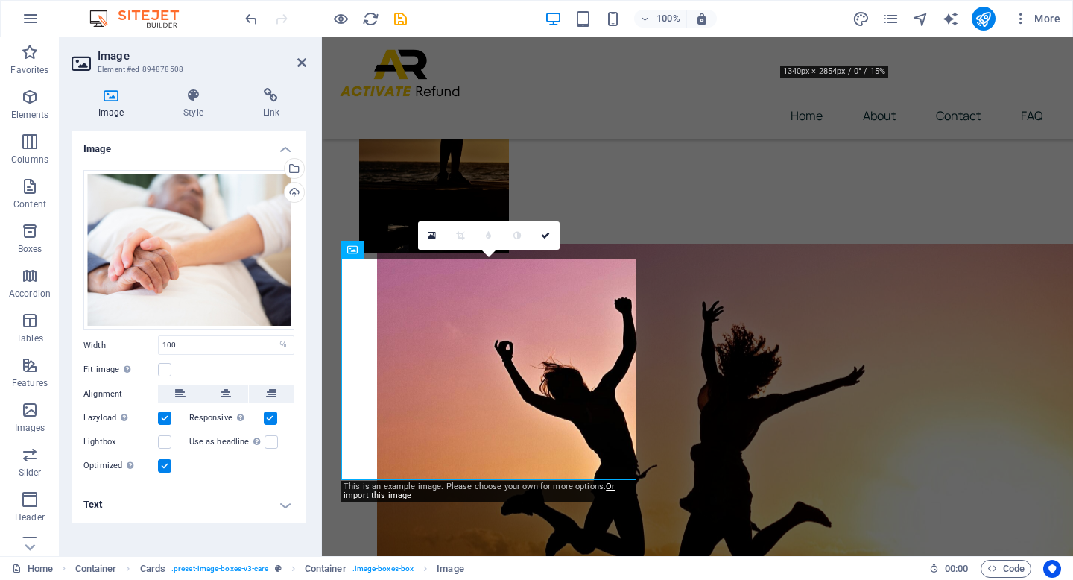
drag, startPoint x: 300, startPoint y: 61, endPoint x: 339, endPoint y: 51, distance: 39.9
click at [301, 61] on icon at bounding box center [301, 63] width 9 height 12
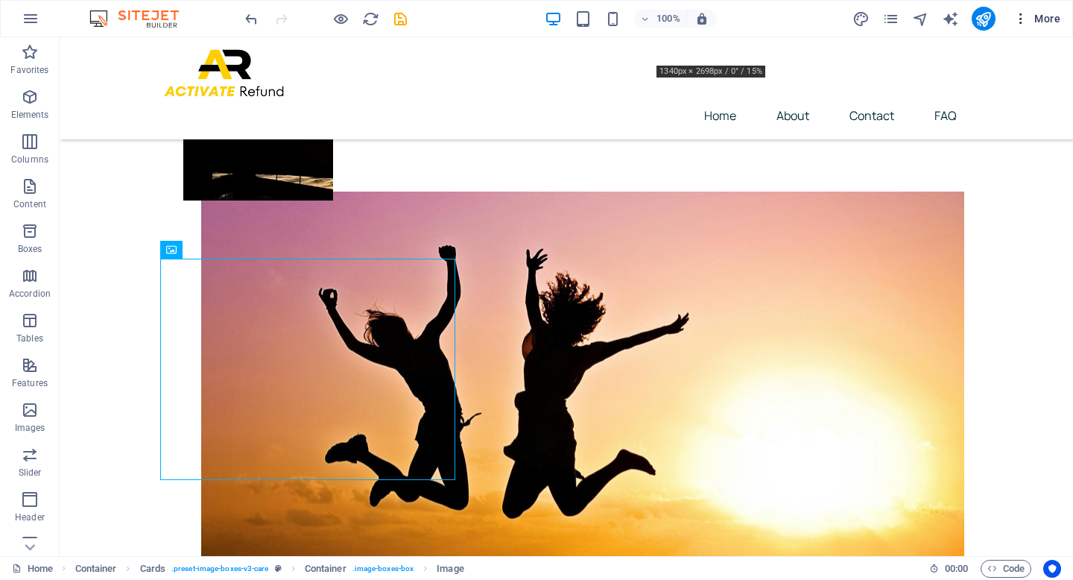
click at [1055, 20] on span "More" at bounding box center [1036, 18] width 47 height 15
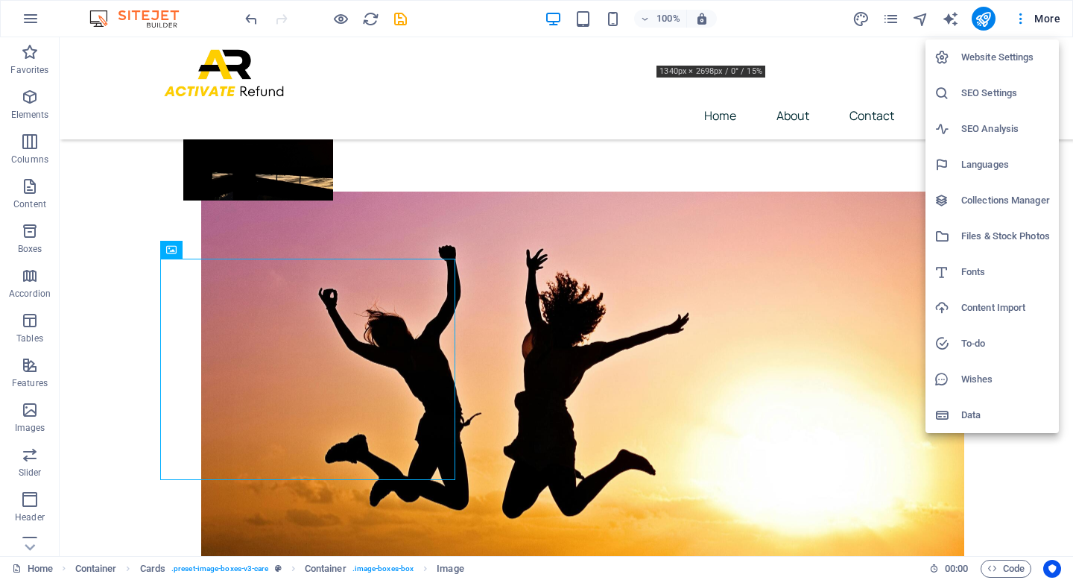
click at [991, 236] on h6 "Files & Stock Photos" at bounding box center [1005, 236] width 89 height 18
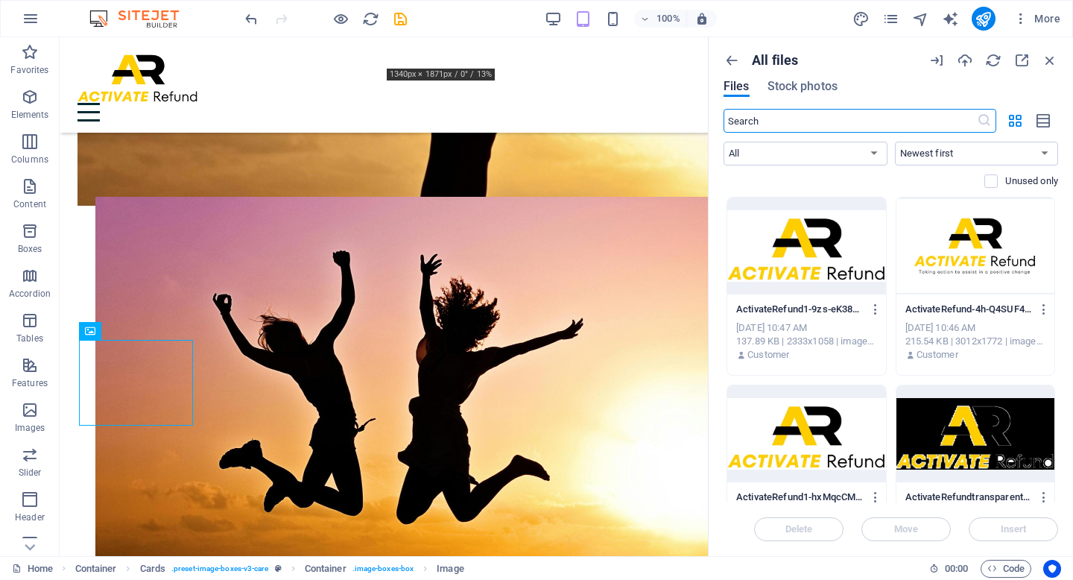
click at [864, 128] on input "text" at bounding box center [849, 121] width 253 height 24
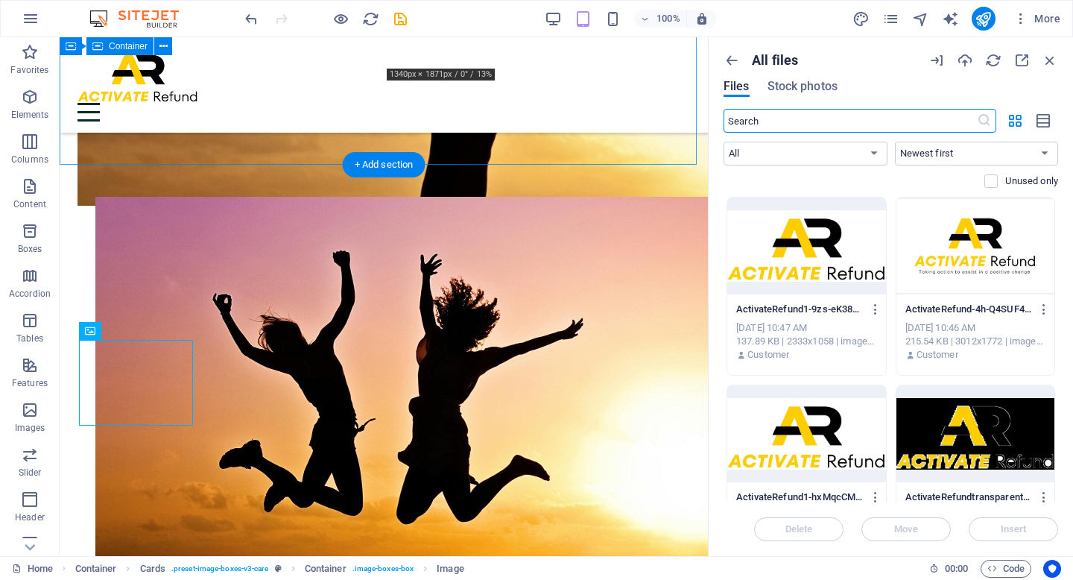
drag, startPoint x: 885, startPoint y: 153, endPoint x: 682, endPoint y: 121, distance: 205.1
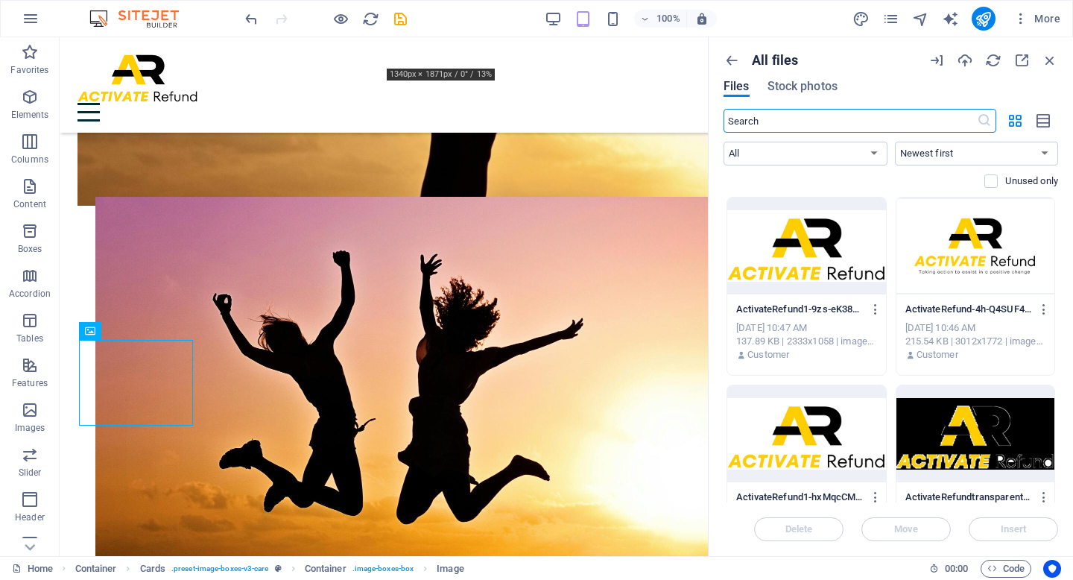
click at [784, 115] on input "text" at bounding box center [849, 121] width 253 height 24
drag, startPoint x: 783, startPoint y: 123, endPoint x: 717, endPoint y: 116, distance: 65.9
click at [717, 116] on div "All files Files Stock photos ​ All Images Documents Audio Video Vector Other Ne…" at bounding box center [890, 296] width 364 height 518
click at [764, 121] on input "text" at bounding box center [849, 121] width 253 height 24
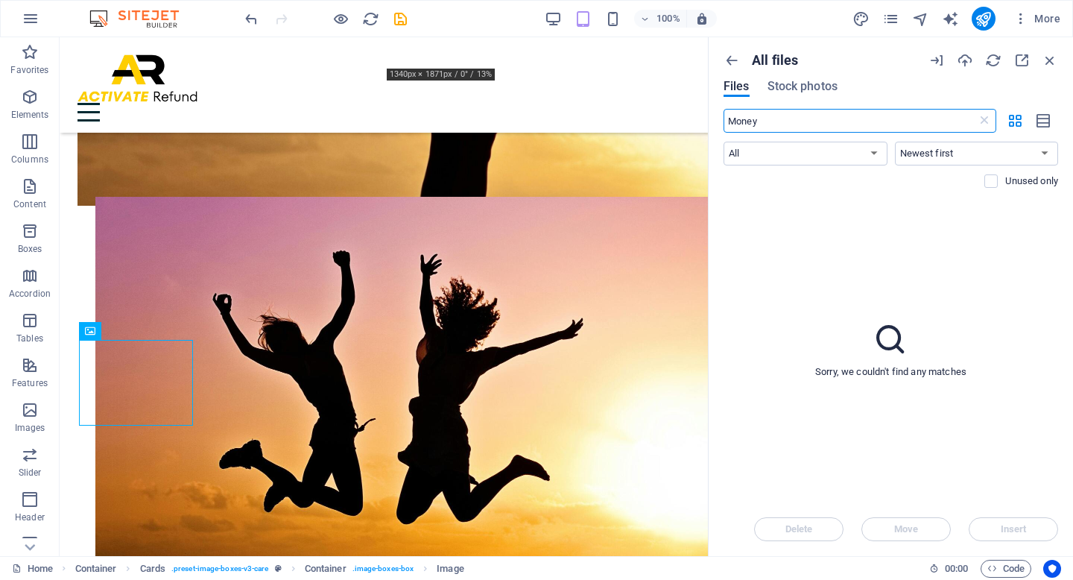
click at [897, 122] on input "Money" at bounding box center [849, 121] width 253 height 24
type input "Money"
click at [809, 89] on span "Stock photos" at bounding box center [802, 86] width 70 height 18
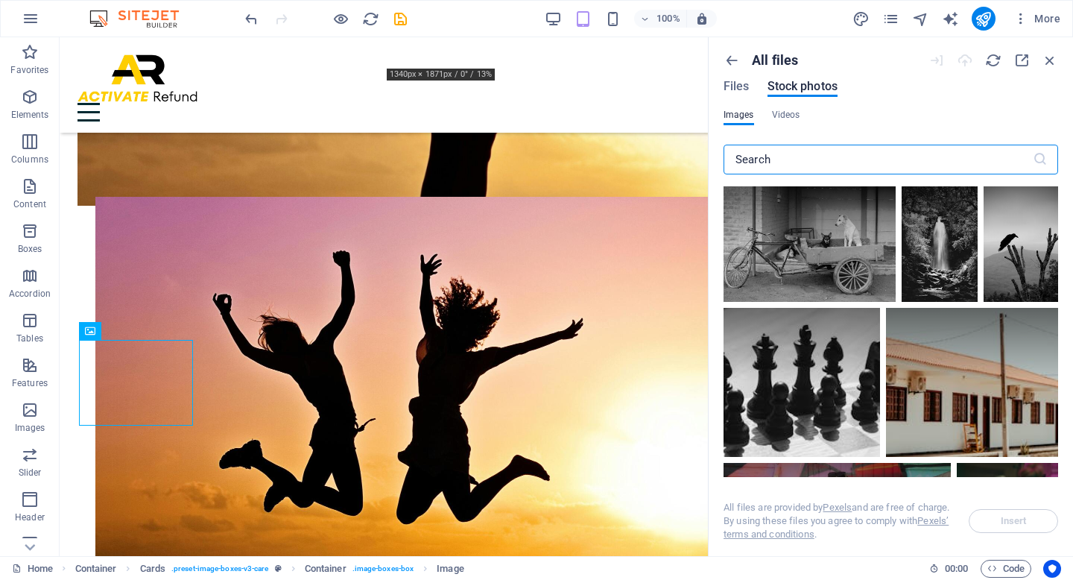
click at [804, 162] on input "text" at bounding box center [877, 160] width 309 height 30
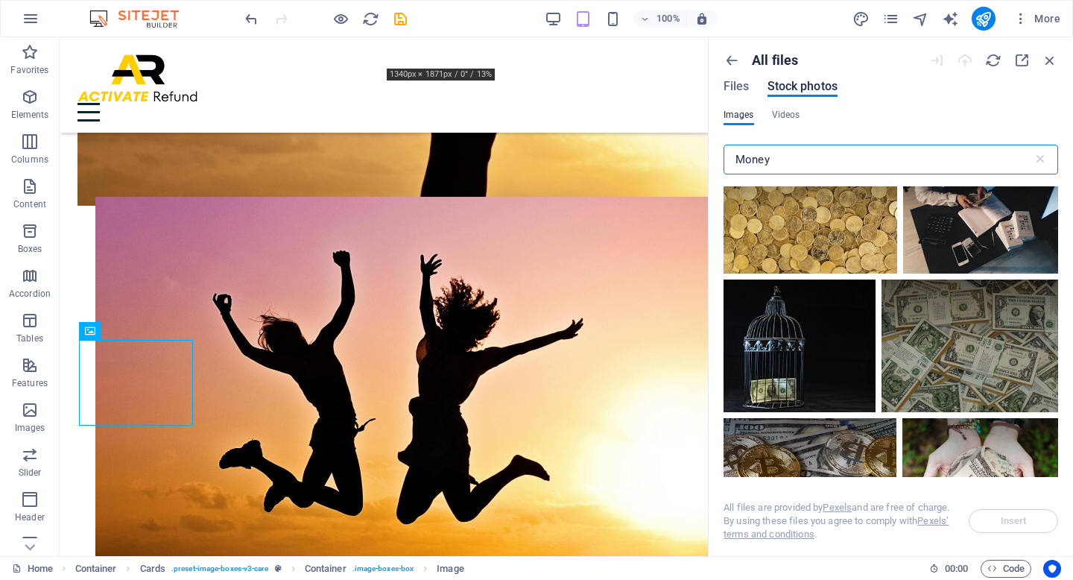
scroll to position [1029, 0]
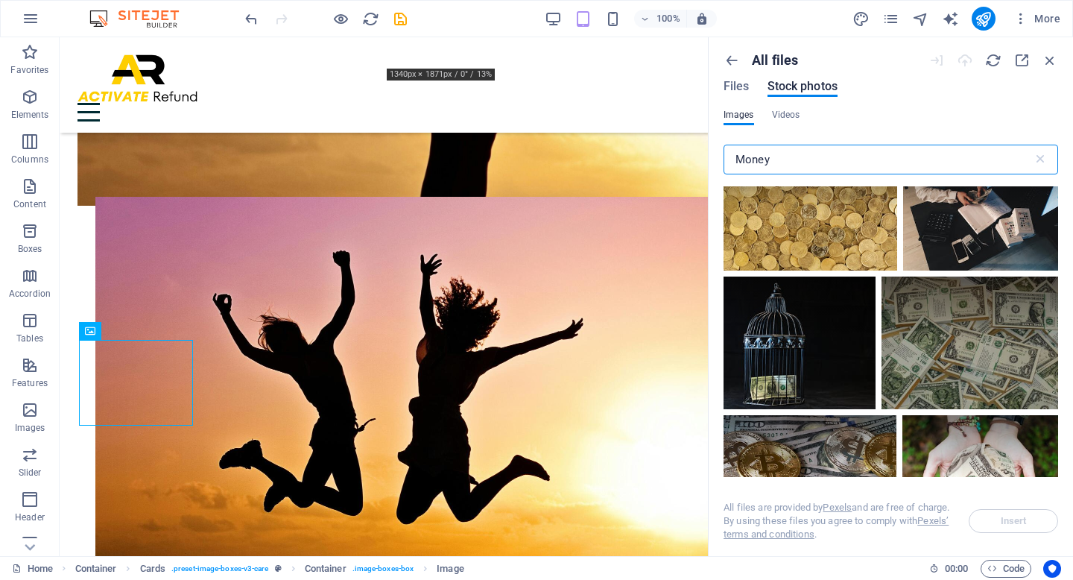
click at [734, 156] on input "Money" at bounding box center [877, 160] width 309 height 30
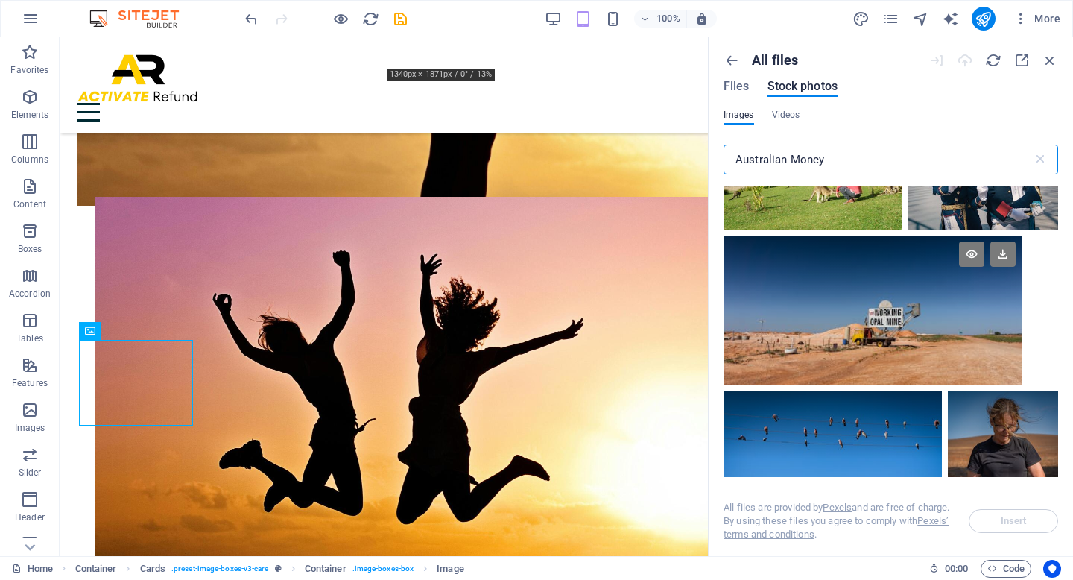
scroll to position [1094, 0]
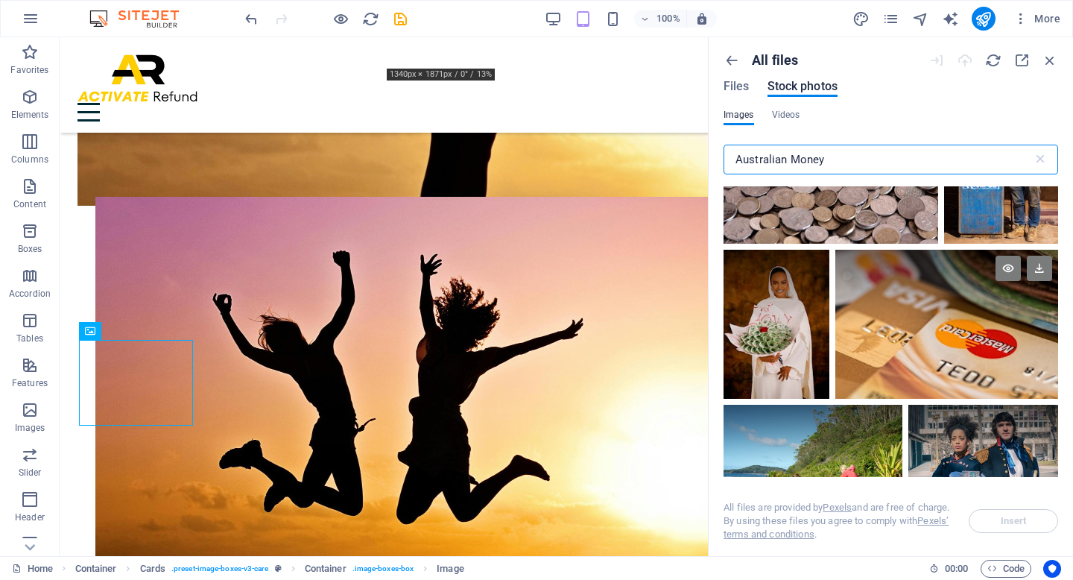
type input "Australian Money"
click at [973, 266] on div at bounding box center [946, 287] width 223 height 74
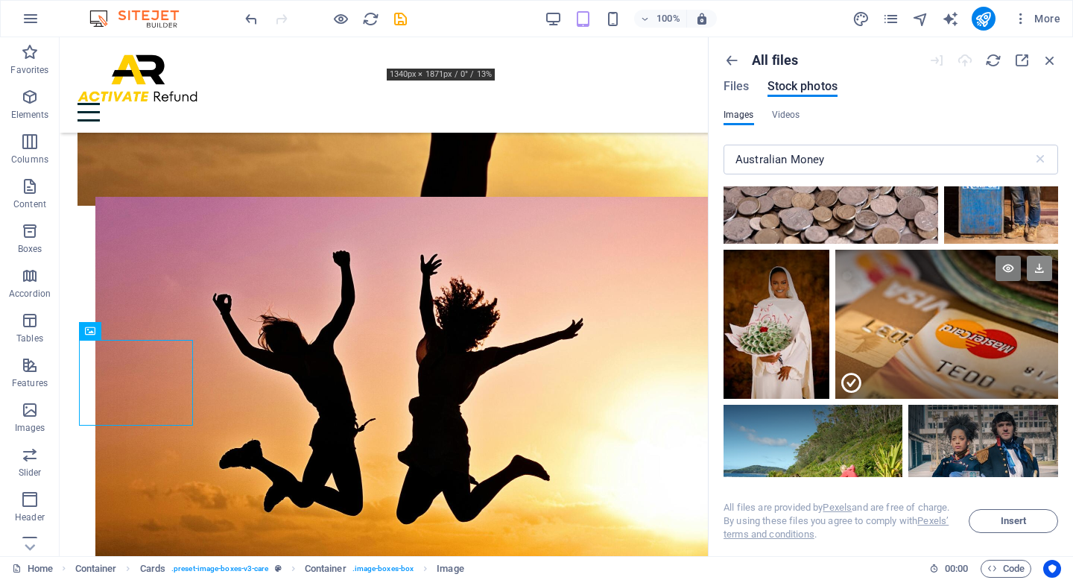
click at [1027, 264] on icon at bounding box center [1038, 268] width 25 height 25
click at [145, 329] on icon at bounding box center [142, 331] width 8 height 16
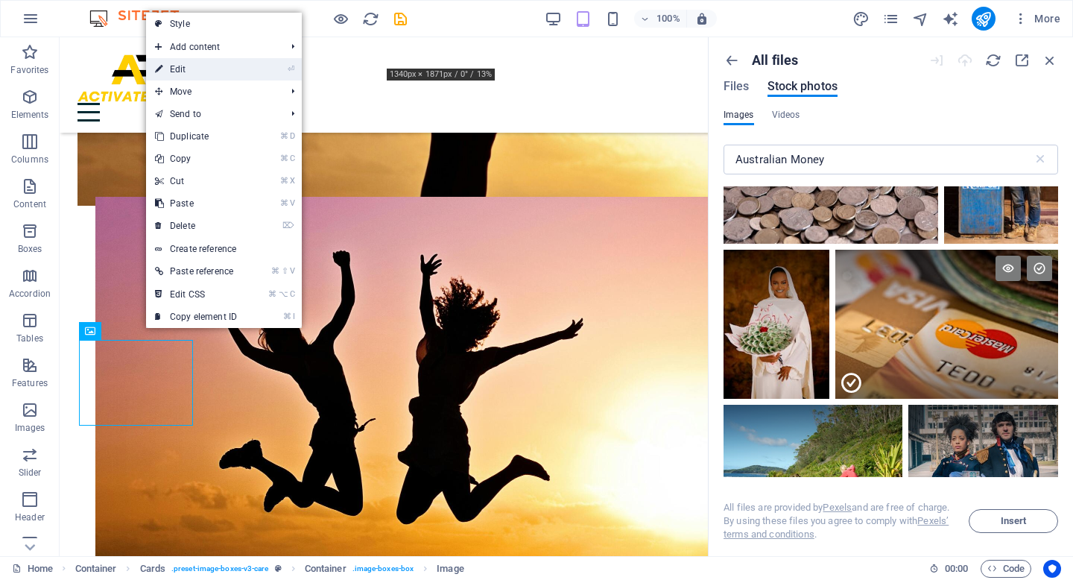
click at [194, 63] on link "⏎ Edit" at bounding box center [196, 69] width 100 height 22
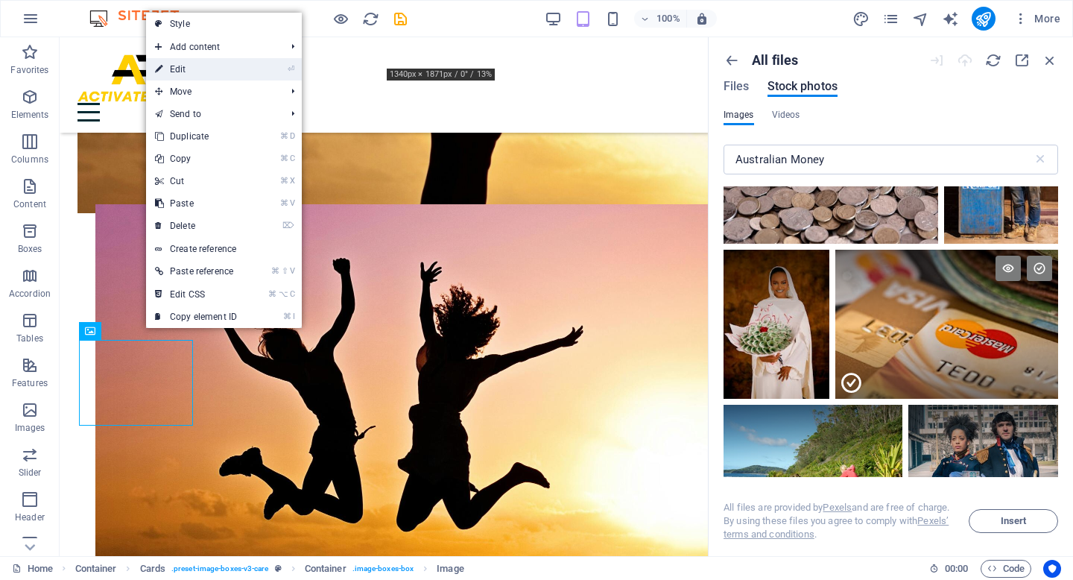
select select "%"
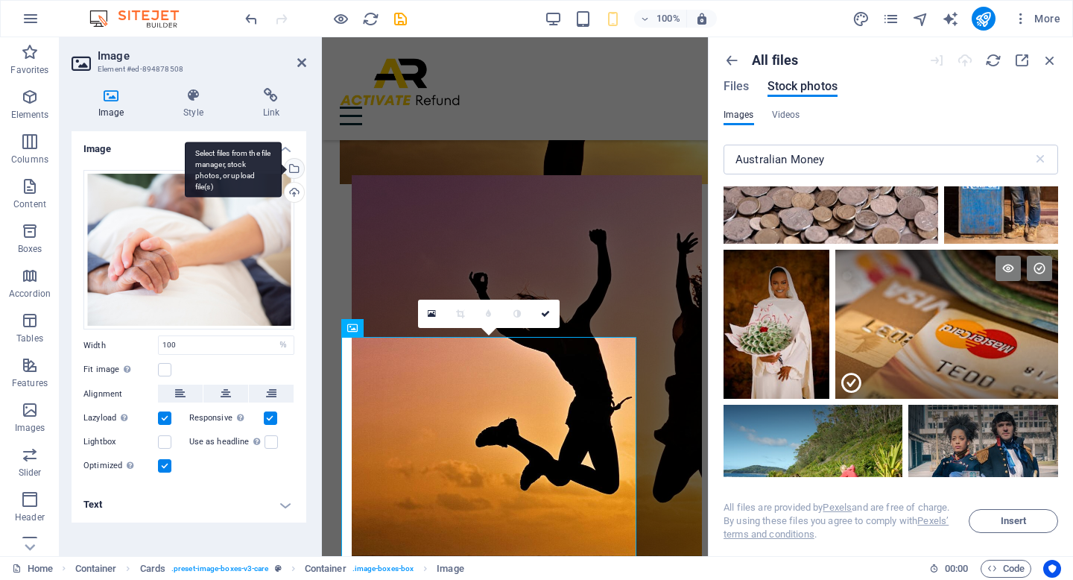
click at [299, 166] on div "Select files from the file manager, stock photos, or upload file(s)" at bounding box center [293, 170] width 22 height 22
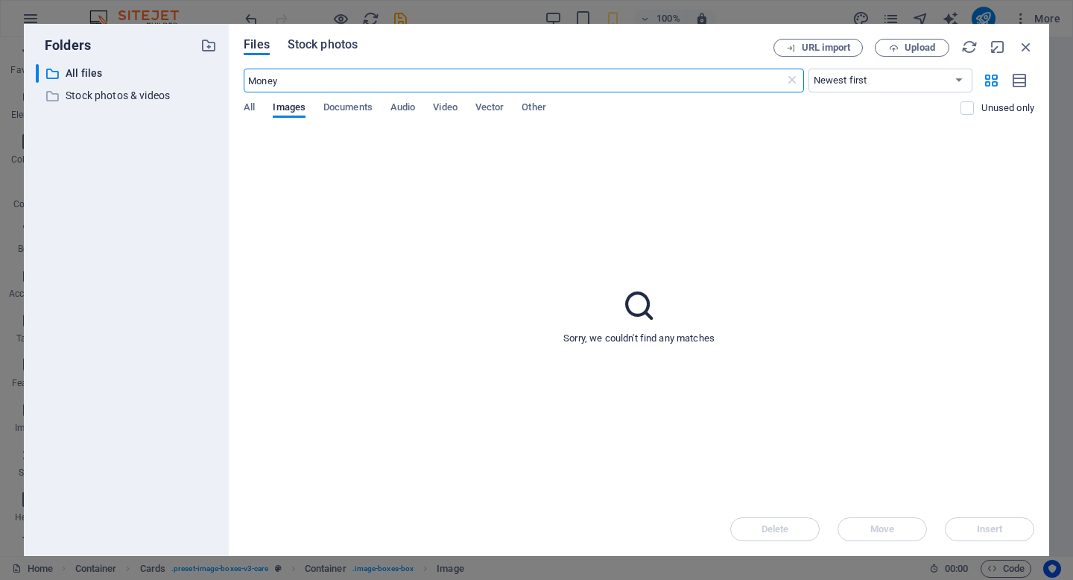
click at [309, 51] on span "Stock photos" at bounding box center [323, 45] width 70 height 18
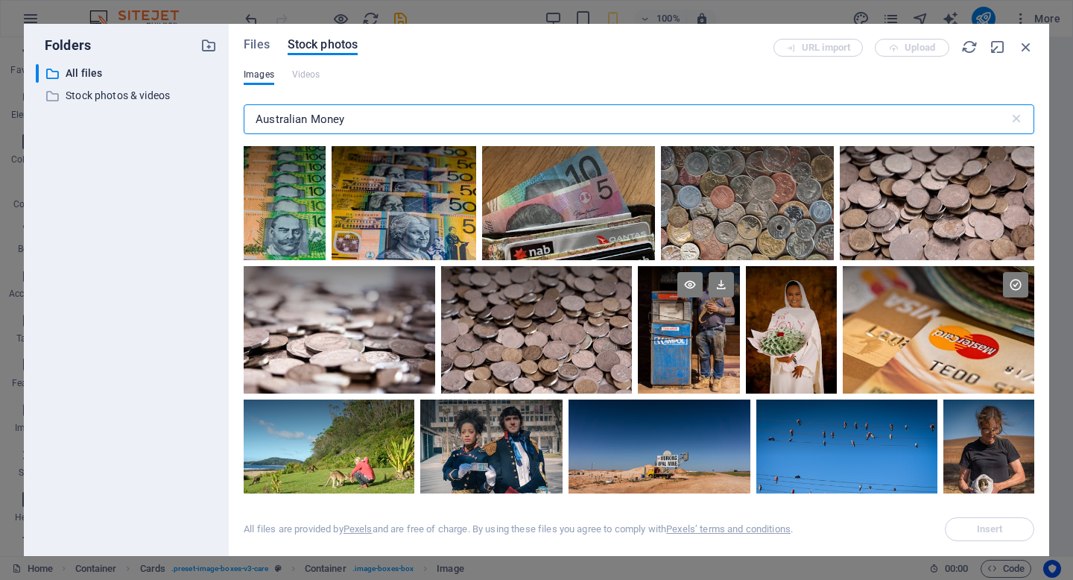
scroll to position [147, 0]
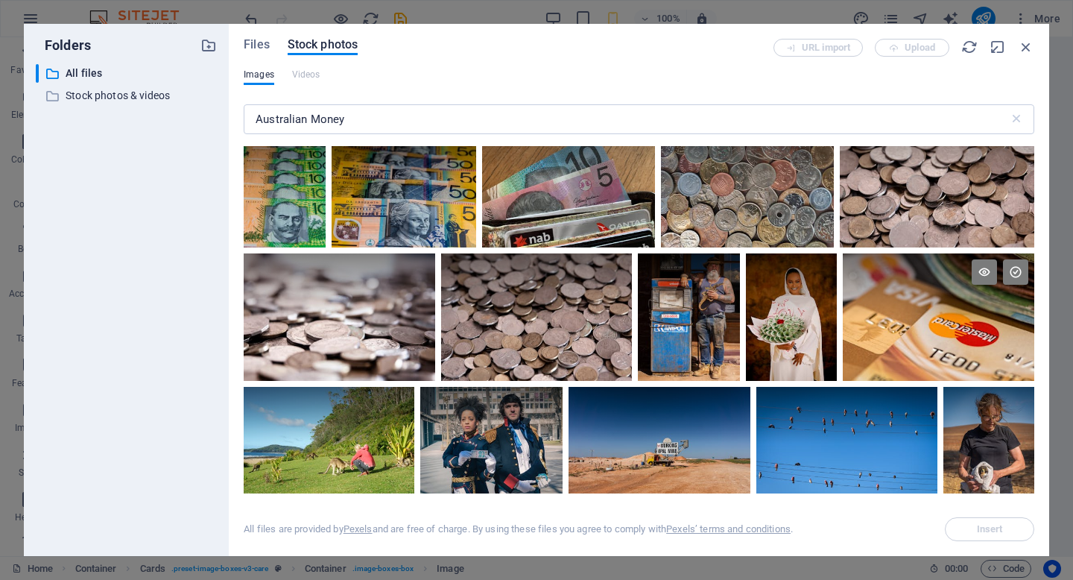
click at [842, 317] on div at bounding box center [937, 285] width 191 height 64
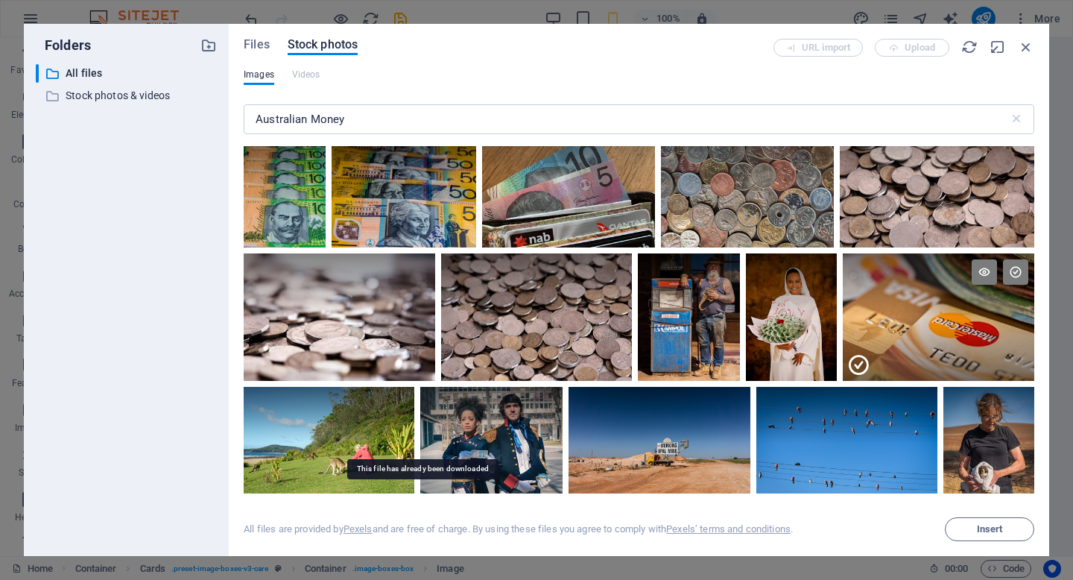
click at [1003, 285] on icon at bounding box center [1015, 271] width 25 height 25
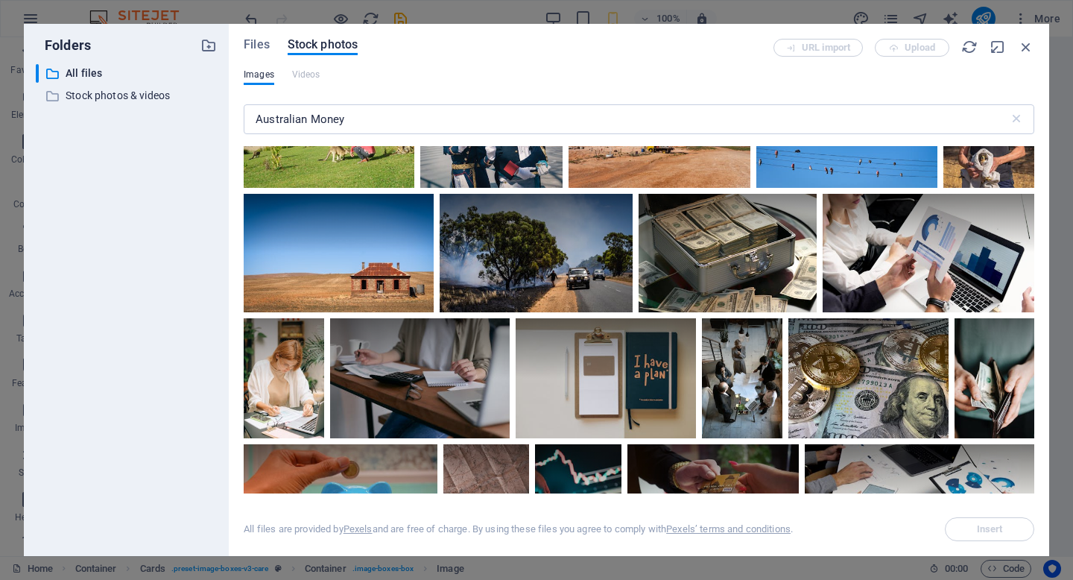
scroll to position [352, 0]
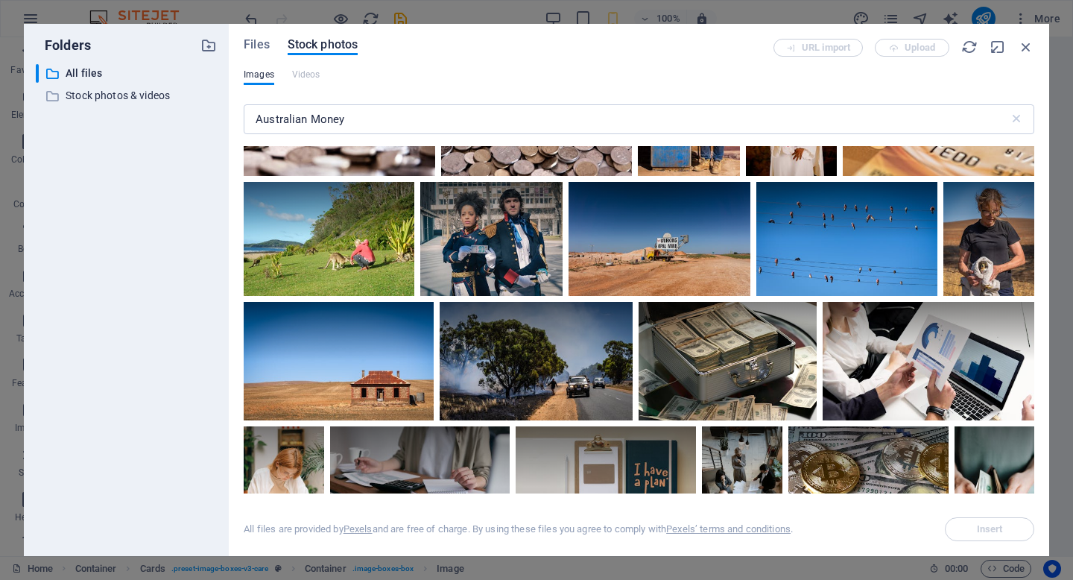
click at [842, 112] on div at bounding box center [937, 80] width 191 height 64
click at [1027, 46] on icon "button" at bounding box center [1026, 47] width 16 height 16
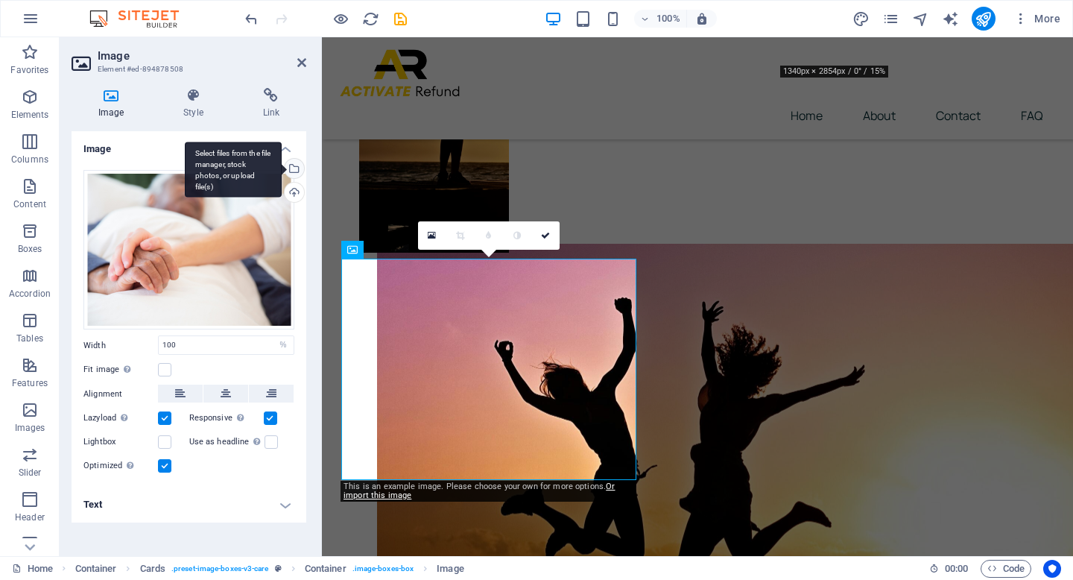
click at [299, 167] on div "Select files from the file manager, stock photos, or upload file(s)" at bounding box center [293, 170] width 22 height 22
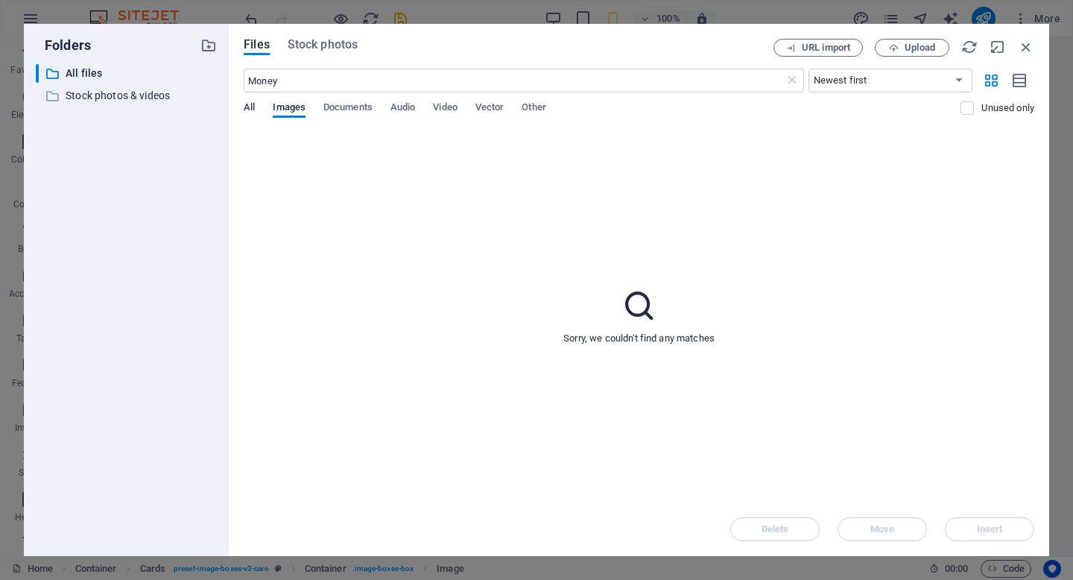
click at [253, 113] on span "All" at bounding box center [249, 108] width 11 height 21
click at [343, 50] on span "Stock photos" at bounding box center [323, 45] width 70 height 18
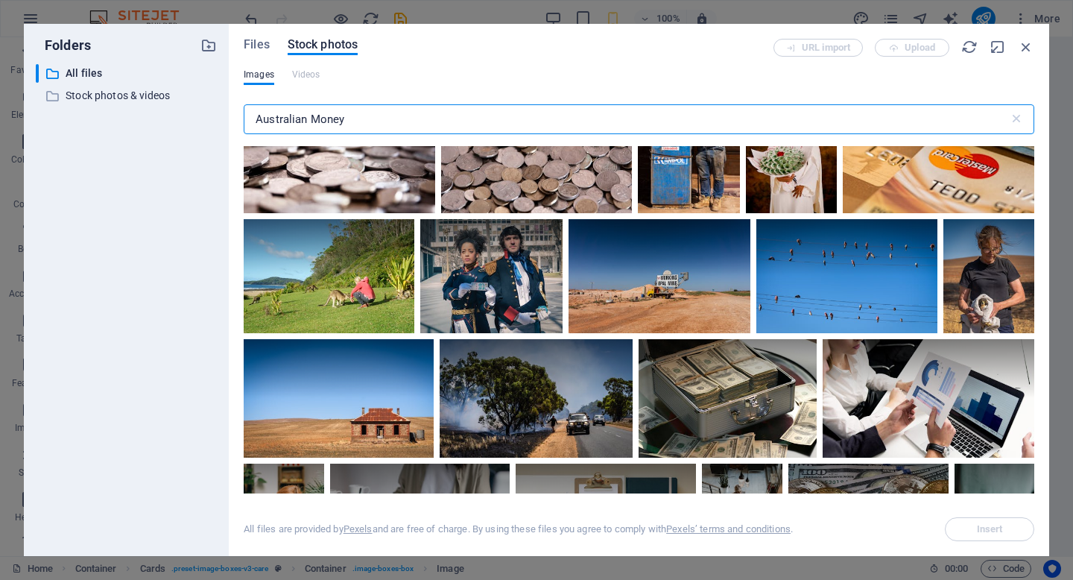
scroll to position [404, 0]
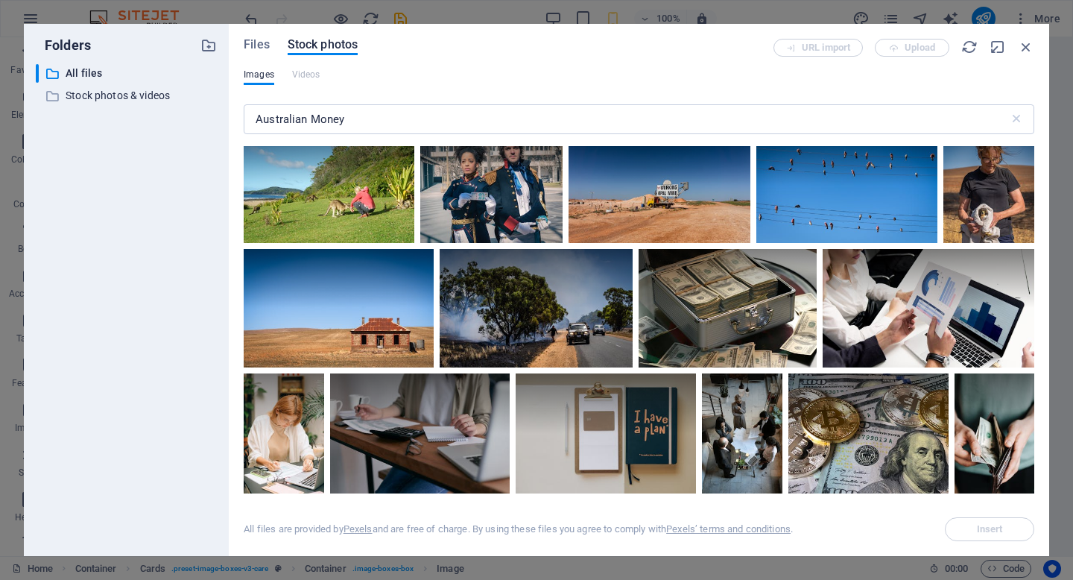
click at [842, 123] on div at bounding box center [937, 59] width 191 height 127
click at [842, 123] on div at bounding box center [937, 91] width 191 height 64
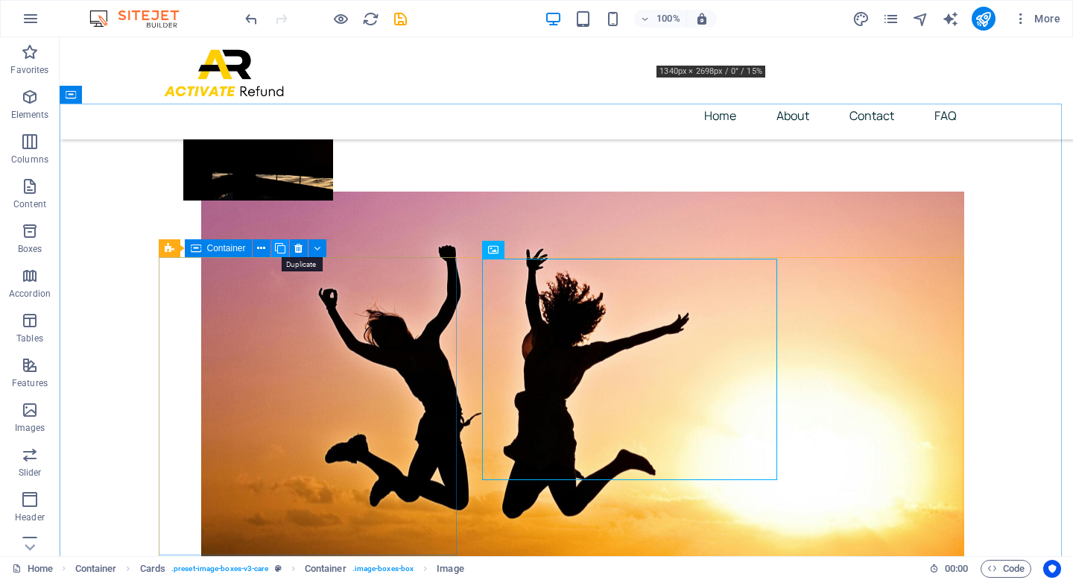
click at [281, 248] on icon at bounding box center [280, 249] width 10 height 16
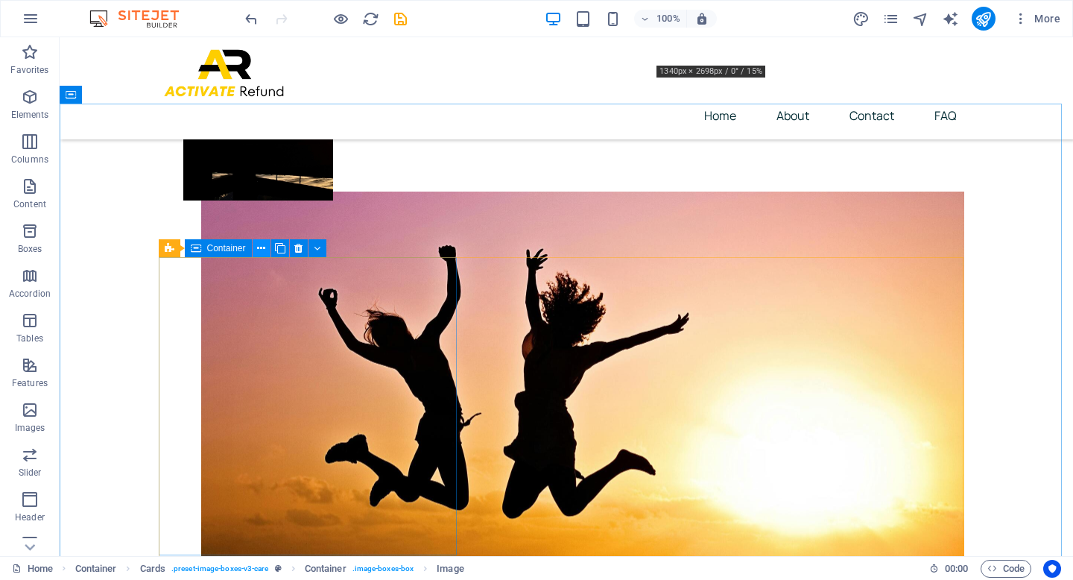
click at [265, 247] on button at bounding box center [262, 248] width 18 height 18
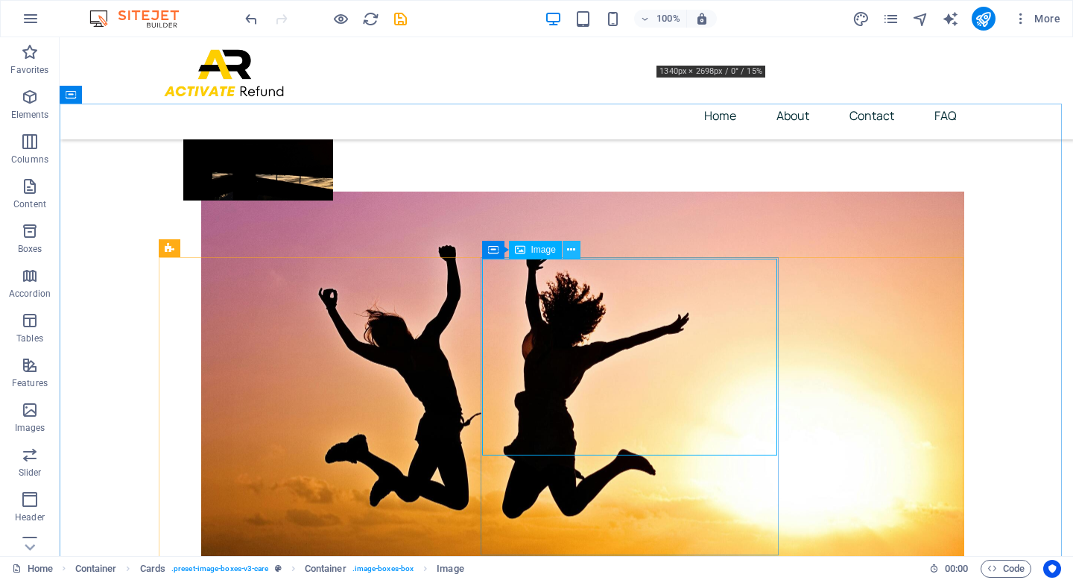
click at [570, 251] on icon at bounding box center [571, 250] width 8 height 16
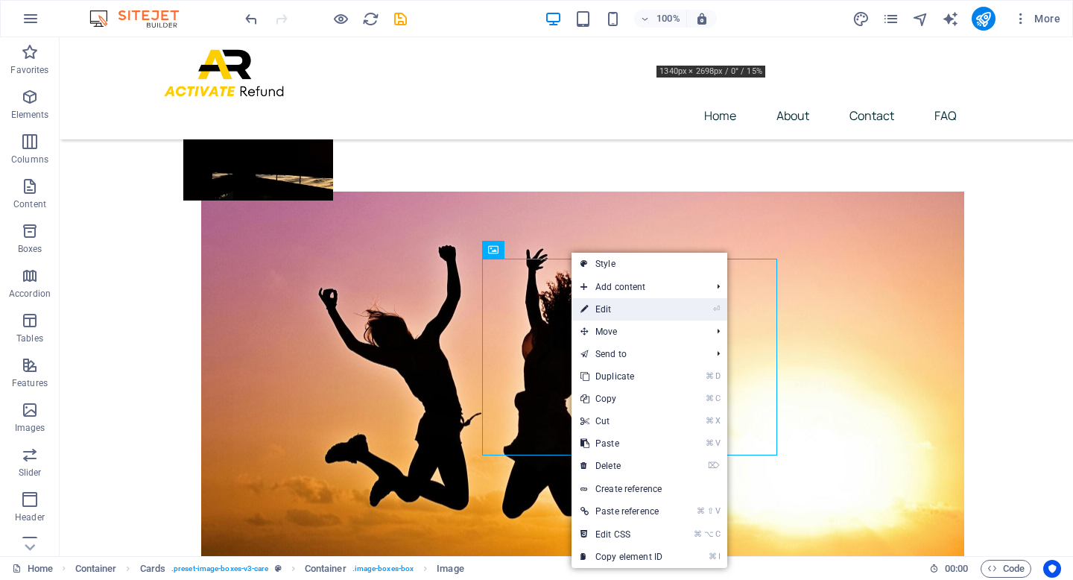
click at [606, 310] on link "⏎ Edit" at bounding box center [621, 309] width 100 height 22
select select "%"
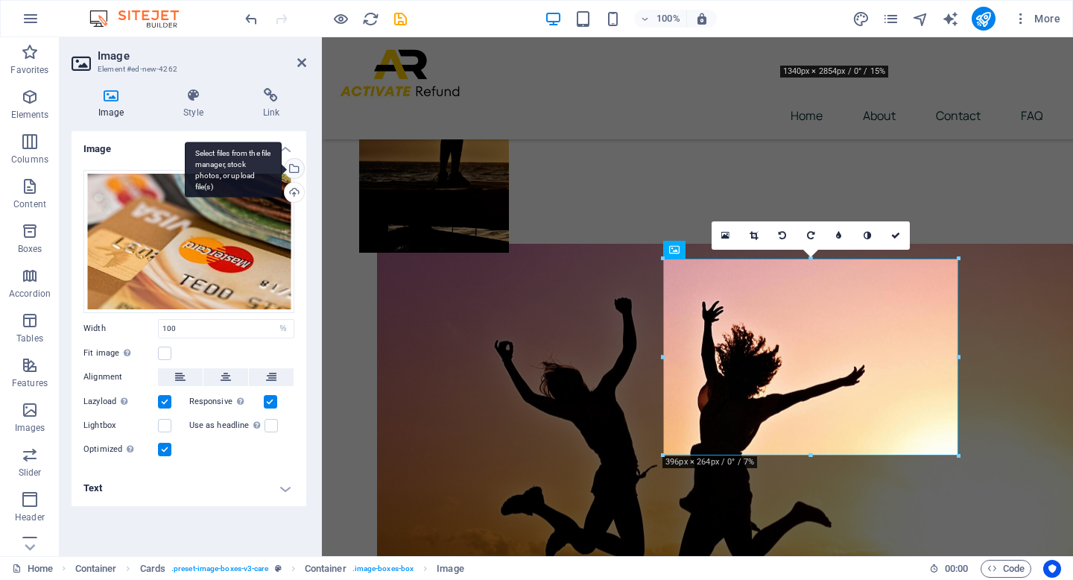
click at [296, 170] on div "Select files from the file manager, stock photos, or upload file(s)" at bounding box center [293, 170] width 22 height 22
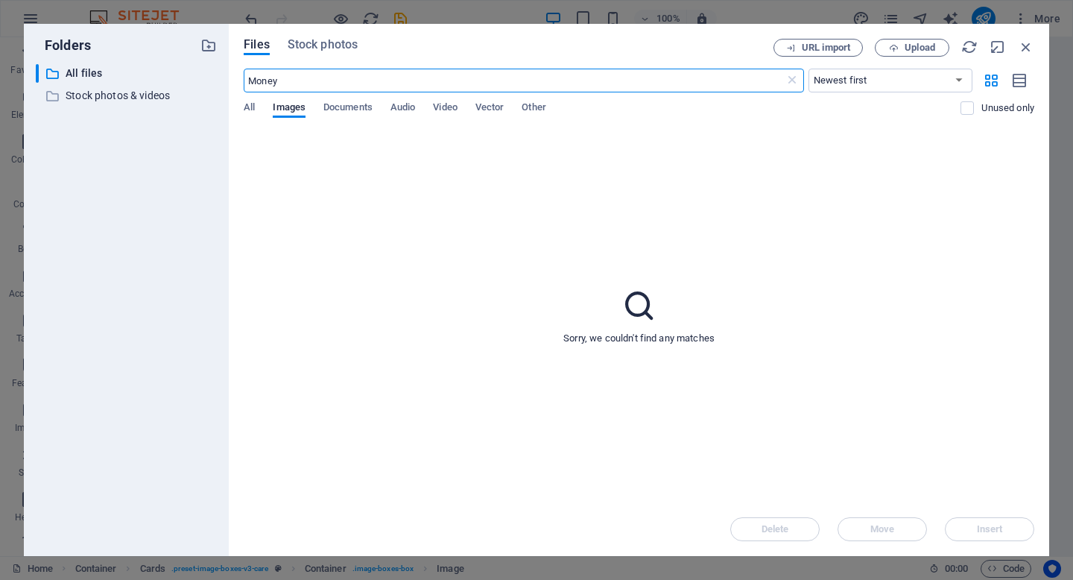
scroll to position [833, 0]
click at [349, 48] on span "Stock photos" at bounding box center [323, 45] width 70 height 18
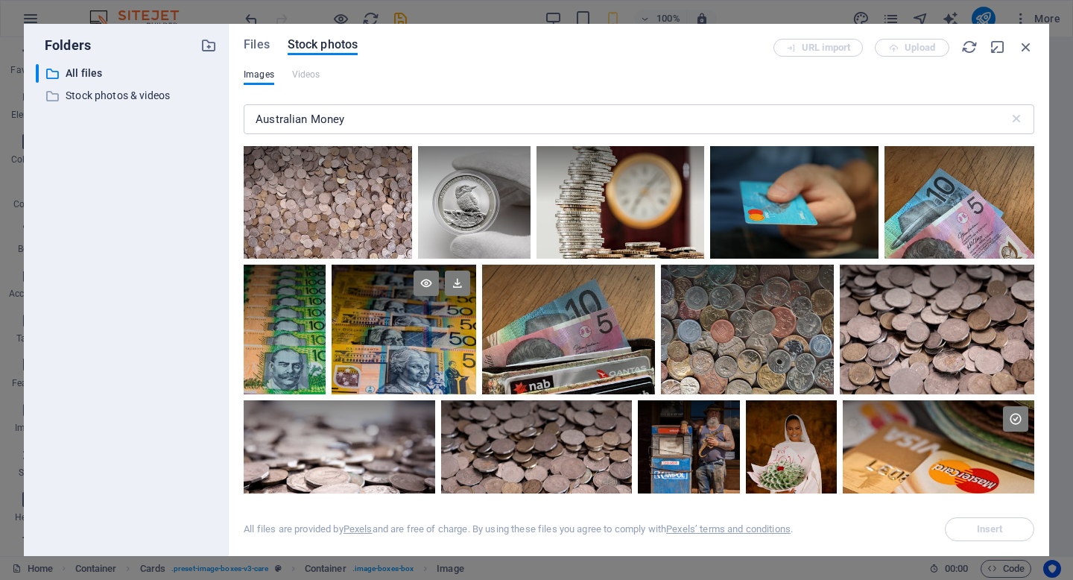
click at [476, 329] on div at bounding box center [403, 296] width 145 height 65
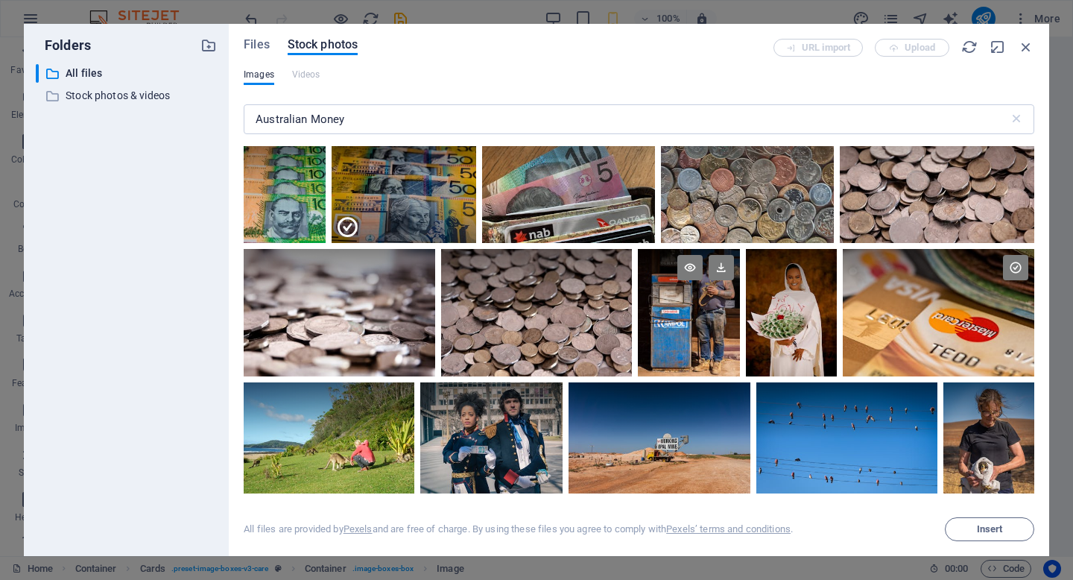
scroll to position [131, 0]
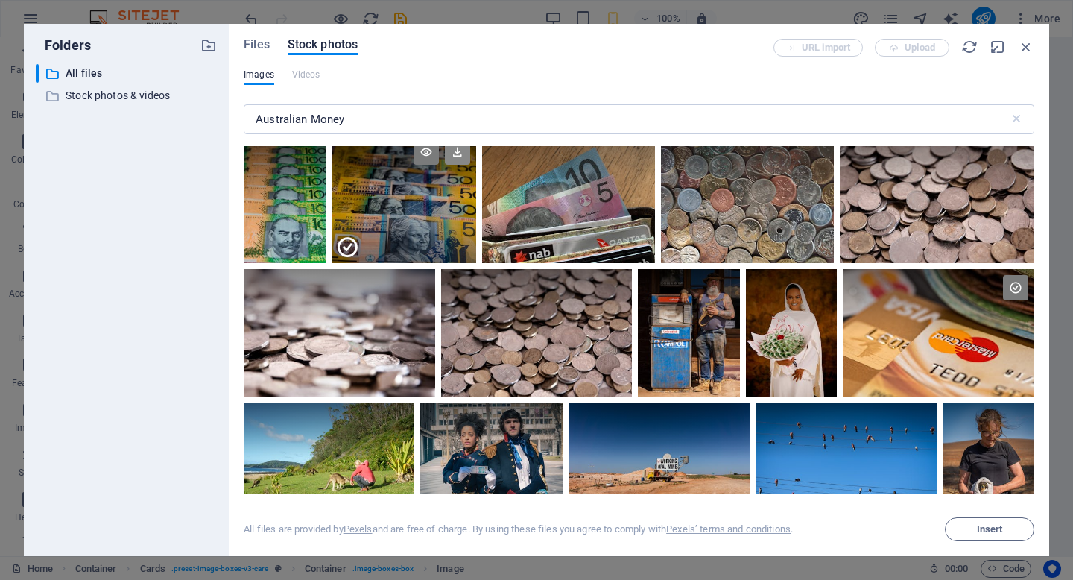
click at [470, 165] on icon at bounding box center [457, 151] width 25 height 25
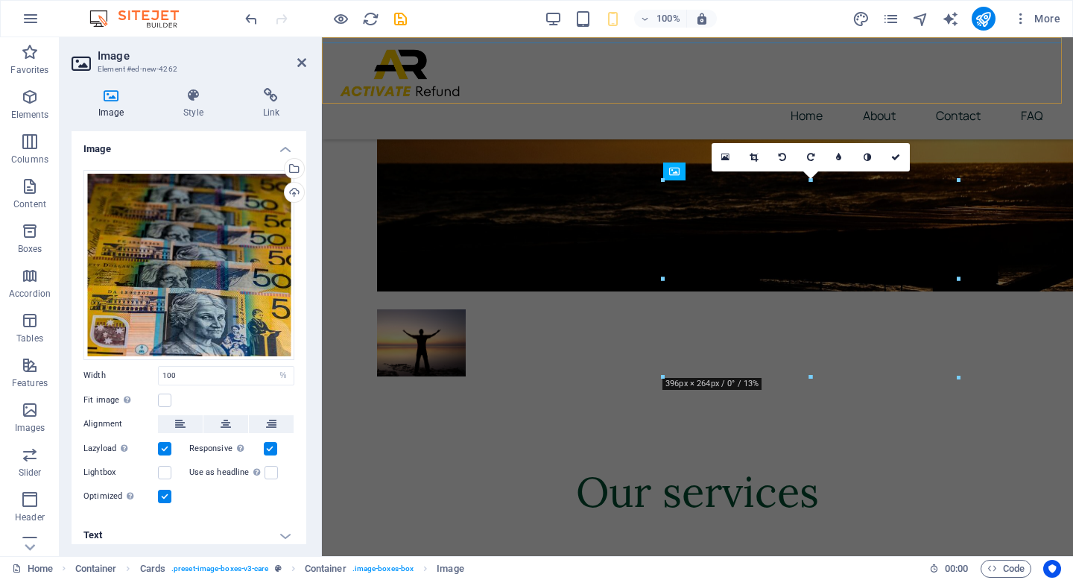
scroll to position [451, 0]
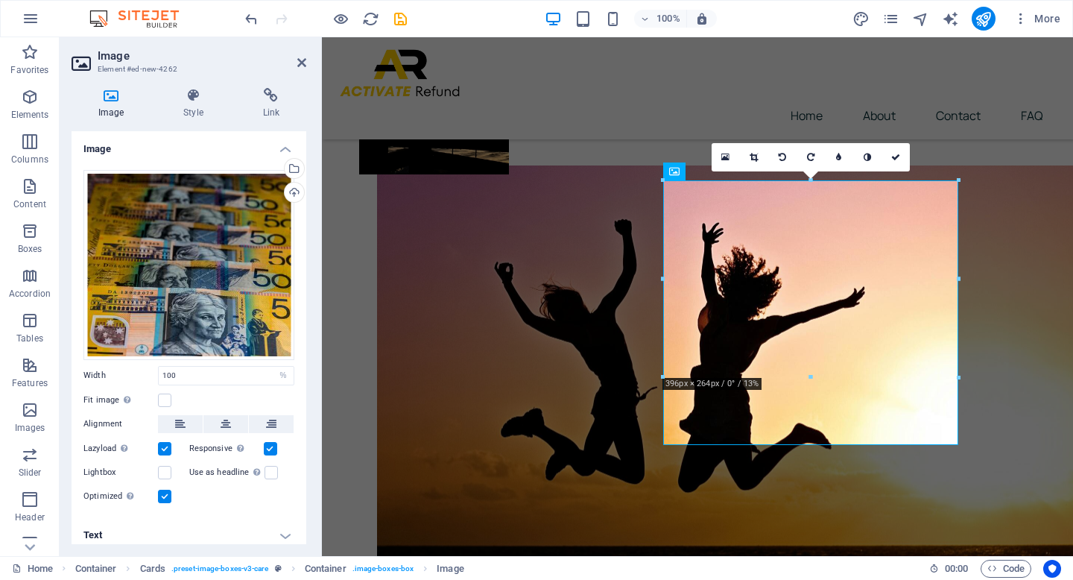
click at [758, 155] on link at bounding box center [754, 157] width 28 height 28
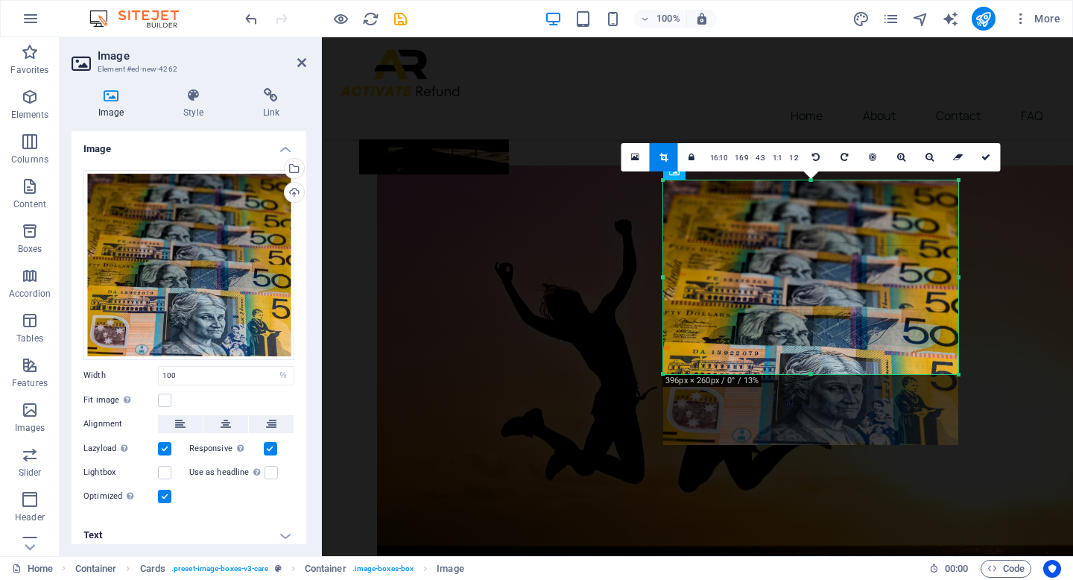
drag, startPoint x: 810, startPoint y: 442, endPoint x: 818, endPoint y: 371, distance: 71.2
click at [818, 372] on div at bounding box center [810, 374] width 295 height 5
drag, startPoint x: 660, startPoint y: 118, endPoint x: 982, endPoint y: 155, distance: 323.9
click at [982, 155] on icon at bounding box center [985, 157] width 9 height 9
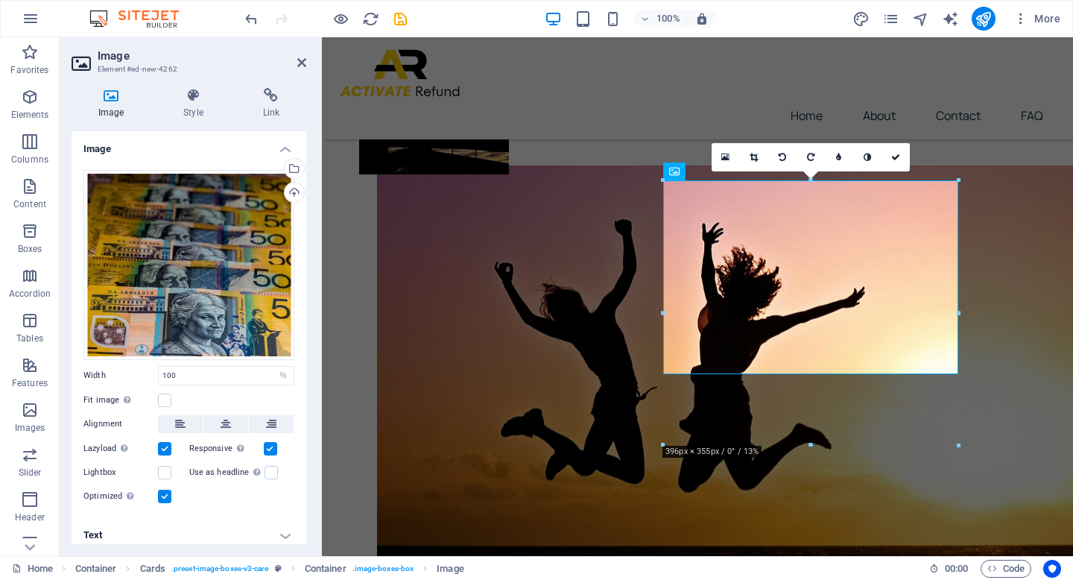
click at [193, 396] on div "Fit image Automatically fit image to a fixed width and height" at bounding box center [188, 400] width 211 height 18
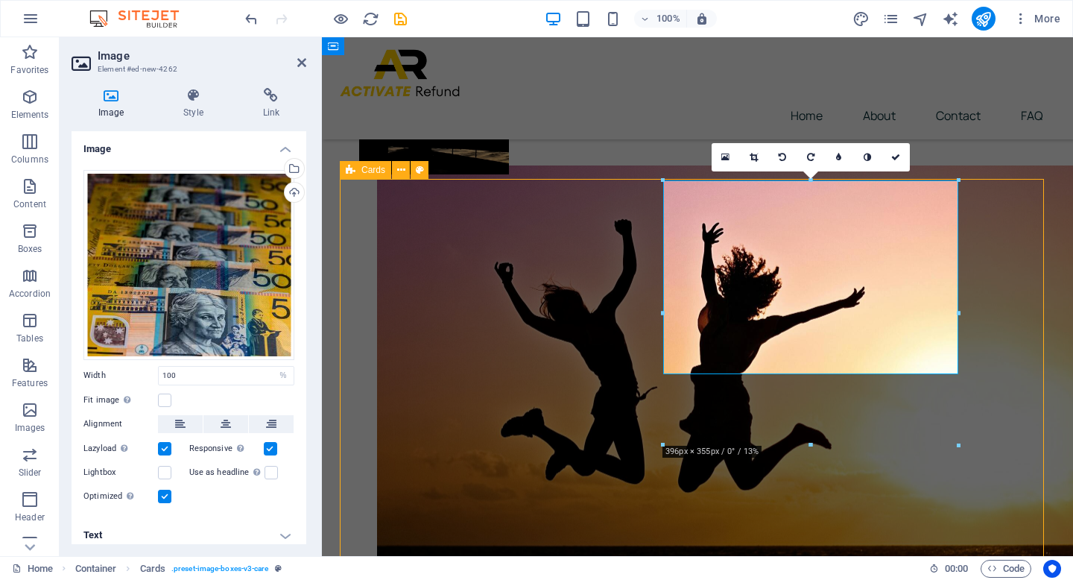
select select "rem"
select select "px"
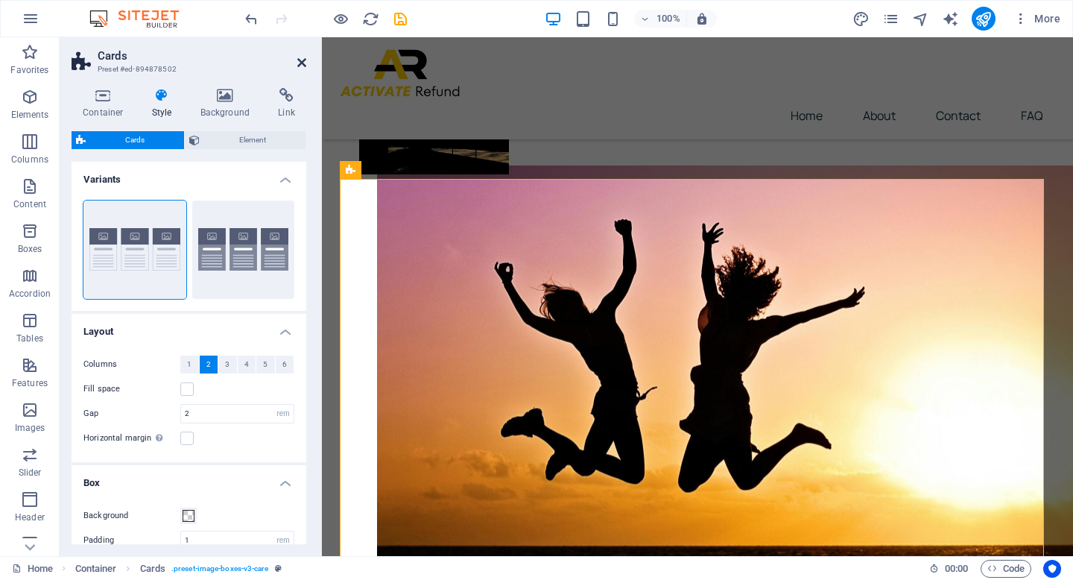
click at [302, 60] on icon at bounding box center [301, 63] width 9 height 12
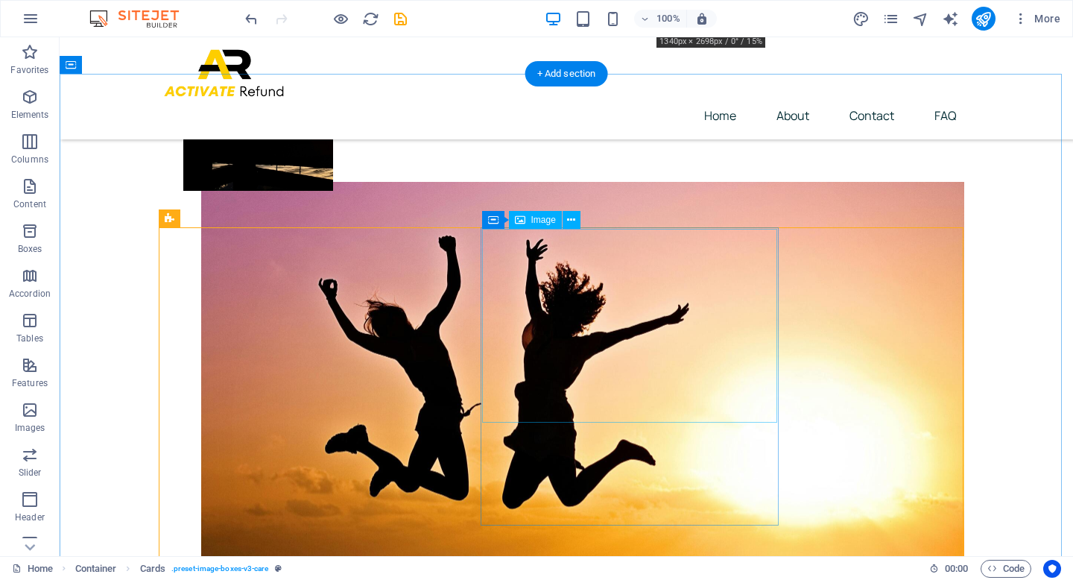
scroll to position [409, 0]
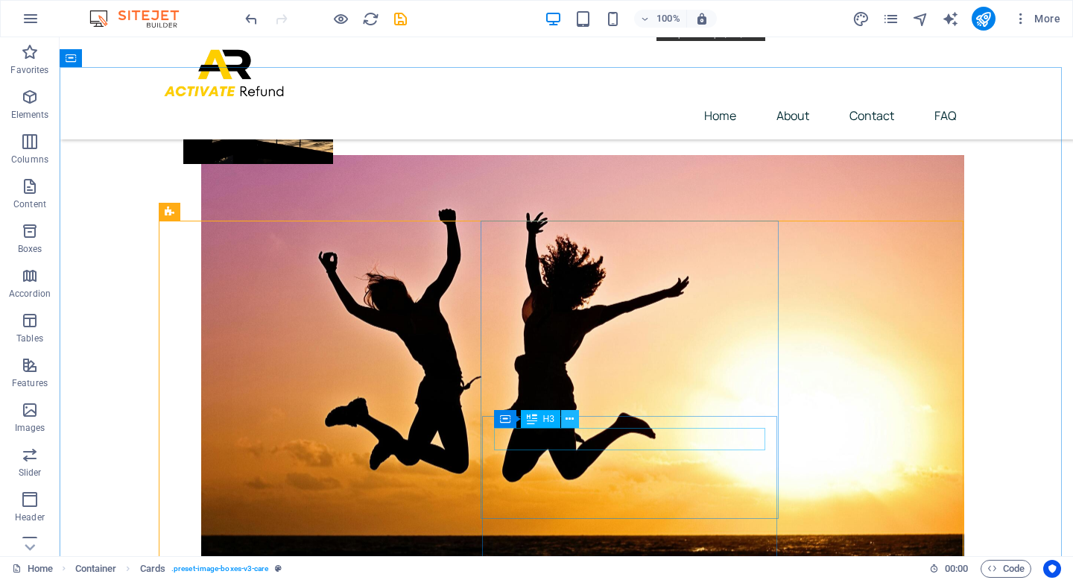
click at [574, 416] on icon at bounding box center [569, 419] width 8 height 16
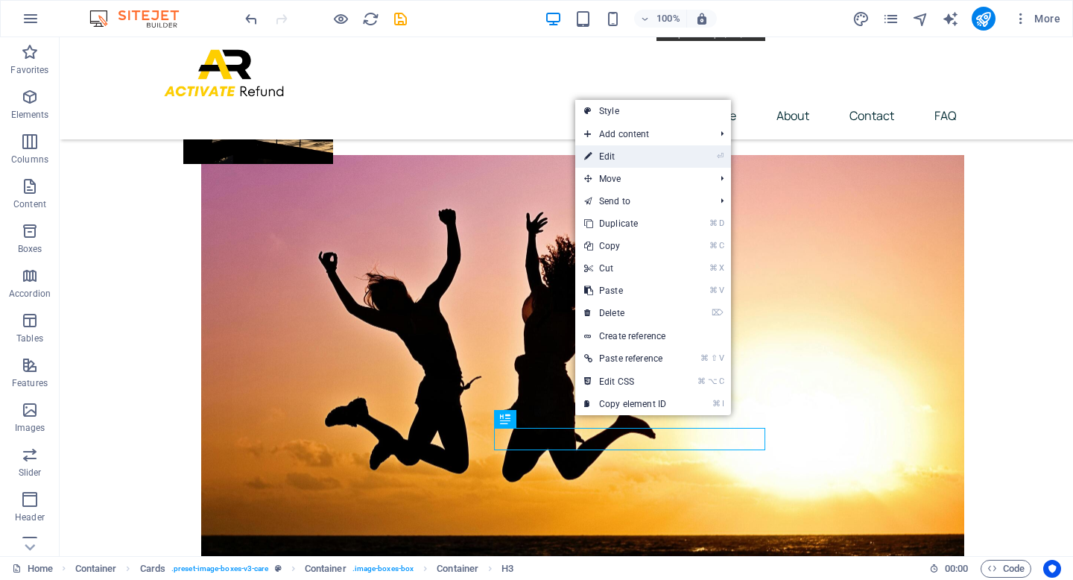
click at [666, 147] on link "⏎ Edit" at bounding box center [625, 156] width 100 height 22
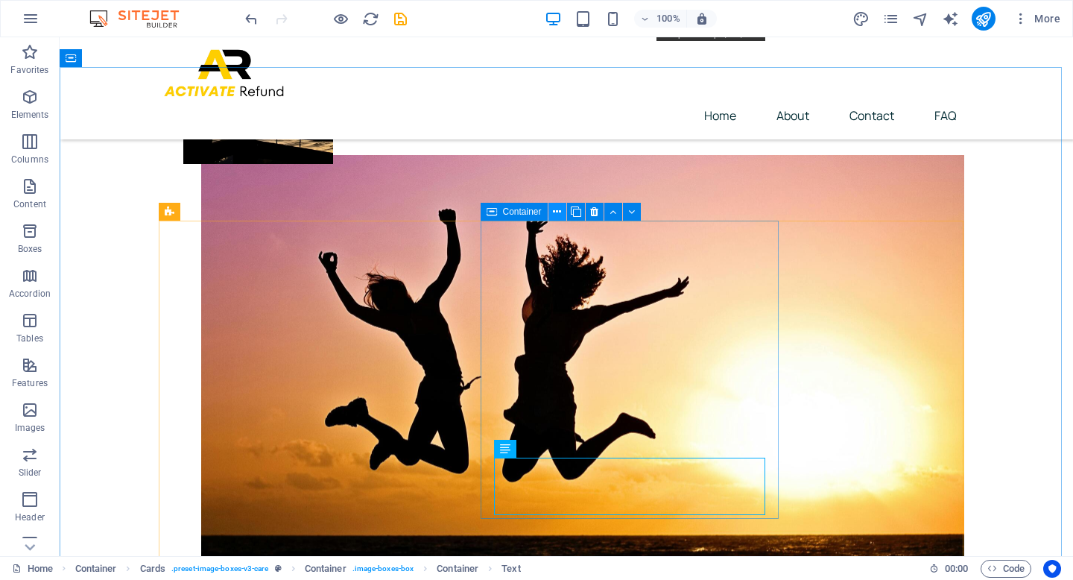
click at [554, 209] on icon at bounding box center [557, 212] width 8 height 16
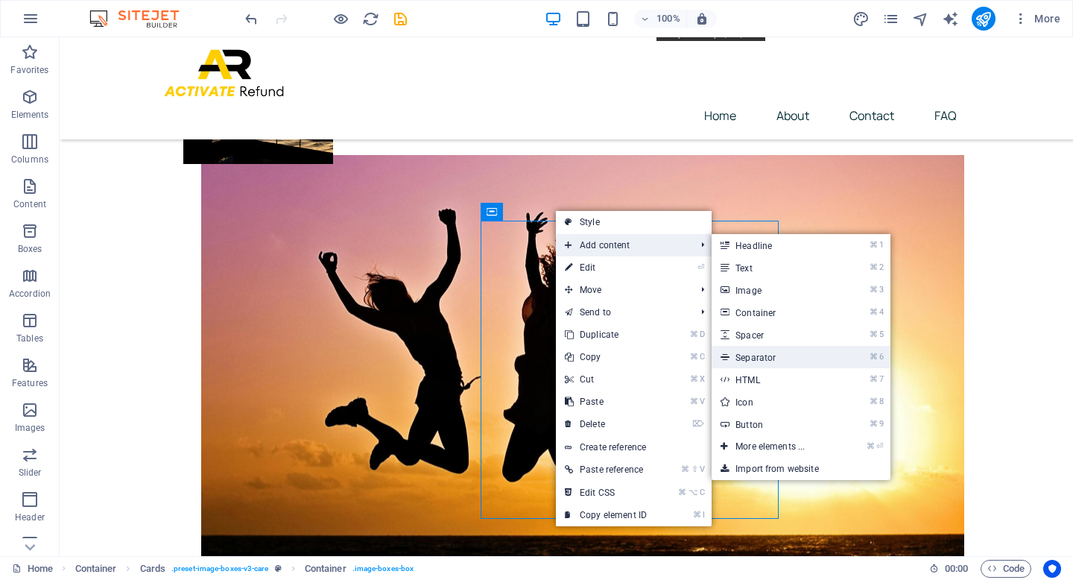
click at [769, 355] on link "⌘ 6 Separator" at bounding box center [772, 357] width 123 height 22
select select "%"
select select "px"
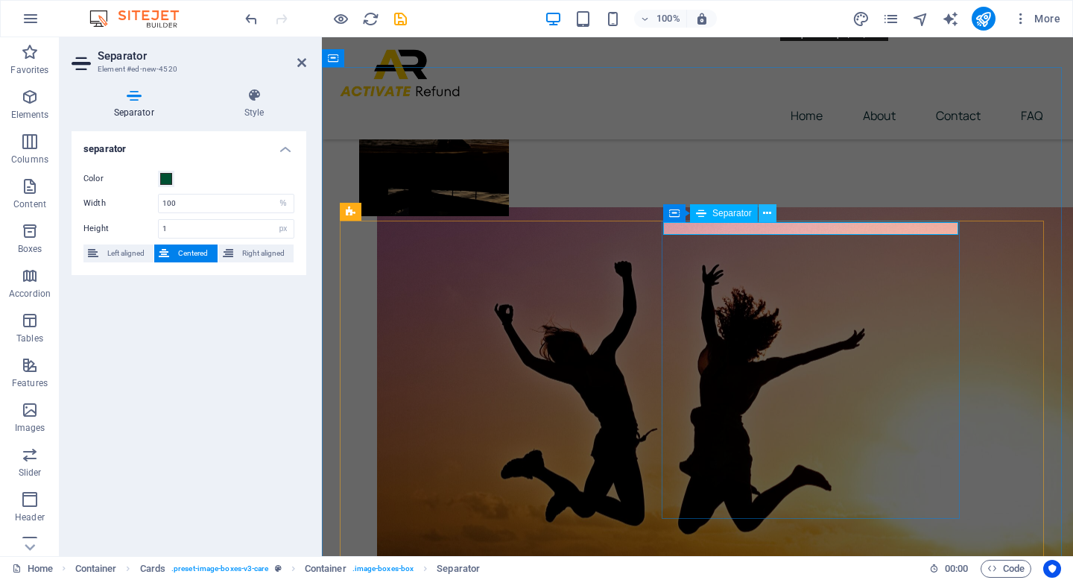
click at [766, 213] on icon at bounding box center [767, 214] width 8 height 16
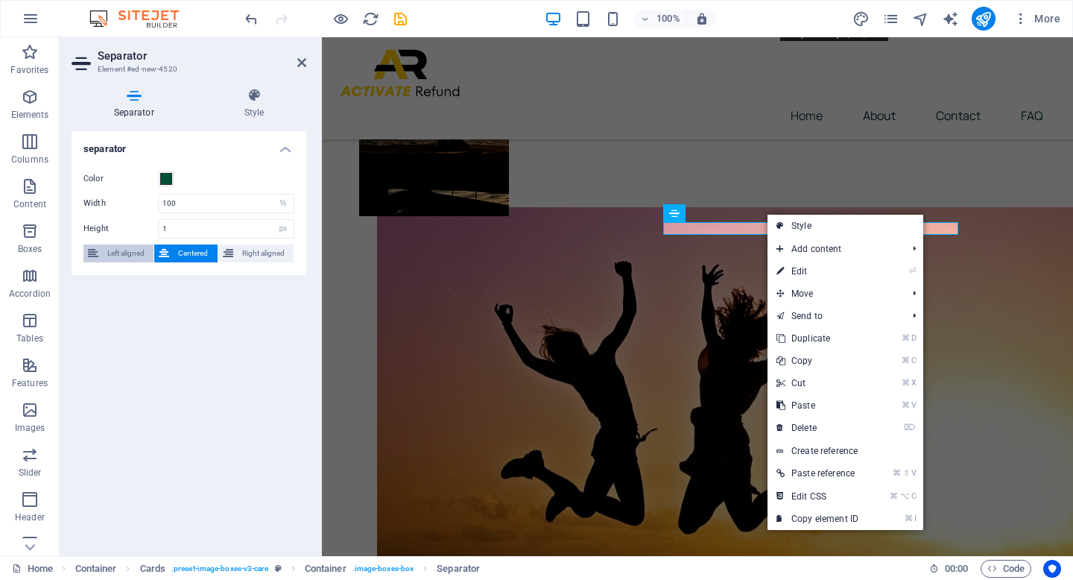
click at [129, 253] on span "Left aligned" at bounding box center [126, 253] width 46 height 18
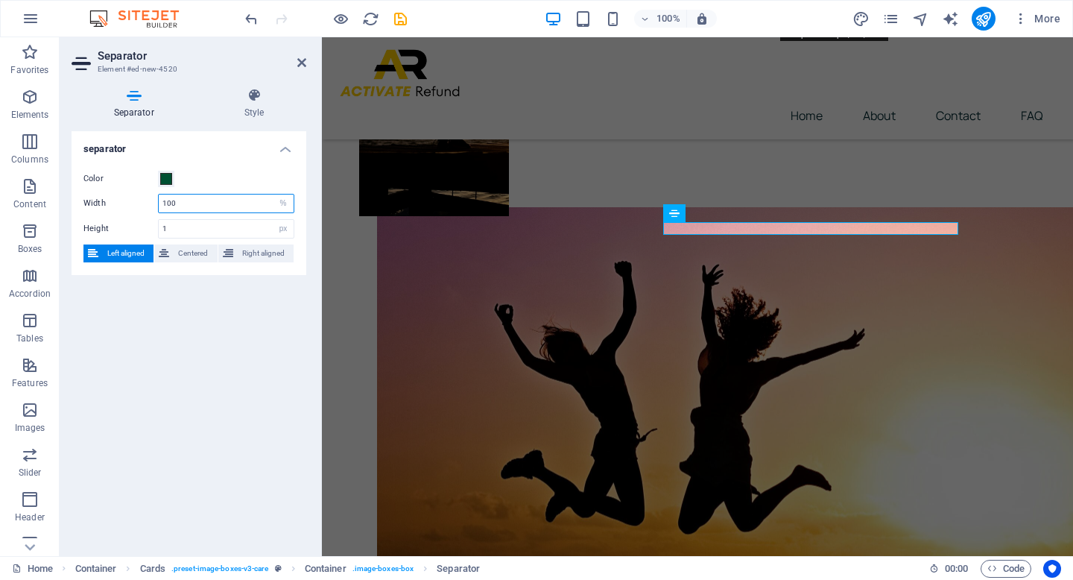
drag, startPoint x: 224, startPoint y: 202, endPoint x: 123, endPoint y: 203, distance: 101.3
click at [123, 203] on div "Width 100 px rem % vh vw" at bounding box center [188, 203] width 211 height 19
type input "400"
click at [177, 253] on span "Centered" at bounding box center [193, 253] width 39 height 18
click at [305, 62] on icon at bounding box center [301, 63] width 9 height 12
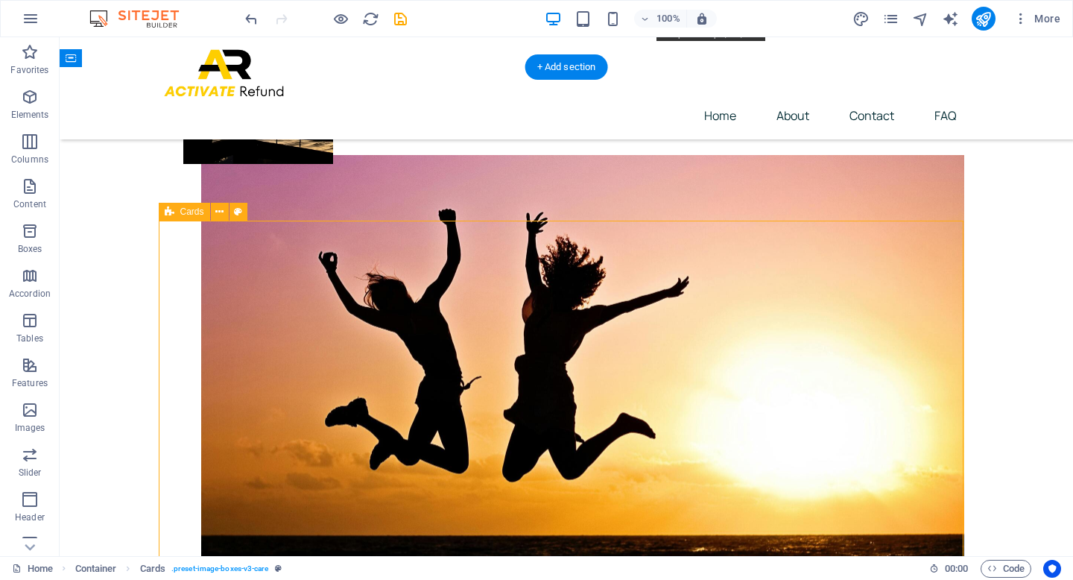
select select "rem"
select select "px"
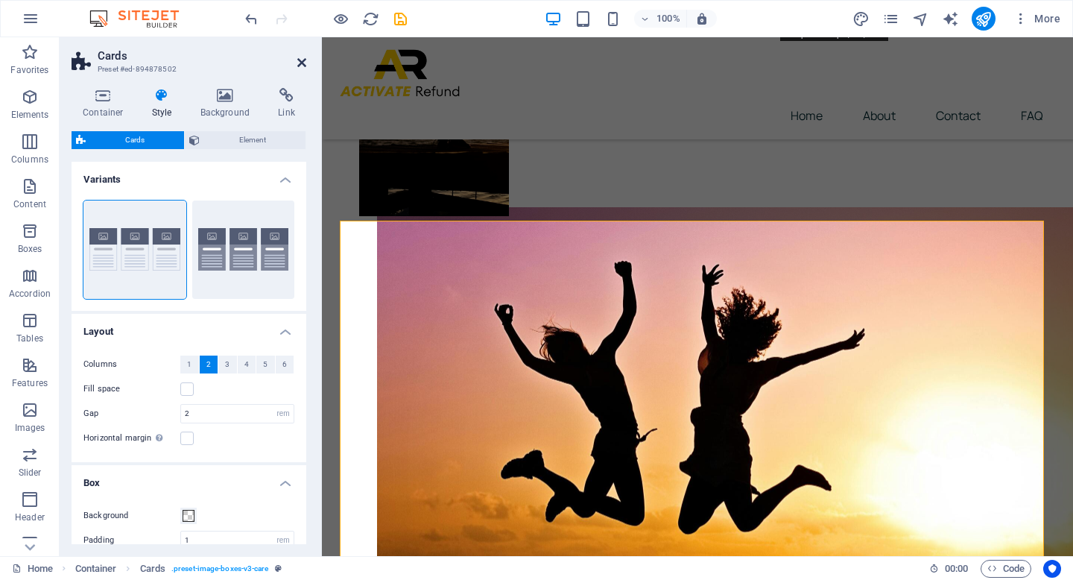
click at [303, 59] on icon at bounding box center [301, 63] width 9 height 12
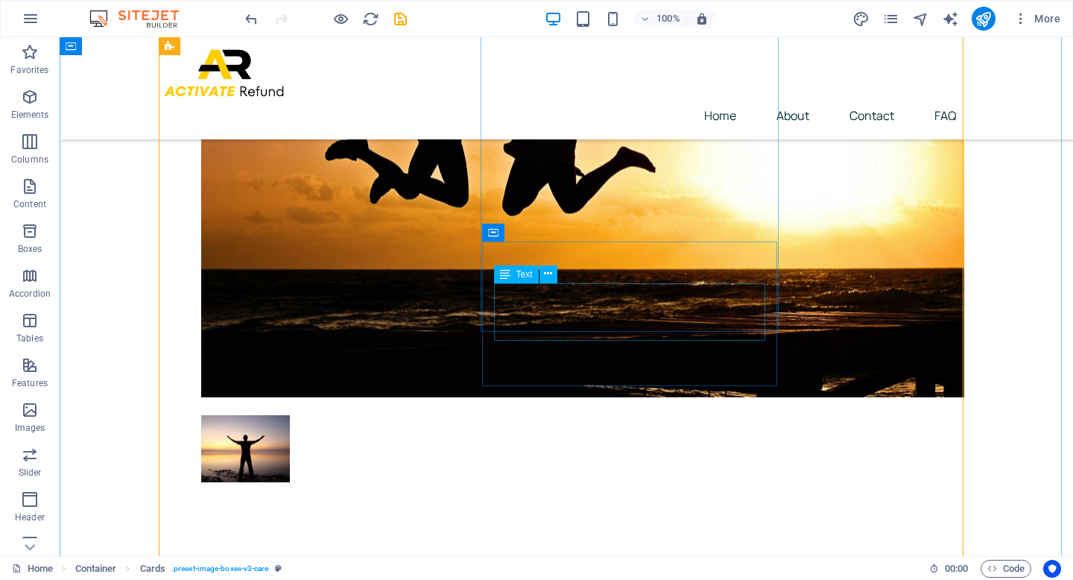
scroll to position [579, 0]
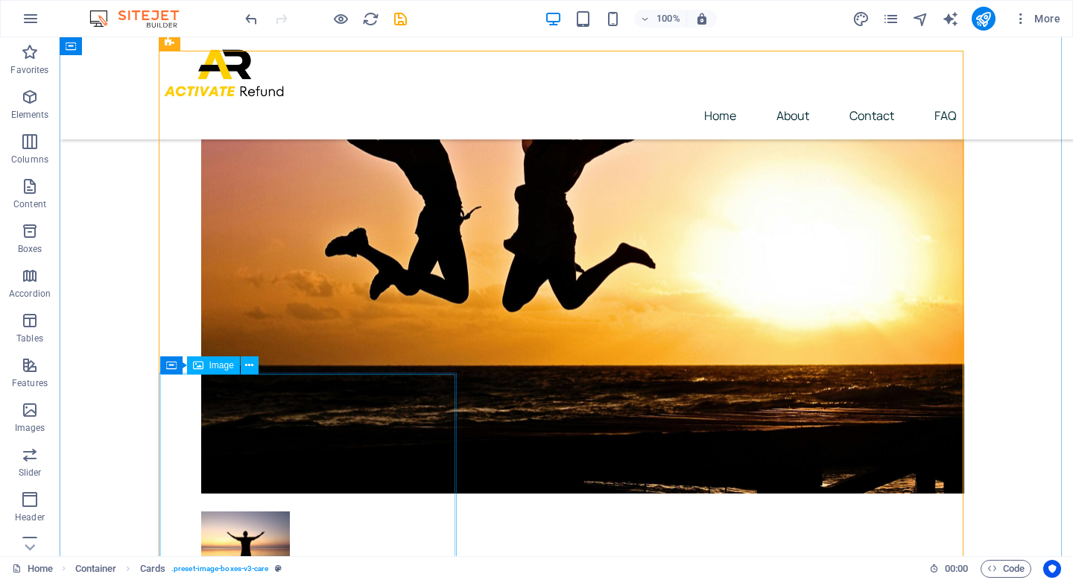
click at [252, 366] on icon at bounding box center [249, 366] width 8 height 16
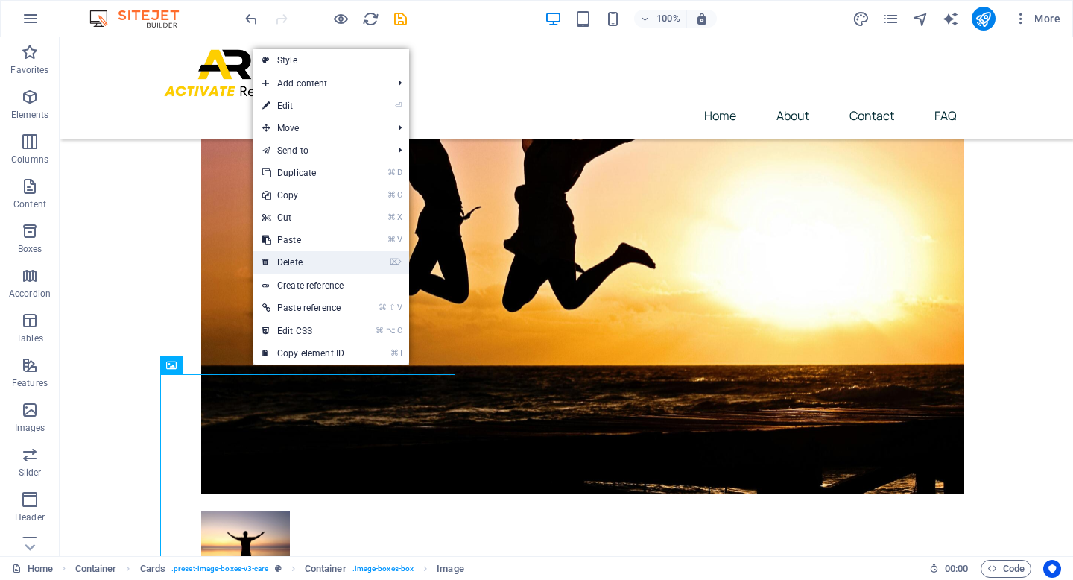
drag, startPoint x: 314, startPoint y: 265, endPoint x: 255, endPoint y: 229, distance: 69.9
click at [314, 265] on link "⌦ Delete" at bounding box center [303, 262] width 100 height 22
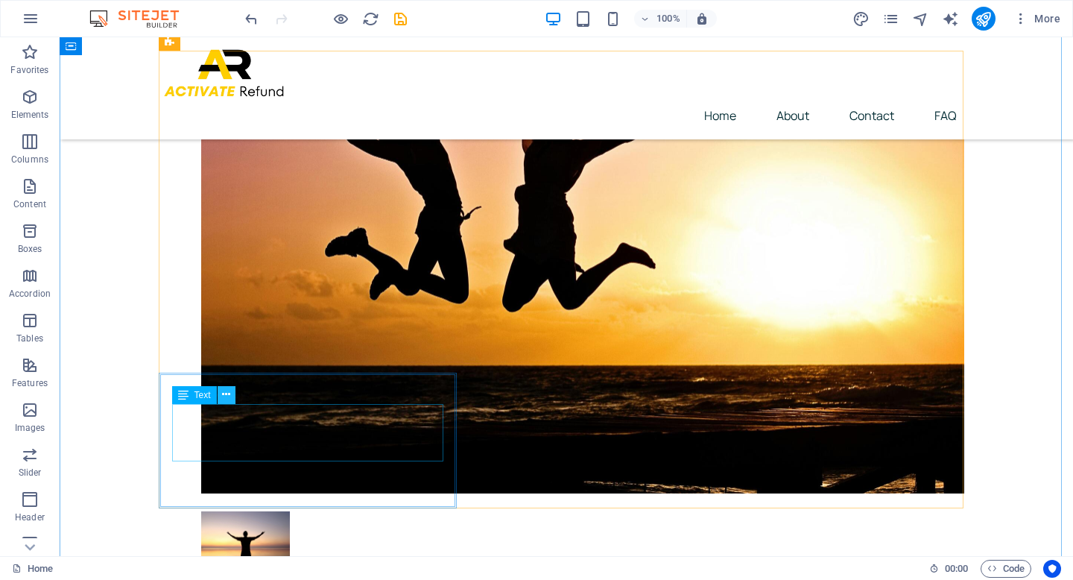
click at [227, 393] on icon at bounding box center [226, 395] width 8 height 16
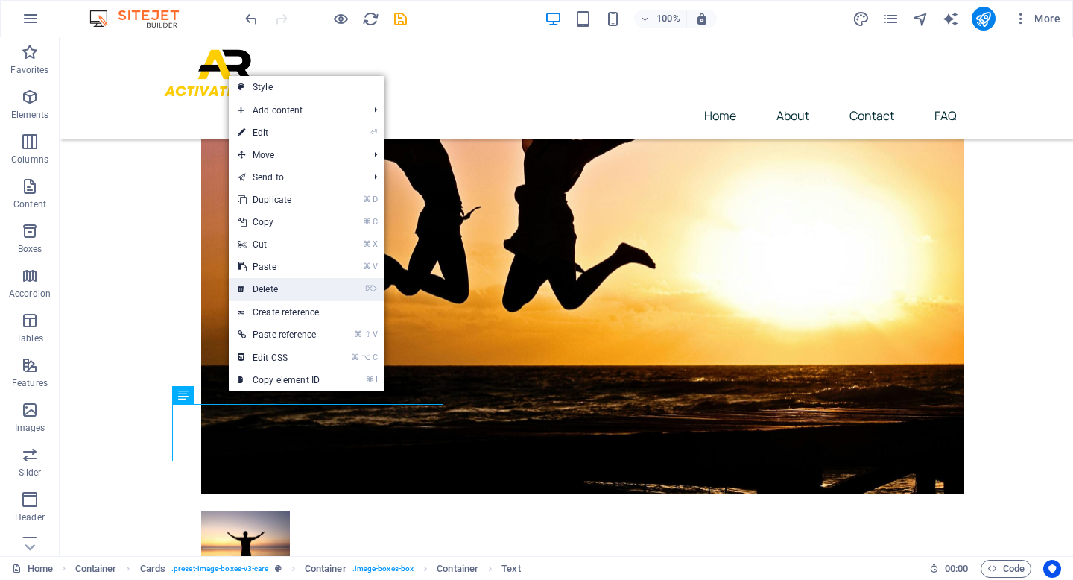
click at [280, 289] on link "⌦ Delete" at bounding box center [279, 289] width 100 height 22
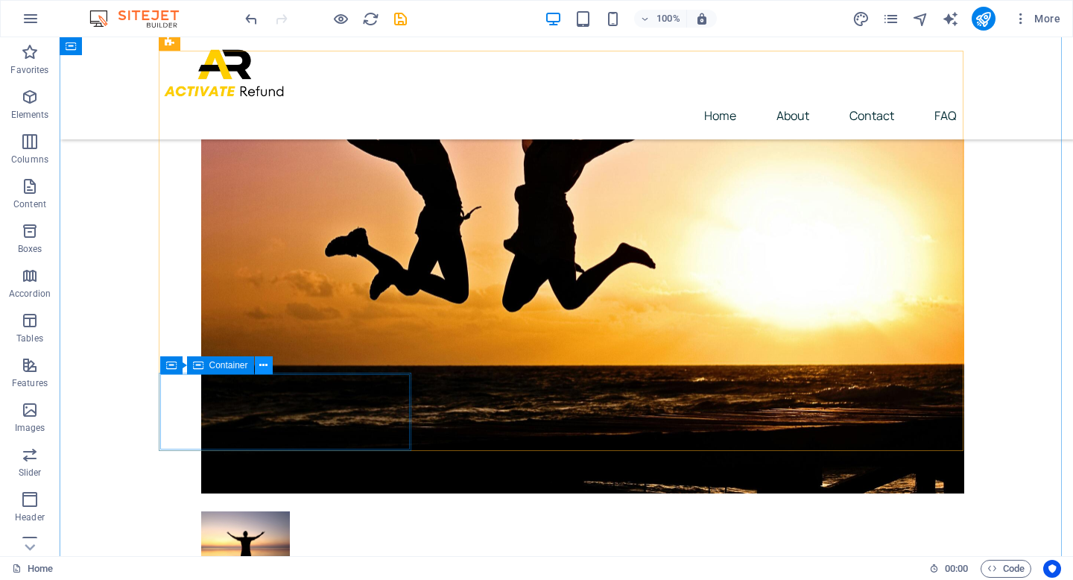
click at [261, 366] on icon at bounding box center [263, 366] width 8 height 16
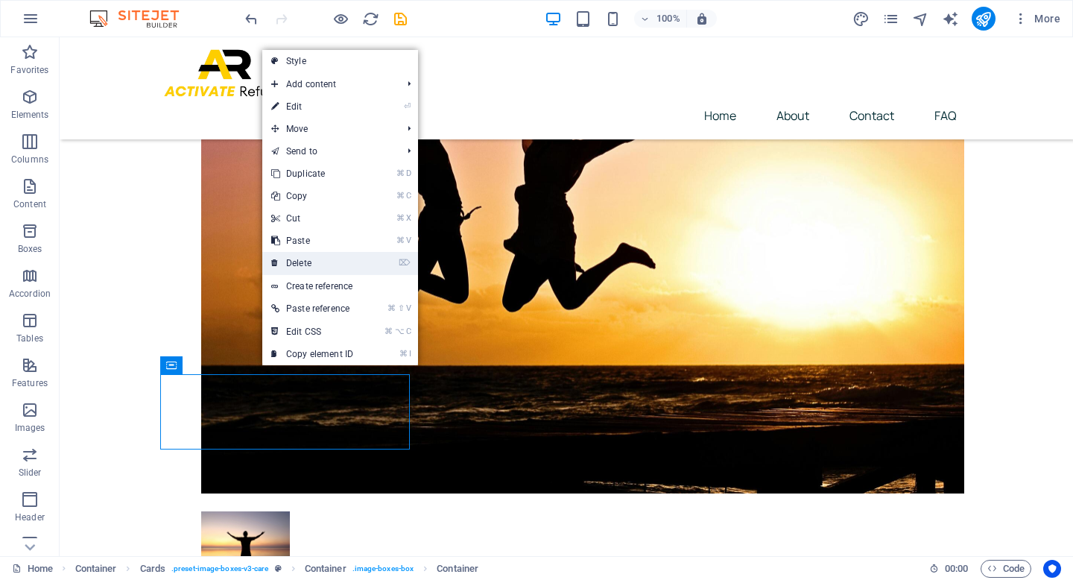
click at [319, 256] on link "⌦ Delete" at bounding box center [312, 263] width 100 height 22
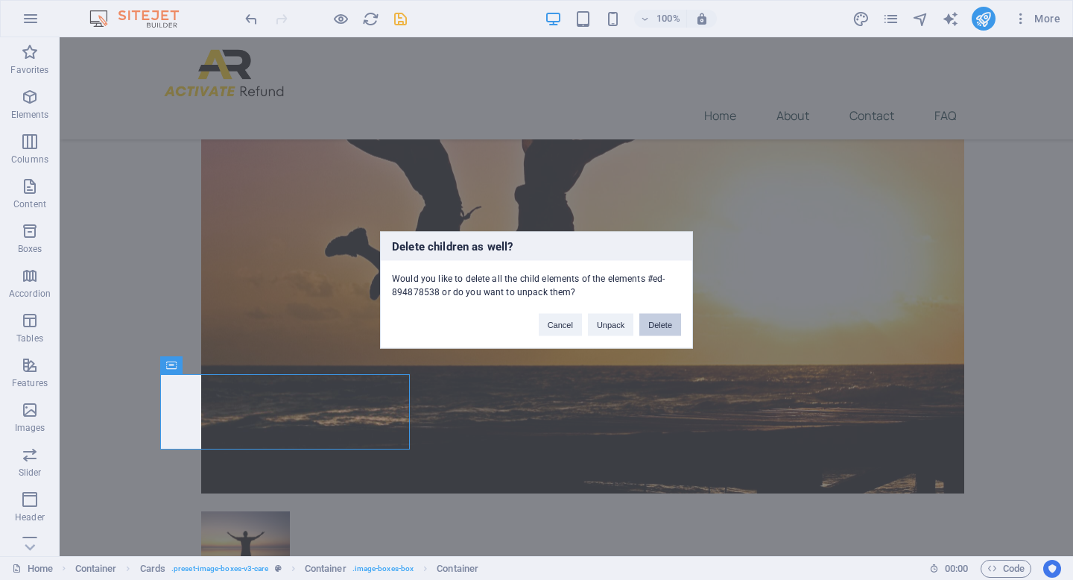
click at [668, 331] on button "Delete" at bounding box center [660, 325] width 42 height 22
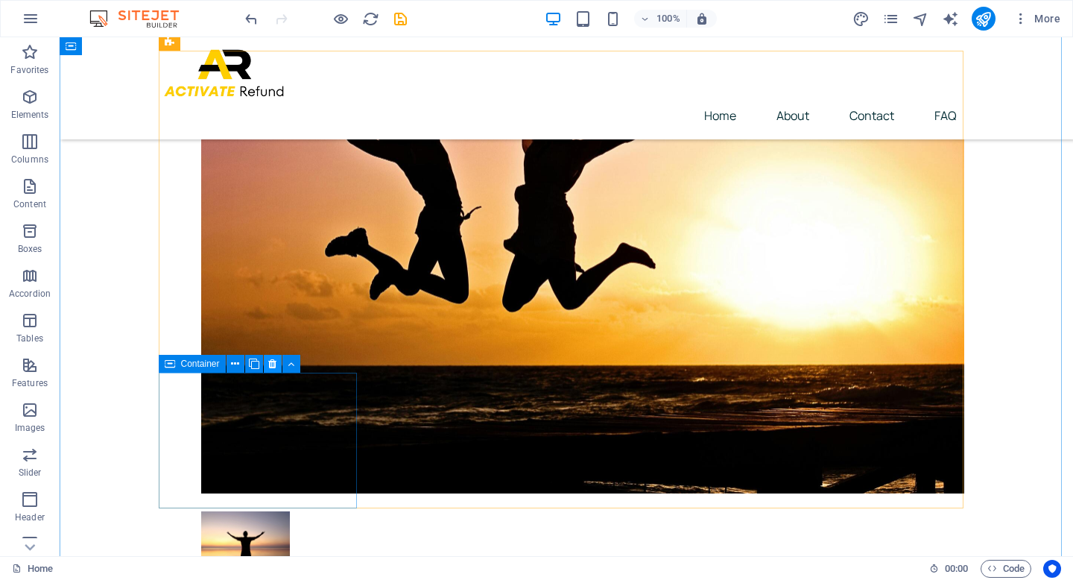
click at [268, 364] on icon at bounding box center [272, 364] width 8 height 16
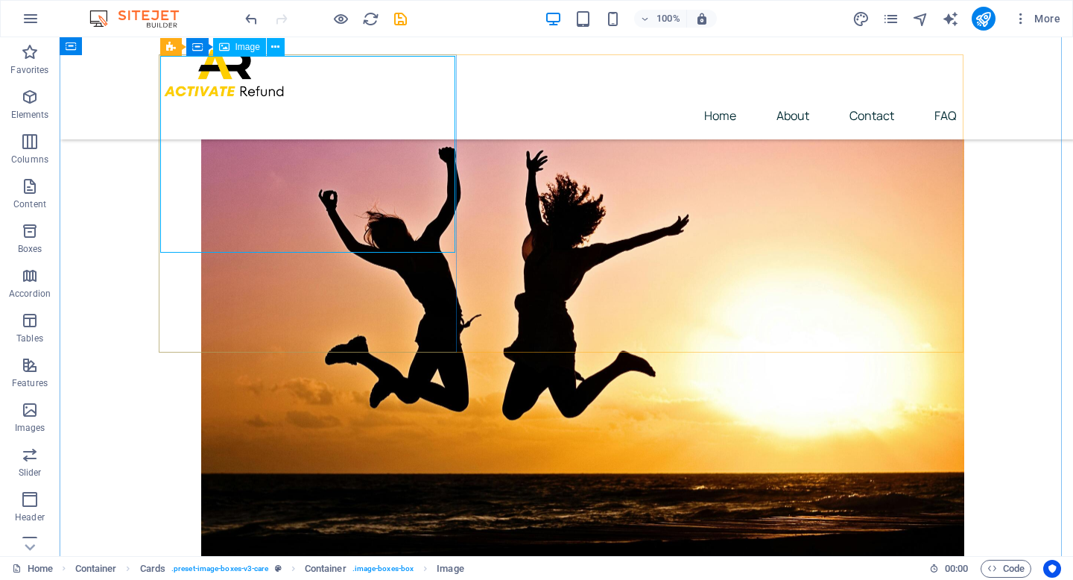
scroll to position [456, 0]
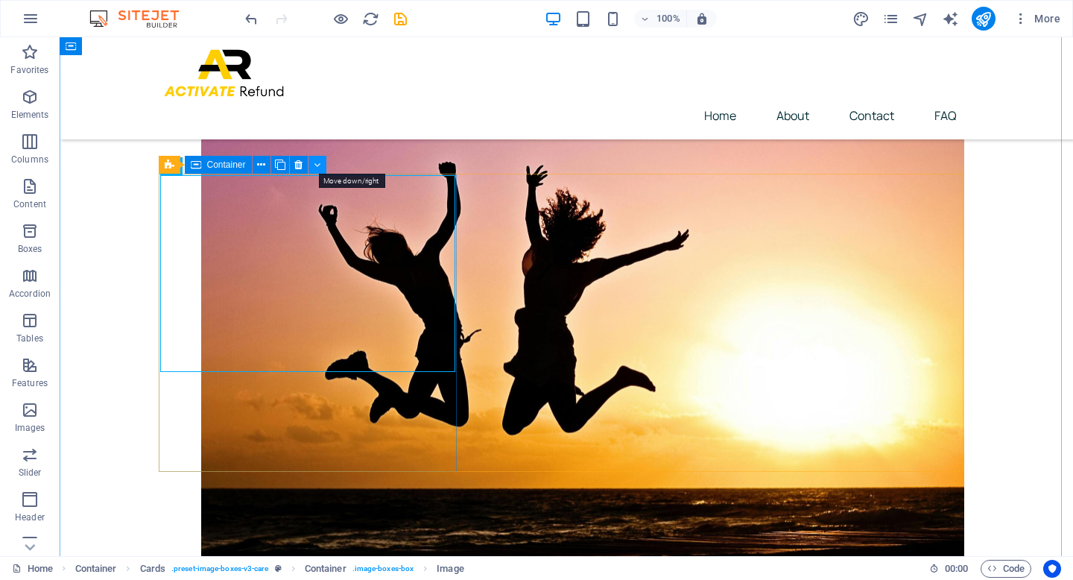
click at [317, 164] on icon at bounding box center [317, 165] width 7 height 16
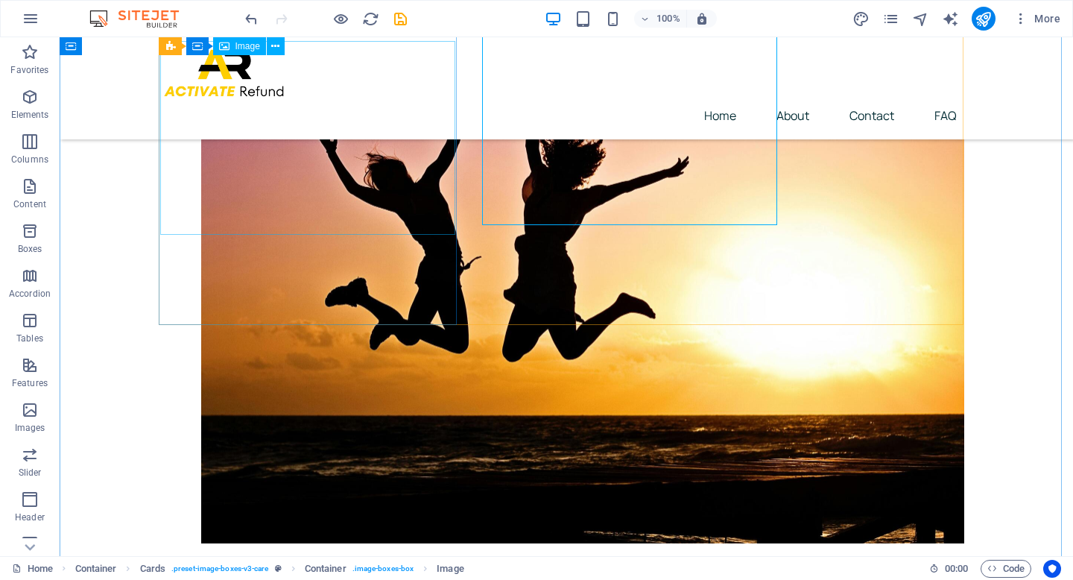
scroll to position [468, 0]
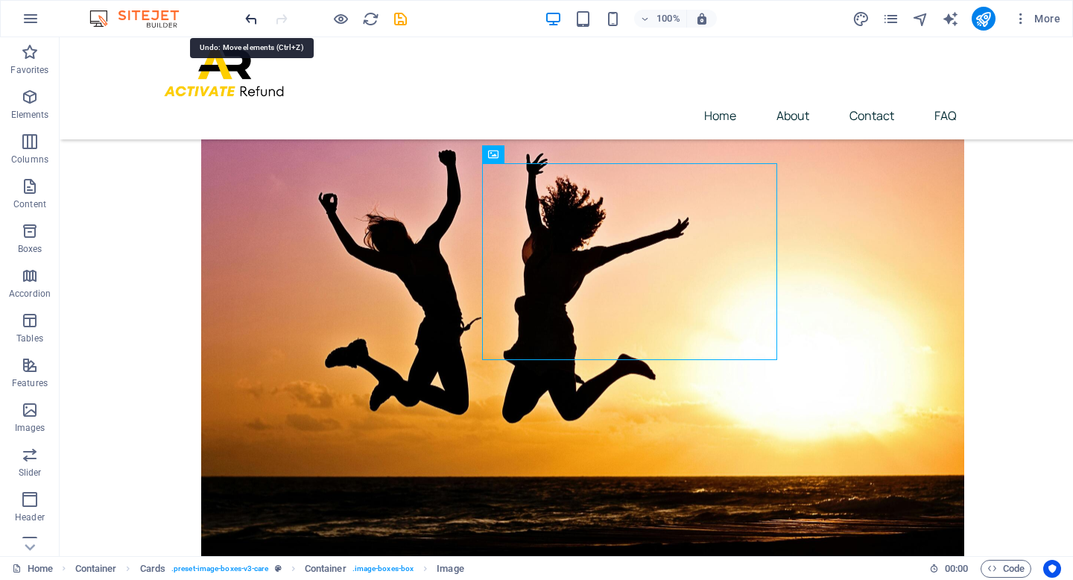
click at [251, 21] on icon "undo" at bounding box center [251, 18] width 17 height 17
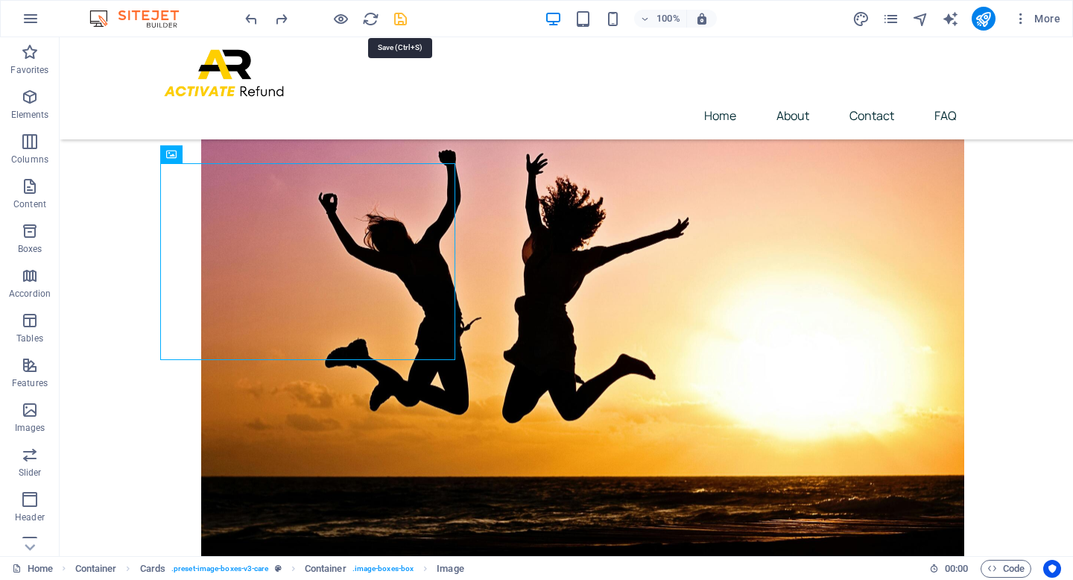
click at [398, 18] on icon "save" at bounding box center [400, 18] width 17 height 17
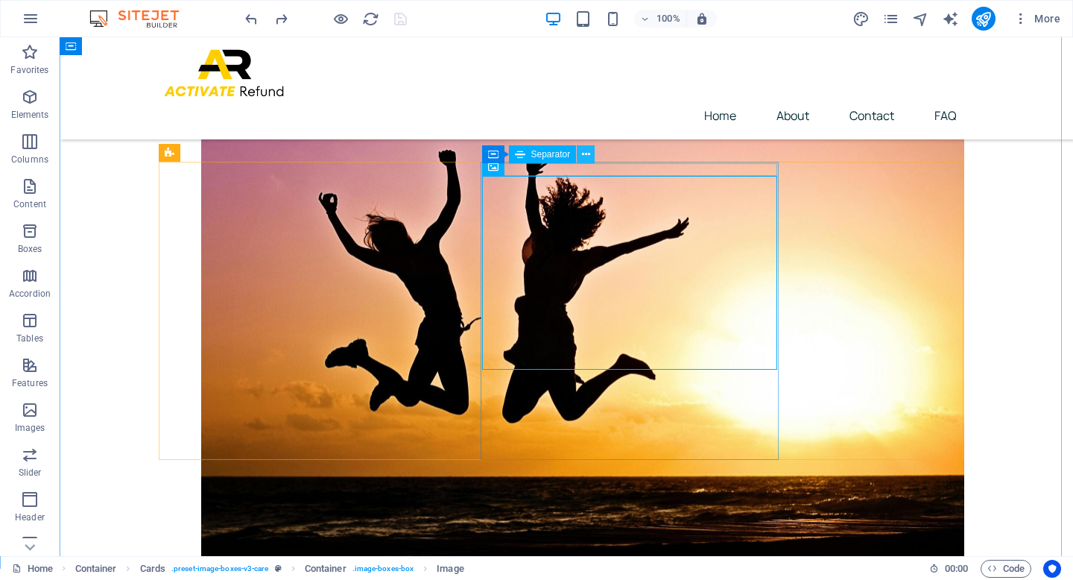
click at [588, 154] on icon at bounding box center [586, 155] width 8 height 16
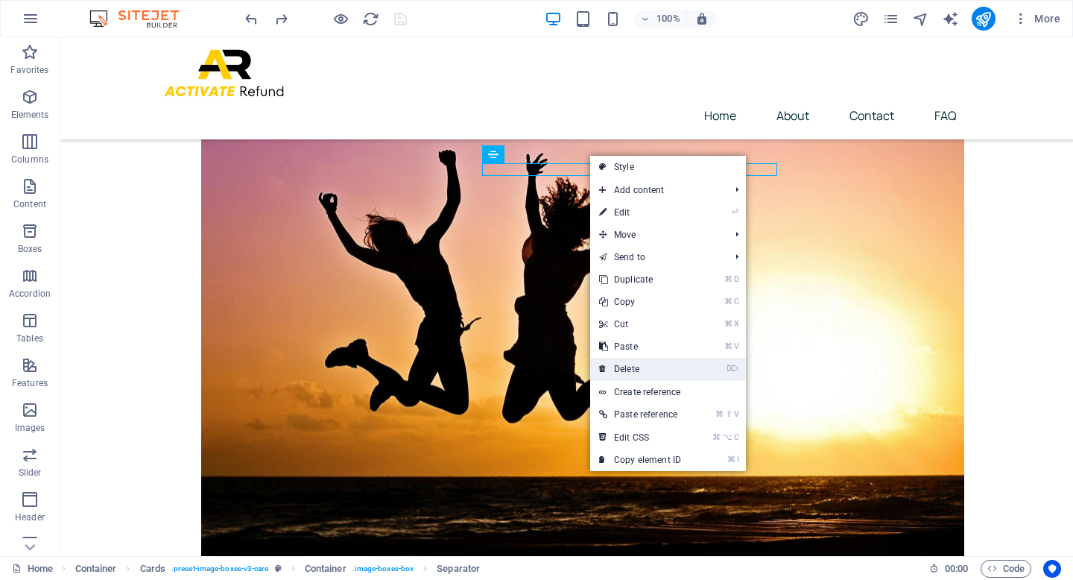
drag, startPoint x: 652, startPoint y: 375, endPoint x: 592, endPoint y: 337, distance: 70.3
click at [652, 375] on link "⌦ Delete" at bounding box center [640, 369] width 100 height 22
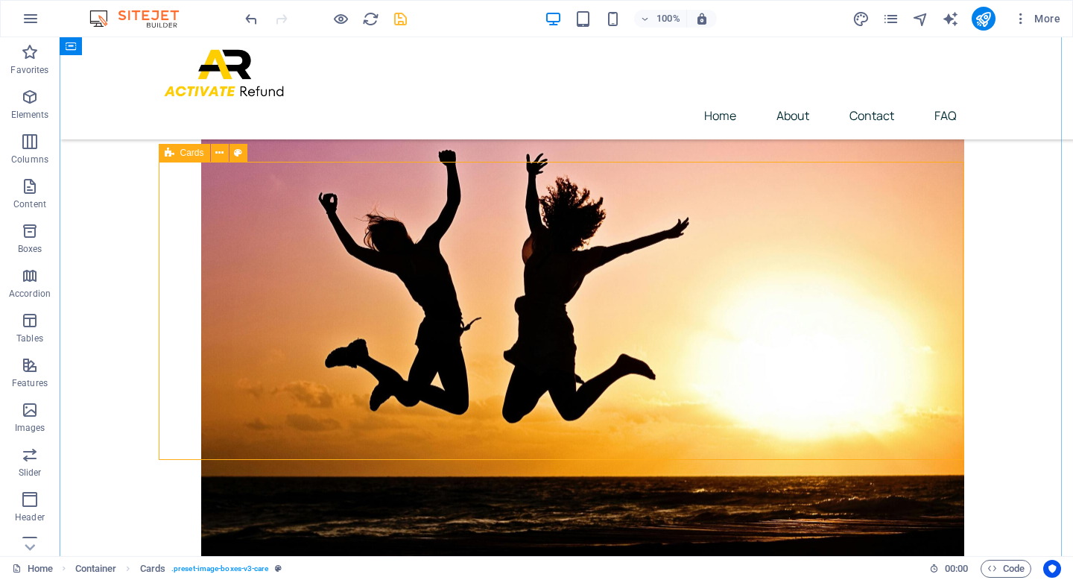
click at [222, 152] on icon at bounding box center [219, 153] width 8 height 16
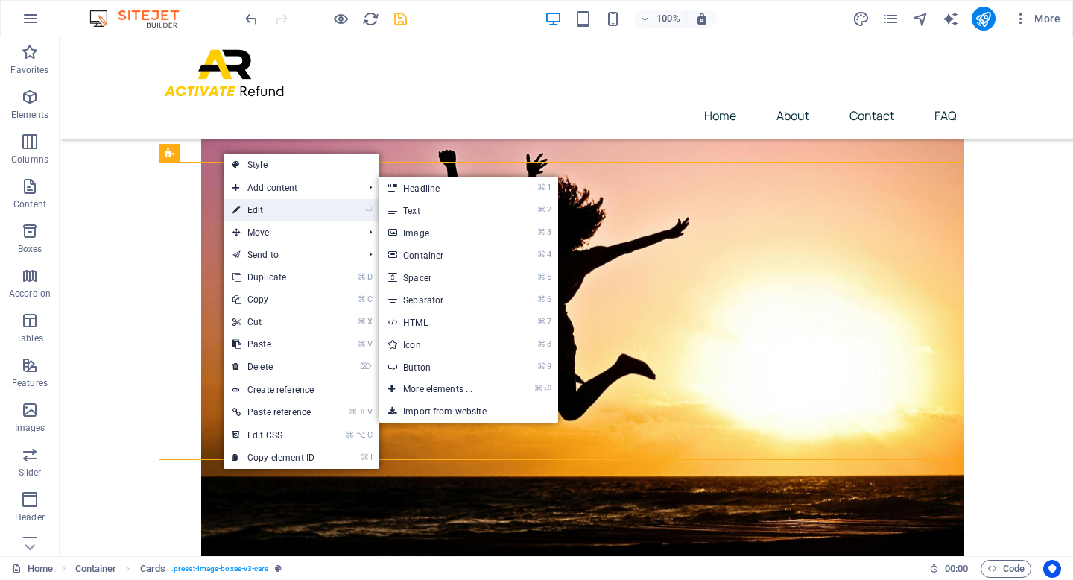
click at [250, 210] on link "⏎ Edit" at bounding box center [273, 210] width 100 height 22
select select "rem"
select select "px"
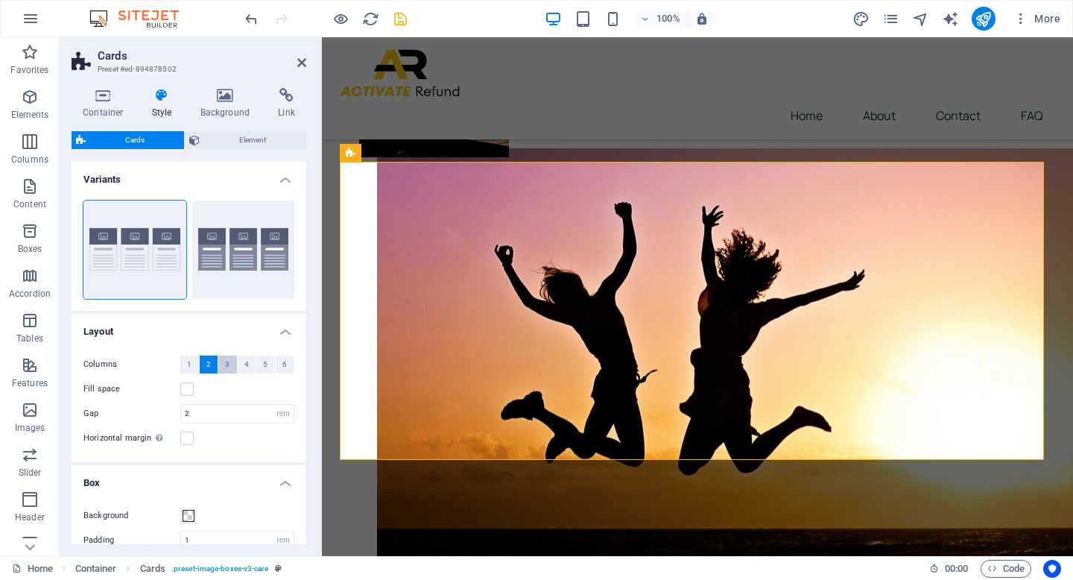
click at [220, 363] on button "3" at bounding box center [227, 364] width 19 height 18
click at [184, 386] on label at bounding box center [186, 388] width 13 height 13
click at [0, 0] on input "Fill space" at bounding box center [0, 0] width 0 height 0
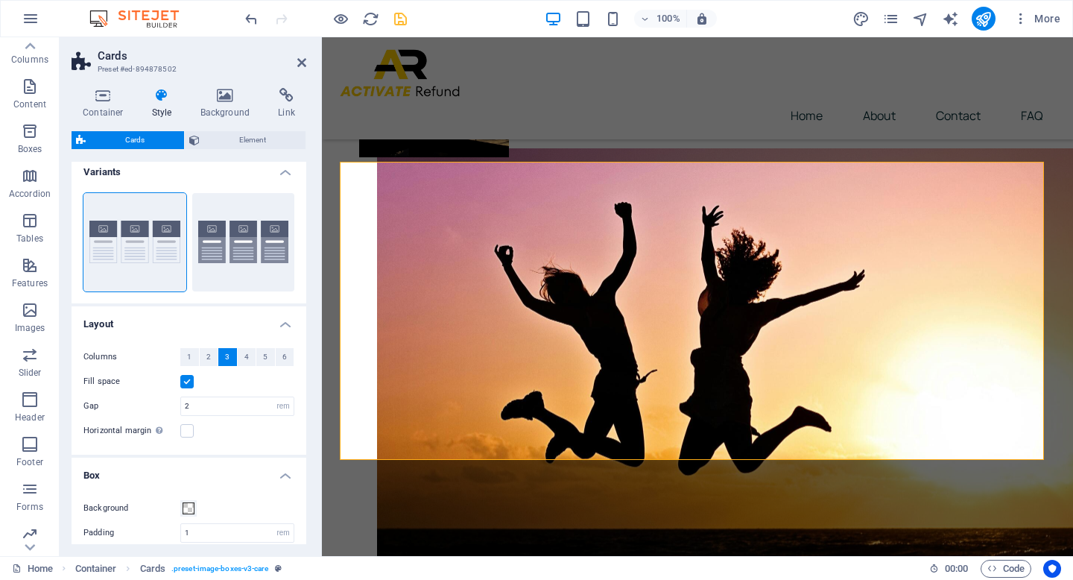
scroll to position [0, 0]
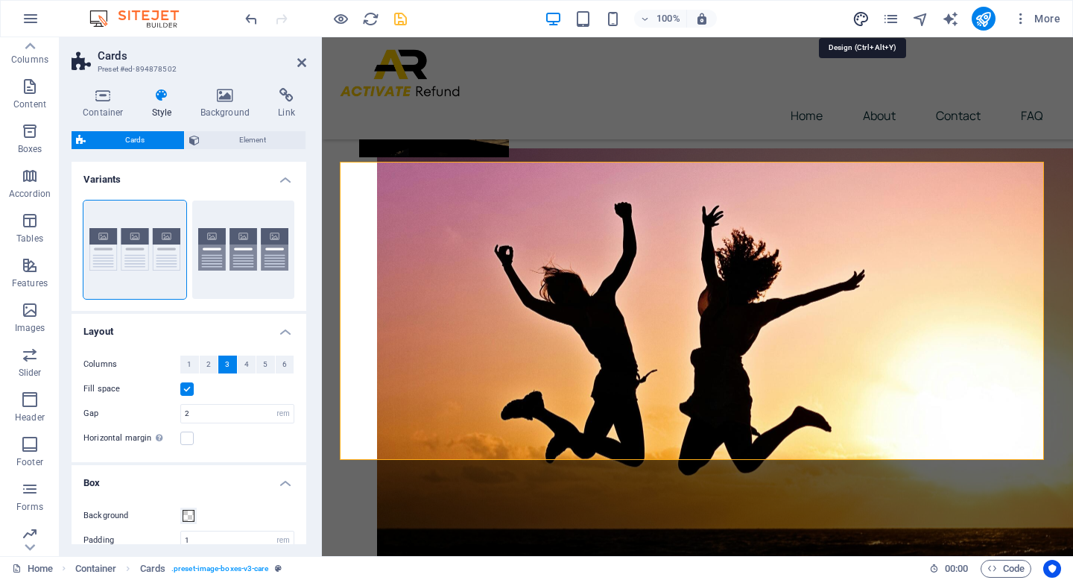
click at [866, 16] on icon "design" at bounding box center [860, 18] width 17 height 17
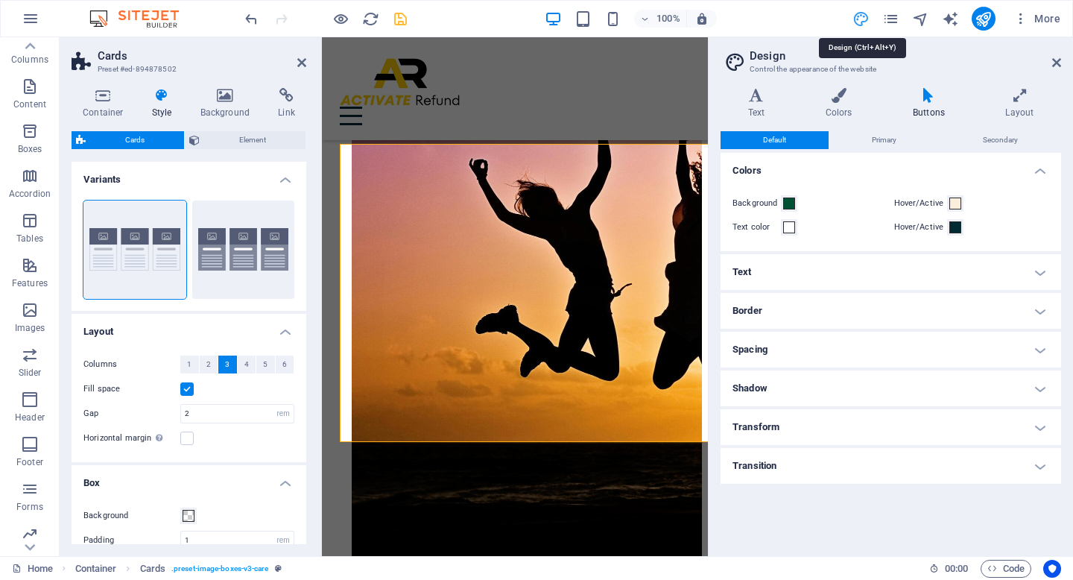
scroll to position [486, 0]
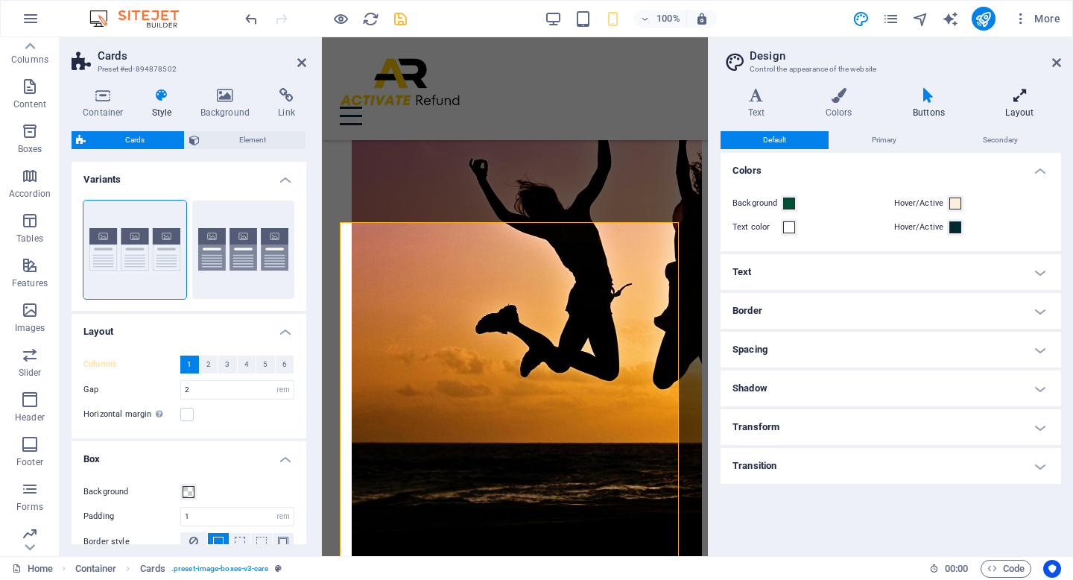
click at [1023, 108] on h4 "Layout" at bounding box center [1019, 103] width 83 height 31
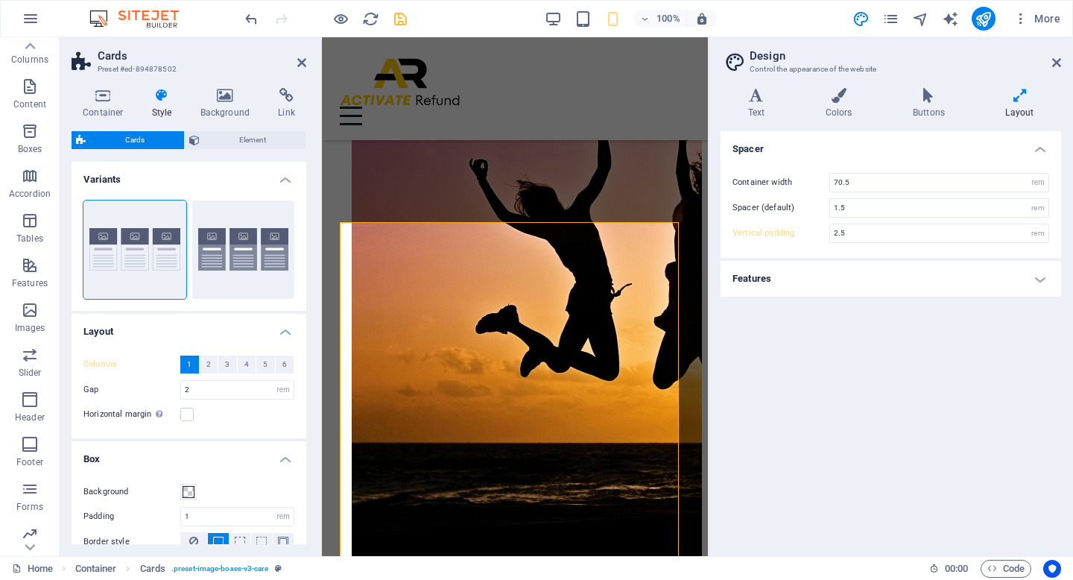
click at [1035, 279] on h4 "Features" at bounding box center [890, 279] width 340 height 36
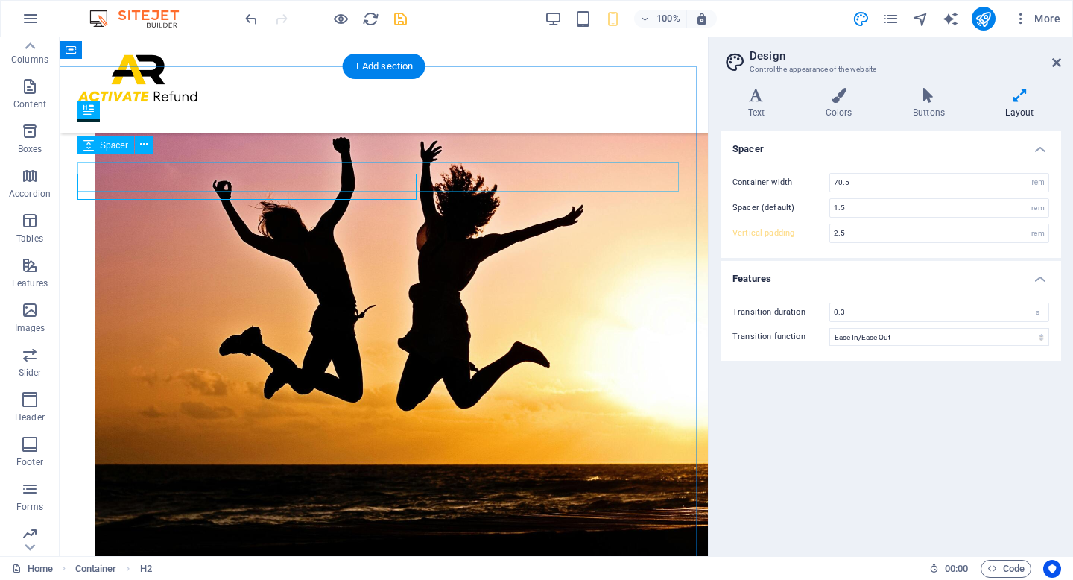
scroll to position [478, 0]
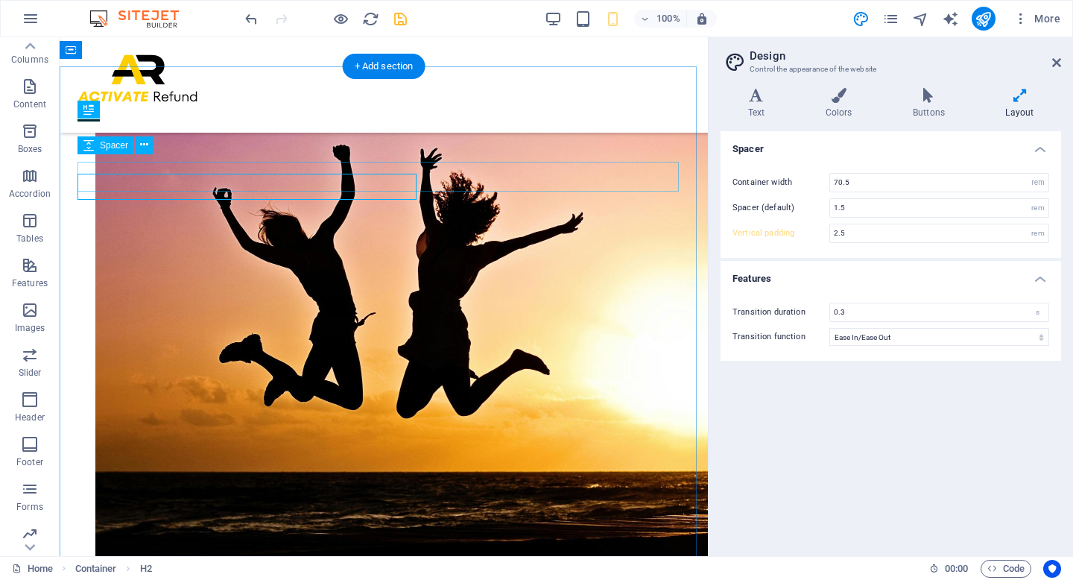
type input "4"
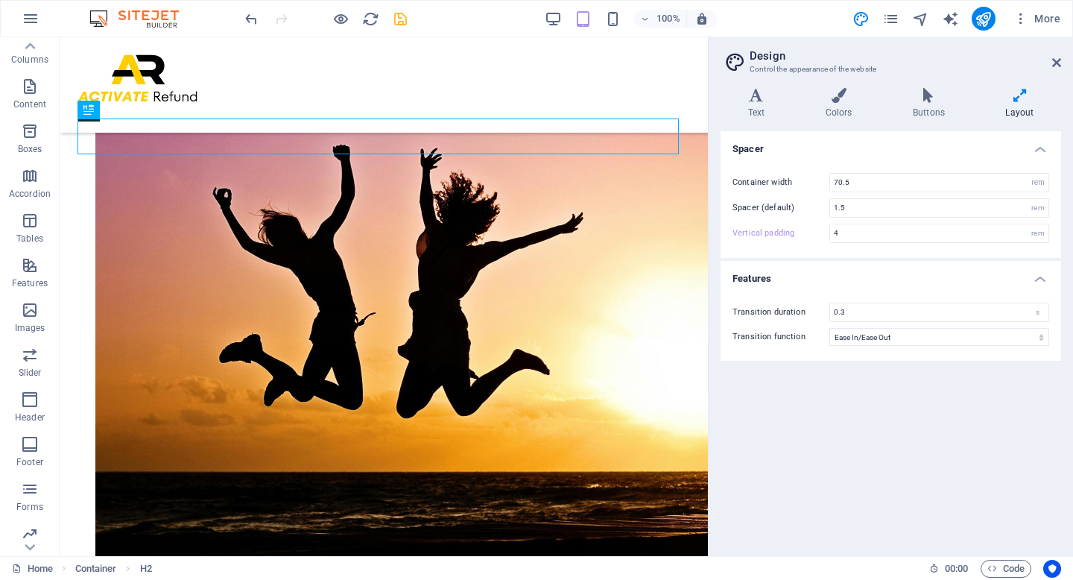
click at [1062, 60] on aside "Design Control the appearance of the website Variants Text Colors Buttons Layou…" at bounding box center [890, 296] width 365 height 518
click at [1059, 61] on icon at bounding box center [1056, 63] width 9 height 12
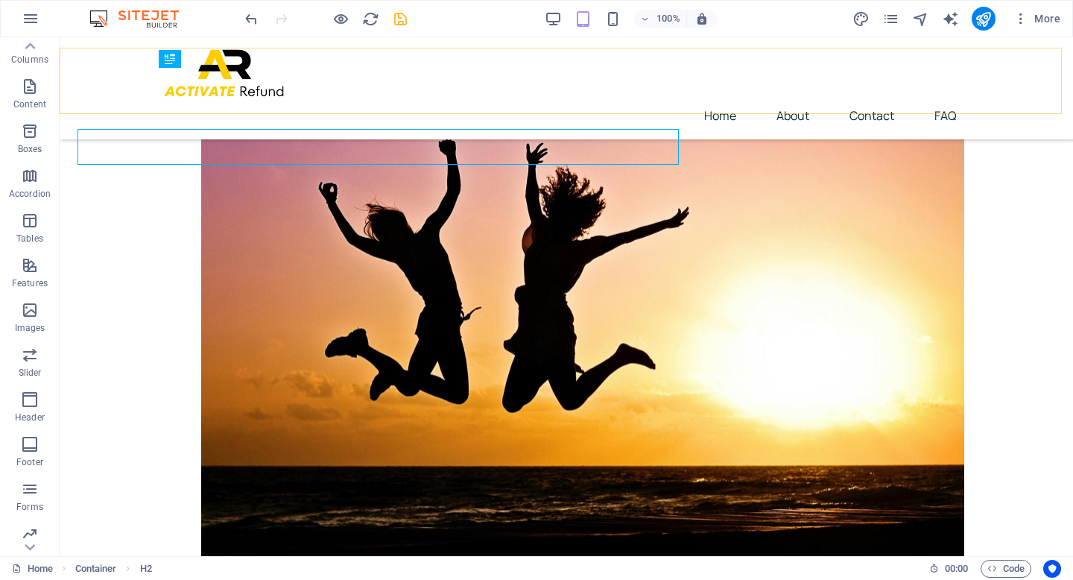
scroll to position [468, 0]
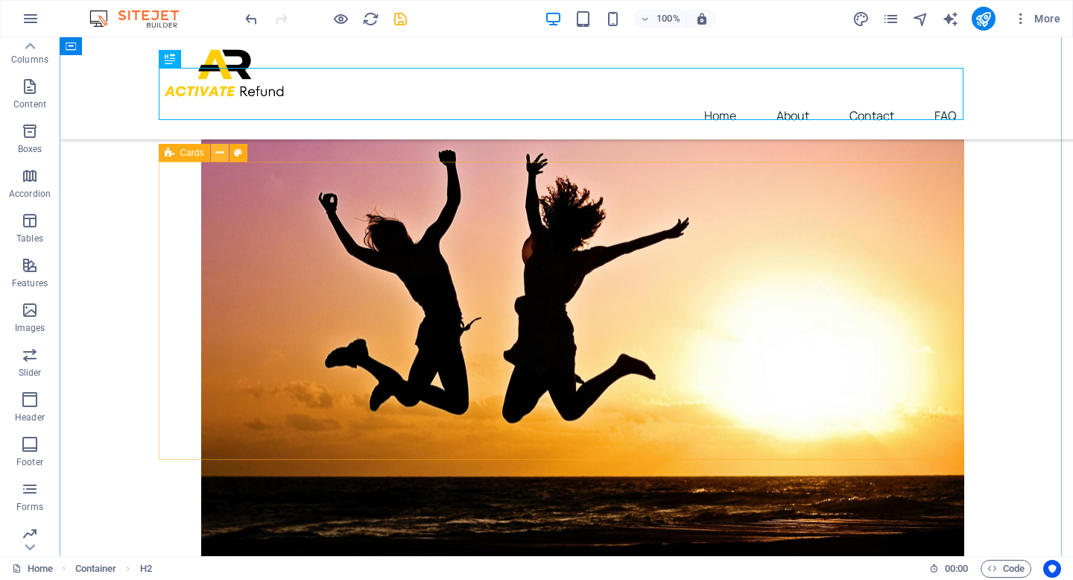
click at [223, 154] on button at bounding box center [220, 153] width 18 height 18
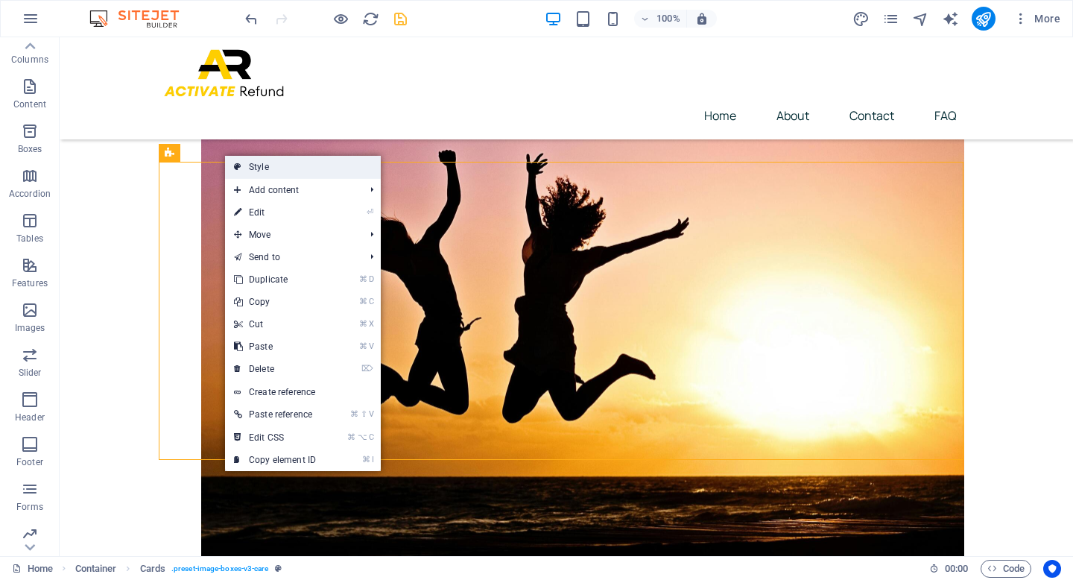
click at [259, 165] on link "Style" at bounding box center [303, 167] width 156 height 22
select select "rem"
select select "px"
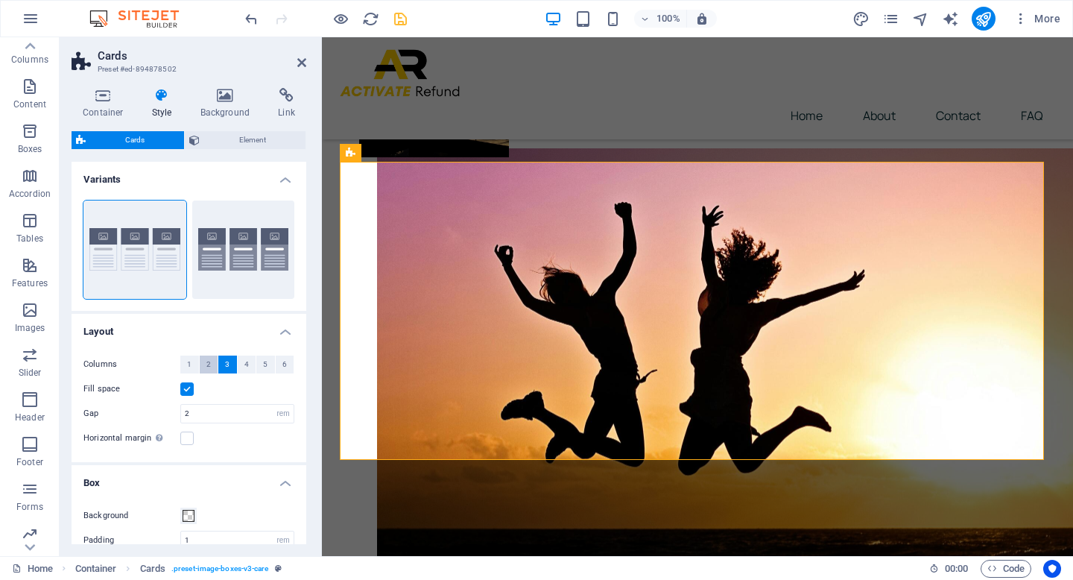
click at [207, 365] on span "2" at bounding box center [208, 364] width 4 height 18
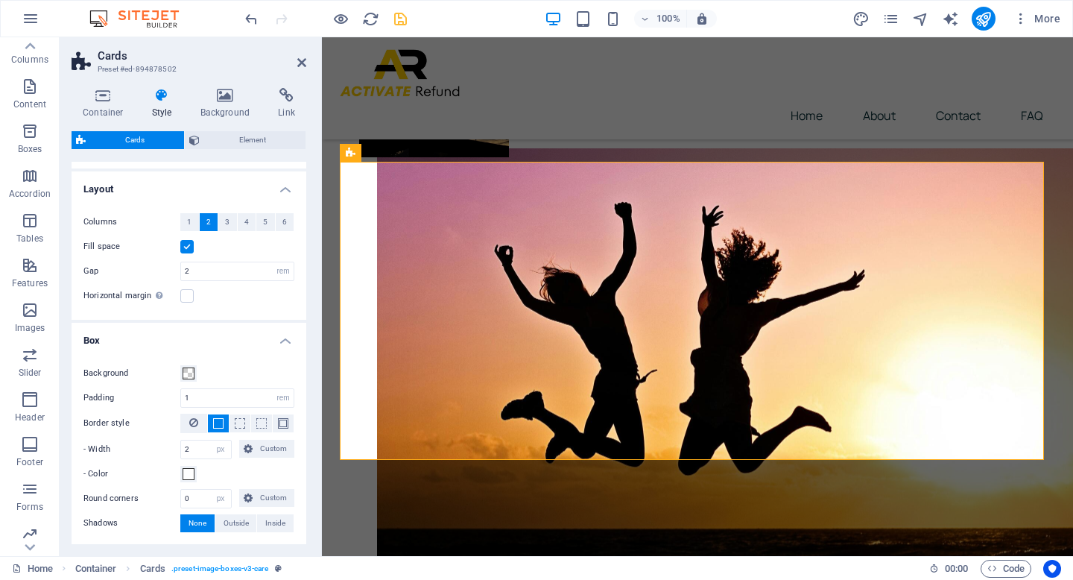
scroll to position [206, 0]
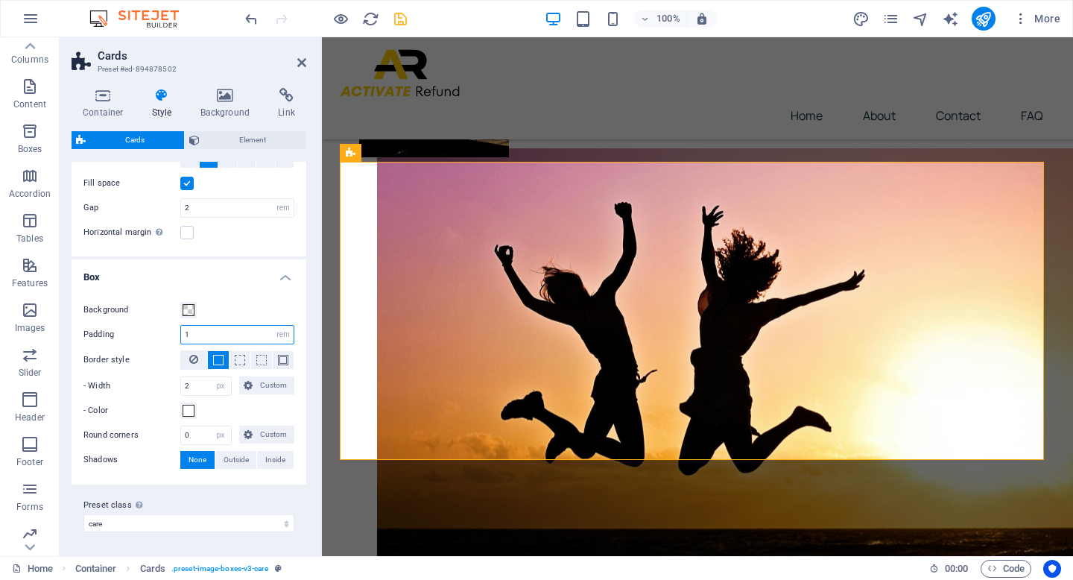
click at [203, 331] on input "1" at bounding box center [237, 335] width 112 height 18
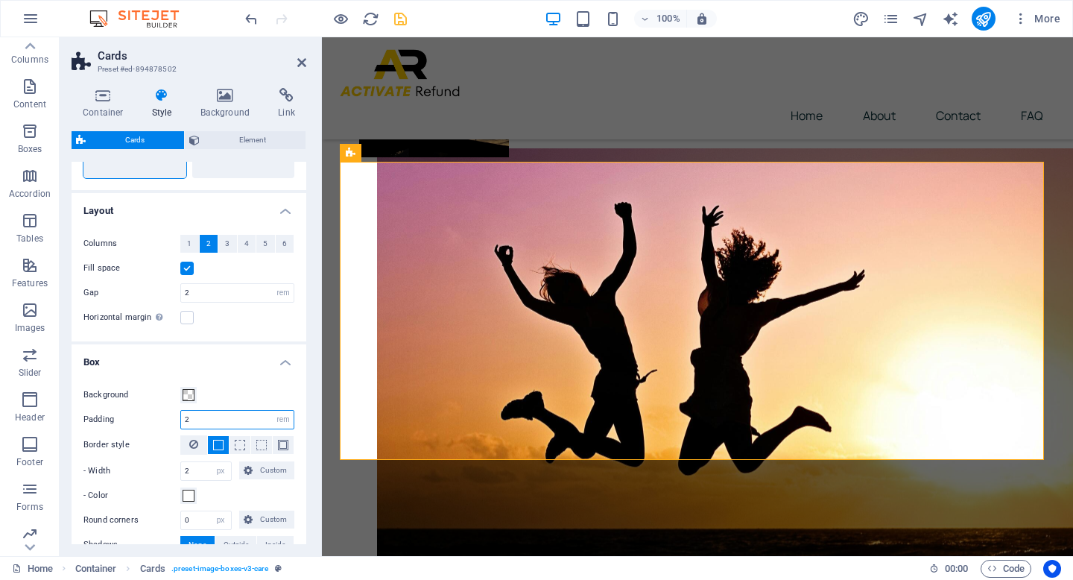
scroll to position [0, 0]
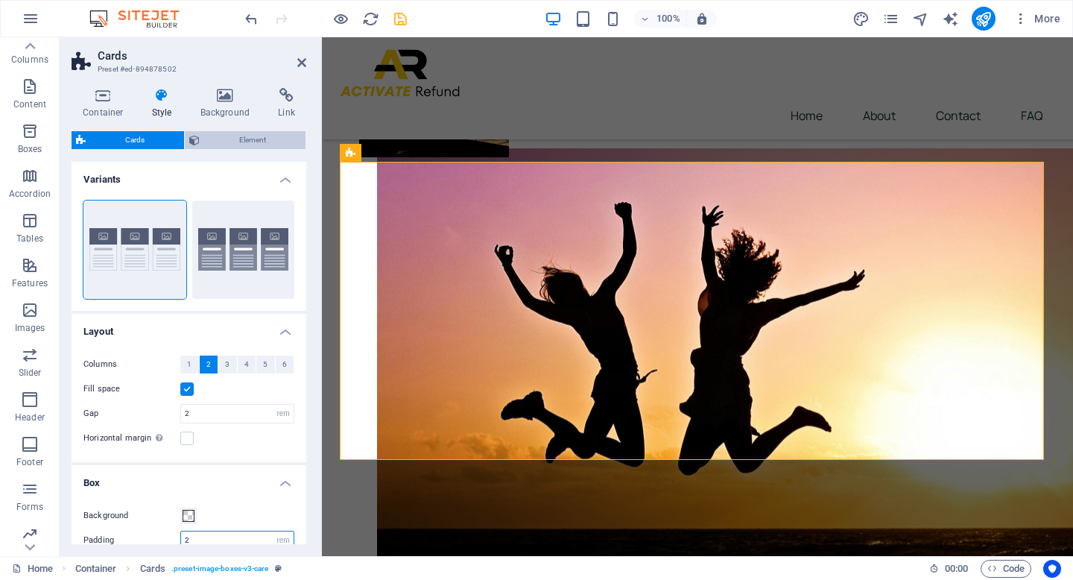
type input "2"
click at [259, 136] on span "Element" at bounding box center [252, 140] width 97 height 18
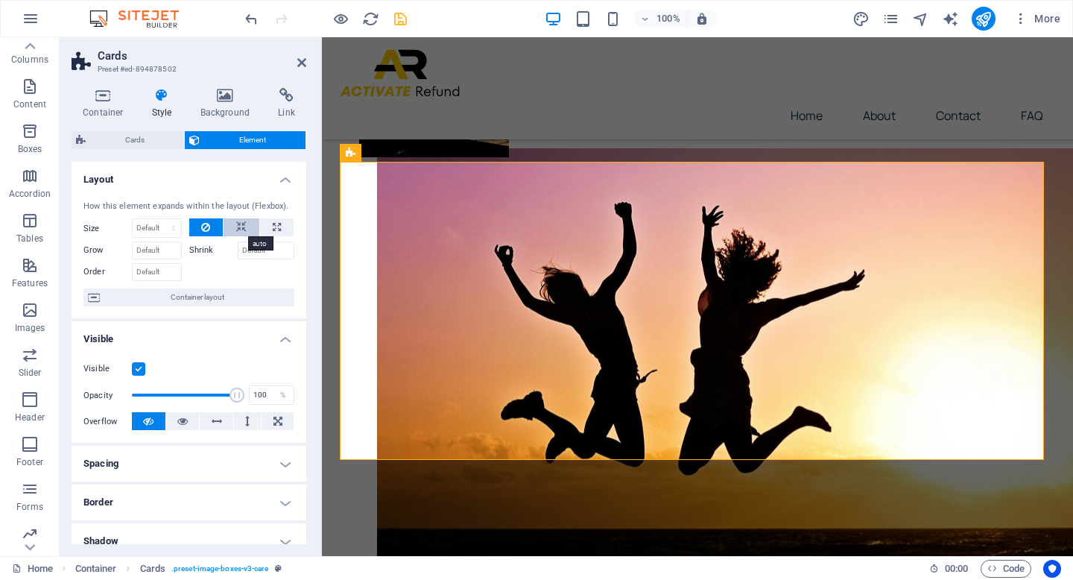
click at [241, 223] on icon at bounding box center [241, 227] width 10 height 18
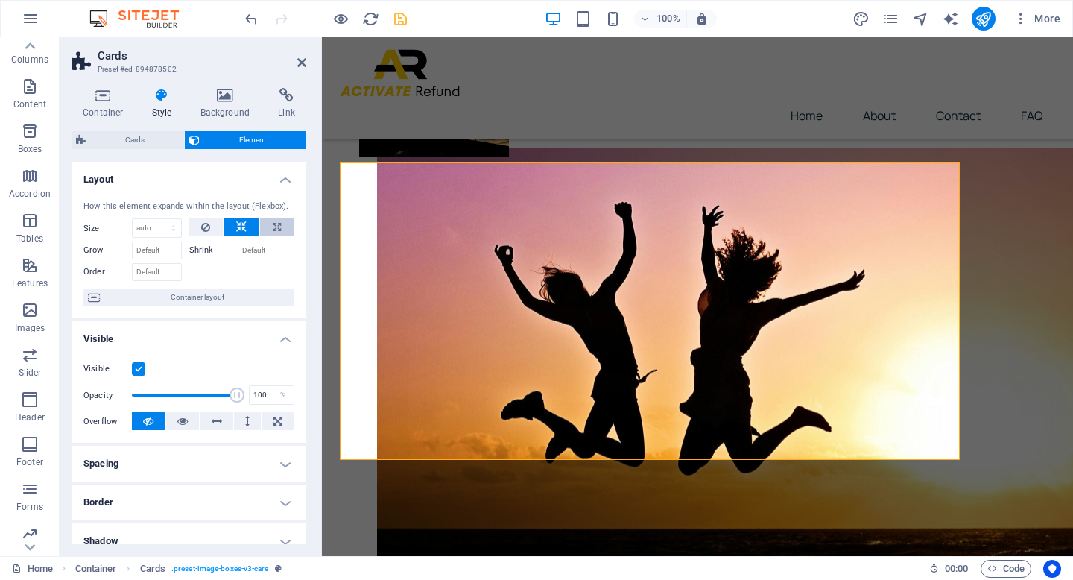
click at [279, 226] on button at bounding box center [277, 227] width 34 height 18
type input "100"
select select "%"
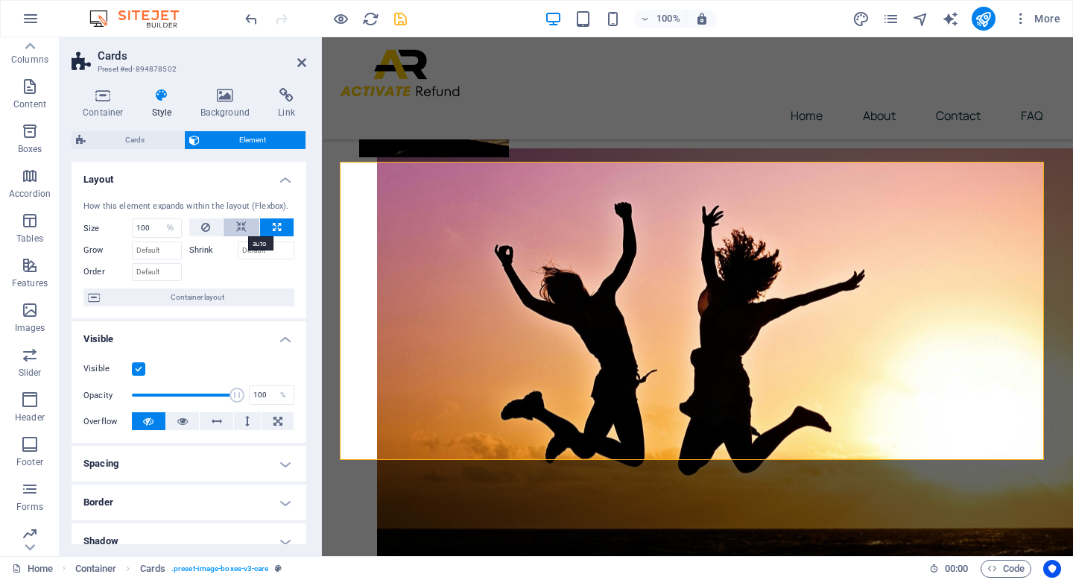
click at [238, 228] on icon at bounding box center [241, 227] width 10 height 18
select select "DISABLED_OPTION_VALUE"
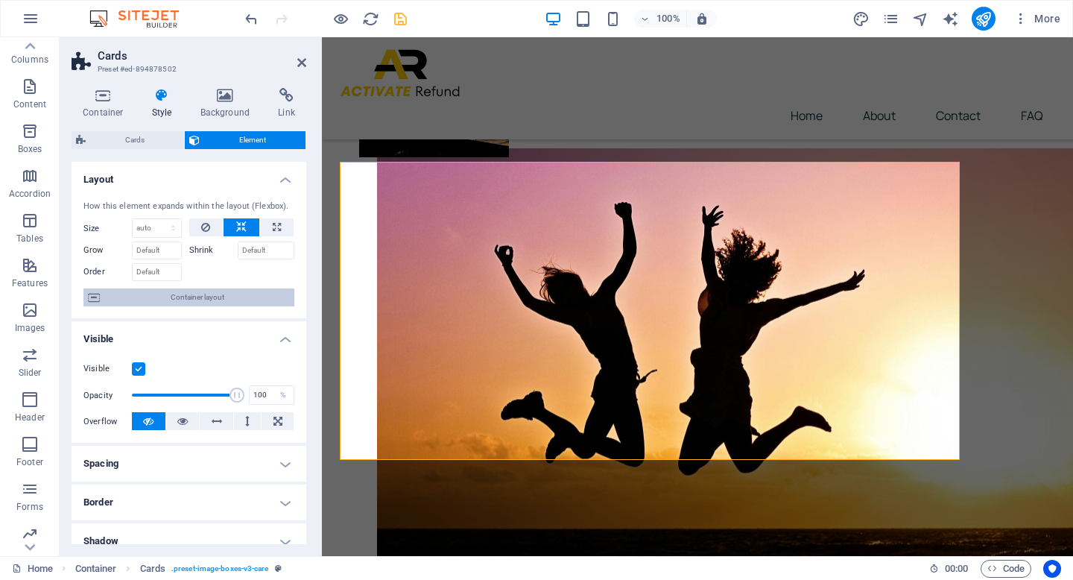
click at [200, 297] on span "Container layout" at bounding box center [196, 297] width 185 height 18
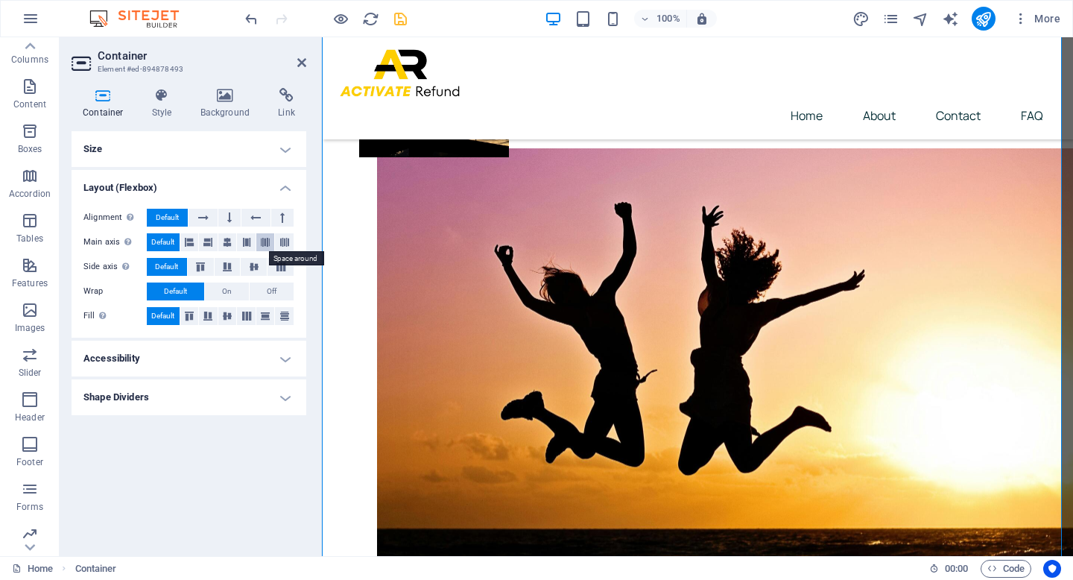
click at [267, 241] on icon at bounding box center [265, 242] width 9 height 18
click at [302, 57] on icon at bounding box center [301, 63] width 9 height 12
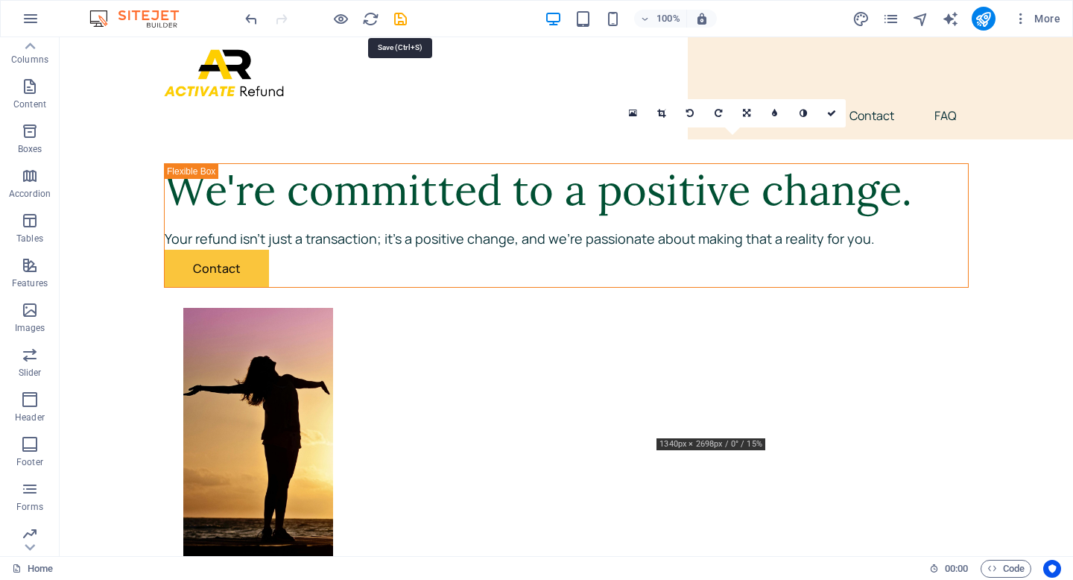
click at [401, 19] on icon "save" at bounding box center [400, 18] width 17 height 17
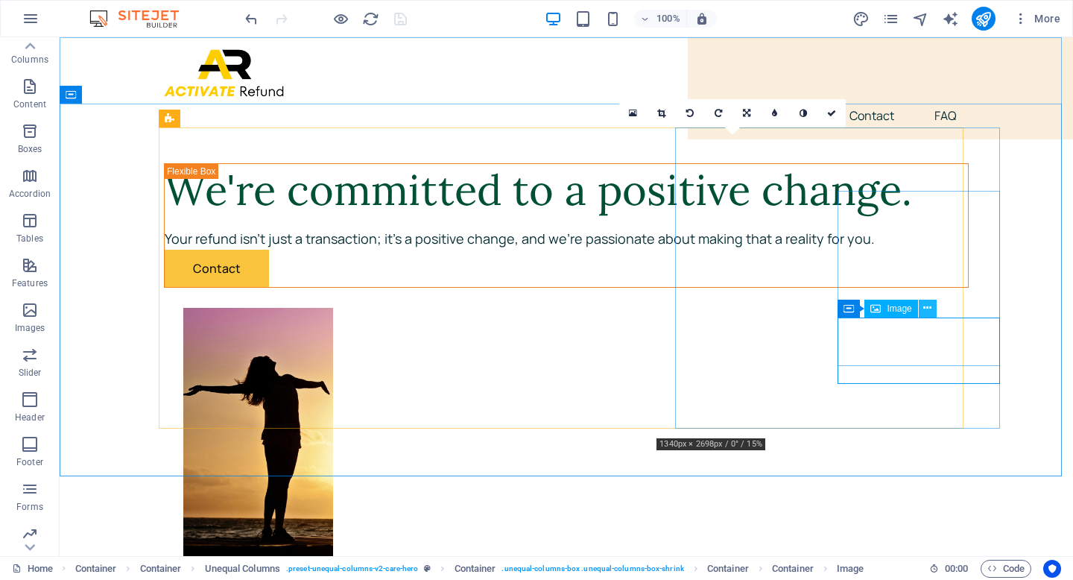
click at [921, 309] on button at bounding box center [927, 308] width 18 height 18
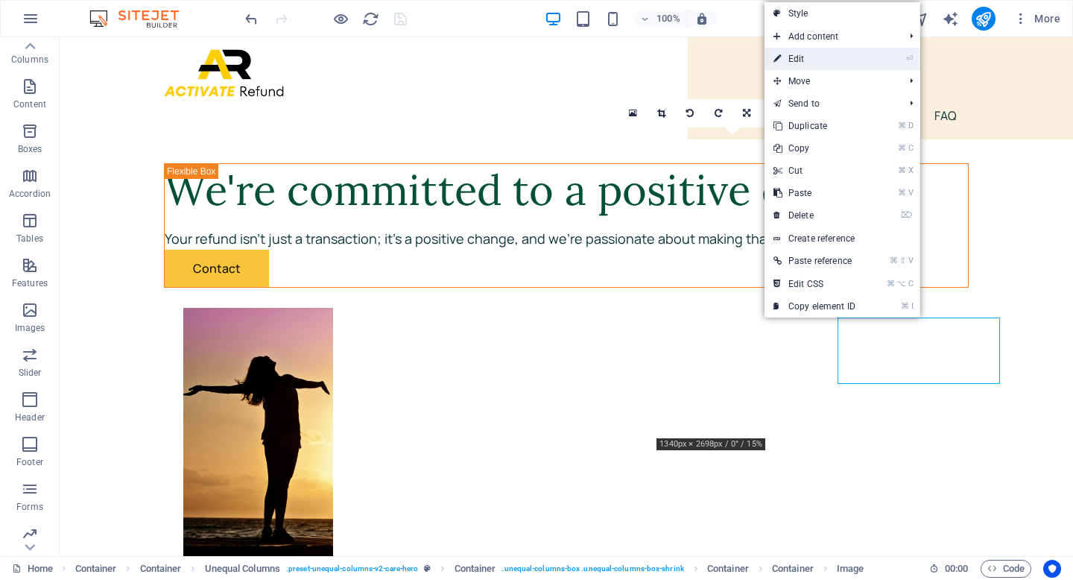
click at [874, 63] on li "⏎ Edit" at bounding box center [842, 59] width 156 height 22
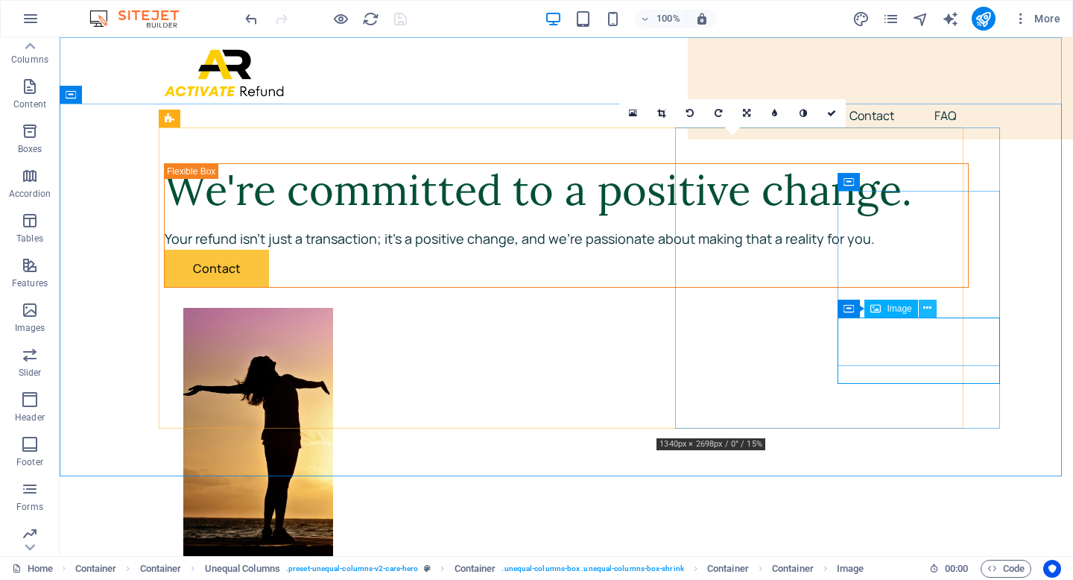
click at [927, 306] on icon at bounding box center [927, 308] width 8 height 16
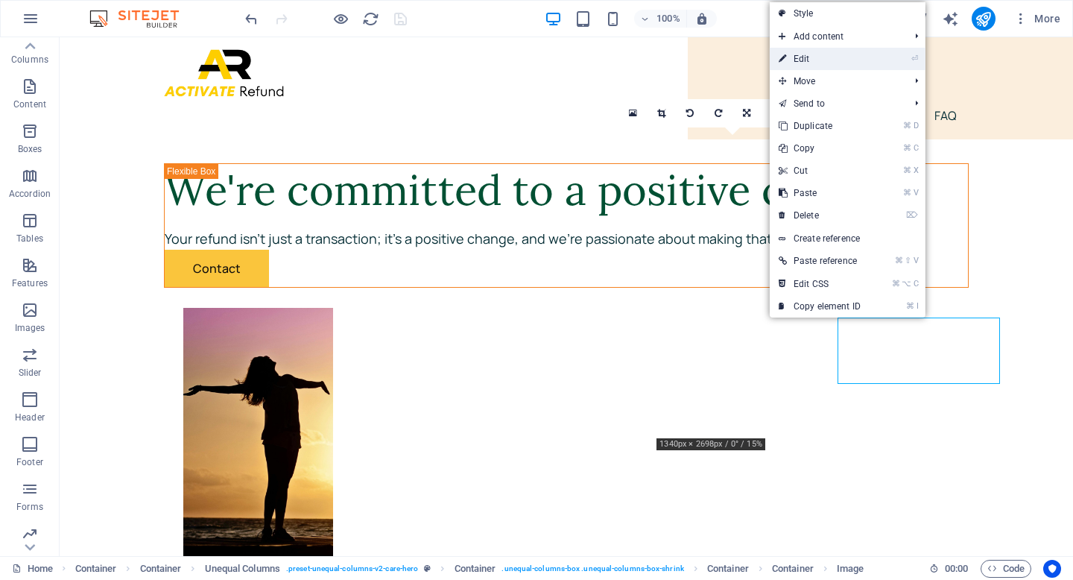
click at [881, 60] on li "⏎ Edit" at bounding box center [847, 59] width 156 height 22
click at [803, 58] on link "⏎ Edit" at bounding box center [819, 59] width 100 height 22
select select "px"
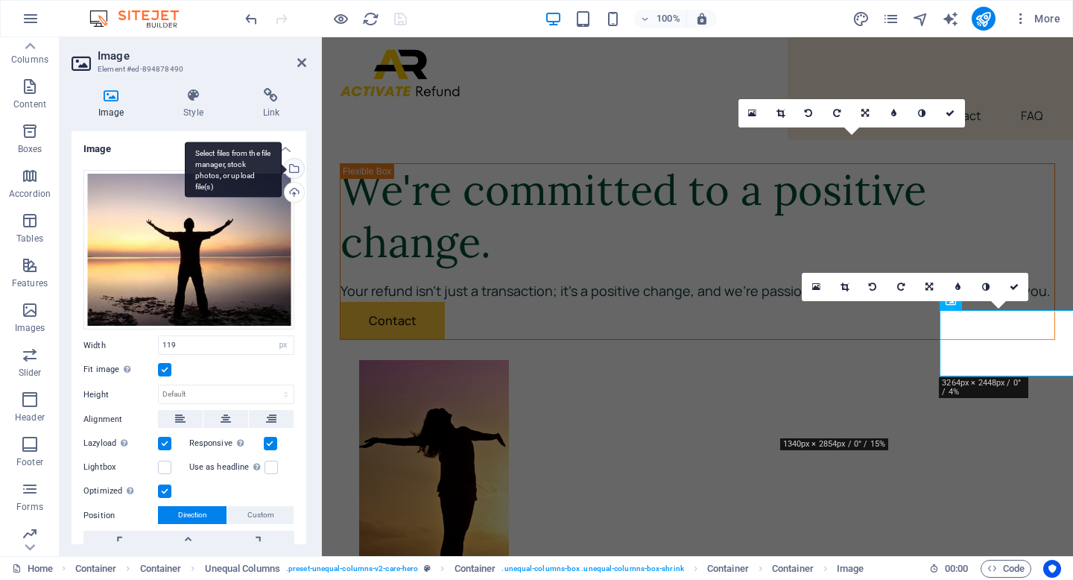
click at [293, 169] on div "Select files from the file manager, stock photos, or upload file(s)" at bounding box center [293, 170] width 22 height 22
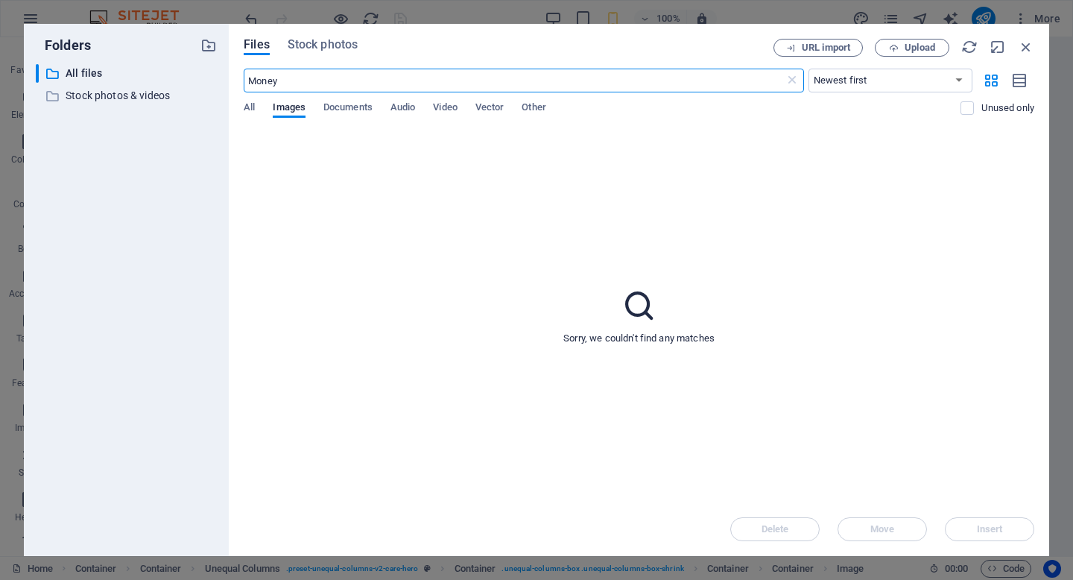
select select "px"
click at [334, 45] on span "Stock photos" at bounding box center [323, 45] width 70 height 18
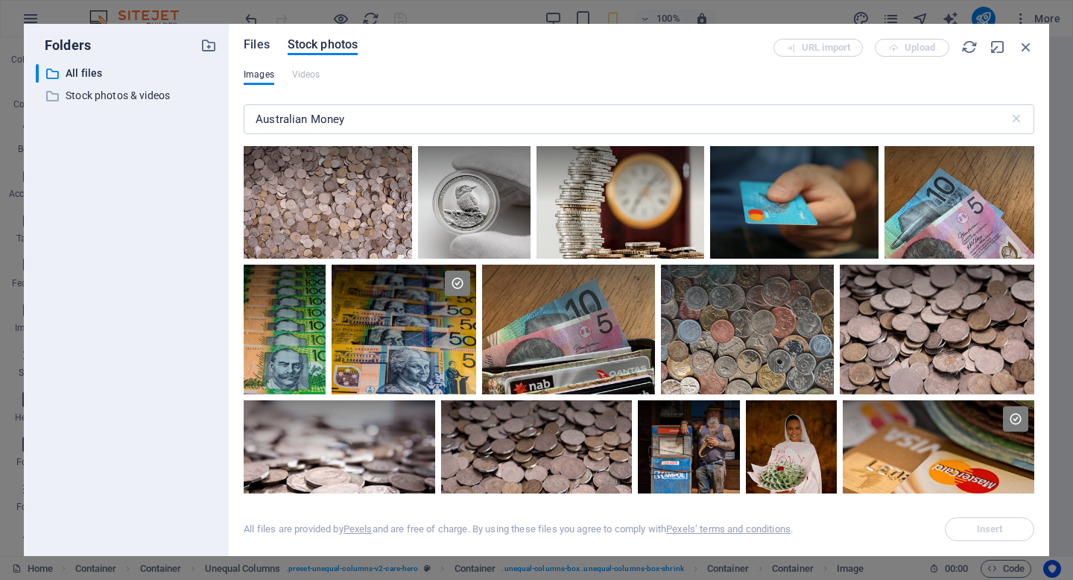
click at [251, 40] on span "Files" at bounding box center [257, 45] width 26 height 18
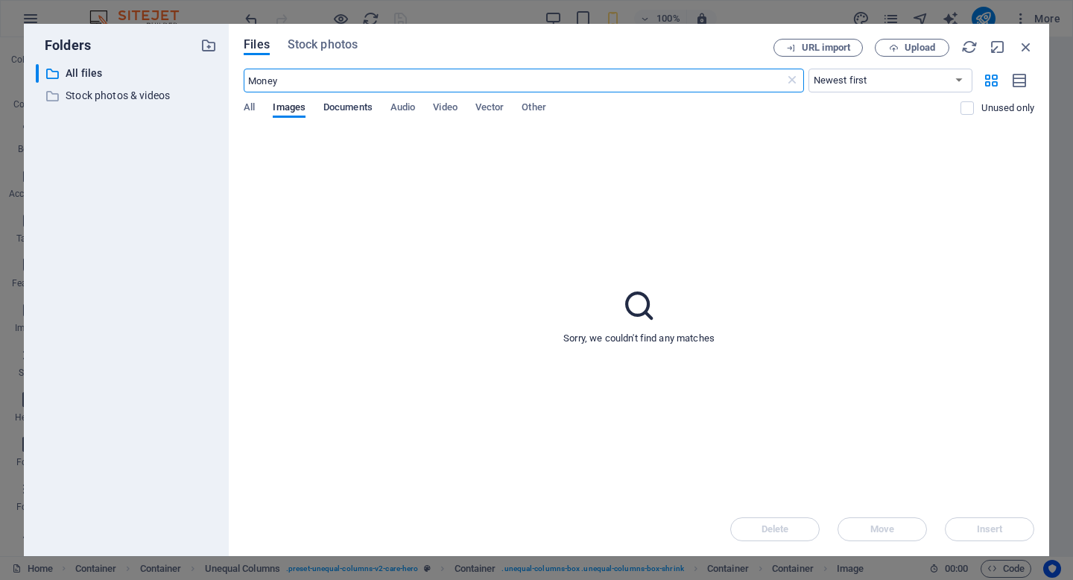
click at [353, 107] on span "Documents" at bounding box center [347, 108] width 49 height 21
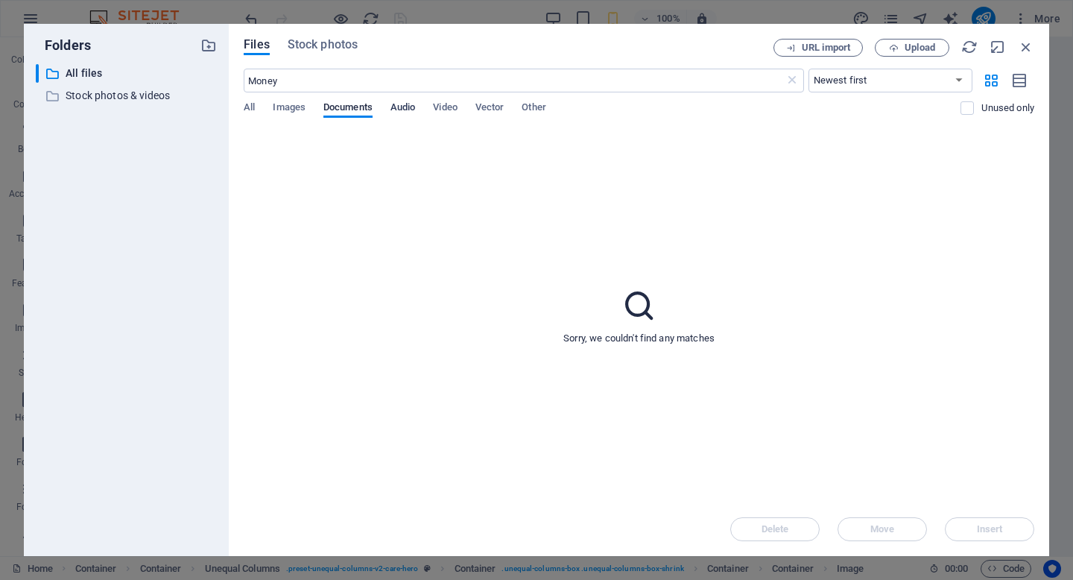
click at [392, 108] on span "Audio" at bounding box center [402, 108] width 25 height 21
click at [914, 45] on span "Upload" at bounding box center [919, 47] width 31 height 9
click at [326, 45] on span "Stock photos" at bounding box center [323, 45] width 70 height 18
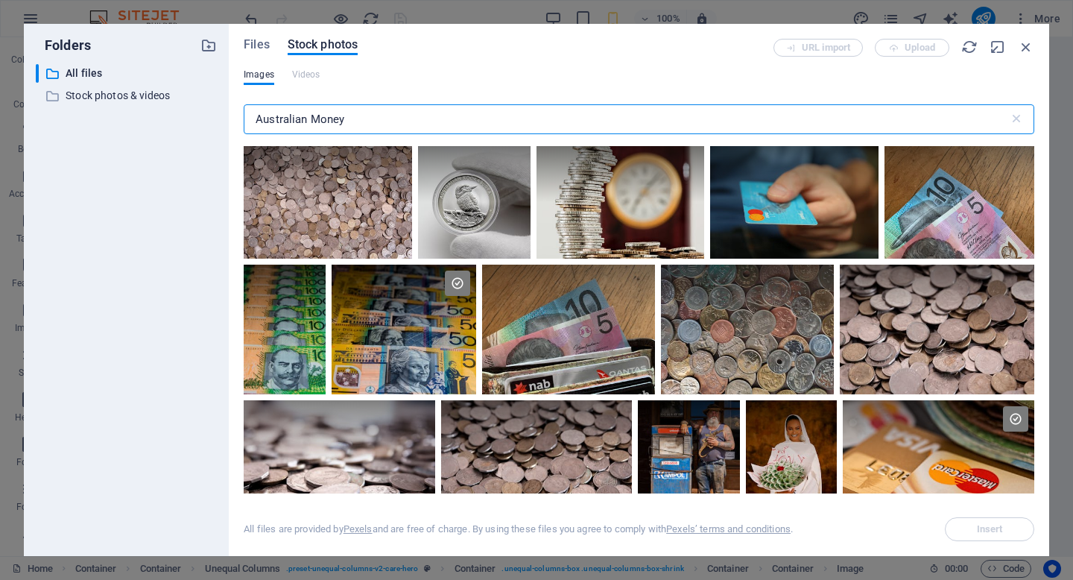
drag, startPoint x: 352, startPoint y: 118, endPoint x: 242, endPoint y: 108, distance: 110.7
click at [242, 108] on div "Files Stock photos URL import Upload Images Videos Australian Money ​ All files…" at bounding box center [639, 290] width 820 height 532
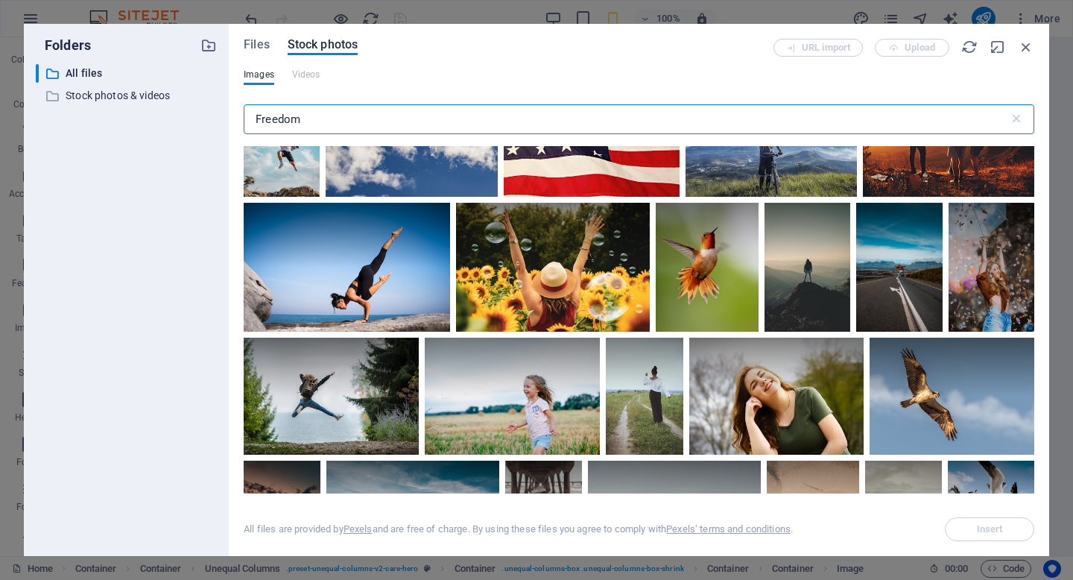
scroll to position [1488, 0]
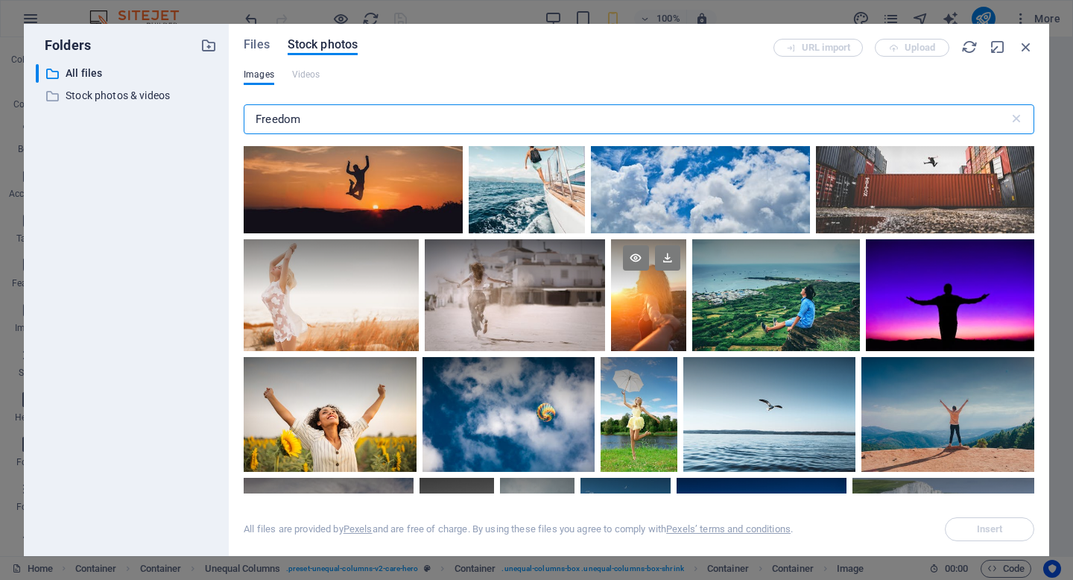
type input "Freedom"
click at [685, 334] on div at bounding box center [648, 295] width 74 height 112
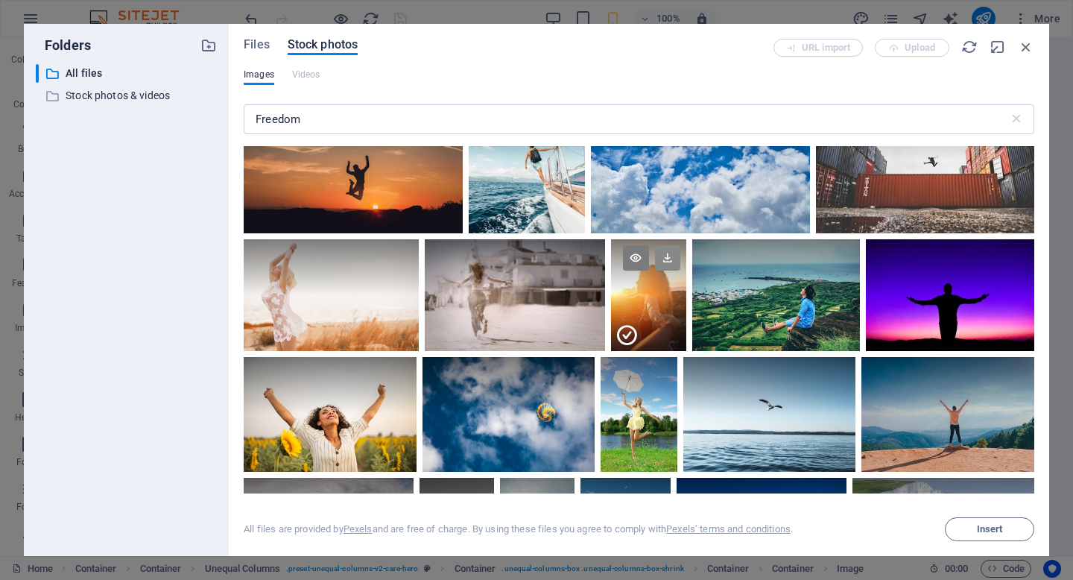
click at [680, 254] on icon at bounding box center [667, 257] width 25 height 25
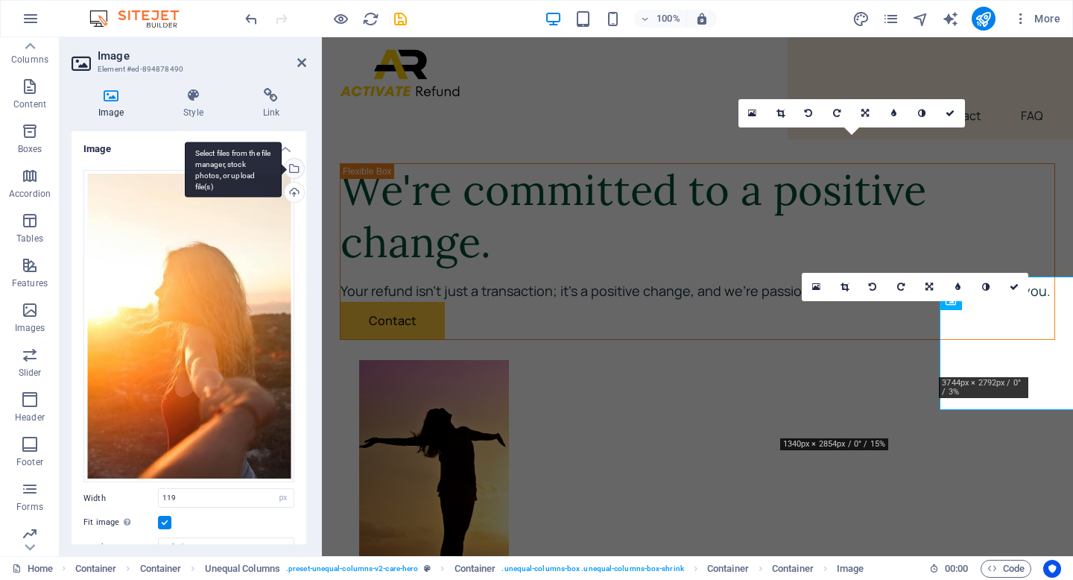
click at [291, 171] on div "Select files from the file manager, stock photos, or upload file(s)" at bounding box center [293, 170] width 22 height 22
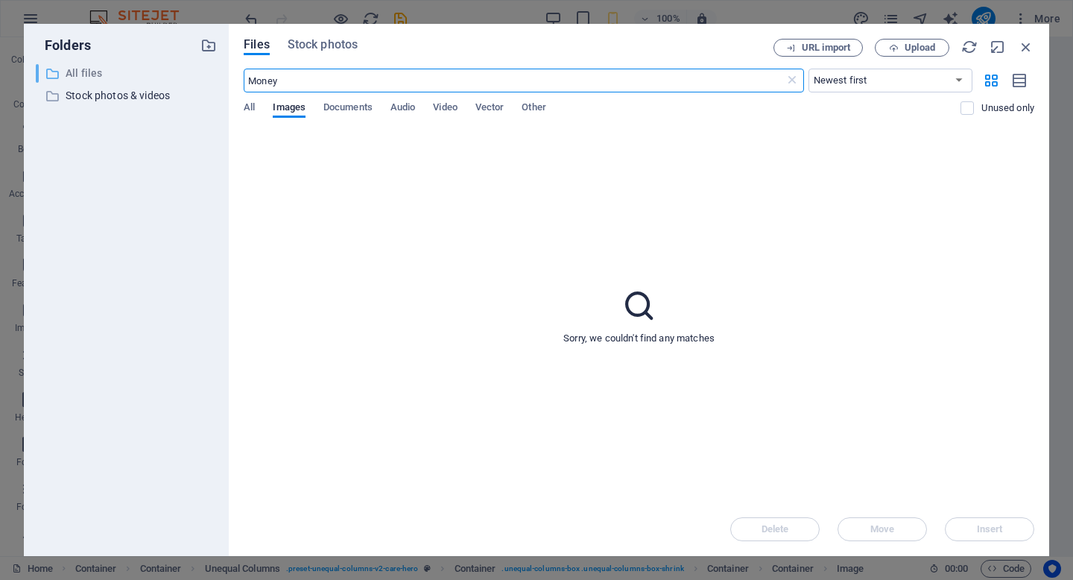
drag, startPoint x: 311, startPoint y: 80, endPoint x: 214, endPoint y: 78, distance: 97.6
click at [214, 78] on div "Folders ​ All files All files ​ Stock photos & videos Stock photos & videos Fil…" at bounding box center [536, 290] width 1025 height 532
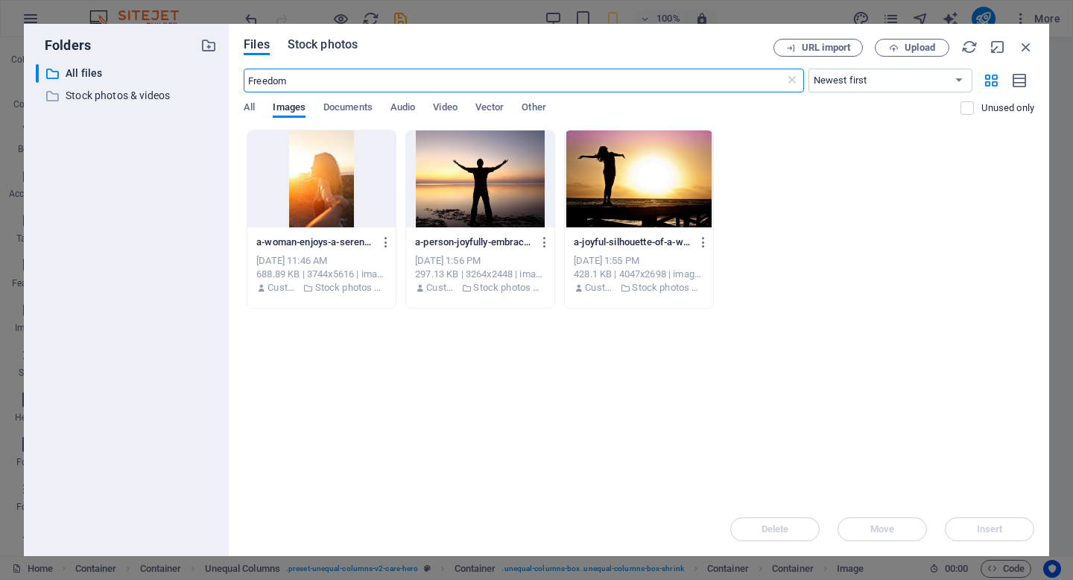
type input "Freedom"
click at [313, 46] on span "Stock photos" at bounding box center [323, 45] width 70 height 18
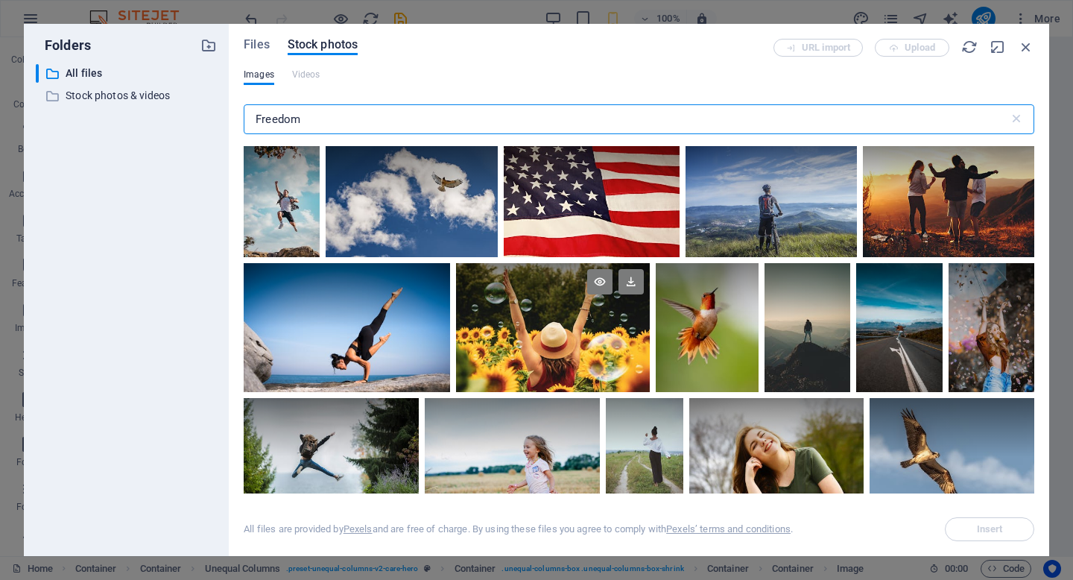
scroll to position [2210, 0]
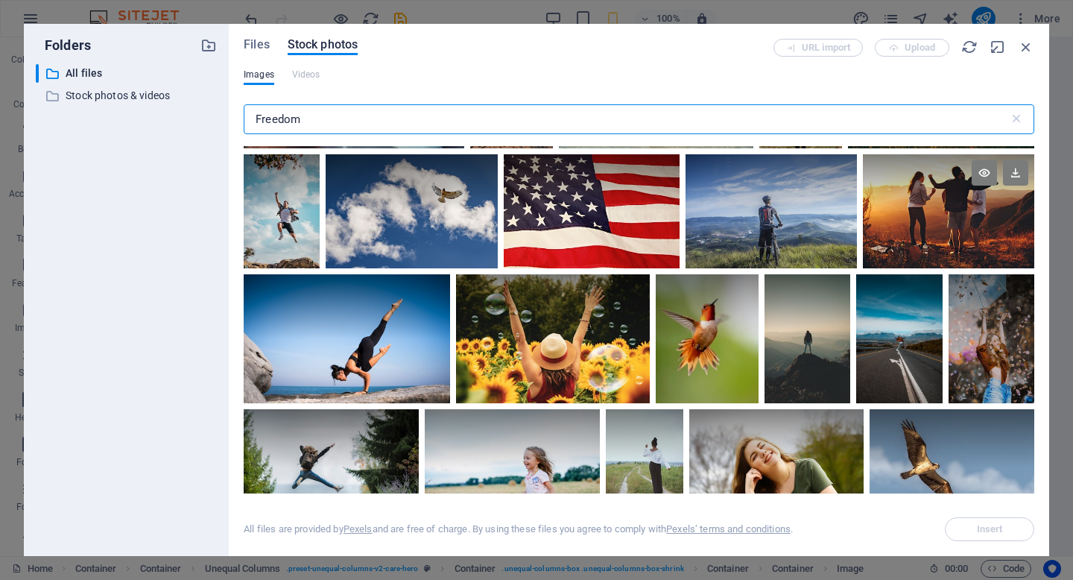
click at [863, 212] on div at bounding box center [948, 182] width 171 height 57
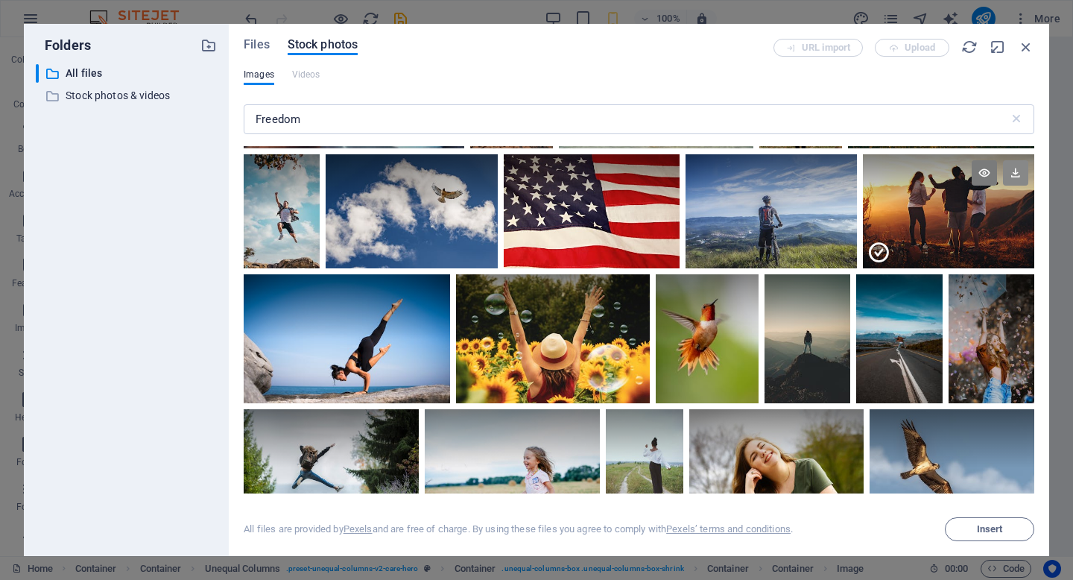
click at [1003, 185] on icon at bounding box center [1015, 172] width 25 height 25
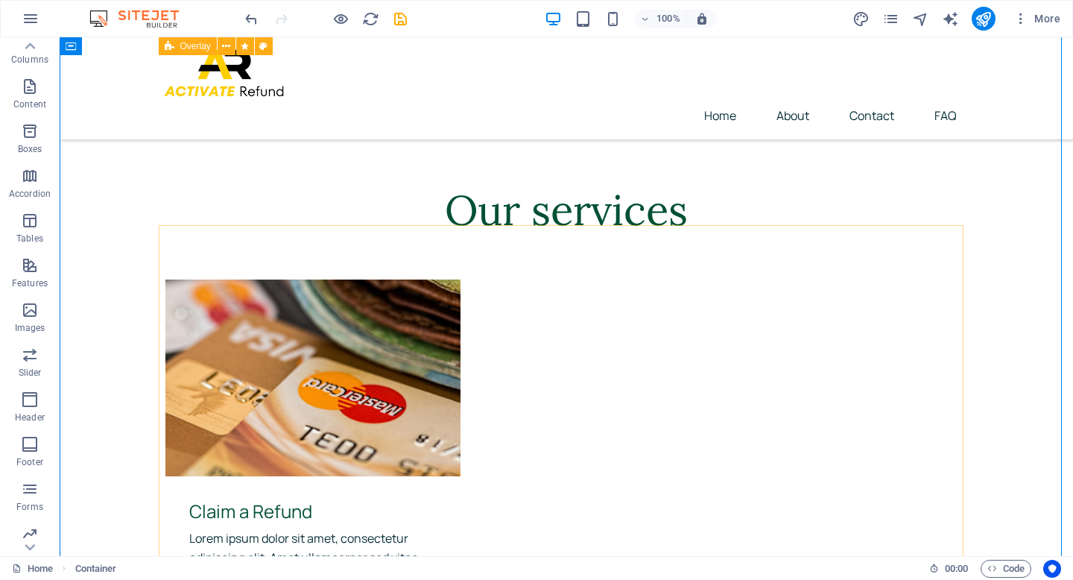
scroll to position [761, 0]
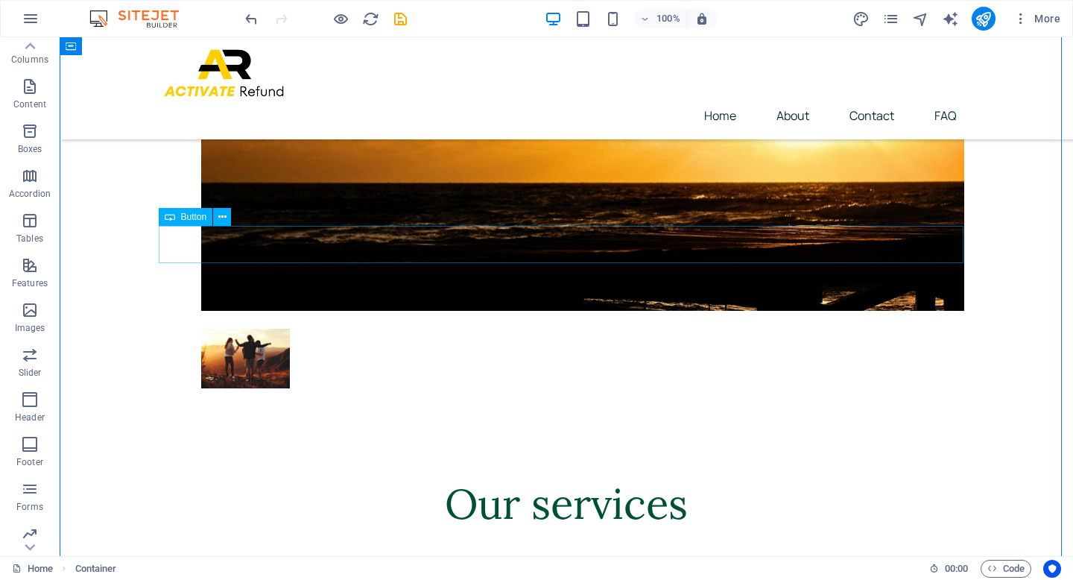
click at [220, 216] on icon at bounding box center [222, 217] width 8 height 16
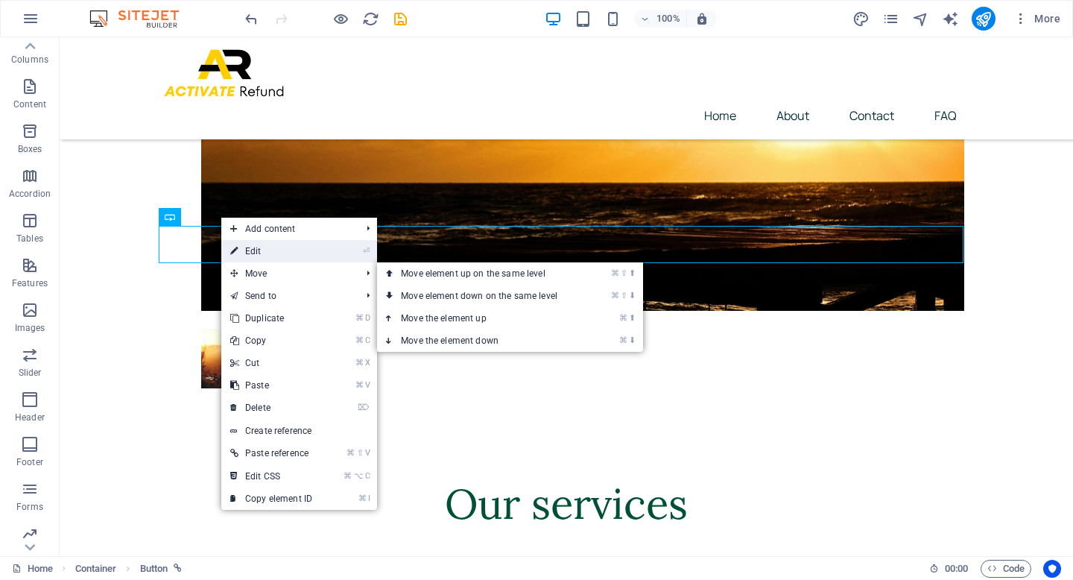
click at [257, 253] on link "⏎ Edit" at bounding box center [271, 251] width 100 height 22
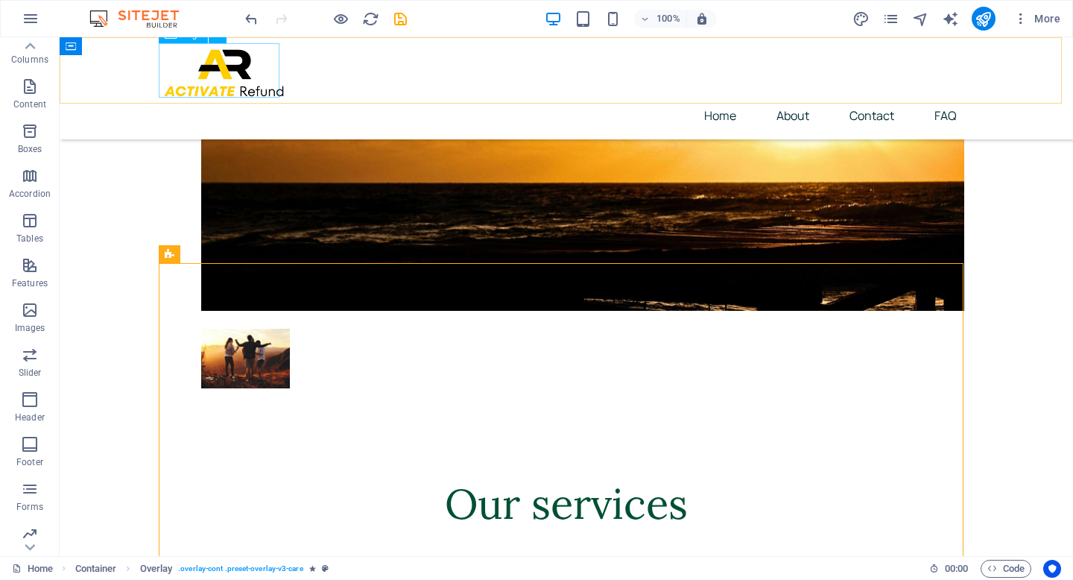
click at [216, 88] on div at bounding box center [566, 70] width 804 height 54
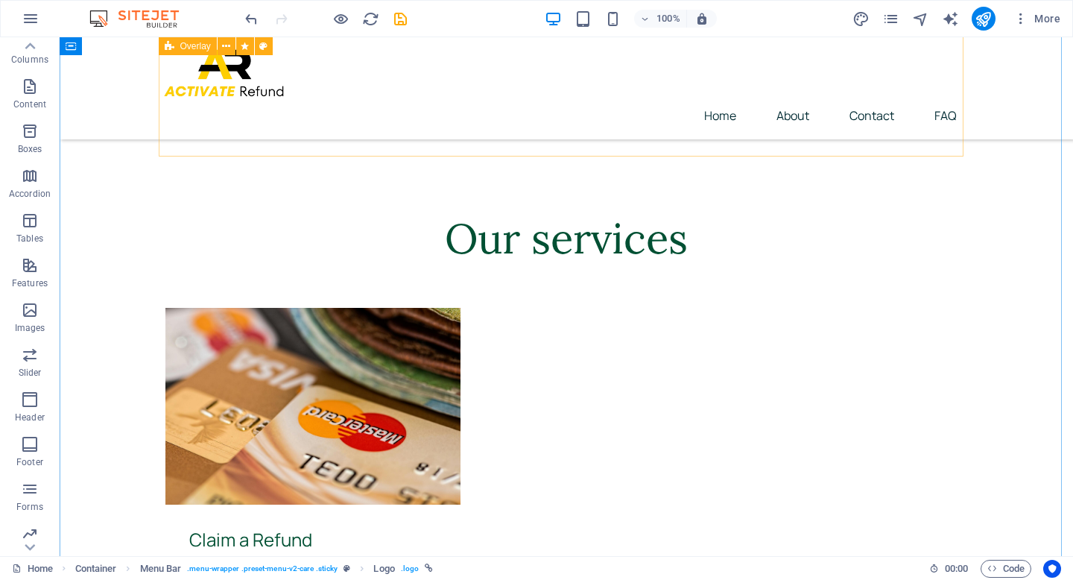
scroll to position [0, 0]
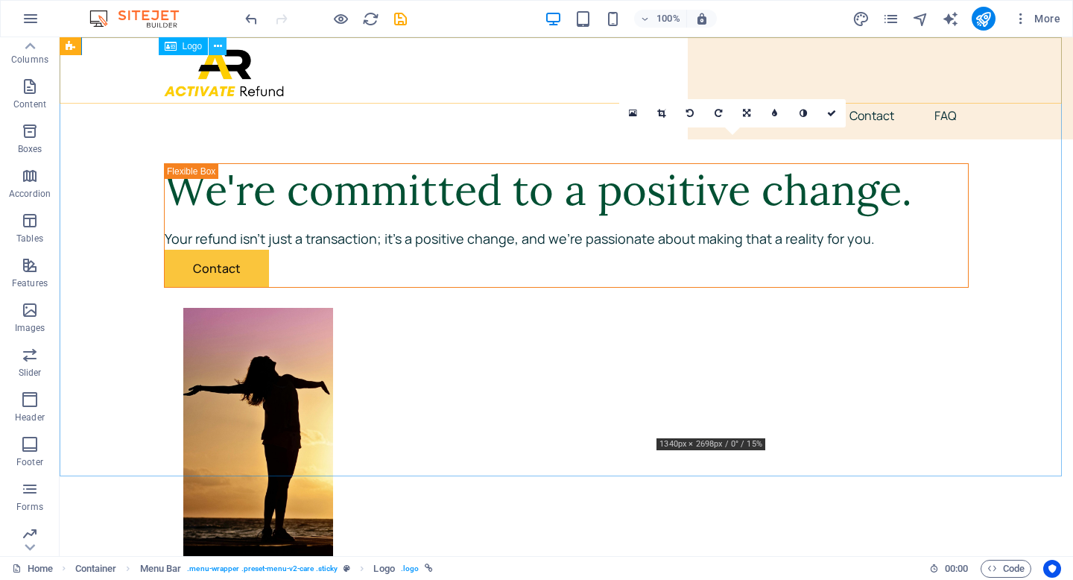
click at [218, 44] on icon at bounding box center [218, 47] width 8 height 16
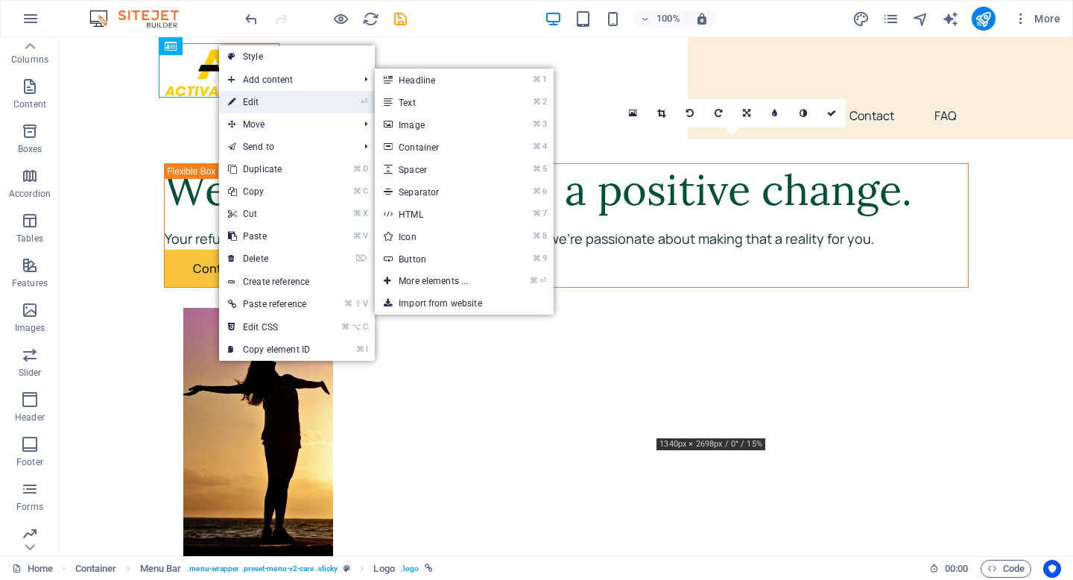
click at [253, 95] on link "⏎ Edit" at bounding box center [269, 102] width 100 height 22
select select "px"
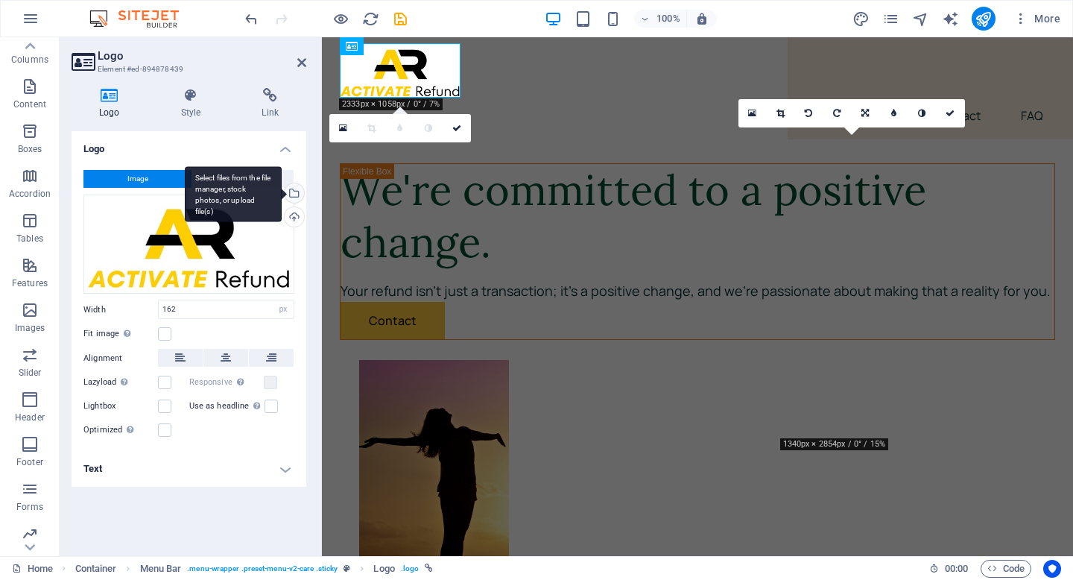
click at [296, 193] on div "Select files from the file manager, stock photos, or upload file(s)" at bounding box center [293, 194] width 22 height 22
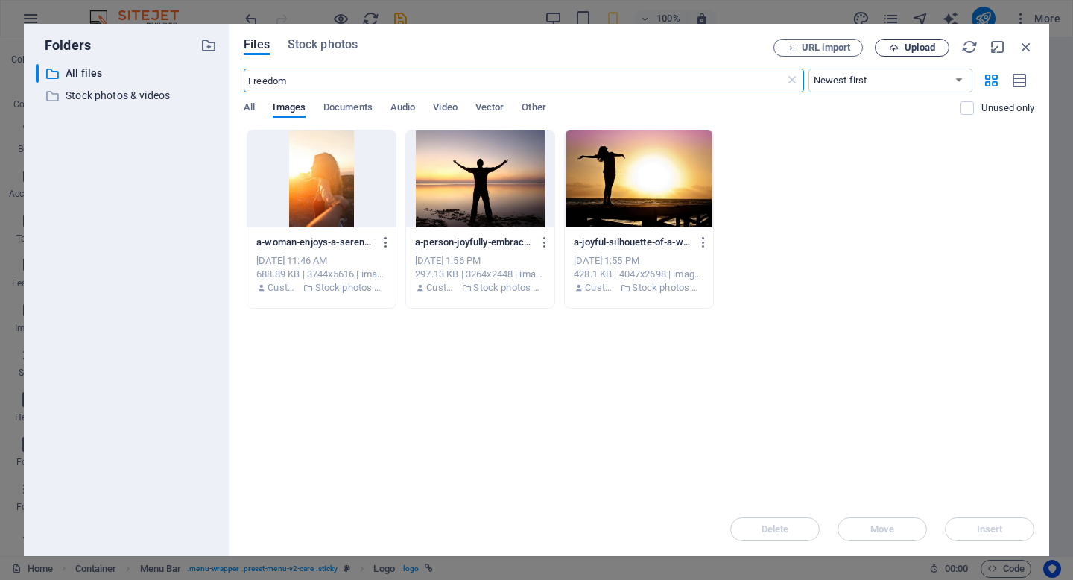
click at [926, 49] on span "Upload" at bounding box center [919, 47] width 31 height 9
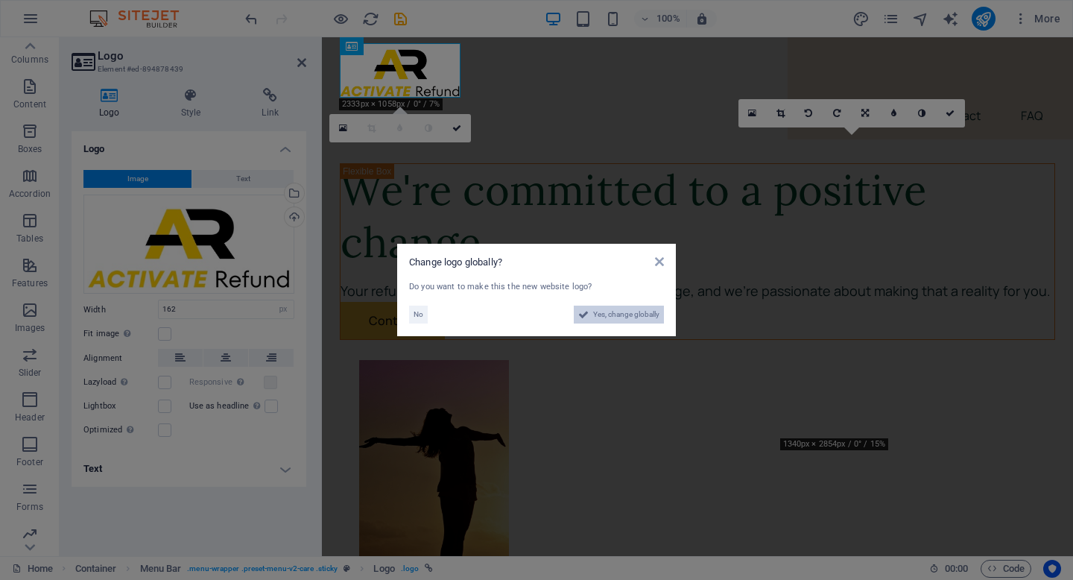
drag, startPoint x: 638, startPoint y: 313, endPoint x: 317, endPoint y: 273, distance: 322.8
click at [638, 313] on span "Yes, change globally" at bounding box center [626, 314] width 66 height 18
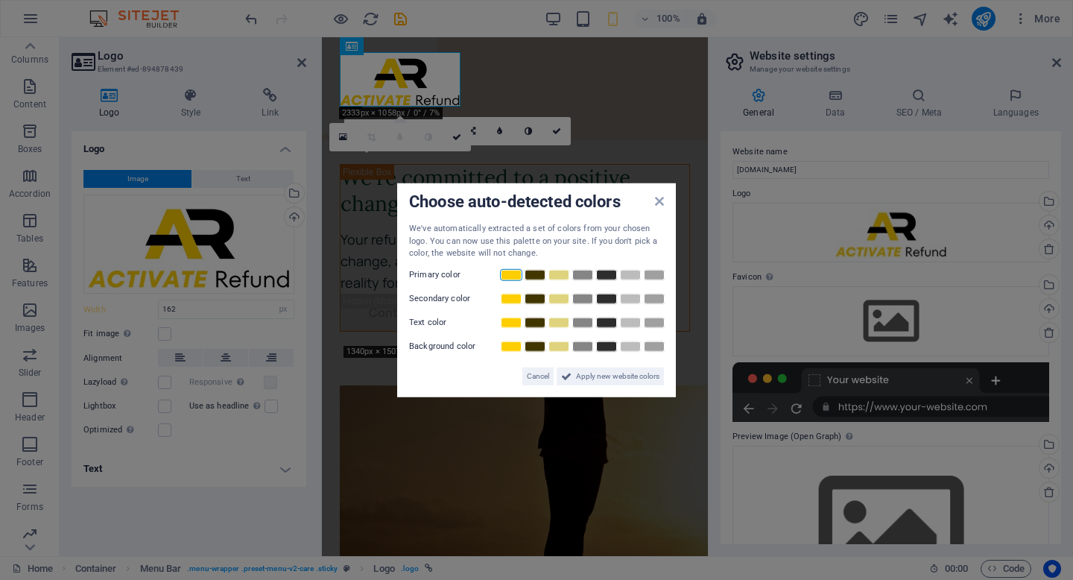
click at [514, 271] on link at bounding box center [511, 274] width 22 height 12
click at [534, 276] on link at bounding box center [535, 274] width 22 height 12
click at [515, 276] on link at bounding box center [511, 274] width 22 height 12
click at [608, 321] on link at bounding box center [606, 322] width 22 height 12
click at [644, 376] on span "Apply new website colors" at bounding box center [617, 375] width 83 height 18
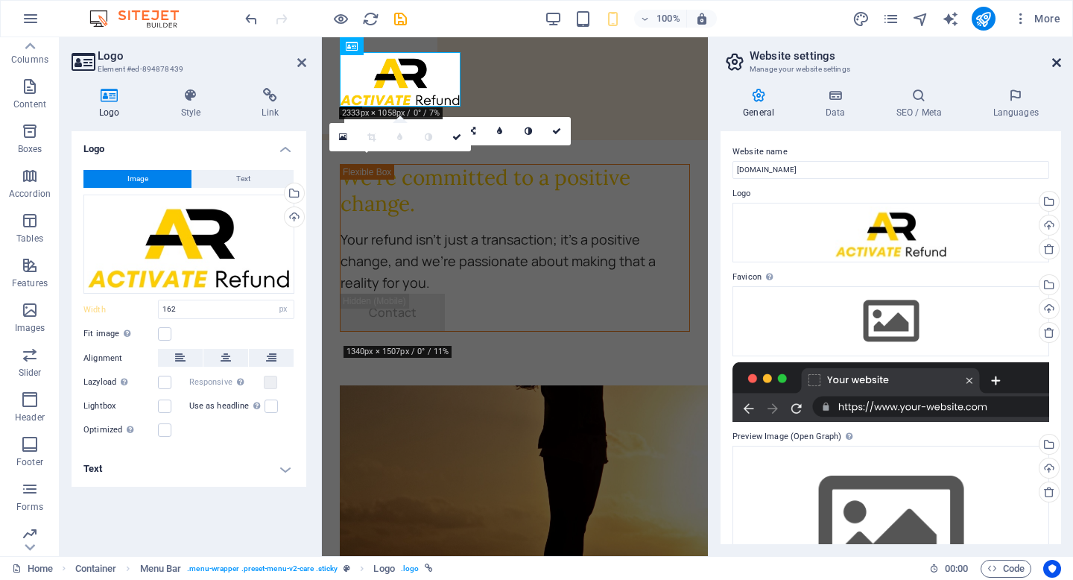
click at [1054, 65] on icon at bounding box center [1056, 63] width 9 height 12
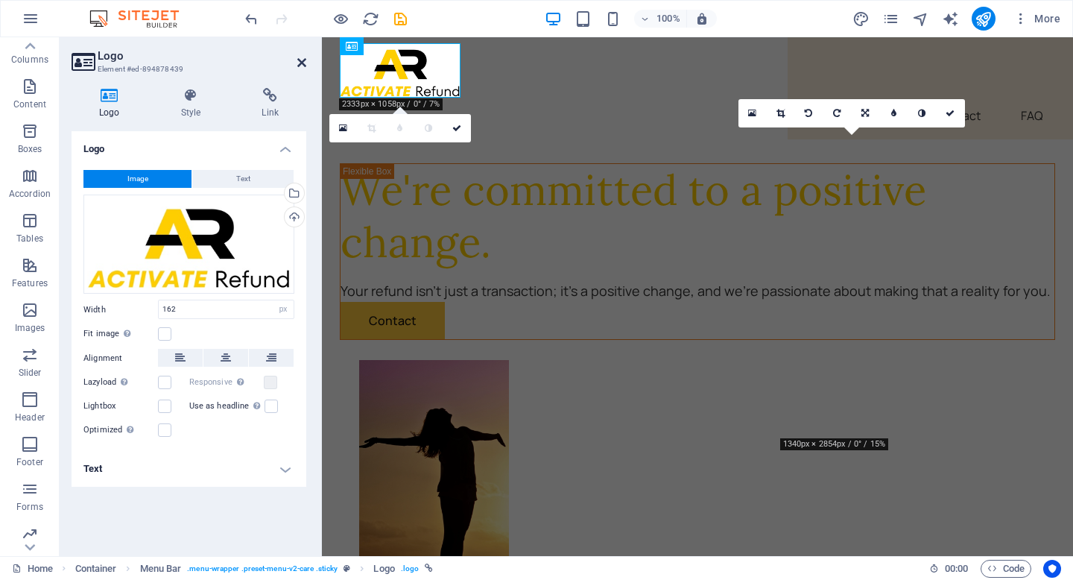
click at [303, 62] on icon at bounding box center [301, 63] width 9 height 12
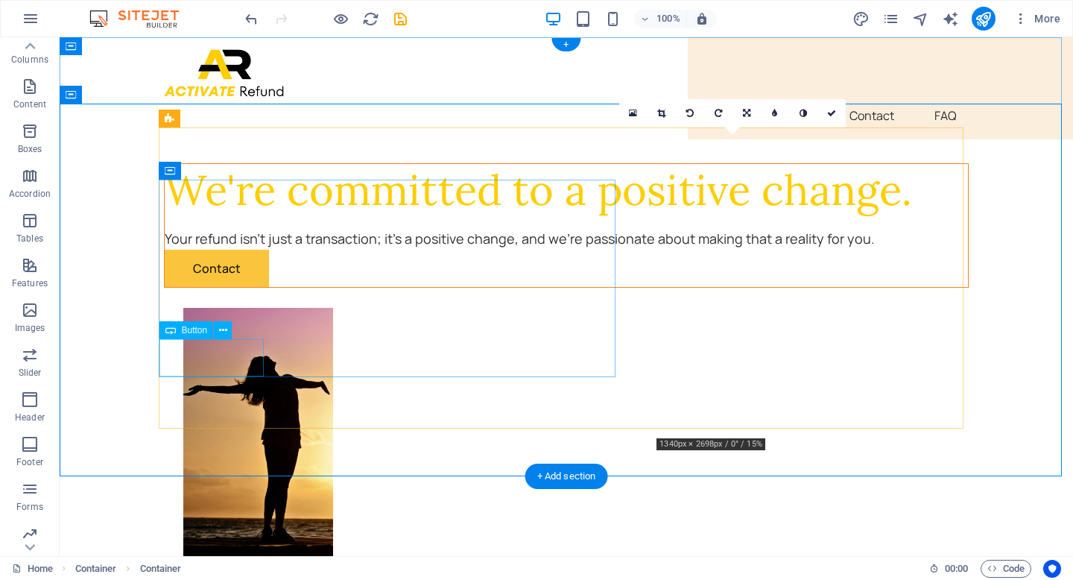
click at [237, 287] on div "Contact" at bounding box center [566, 268] width 803 height 37
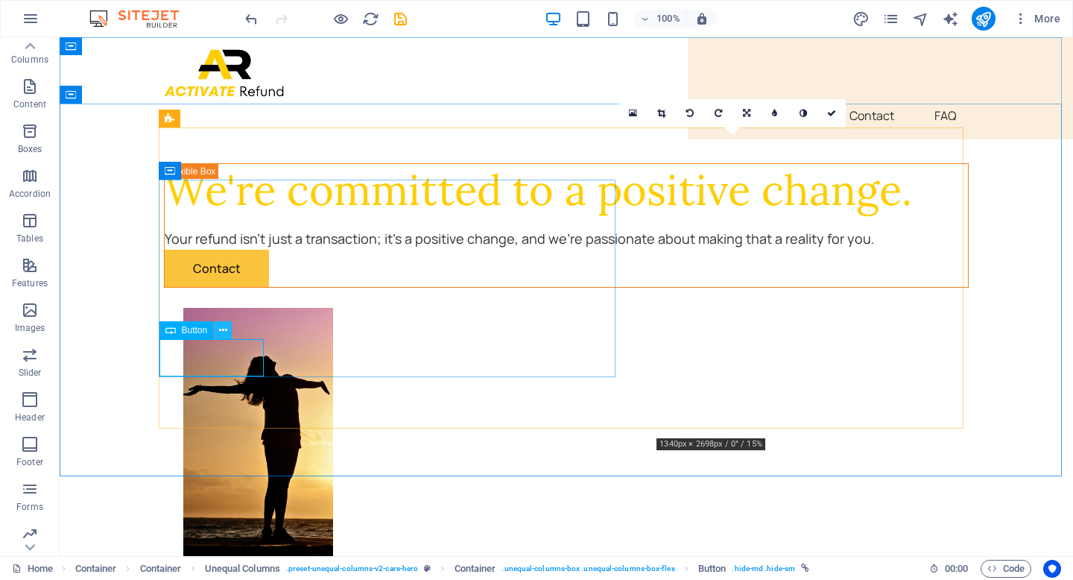
click at [219, 328] on icon at bounding box center [223, 331] width 8 height 16
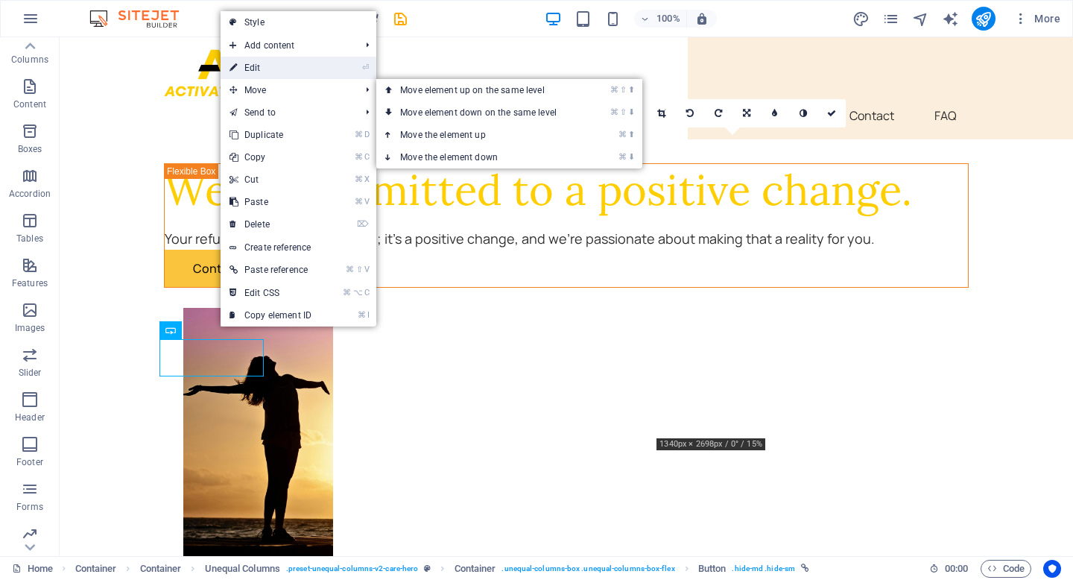
click at [282, 72] on link "⏎ Edit" at bounding box center [270, 68] width 100 height 22
select select "px"
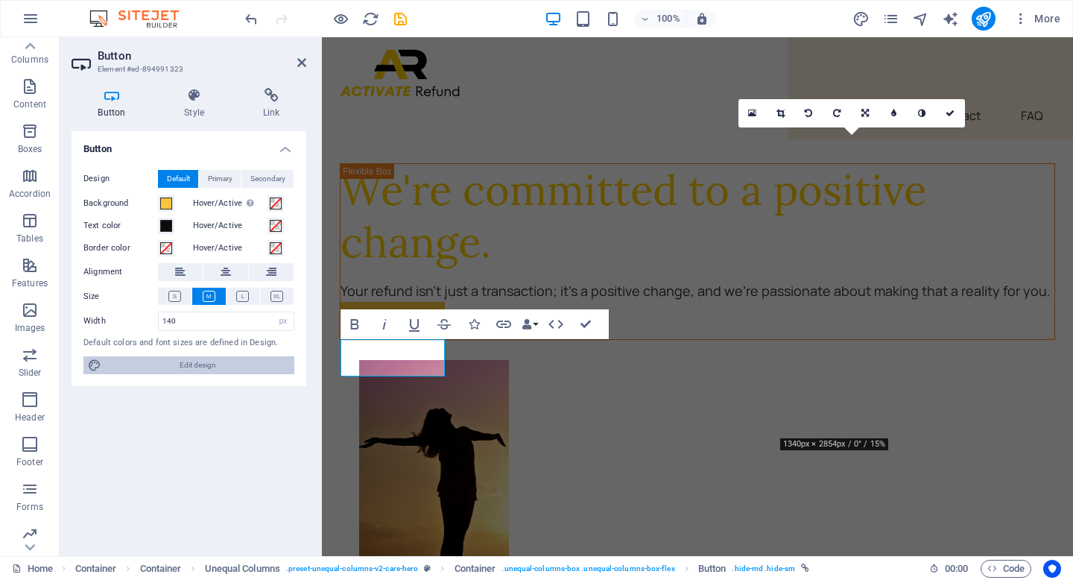
click at [224, 368] on span "Edit design" at bounding box center [198, 365] width 184 height 18
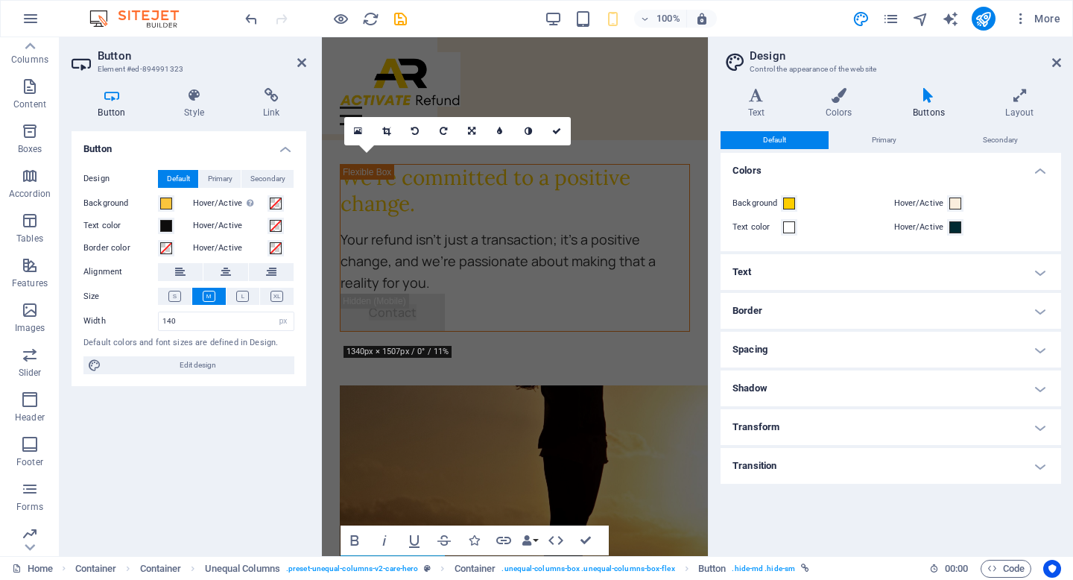
click at [936, 106] on h4 "Buttons" at bounding box center [931, 103] width 92 height 31
click at [929, 109] on h4 "Buttons" at bounding box center [931, 103] width 92 height 31
click at [792, 206] on span at bounding box center [789, 203] width 12 height 12
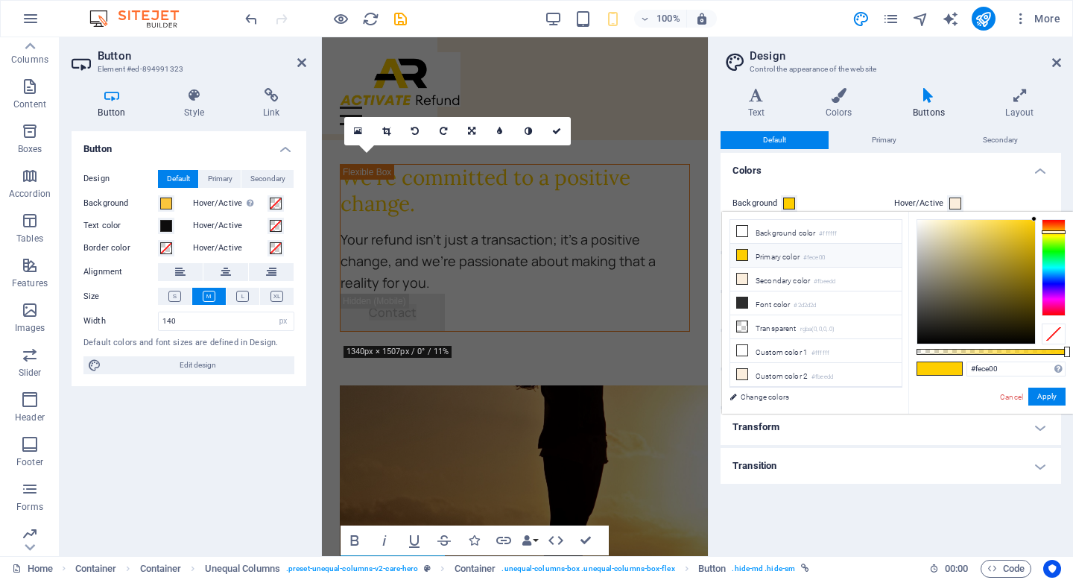
click at [792, 206] on span at bounding box center [789, 203] width 12 height 12
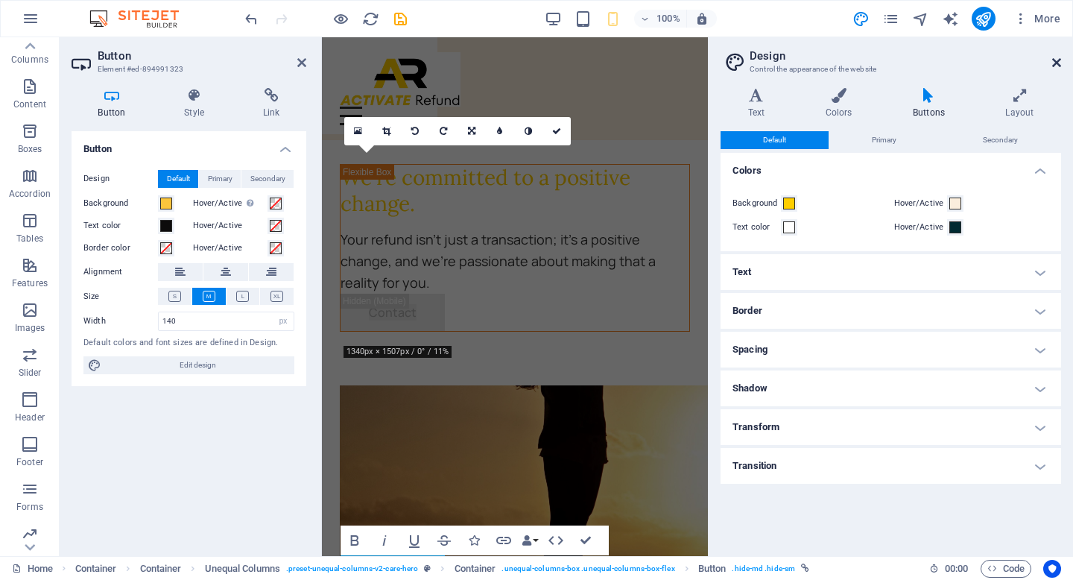
click at [1052, 61] on icon at bounding box center [1056, 63] width 9 height 12
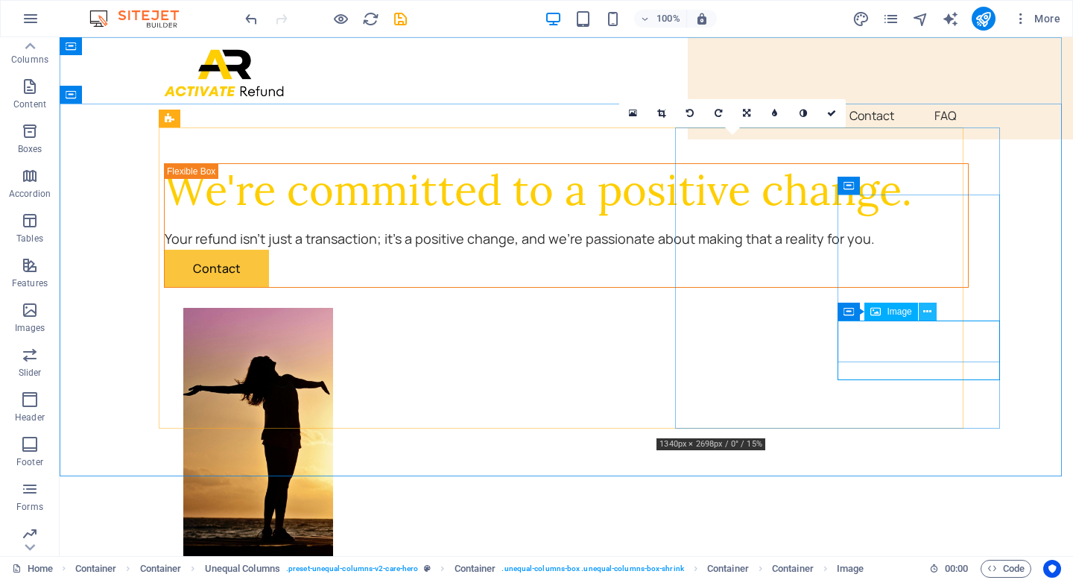
click at [930, 314] on icon at bounding box center [927, 312] width 8 height 16
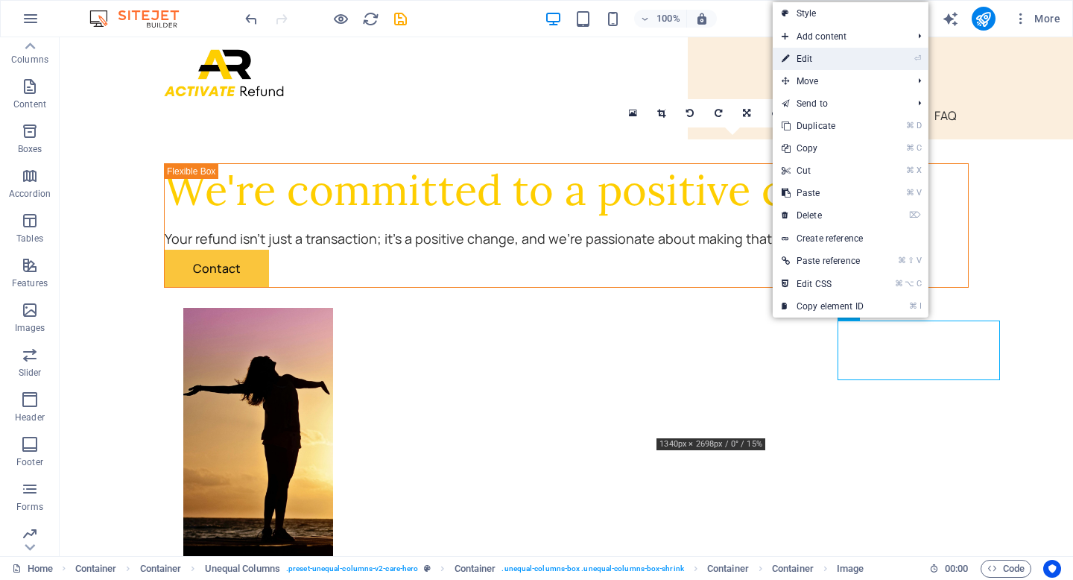
drag, startPoint x: 866, startPoint y: 57, endPoint x: 539, endPoint y: 19, distance: 328.6
click at [866, 57] on link "⏎ Edit" at bounding box center [822, 59] width 100 height 22
select select "px"
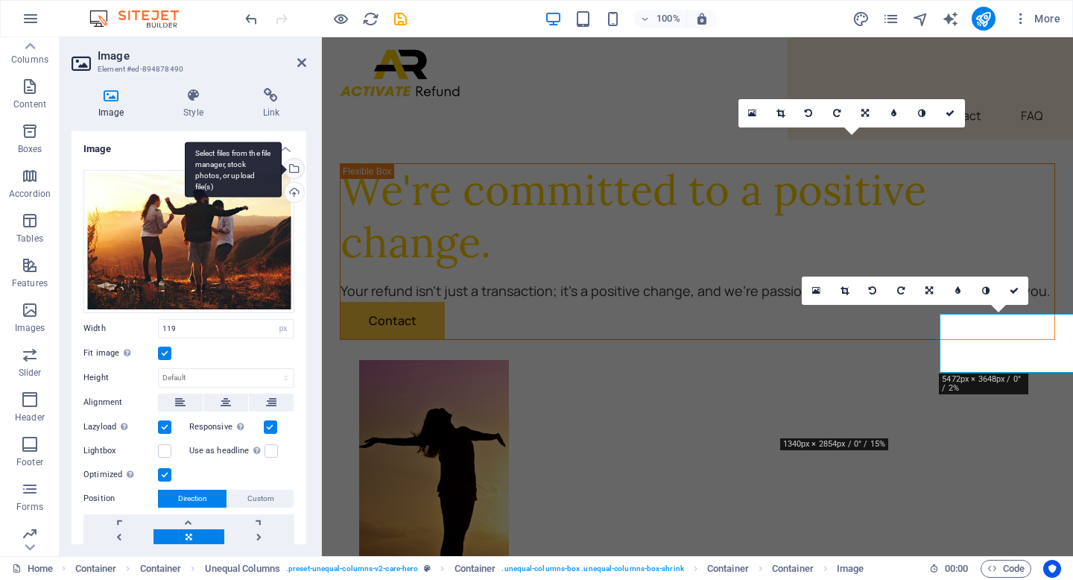
click at [282, 168] on div "Select files from the file manager, stock photos, or upload file(s)" at bounding box center [233, 170] width 97 height 56
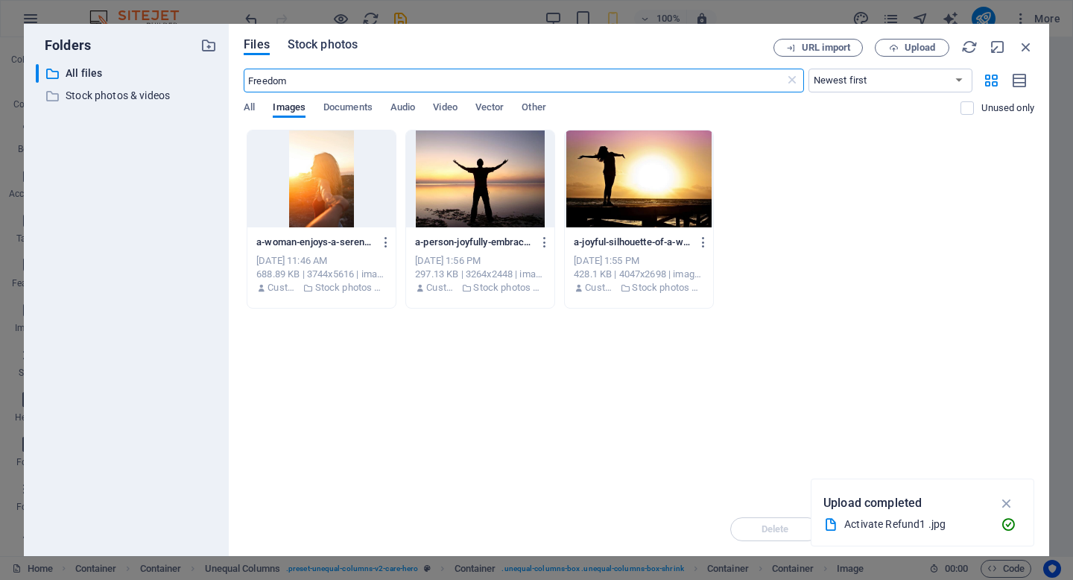
click at [326, 48] on span "Stock photos" at bounding box center [323, 45] width 70 height 18
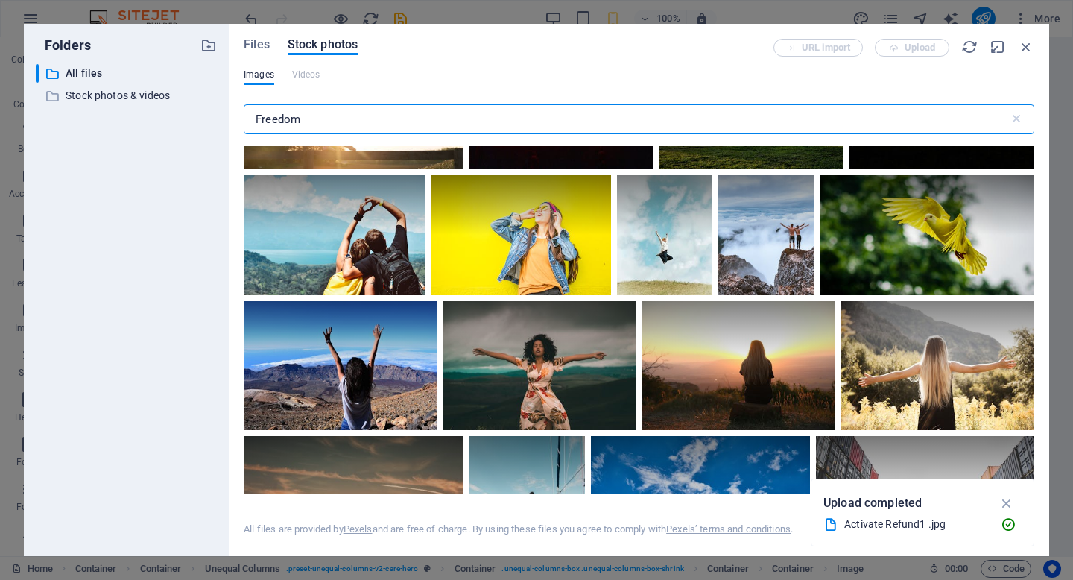
scroll to position [1142, 0]
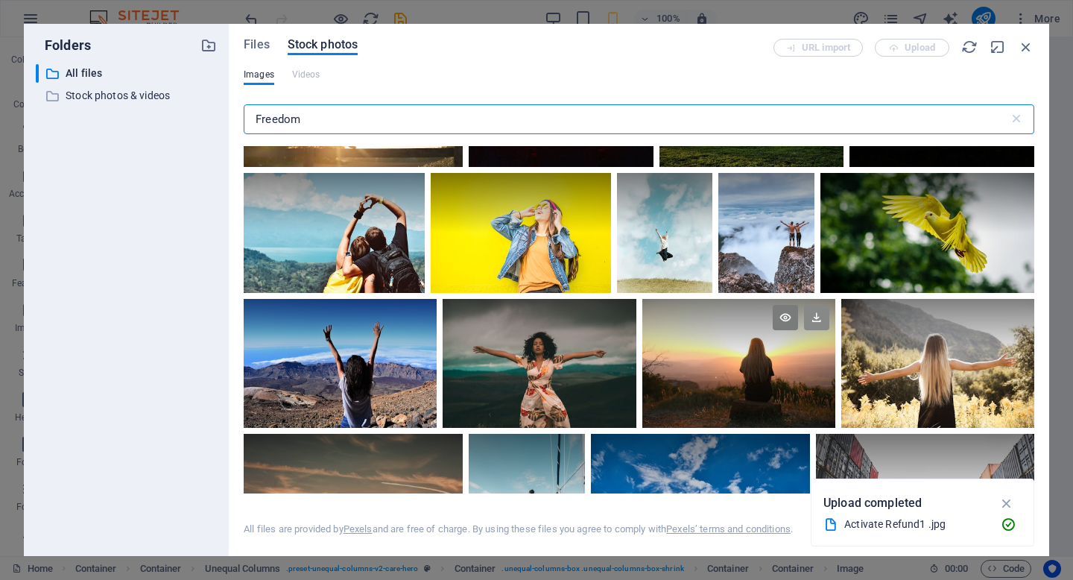
click at [812, 317] on icon at bounding box center [816, 317] width 25 height 25
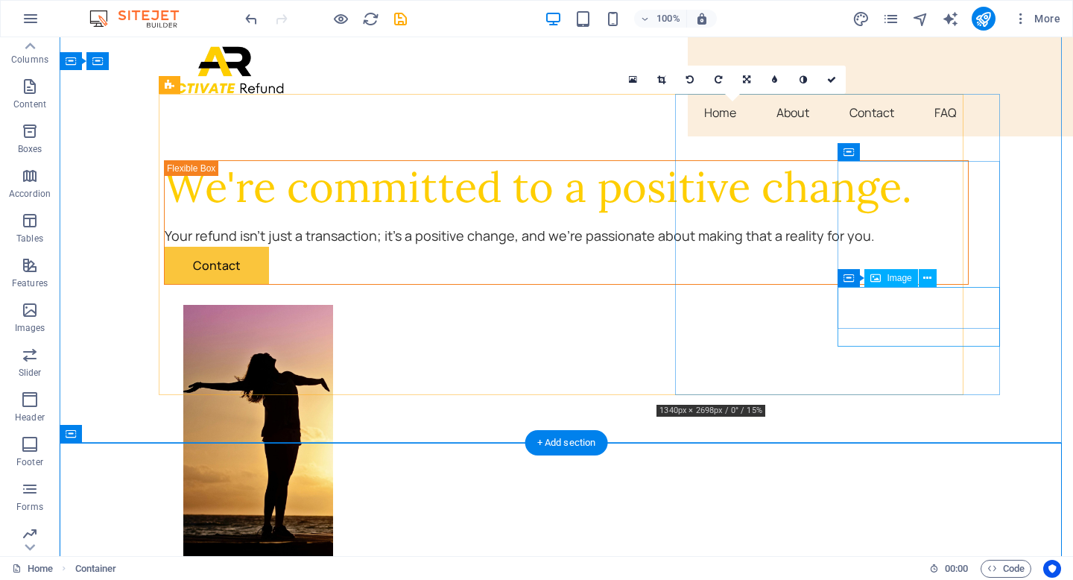
scroll to position [0, 0]
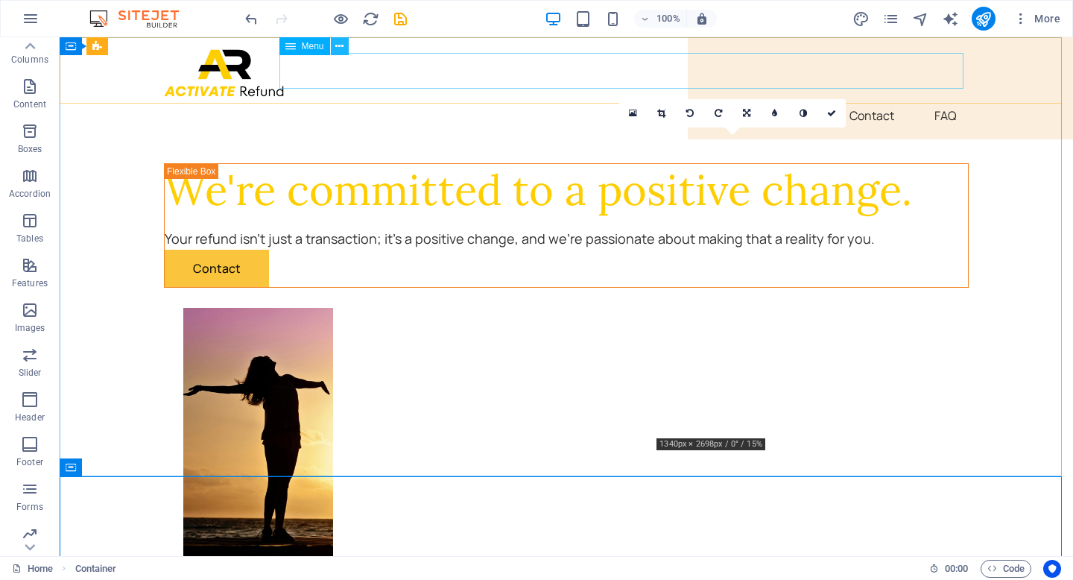
click at [337, 48] on icon at bounding box center [339, 47] width 8 height 16
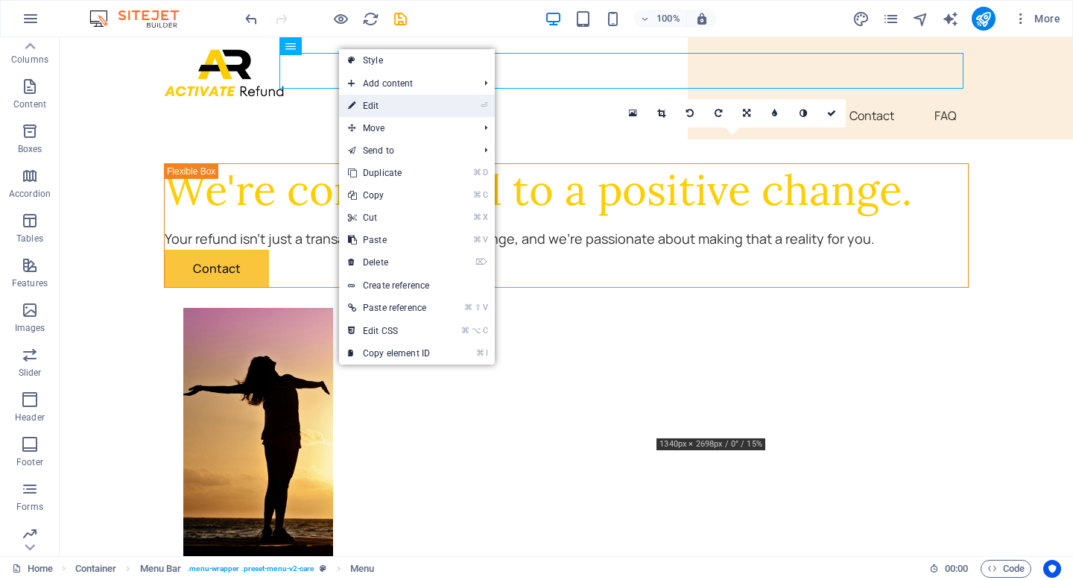
drag, startPoint x: 51, startPoint y: 60, endPoint x: 373, endPoint y: 98, distance: 324.0
click at [373, 98] on link "⏎ Edit" at bounding box center [389, 106] width 100 height 22
select select "1"
select select
select select "2"
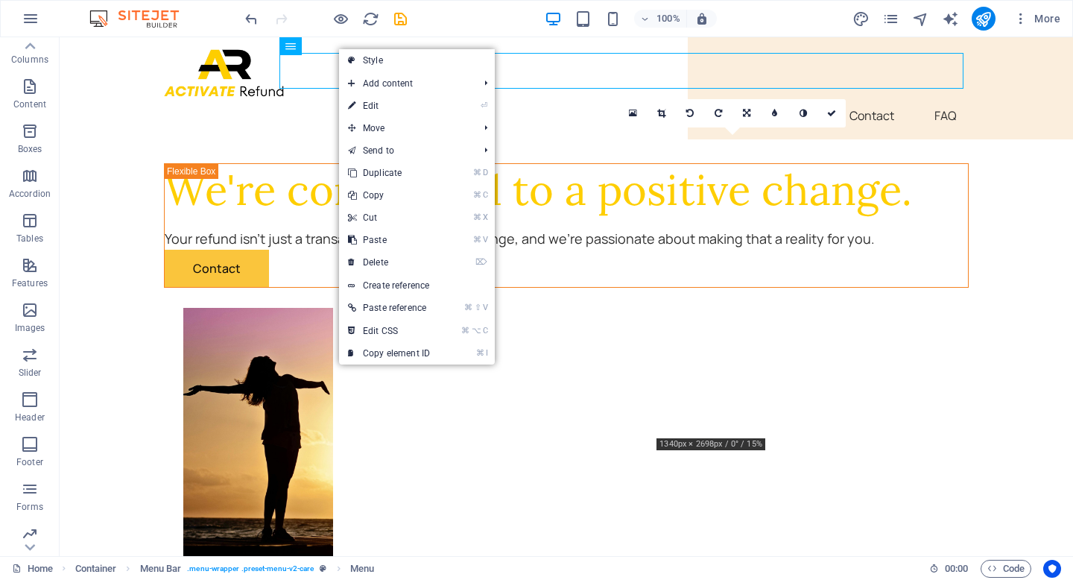
select select
select select "3"
select select
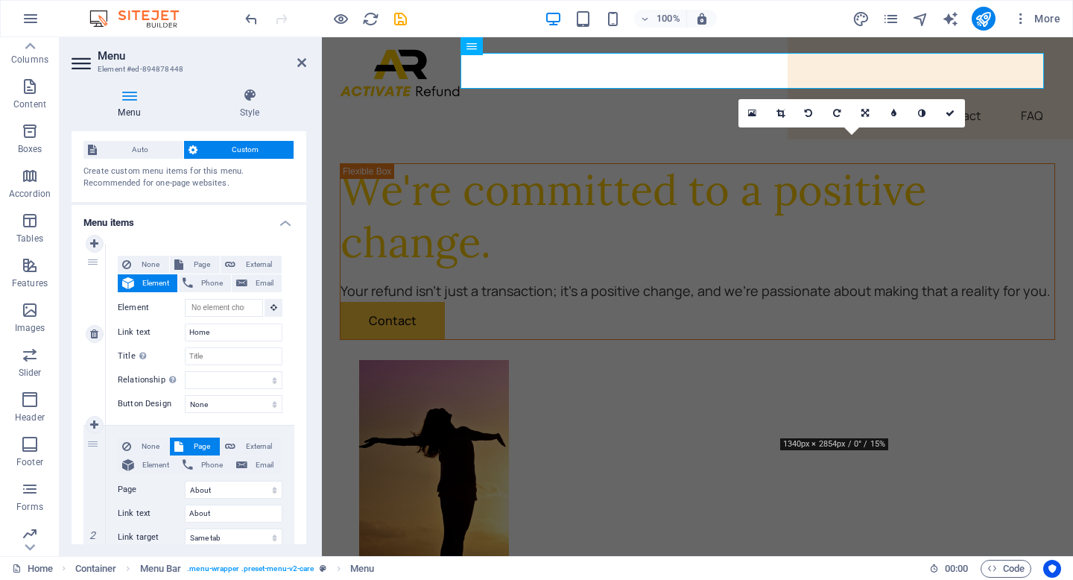
scroll to position [74, 0]
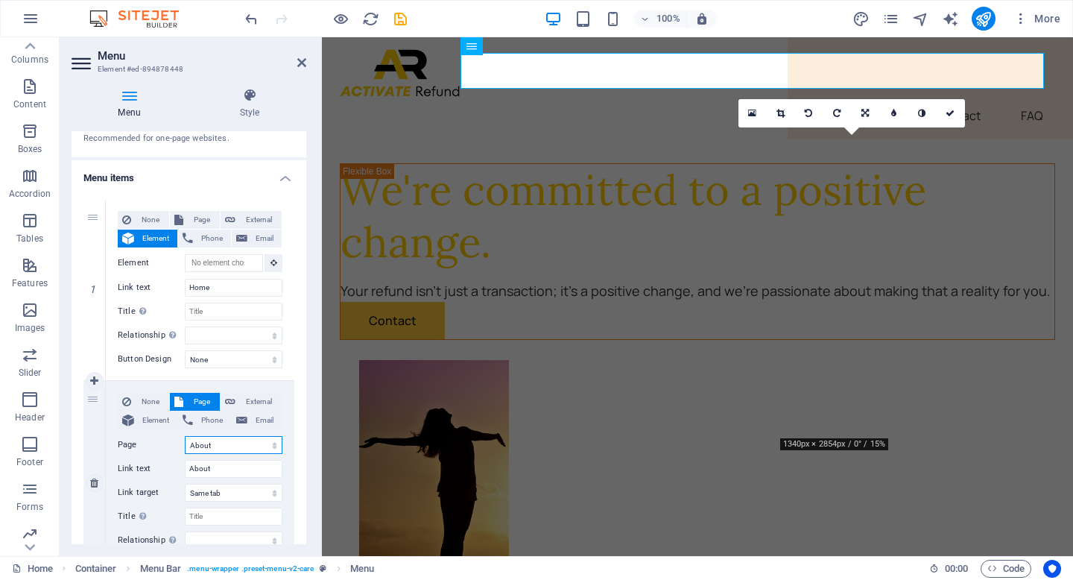
click at [272, 442] on select "Home About Services Contact Legal Notice Privacy" at bounding box center [234, 445] width 98 height 18
select select "2"
click at [185, 436] on select "Home About Services Contact Legal Notice Privacy" at bounding box center [234, 445] width 98 height 18
select select
type input "Services"
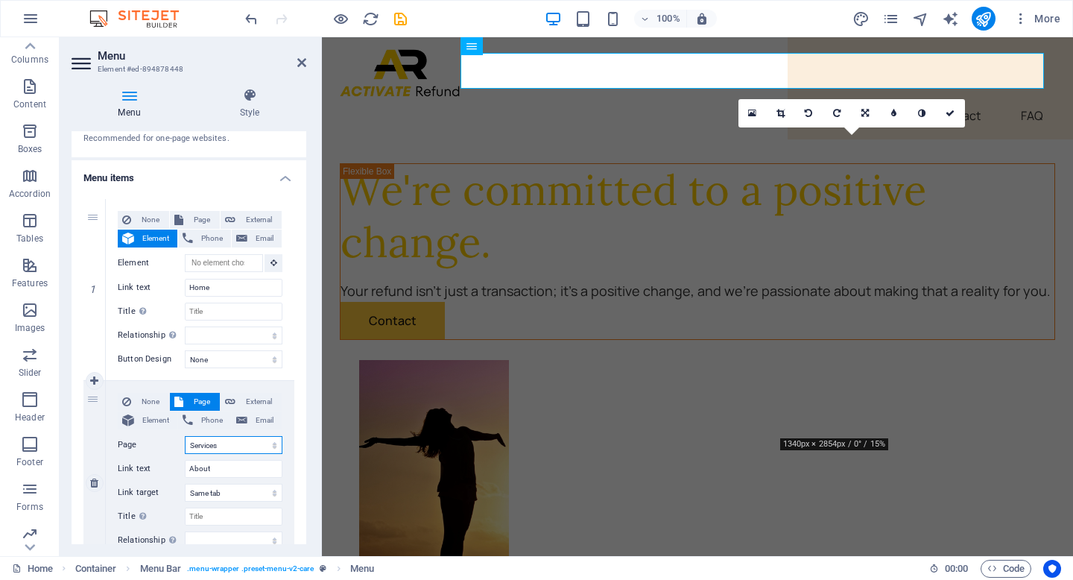
select select
click at [188, 467] on input "Services" at bounding box center [234, 469] width 98 height 18
type input "Our Services"
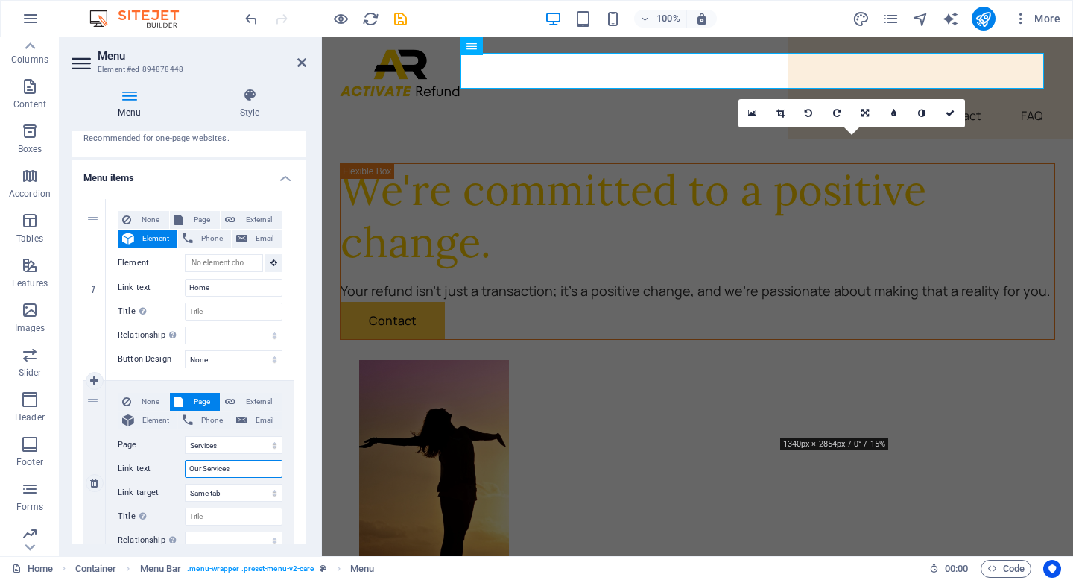
select select
type input "OServices"
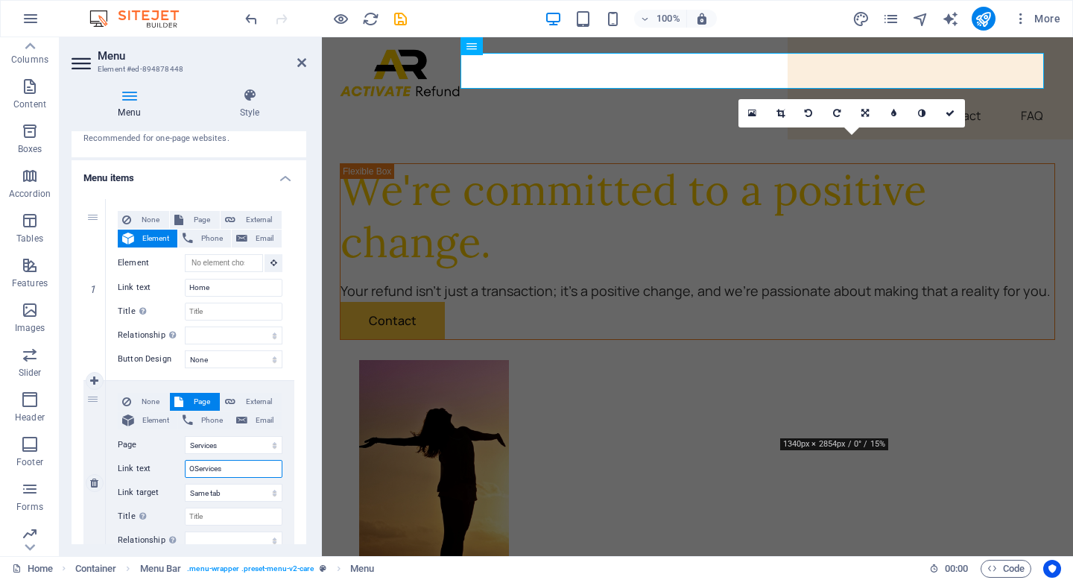
select select
type input "Services"
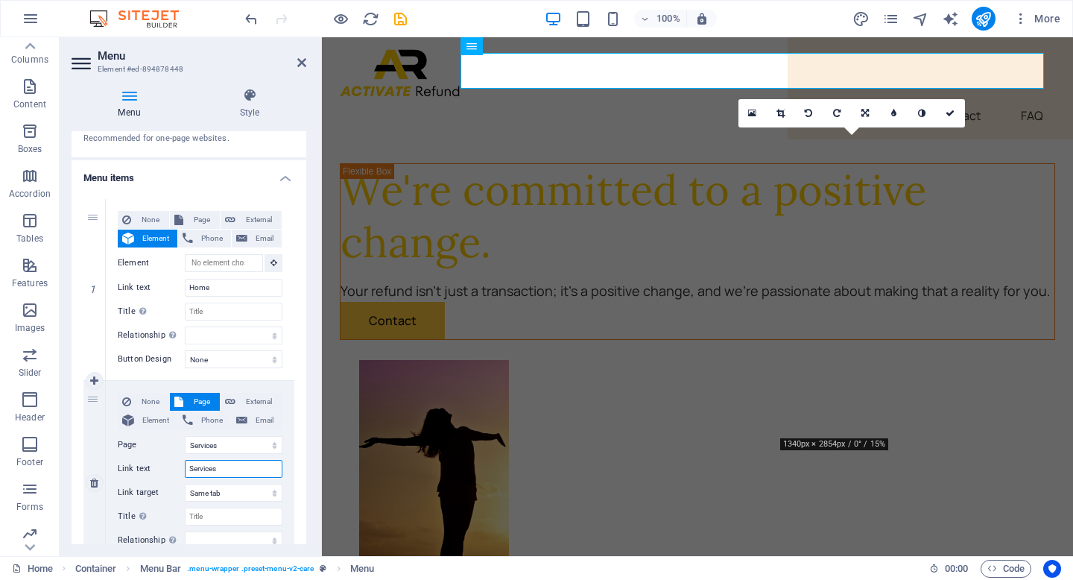
select select
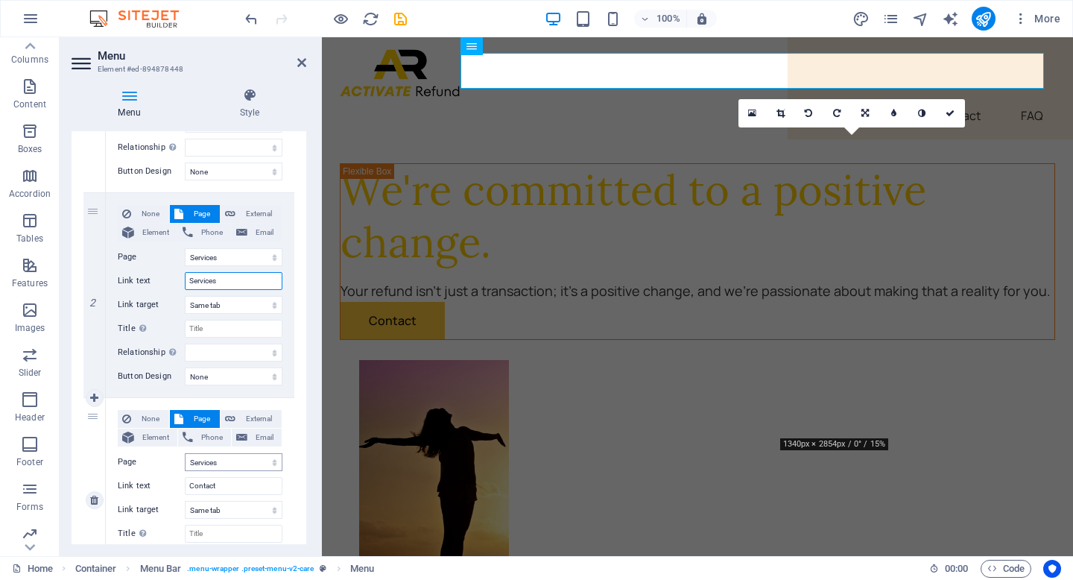
scroll to position [262, 0]
click at [270, 463] on select "Home About Services Contact Legal Notice Privacy" at bounding box center [234, 461] width 98 height 18
click at [270, 462] on select "Home About Services Contact Legal Notice Privacy" at bounding box center [234, 461] width 98 height 18
select select "3"
click at [185, 452] on select "Home About Services Contact Legal Notice Privacy" at bounding box center [234, 461] width 98 height 18
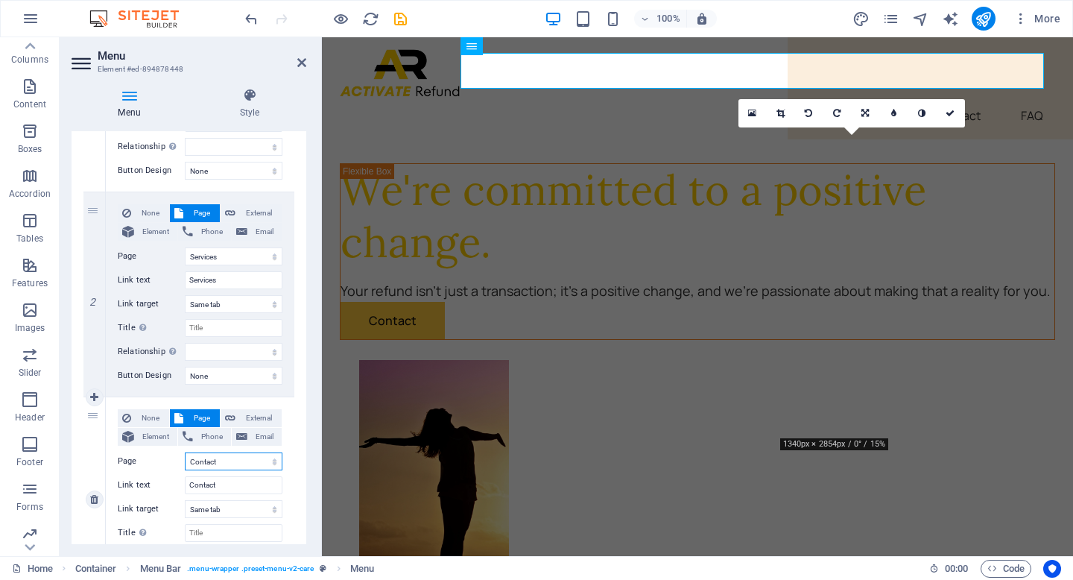
select select
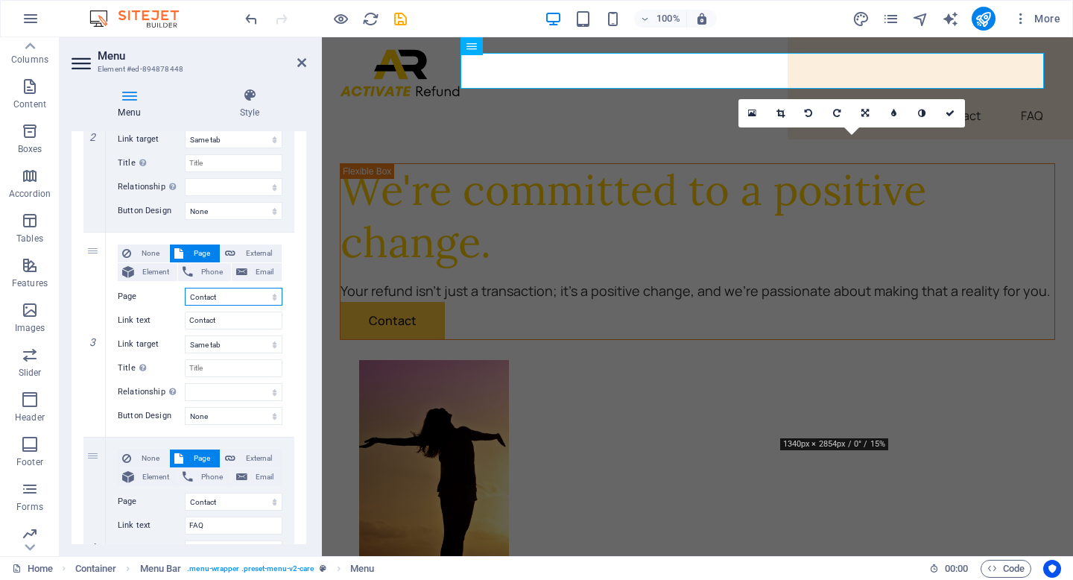
scroll to position [566, 0]
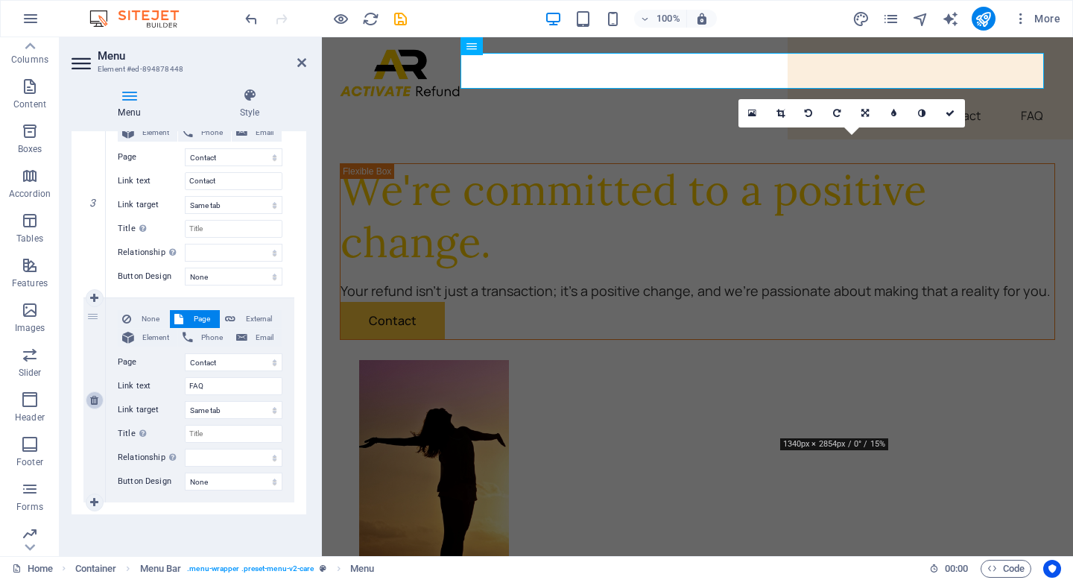
click at [90, 400] on icon at bounding box center [94, 400] width 8 height 10
select select
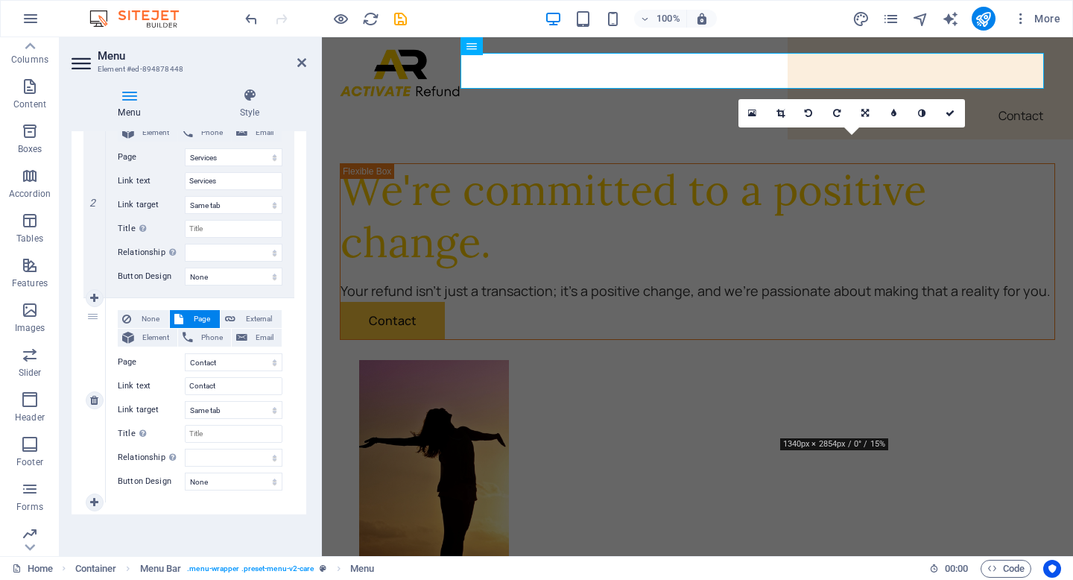
scroll to position [361, 0]
click at [302, 63] on icon at bounding box center [301, 63] width 9 height 12
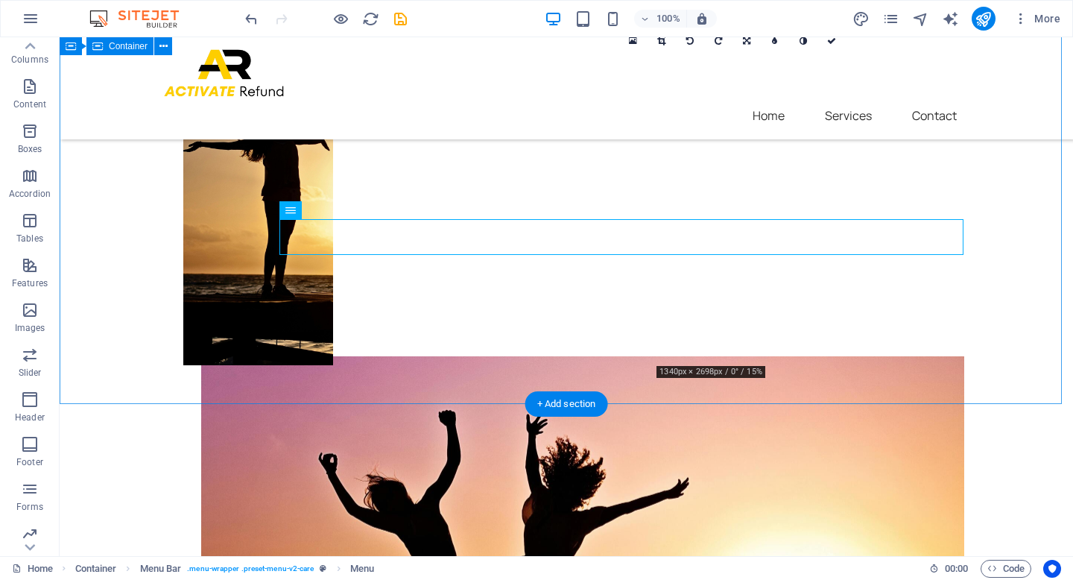
scroll to position [0, 0]
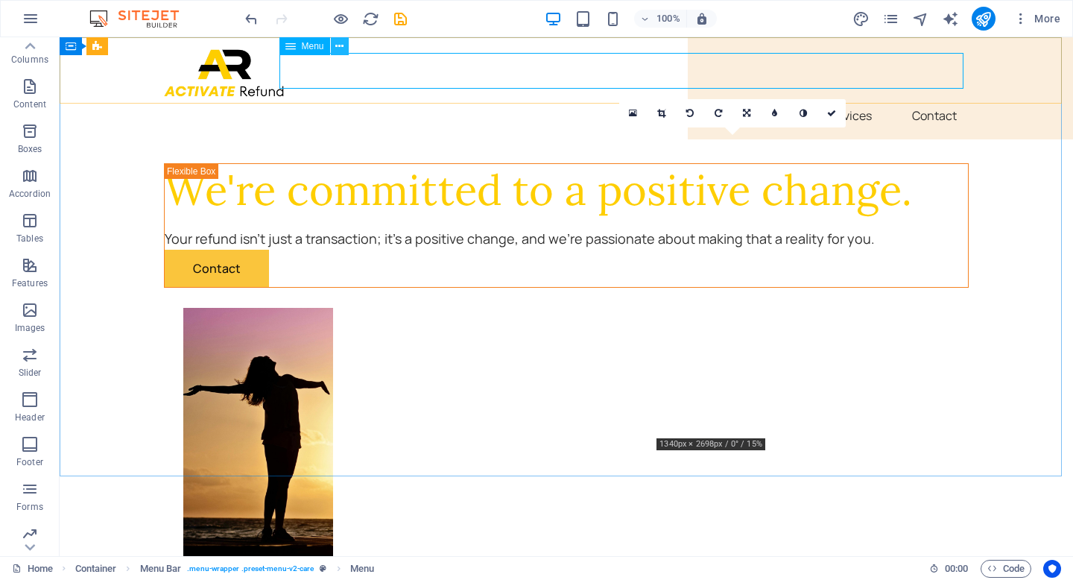
click at [342, 46] on icon at bounding box center [339, 47] width 8 height 16
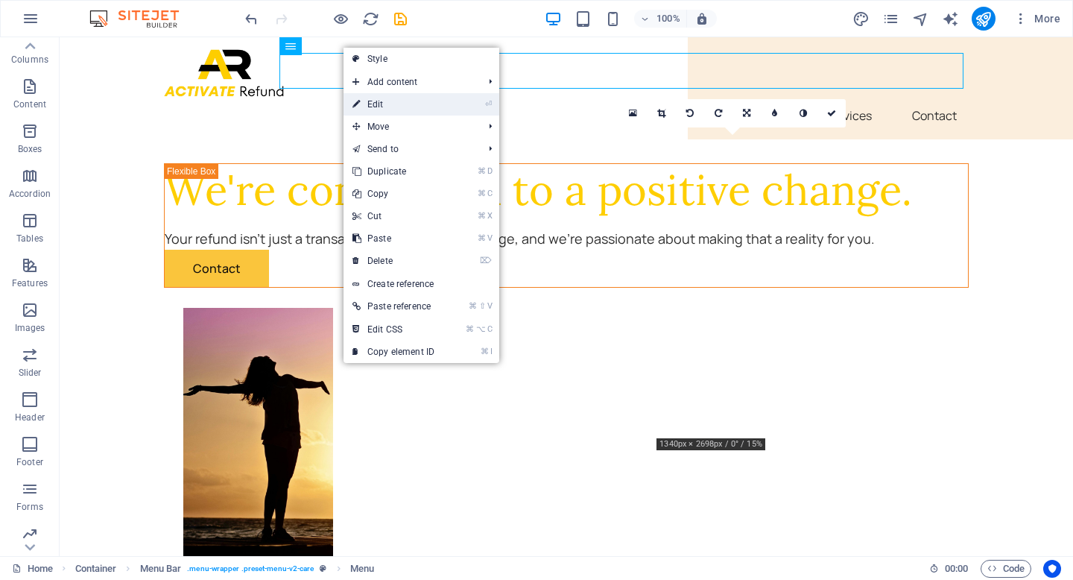
click at [380, 99] on link "⏎ Edit" at bounding box center [393, 104] width 100 height 22
select select "2"
select select
select select "3"
select select
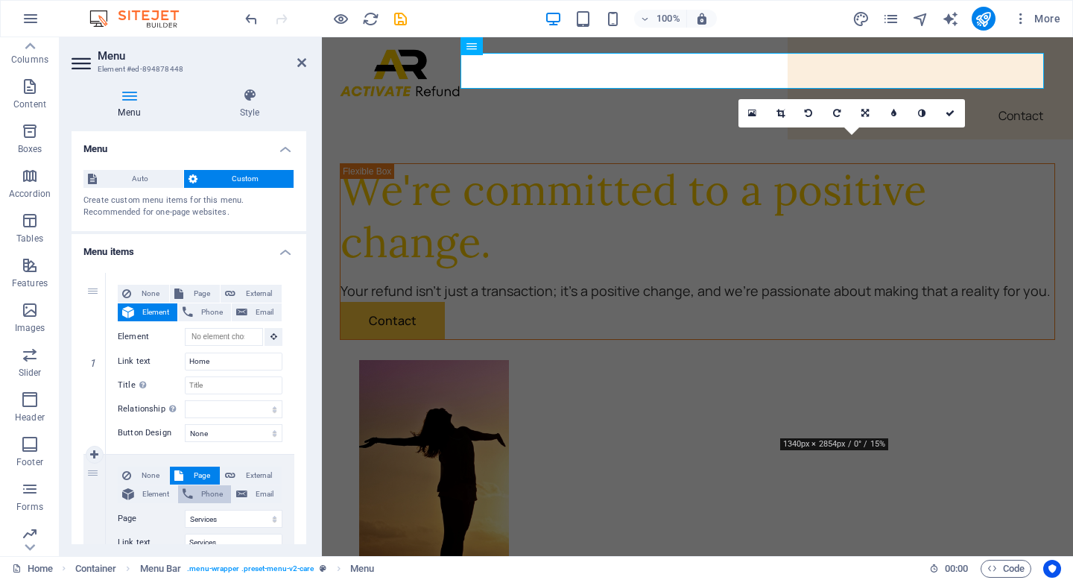
scroll to position [110, 0]
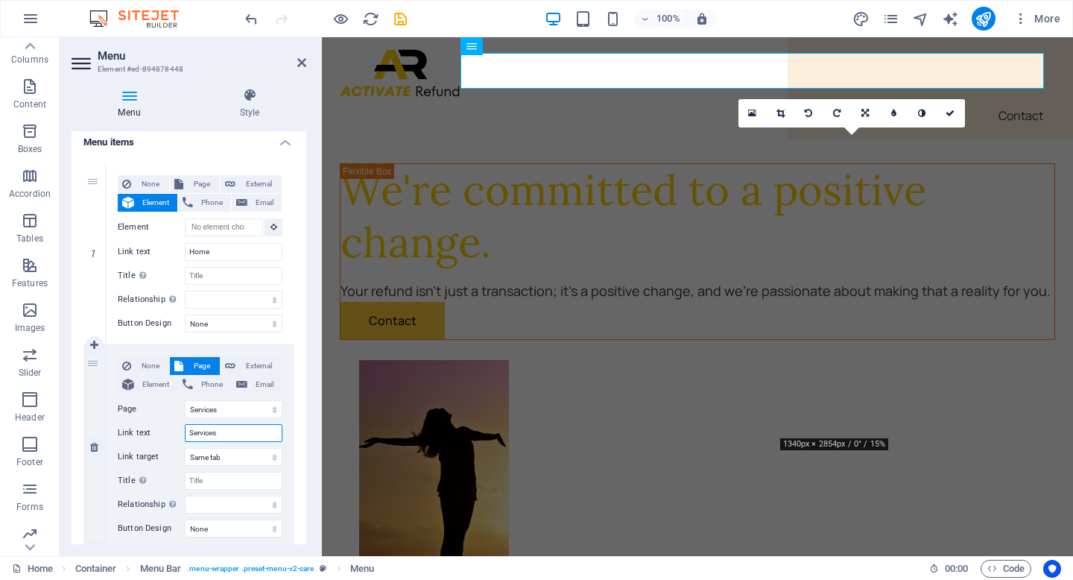
click at [188, 434] on input "Services" at bounding box center [234, 433] width 98 height 18
type input "Our Services"
select select
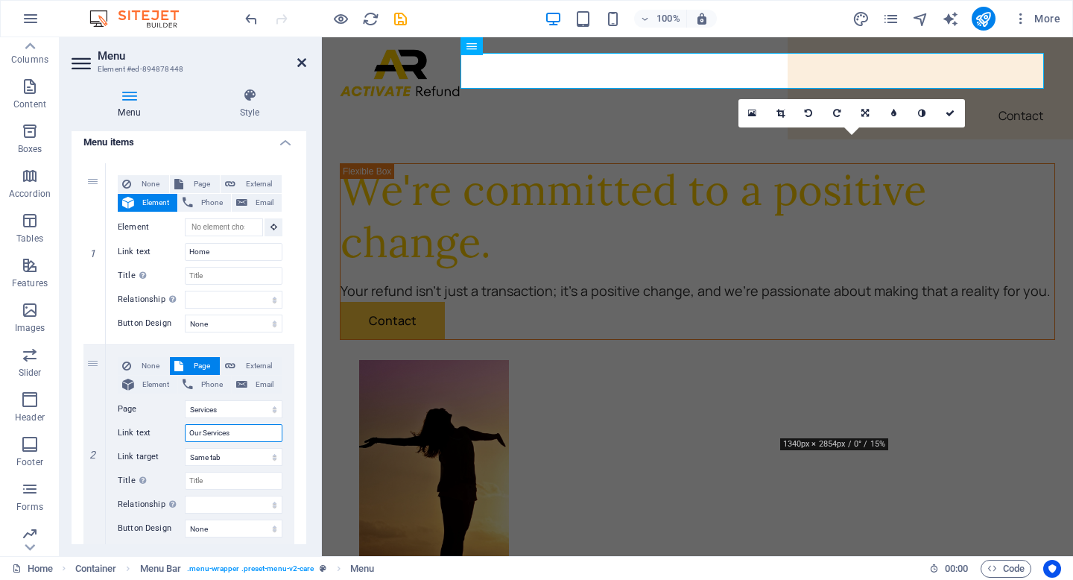
type input "Our Services"
click at [302, 61] on icon at bounding box center [301, 63] width 9 height 12
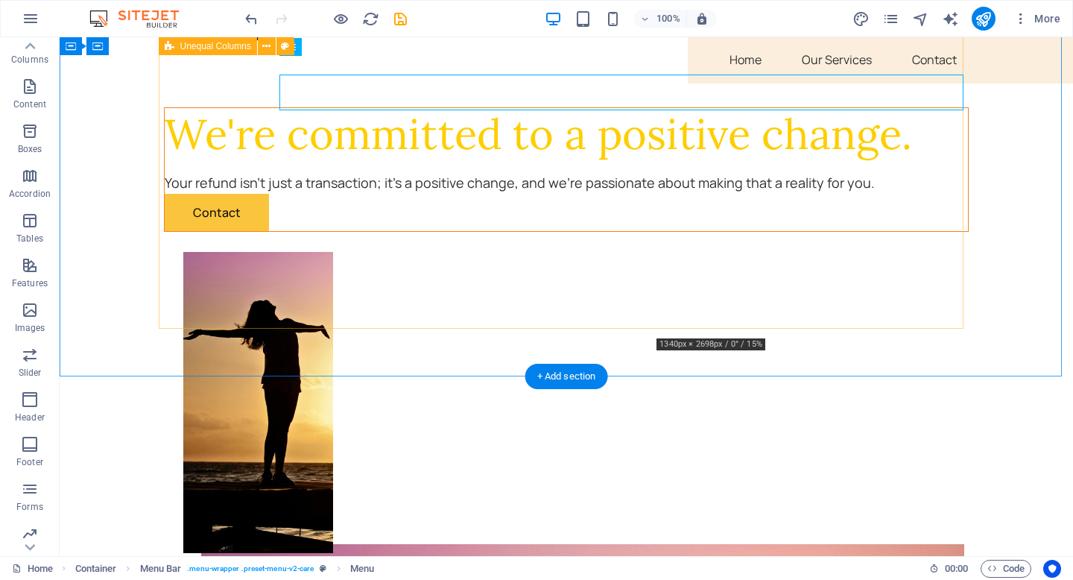
scroll to position [0, 0]
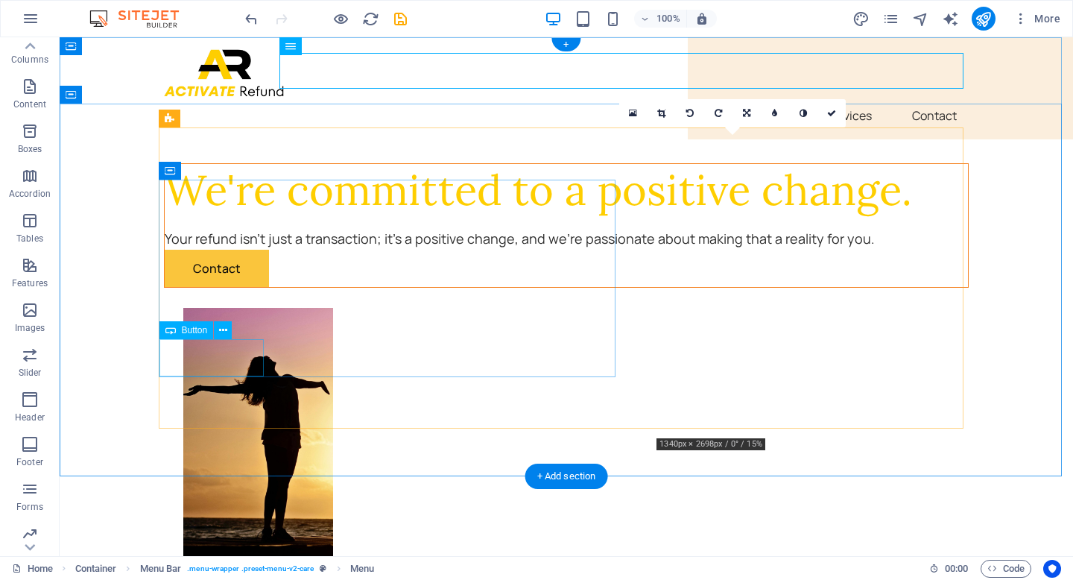
click at [255, 287] on div "Contact" at bounding box center [566, 268] width 803 height 37
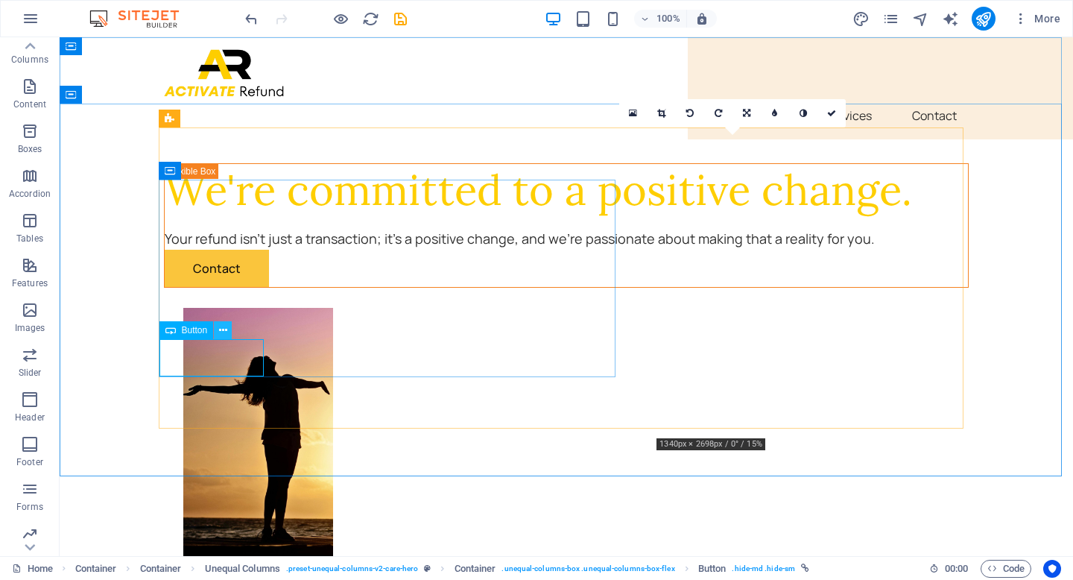
click at [225, 328] on icon at bounding box center [223, 331] width 8 height 16
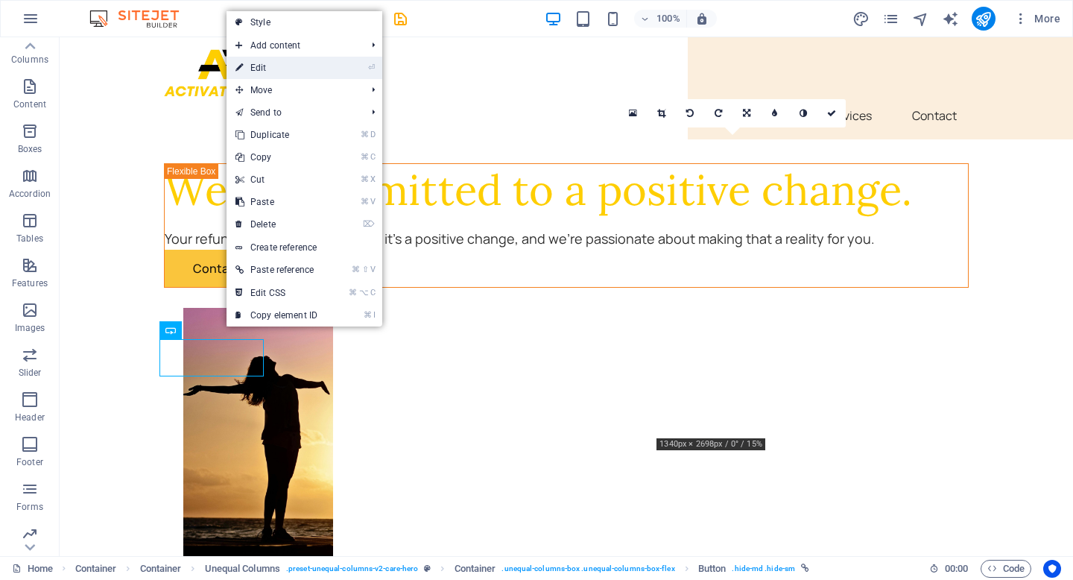
click at [321, 73] on link "⏎ Edit" at bounding box center [276, 68] width 100 height 22
select select "px"
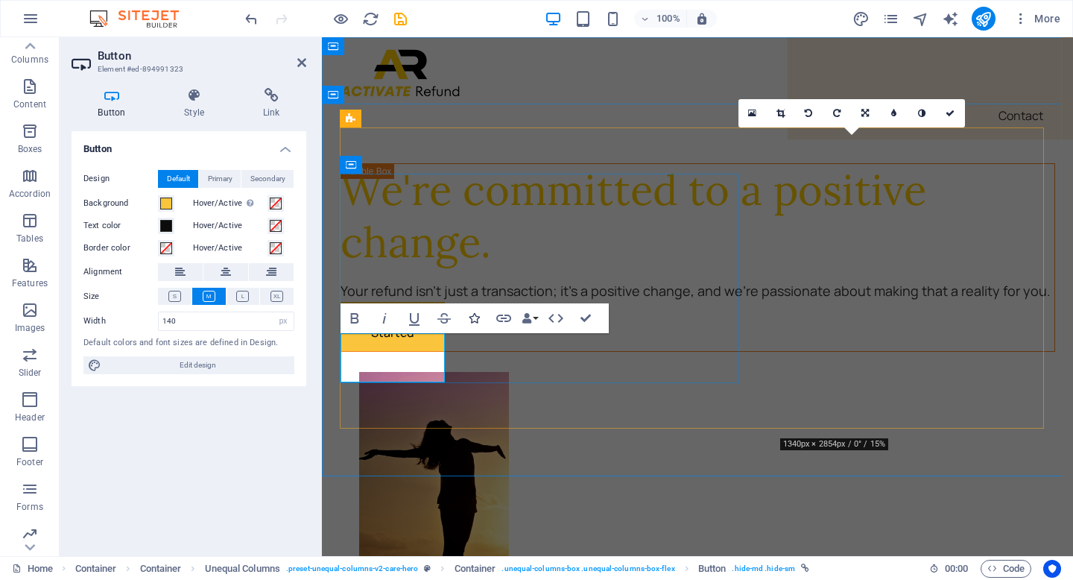
scroll to position [3, 0]
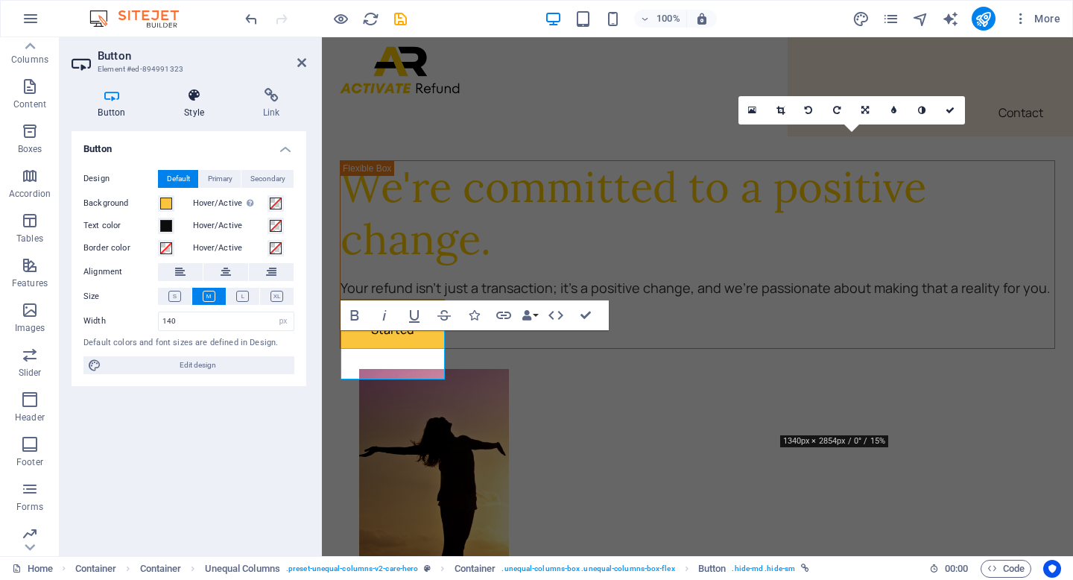
click at [203, 105] on h4 "Style" at bounding box center [197, 103] width 79 height 31
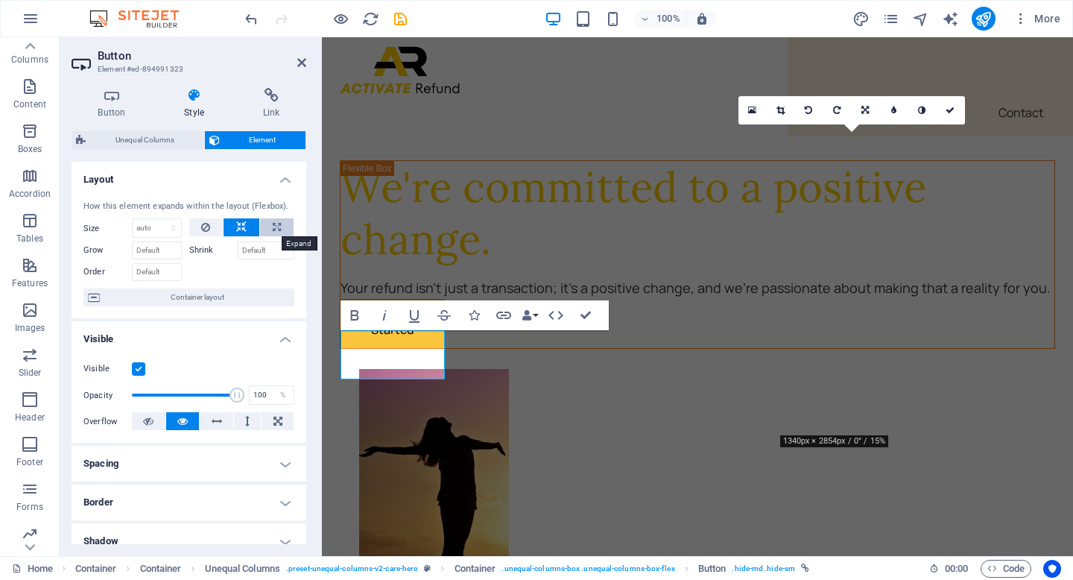
click at [274, 230] on icon at bounding box center [277, 227] width 8 height 18
type input "100"
select select "%"
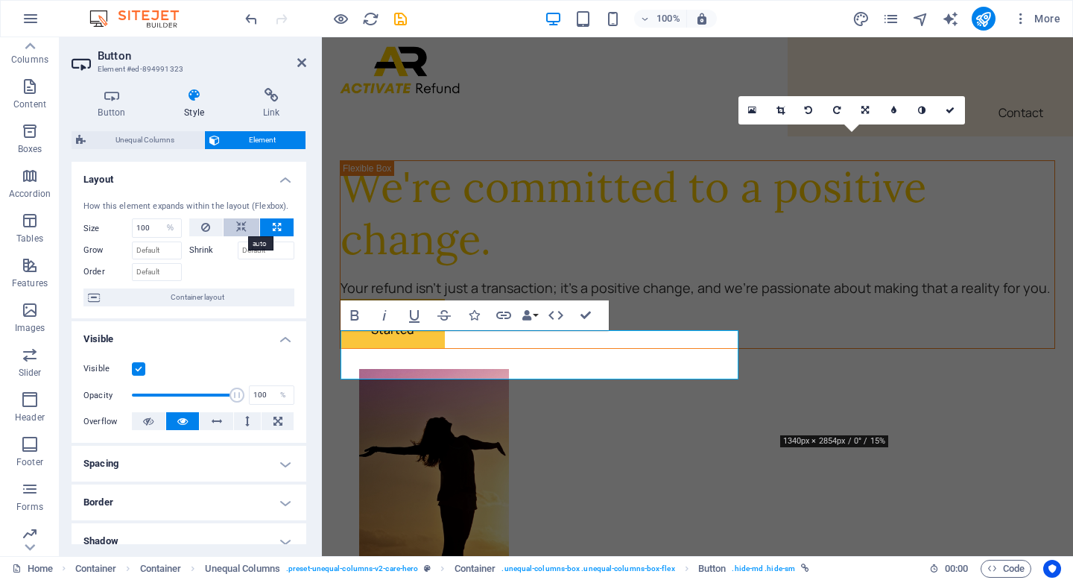
click at [242, 223] on icon at bounding box center [241, 227] width 10 height 18
select select "DISABLED_OPTION_VALUE"
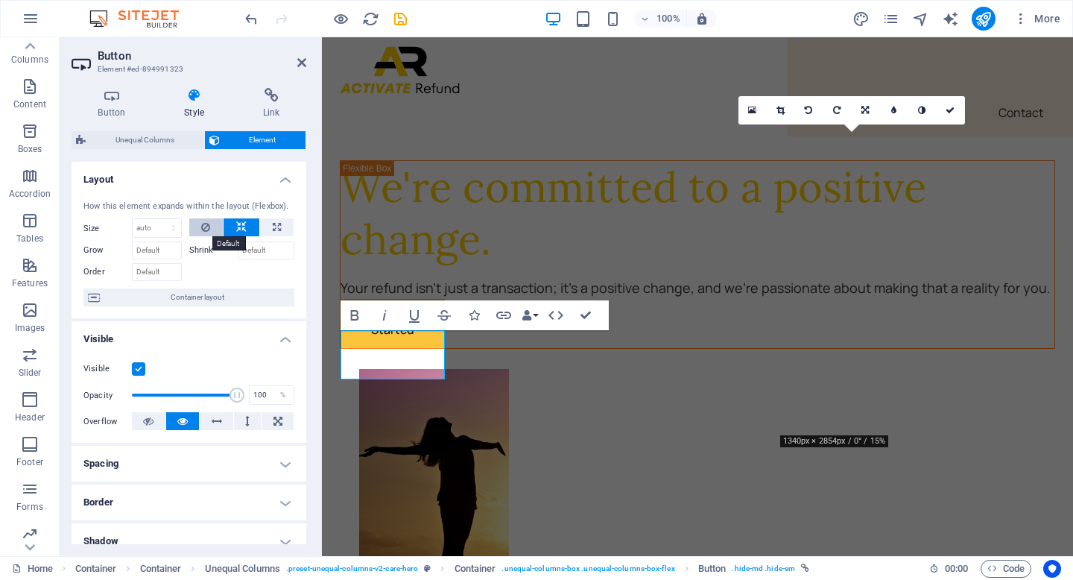
click at [208, 226] on icon at bounding box center [205, 227] width 9 height 18
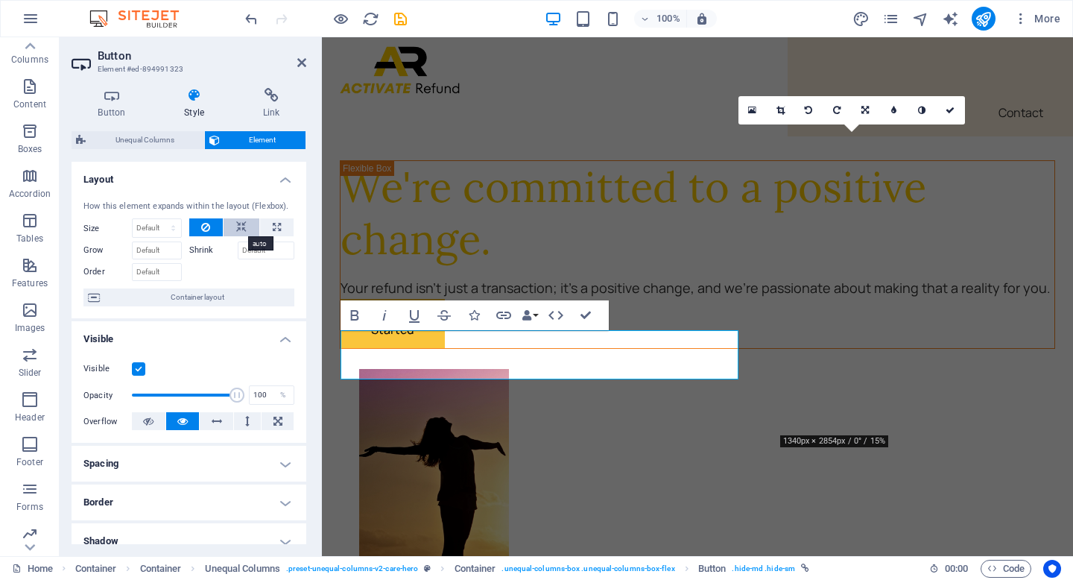
click at [238, 227] on icon at bounding box center [241, 227] width 10 height 18
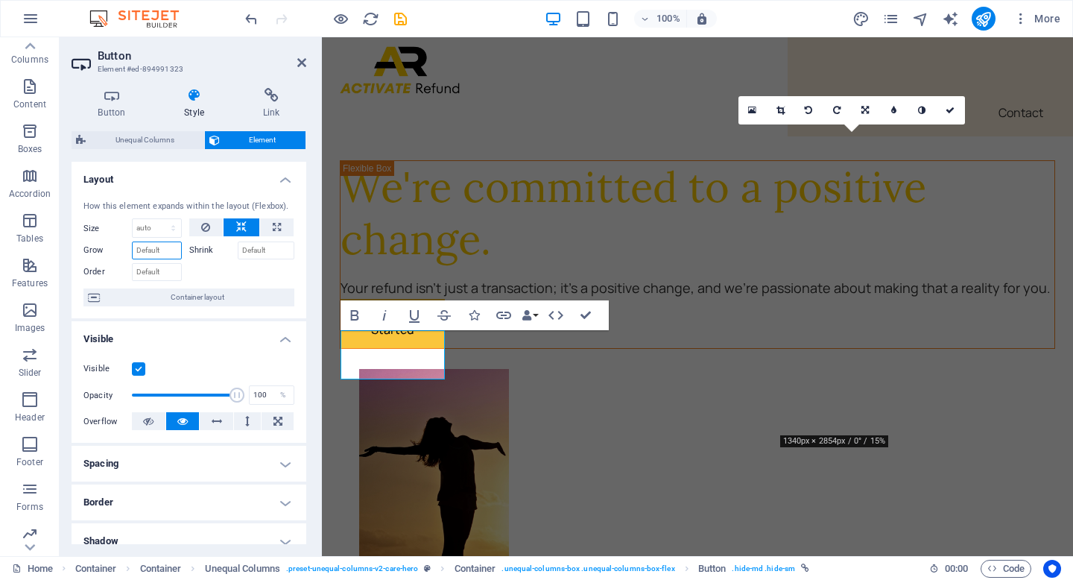
click at [172, 244] on input "Grow" at bounding box center [157, 250] width 50 height 18
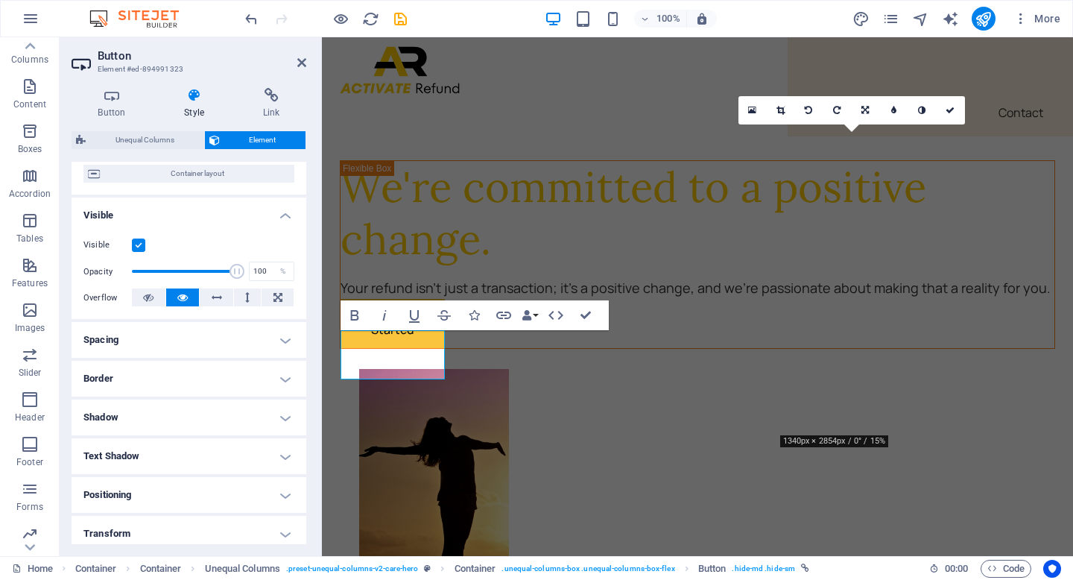
scroll to position [125, 0]
click at [281, 375] on h4 "Border" at bounding box center [189, 377] width 235 height 36
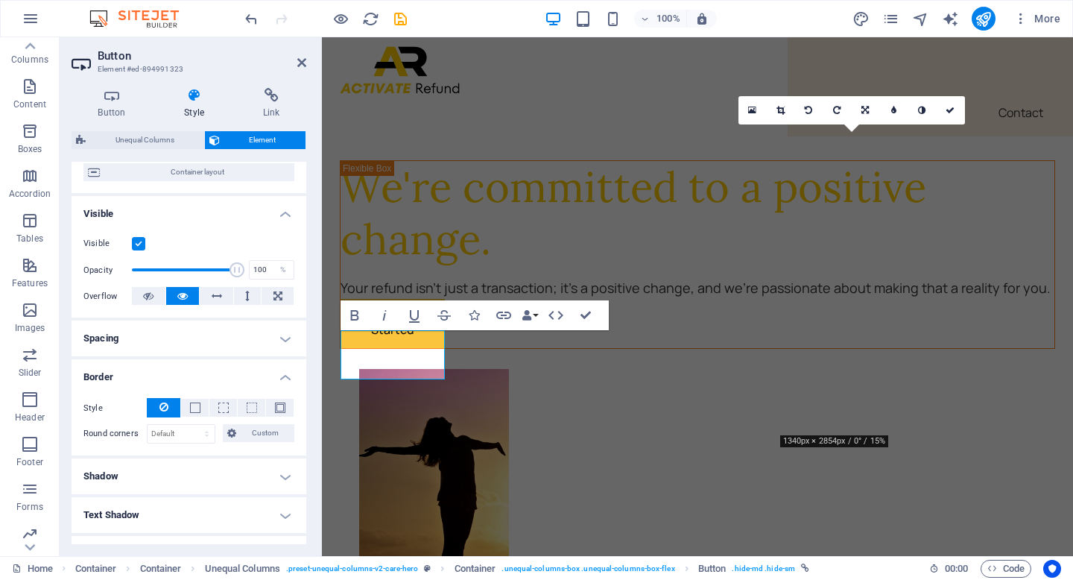
click at [280, 378] on h4 "Border" at bounding box center [189, 372] width 235 height 27
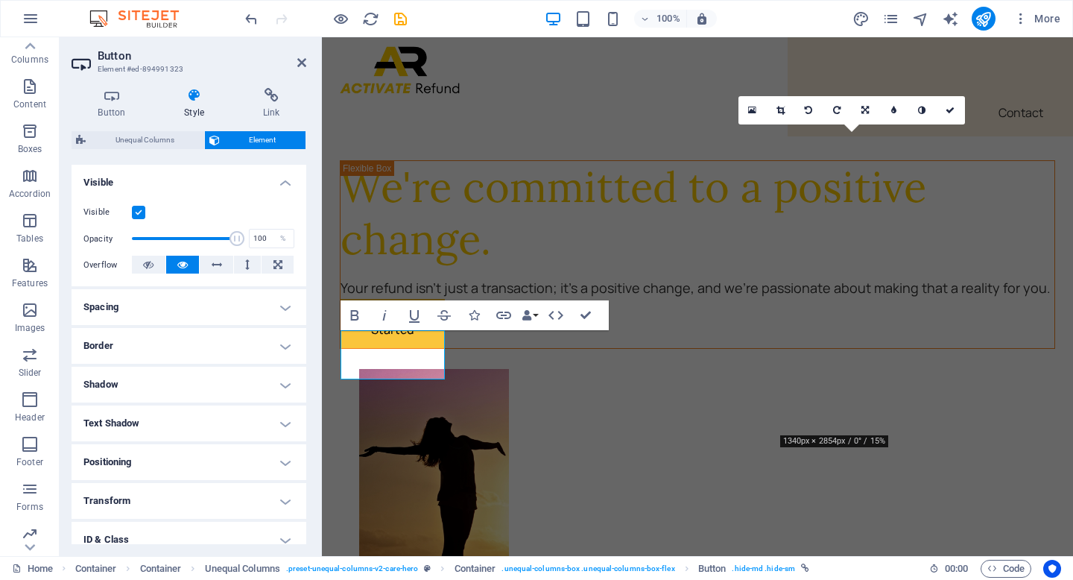
scroll to position [146, 0]
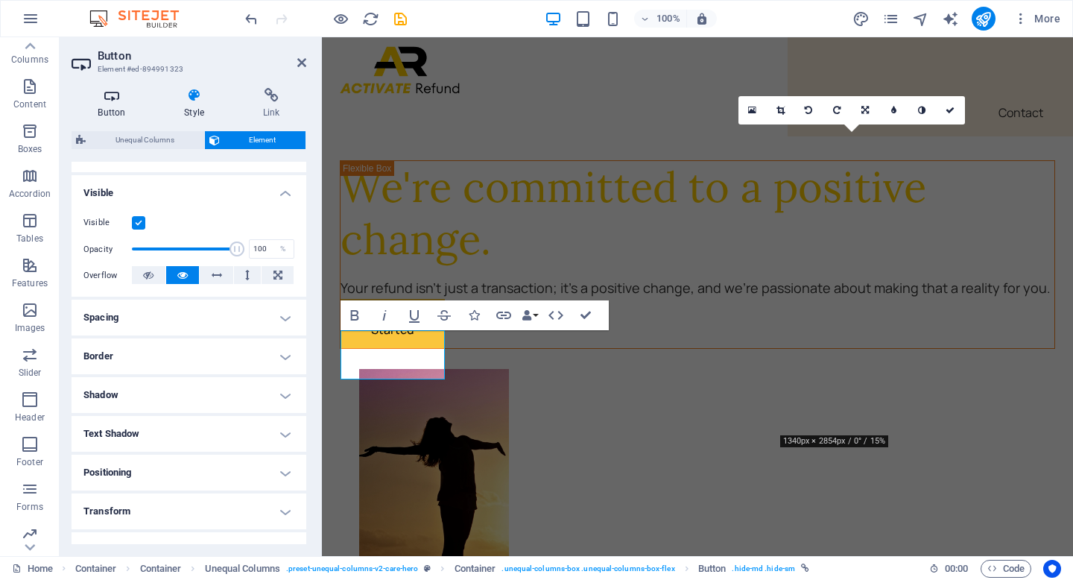
click at [107, 103] on h4 "Button" at bounding box center [115, 103] width 86 height 31
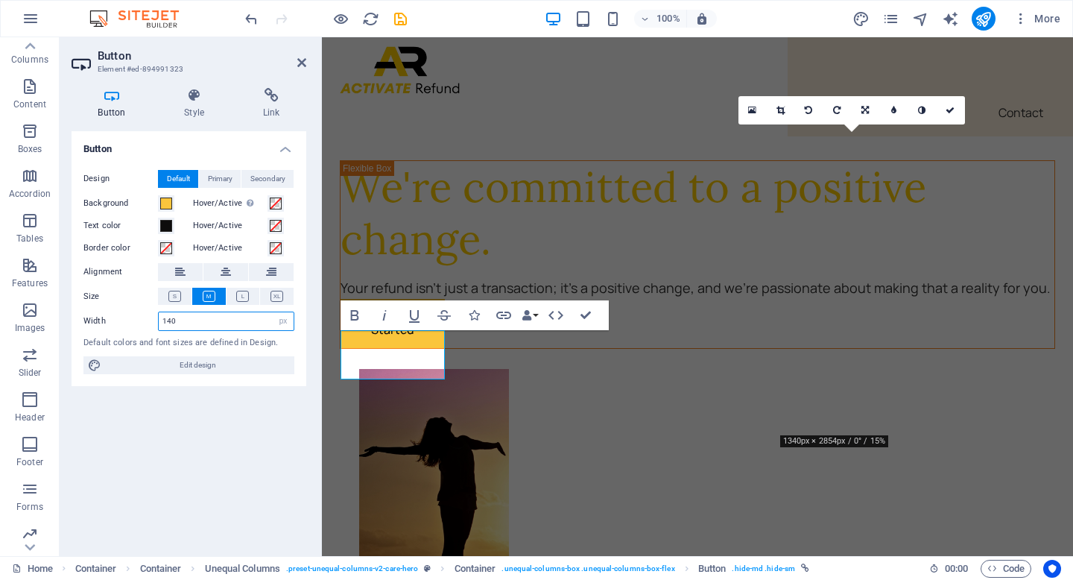
drag, startPoint x: 189, startPoint y: 325, endPoint x: 136, endPoint y: 317, distance: 54.1
click at [136, 317] on div "Width 140 Default px rem % em vh vw" at bounding box center [188, 320] width 211 height 19
type input "1"
type input "200"
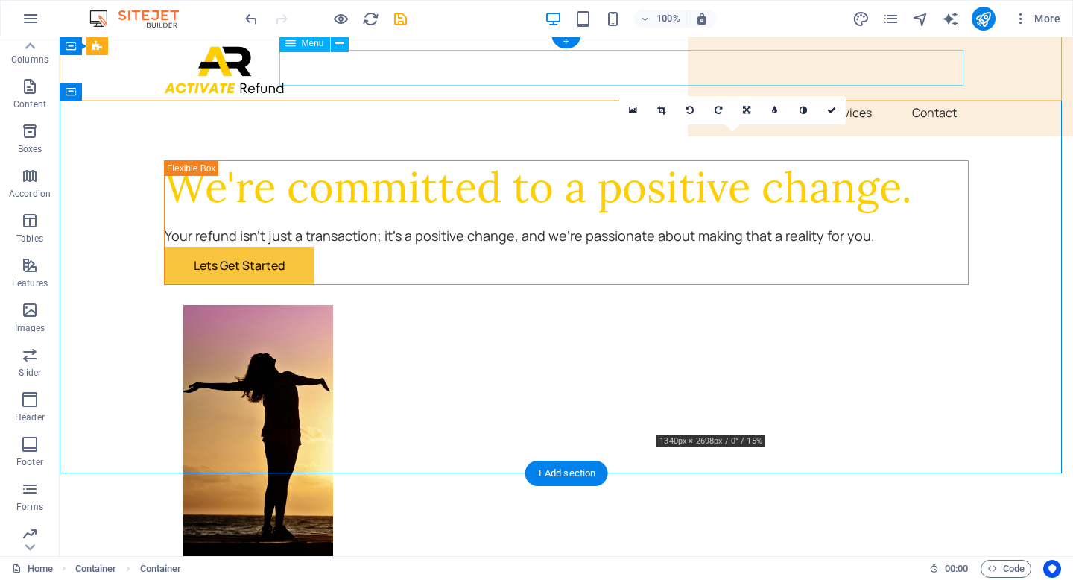
click at [940, 95] on nav "Home Our Services Contact" at bounding box center [566, 113] width 804 height 36
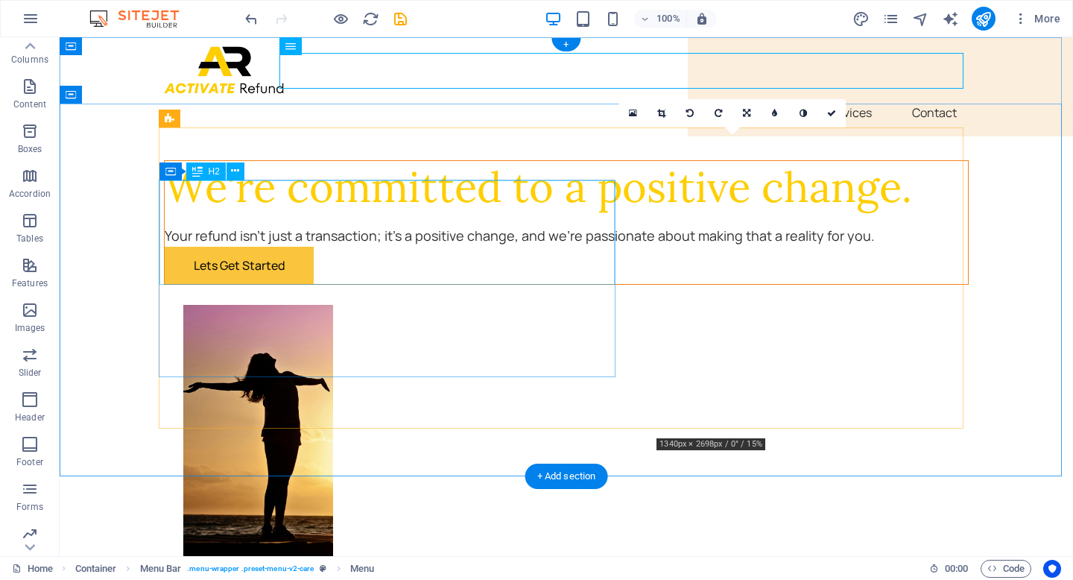
scroll to position [0, 0]
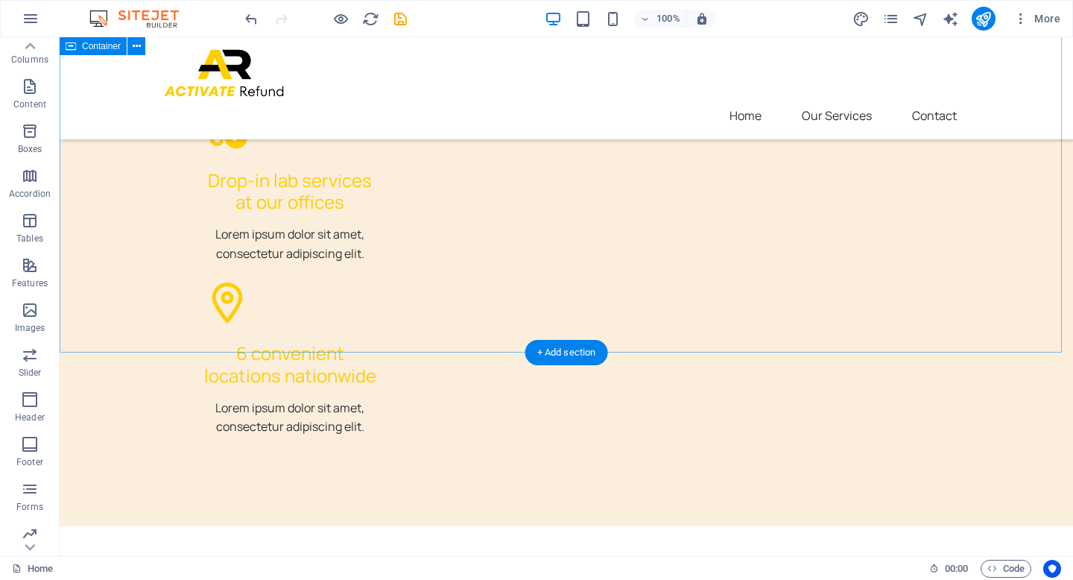
scroll to position [5843, 0]
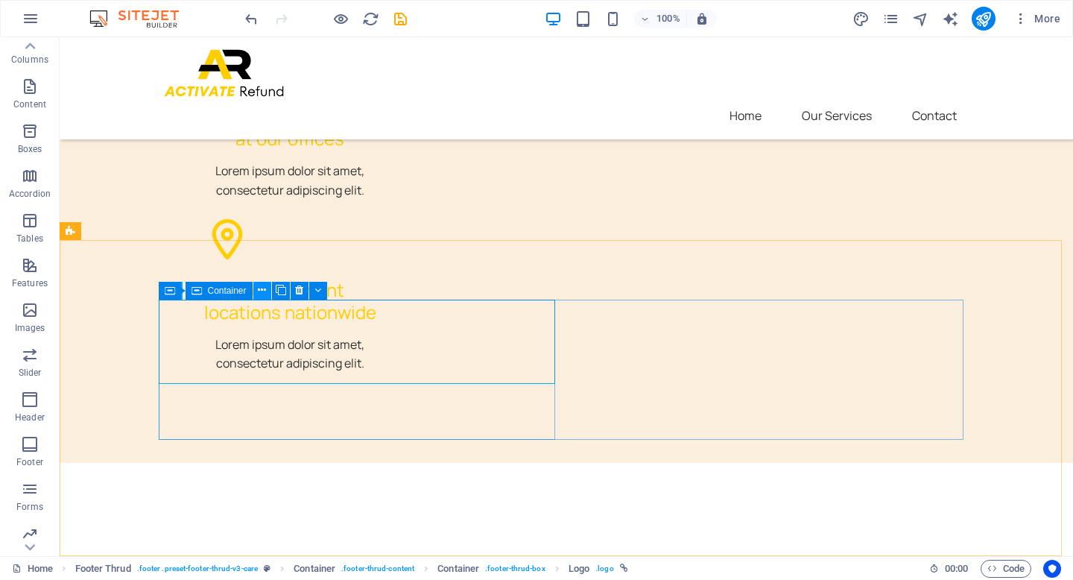
click at [265, 289] on icon at bounding box center [262, 290] width 8 height 16
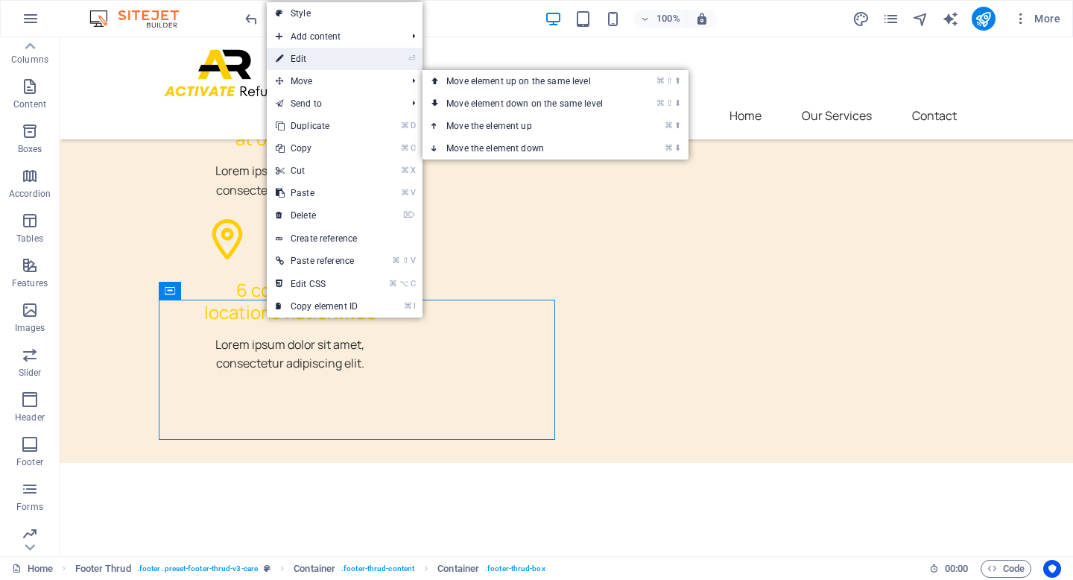
click at [366, 61] on link "⏎ Edit" at bounding box center [317, 59] width 100 height 22
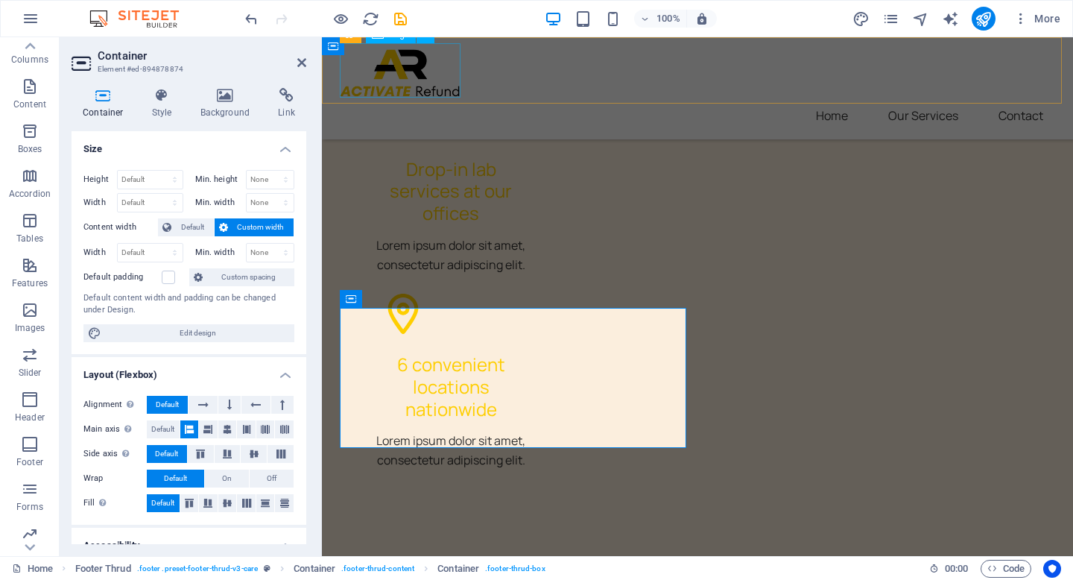
scroll to position [5989, 0]
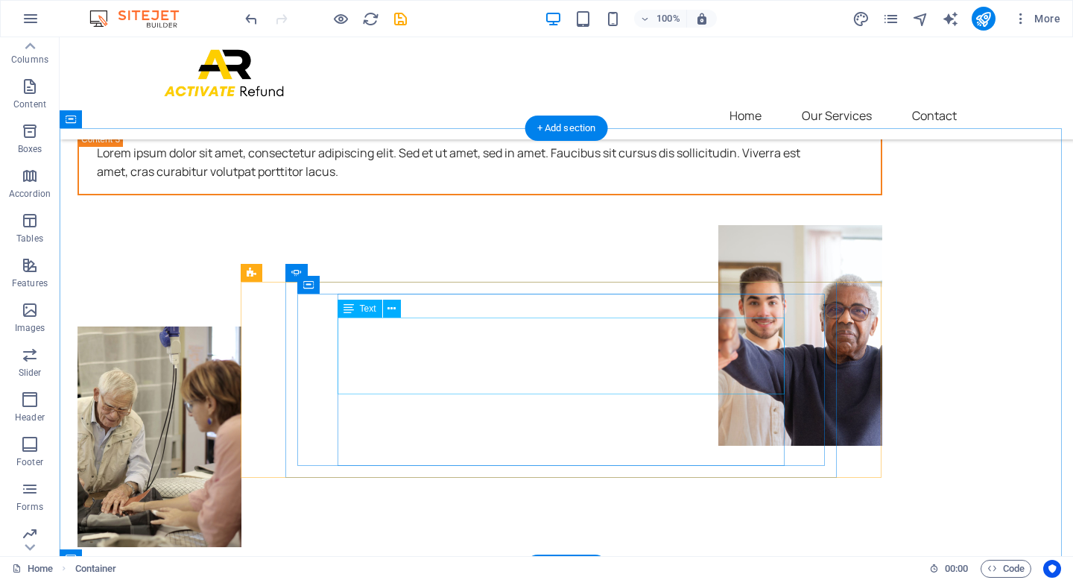
scroll to position [4907, 0]
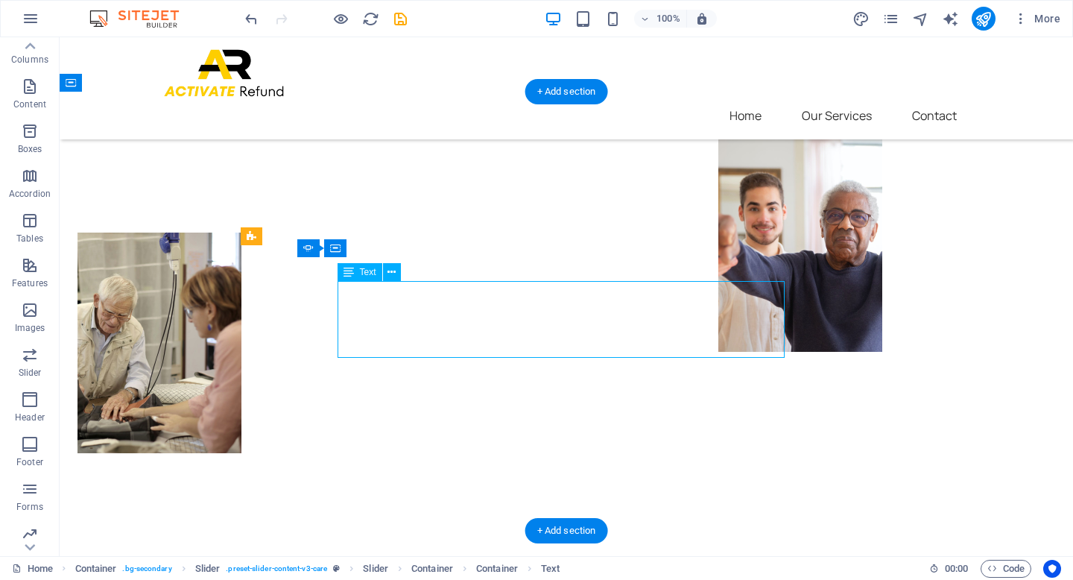
drag, startPoint x: 772, startPoint y: 346, endPoint x: 462, endPoint y: 293, distance: 315.1
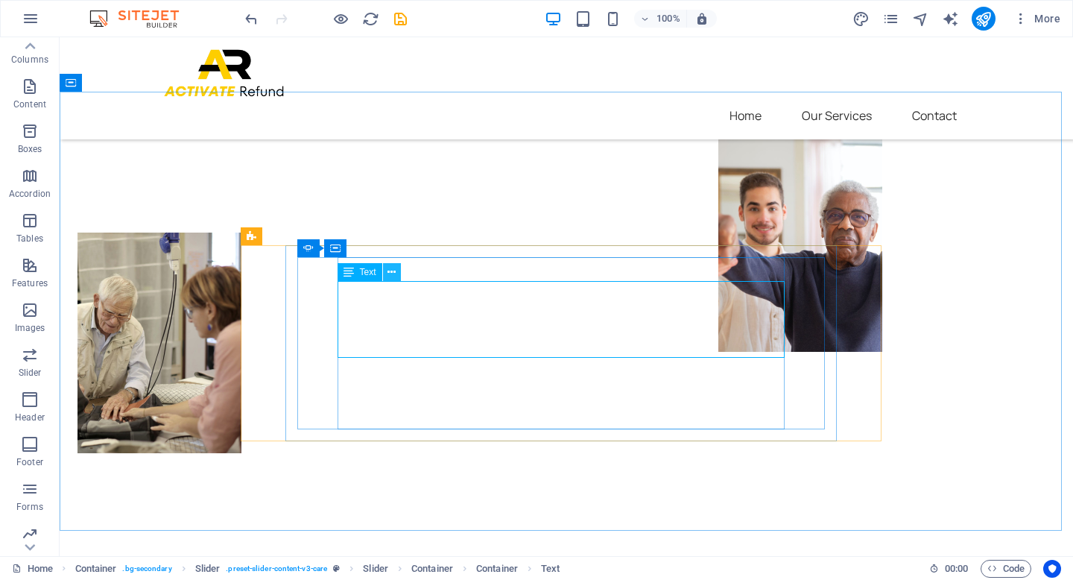
click at [390, 273] on icon at bounding box center [391, 272] width 8 height 16
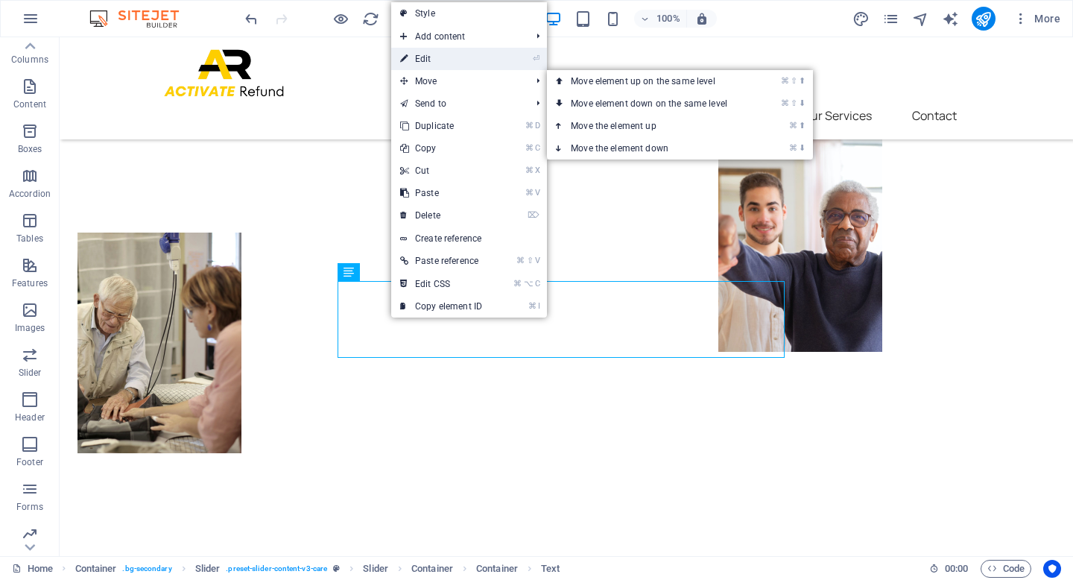
click at [445, 51] on link "⏎ Edit" at bounding box center [441, 59] width 100 height 22
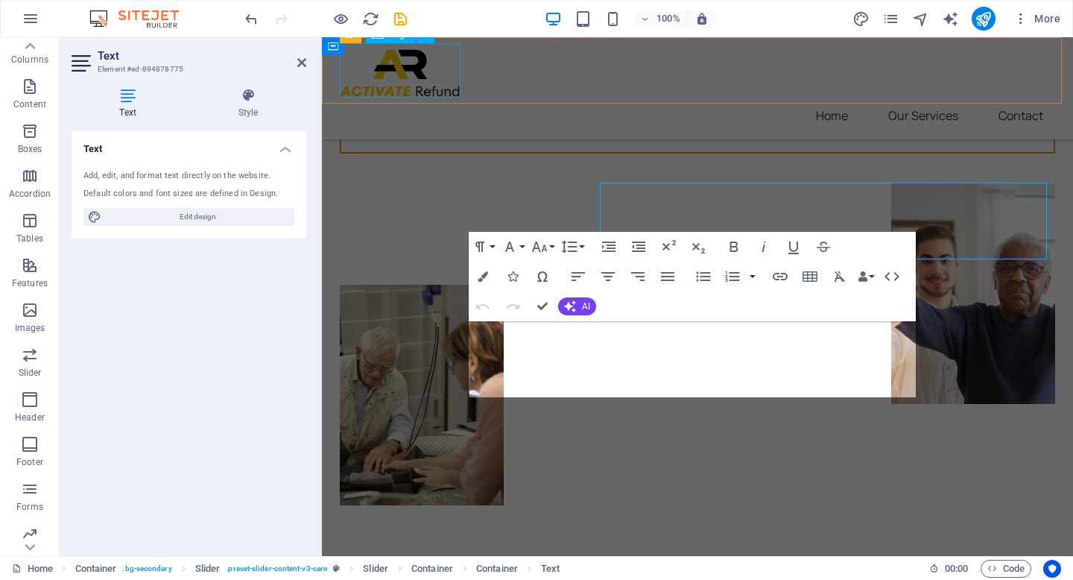
scroll to position [5006, 0]
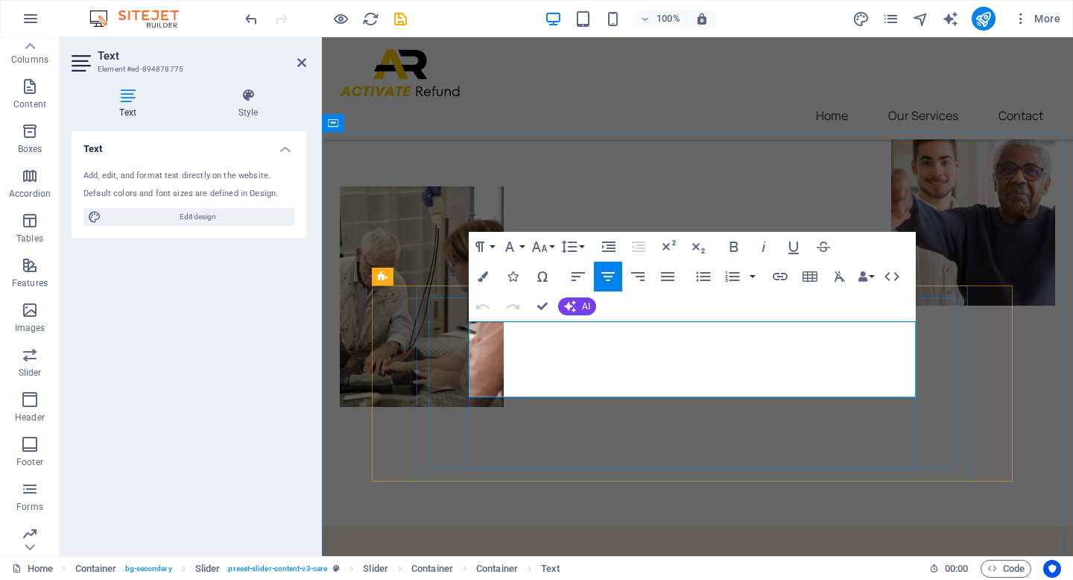
drag, startPoint x: 904, startPoint y: 389, endPoint x: 469, endPoint y: 328, distance: 438.6
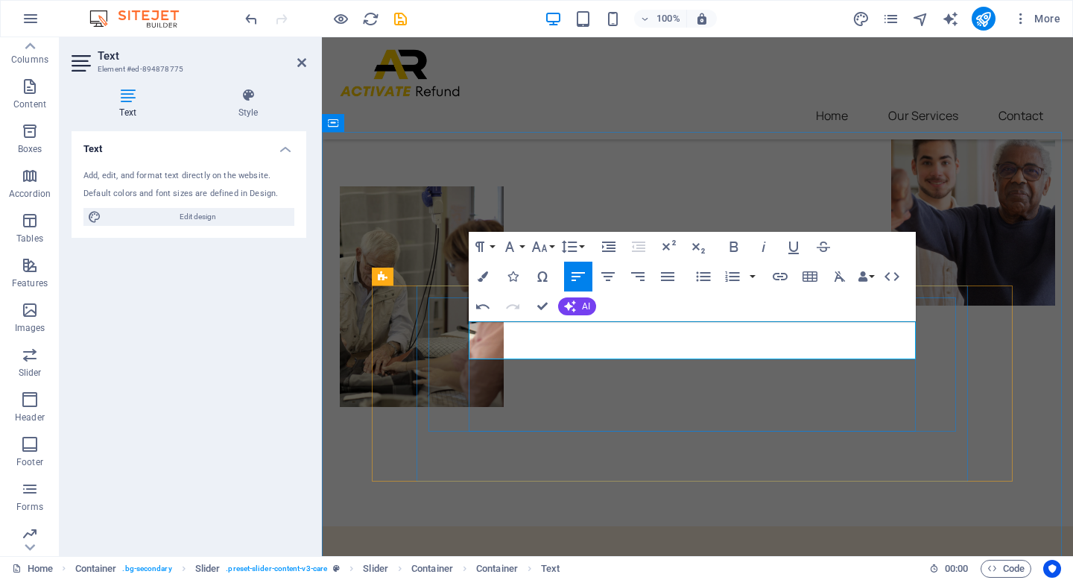
drag, startPoint x: 776, startPoint y: 352, endPoint x: 683, endPoint y: 351, distance: 93.1
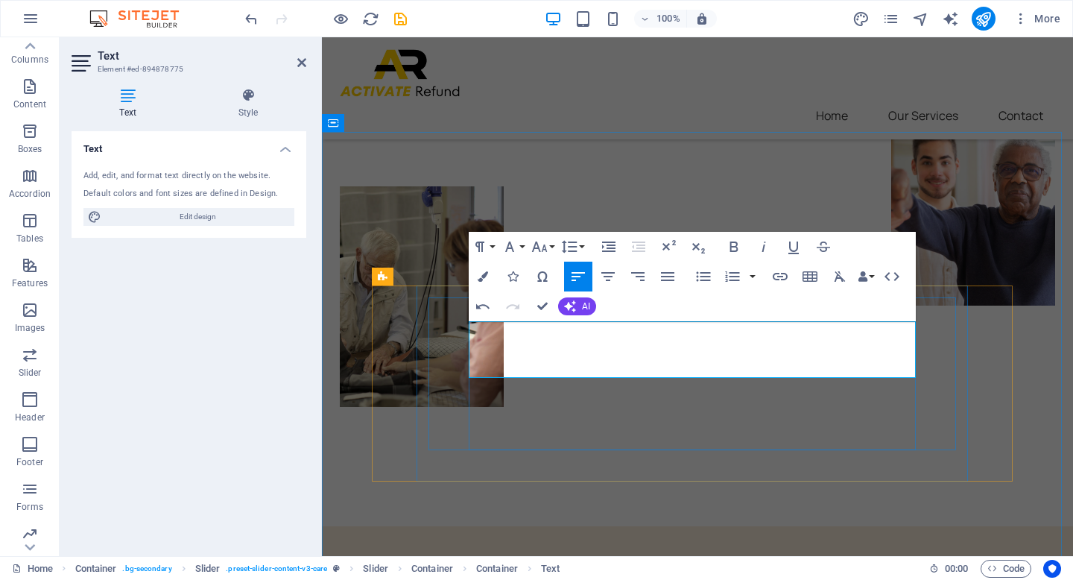
drag, startPoint x: 883, startPoint y: 369, endPoint x: 501, endPoint y: 323, distance: 384.9
click at [764, 247] on icon "button" at bounding box center [764, 247] width 18 height 18
click at [519, 395] on icon at bounding box center [517, 393] width 8 height 16
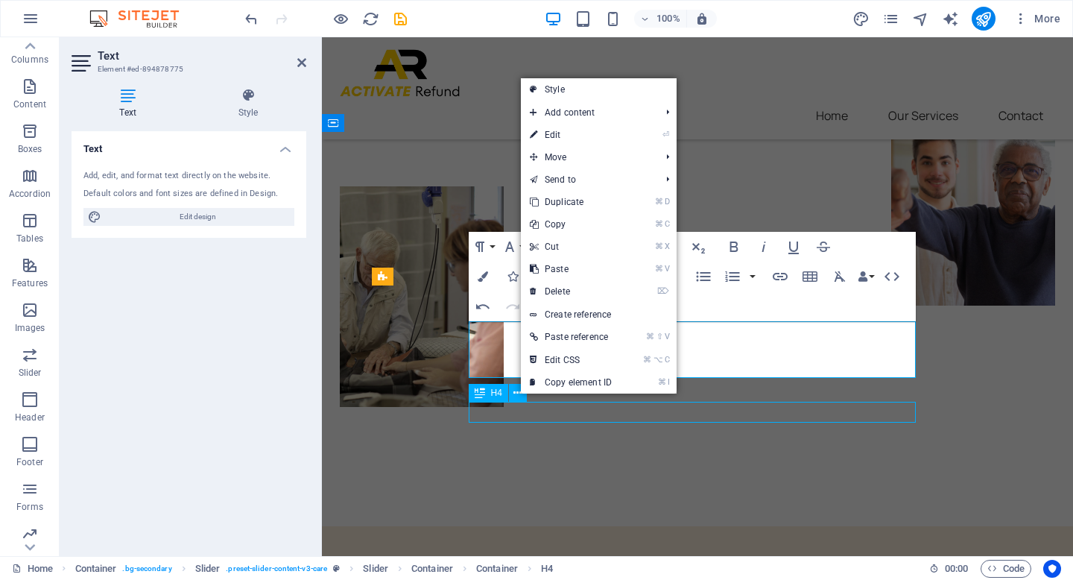
scroll to position [4907, 0]
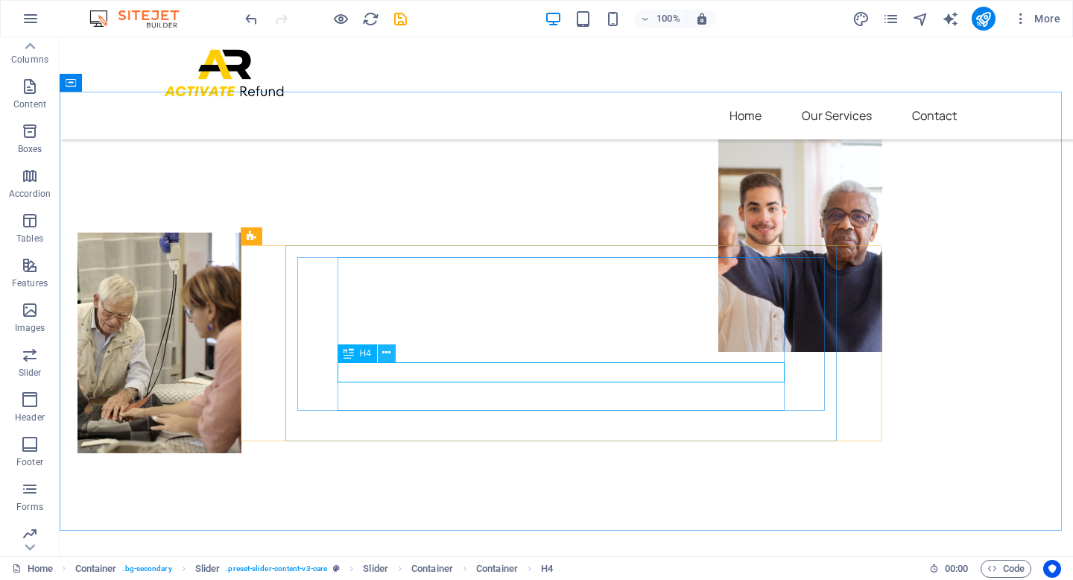
click at [382, 352] on icon at bounding box center [386, 353] width 8 height 16
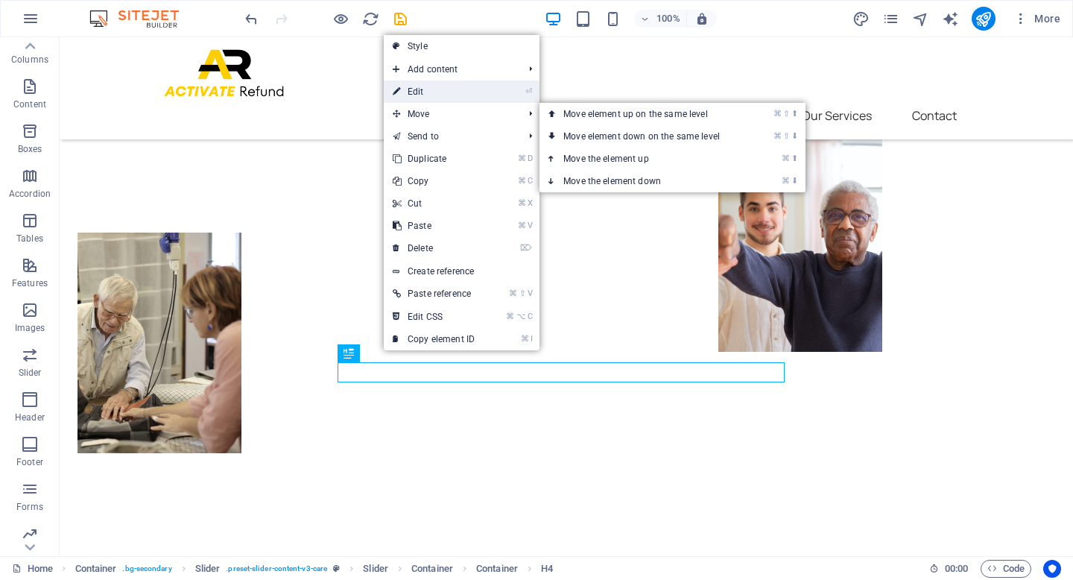
click at [478, 89] on link "⏎ Edit" at bounding box center [434, 91] width 100 height 22
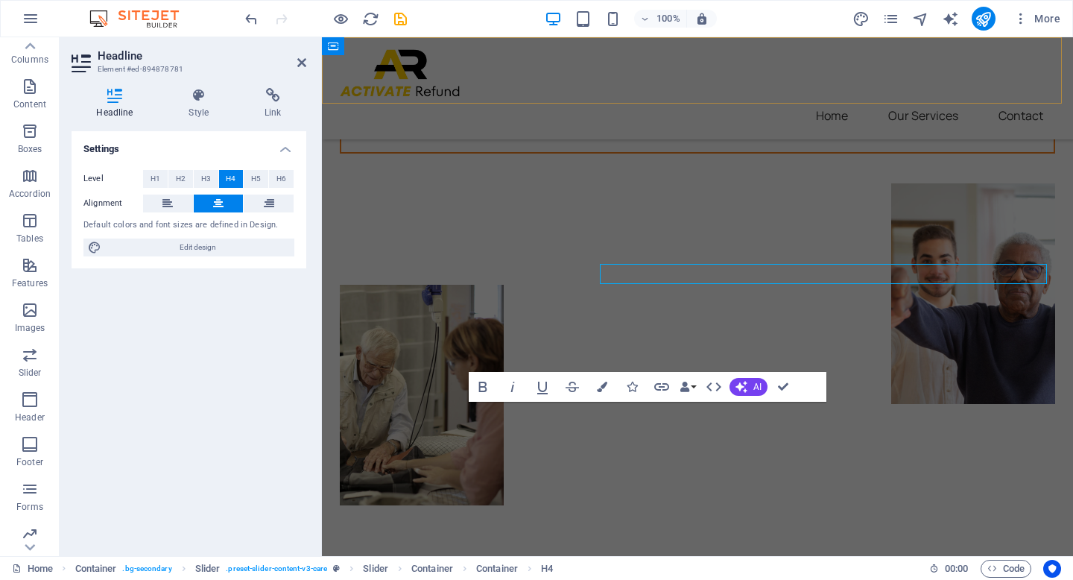
scroll to position [5006, 0]
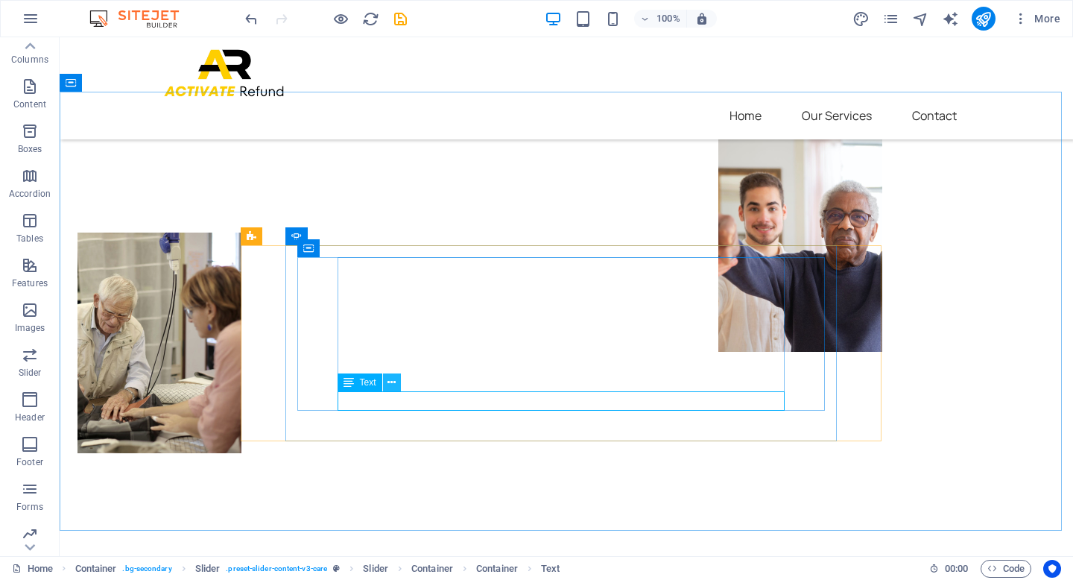
click at [396, 384] on button at bounding box center [392, 382] width 18 height 18
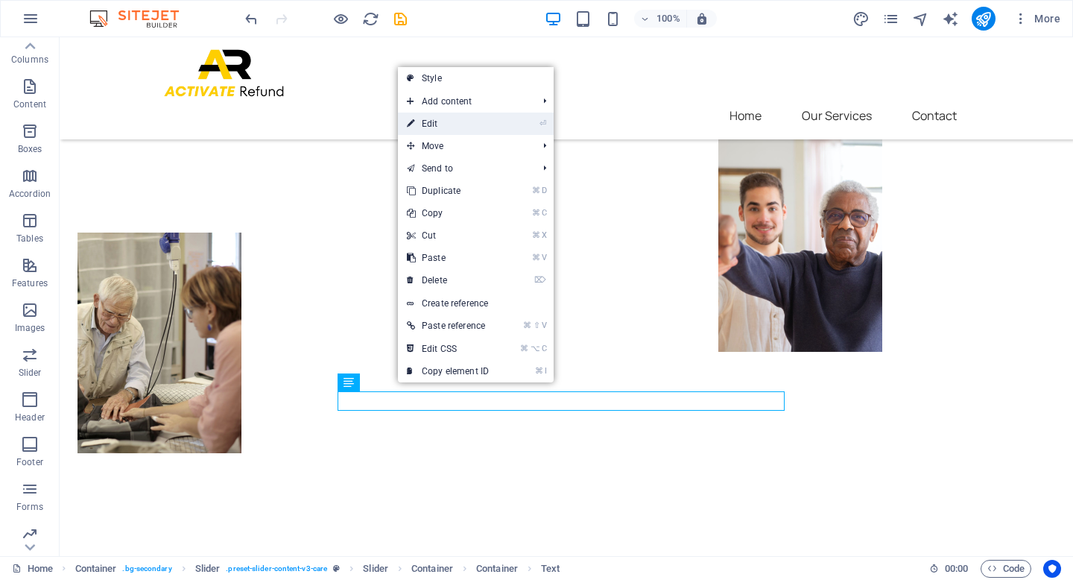
click at [512, 130] on li "⏎ Edit" at bounding box center [476, 123] width 156 height 22
click at [514, 125] on li "⏎ Edit" at bounding box center [476, 123] width 156 height 22
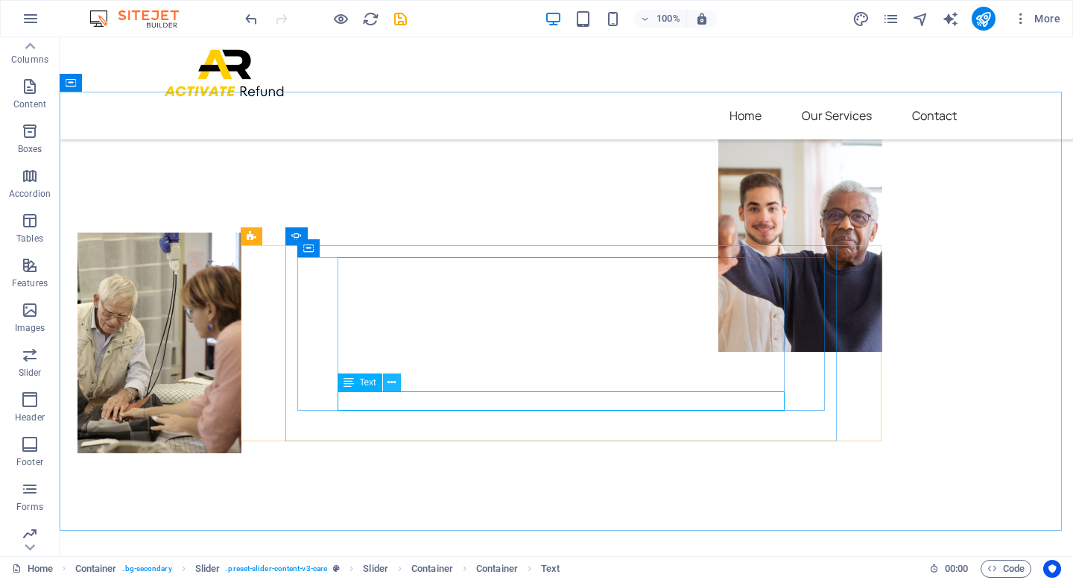
click at [394, 381] on icon at bounding box center [391, 383] width 8 height 16
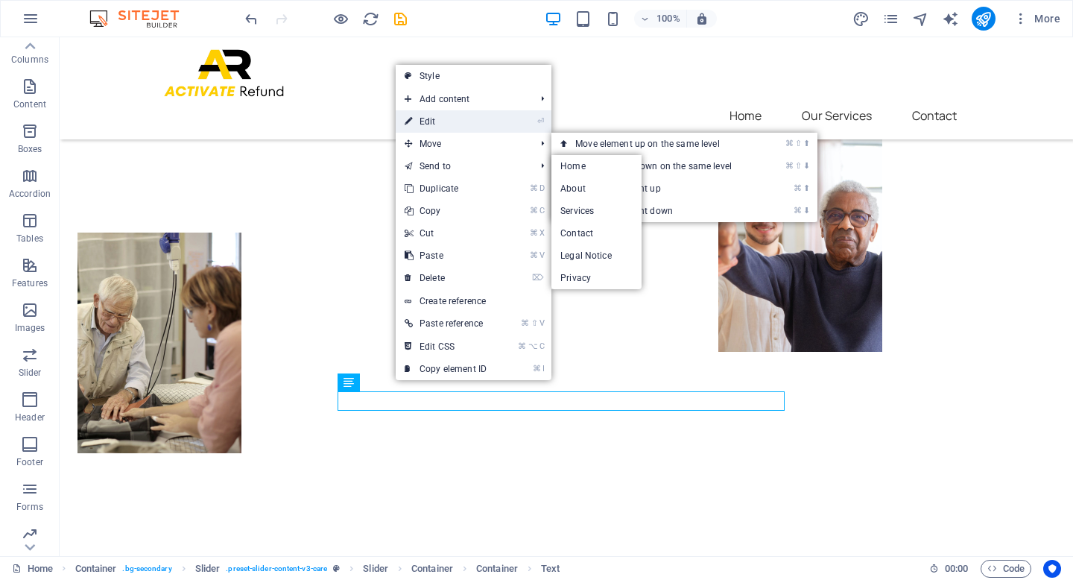
click at [445, 129] on link "⏎ Edit" at bounding box center [446, 121] width 100 height 22
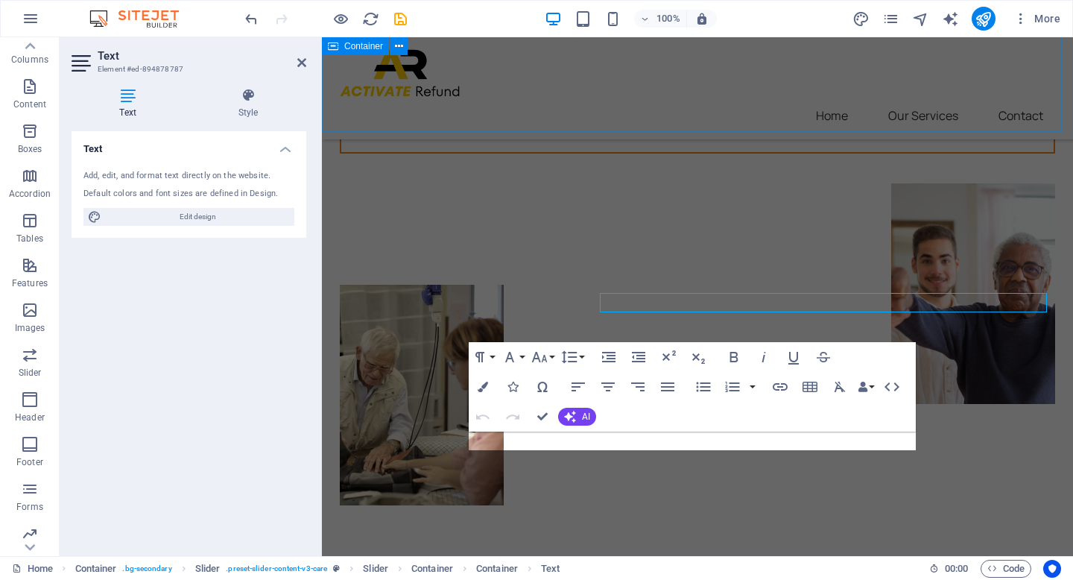
scroll to position [5006, 0]
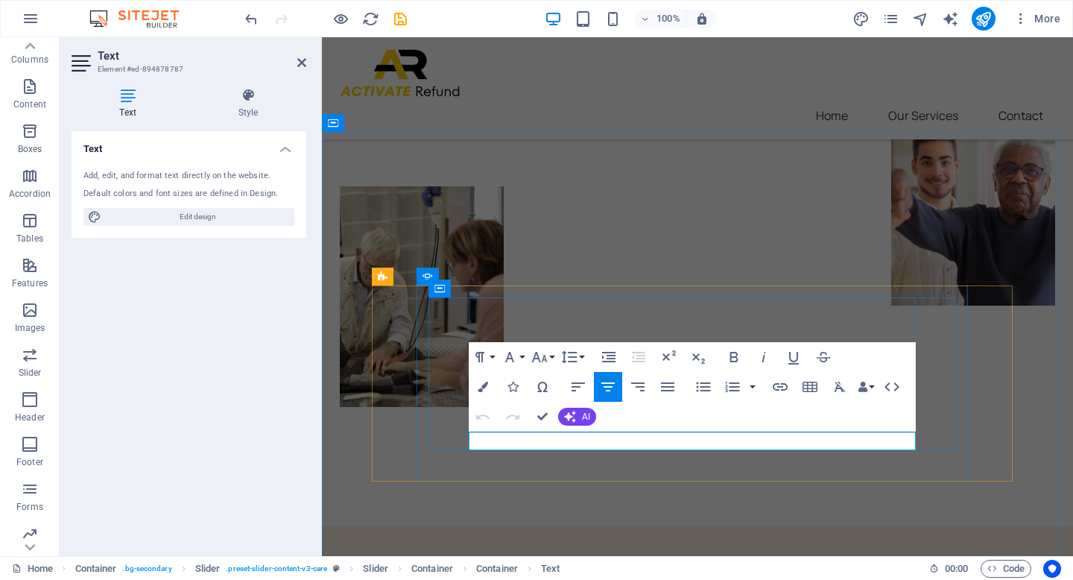
drag, startPoint x: 743, startPoint y: 442, endPoint x: 650, endPoint y: 440, distance: 93.9
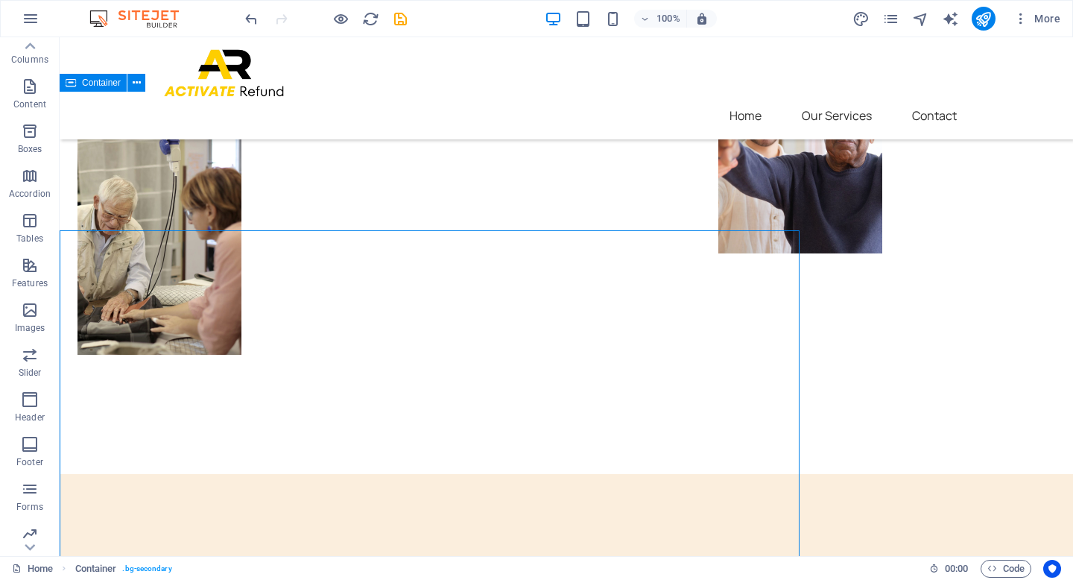
scroll to position [4907, 0]
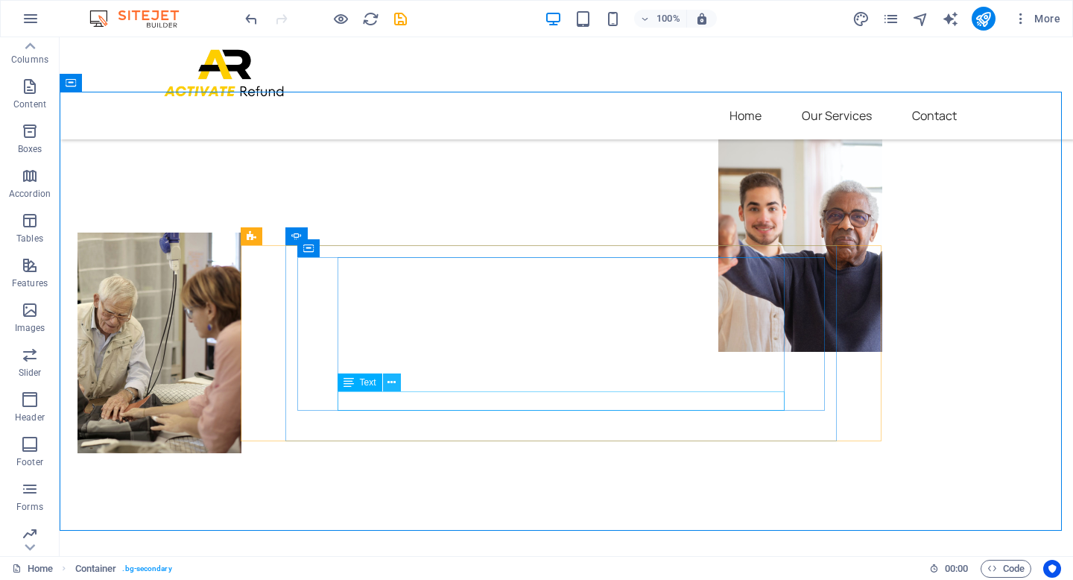
click at [390, 380] on icon at bounding box center [391, 383] width 8 height 16
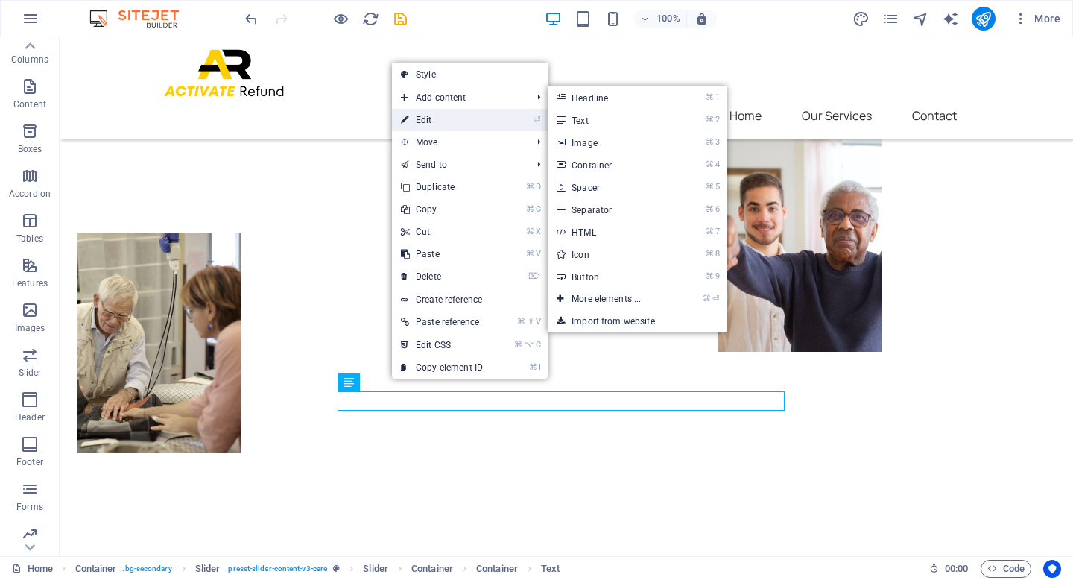
click at [477, 126] on link "⏎ Edit" at bounding box center [442, 120] width 100 height 22
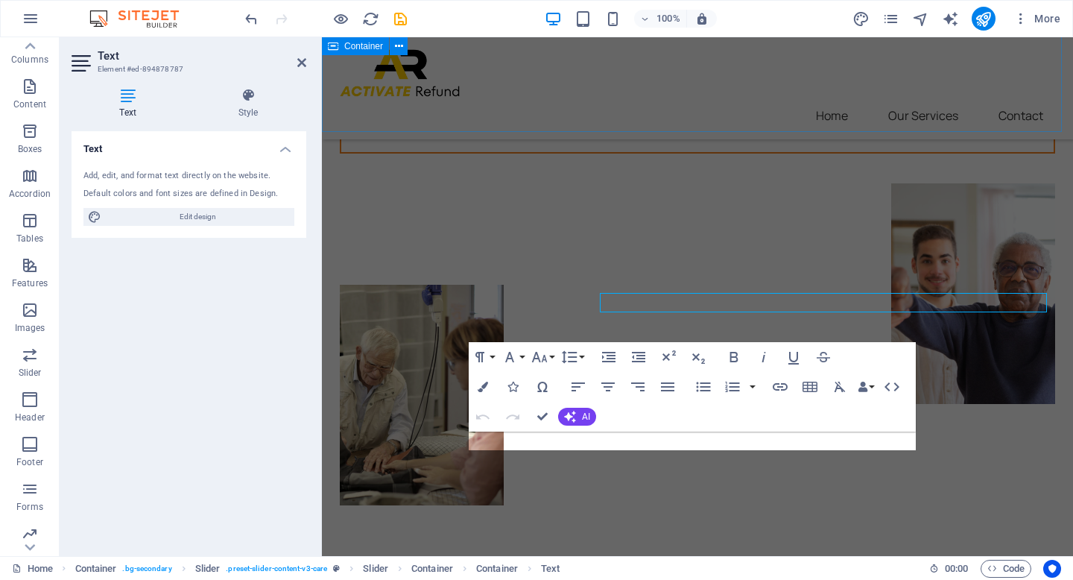
scroll to position [5006, 0]
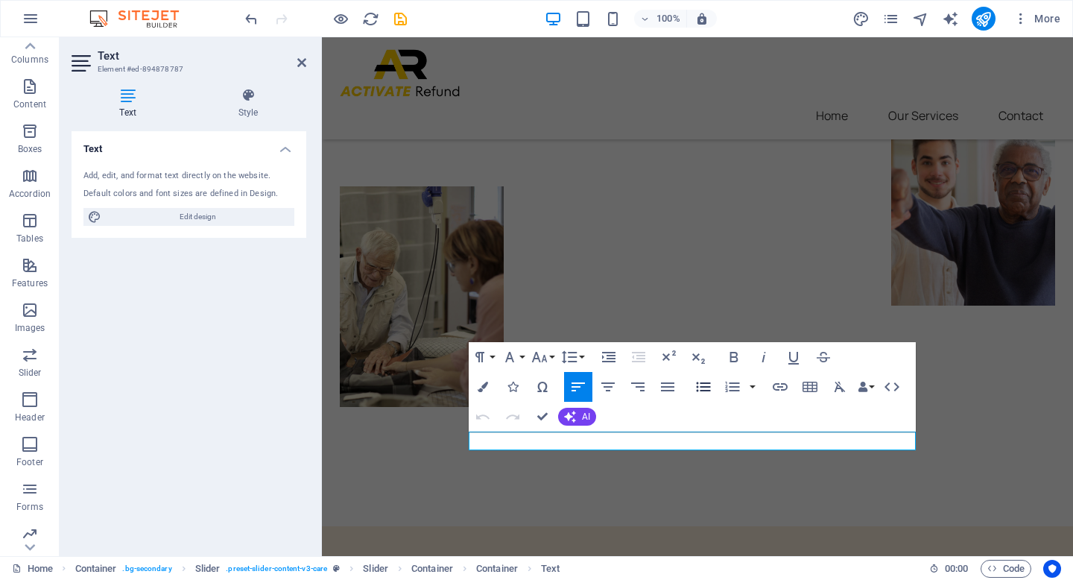
click at [708, 387] on icon "button" at bounding box center [703, 387] width 18 height 18
click at [608, 385] on icon "button" at bounding box center [608, 387] width 18 height 18
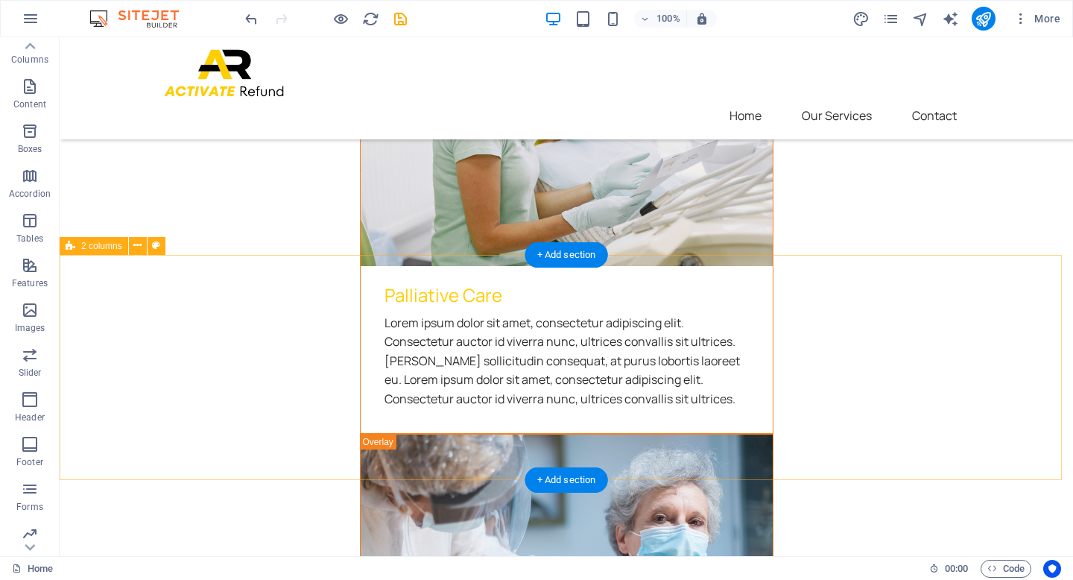
scroll to position [2572, 0]
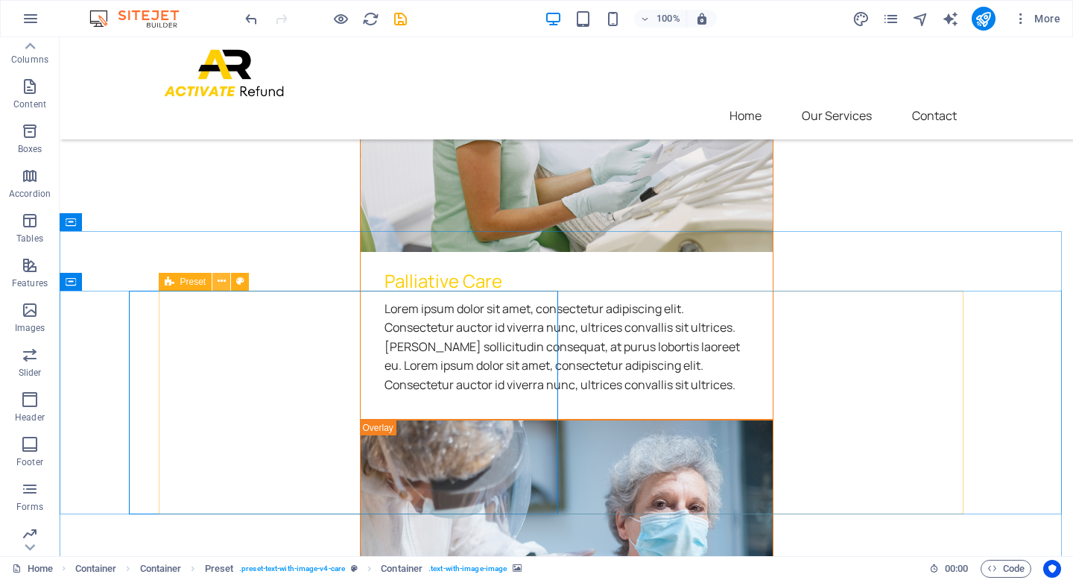
click at [223, 276] on icon at bounding box center [222, 281] width 8 height 16
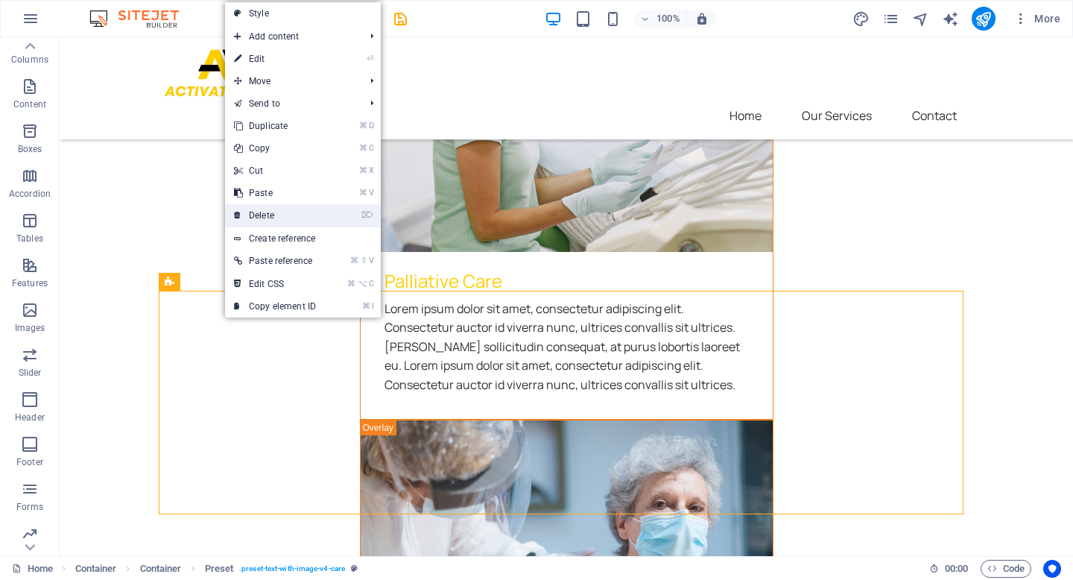
click at [283, 220] on link "⌦ Delete" at bounding box center [275, 215] width 100 height 22
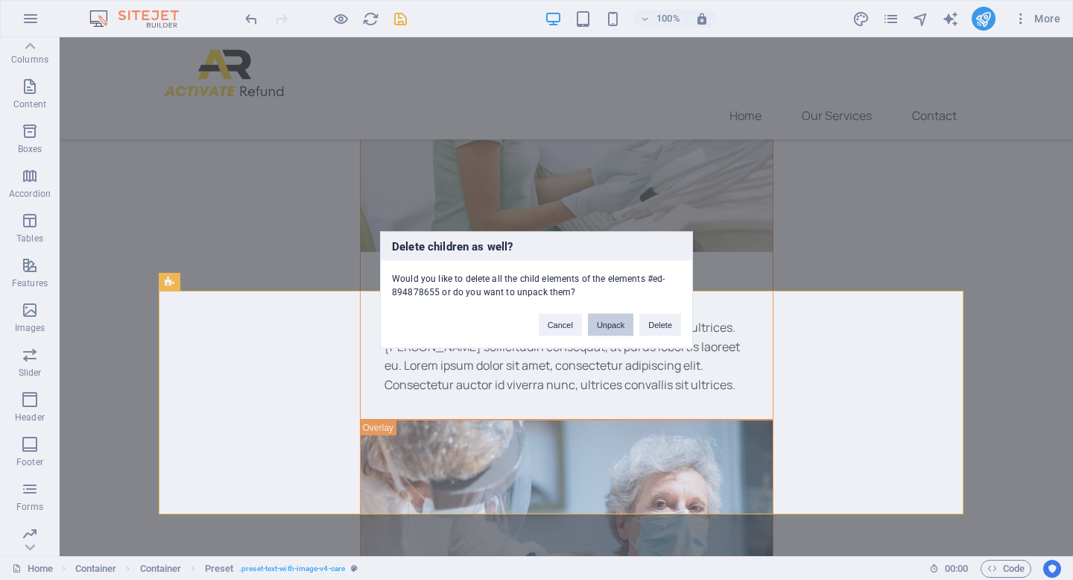
click at [606, 323] on button "Unpack" at bounding box center [610, 325] width 45 height 22
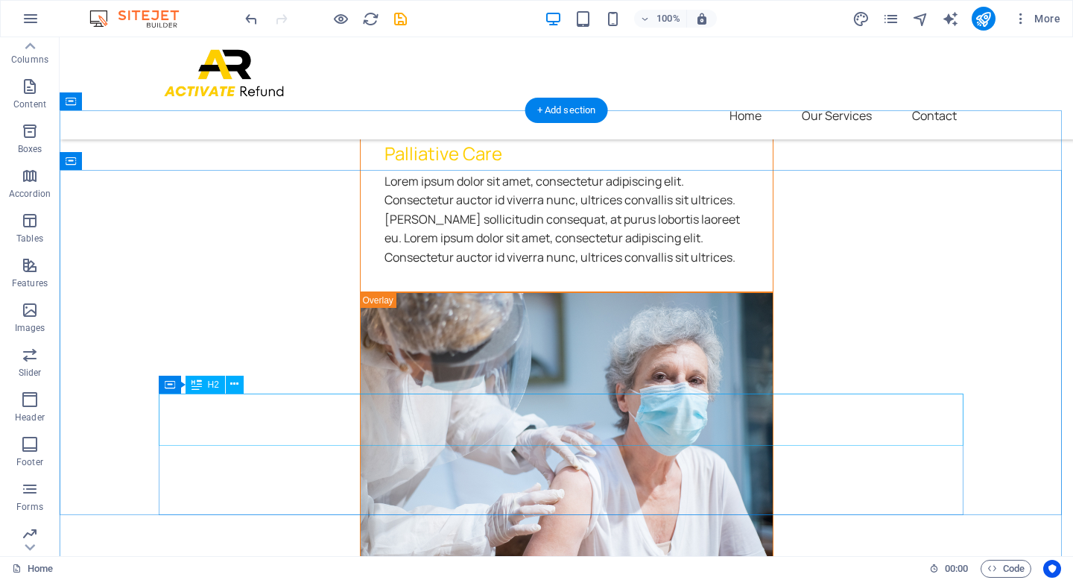
scroll to position [2708, 0]
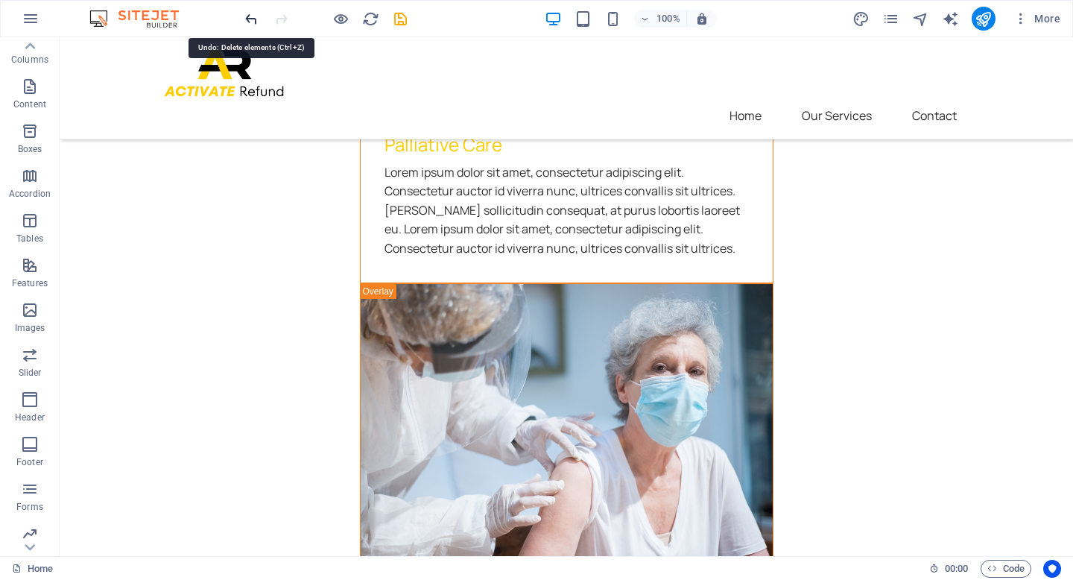
click at [250, 22] on icon "undo" at bounding box center [251, 18] width 17 height 17
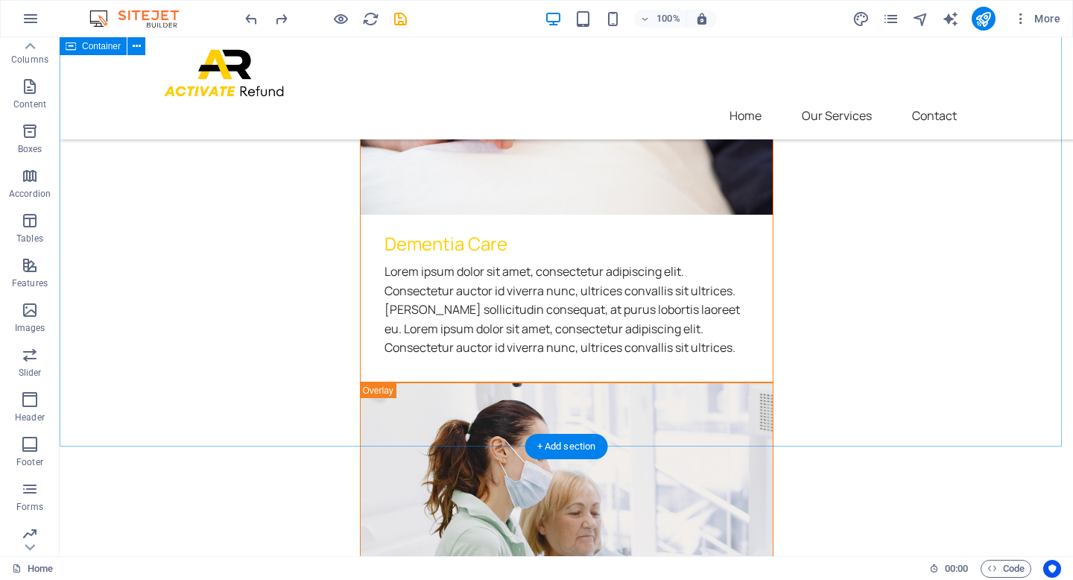
scroll to position [2640, 0]
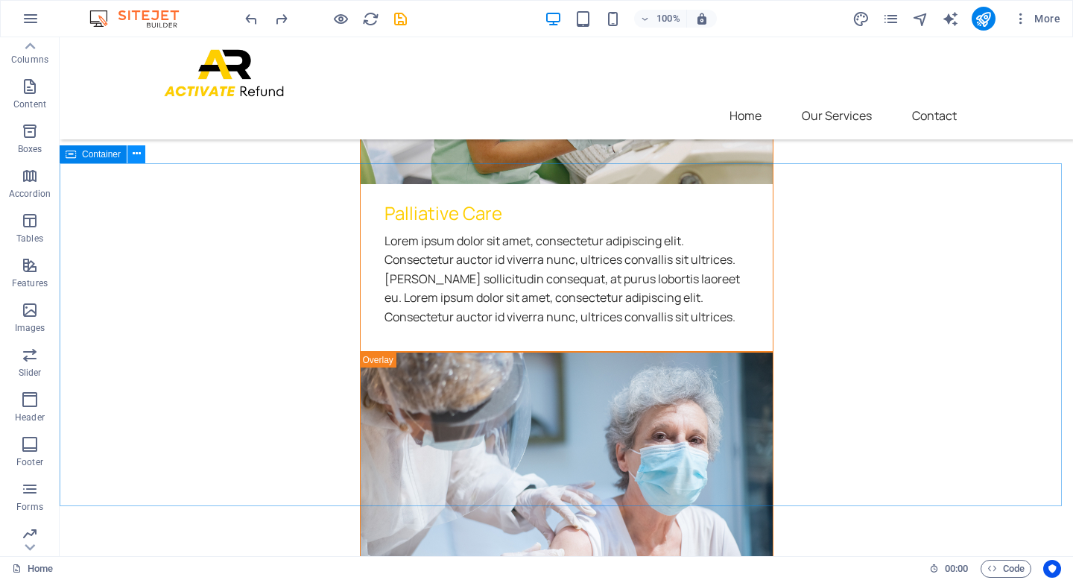
click at [127, 155] on button at bounding box center [136, 154] width 18 height 18
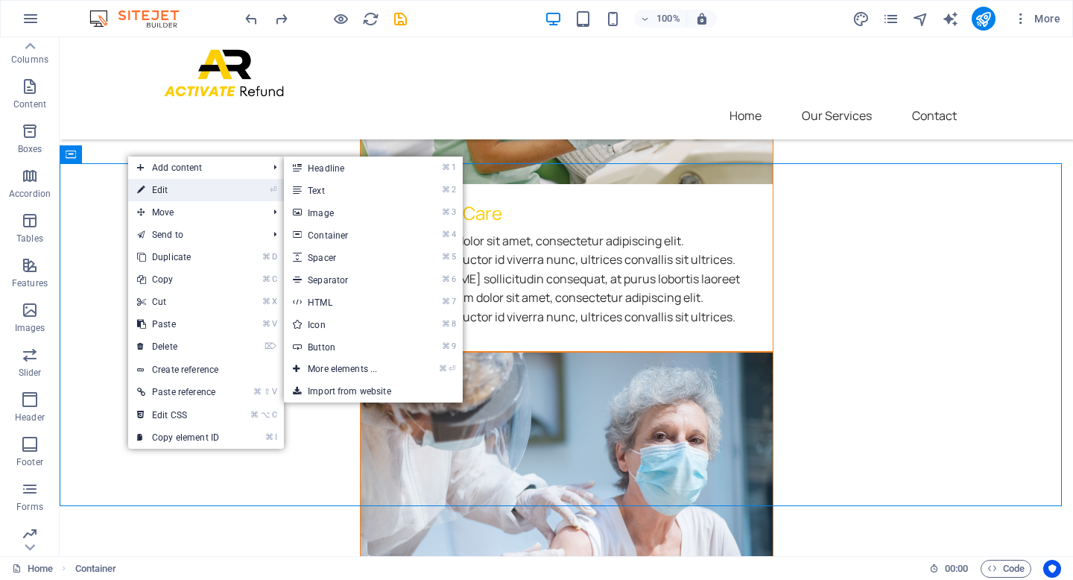
click at [154, 187] on link "⏎ Edit" at bounding box center [178, 190] width 100 height 22
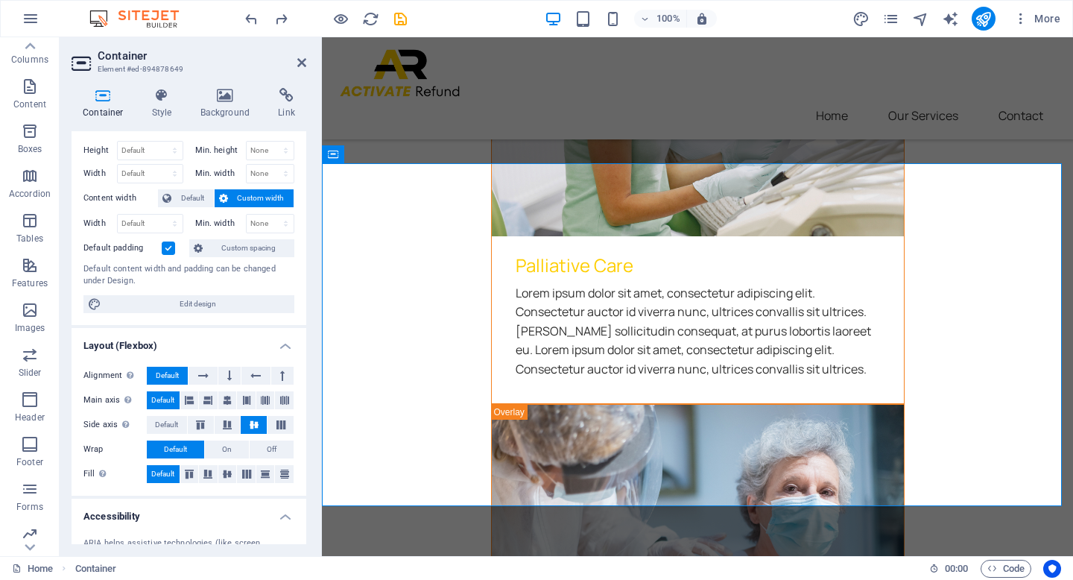
scroll to position [0, 0]
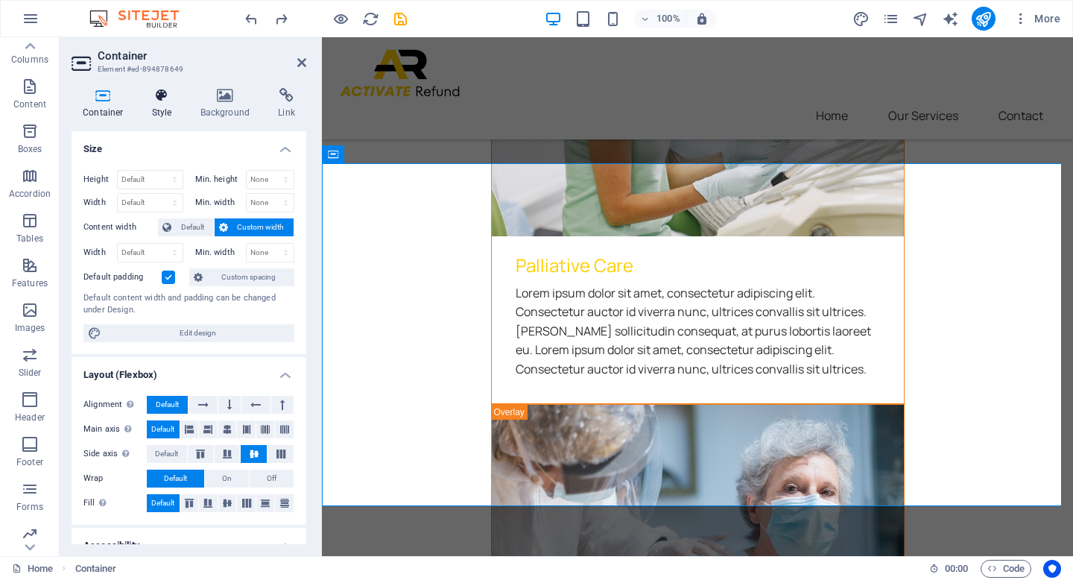
click at [165, 112] on h4 "Style" at bounding box center [165, 103] width 48 height 31
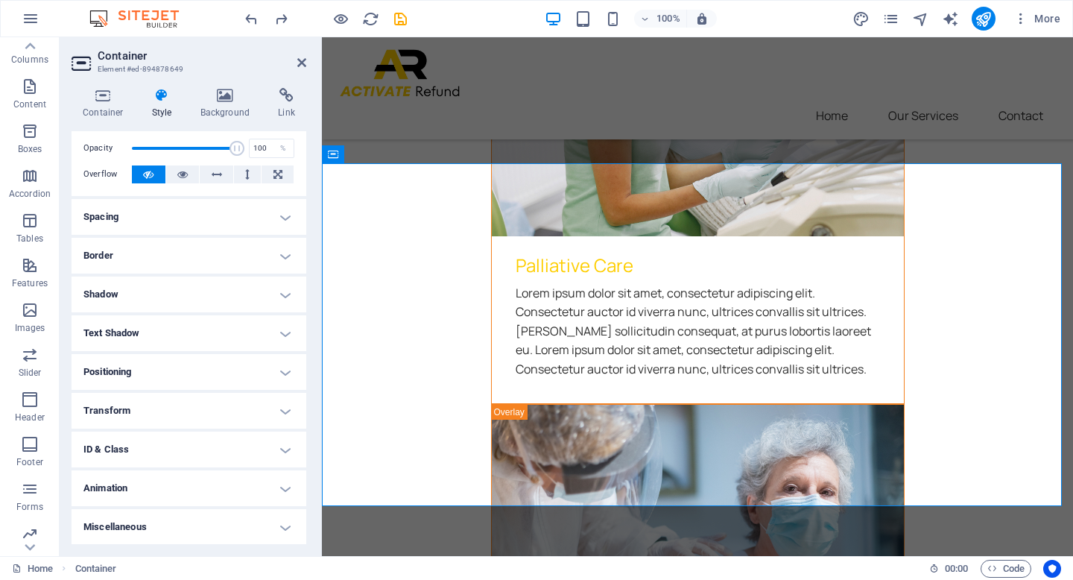
scroll to position [57, 0]
click at [220, 107] on h4 "Background" at bounding box center [228, 103] width 78 height 31
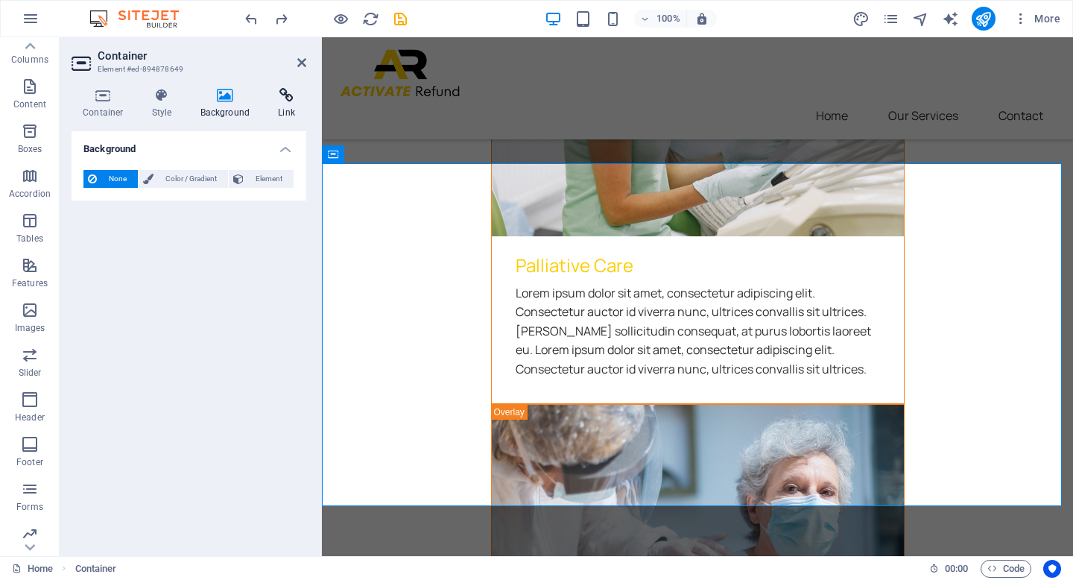
click at [282, 101] on icon at bounding box center [286, 95] width 39 height 15
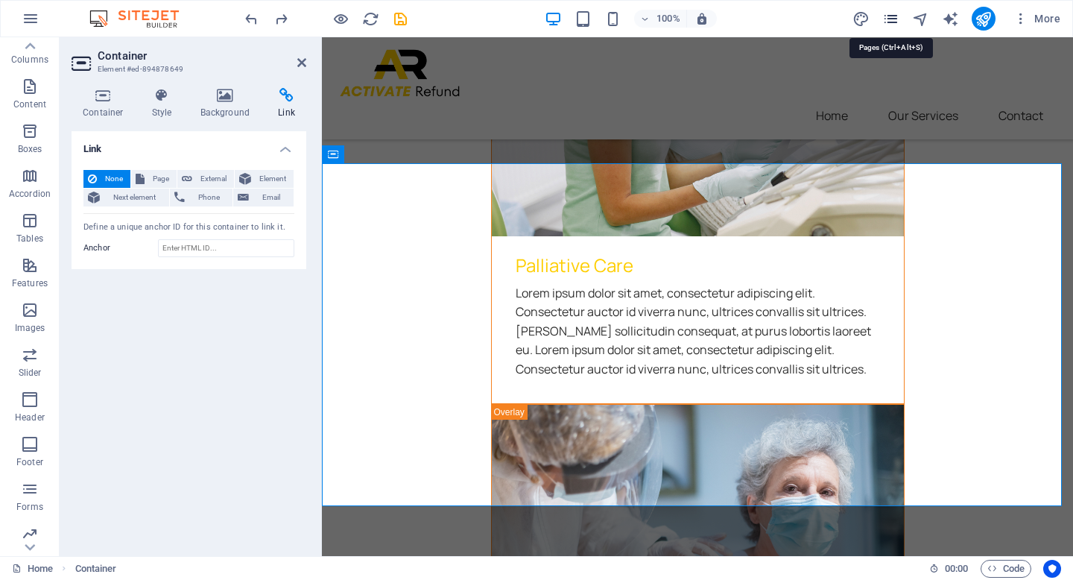
click at [889, 20] on icon "pages" at bounding box center [890, 18] width 17 height 17
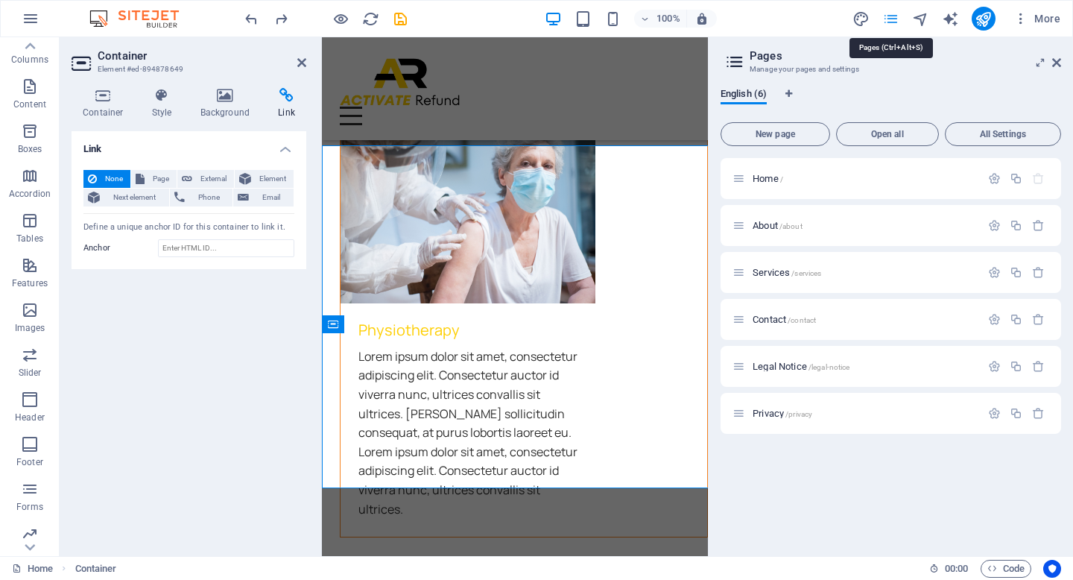
scroll to position [2658, 0]
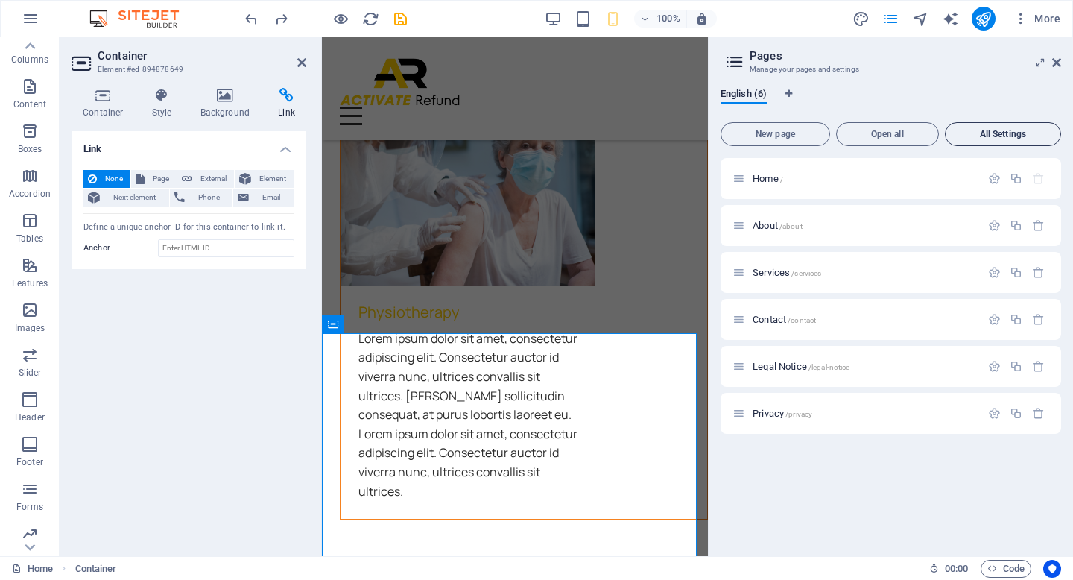
click at [1010, 136] on span "All Settings" at bounding box center [1002, 134] width 103 height 9
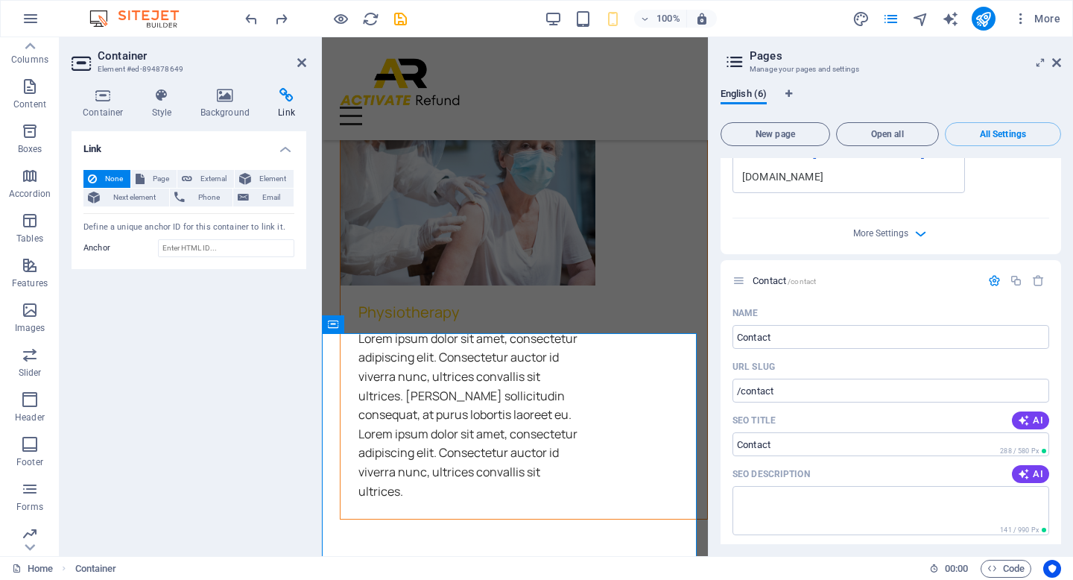
scroll to position [1573, 0]
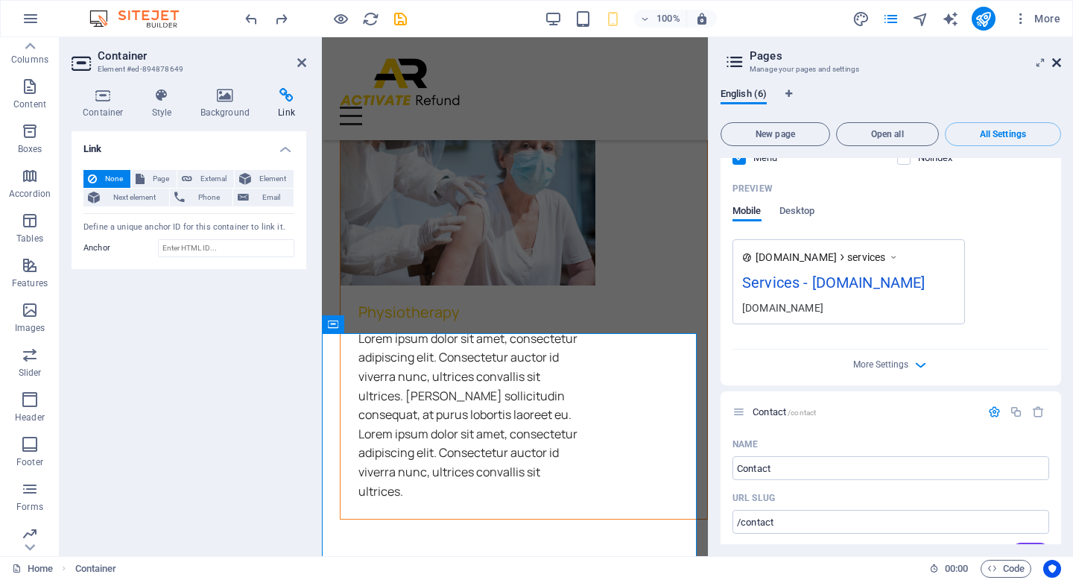
click at [1053, 61] on icon at bounding box center [1056, 63] width 9 height 12
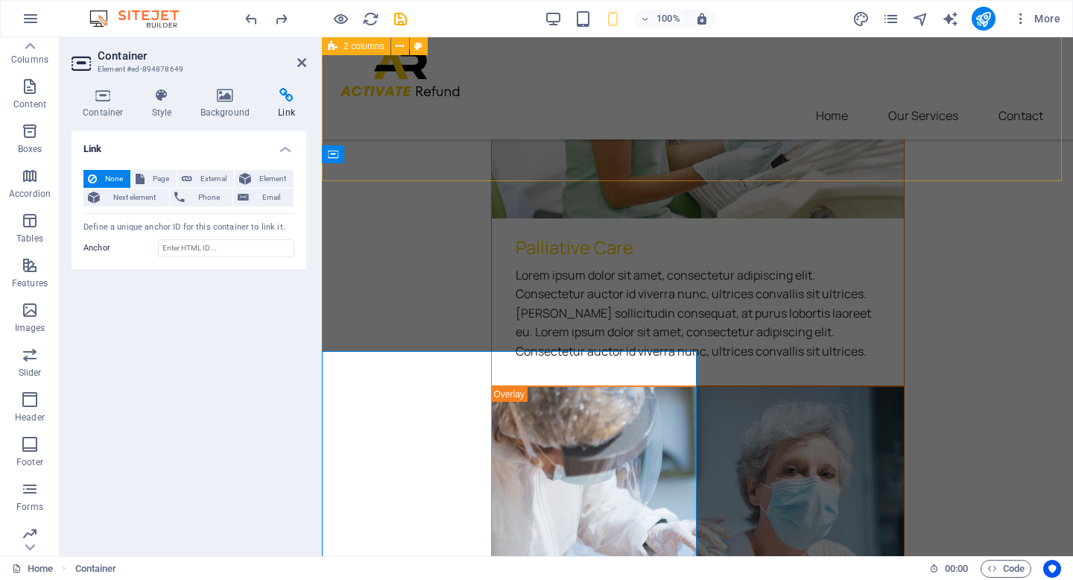
scroll to position [2640, 0]
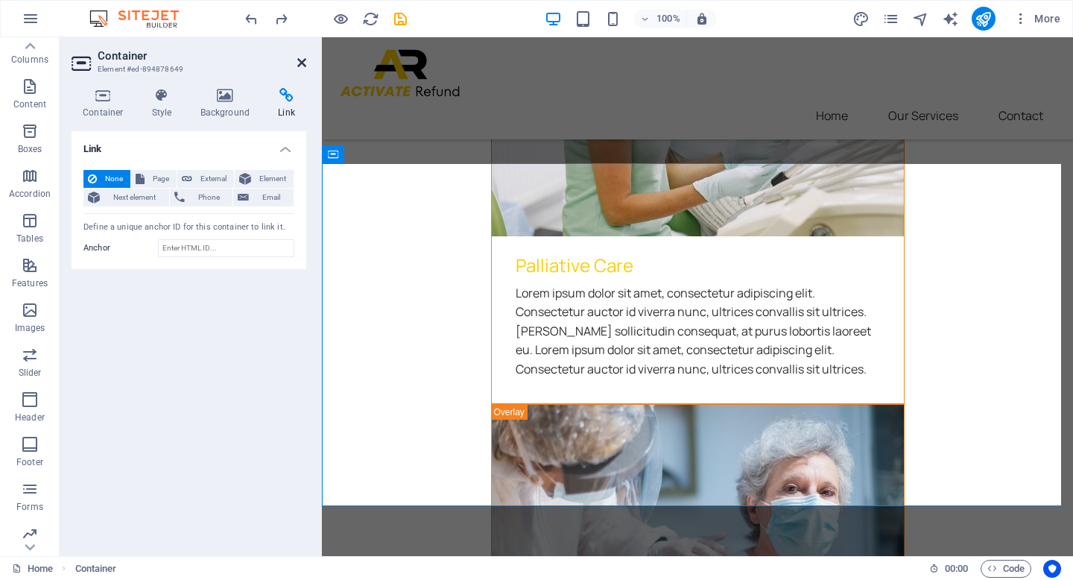
drag, startPoint x: 302, startPoint y: 62, endPoint x: 244, endPoint y: 28, distance: 67.5
click at [302, 62] on icon at bounding box center [301, 63] width 9 height 12
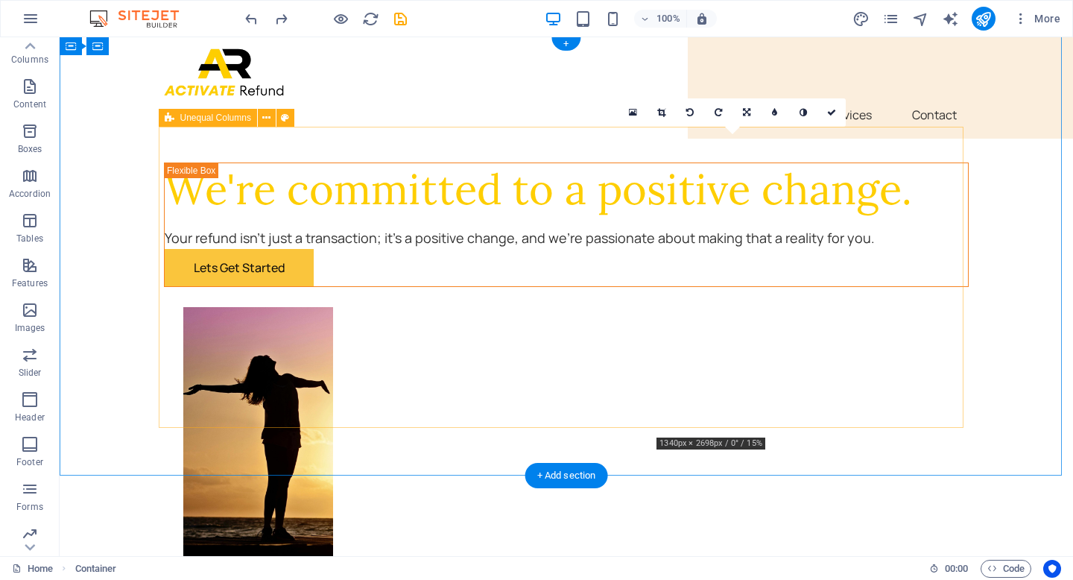
scroll to position [0, 0]
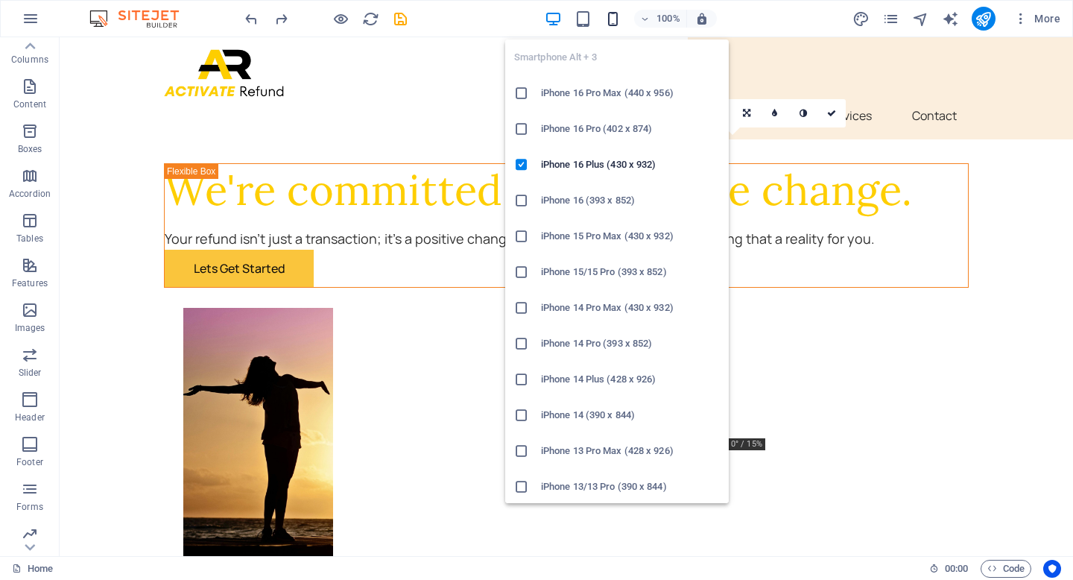
click at [613, 22] on icon "button" at bounding box center [612, 18] width 17 height 17
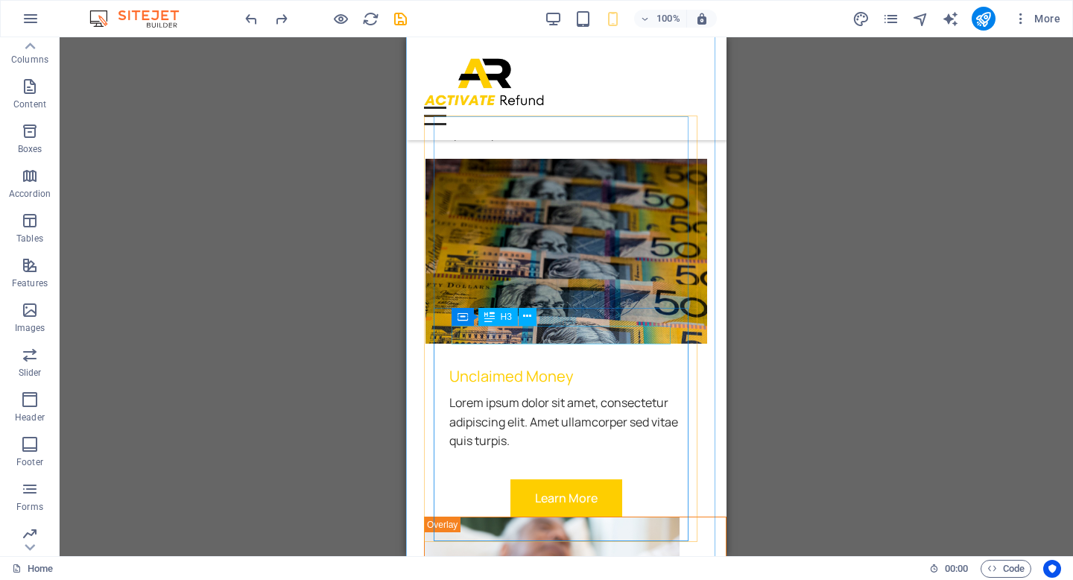
scroll to position [886, 0]
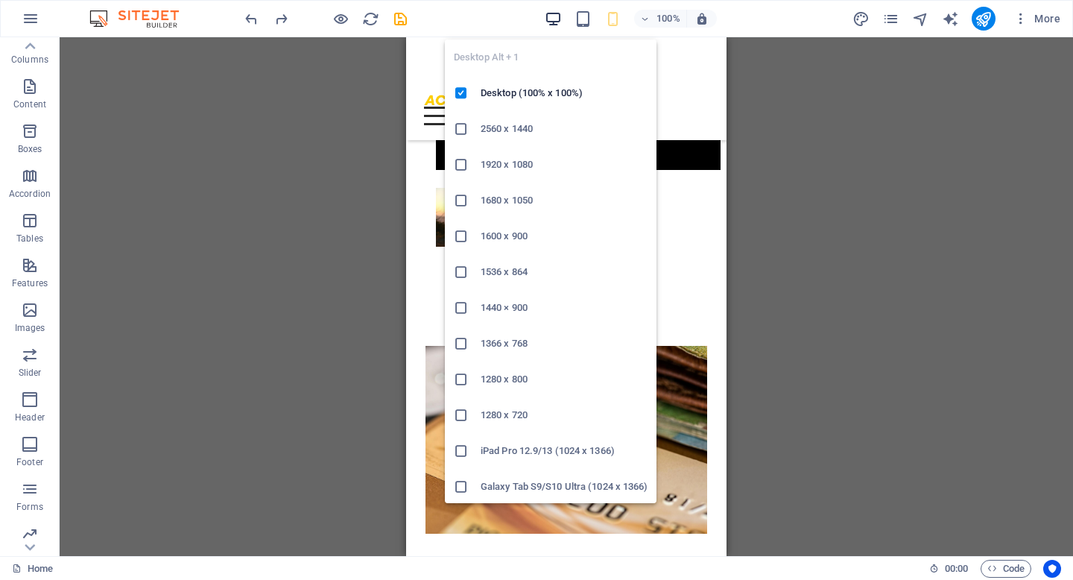
click at [559, 18] on icon "button" at bounding box center [553, 18] width 17 height 17
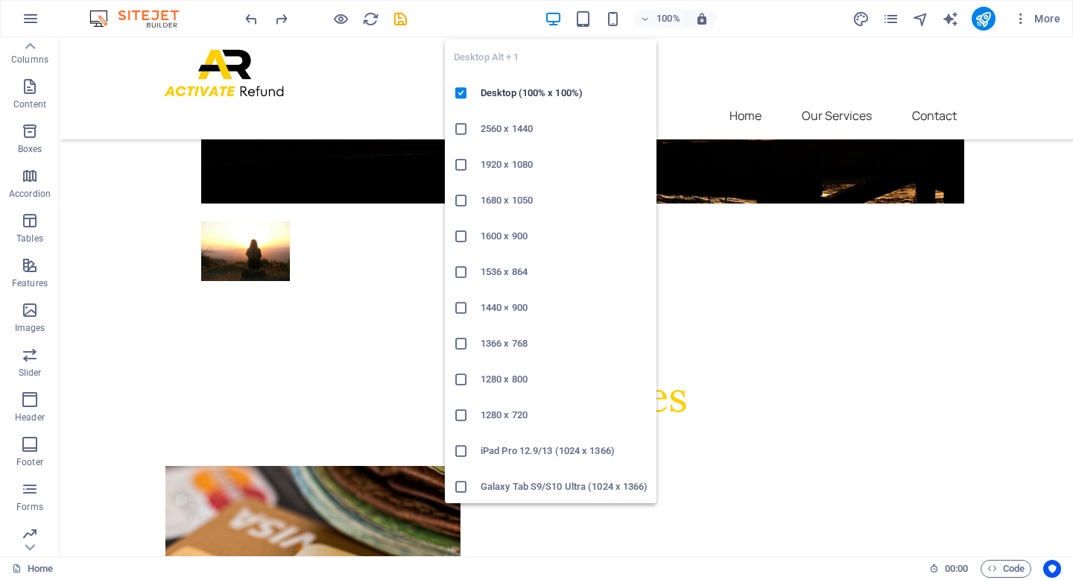
scroll to position [869, 0]
